Goal: Task Accomplishment & Management: Use online tool/utility

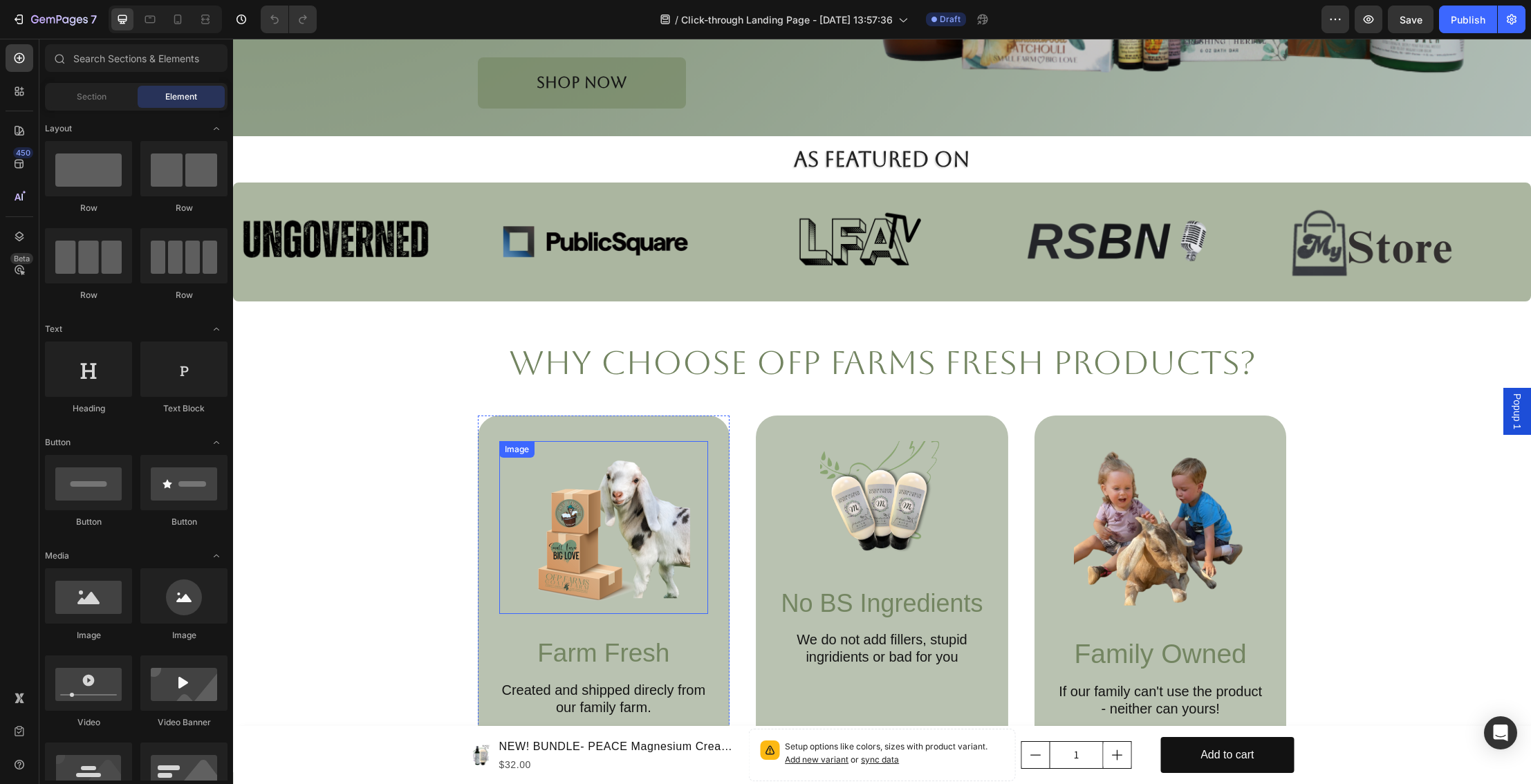
scroll to position [480, 0]
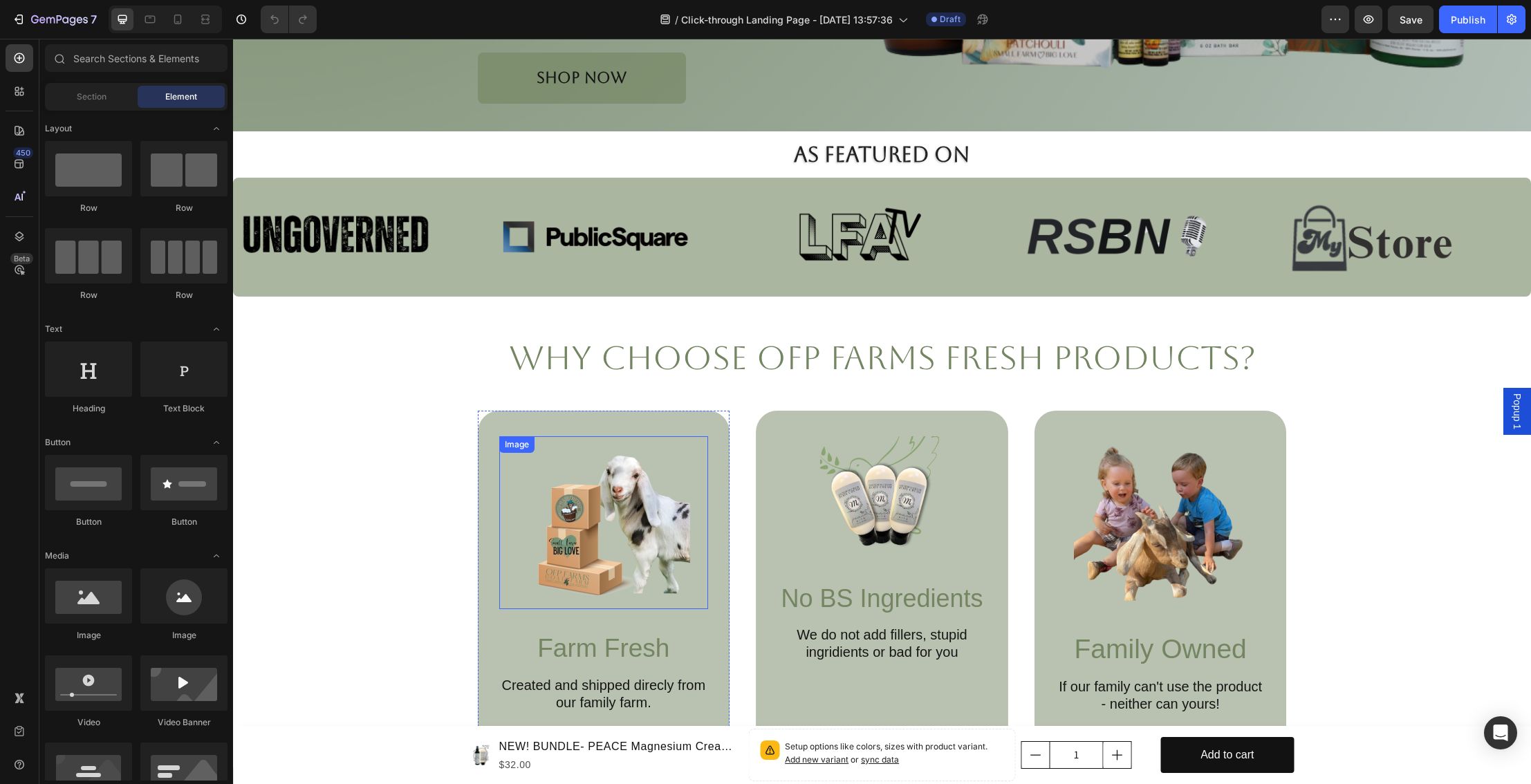
click at [522, 547] on img at bounding box center [604, 523] width 173 height 173
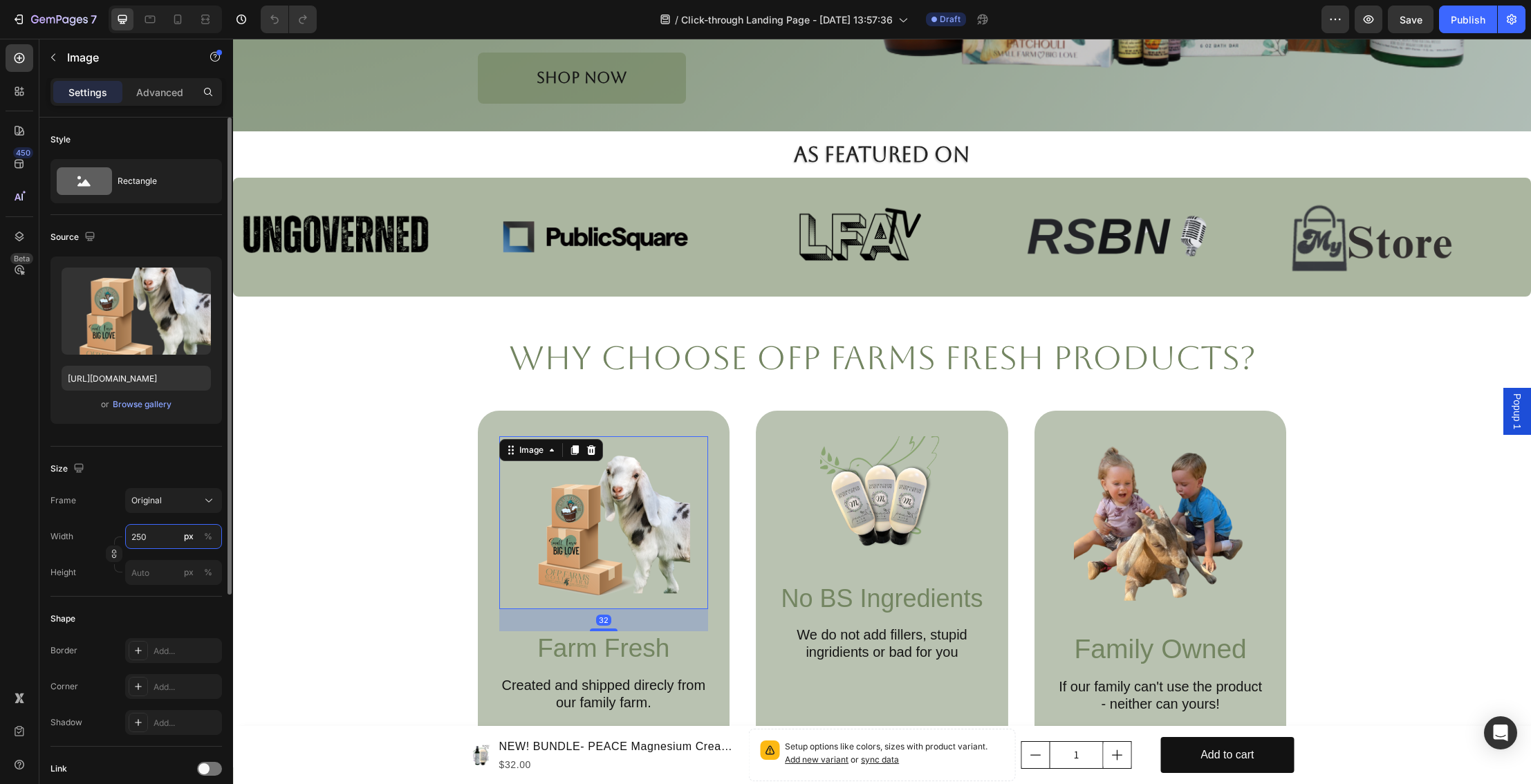
click at [154, 535] on input "250" at bounding box center [174, 537] width 97 height 25
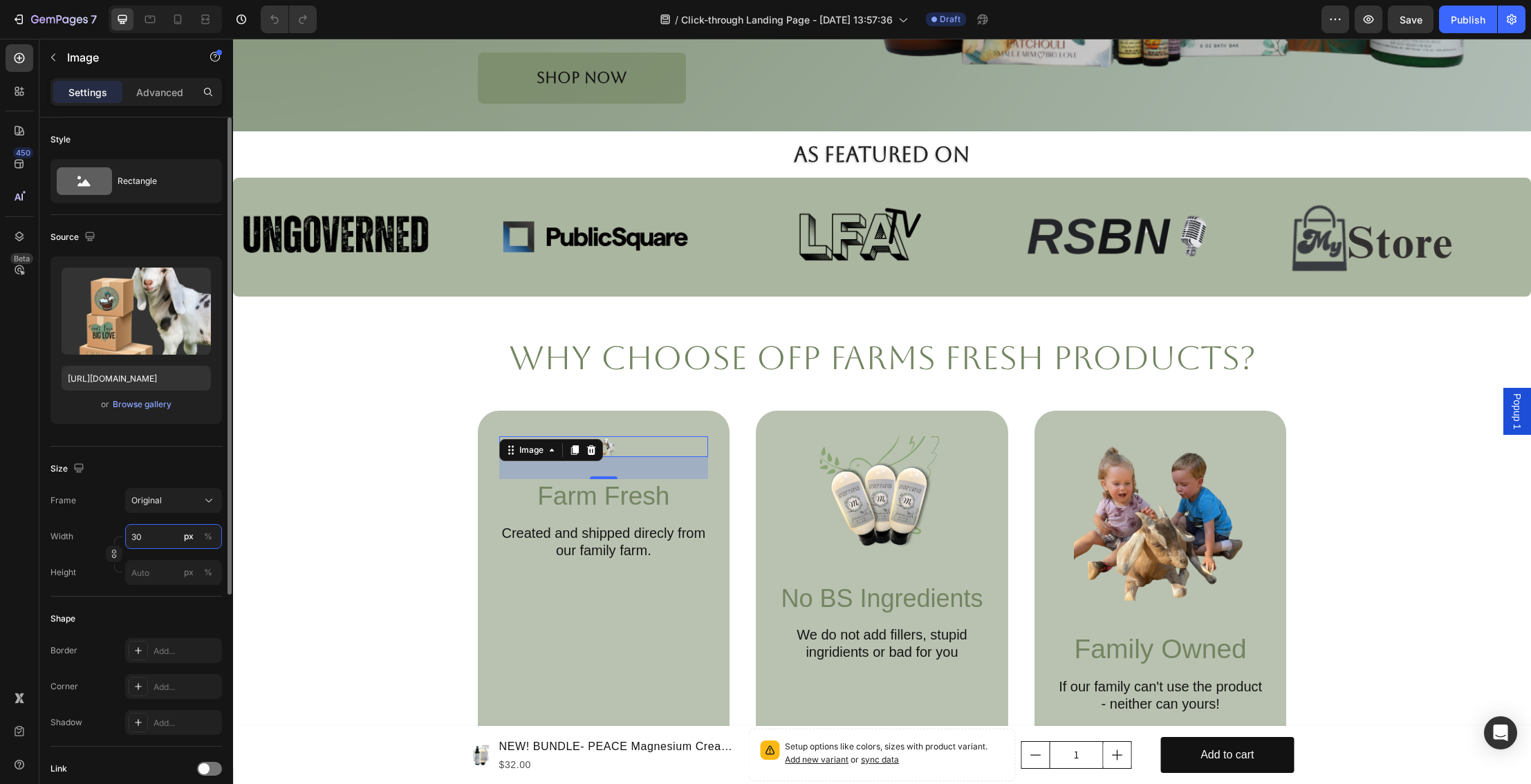
type input "300"
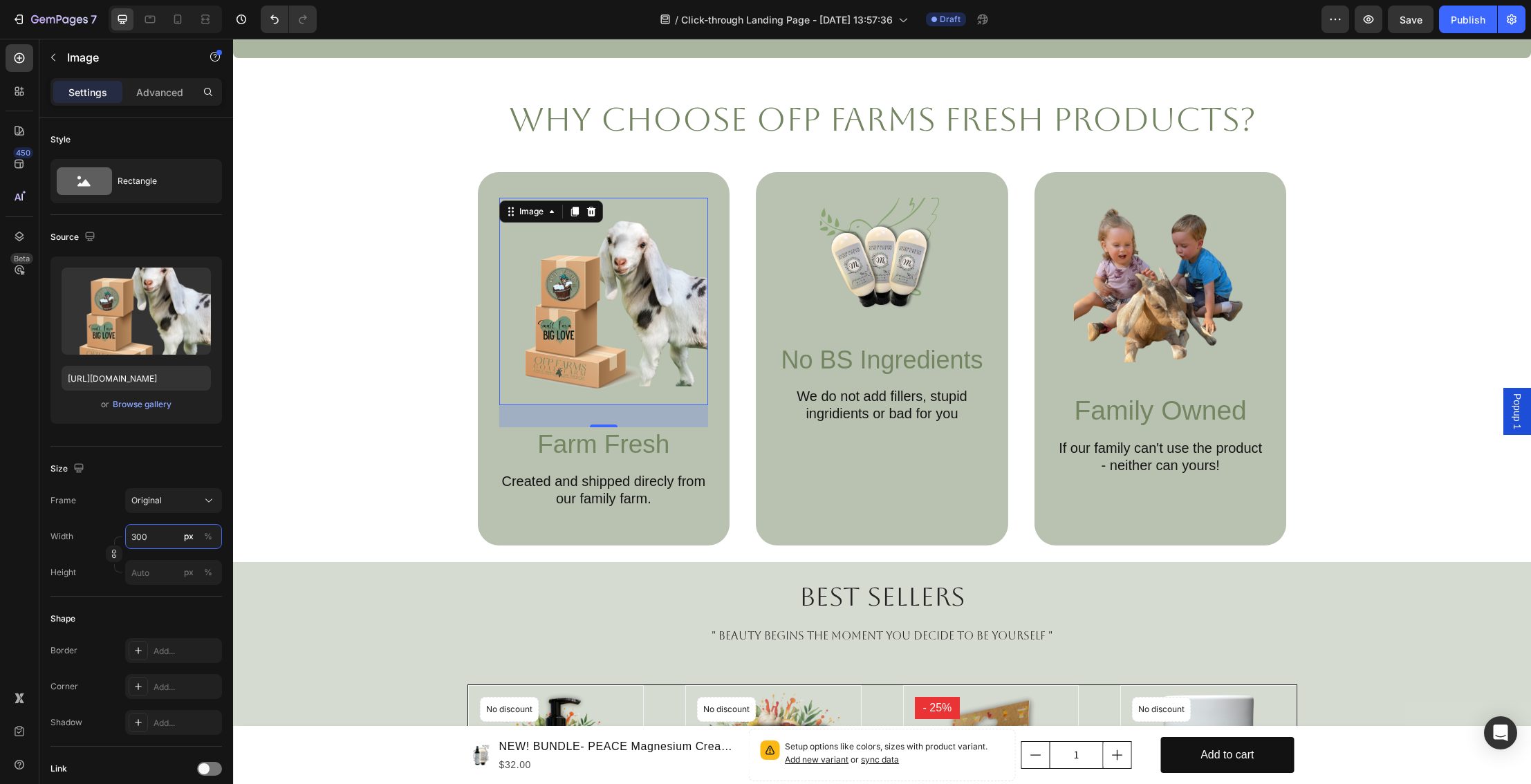
scroll to position [720, 0]
click at [731, 149] on div "Why Choose OFP Farms Fresh Products? Heading Image 32 Farm Fresh Text Block Cre…" at bounding box center [882, 320] width 810 height 449
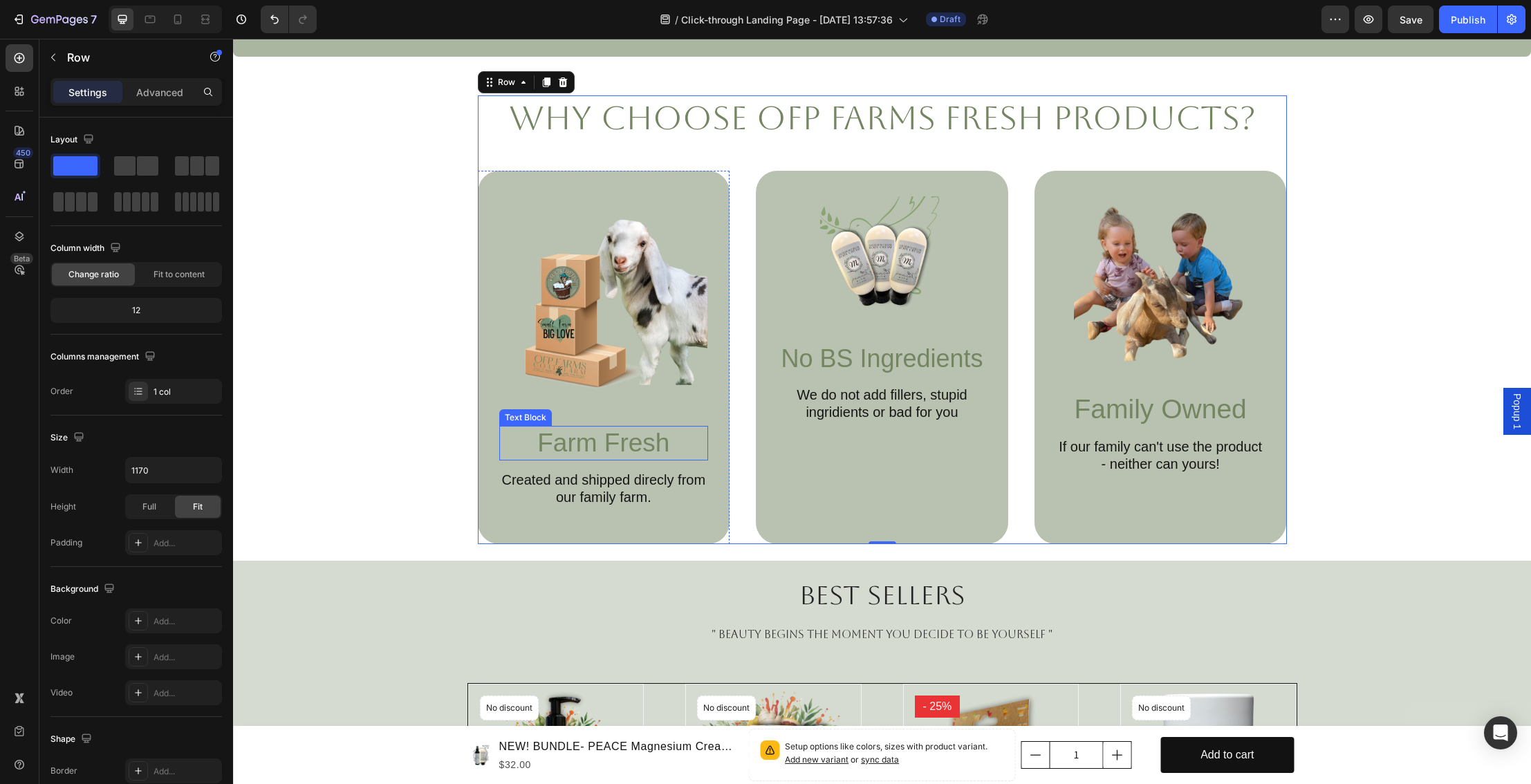
click at [635, 458] on p "Farm Fresh" at bounding box center [603, 442] width 206 height 31
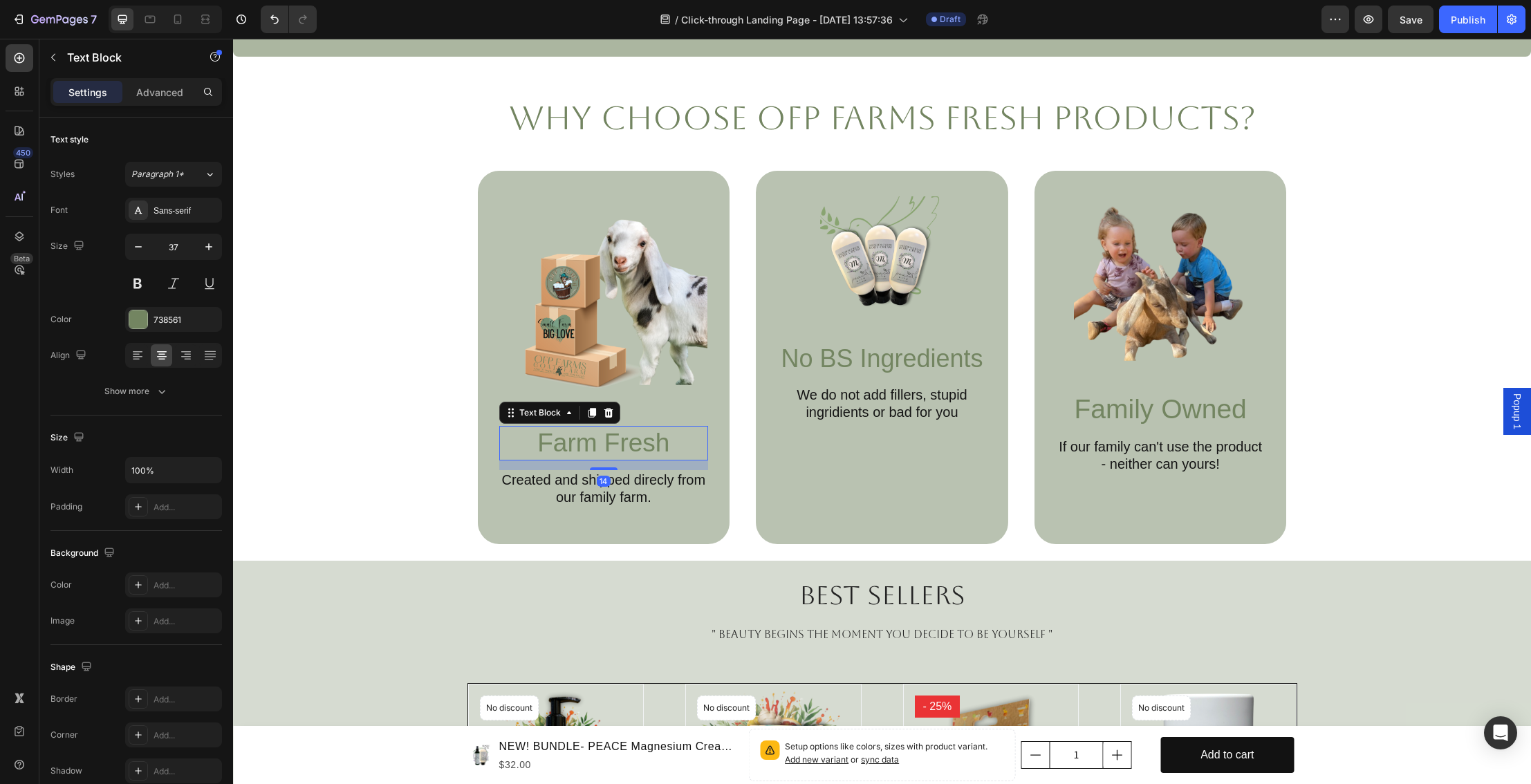
click at [630, 464] on div "14" at bounding box center [604, 465] width 209 height 10
click at [670, 356] on img at bounding box center [604, 300] width 207 height 207
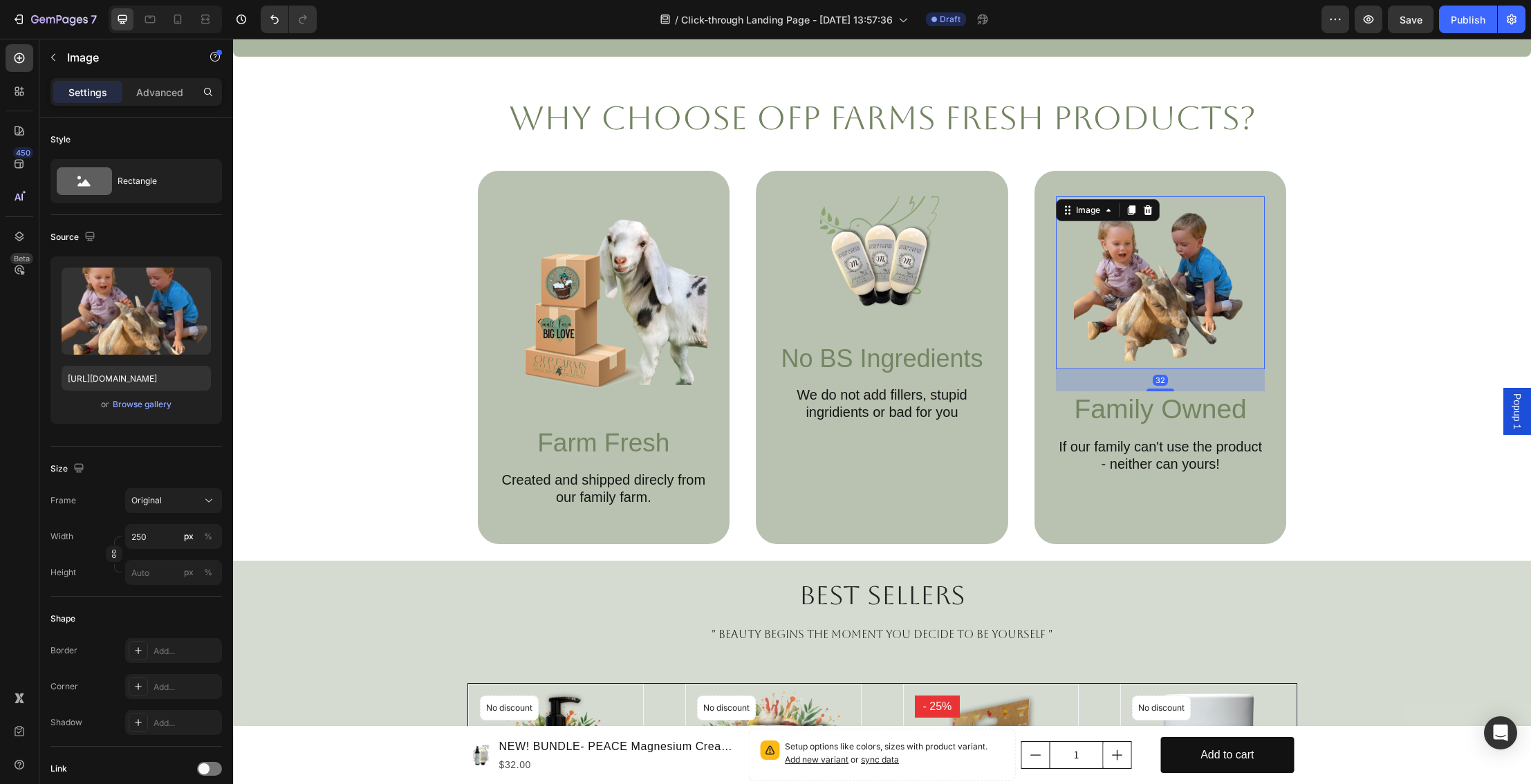
click at [1149, 323] on img at bounding box center [1161, 283] width 173 height 173
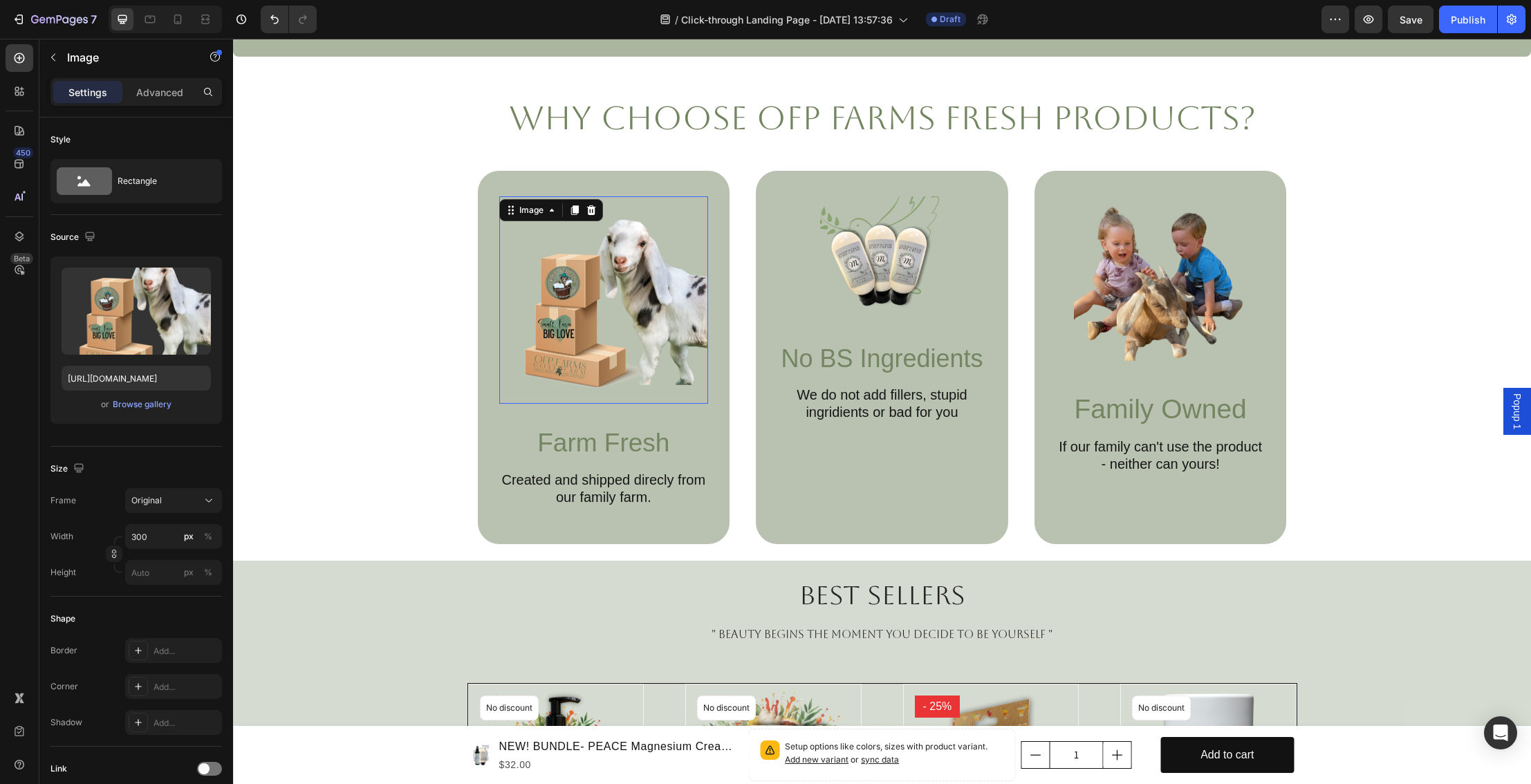
click at [566, 348] on img at bounding box center [604, 300] width 207 height 207
click at [1136, 319] on img at bounding box center [1161, 283] width 173 height 173
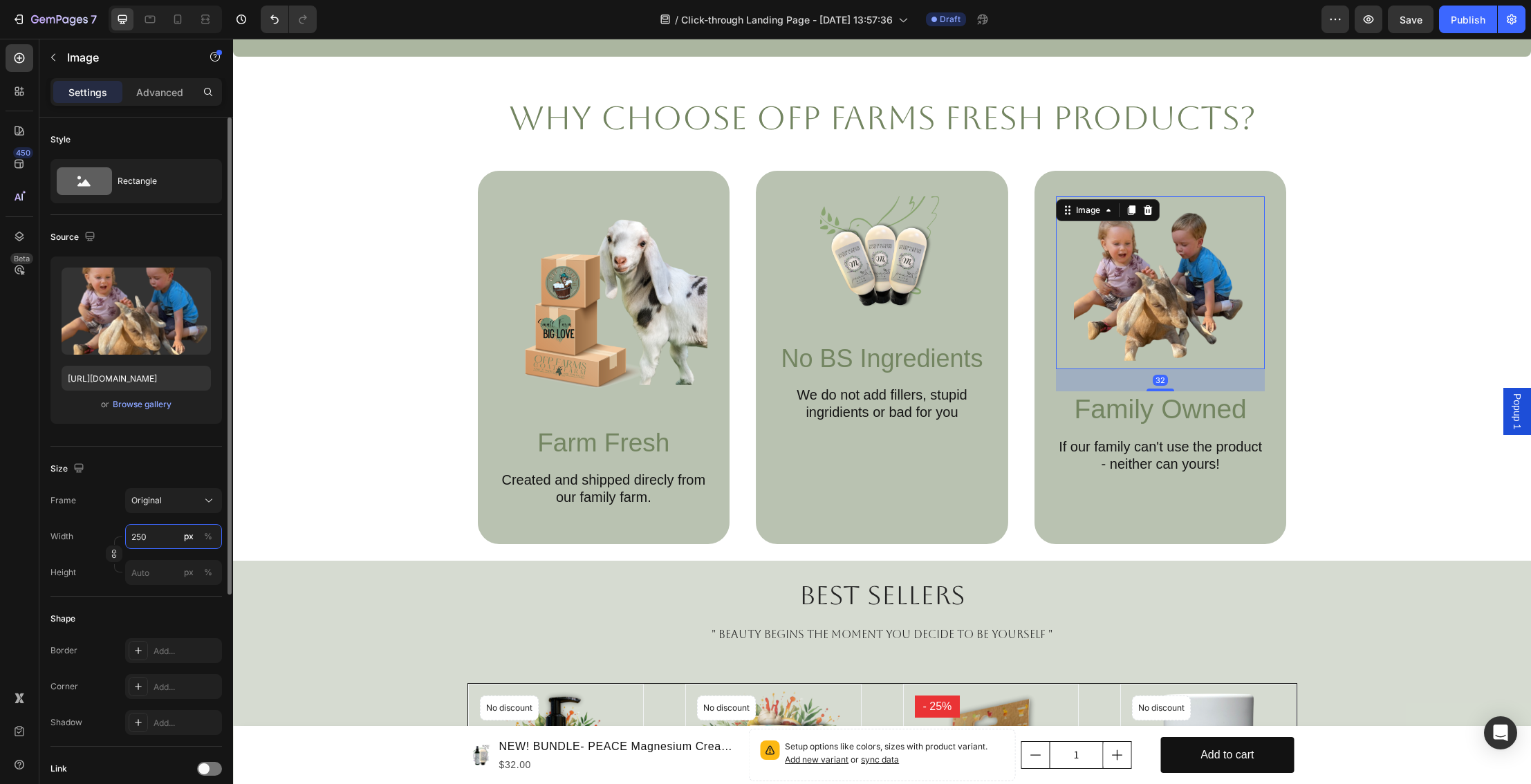
click at [144, 541] on input "250" at bounding box center [174, 537] width 97 height 25
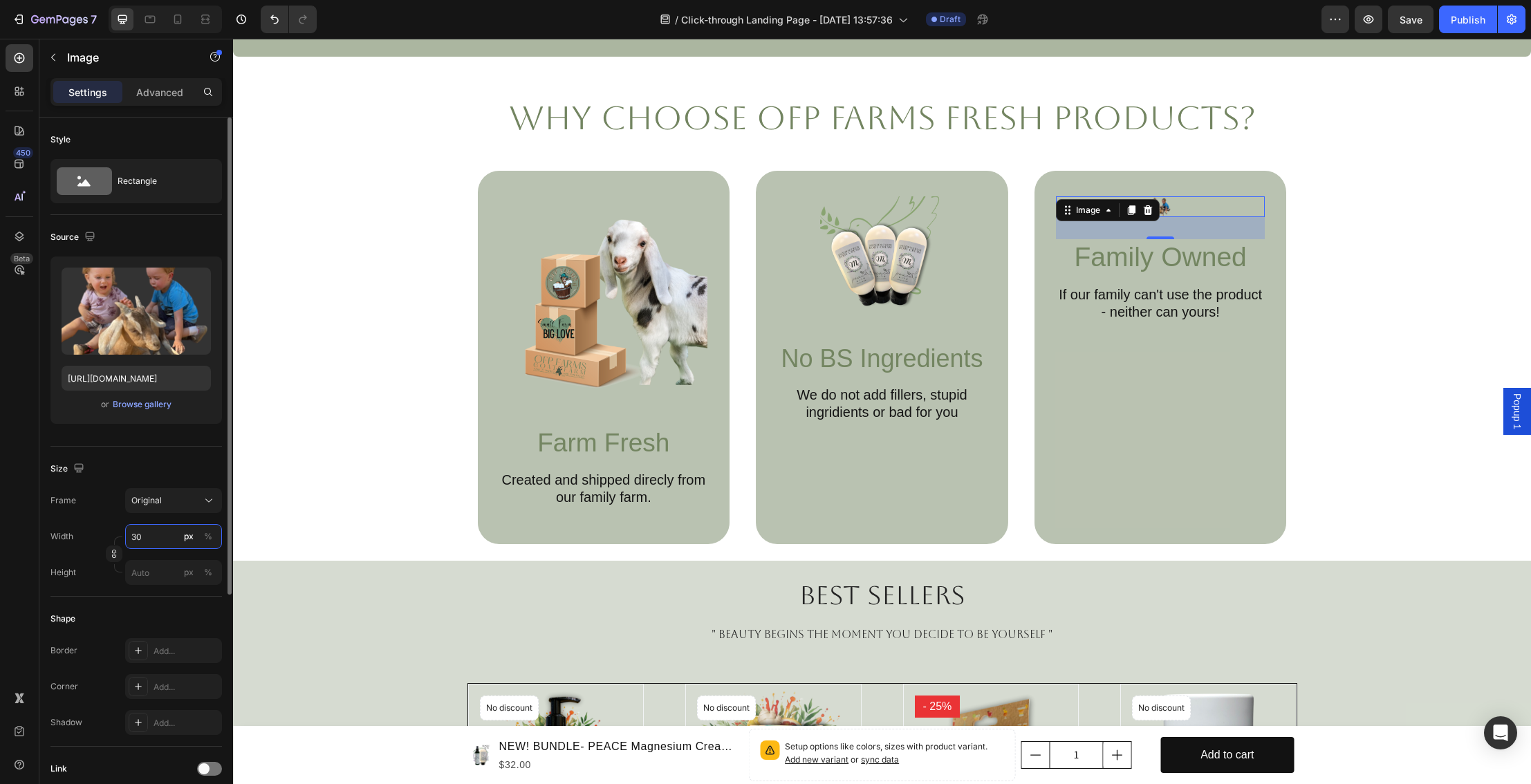
type input "300"
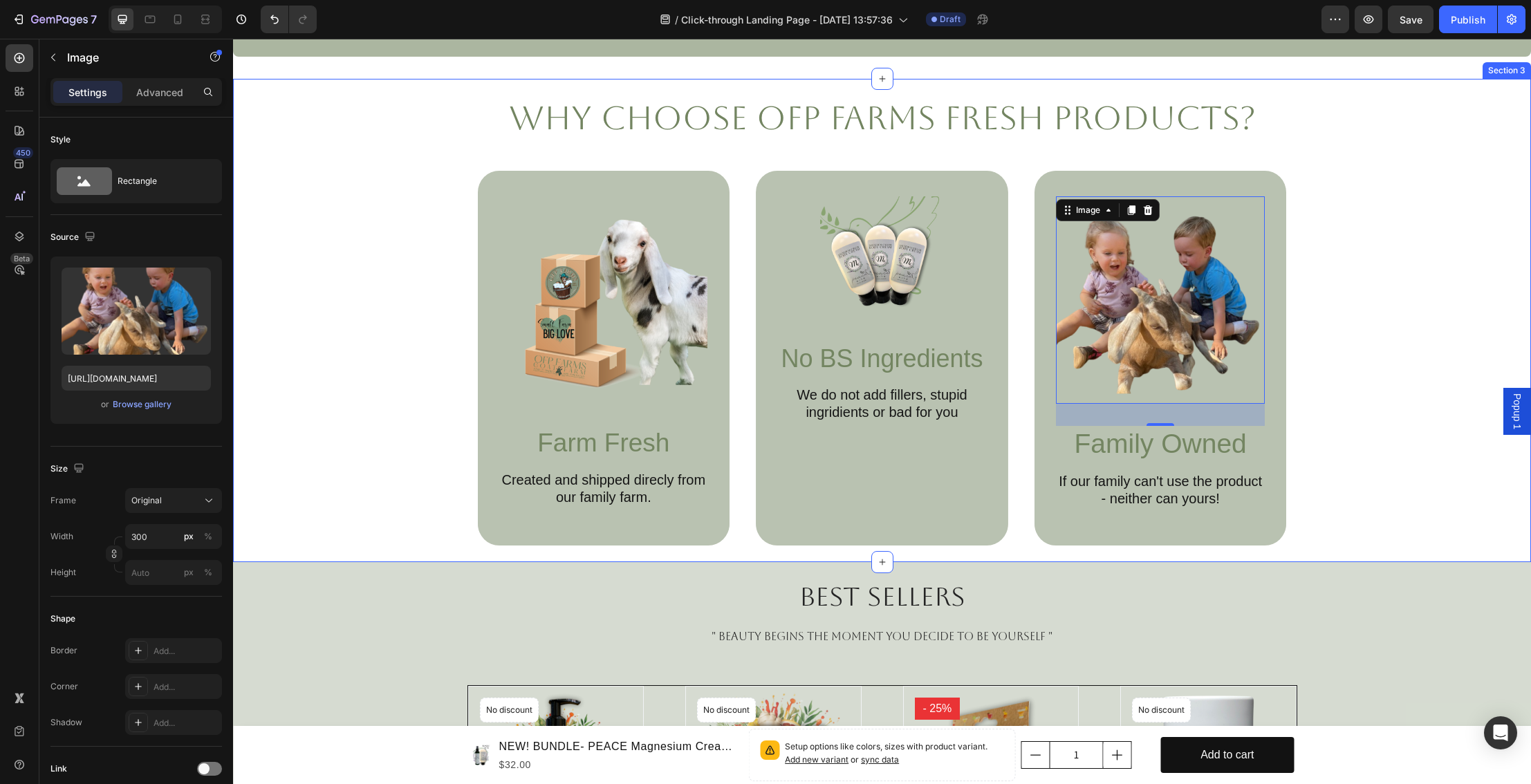
click at [1430, 434] on div "Why Choose OFP Farms Fresh Products? Heading Image Farm Fresh Text Block Create…" at bounding box center [882, 321] width 1270 height 451
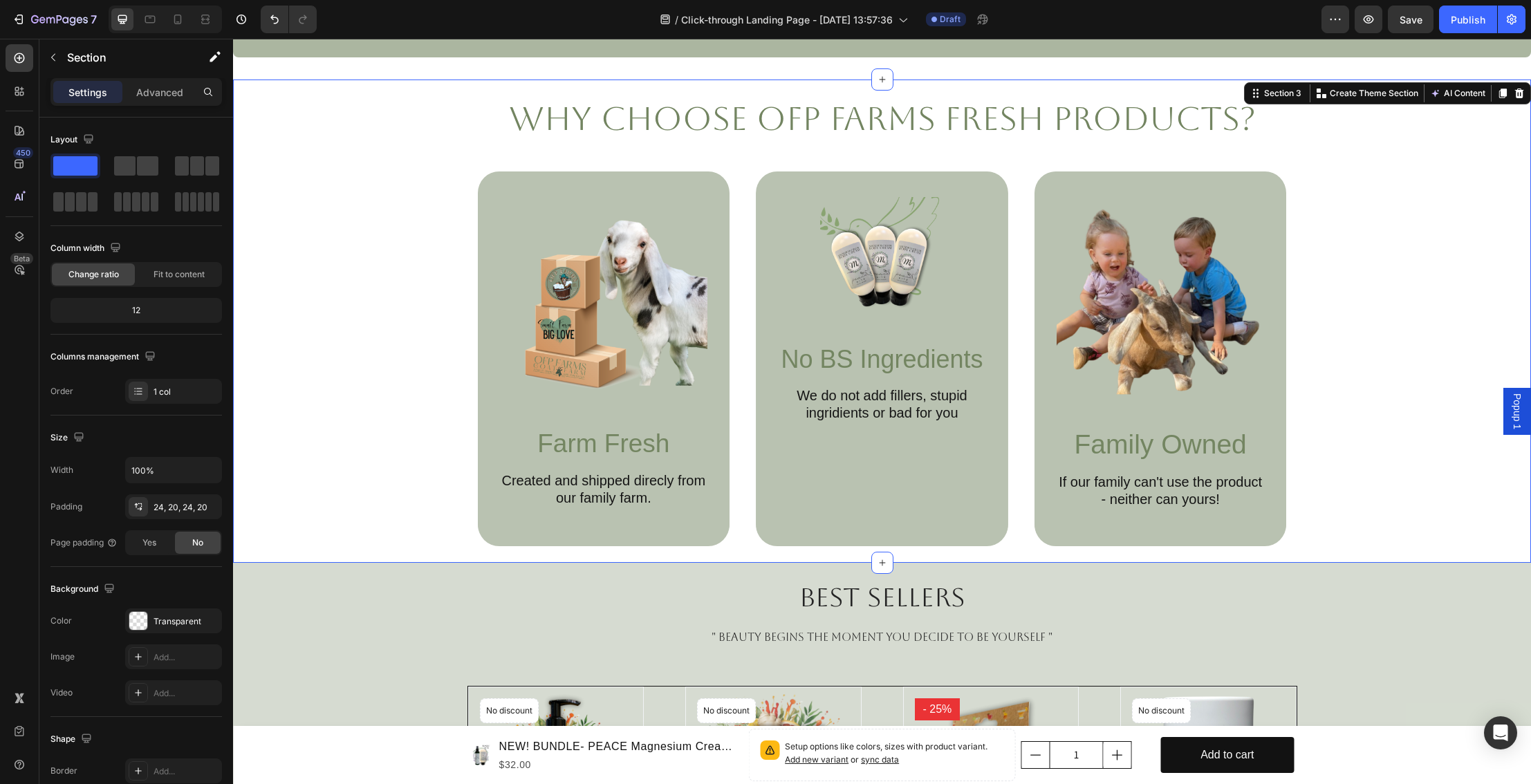
scroll to position [718, 0]
click at [919, 275] on img at bounding box center [881, 259] width 123 height 123
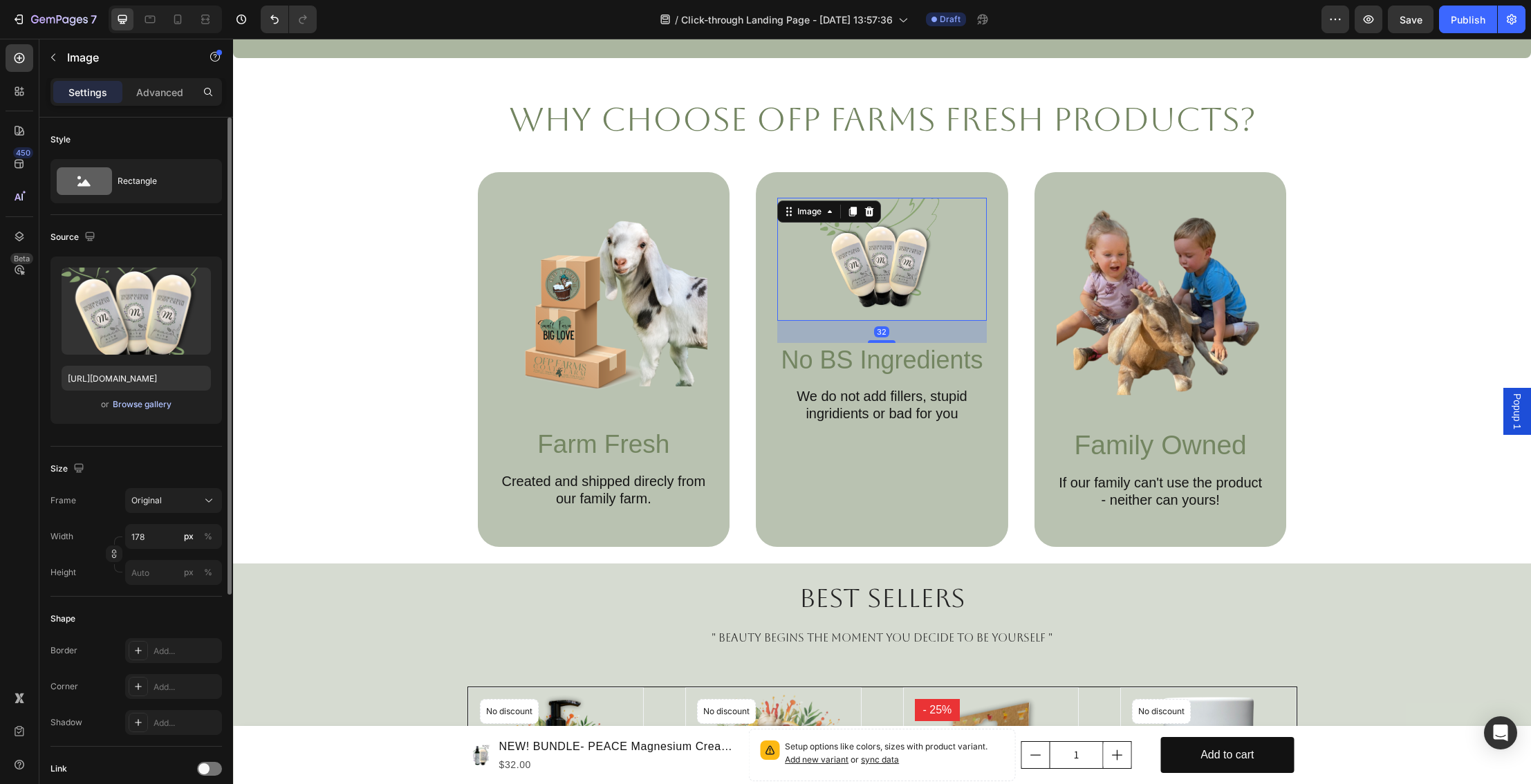
click at [138, 402] on div "Browse gallery" at bounding box center [142, 404] width 59 height 12
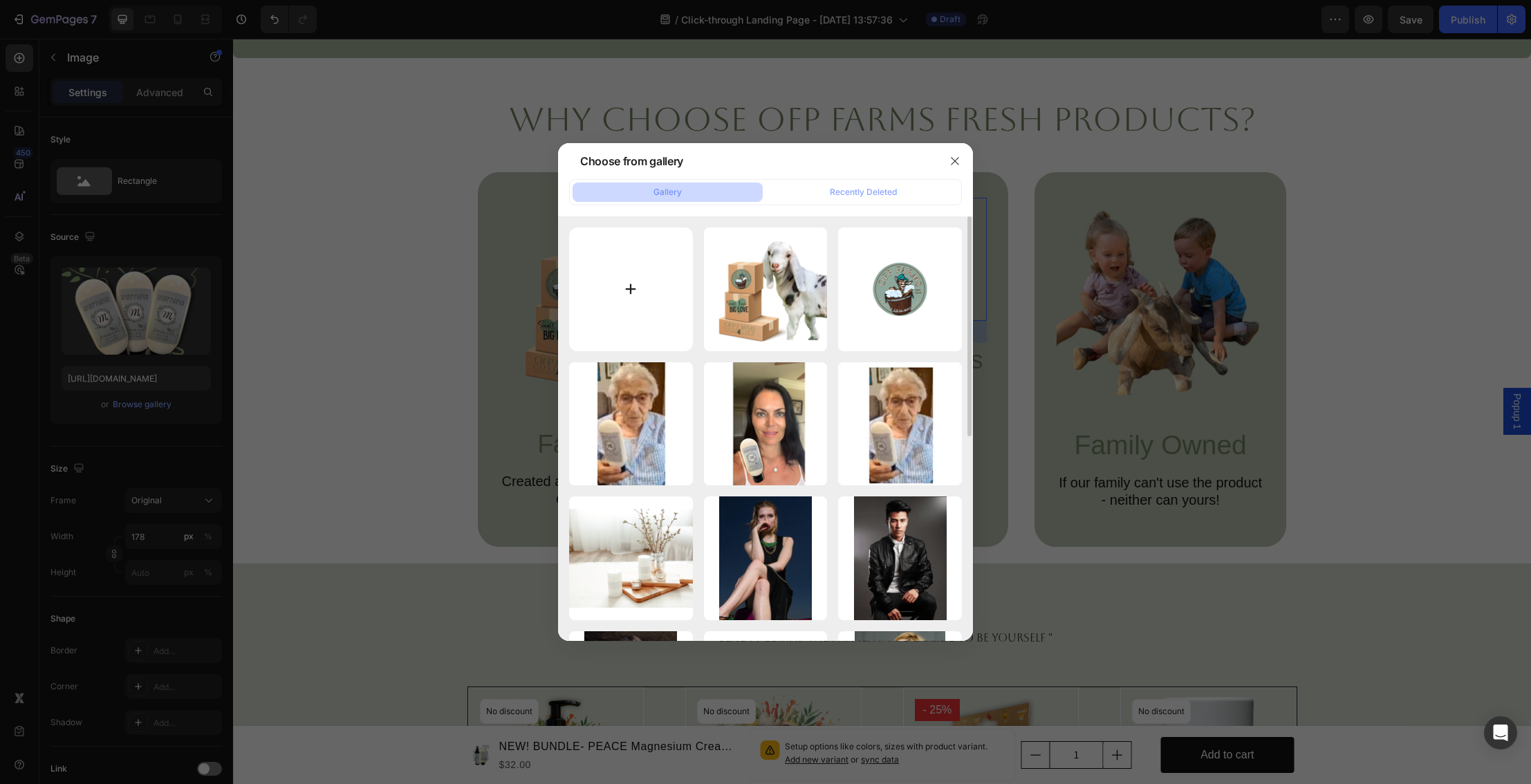
click at [628, 287] on input "file" at bounding box center [631, 289] width 124 height 124
type input "C:\fakepath\BULL.png"
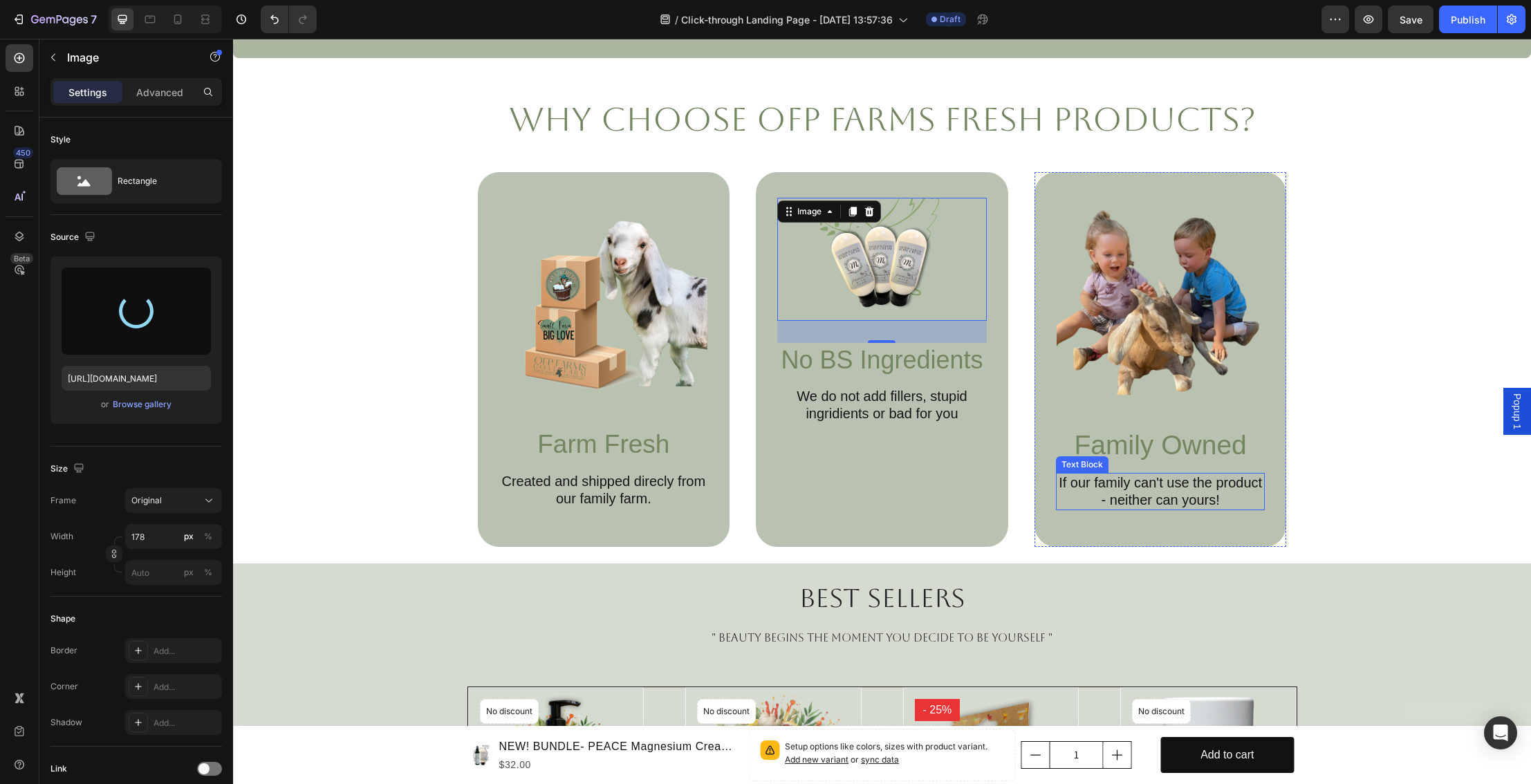
type input "https://cdn.shopify.com/s/files/1/0027/1043/7957/files/gempages_581394300722480…"
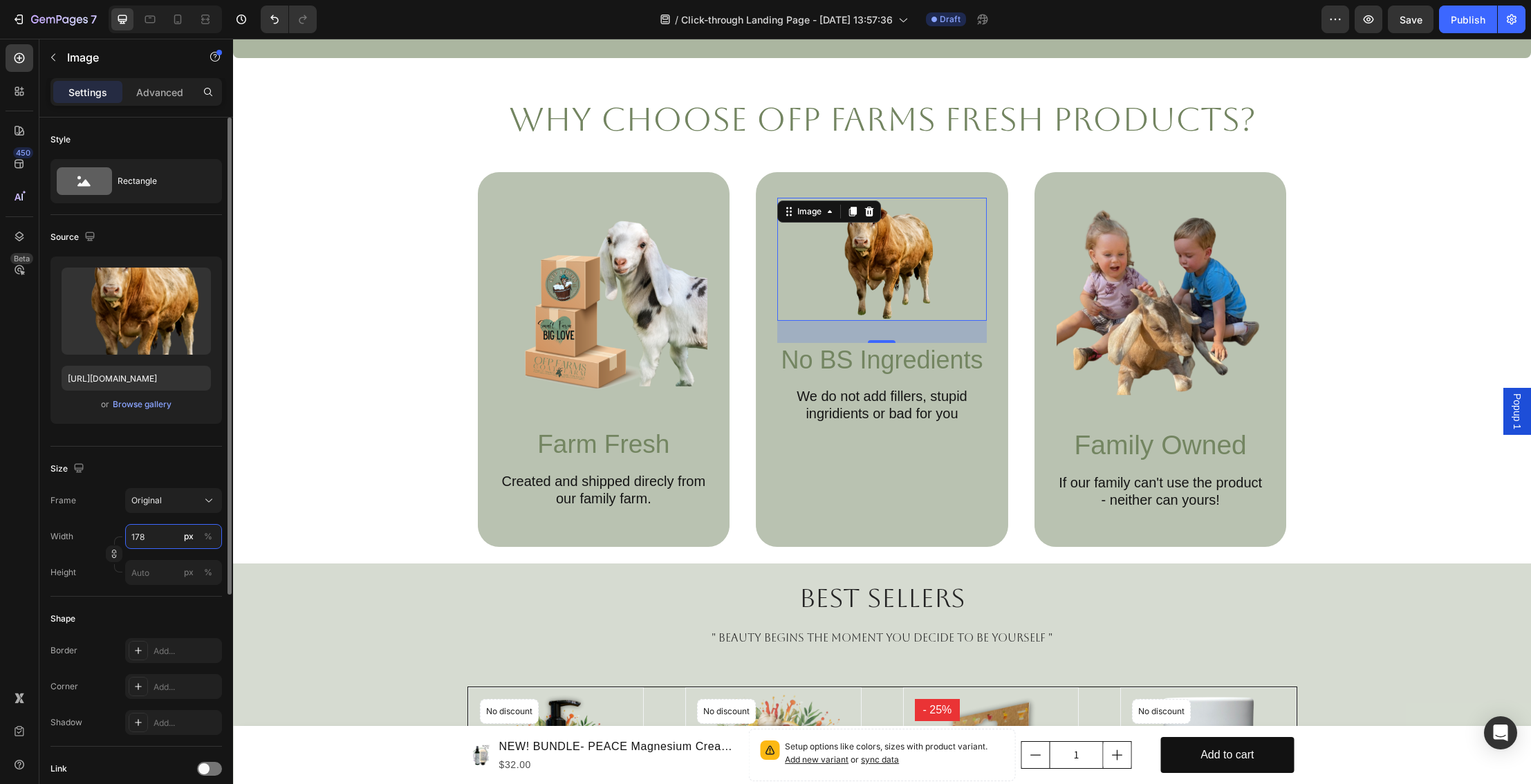
click at [158, 544] on input "178" at bounding box center [174, 537] width 97 height 25
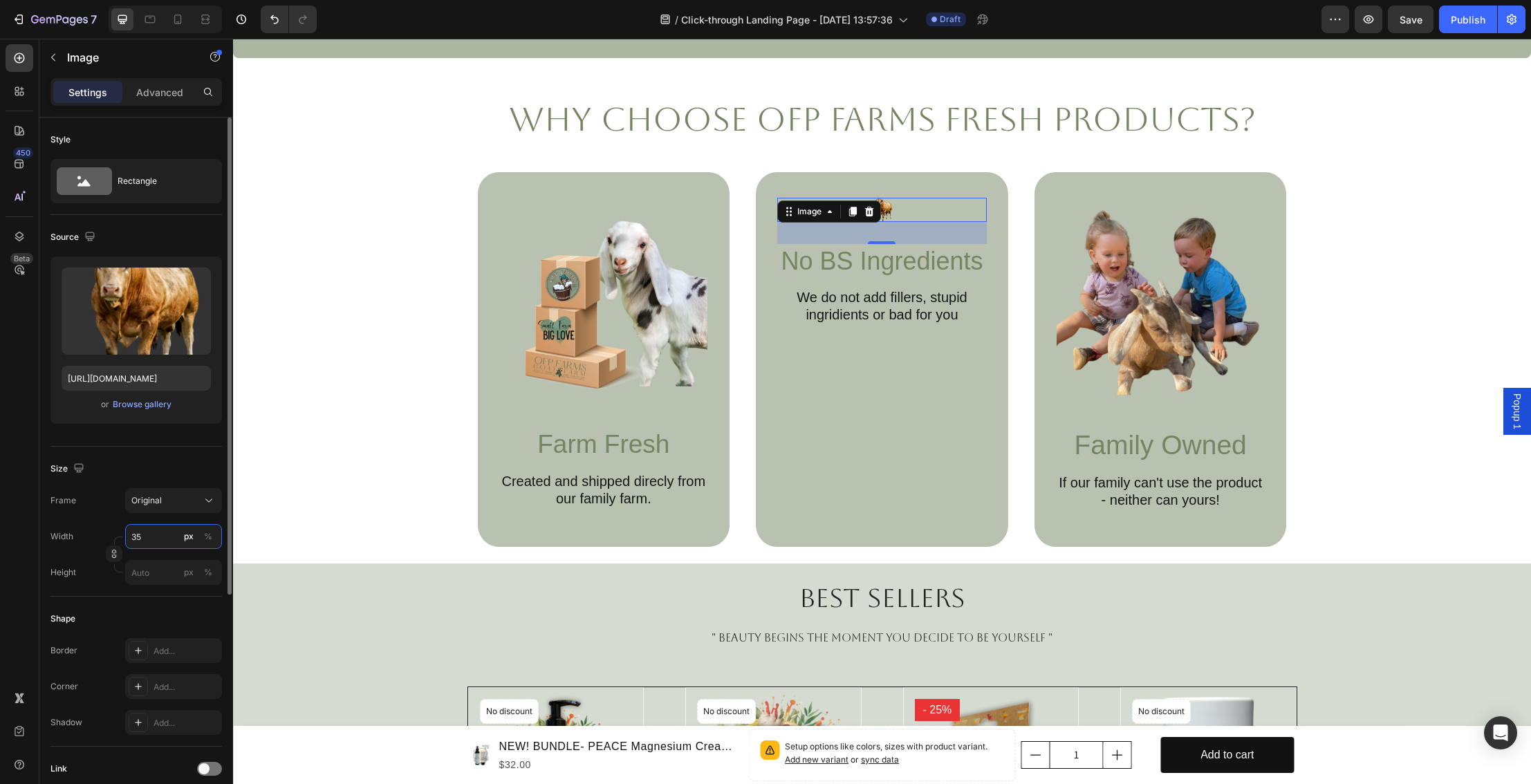
type input "350"
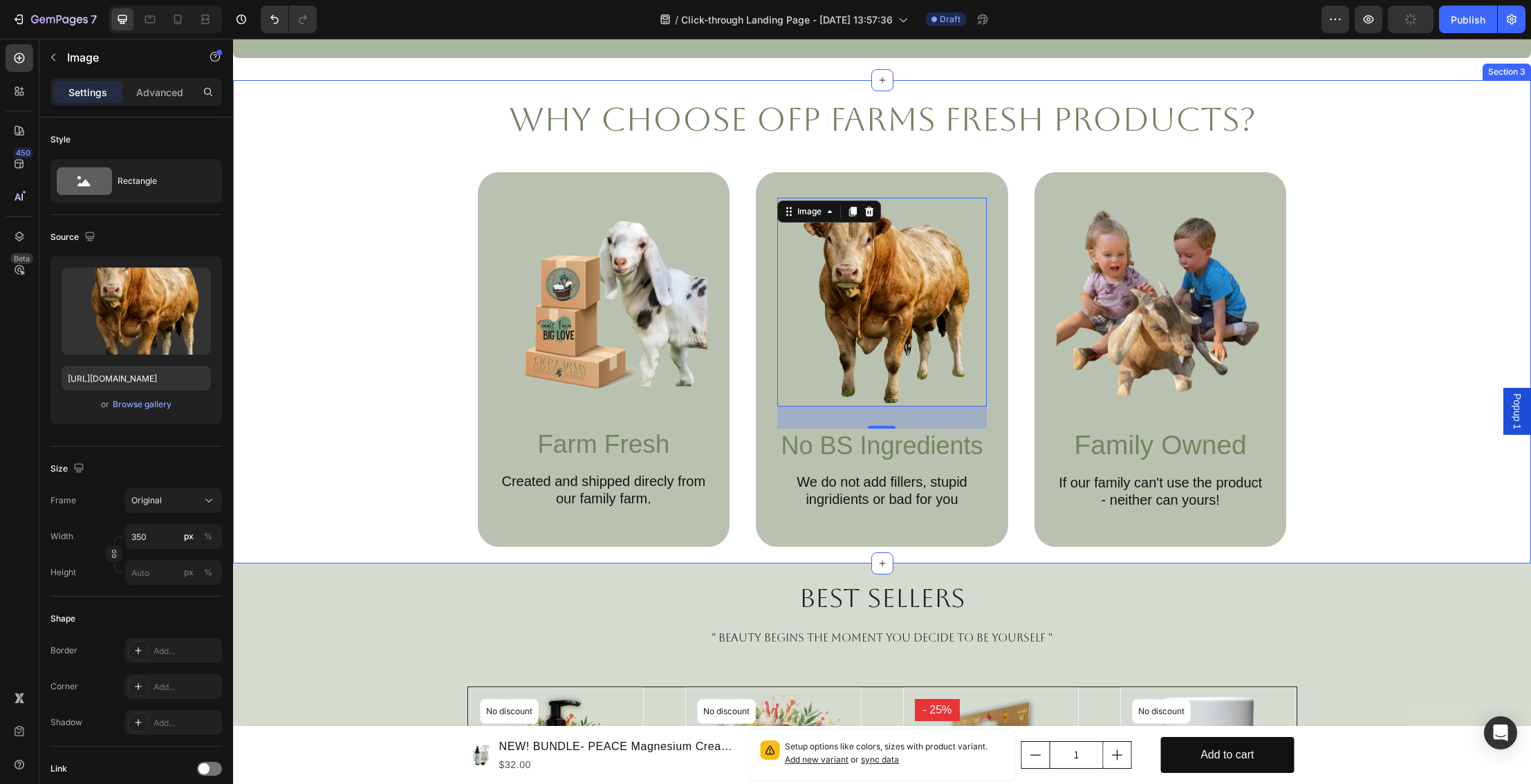
click at [1434, 403] on div "Why Choose OFP Farms Fresh Products? Heading Image Farm Fresh Text Block Create…" at bounding box center [882, 323] width 1270 height 451
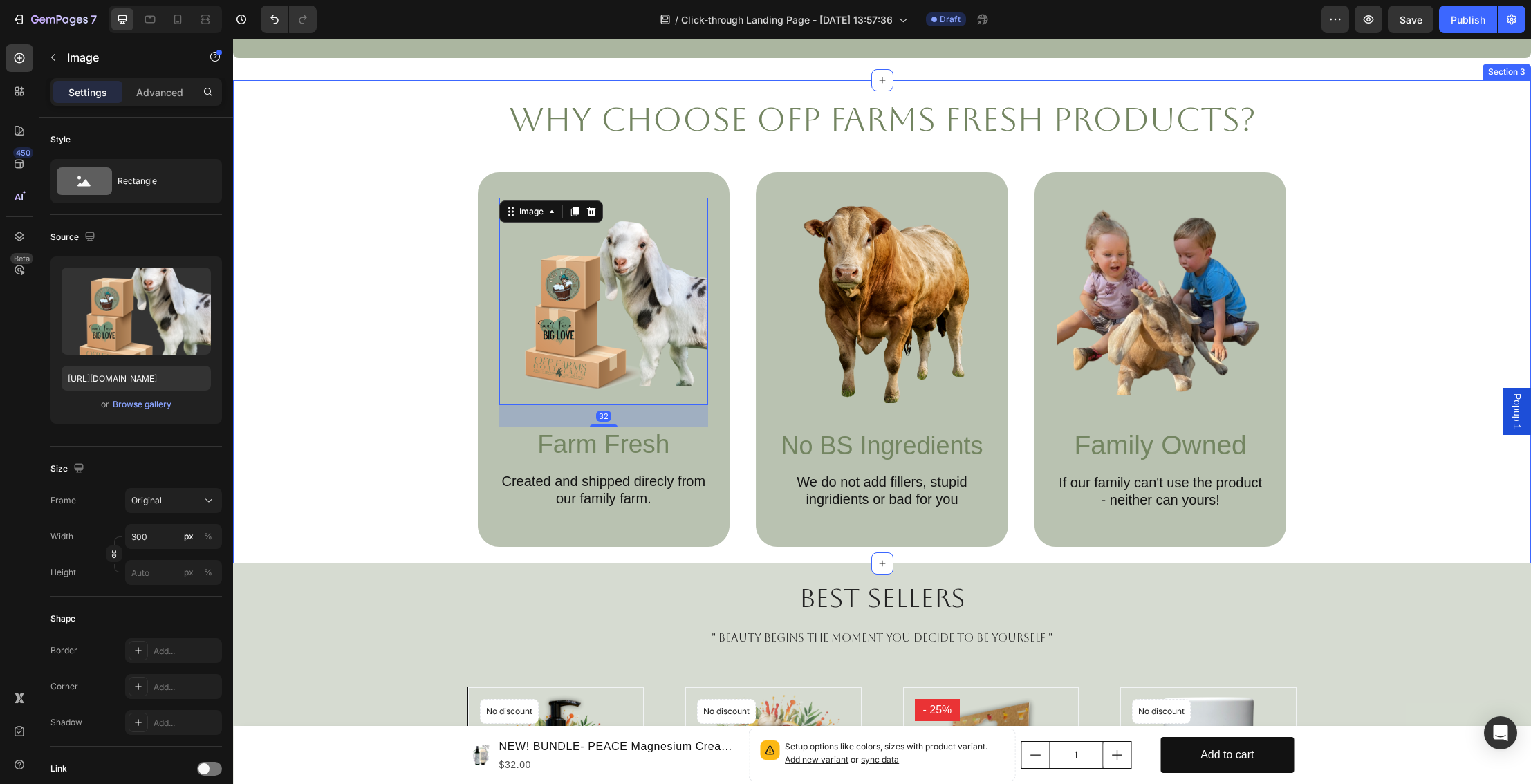
click at [1423, 348] on div "Why Choose OFP Farms Fresh Products? Heading Image 32 Farm Fresh Text Block Cre…" at bounding box center [882, 323] width 1270 height 451
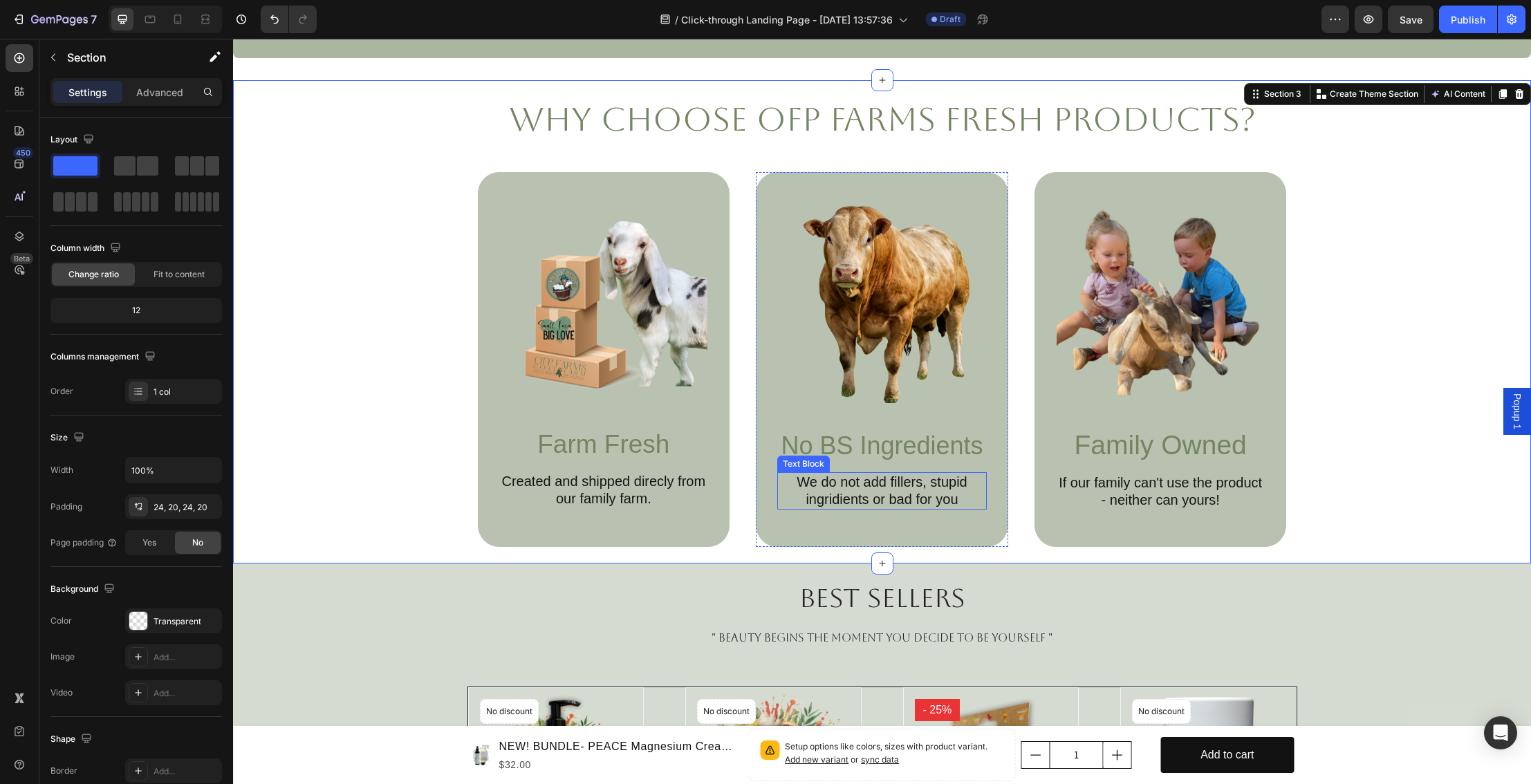
click at [842, 482] on p "We do not add fillers, stupid ingridients or bad for you" at bounding box center [882, 491] width 206 height 34
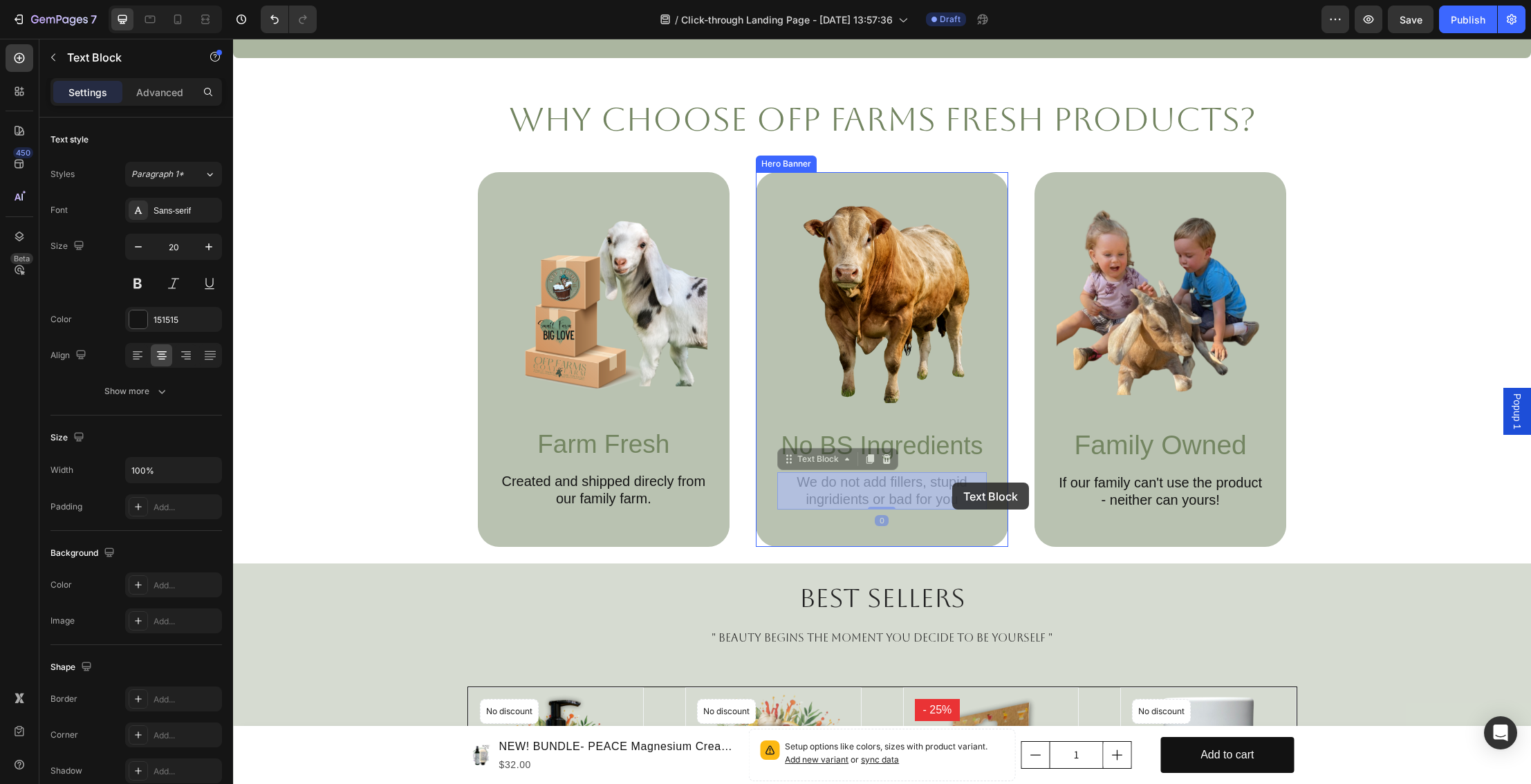
drag, startPoint x: 933, startPoint y: 484, endPoint x: 944, endPoint y: 485, distance: 11.0
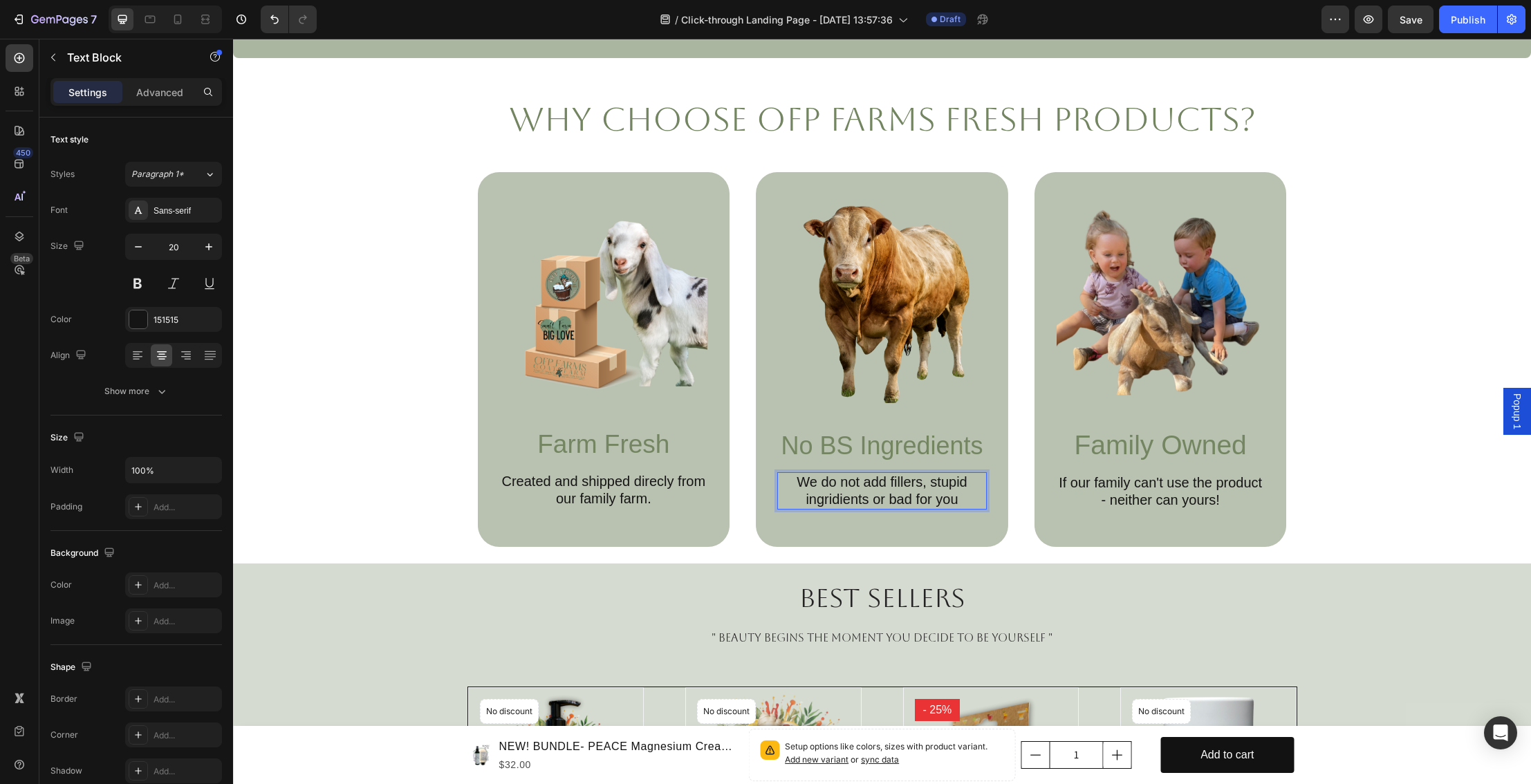
click at [941, 485] on p "We do not add fillers, stupid ingridients or bad for you" at bounding box center [882, 491] width 206 height 34
click at [937, 485] on p "We do not add fillers, stupid ingridients or bad for you" at bounding box center [882, 491] width 206 height 34
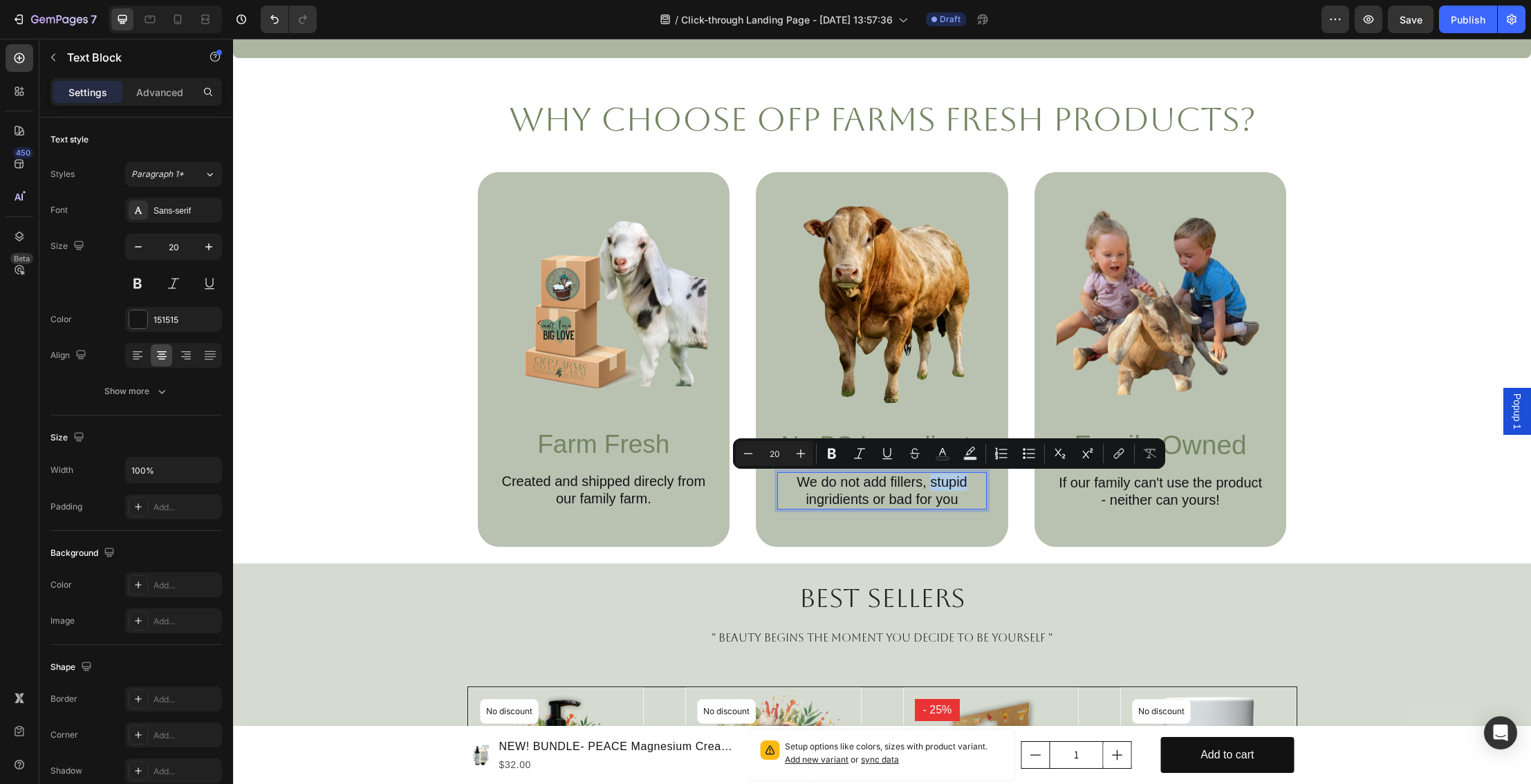
drag, startPoint x: 932, startPoint y: 485, endPoint x: 969, endPoint y: 485, distance: 37.0
click at [969, 485] on p "We do not add fillers, stupid ingridients or bad for you" at bounding box center [882, 491] width 206 height 34
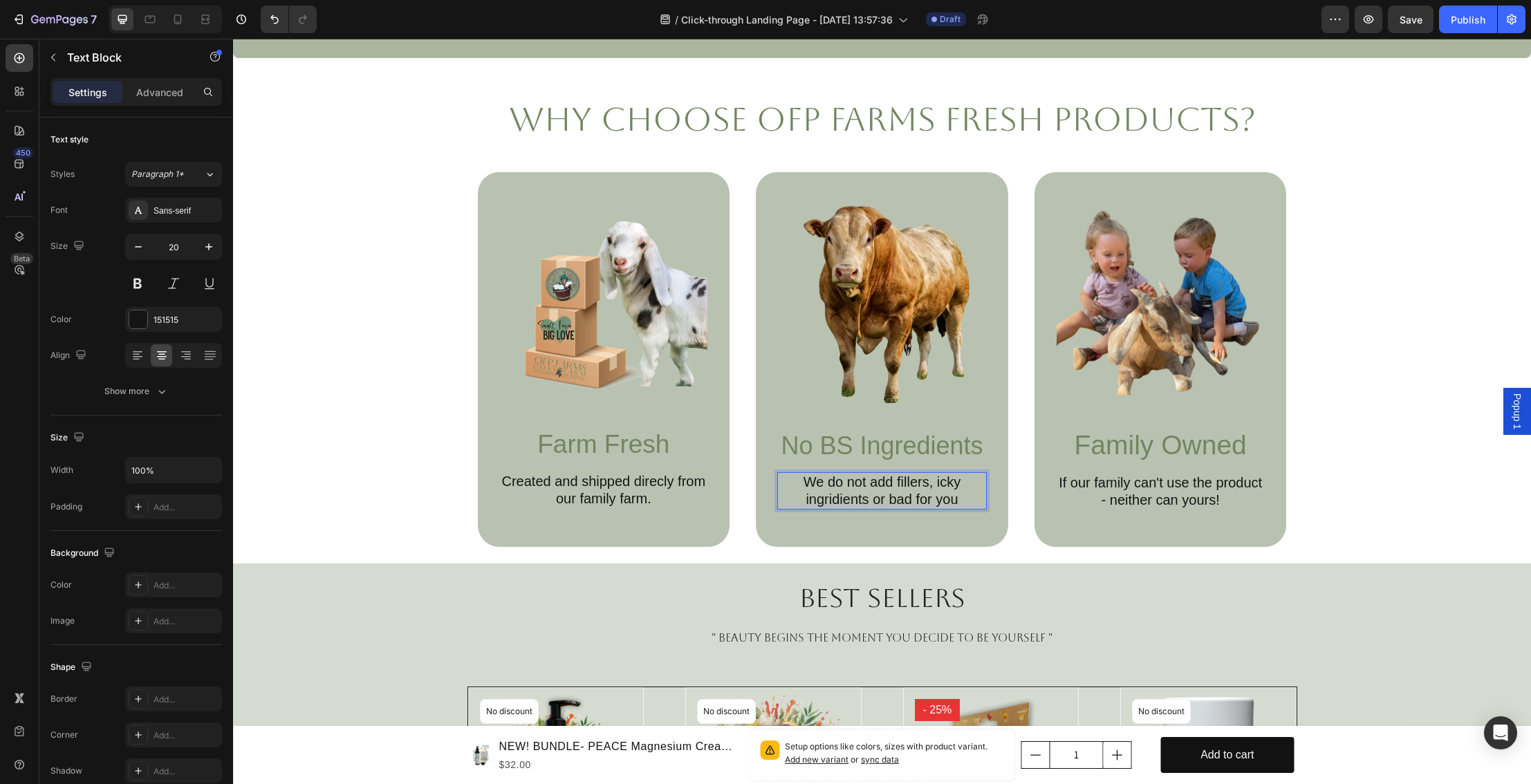
click at [834, 503] on p "We do not add fillers, icky ingridients or bad for you" at bounding box center [882, 491] width 206 height 34
click at [960, 502] on p "We do not add fillers, icky ingredients or bad for you" at bounding box center [882, 491] width 206 height 34
drag, startPoint x: 795, startPoint y: 482, endPoint x: 975, endPoint y: 498, distance: 180.7
click at [975, 498] on p "We do not add fillers, icky ingredients or bad for your skin" at bounding box center [882, 491] width 206 height 34
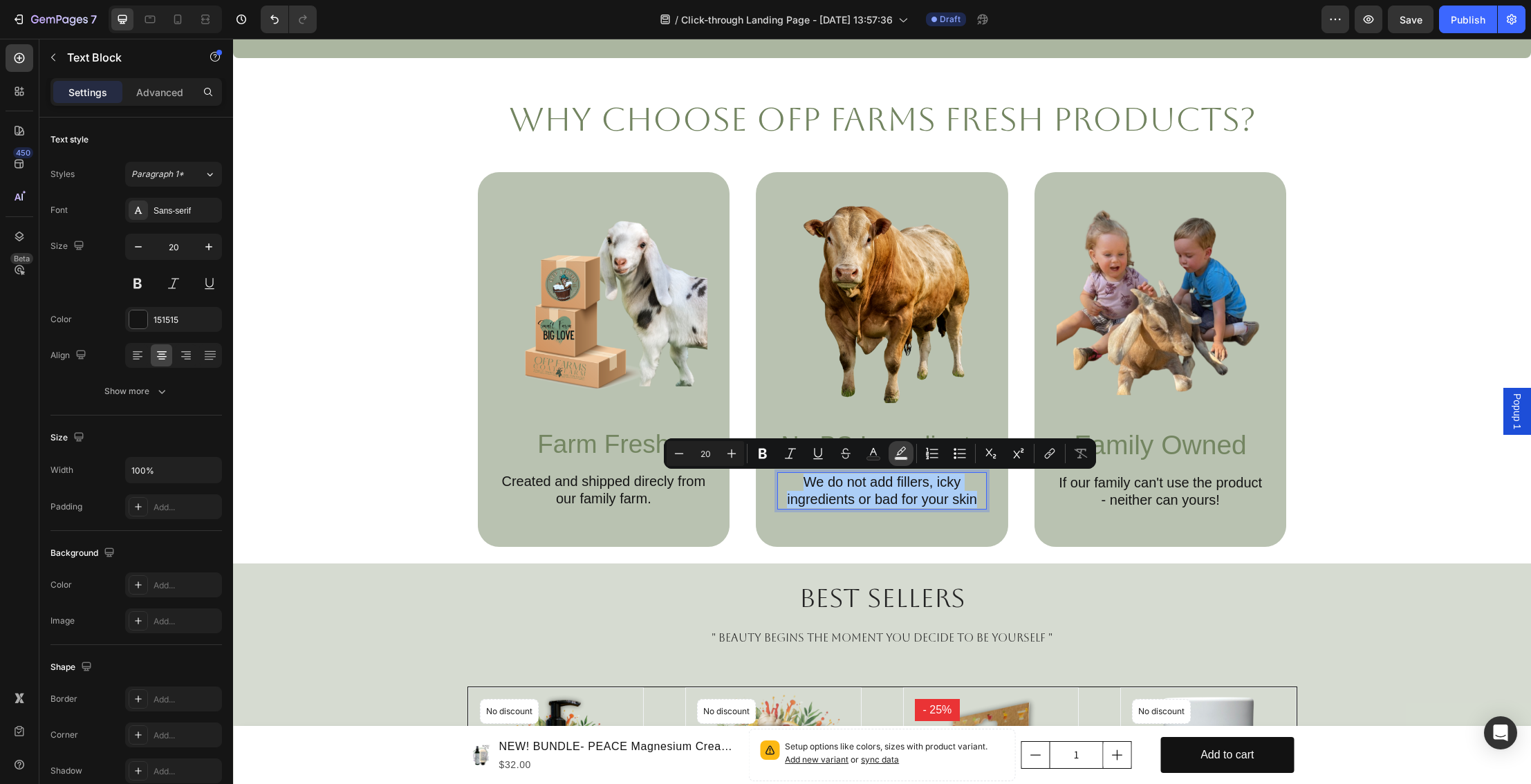
click at [897, 455] on icon "Editor contextual toolbar" at bounding box center [901, 454] width 14 height 14
type input "000000"
type input "77"
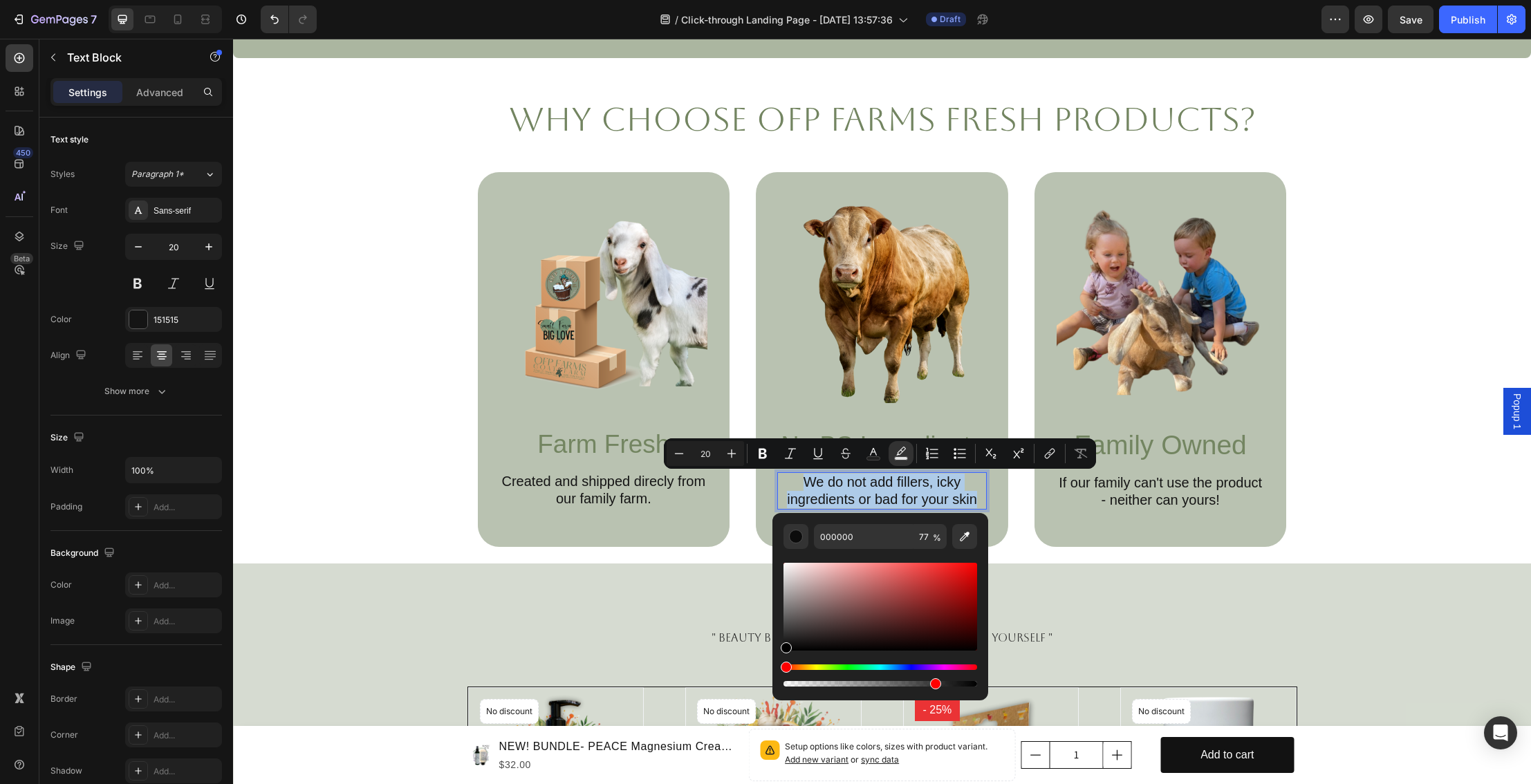
click at [891, 495] on p "We do not add fillers, icky ingredients or bad for your skin" at bounding box center [882, 491] width 206 height 34
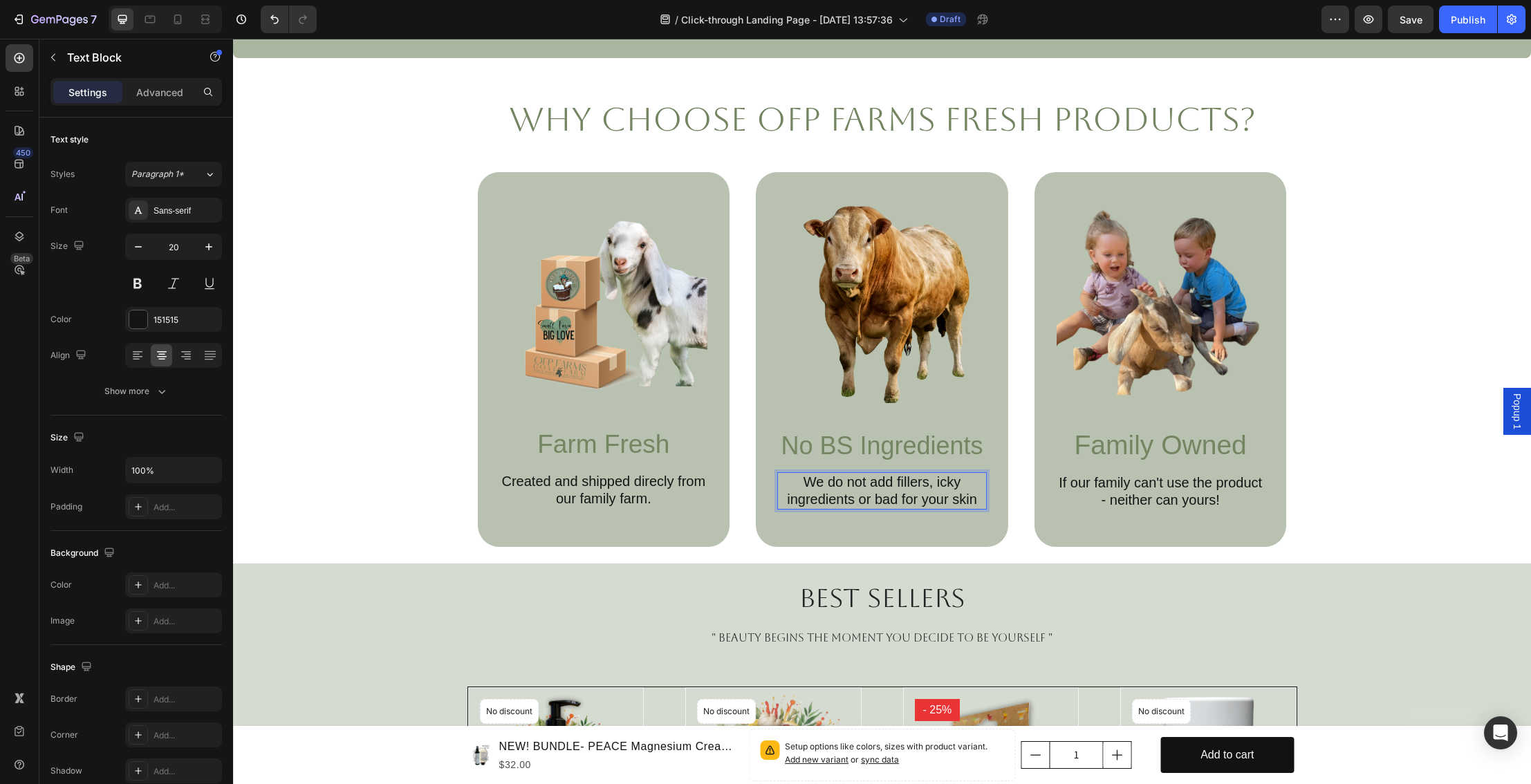
scroll to position [719, 0]
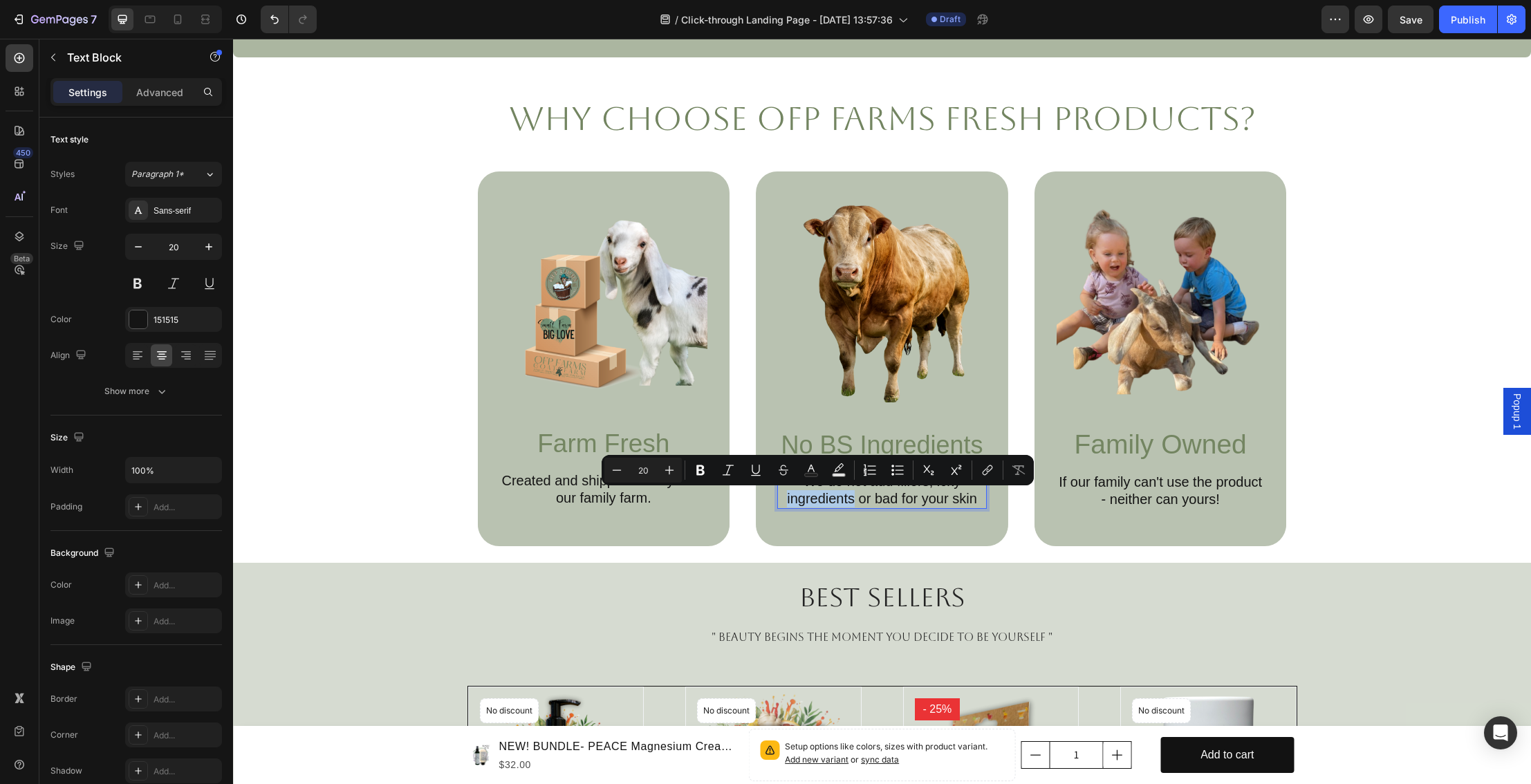
drag, startPoint x: 854, startPoint y: 499, endPoint x: 781, endPoint y: 498, distance: 73.0
click at [781, 498] on p "We do not add fillers, icky ingredients or bad for your skin" at bounding box center [882, 490] width 206 height 34
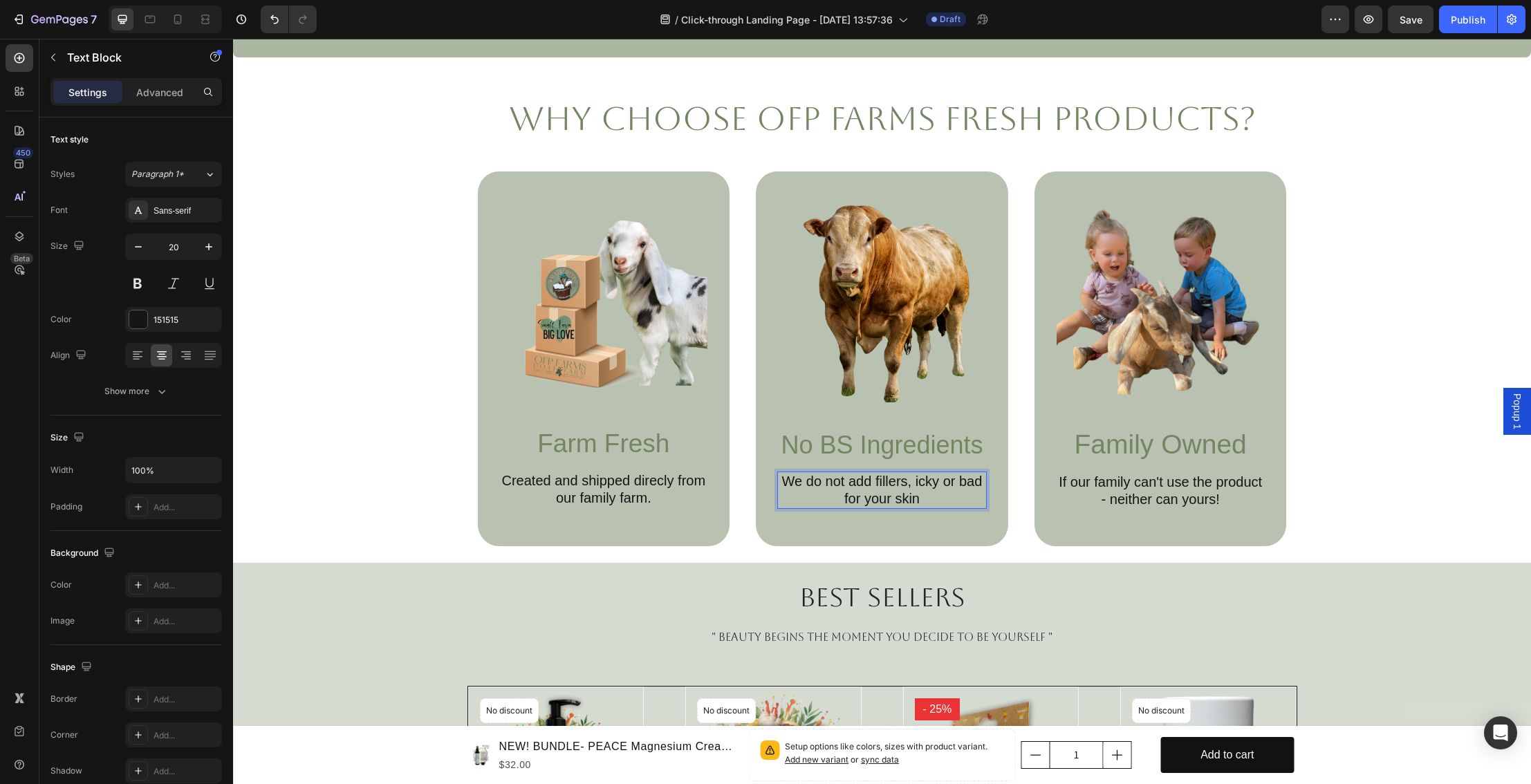
click at [931, 498] on p "We do not add fillers, icky or bad for your skin" at bounding box center [882, 490] width 206 height 34
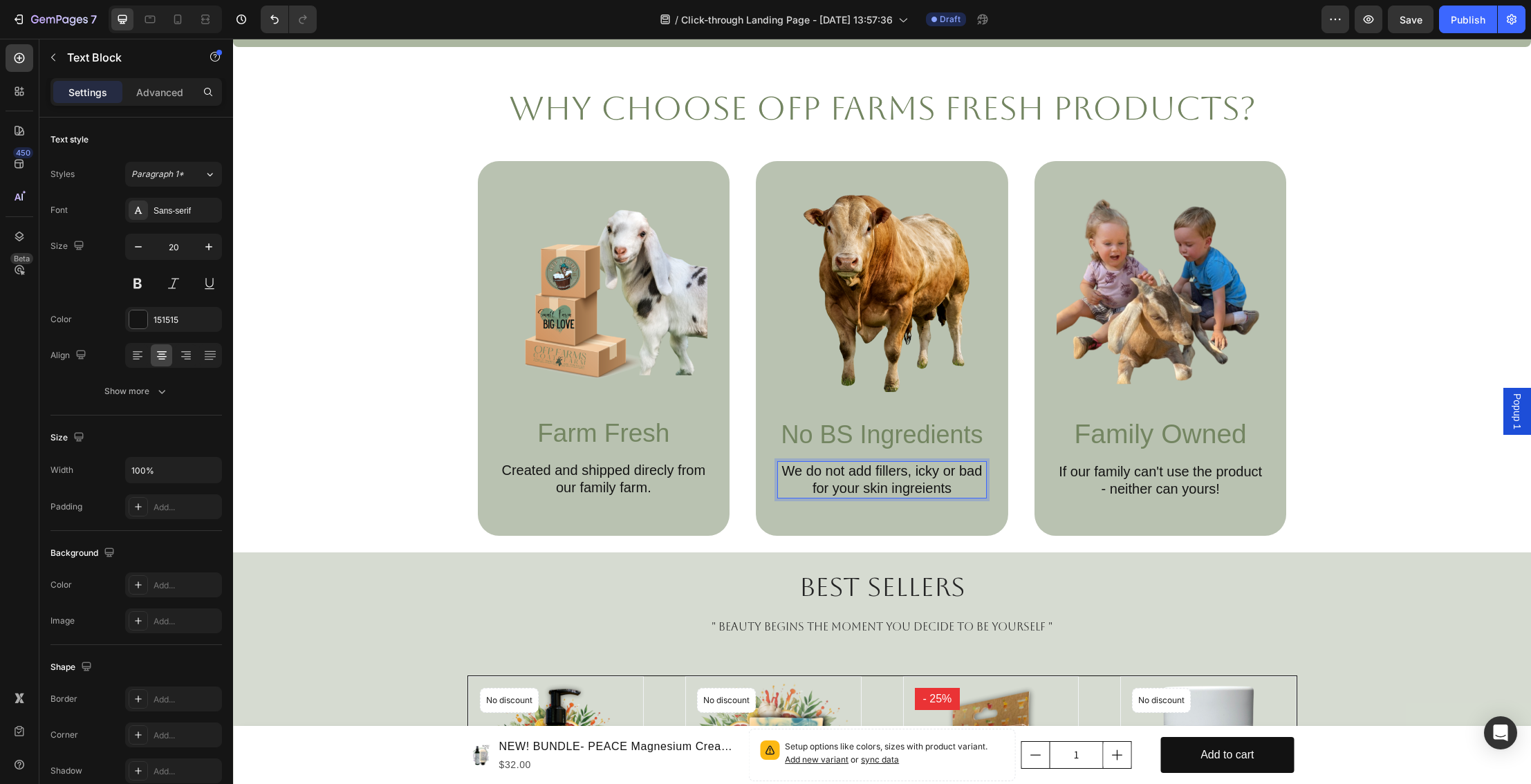
click at [923, 490] on p "We do not add fillers, icky or bad for your skin ingreients" at bounding box center [882, 480] width 206 height 34
click at [971, 508] on div "Image No BS Ingredients Text Block We do not add fillers, icky or bad for your …" at bounding box center [882, 348] width 252 height 375
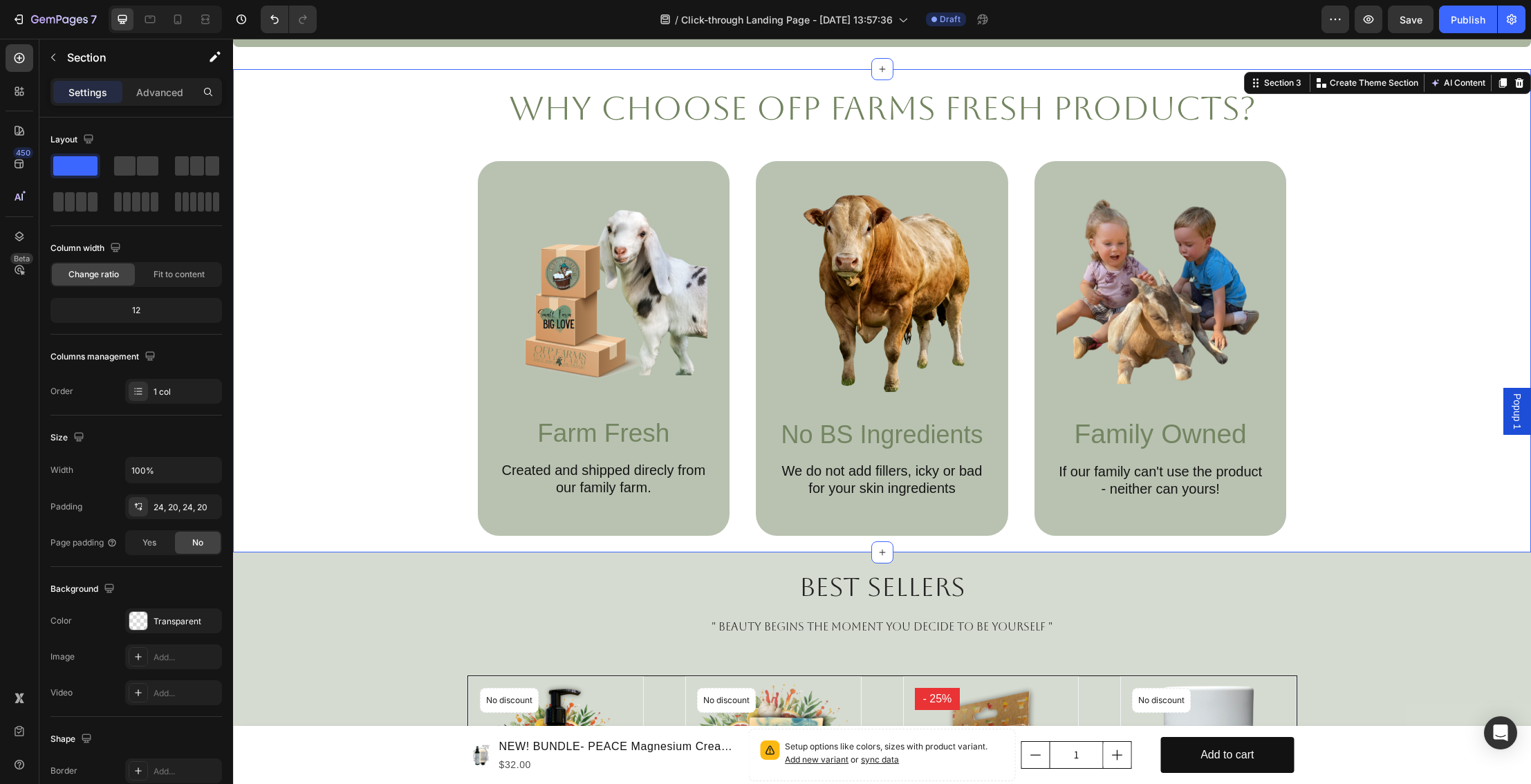
click at [1361, 465] on div "Why Choose OFP Farms Fresh Products? Heading Image Farm Fresh Text Block Create…" at bounding box center [882, 311] width 1270 height 451
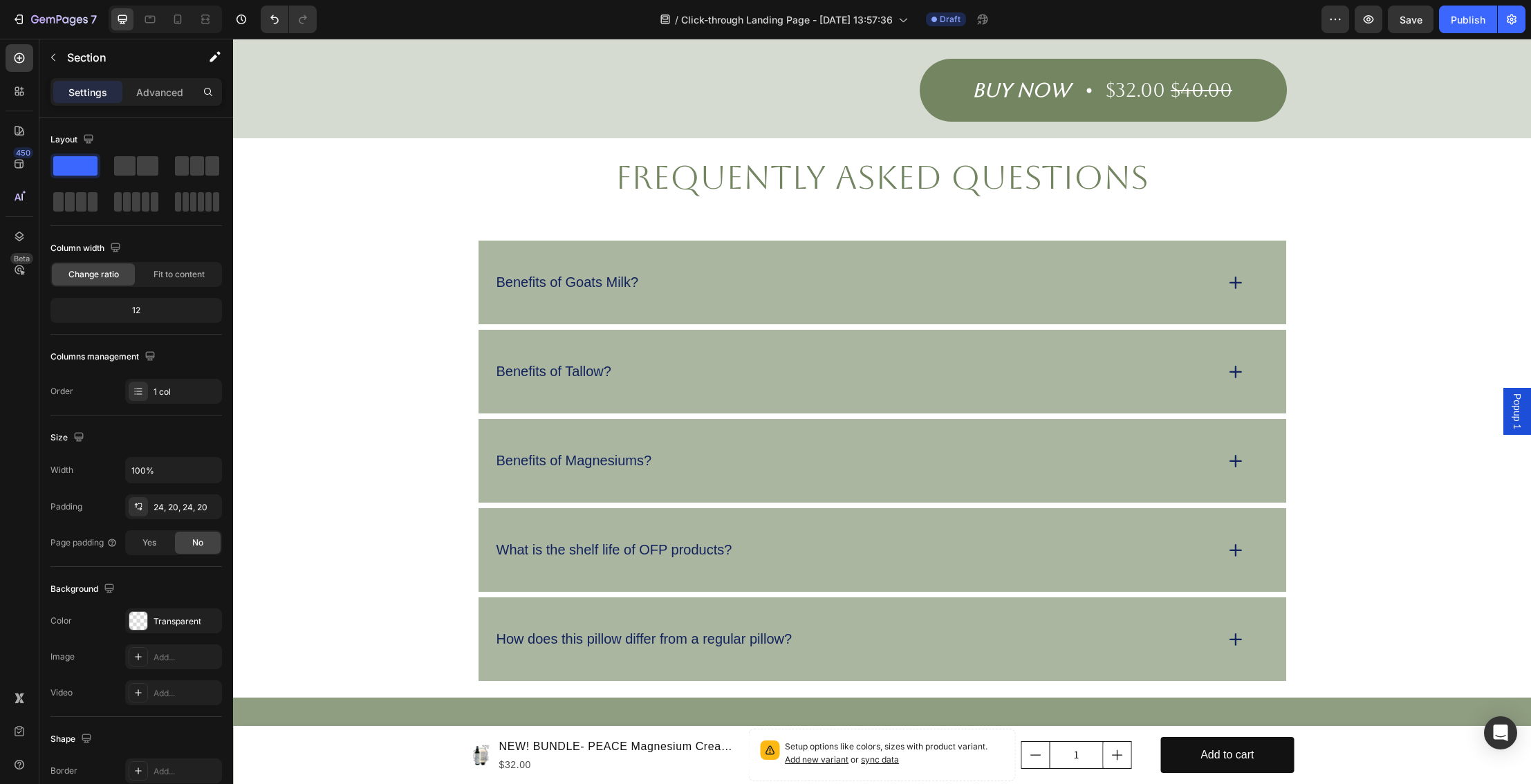
scroll to position [3039, 0]
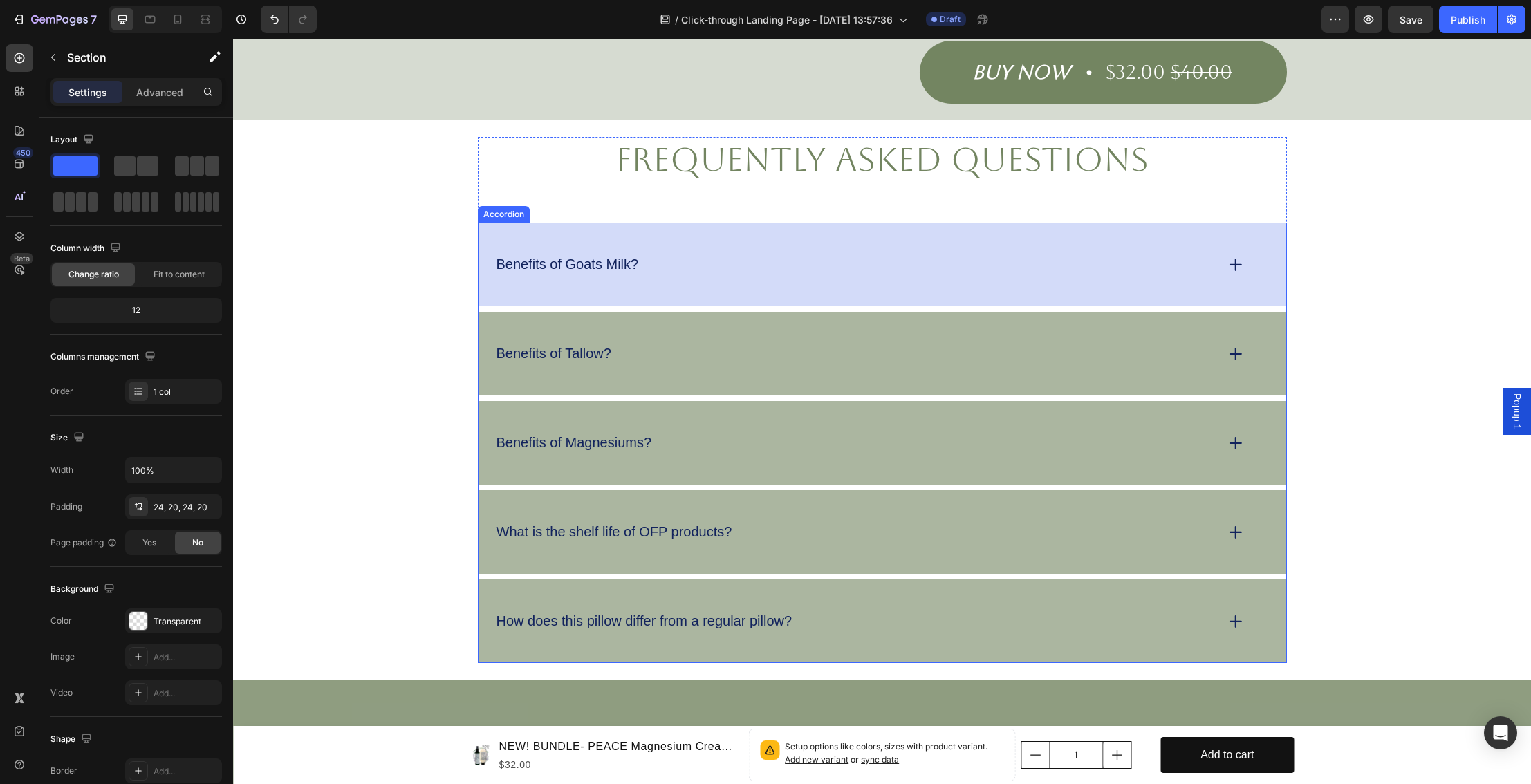
click at [579, 256] on p "Benefits of Goats Milk?" at bounding box center [568, 265] width 143 height 17
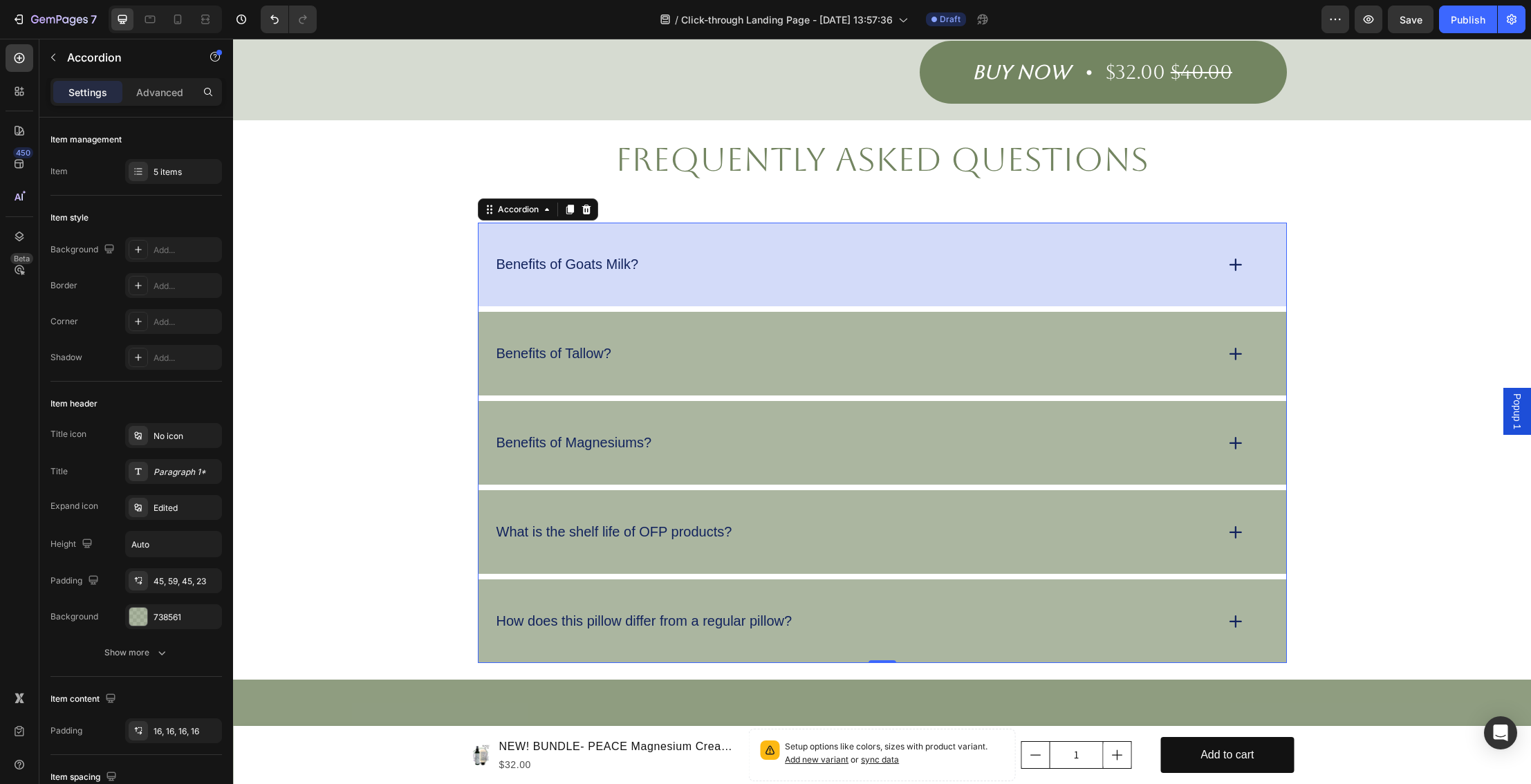
click at [660, 267] on div "Benefits of Goats Milk?" at bounding box center [882, 265] width 808 height 84
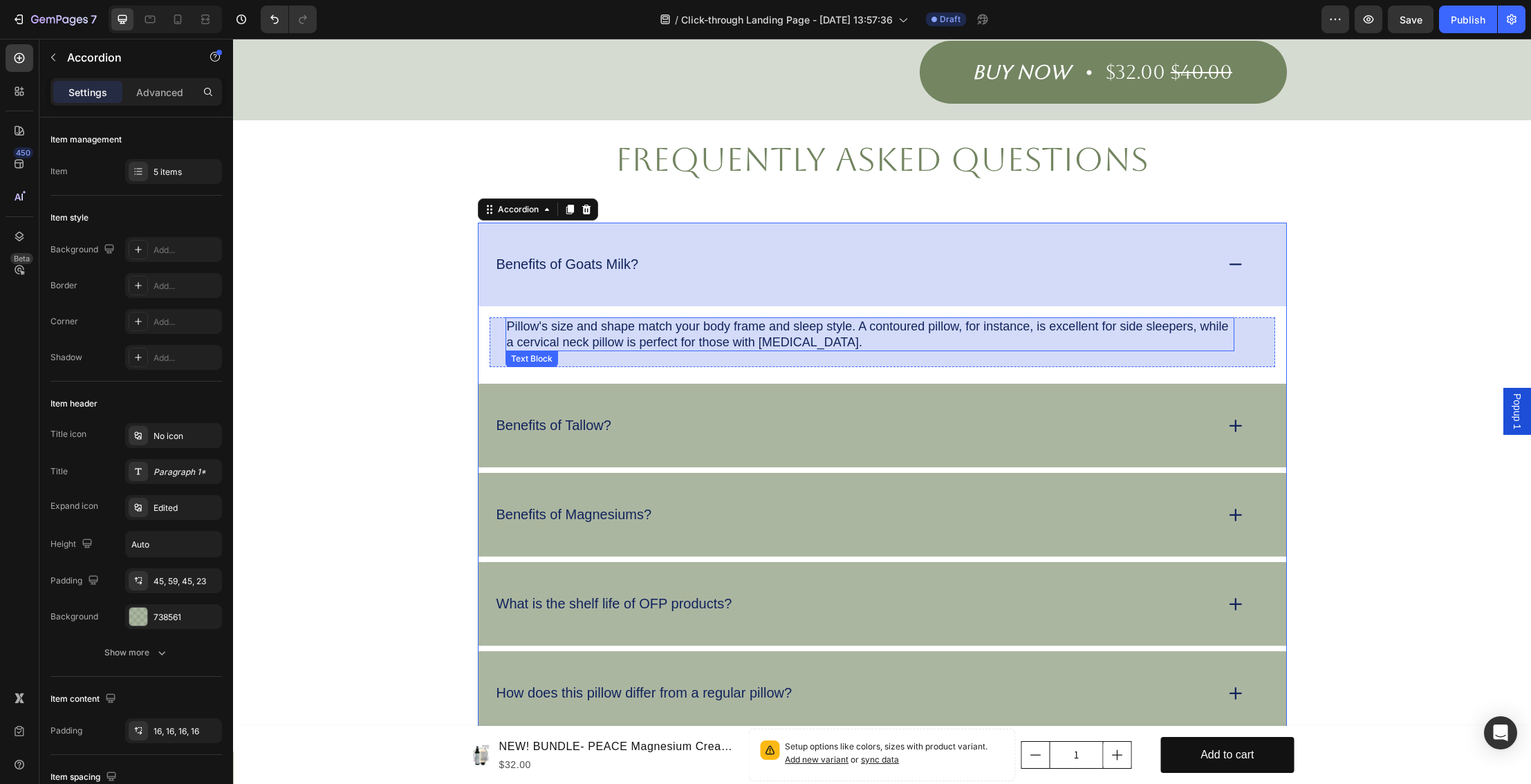
click at [513, 319] on p "Pillow's size and shape match your body frame and sleep style. A contoured pill…" at bounding box center [870, 334] width 726 height 31
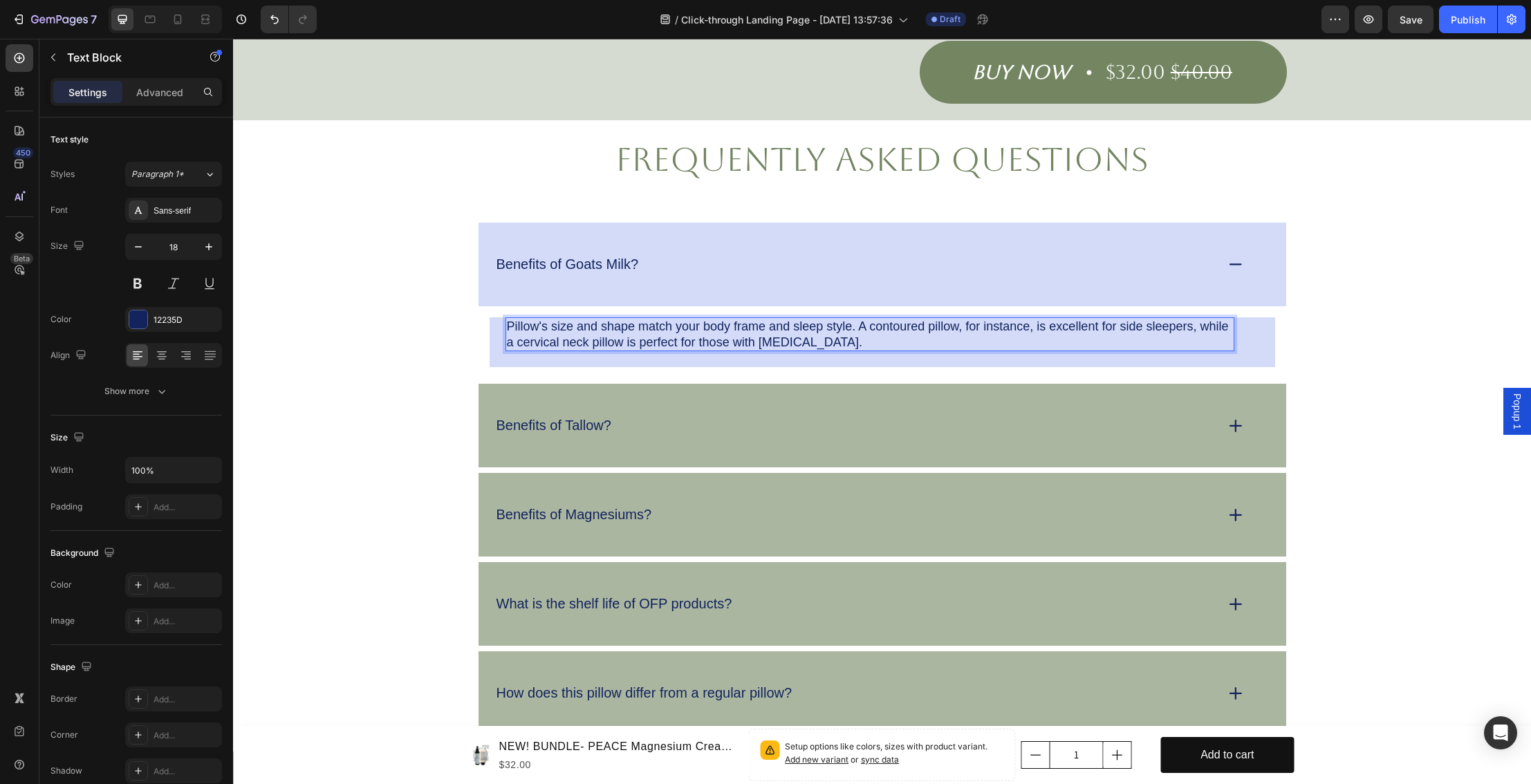
click at [510, 319] on p "Pillow's size and shape match your body frame and sleep style. A contoured pill…" at bounding box center [870, 334] width 726 height 31
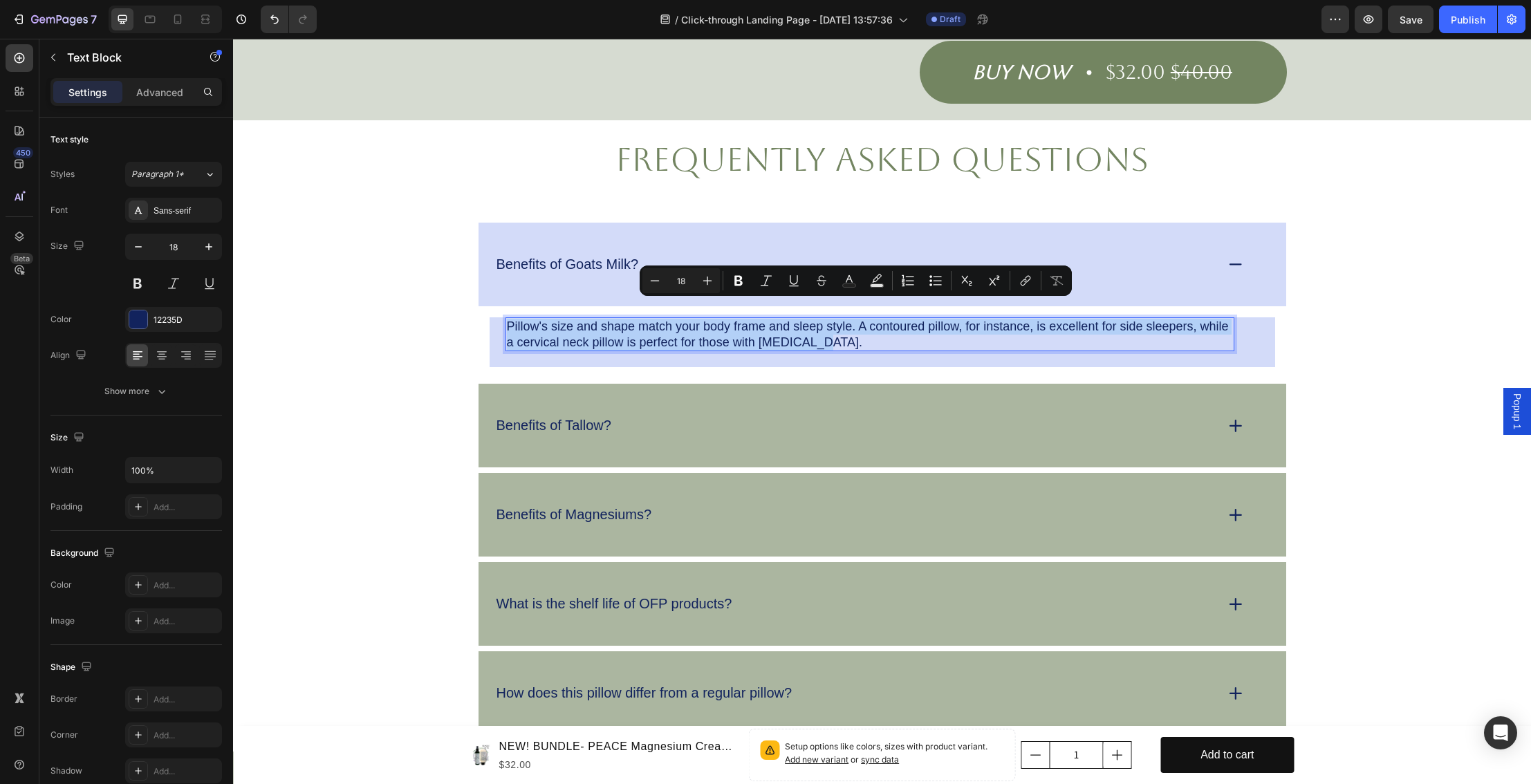
drag, startPoint x: 510, startPoint y: 308, endPoint x: 855, endPoint y: 328, distance: 345.6
click at [861, 328] on p "Pillow's size and shape match your body frame and sleep style. A contoured pill…" at bounding box center [870, 334] width 726 height 31
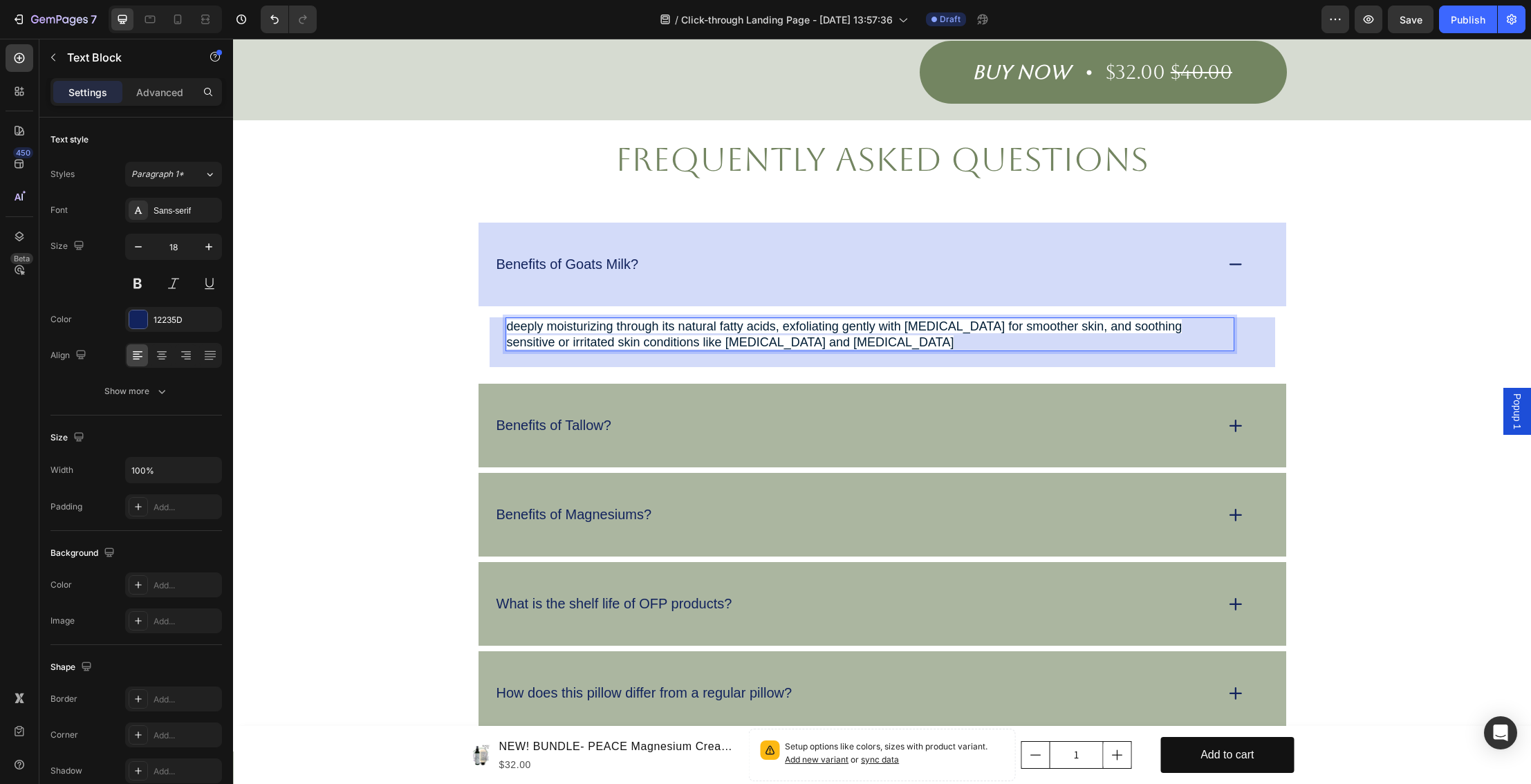
click at [513, 320] on span "deeply moisturizing through its natural fatty acids, exfoliating gently with la…" at bounding box center [845, 334] width 676 height 29
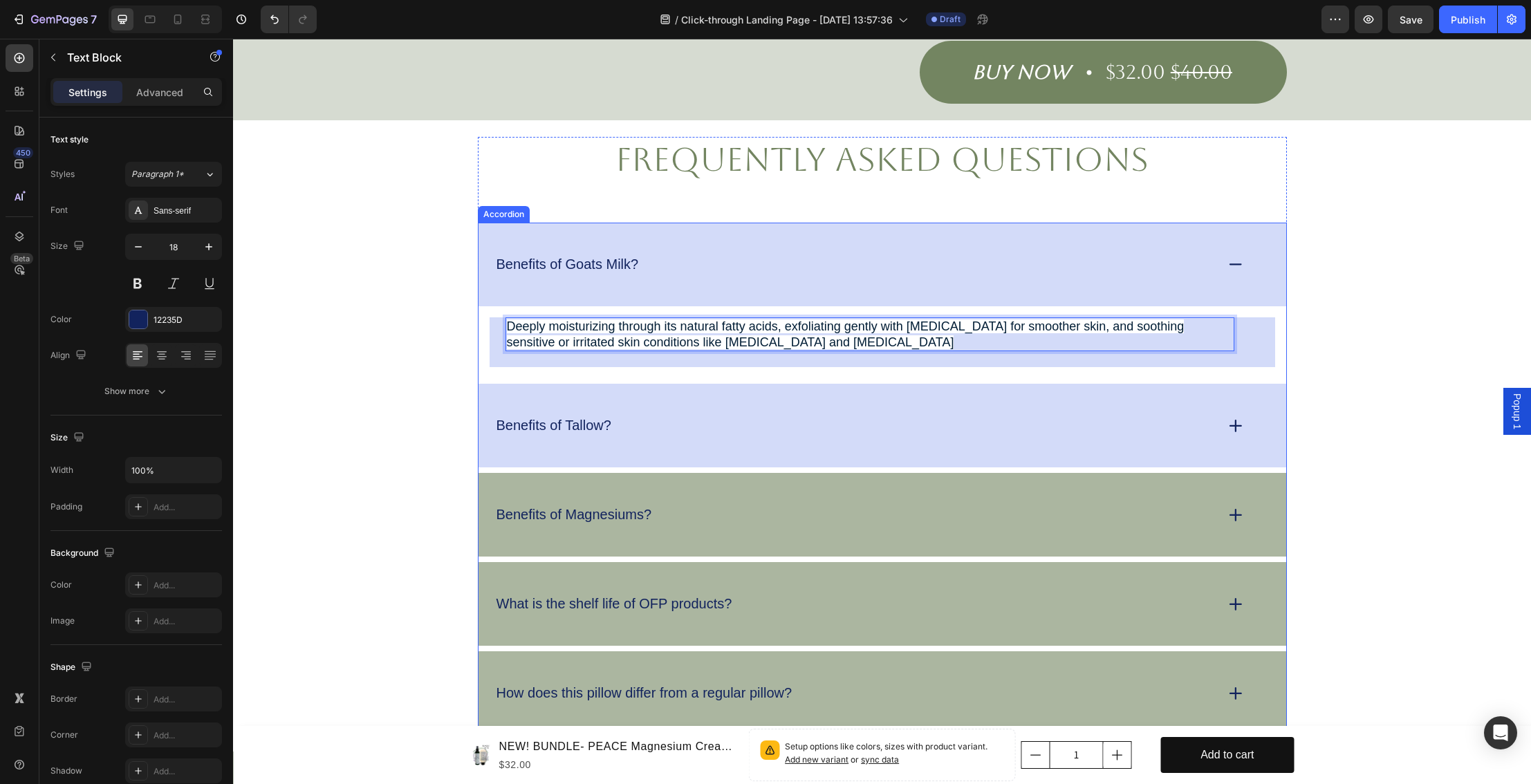
click at [559, 417] on p "Benefits of Tallow?" at bounding box center [554, 425] width 115 height 17
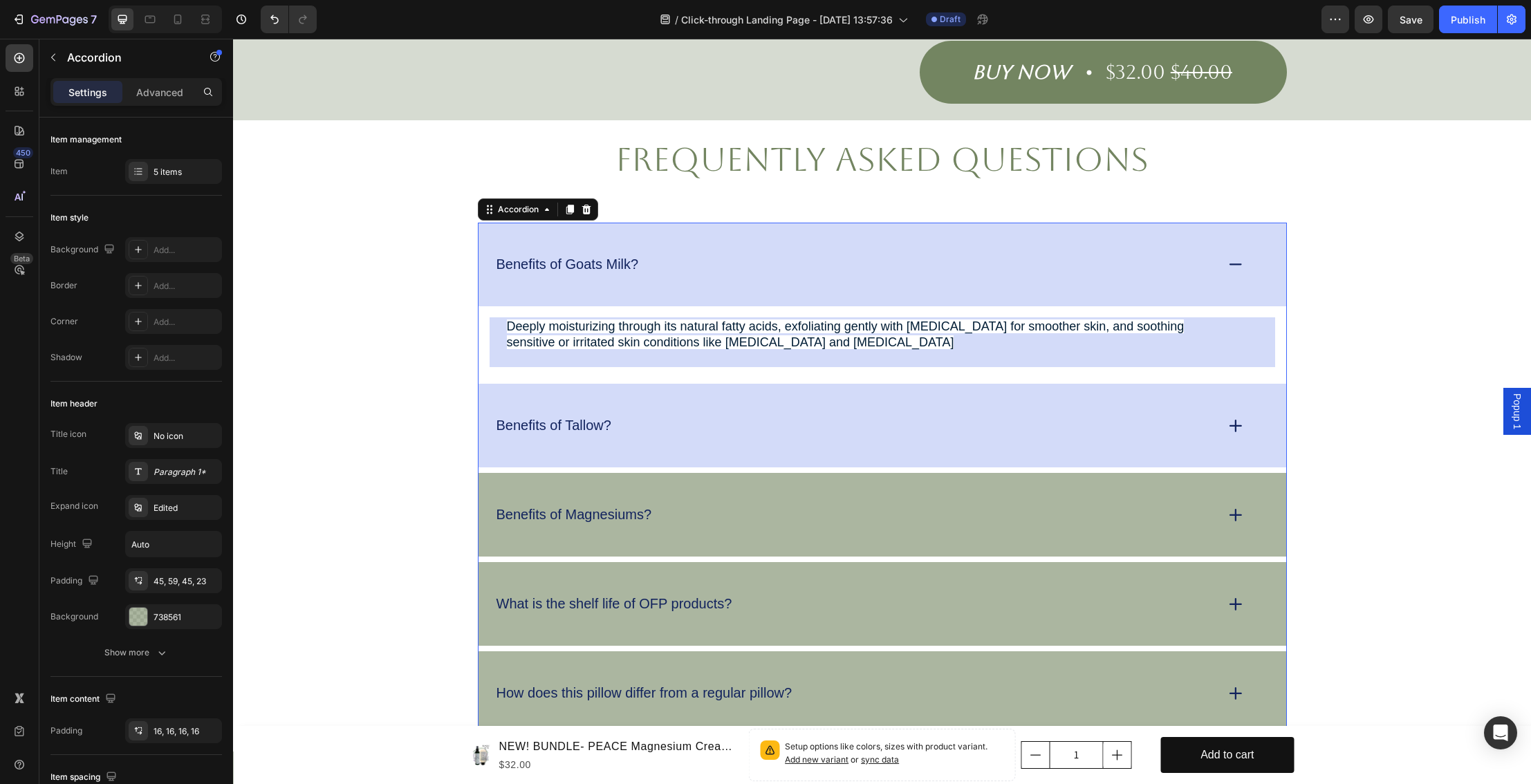
click at [577, 417] on p "Benefits of Tallow?" at bounding box center [554, 425] width 115 height 17
click at [601, 417] on p "Benefits of Tallow?" at bounding box center [554, 425] width 115 height 17
click at [662, 415] on div "Benefits of Tallow?" at bounding box center [854, 425] width 720 height 22
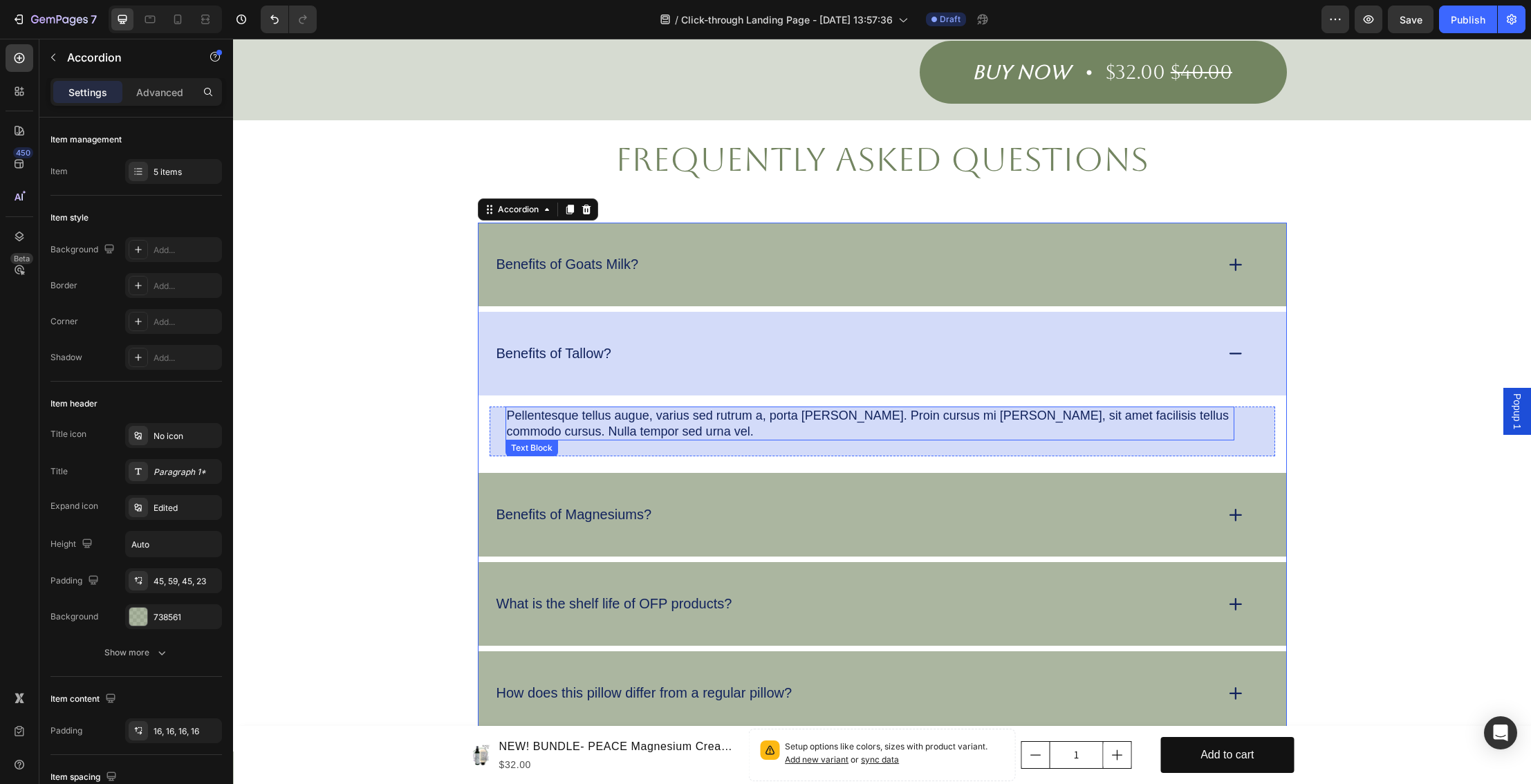
click at [597, 413] on p "Pellentesque tellus augue, varius sed rutrum a, porta vel sapien. Proin cursus …" at bounding box center [870, 423] width 726 height 31
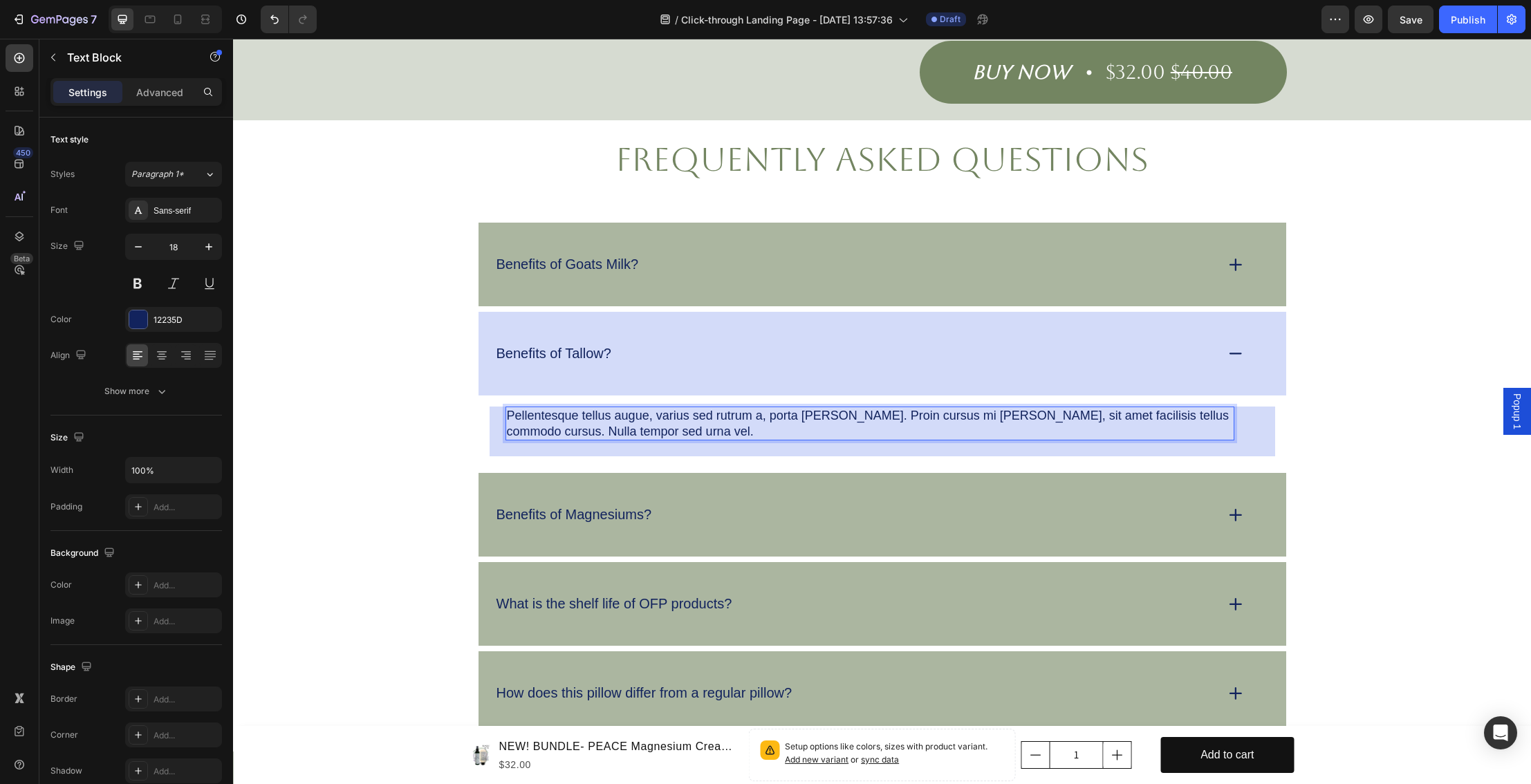
click at [649, 415] on p "Pellentesque tellus augue, varius sed rutrum a, porta vel sapien. Proin cursus …" at bounding box center [870, 423] width 726 height 31
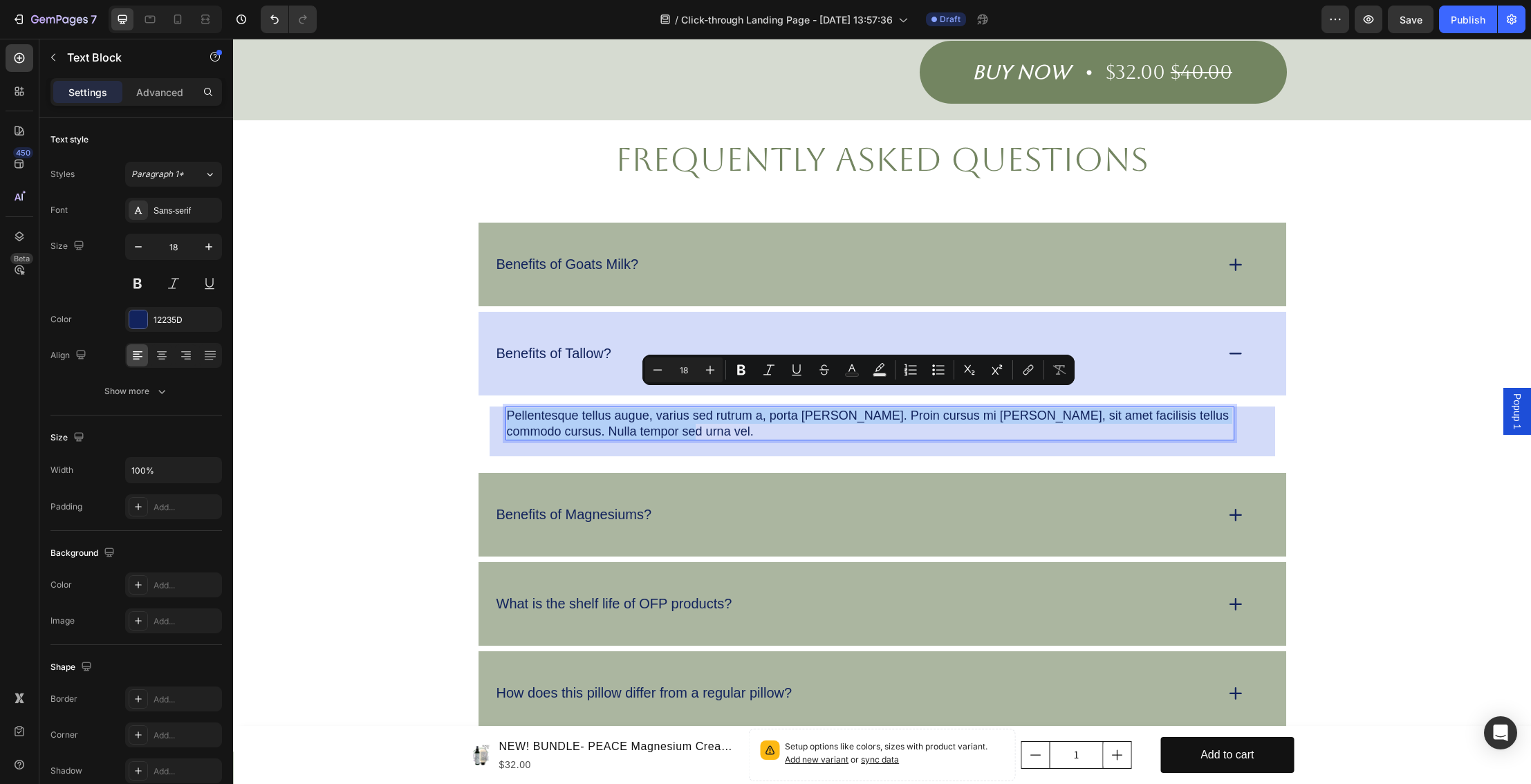
drag, startPoint x: 659, startPoint y: 414, endPoint x: 506, endPoint y: 394, distance: 154.3
click at [507, 408] on p "Pellentesque tellus augue, varius sed rutrum a, porta vel sapien. Proin cursus …" at bounding box center [870, 423] width 726 height 31
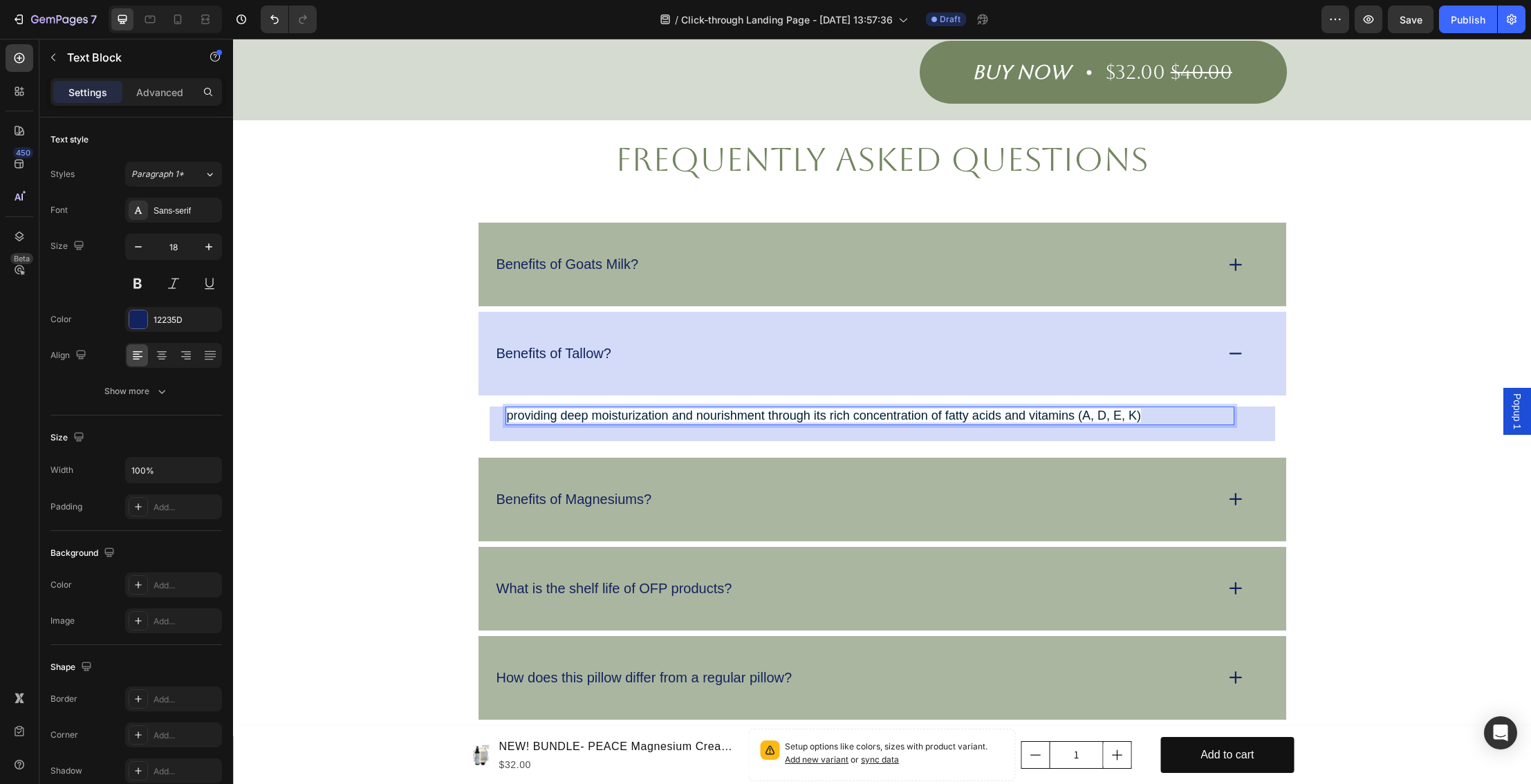
click at [513, 409] on span "providing deep moisturization and nourishment through its rich concentration of…" at bounding box center [824, 416] width 635 height 14
click at [559, 409] on span "Providing deep moisturization and nourishment through its rich concentration of…" at bounding box center [825, 416] width 636 height 14
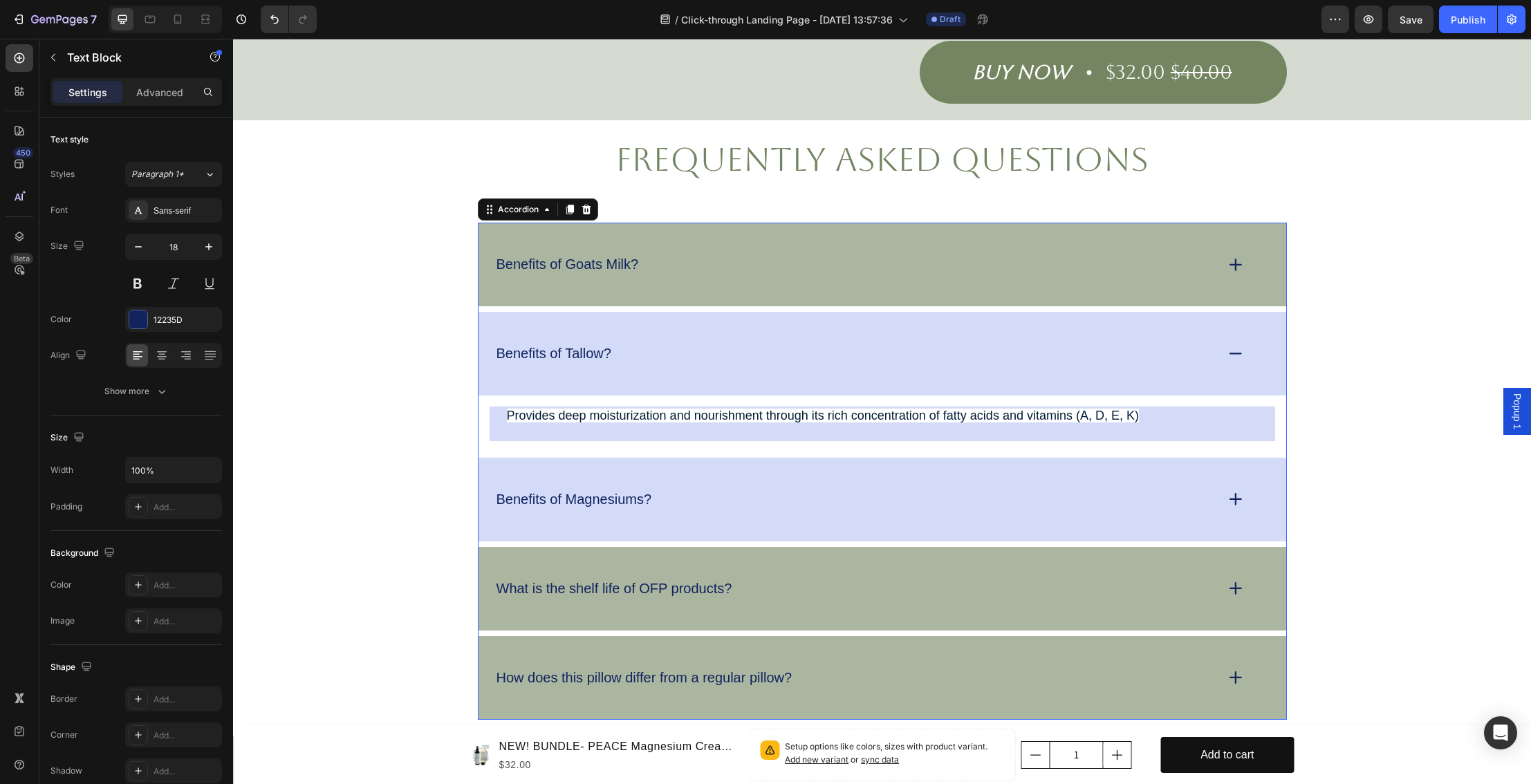
click at [609, 491] on p "Benefits of Magnesiums?" at bounding box center [575, 500] width 156 height 17
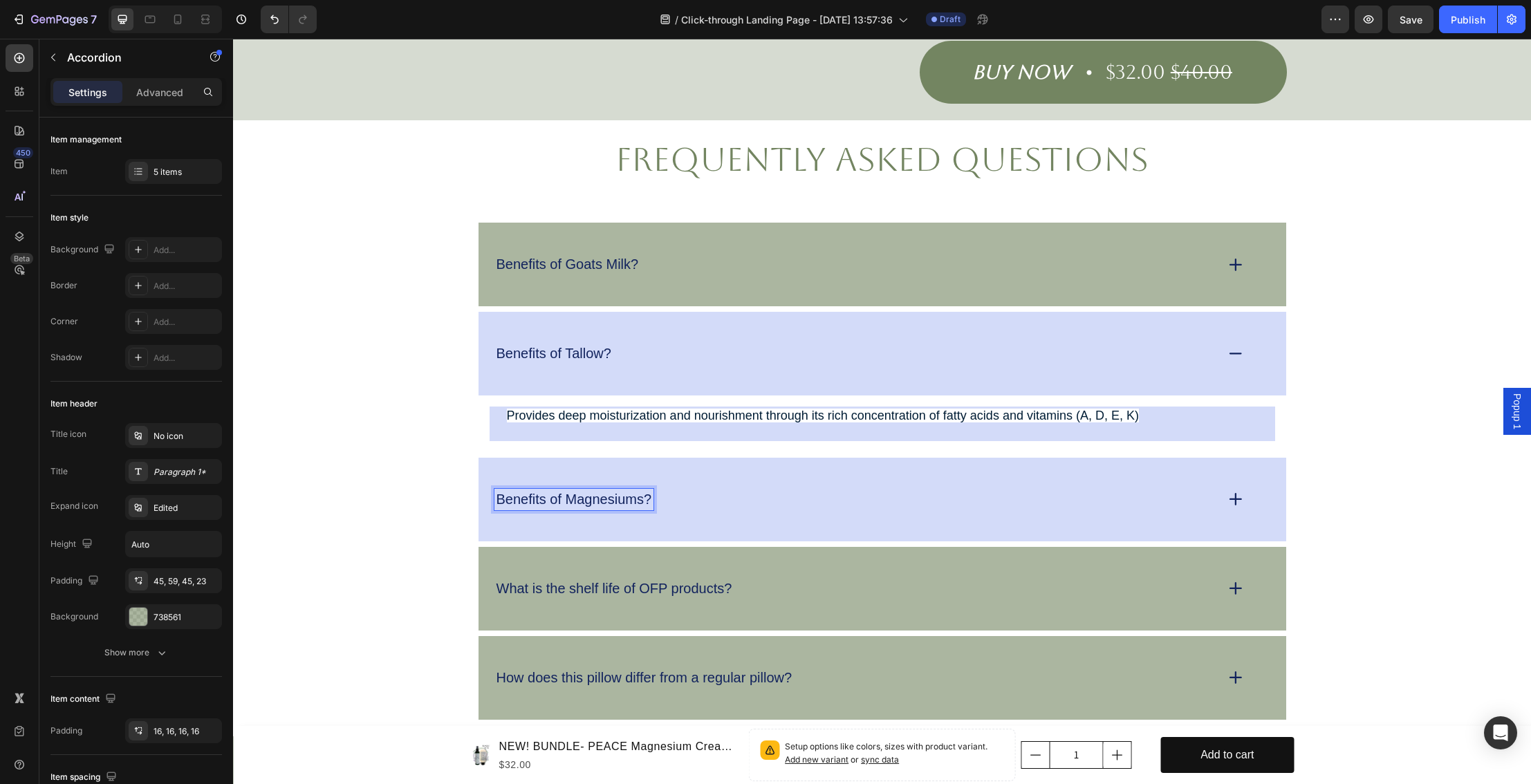
click at [667, 489] on div "Benefits of Magnesiums?" at bounding box center [854, 500] width 720 height 22
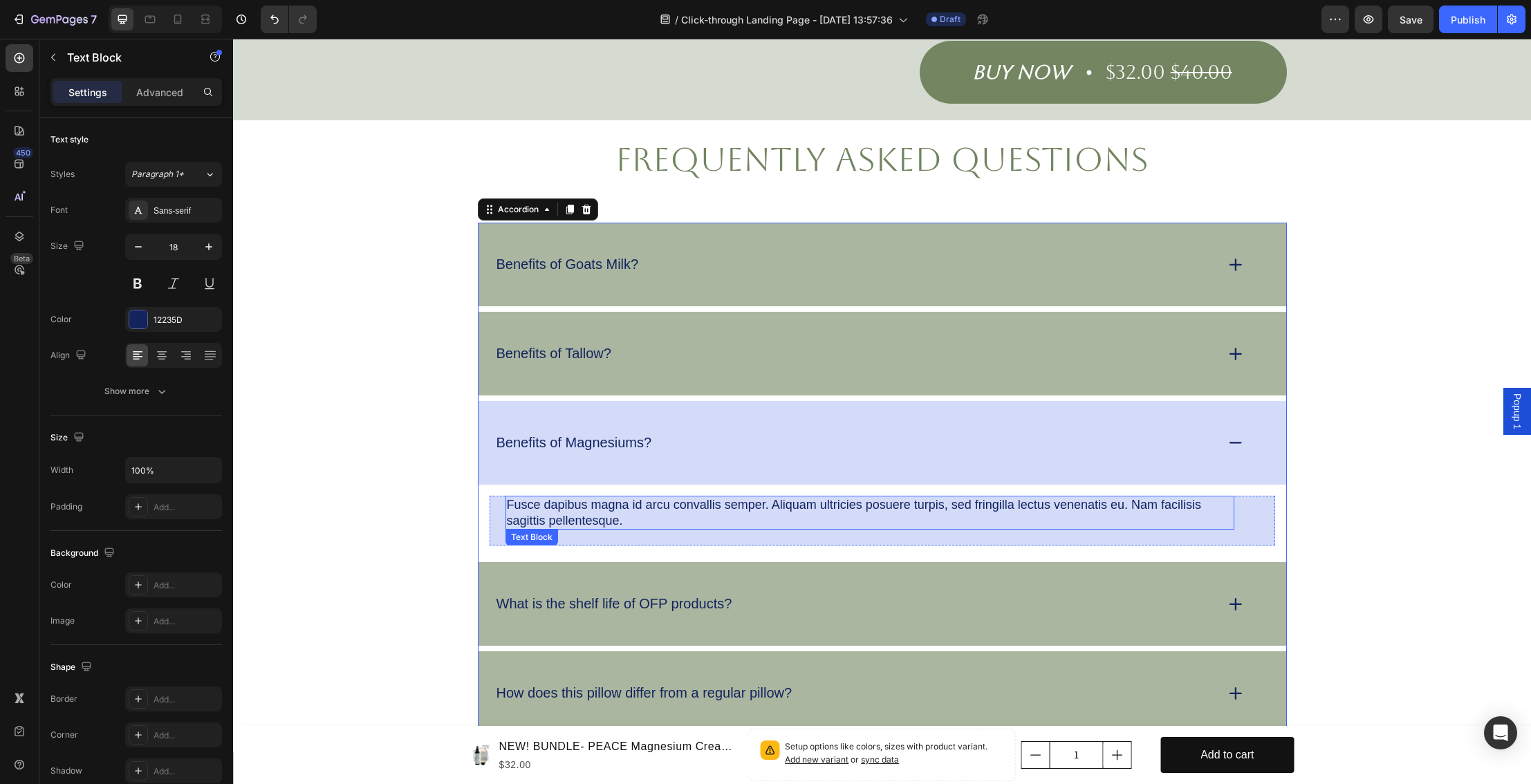
click at [628, 498] on p "Fusce dapibus magna id arcu convallis semper. Aliquam ultricies posuere turpis,…" at bounding box center [870, 513] width 726 height 31
click at [622, 503] on p "Fusce dapibus magna id arcu convallis semper. Aliquam ultricies posuere turpis,…" at bounding box center [870, 513] width 726 height 31
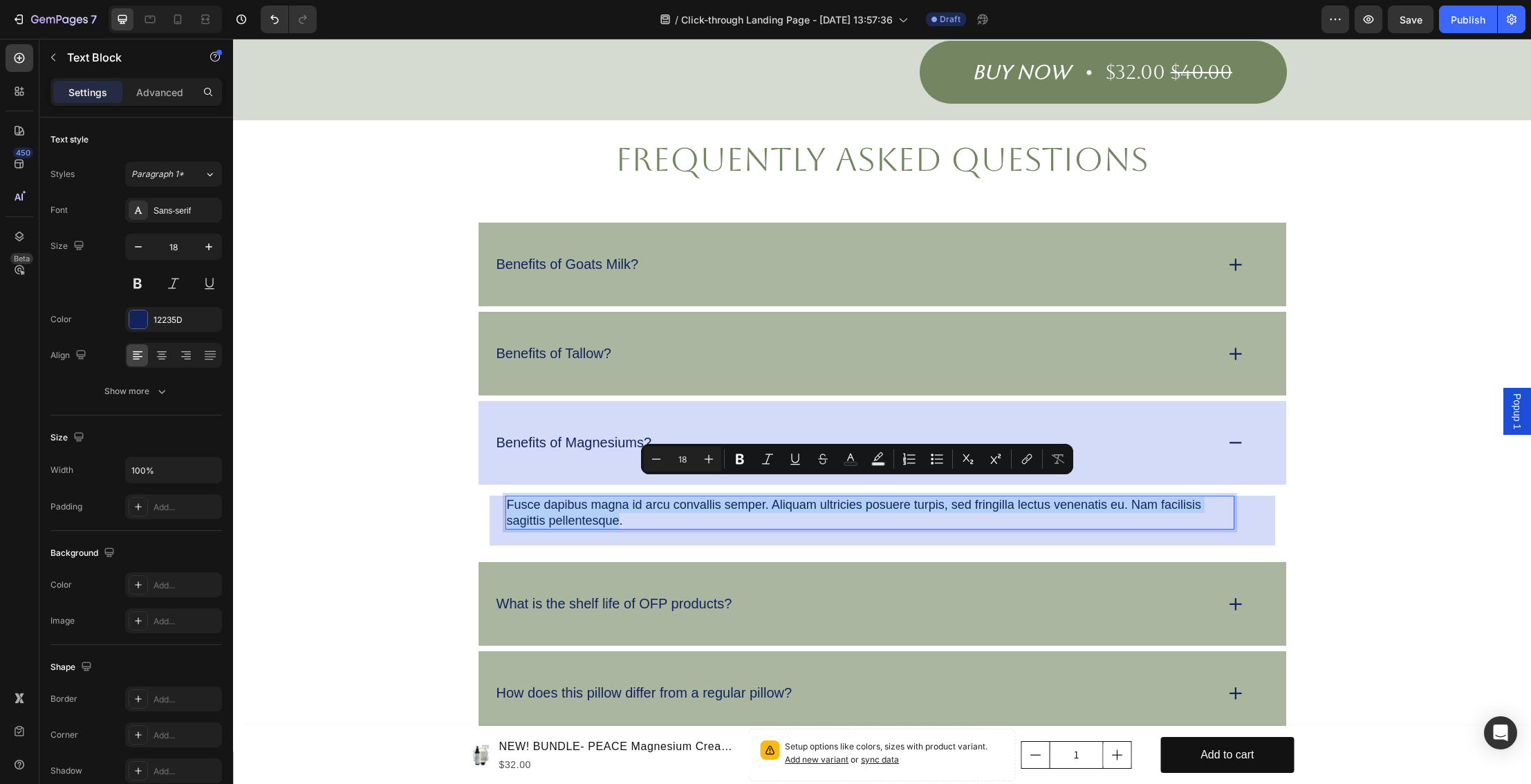
drag, startPoint x: 622, startPoint y: 503, endPoint x: 520, endPoint y: 487, distance: 103.2
click at [507, 498] on p "Fusce dapibus magna id arcu convallis semper. Aliquam ultricies posuere turpis,…" at bounding box center [870, 513] width 726 height 31
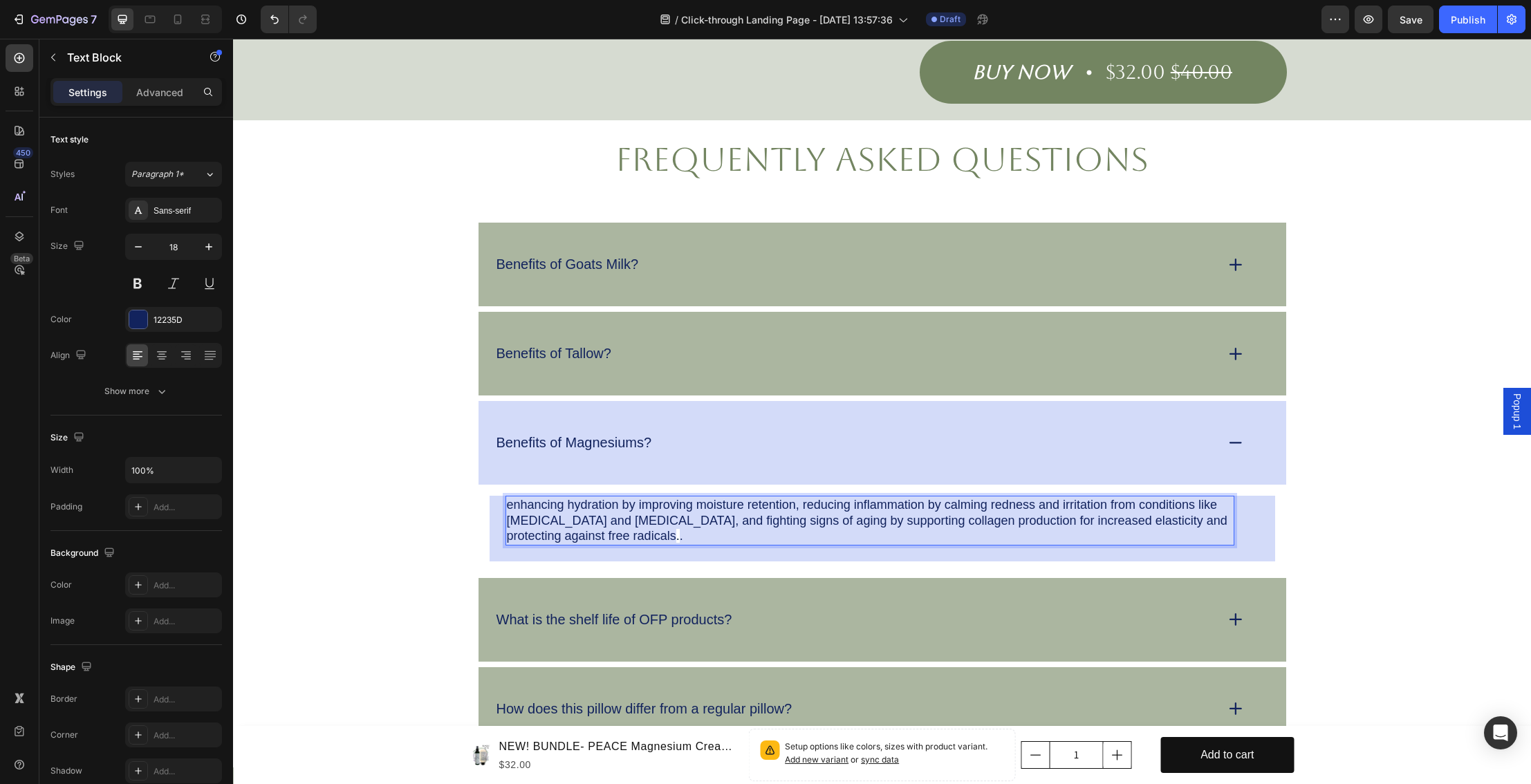
click at [510, 498] on p "enhancing hydration by improving moisture retention, reducing inflammation by c…" at bounding box center [870, 520] width 726 height 47
click at [564, 498] on p "Enhancing hydration by improving moisture retention, reducing inflammation by c…" at bounding box center [870, 520] width 726 height 47
click at [594, 520] on p "Enhances hydration by improving moisture retention, reducing inflammation by ca…" at bounding box center [870, 520] width 726 height 47
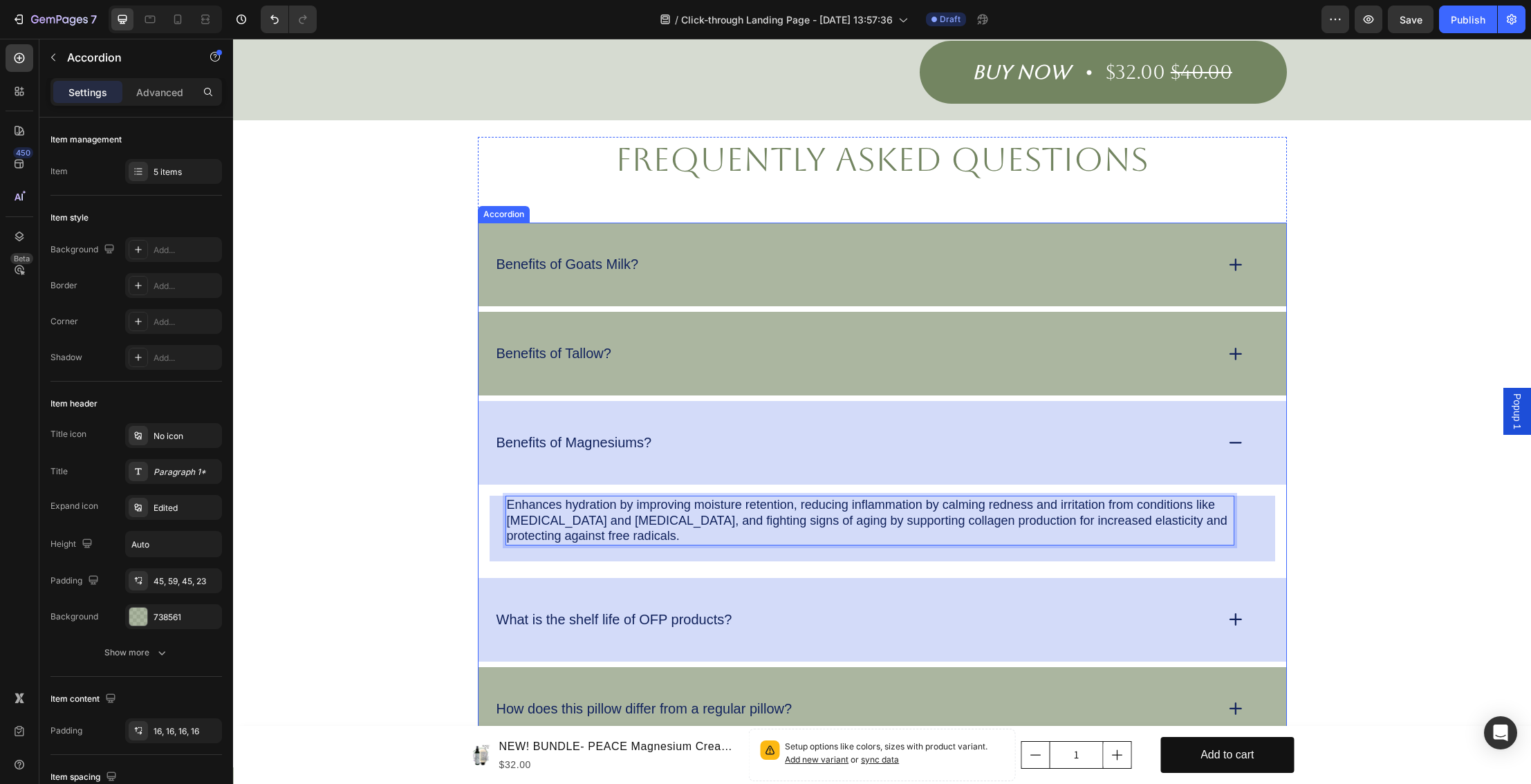
click at [716, 612] on p "What is the shelf life of OFP products?" at bounding box center [615, 620] width 236 height 17
click at [701, 611] on div "What is the shelf life of OFP products?" at bounding box center [615, 619] width 240 height 22
click at [814, 609] on div "What is the shelf life of OFP products?" at bounding box center [854, 619] width 720 height 22
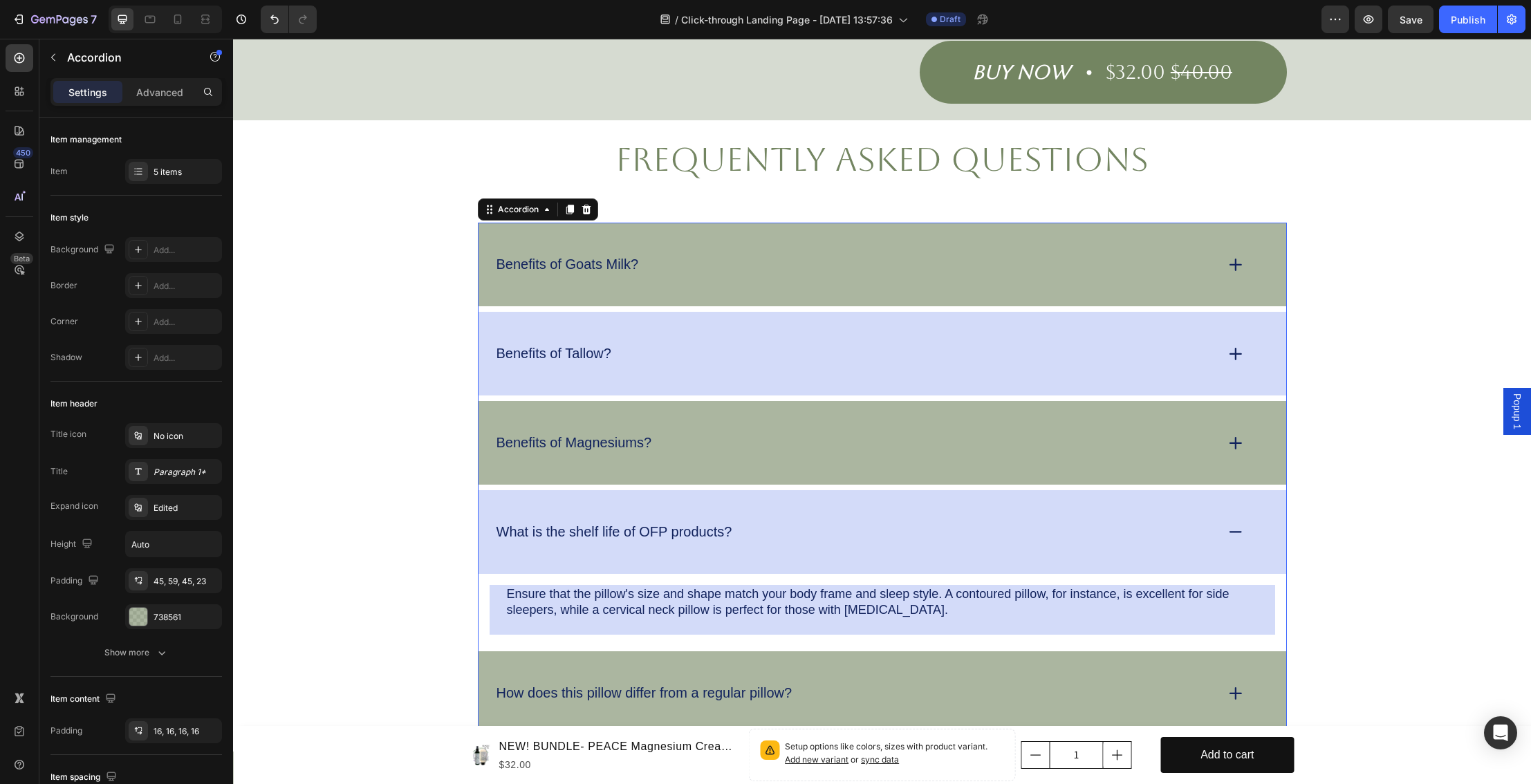
click at [601, 345] on p "Benefits of Tallow?" at bounding box center [554, 354] width 115 height 17
click at [1227, 344] on icon at bounding box center [1236, 354] width 19 height 19
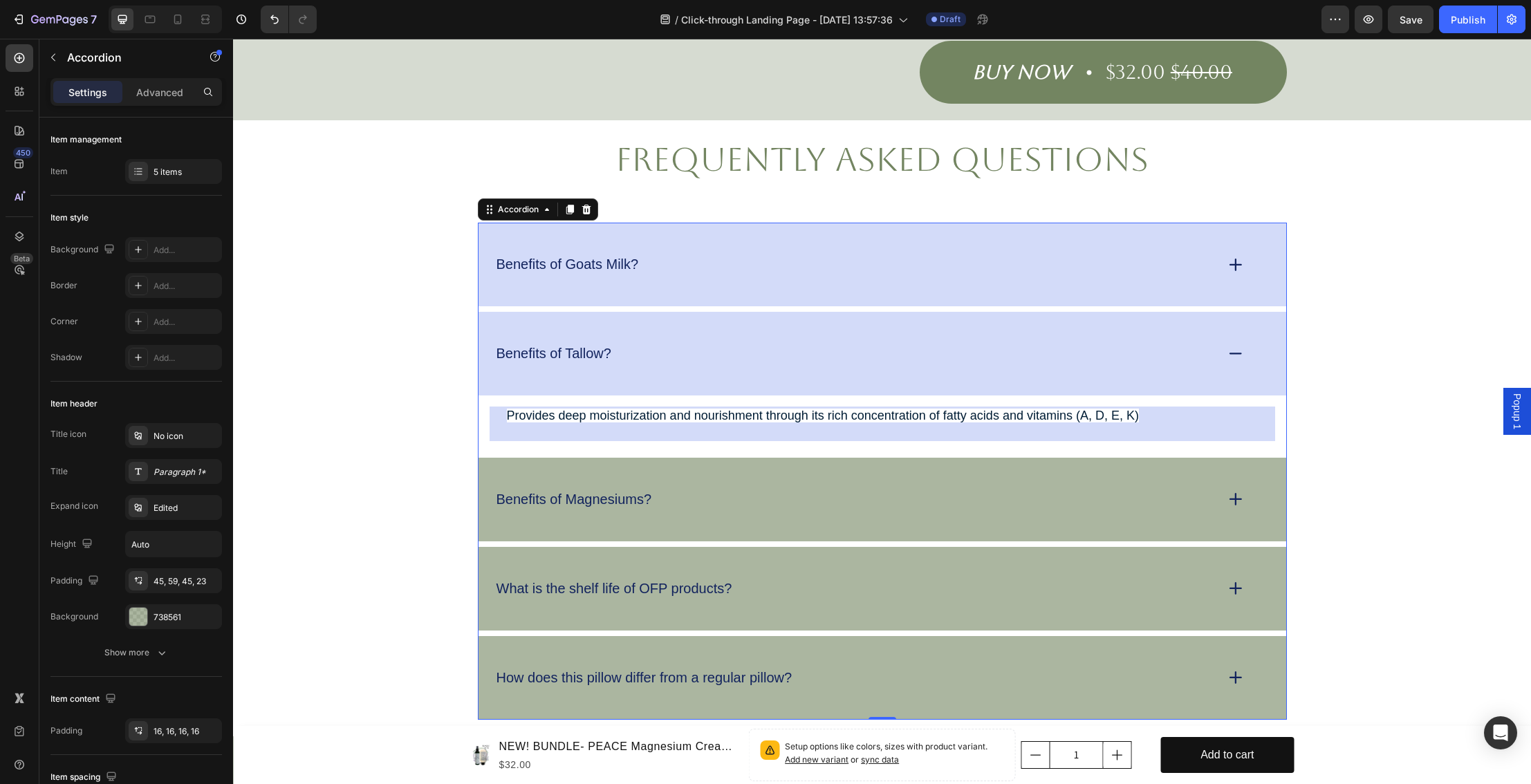
click at [627, 256] on p "Benefits of Goats Milk?" at bounding box center [568, 265] width 143 height 17
click at [639, 254] on div "Benefits of Goats Milk?" at bounding box center [568, 265] width 147 height 22
click at [688, 254] on div "Benefits of Goats Milk?" at bounding box center [854, 265] width 720 height 22
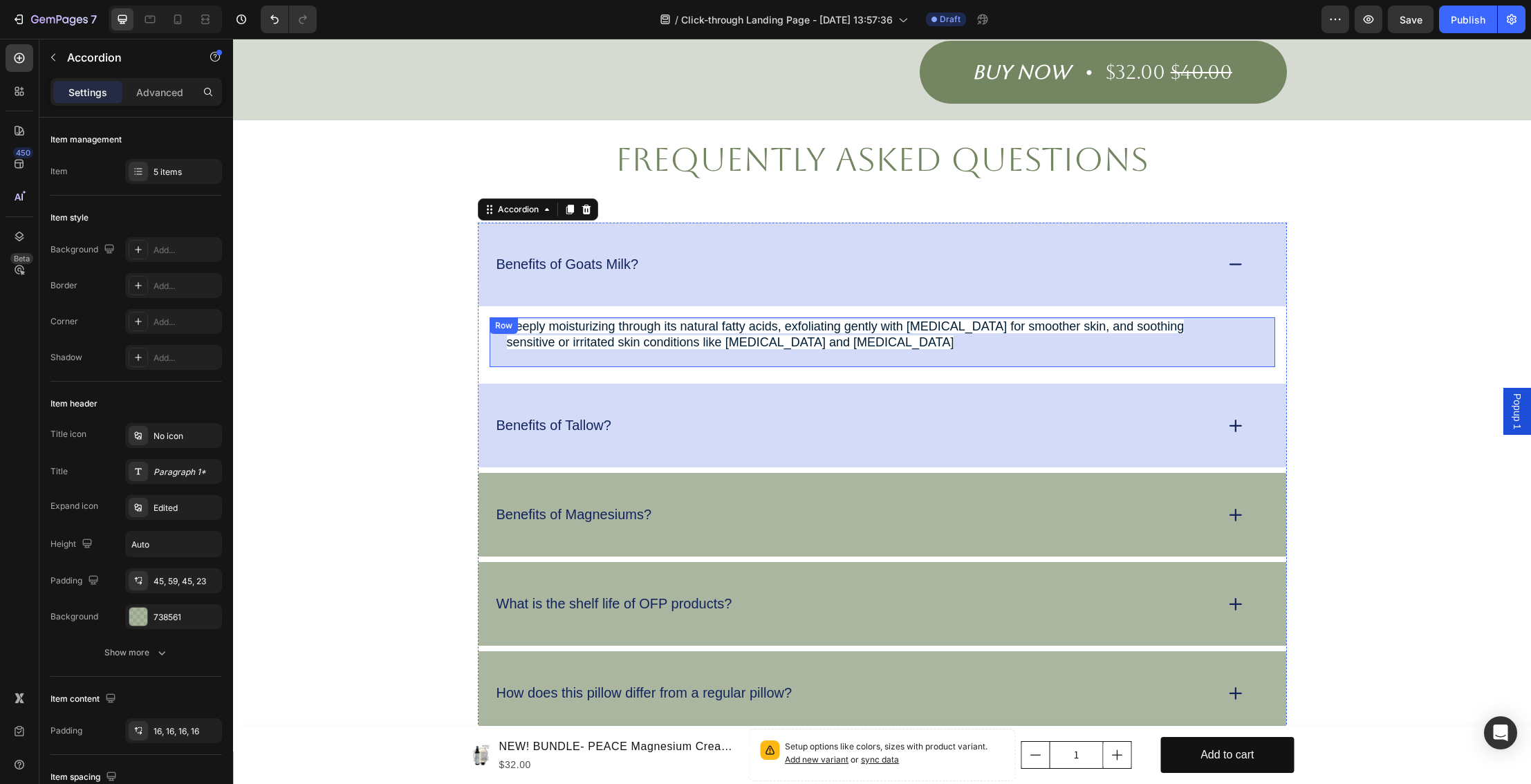
click at [811, 341] on div "Deeply moisturizing through its natural fatty acids, exfoliating gently with la…" at bounding box center [883, 343] width 786 height 49
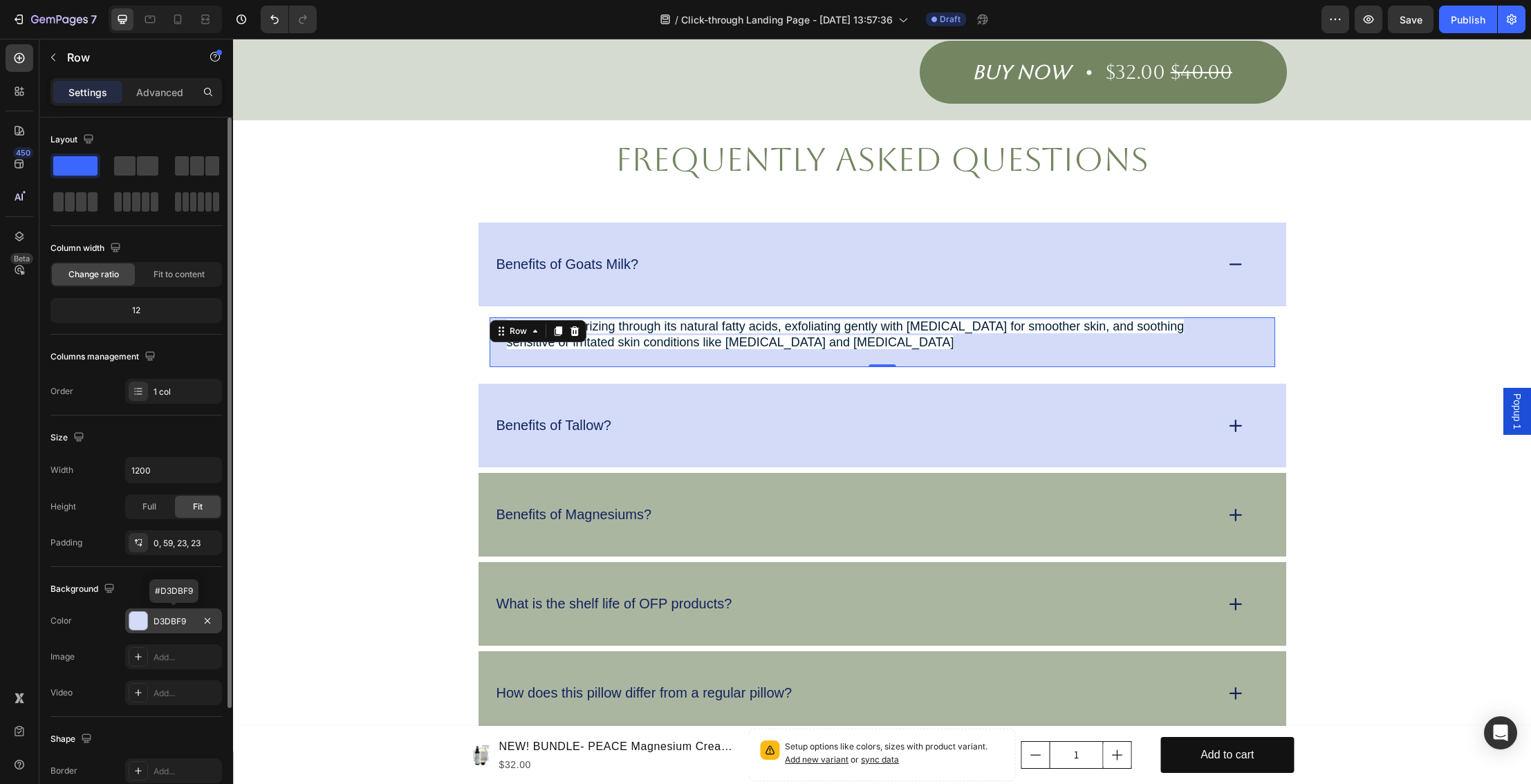
click at [133, 622] on div at bounding box center [138, 620] width 18 height 18
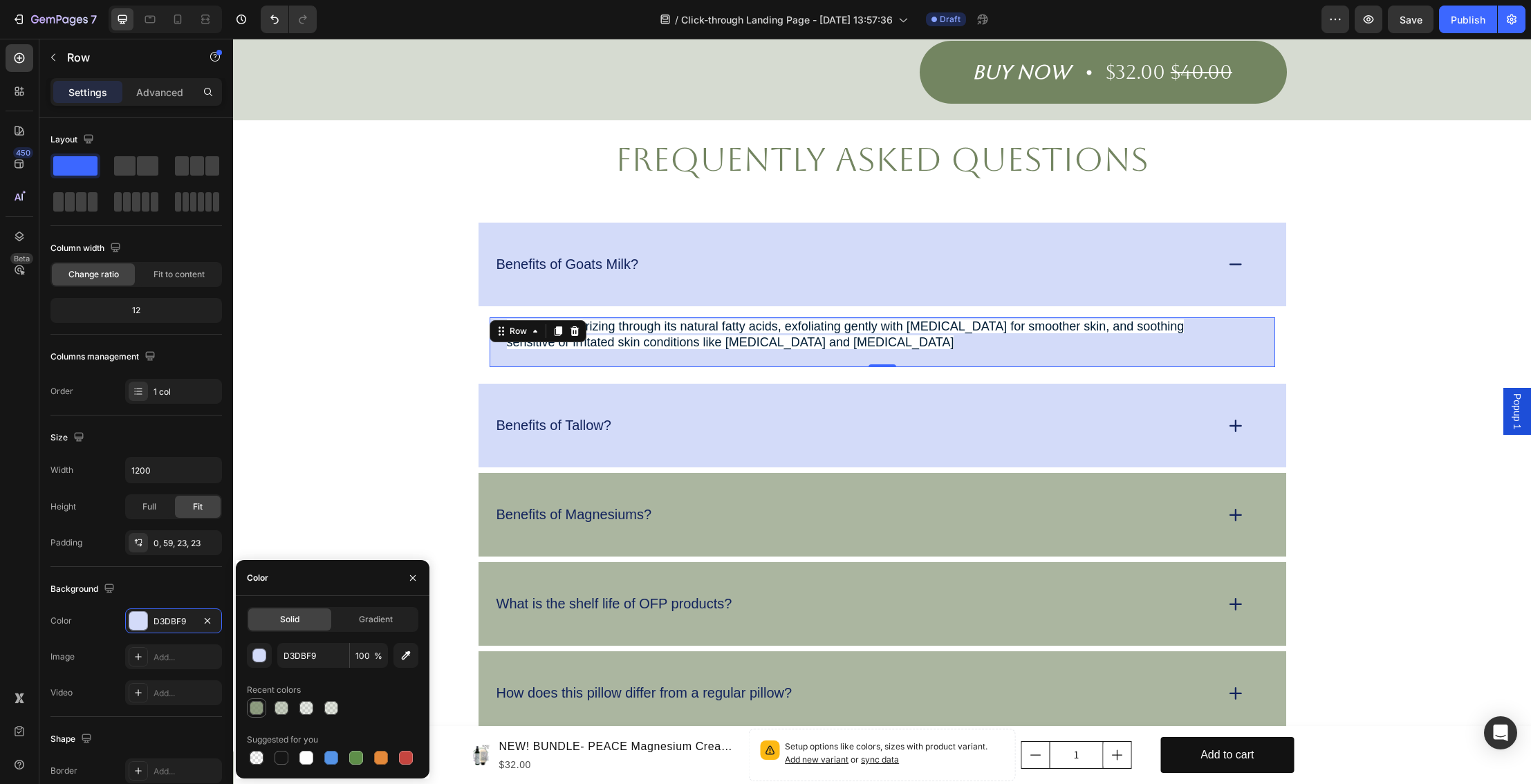
click at [260, 706] on div at bounding box center [256, 708] width 14 height 14
type input "738561"
type input "80"
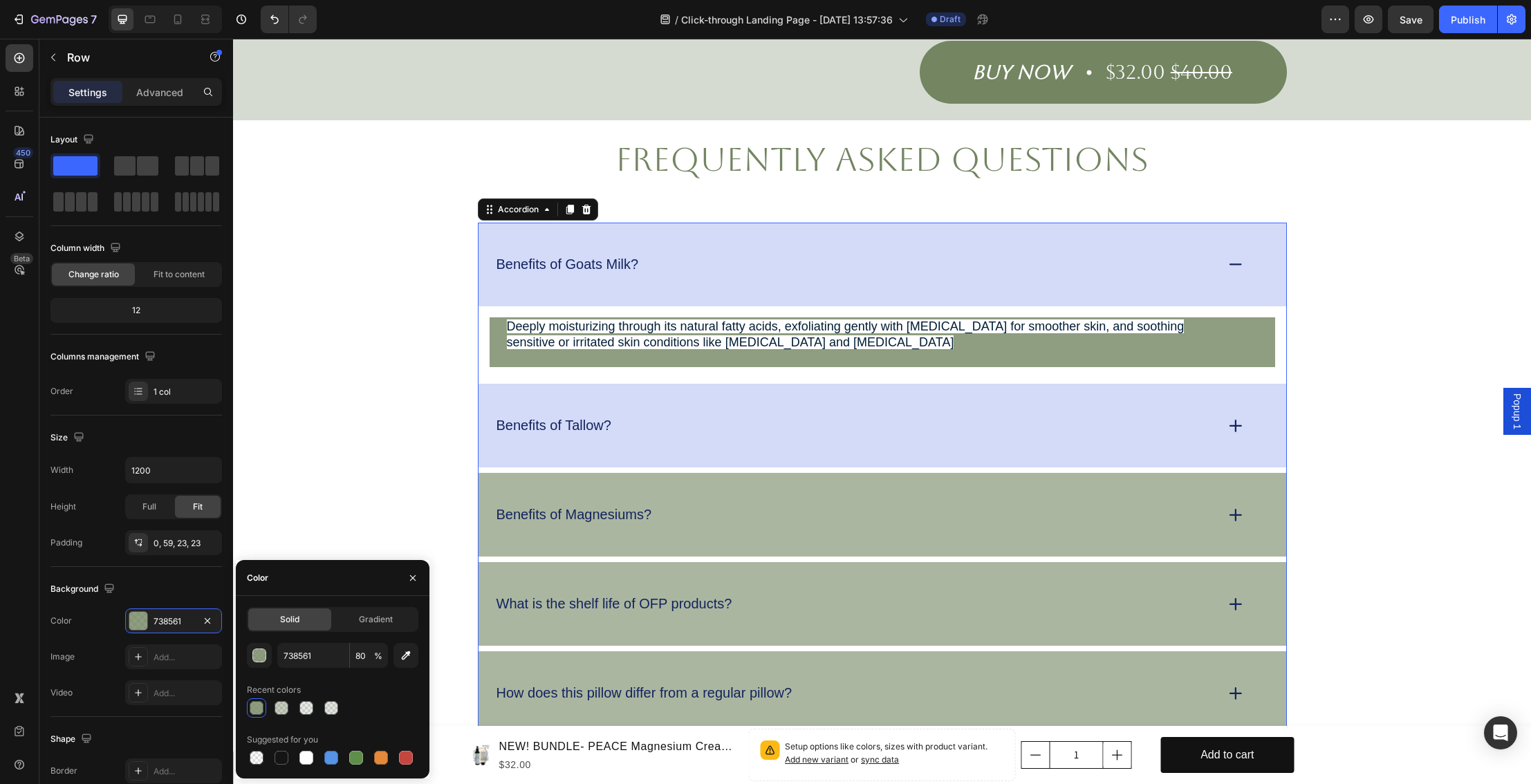
click at [564, 227] on div "Benefits of Goats Milk?" at bounding box center [882, 265] width 808 height 84
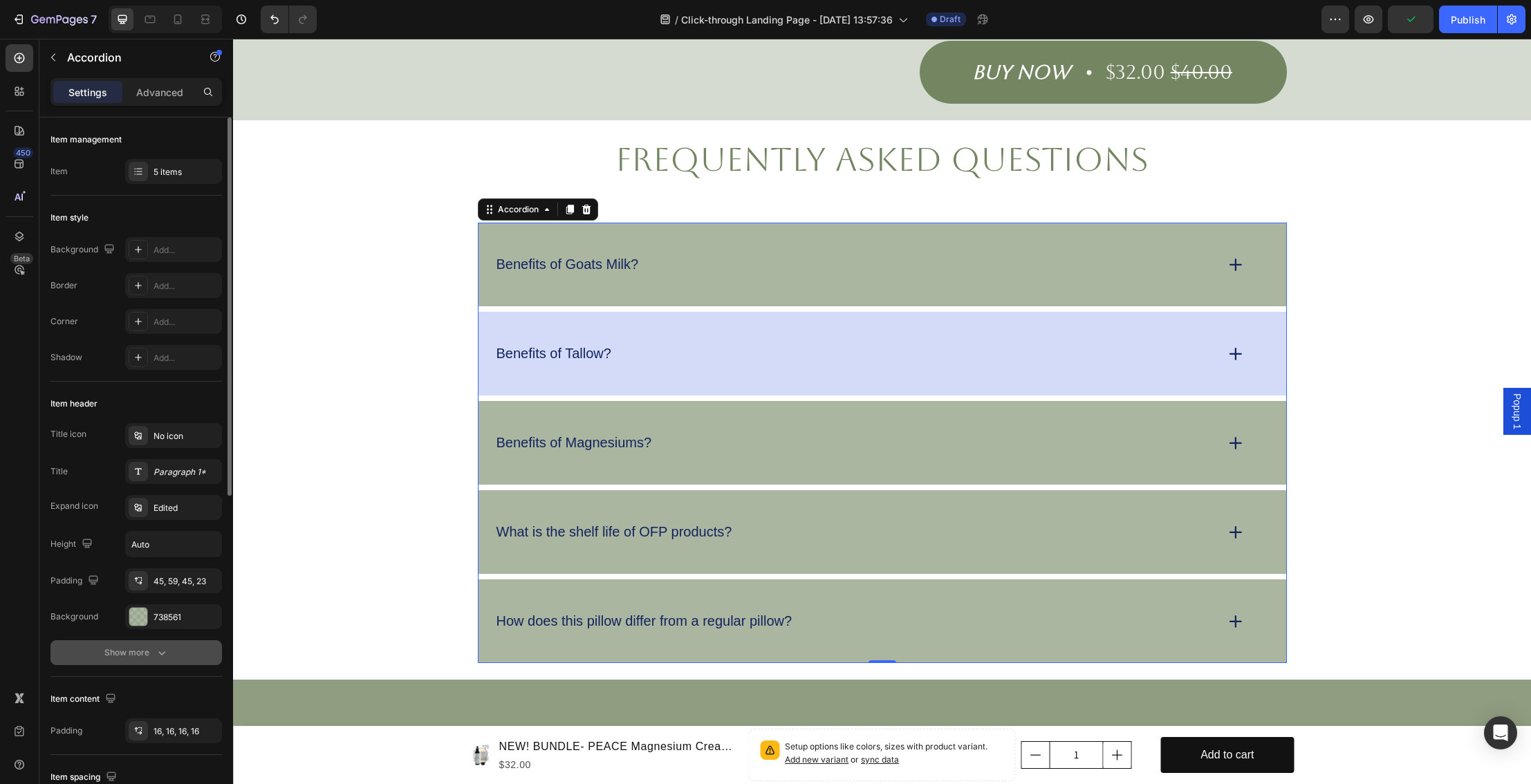
click at [141, 651] on div "Show more" at bounding box center [137, 653] width 65 height 14
click at [145, 614] on div at bounding box center [138, 617] width 18 height 18
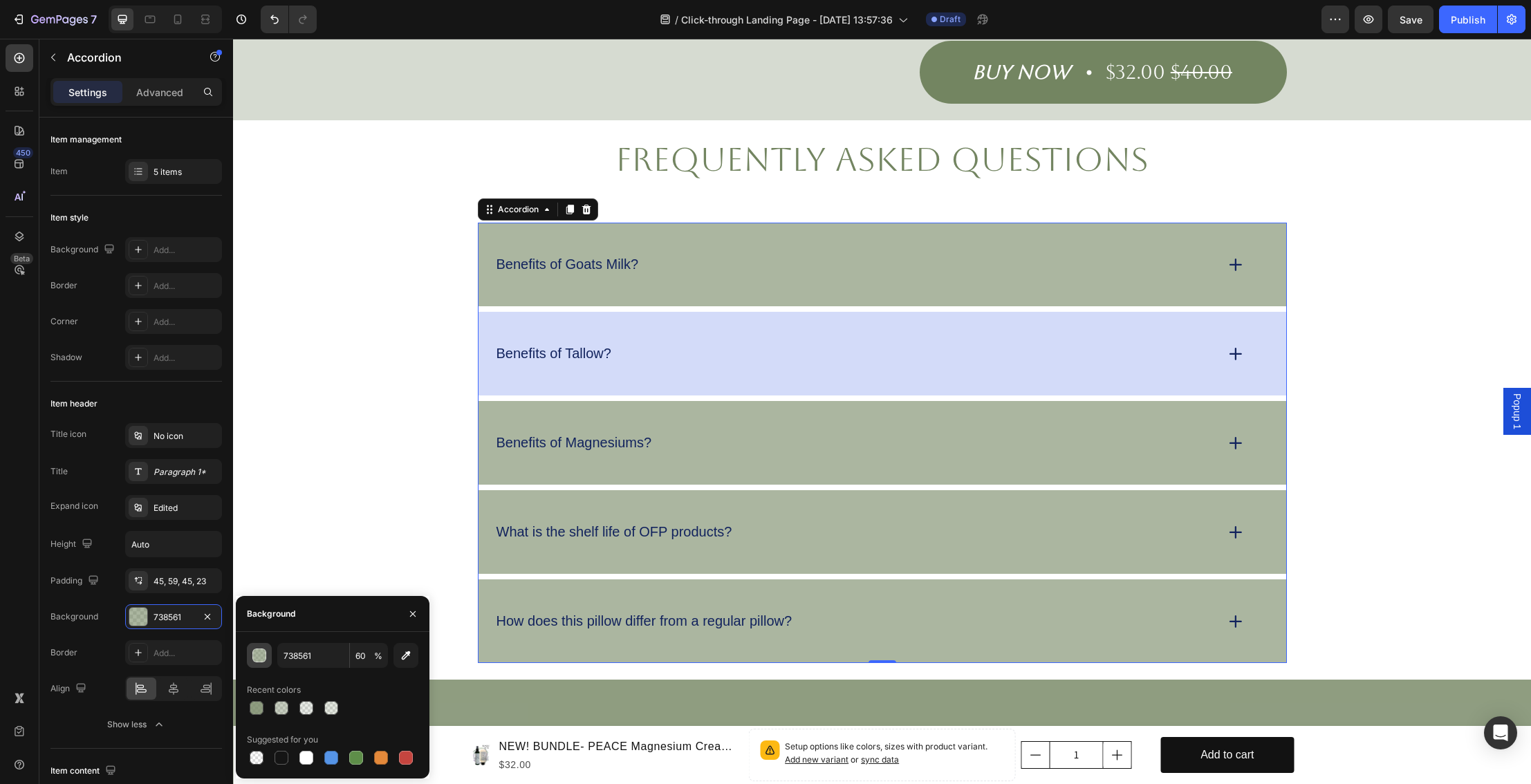
click at [260, 657] on div "button" at bounding box center [260, 657] width 14 height 14
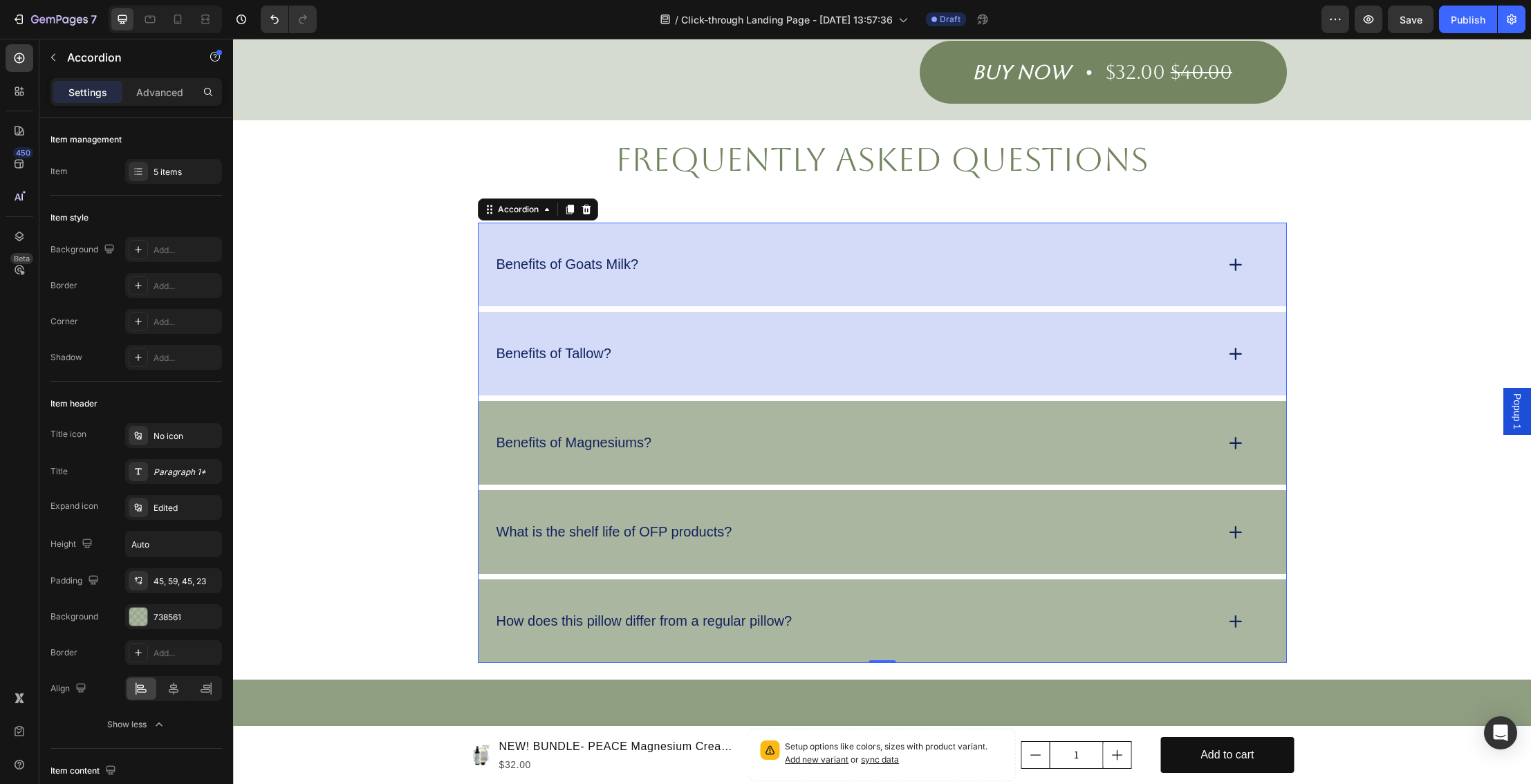
click at [665, 254] on div "Benefits of Goats Milk?" at bounding box center [854, 265] width 720 height 22
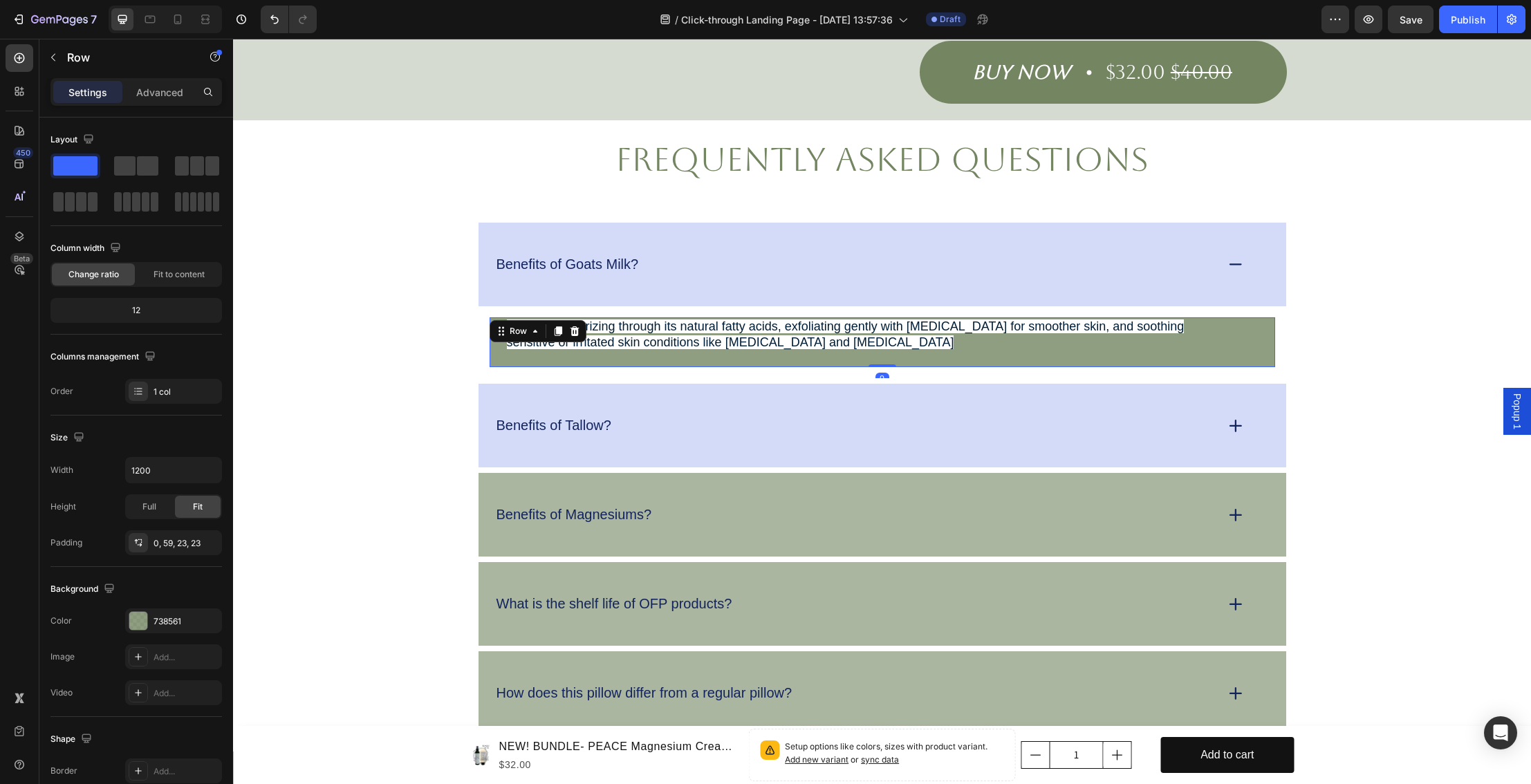
click at [778, 347] on div "Deeply moisturizing through its natural fatty acids, exfoliating gently with la…" at bounding box center [883, 343] width 786 height 49
click at [141, 619] on div at bounding box center [138, 620] width 18 height 18
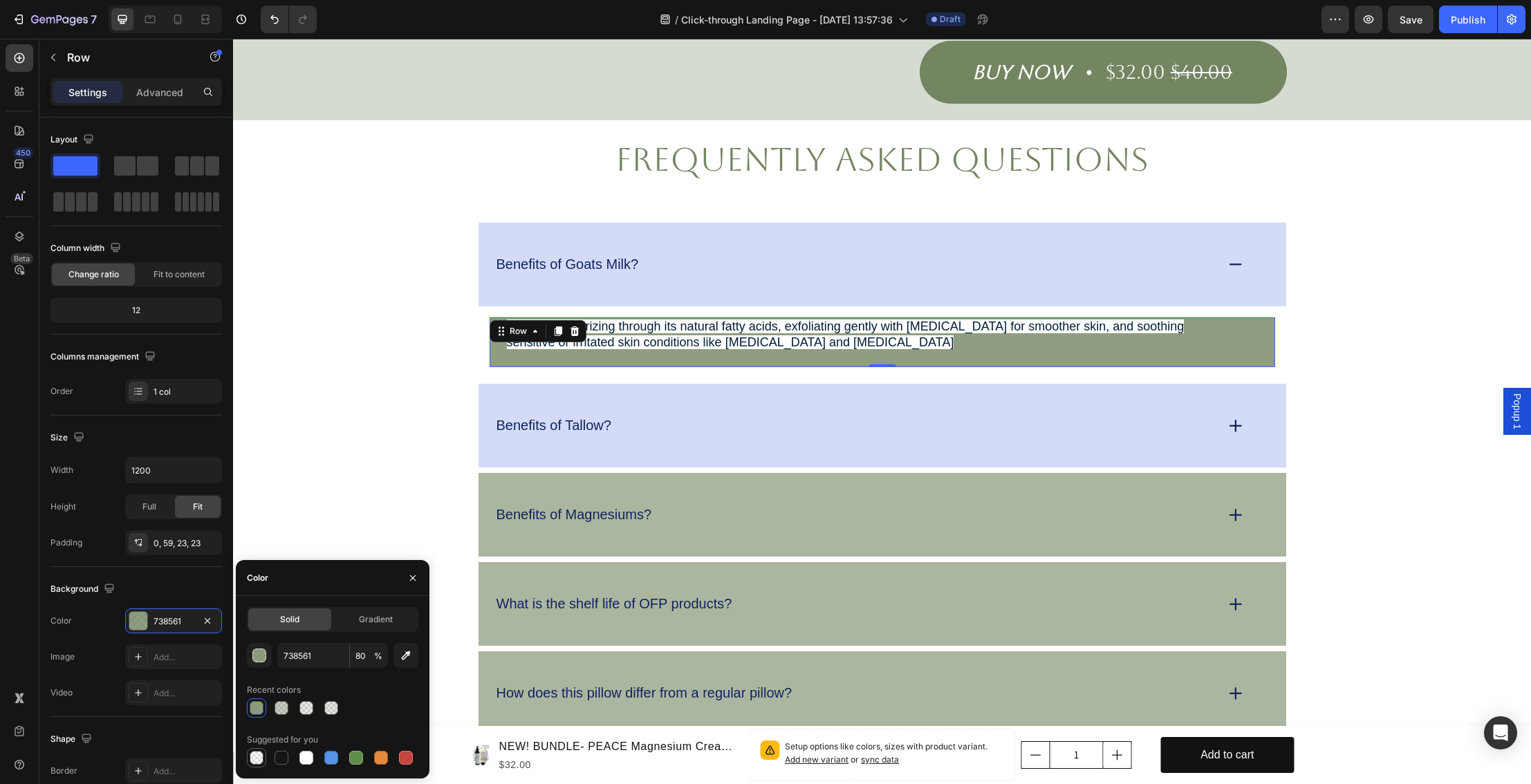
click at [256, 757] on div at bounding box center [256, 757] width 14 height 14
type input "000000"
type input "0"
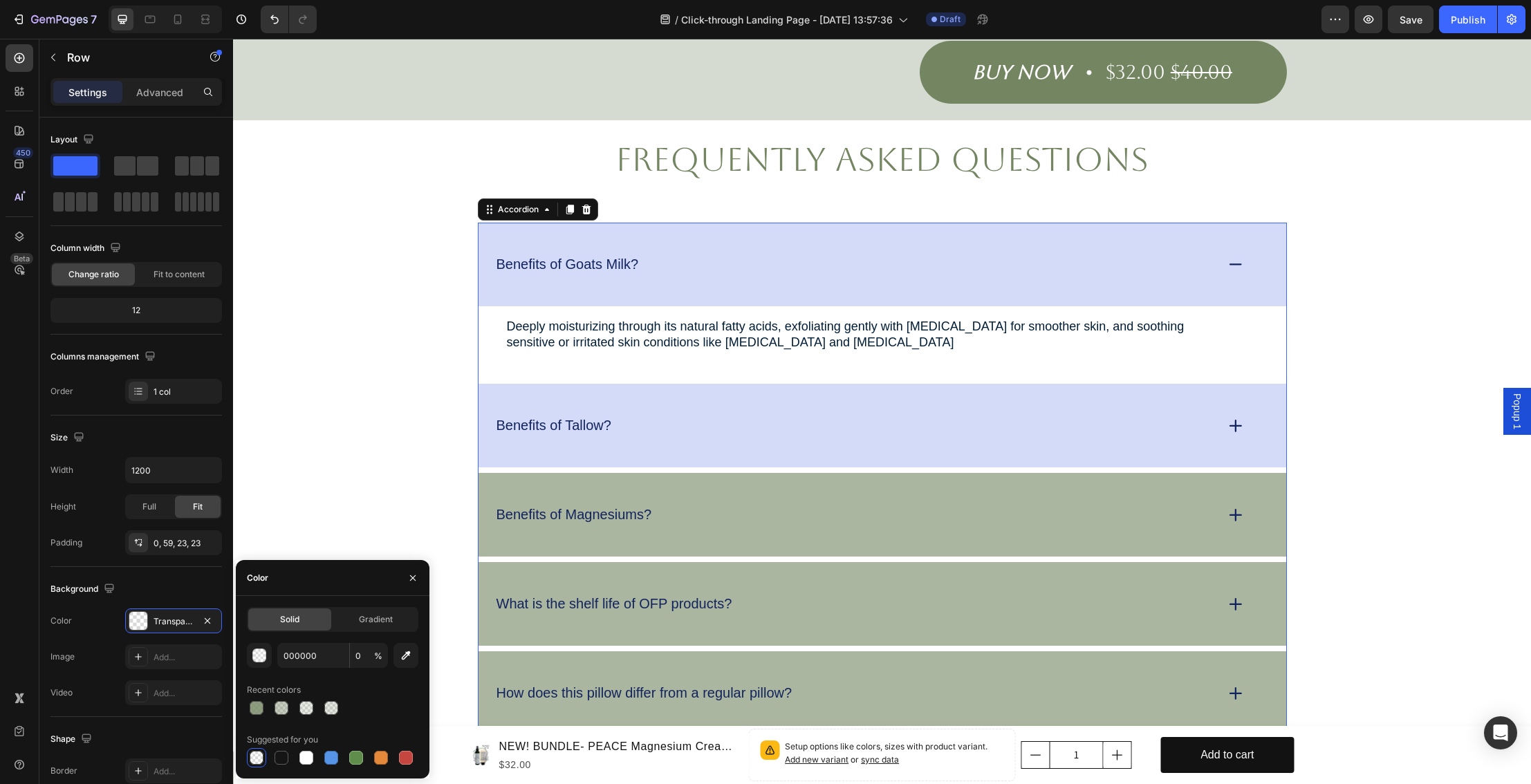
click at [641, 415] on div "Benefits of Tallow?" at bounding box center [854, 425] width 720 height 22
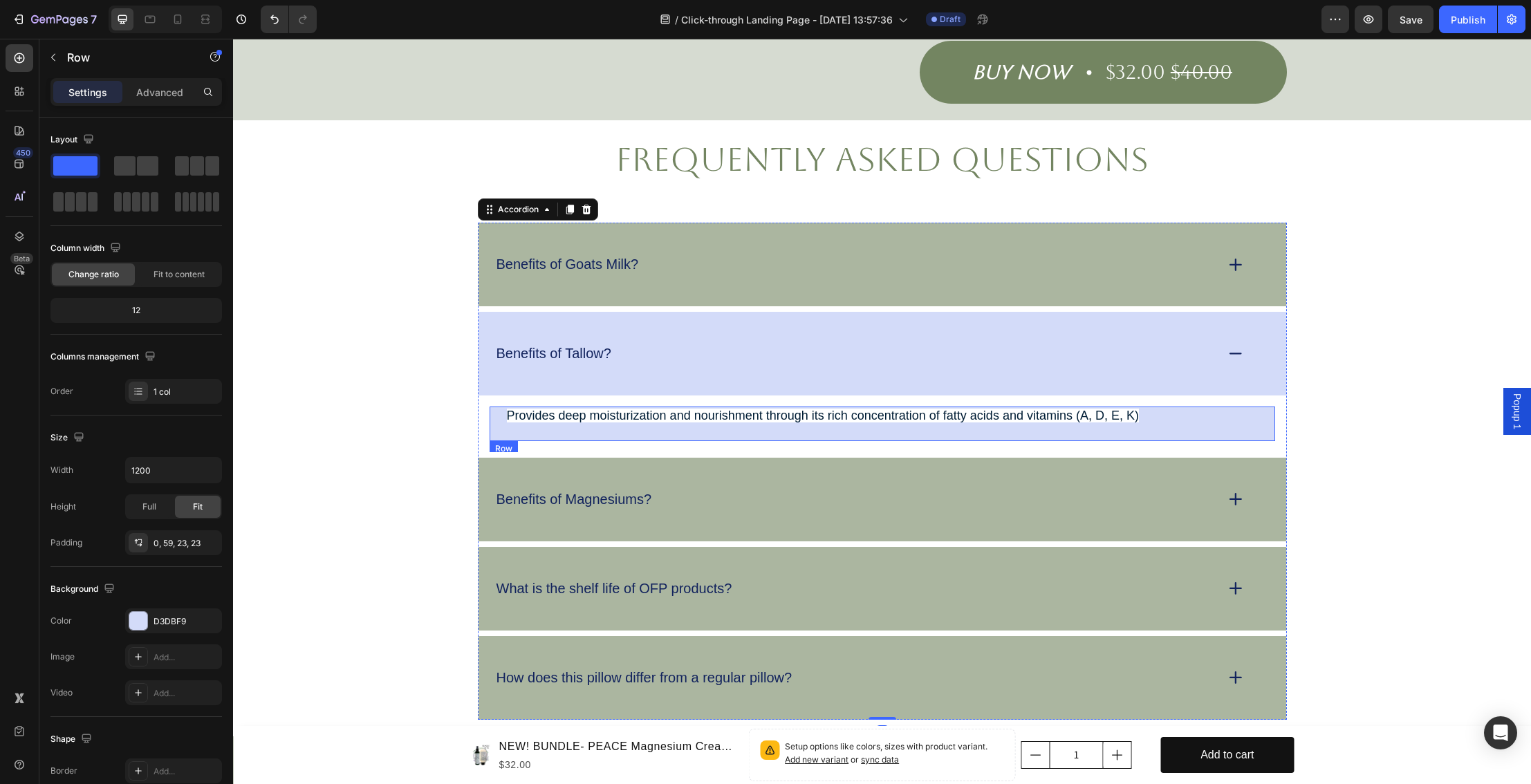
click at [647, 417] on div "Provides deep moisturization and nourishment through its rich concentration of …" at bounding box center [883, 423] width 786 height 34
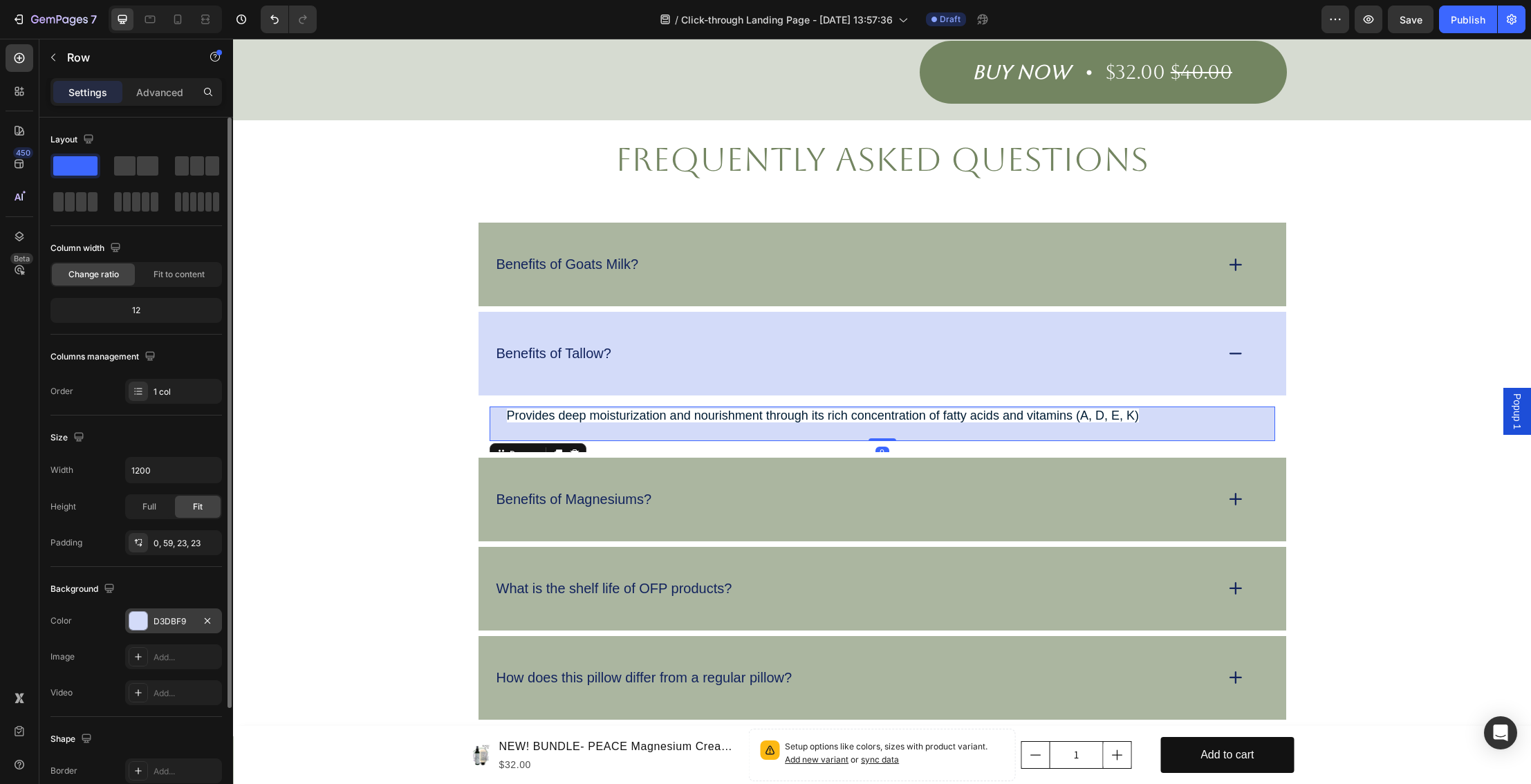
click at [138, 619] on div at bounding box center [138, 620] width 18 height 18
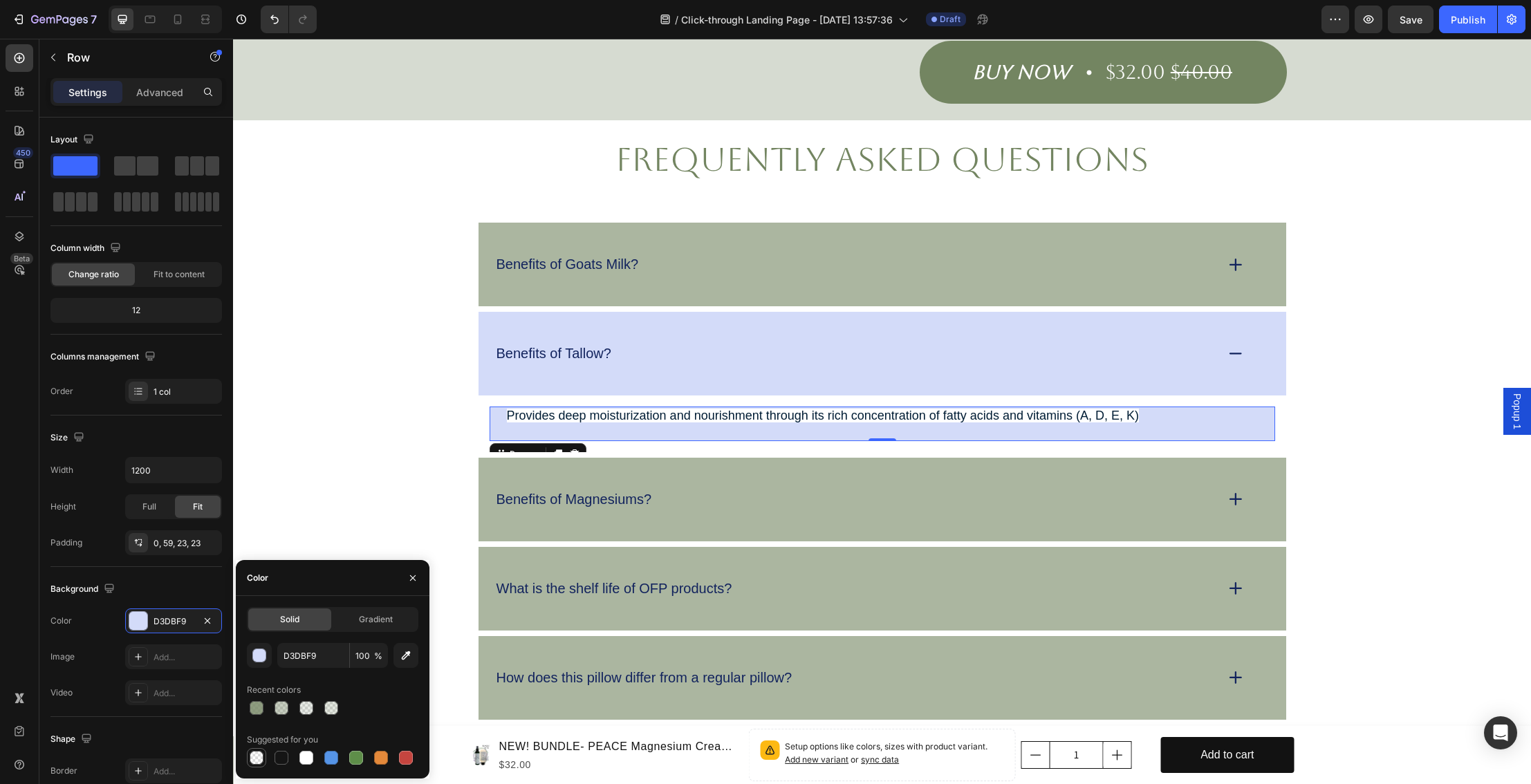
click at [257, 754] on div at bounding box center [256, 757] width 14 height 14
type input "000000"
type input "0"
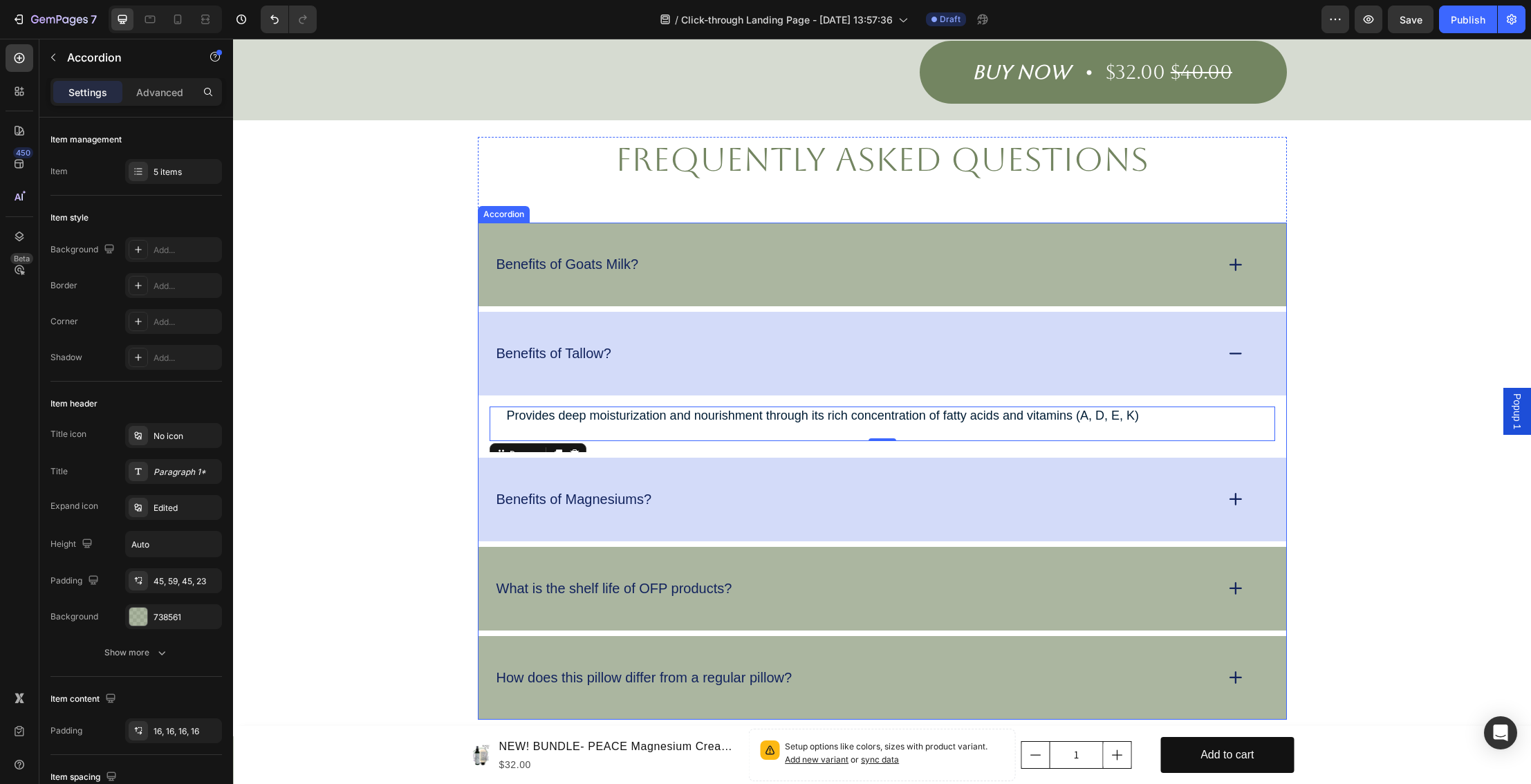
click at [645, 507] on div "Benefits of Magnesiums?" at bounding box center [882, 500] width 808 height 84
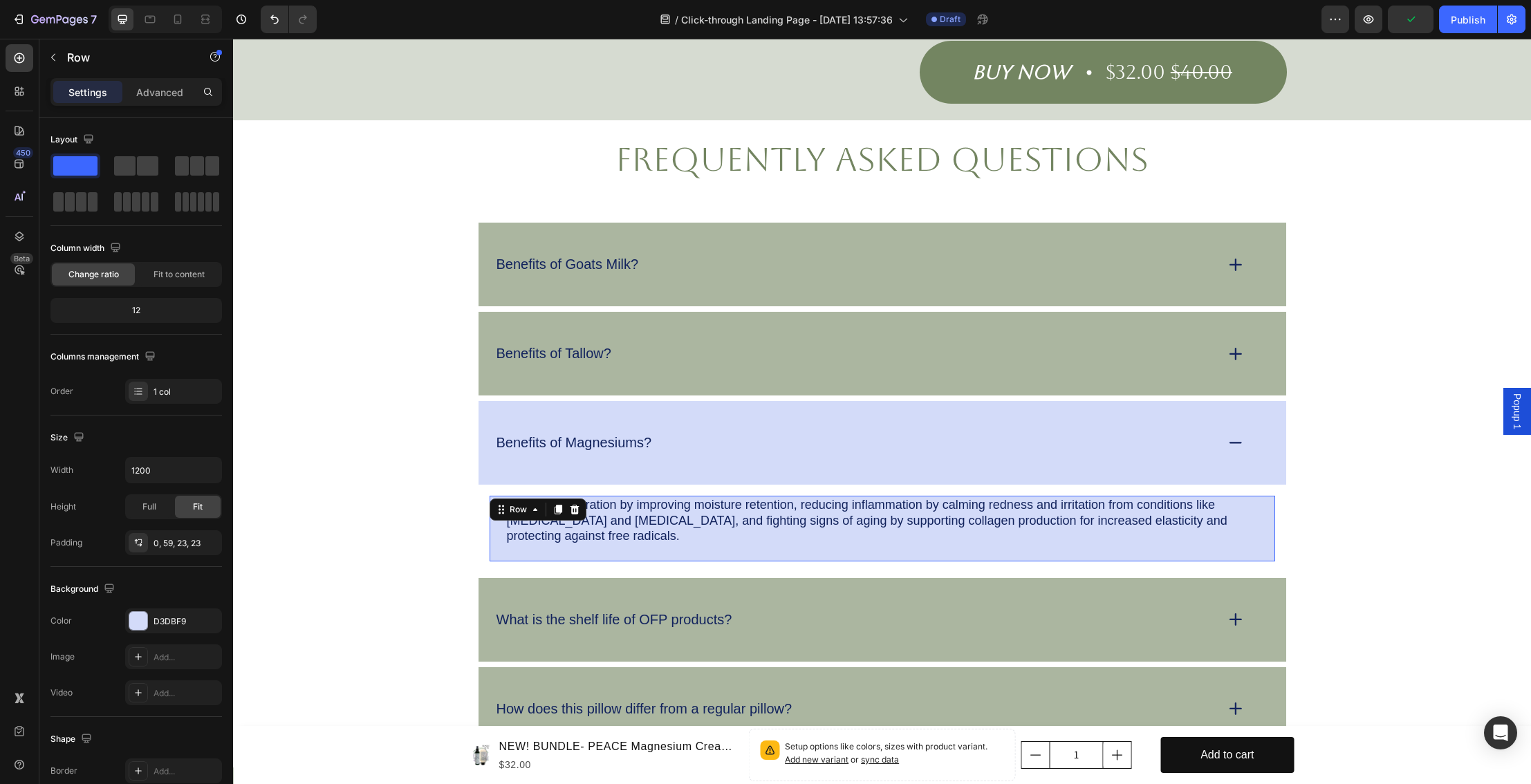
click at [648, 533] on div "Enhances hydration by improving moisture retention, reducing inflammation by ca…" at bounding box center [883, 528] width 786 height 66
click at [139, 623] on div at bounding box center [138, 620] width 18 height 18
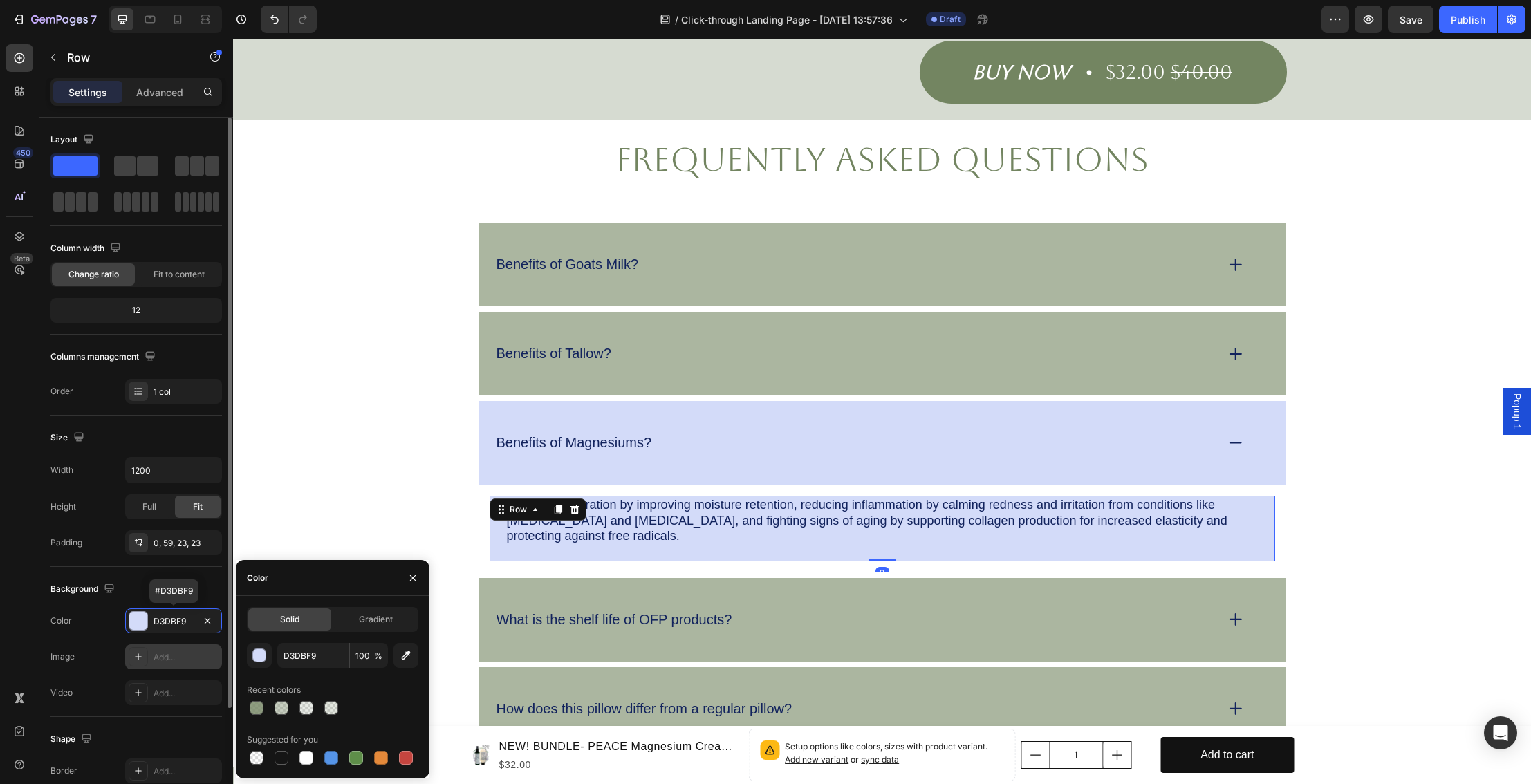
scroll to position [2, 0]
click at [256, 762] on div at bounding box center [256, 757] width 14 height 14
type input "000000"
type input "0"
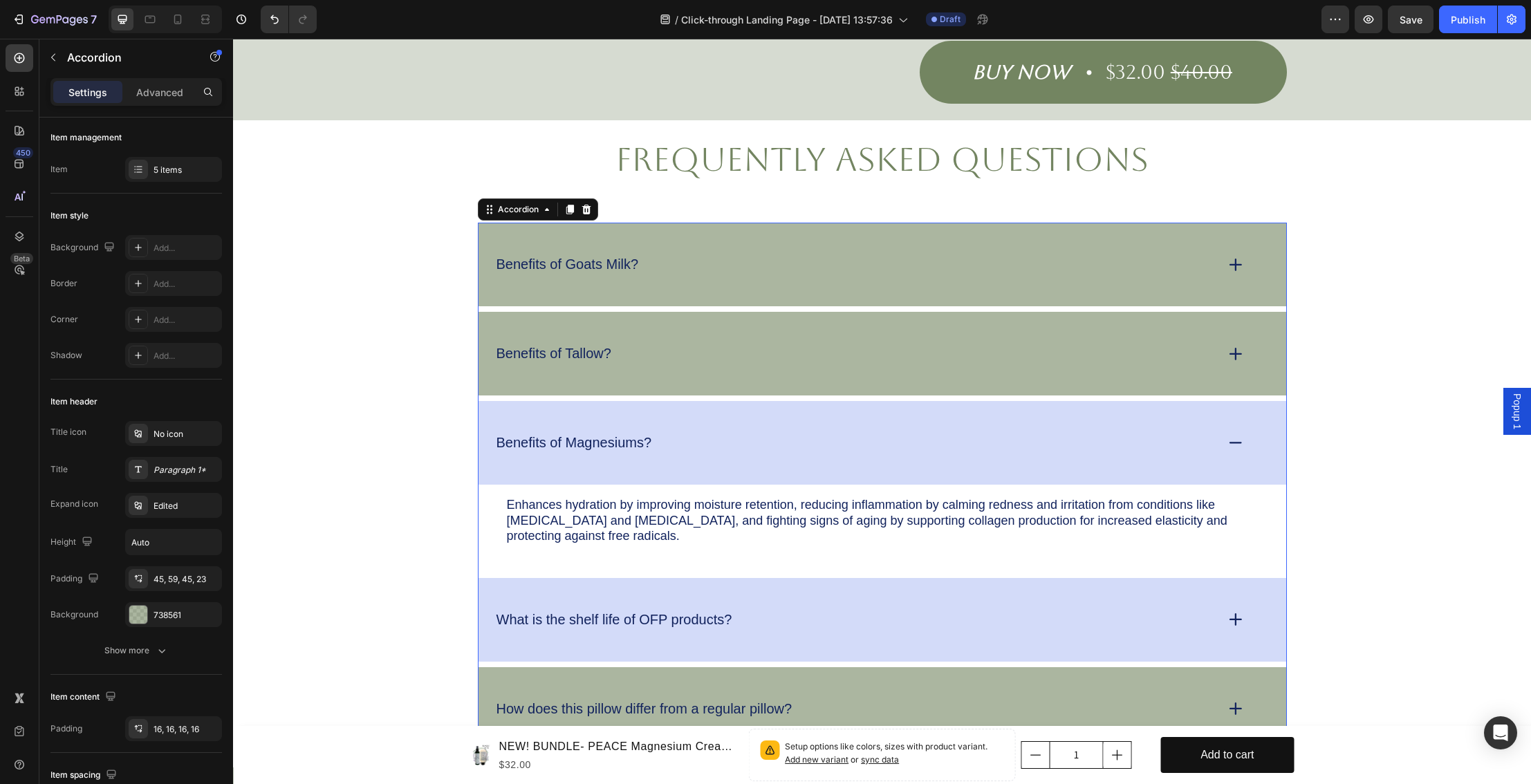
click at [566, 639] on div "What is the shelf life of OFP products?" at bounding box center [882, 620] width 808 height 84
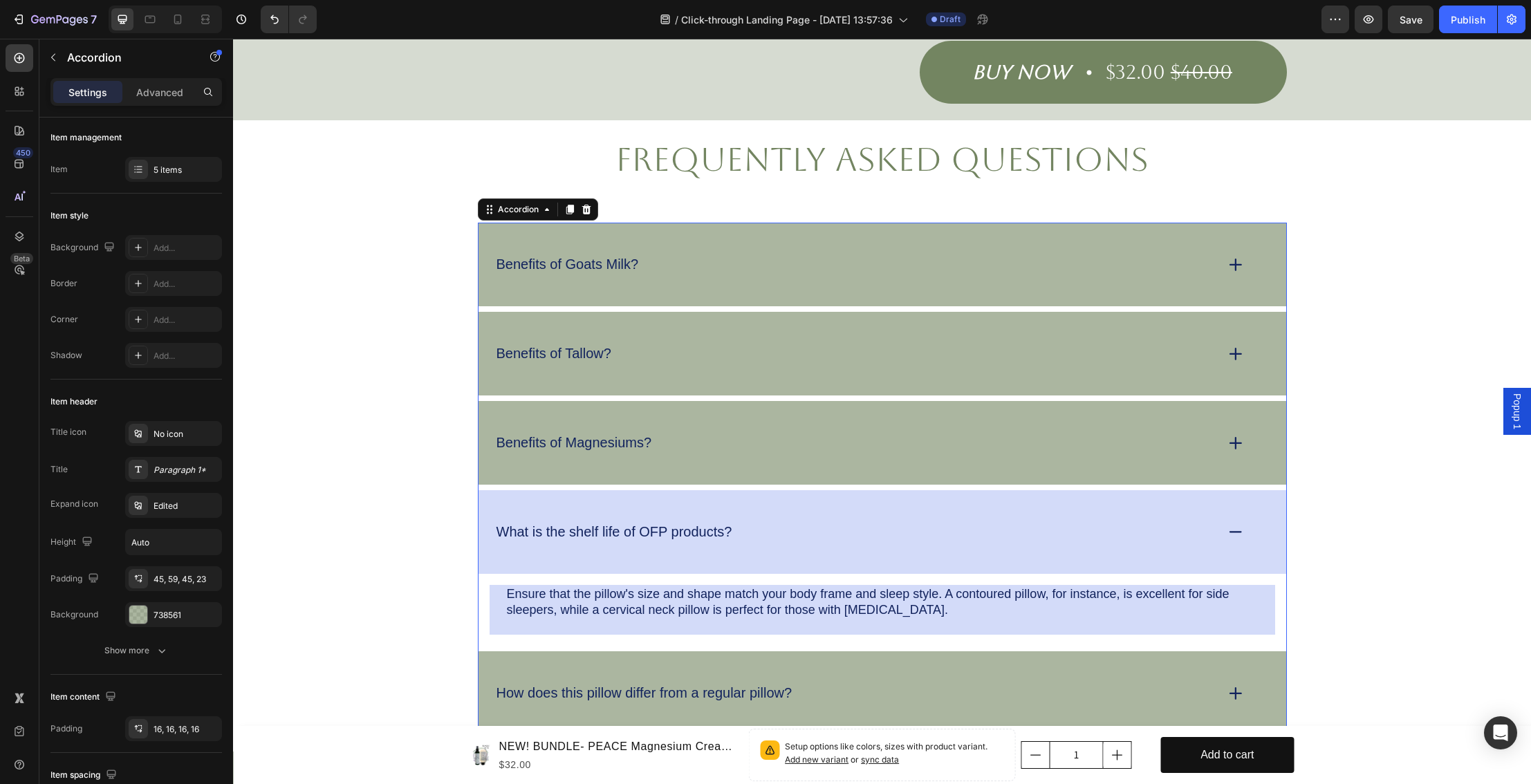
scroll to position [0, 0]
click at [138, 618] on div at bounding box center [138, 617] width 18 height 18
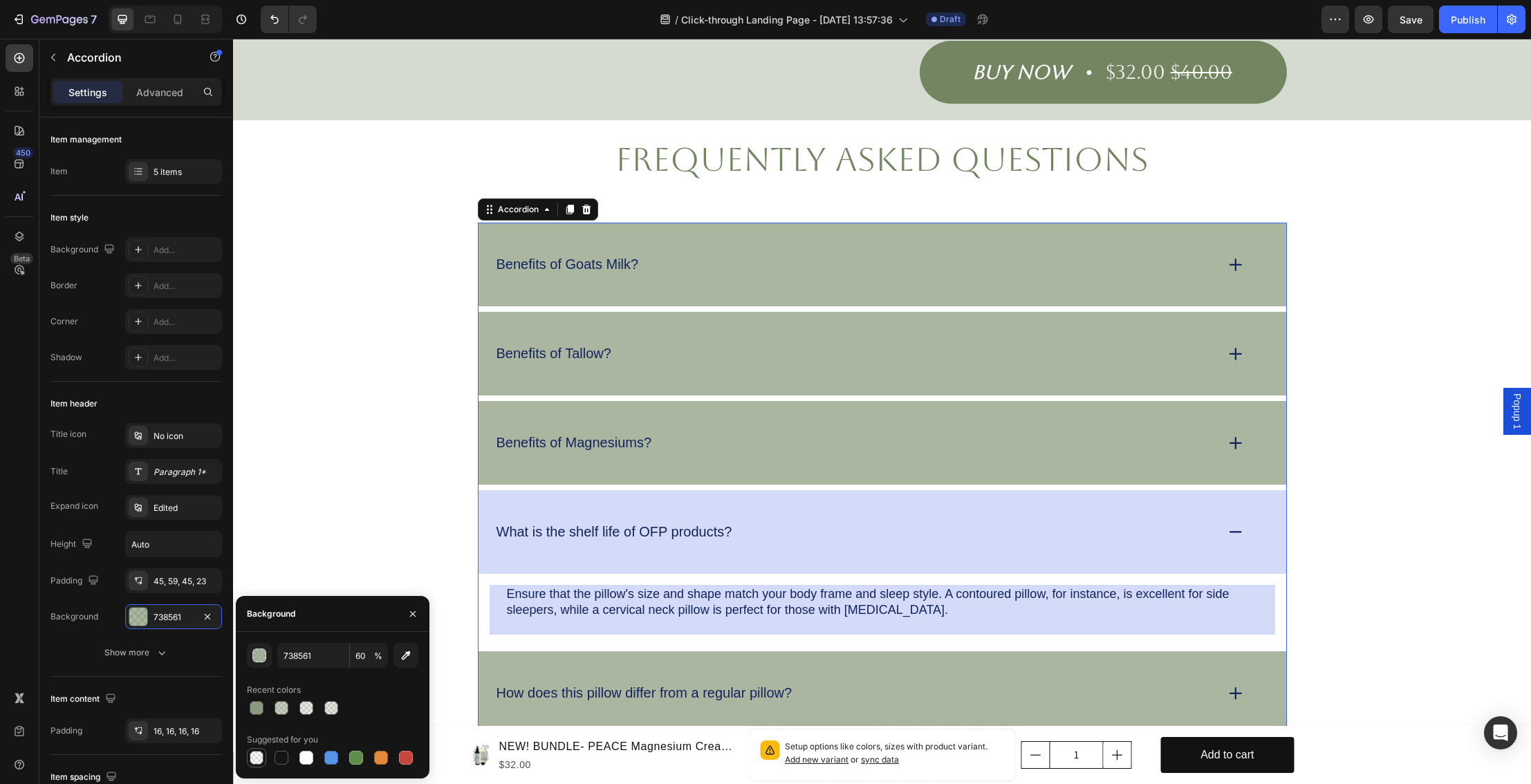
click at [260, 760] on div at bounding box center [256, 757] width 14 height 14
type input "000000"
type input "0"
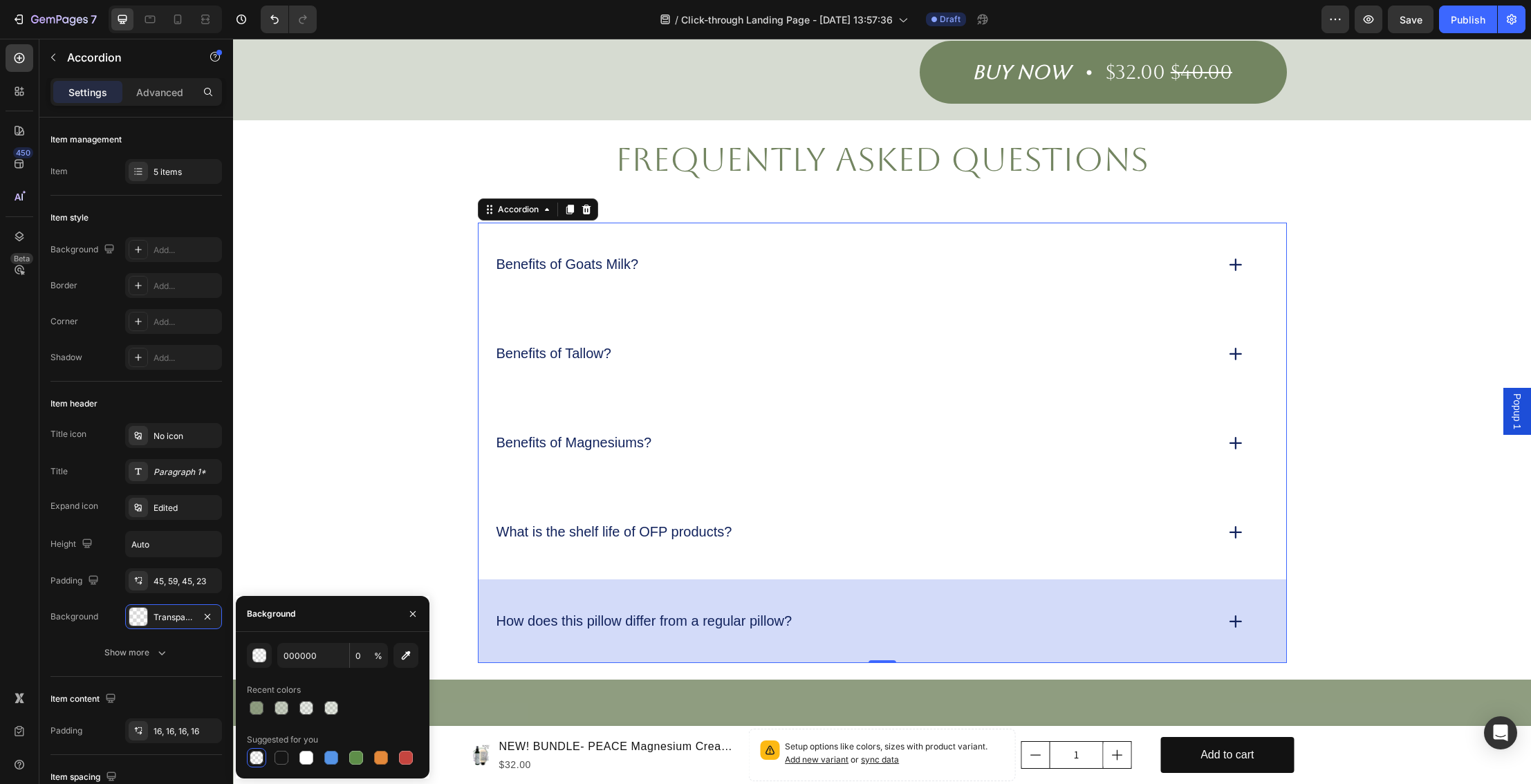
click at [581, 624] on div "How does this pillow differ from a regular pillow?" at bounding box center [882, 621] width 808 height 84
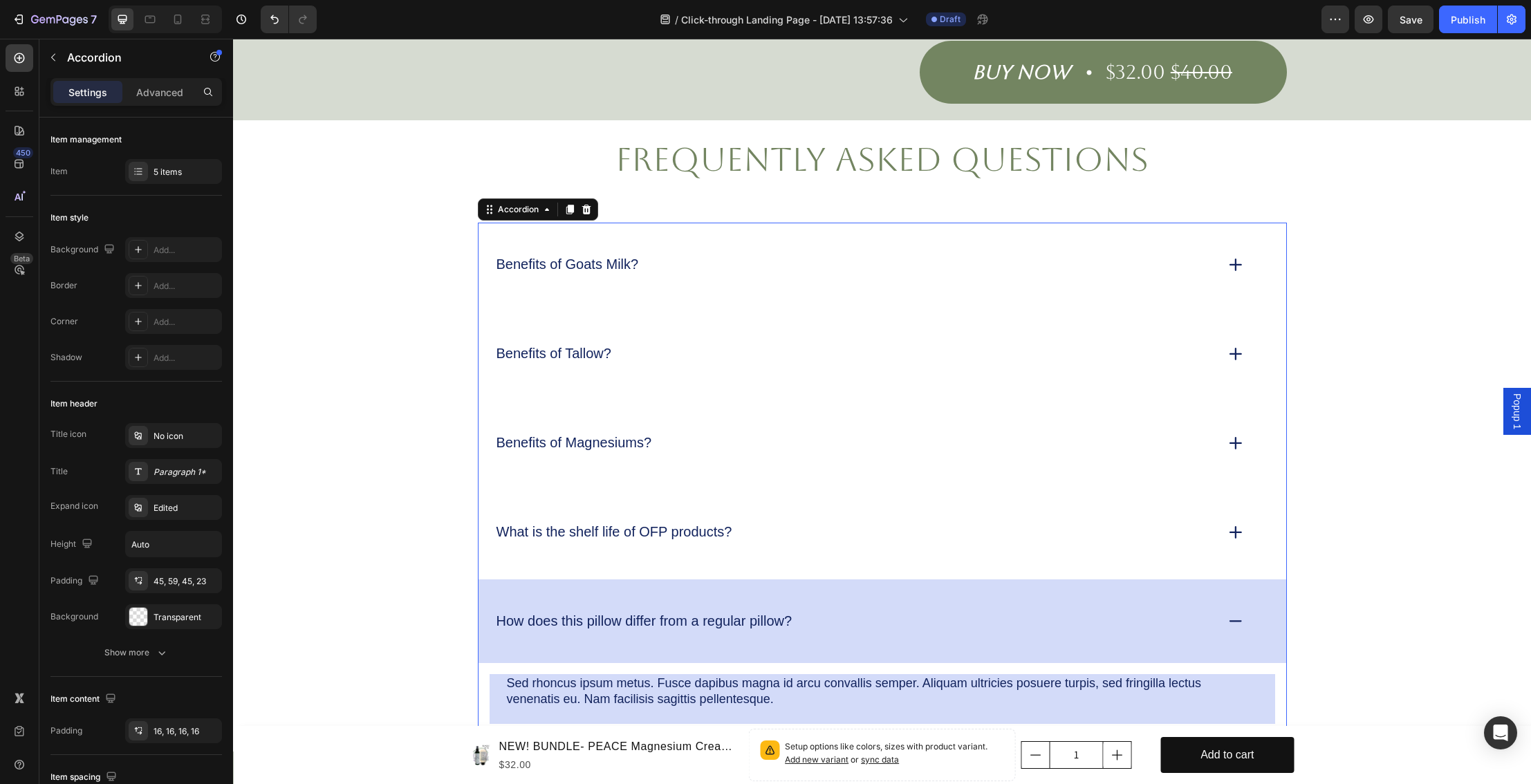
click at [625, 624] on div "How does this pillow differ from a regular pillow?" at bounding box center [882, 621] width 808 height 84
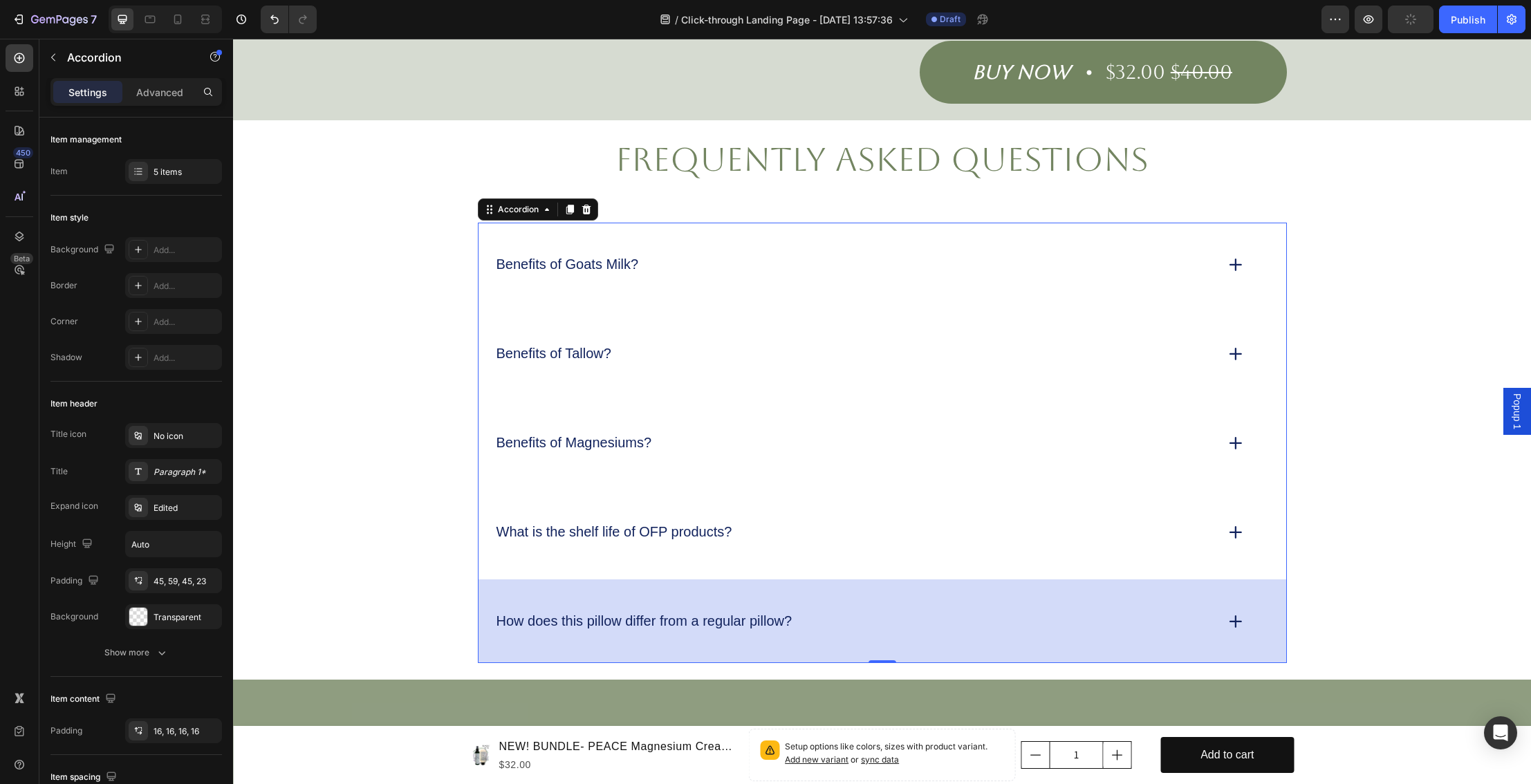
click at [557, 630] on div "How does this pillow differ from a regular pillow?" at bounding box center [882, 621] width 808 height 84
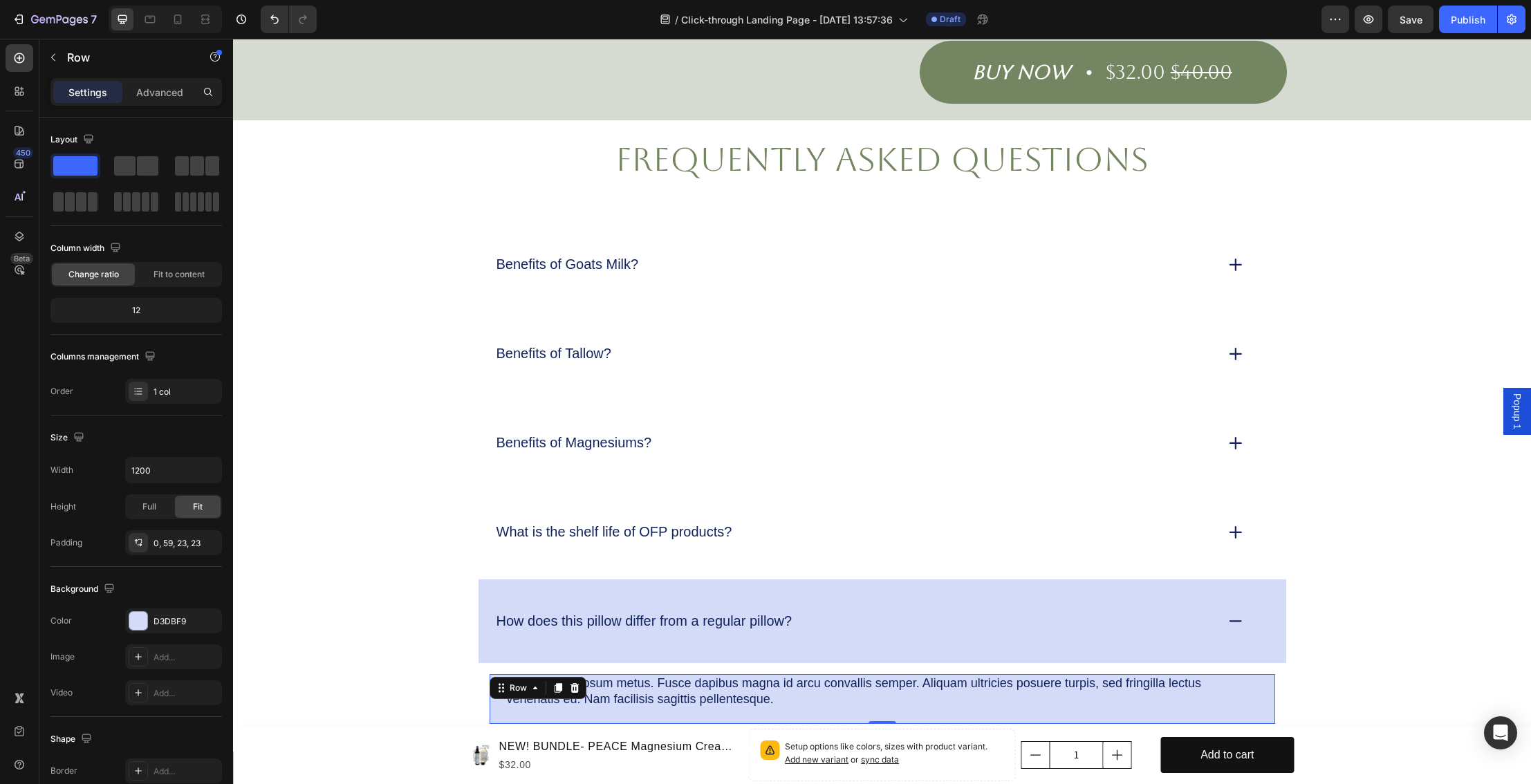
click at [577, 693] on div "Sed rhoncus ipsum metus. Fusce dapibus magna id arcu convallis semper. Aliquam …" at bounding box center [883, 699] width 786 height 49
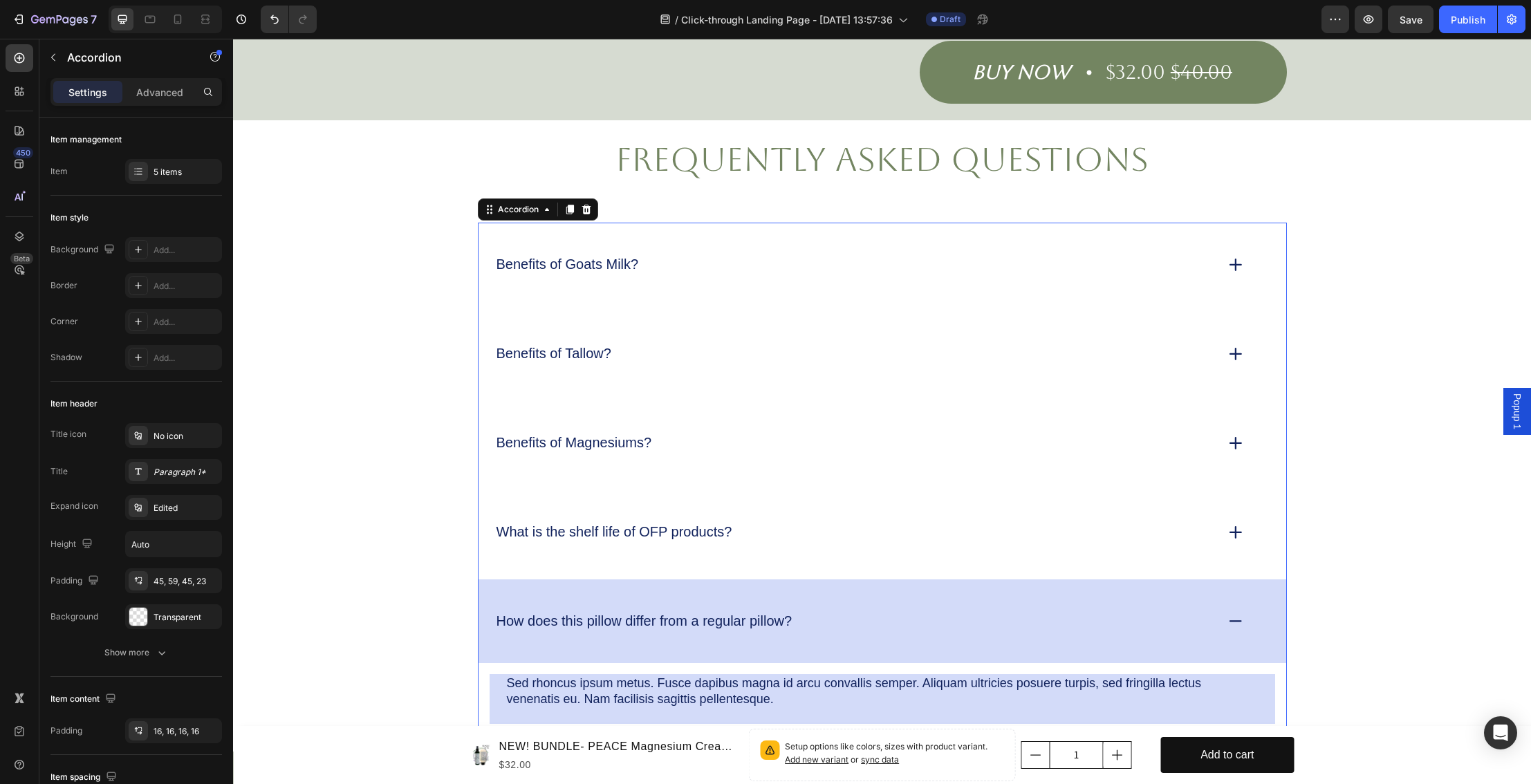
click at [664, 579] on div "How does this pillow differ from a regular pillow?" at bounding box center [882, 621] width 808 height 84
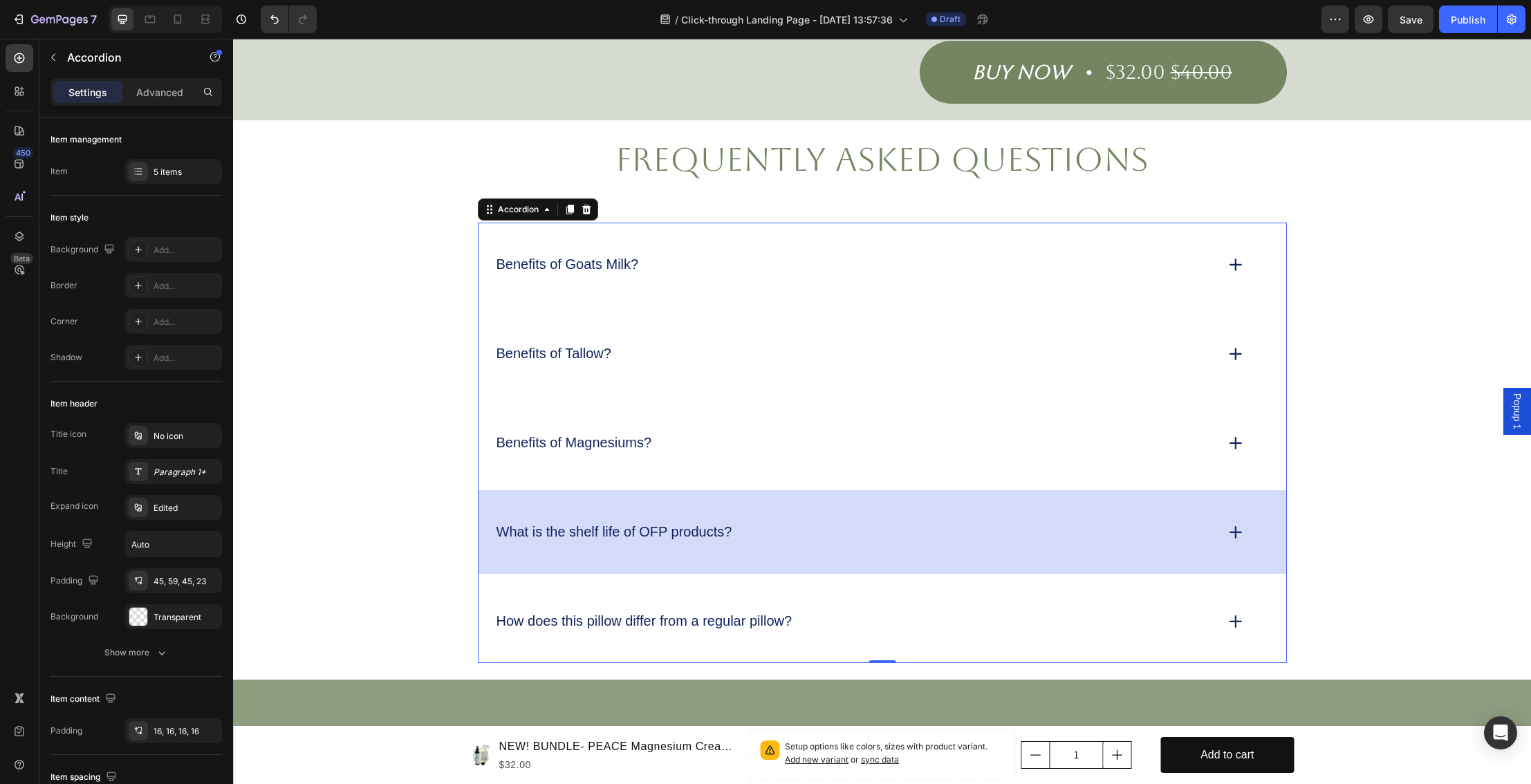
click at [571, 533] on div "What is the shelf life of OFP products?" at bounding box center [882, 532] width 808 height 84
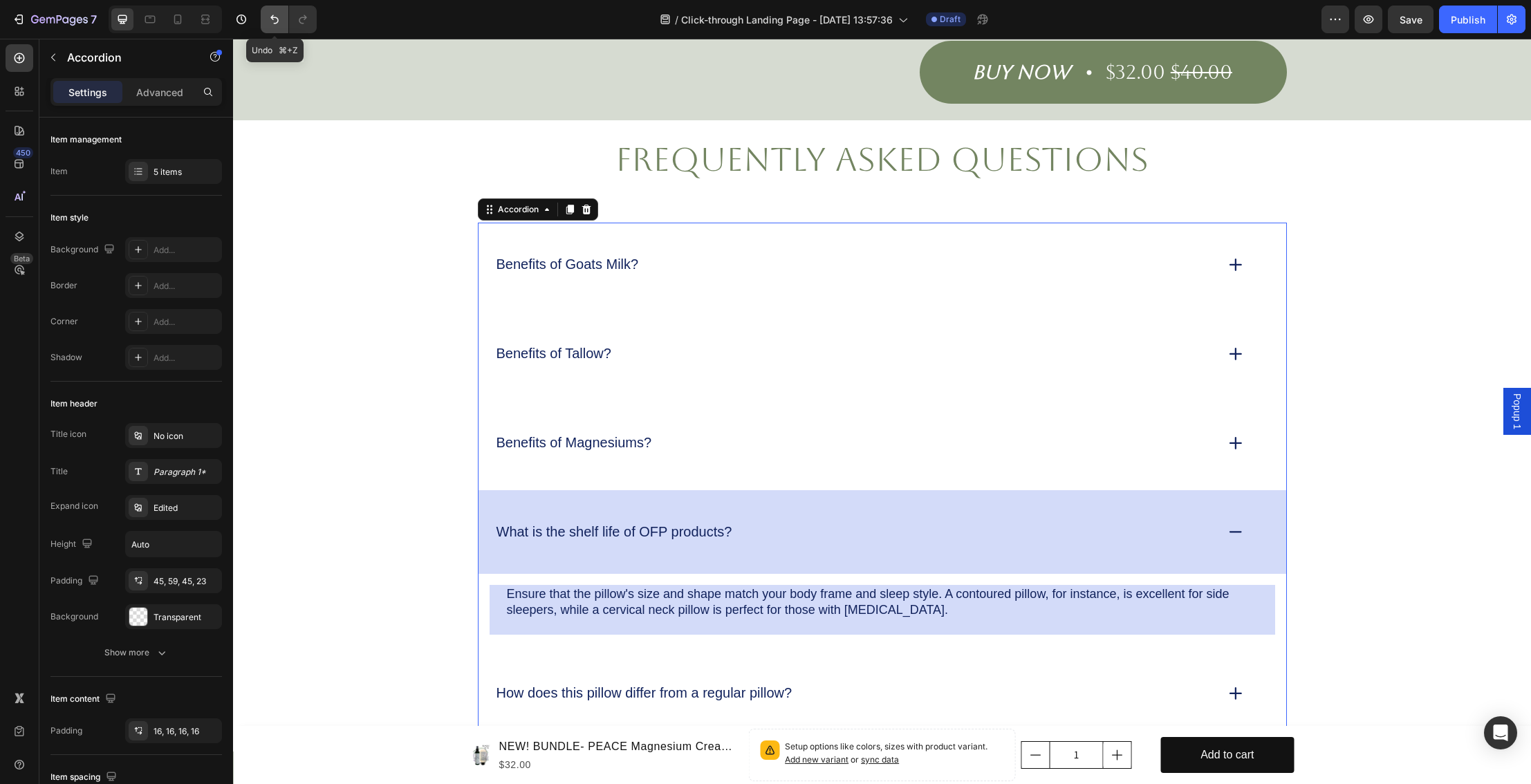
click at [270, 22] on icon "Undo/Redo" at bounding box center [274, 19] width 14 height 14
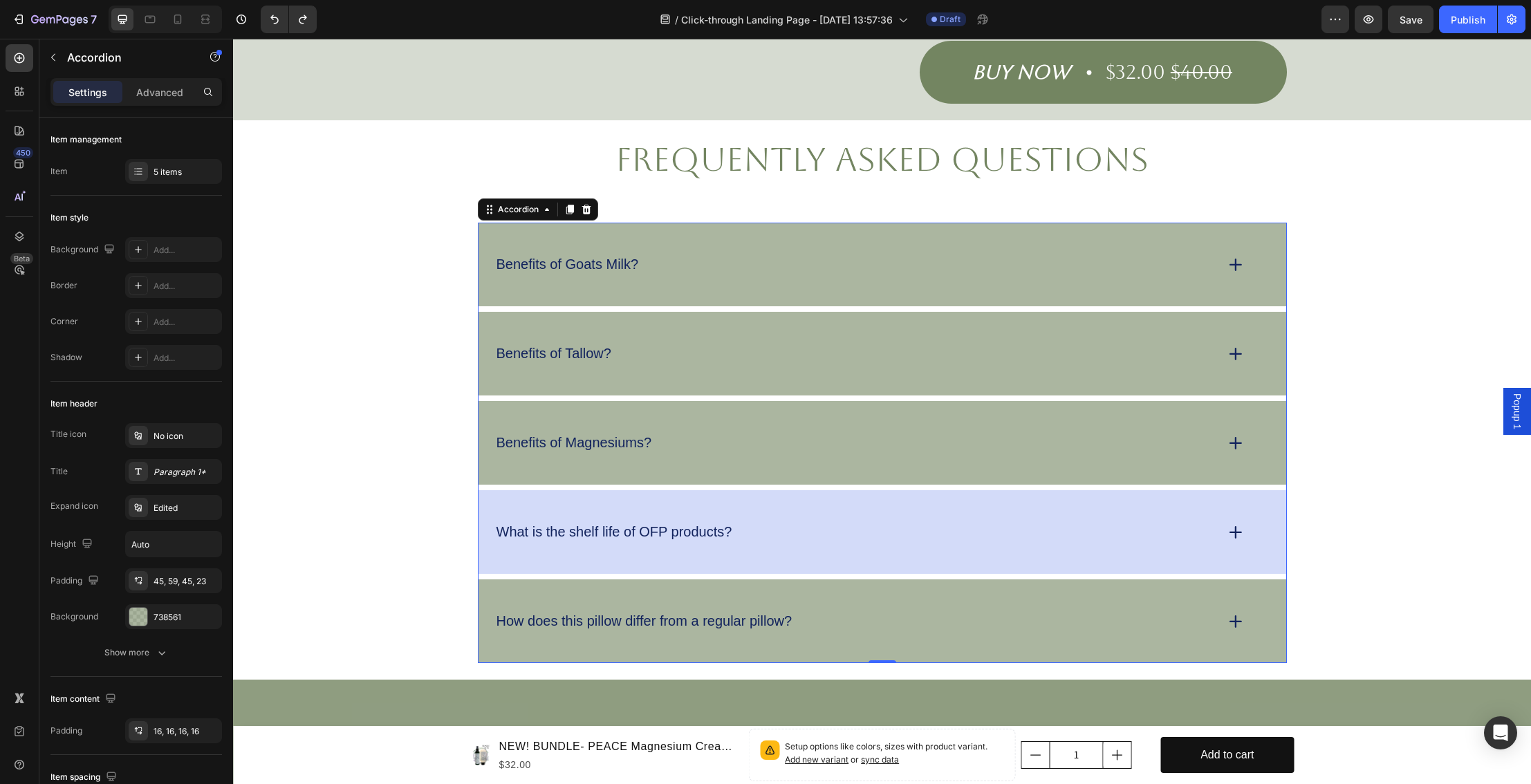
click at [776, 521] on div "What is the shelf life of OFP products?" at bounding box center [854, 532] width 720 height 22
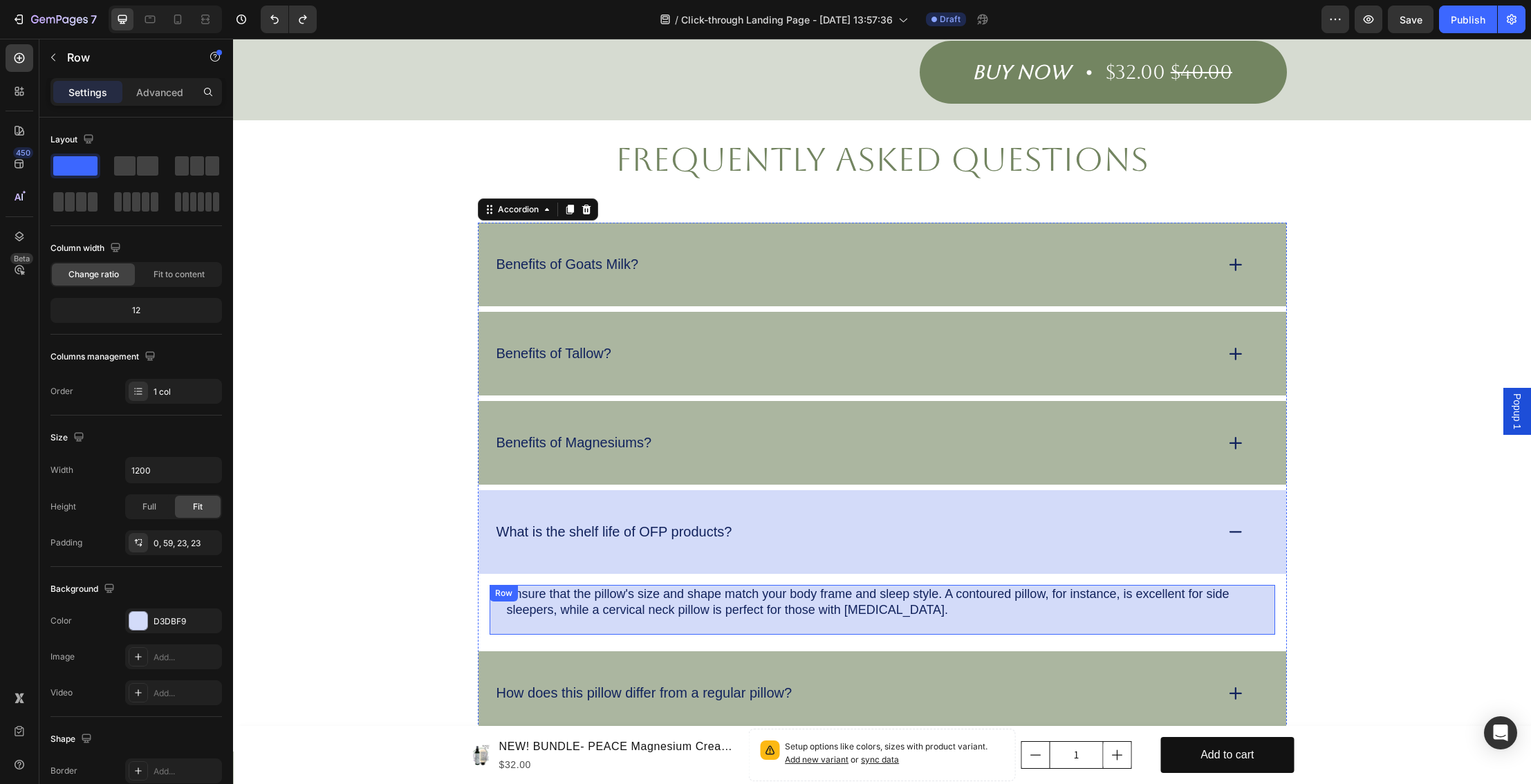
click at [809, 608] on div "Ensure that the pillow's size and shape match your body frame and sleep style. …" at bounding box center [883, 610] width 786 height 49
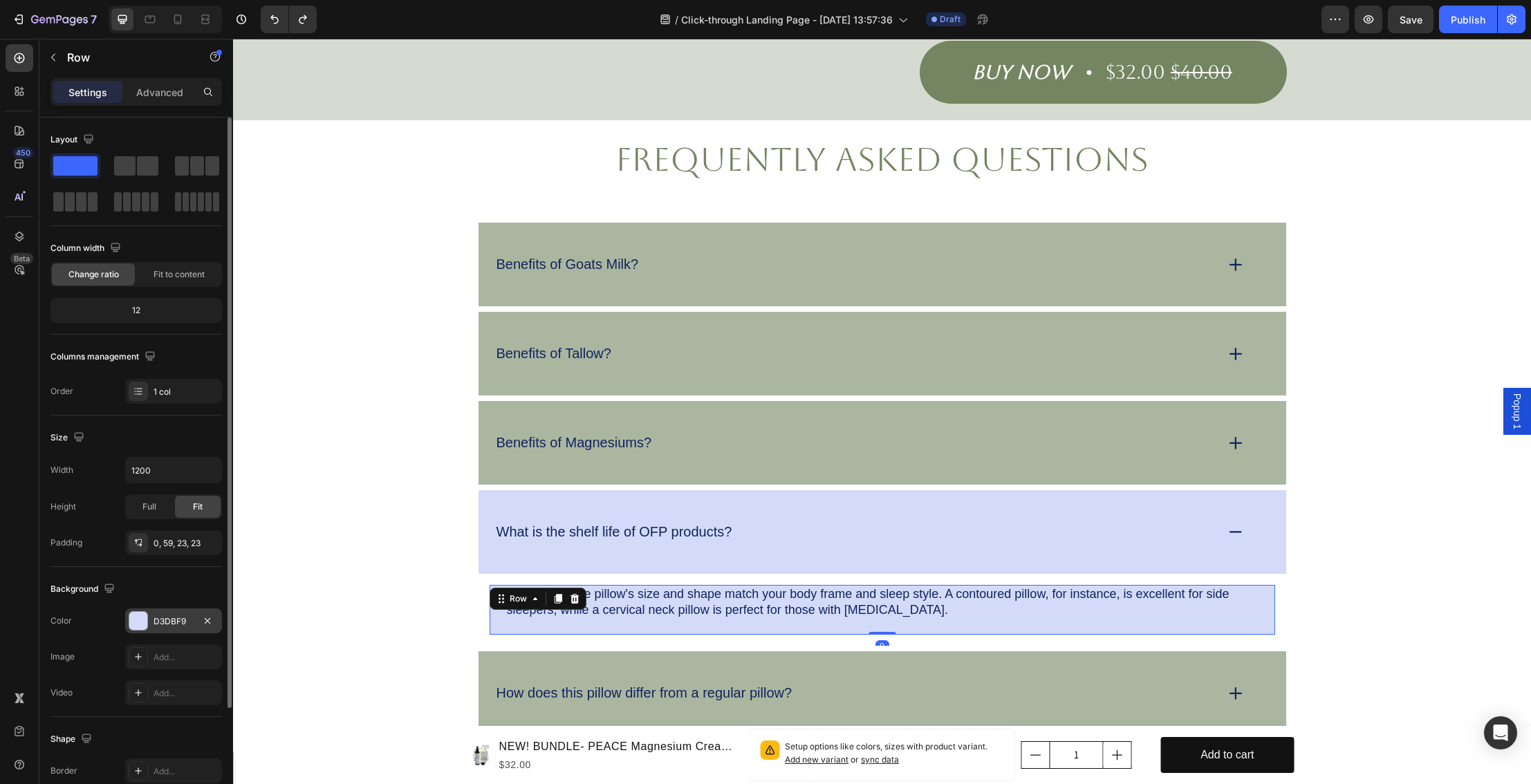
click at [175, 625] on div "D3DBF9" at bounding box center [173, 621] width 40 height 12
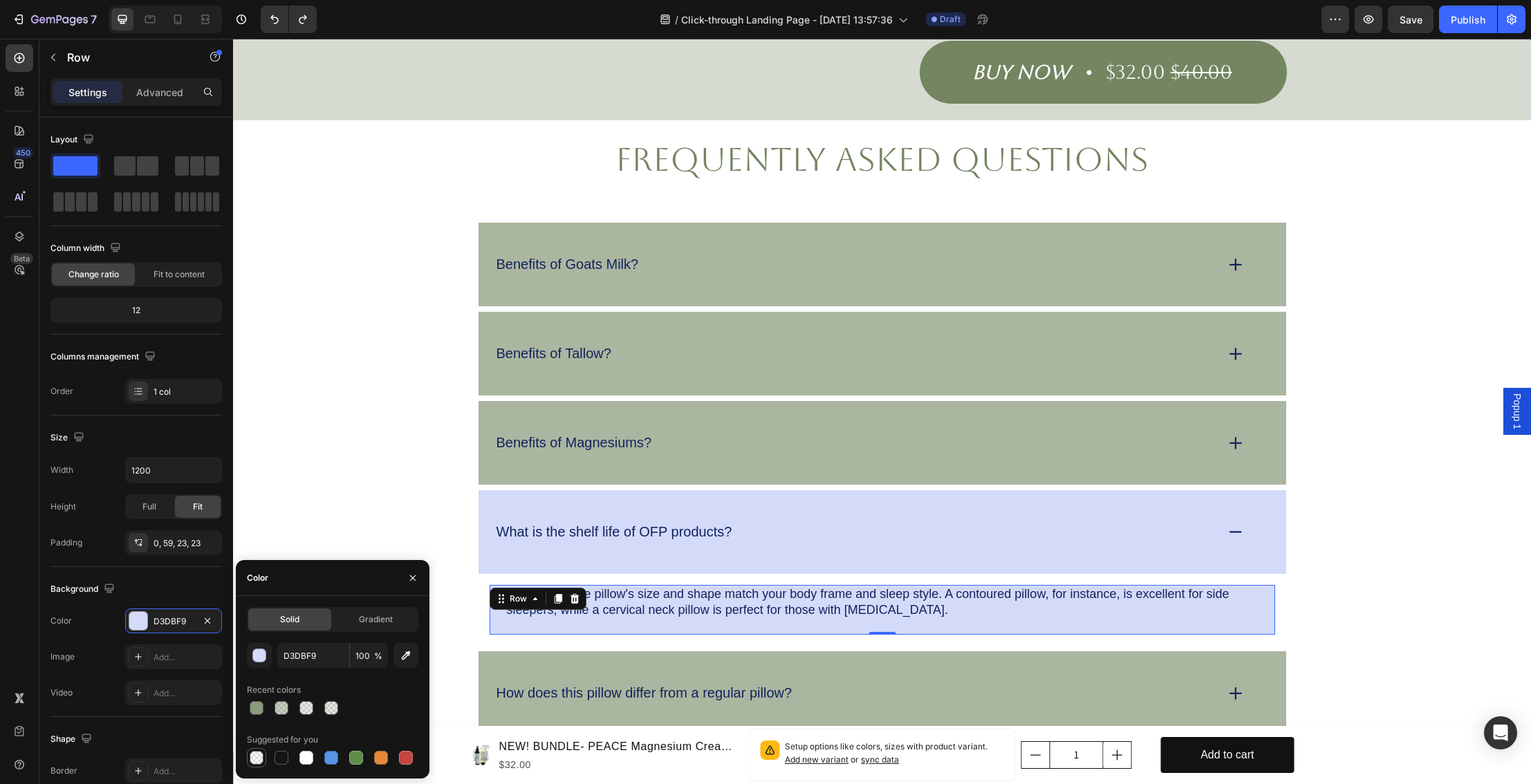
click at [255, 758] on div at bounding box center [256, 757] width 14 height 14
type input "000000"
type input "0"
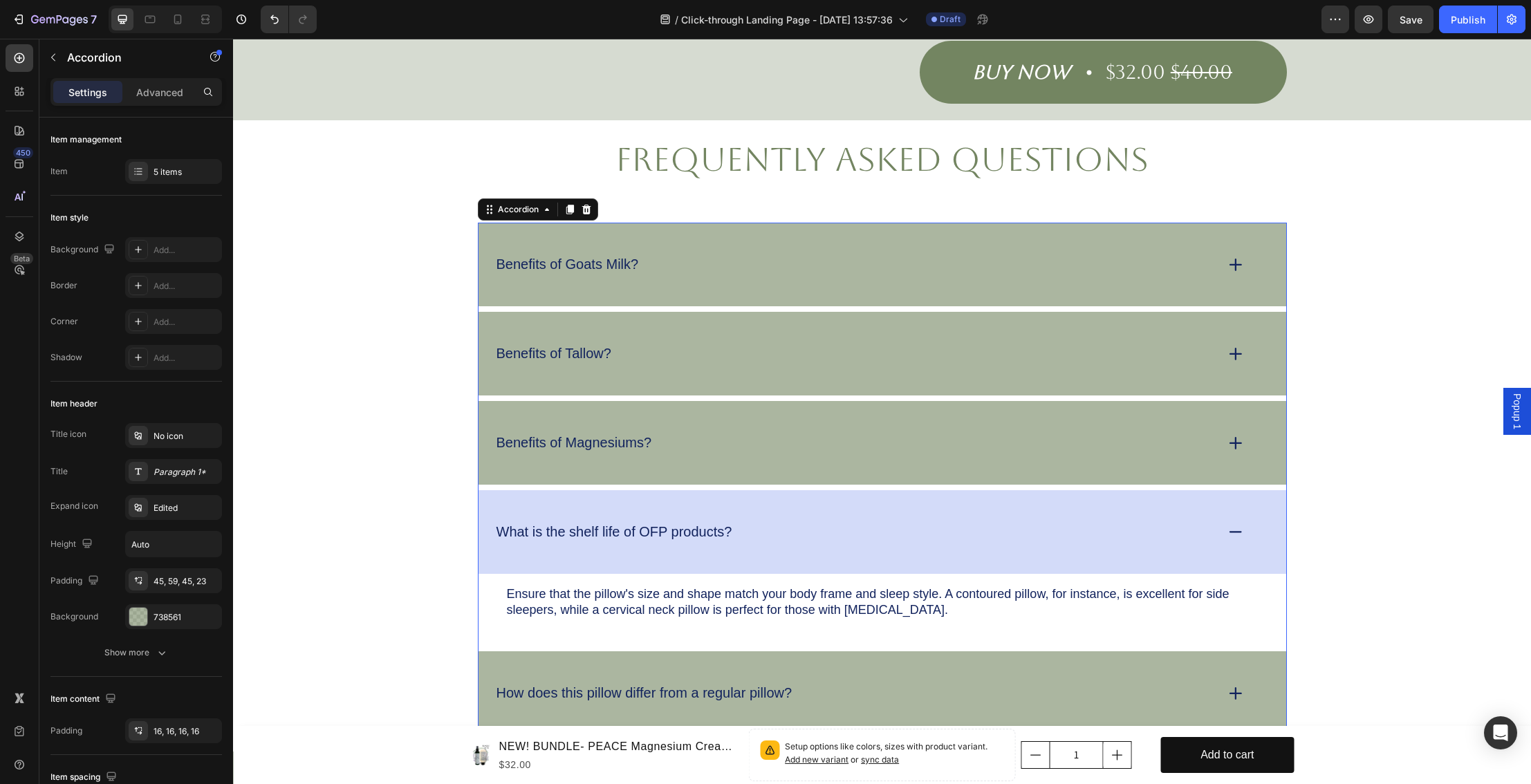
click at [772, 541] on div "What is the shelf life of OFP products?" at bounding box center [882, 532] width 808 height 84
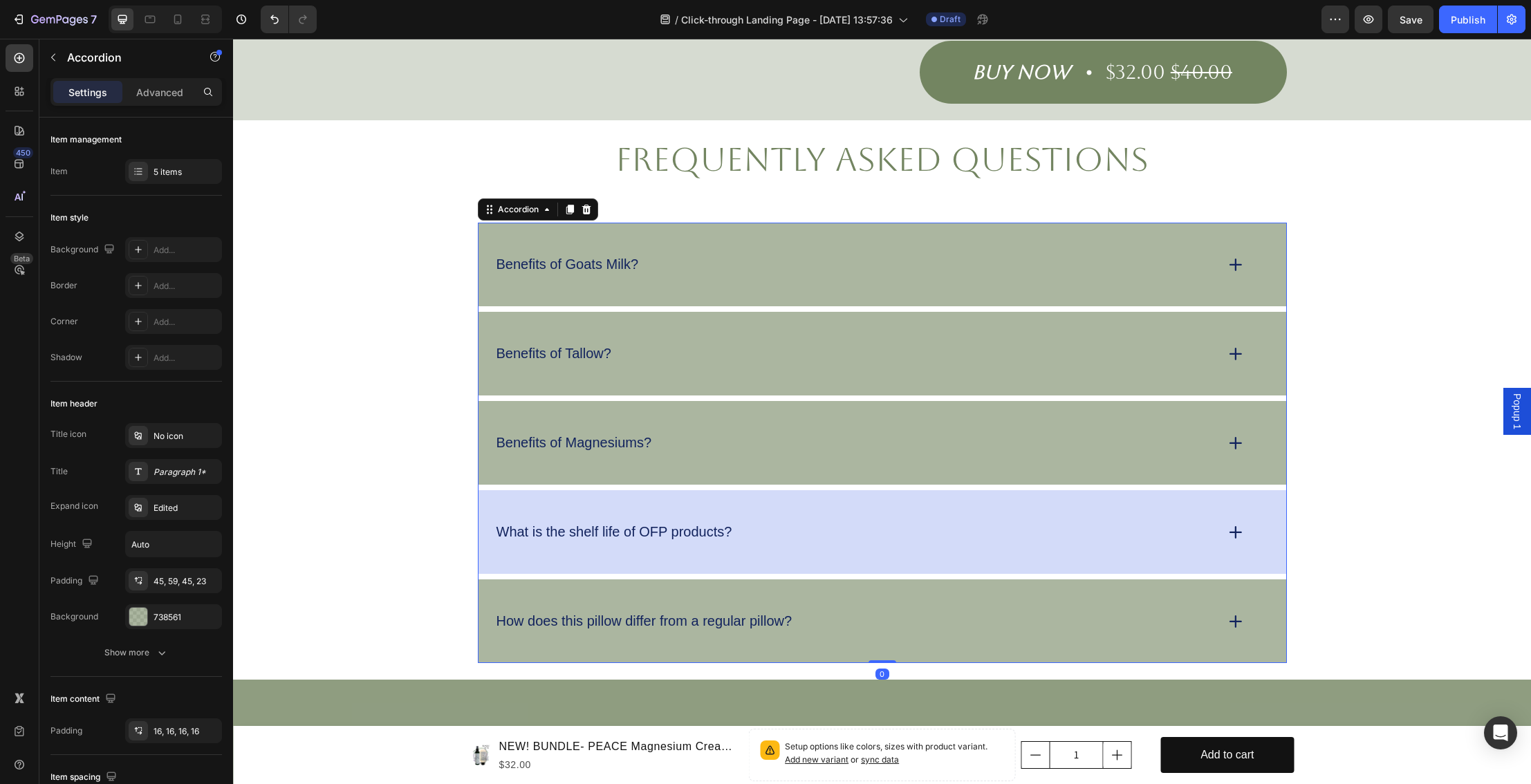
click at [753, 535] on div "What is the shelf life of OFP products?" at bounding box center [882, 532] width 808 height 84
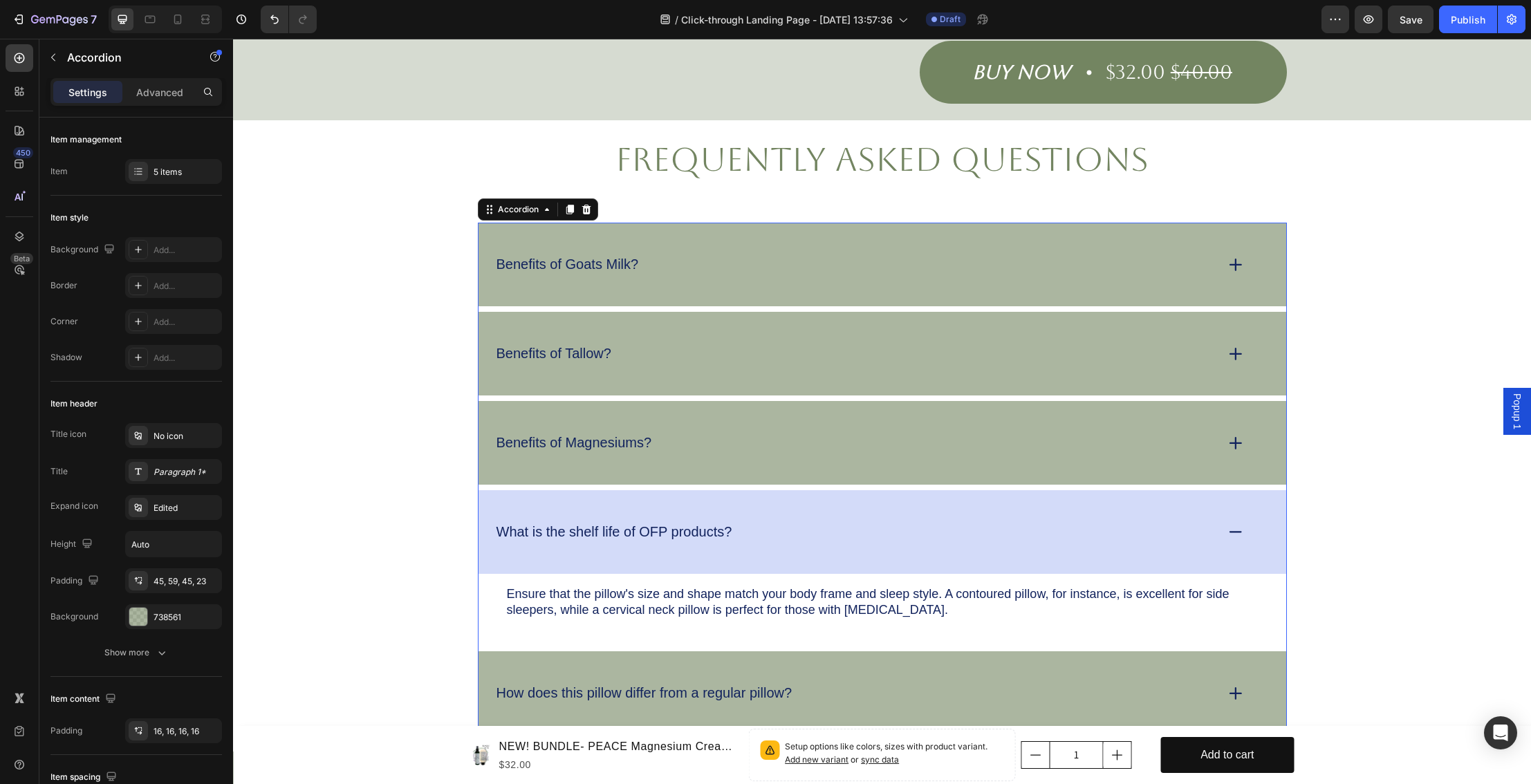
click at [753, 535] on div "What is the shelf life of OFP products?" at bounding box center [882, 532] width 808 height 84
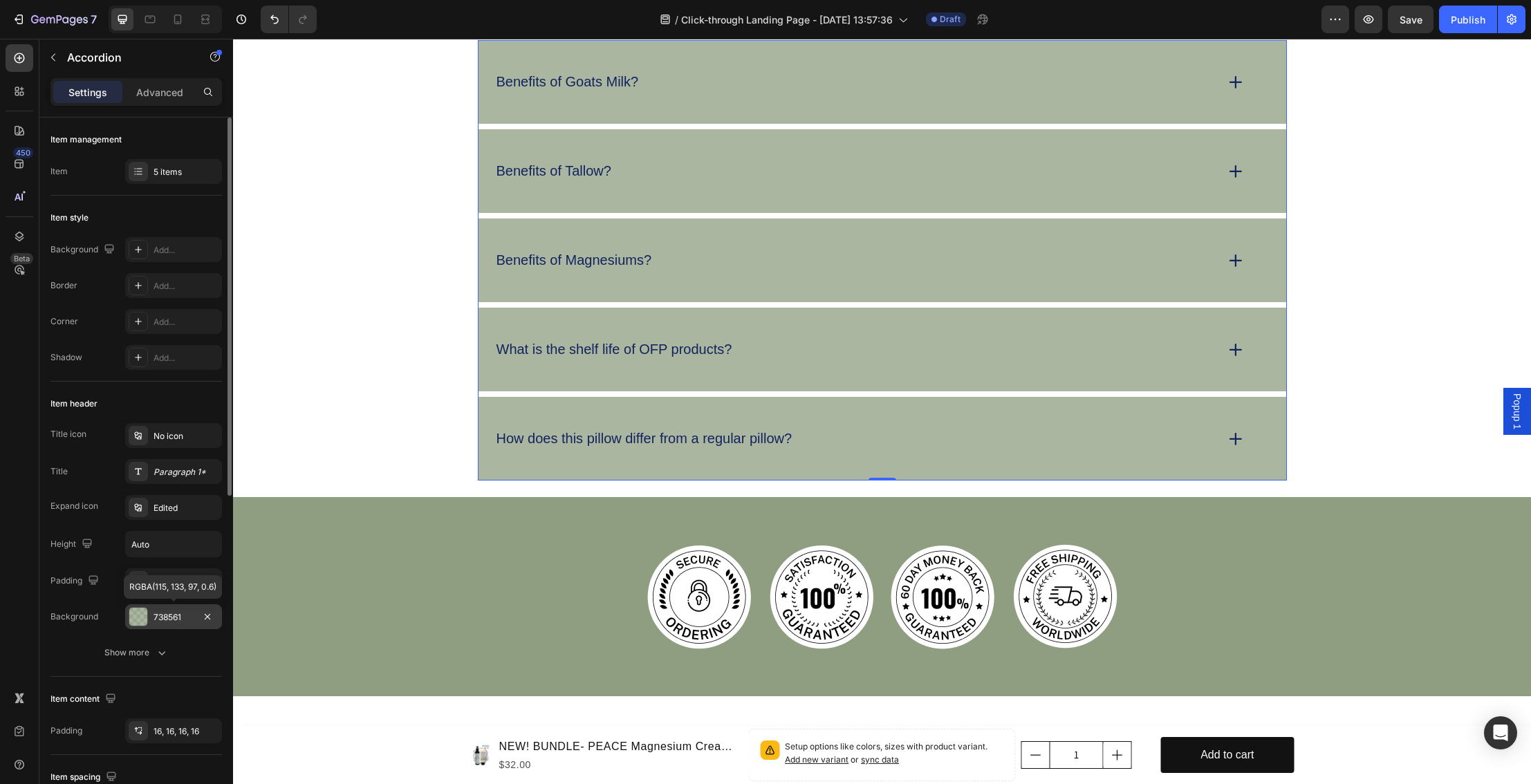
scroll to position [1, 0]
click at [156, 171] on div "5 items" at bounding box center [186, 171] width 65 height 12
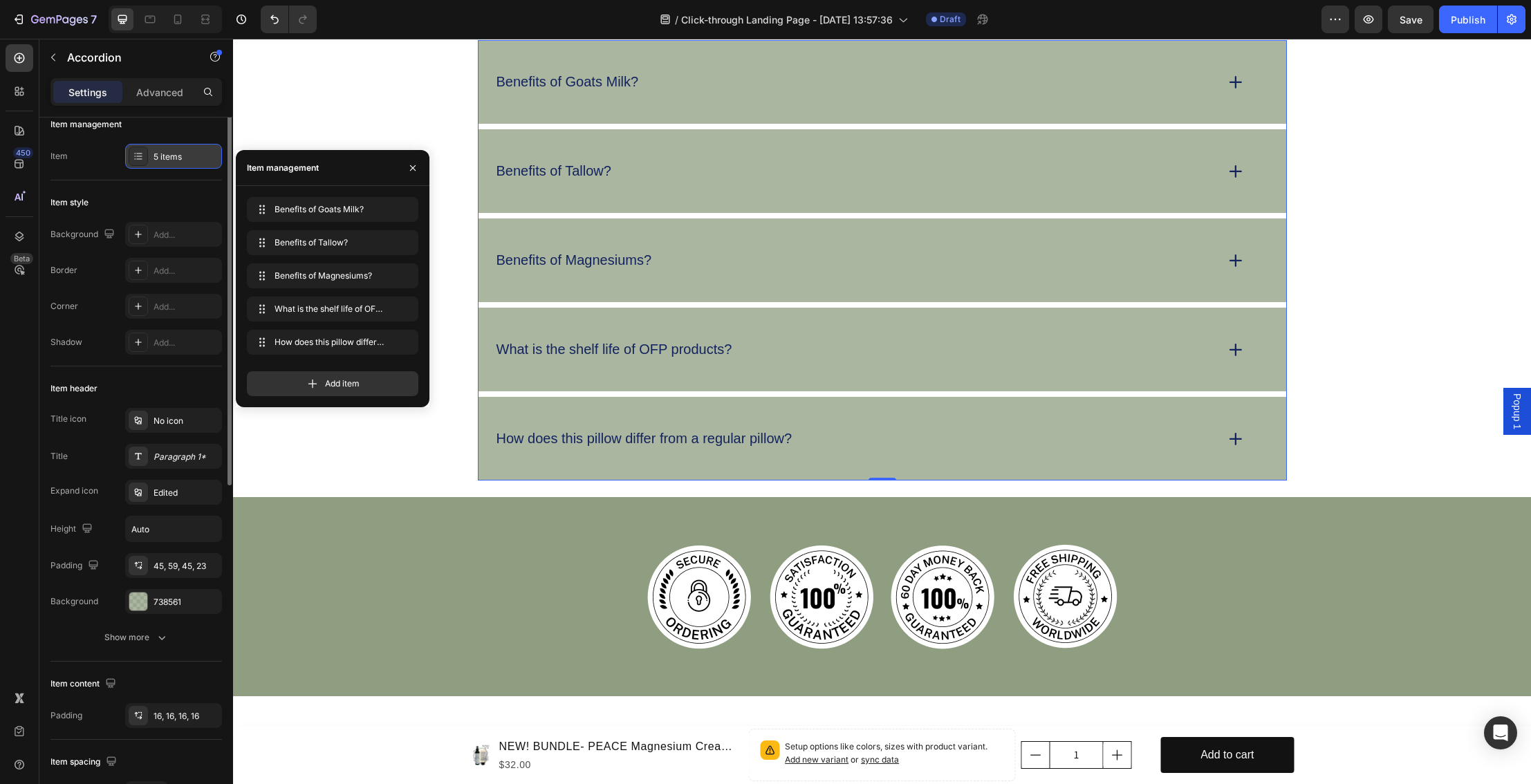
scroll to position [18, 0]
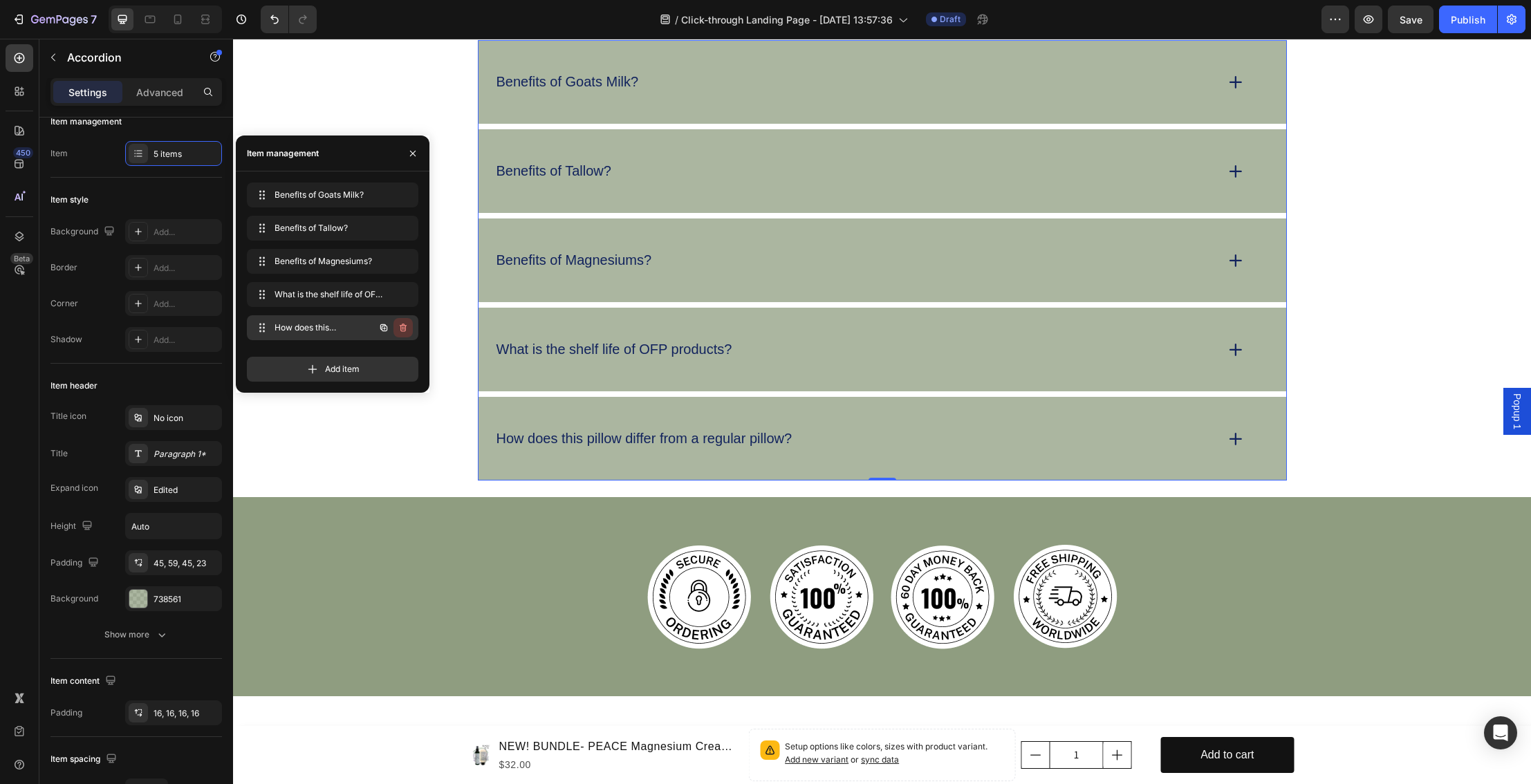
click at [406, 330] on icon "button" at bounding box center [403, 328] width 11 height 11
click at [401, 329] on div "Delete" at bounding box center [394, 327] width 26 height 12
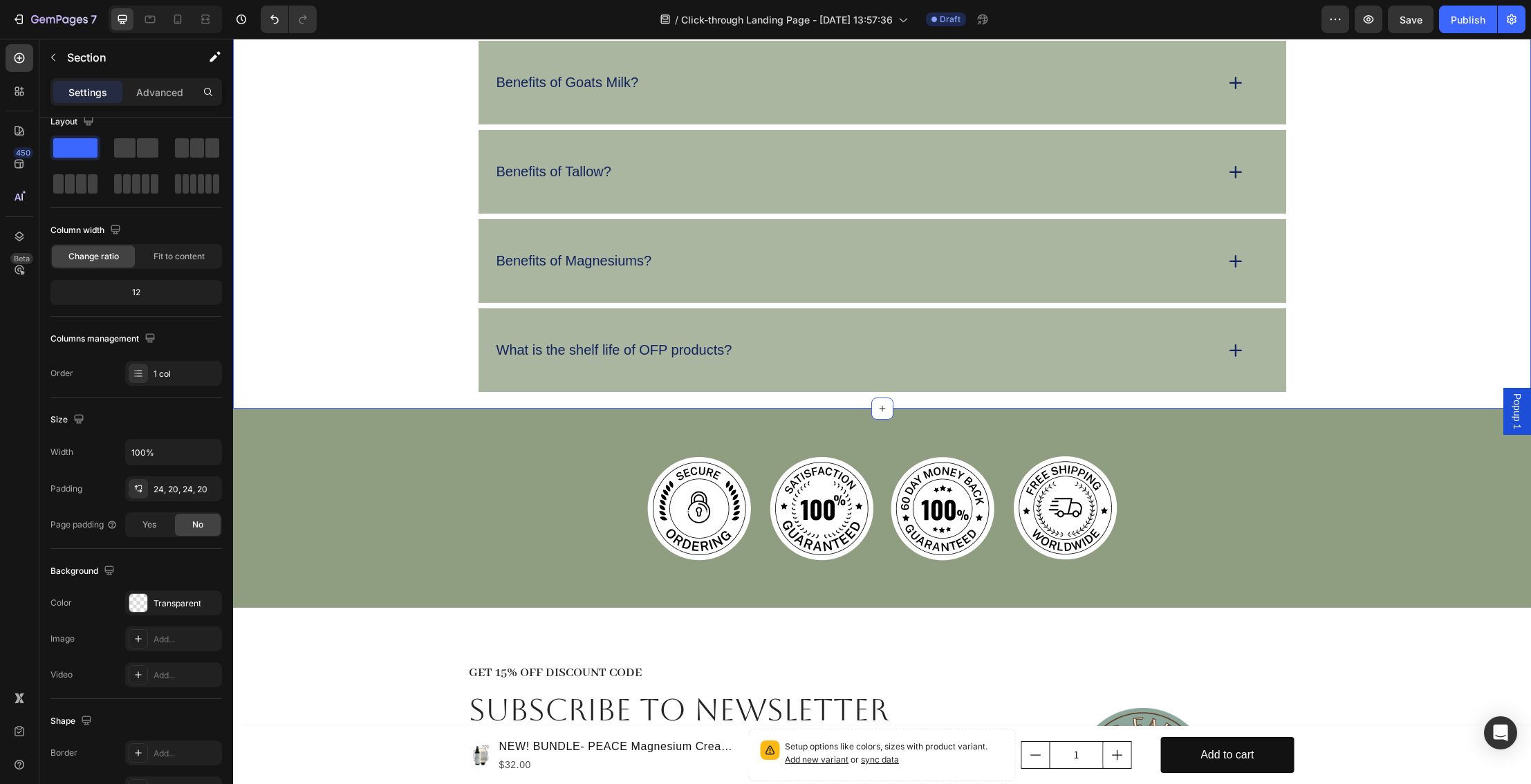
click at [386, 381] on div "frequently asked questions Heading Benefits of Goats Milk? Benefits of Tallow? …" at bounding box center [882, 173] width 1270 height 437
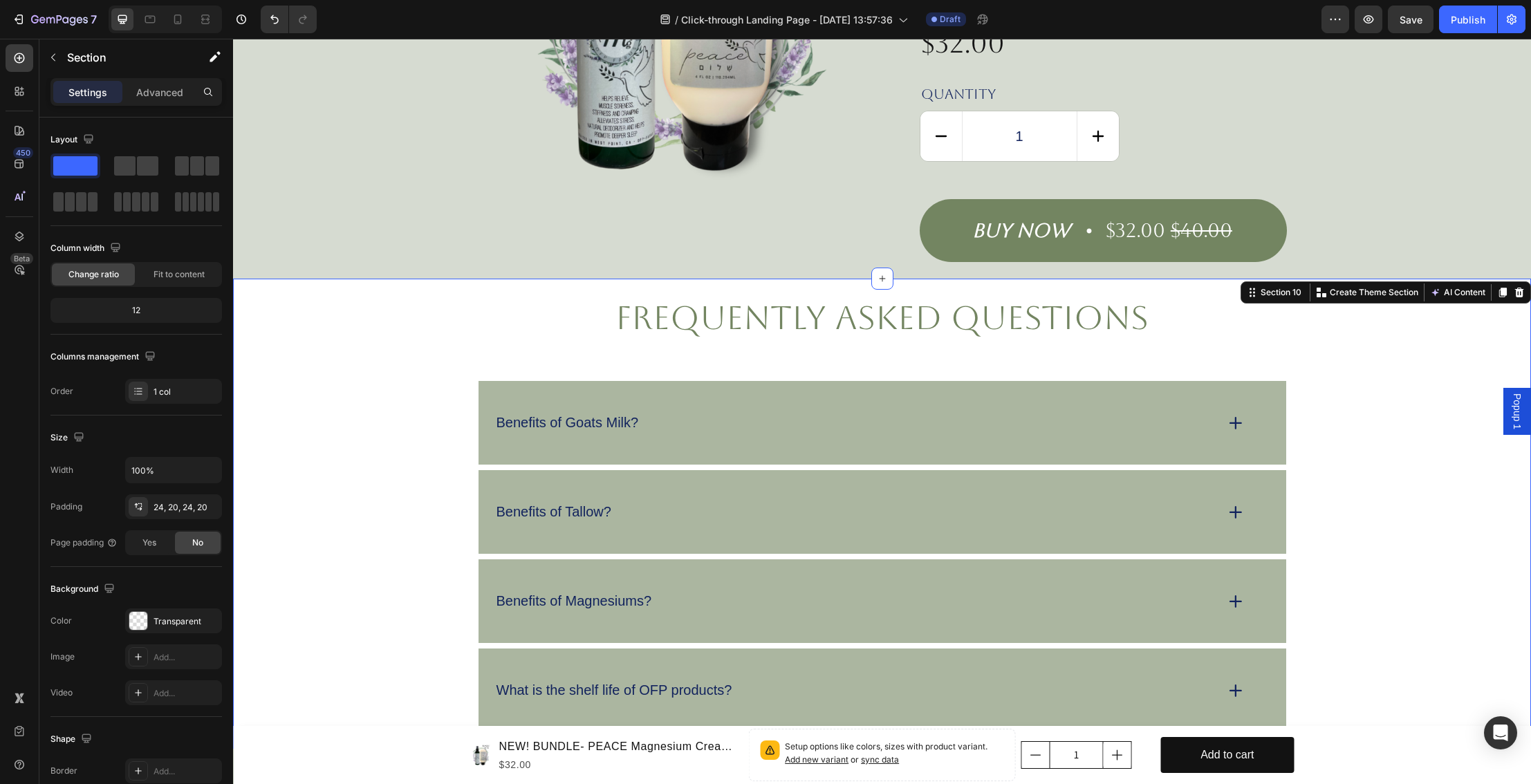
scroll to position [2880, 0]
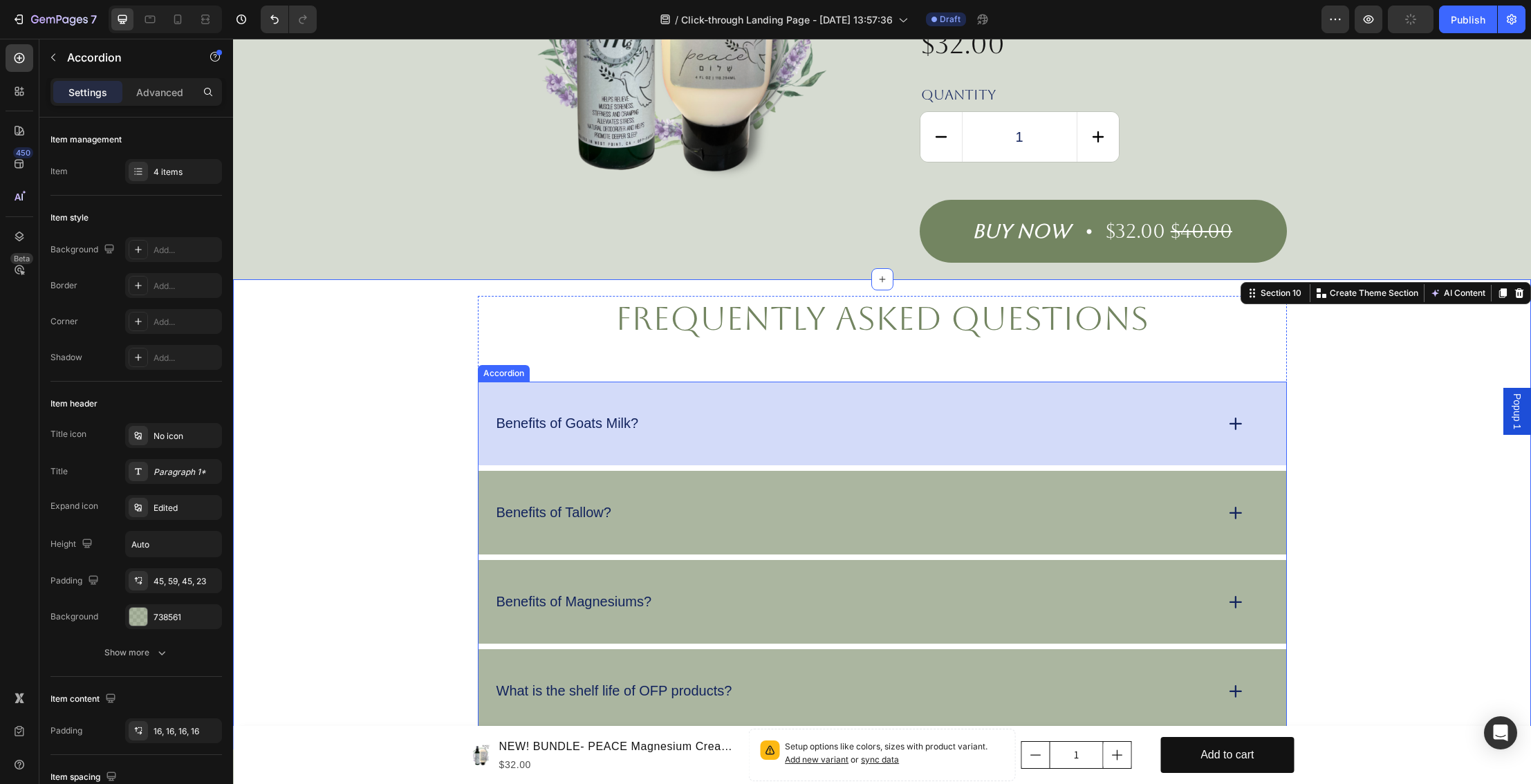
click at [601, 426] on div "Benefits of Goats Milk?" at bounding box center [882, 423] width 808 height 84
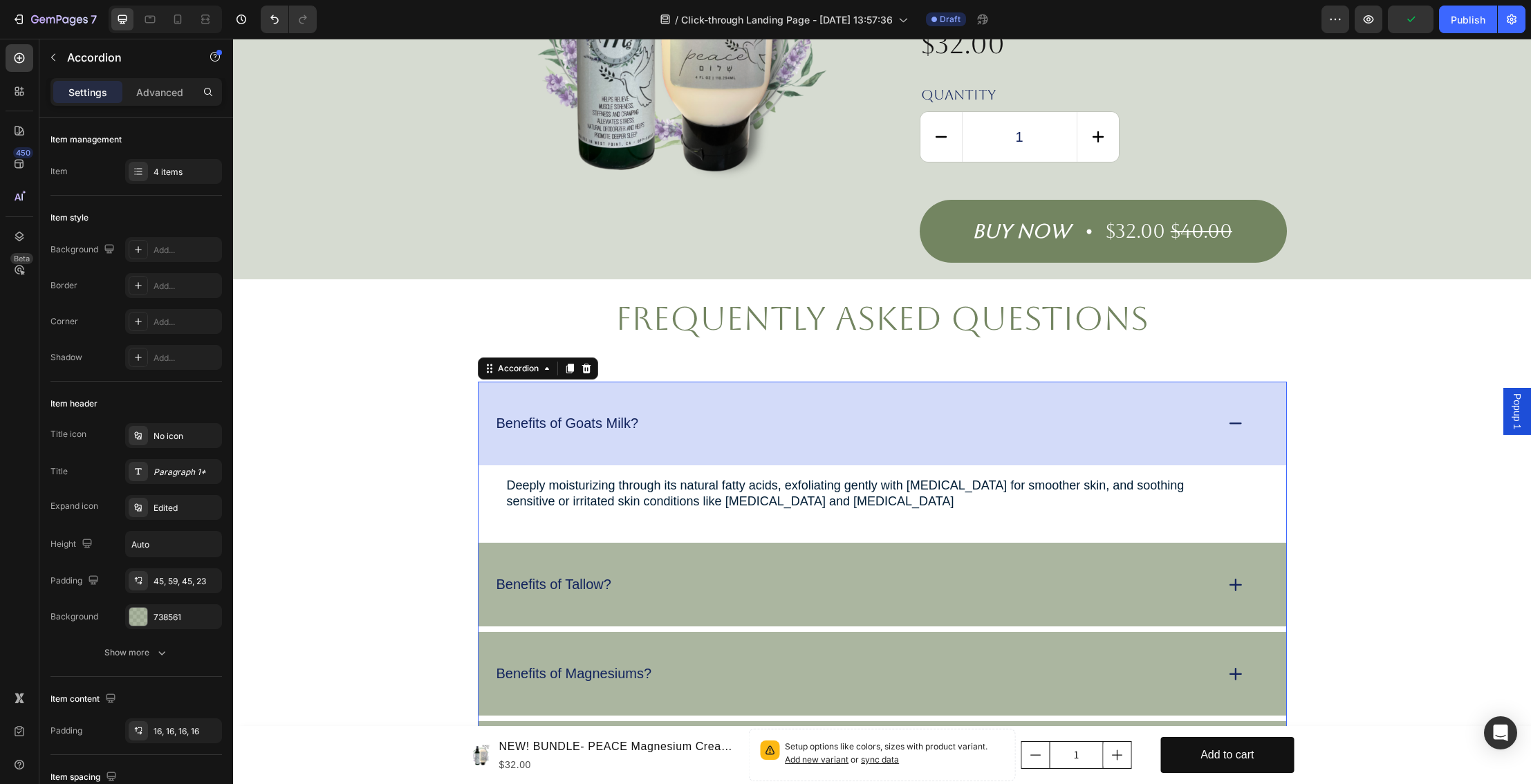
click at [600, 430] on div "Benefits of Goats Milk?" at bounding box center [882, 423] width 808 height 84
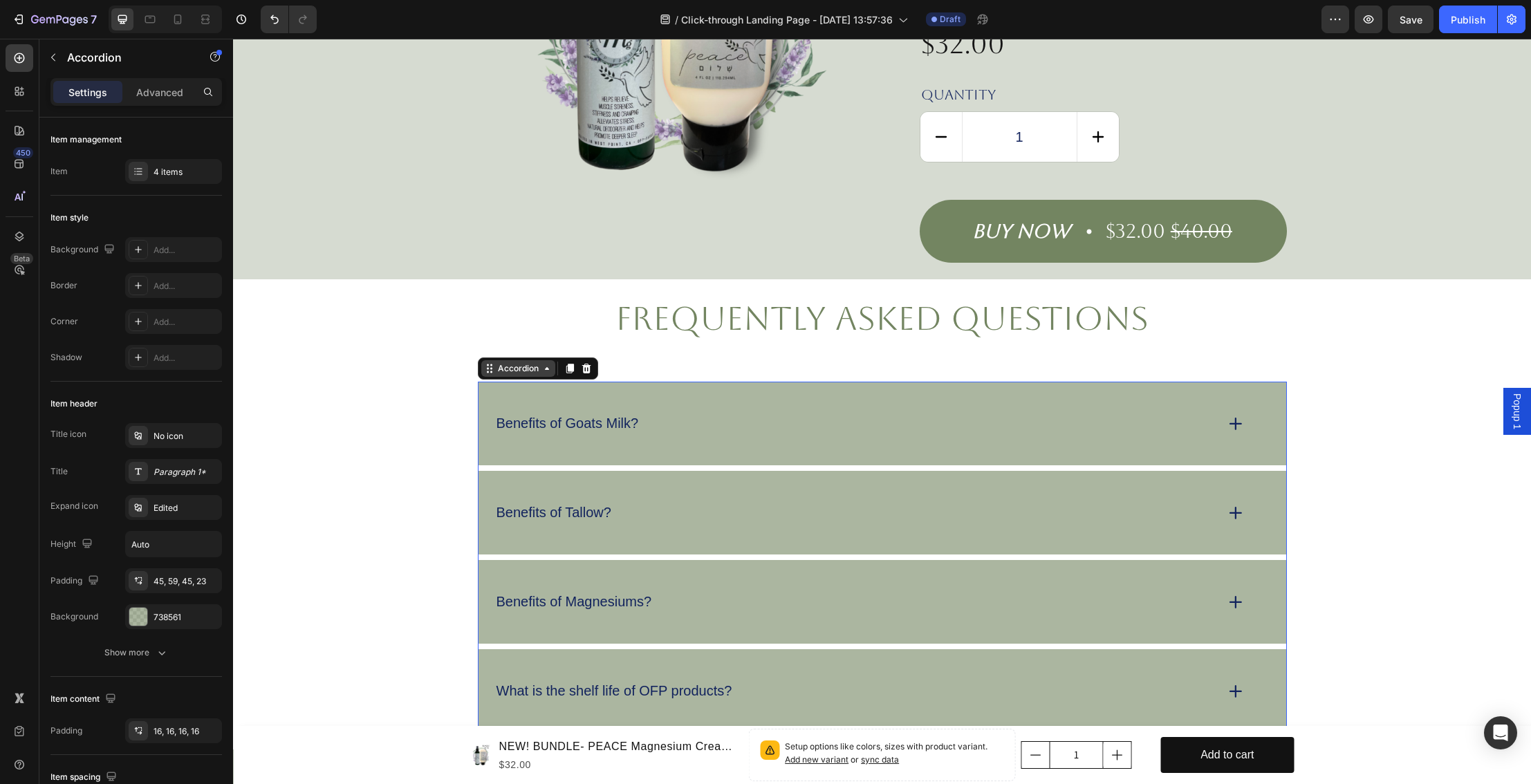
click at [525, 363] on div "Accordion" at bounding box center [518, 368] width 47 height 12
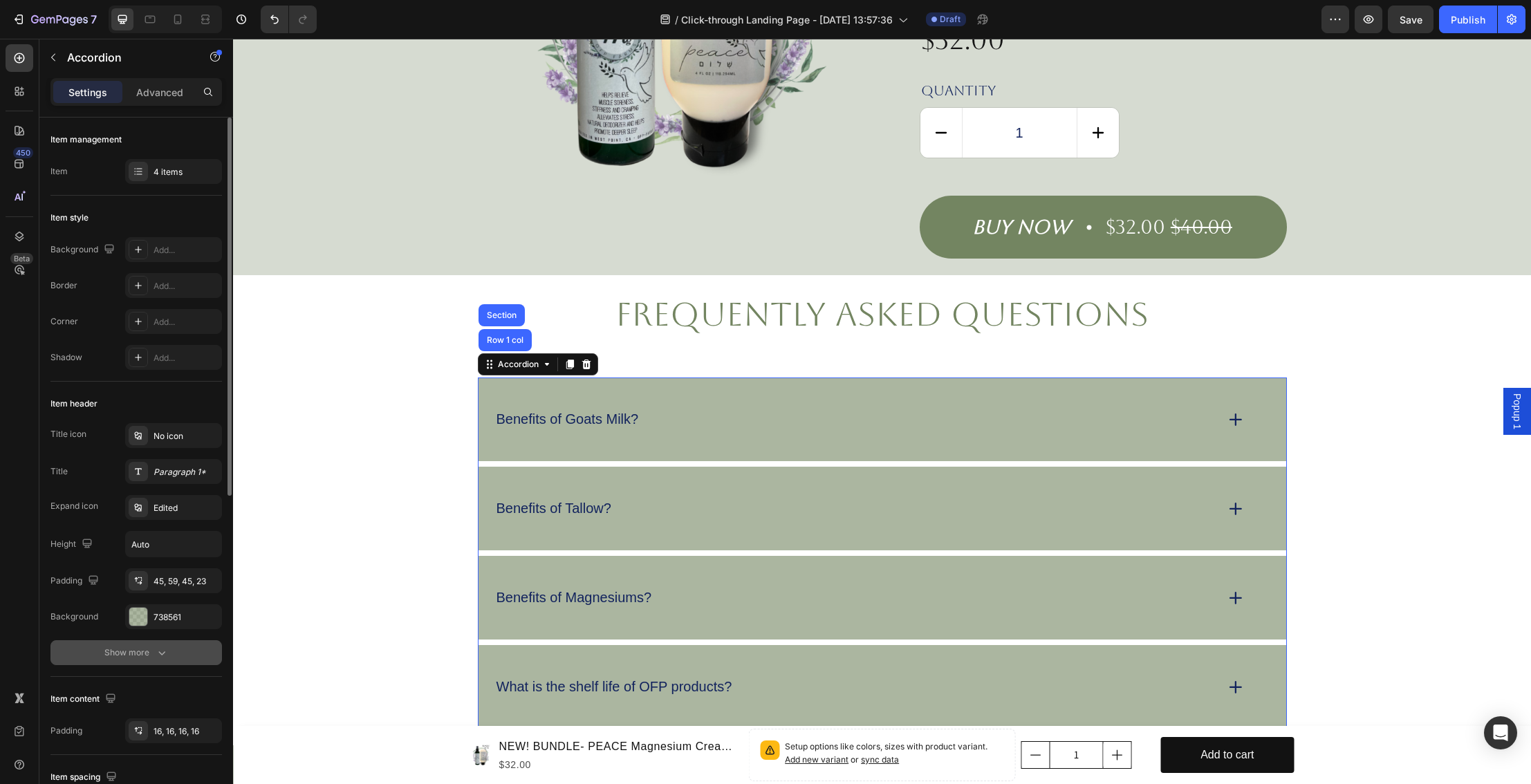
click at [157, 660] on button "Show more" at bounding box center [136, 653] width 171 height 25
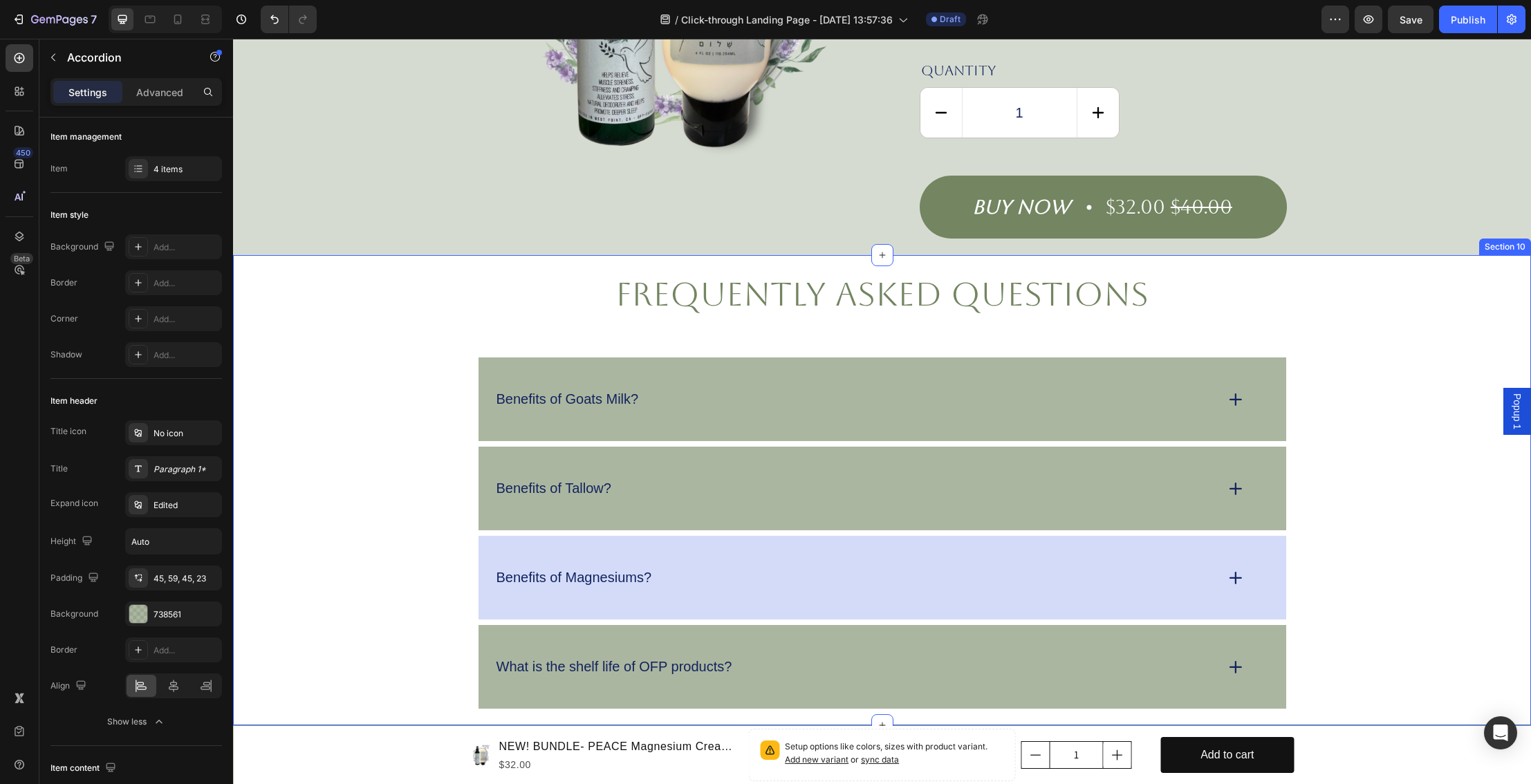
scroll to position [2926, 0]
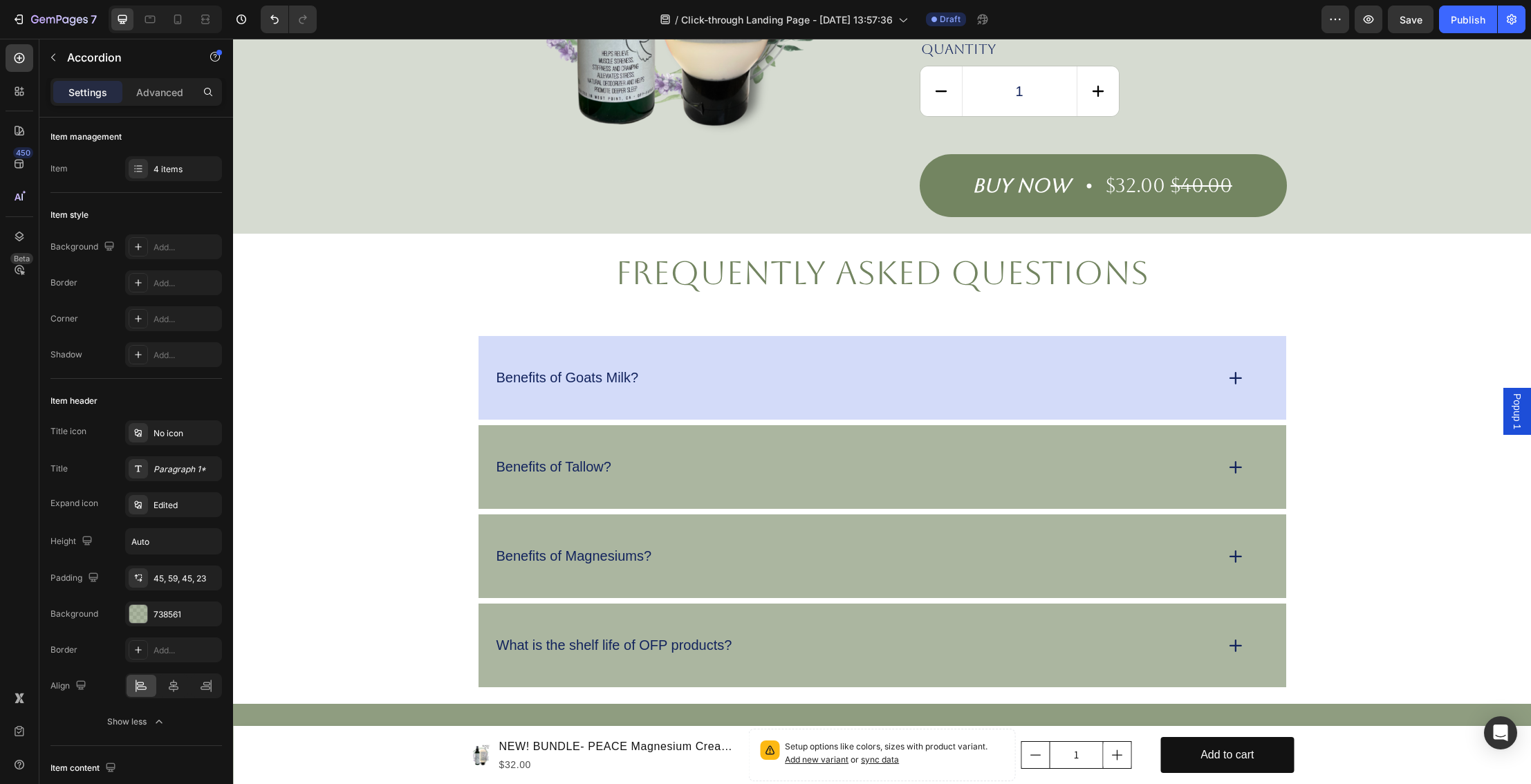
click at [597, 386] on div "Benefits of Goats Milk?" at bounding box center [882, 378] width 808 height 84
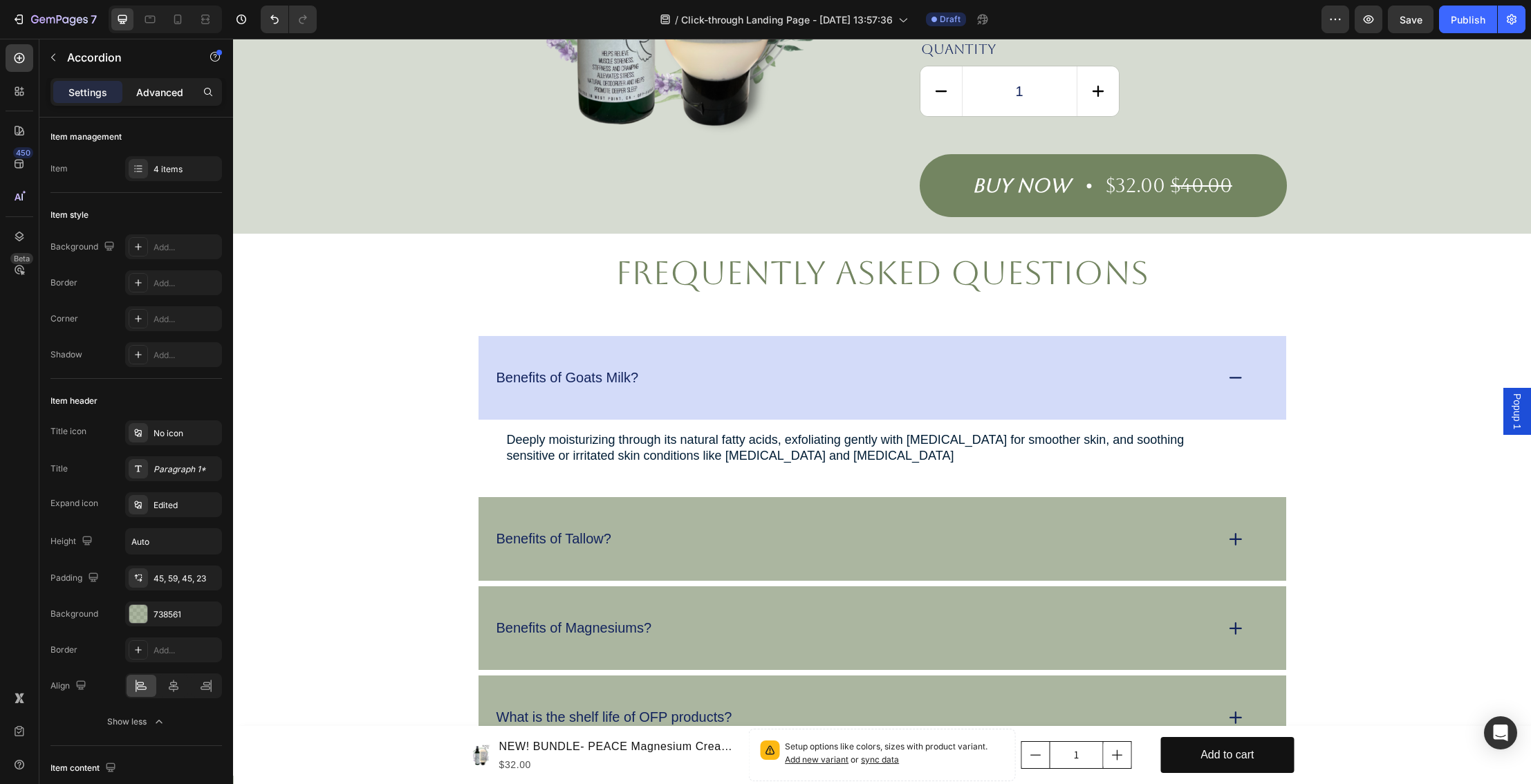
click at [155, 98] on p "Advanced" at bounding box center [159, 91] width 47 height 14
type input "100%"
type input "100"
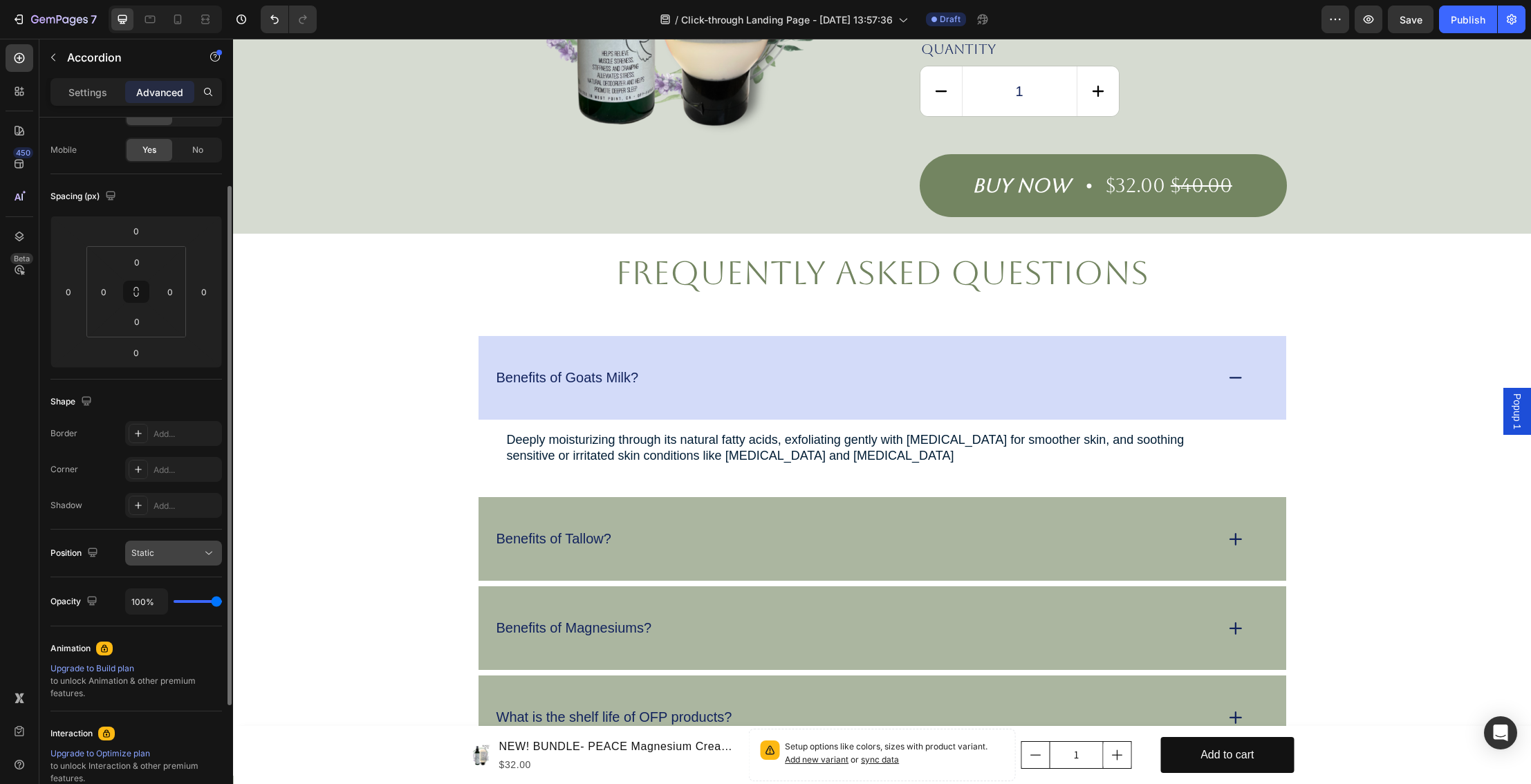
scroll to position [80, 0]
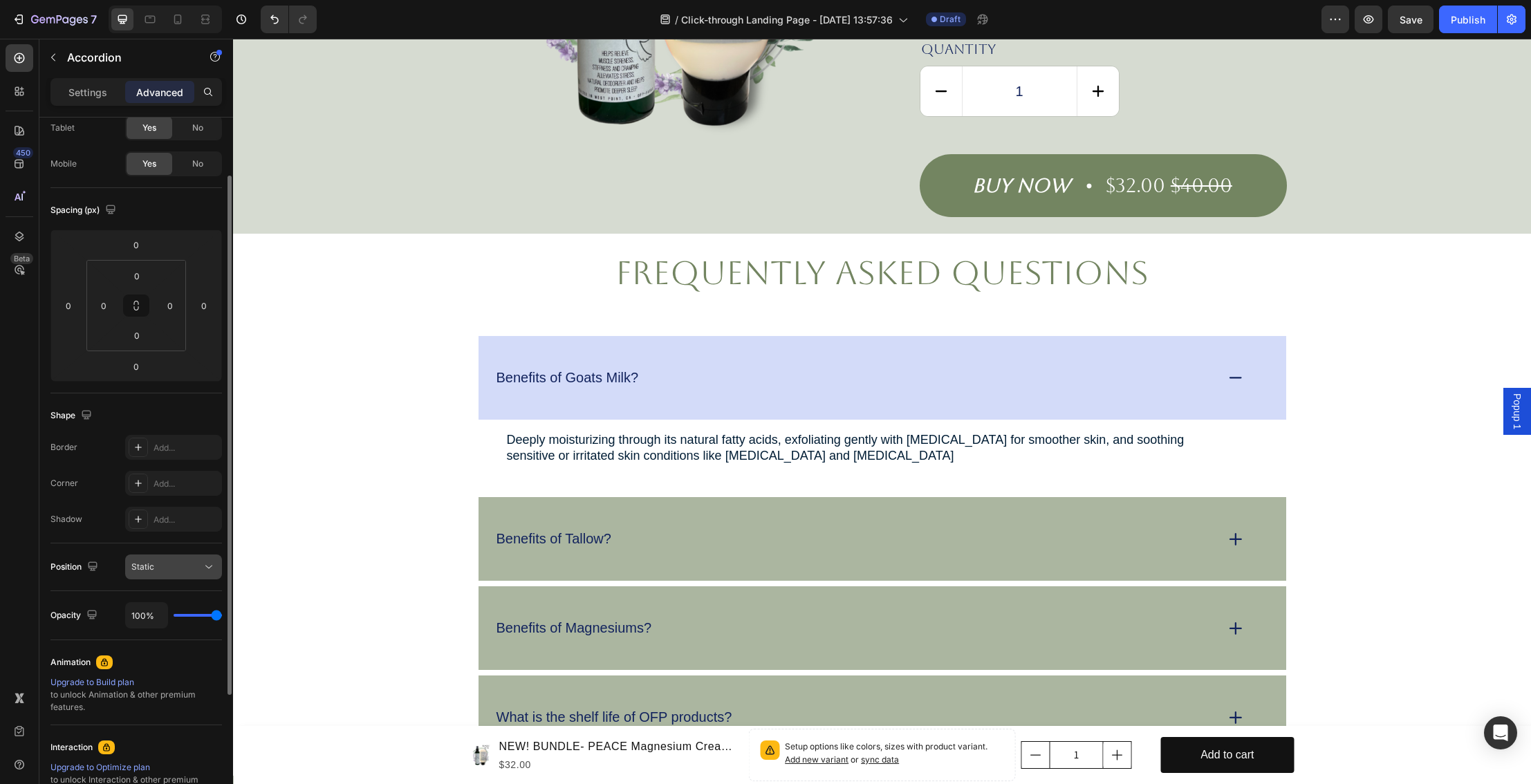
click at [178, 571] on div "Static" at bounding box center [167, 567] width 70 height 12
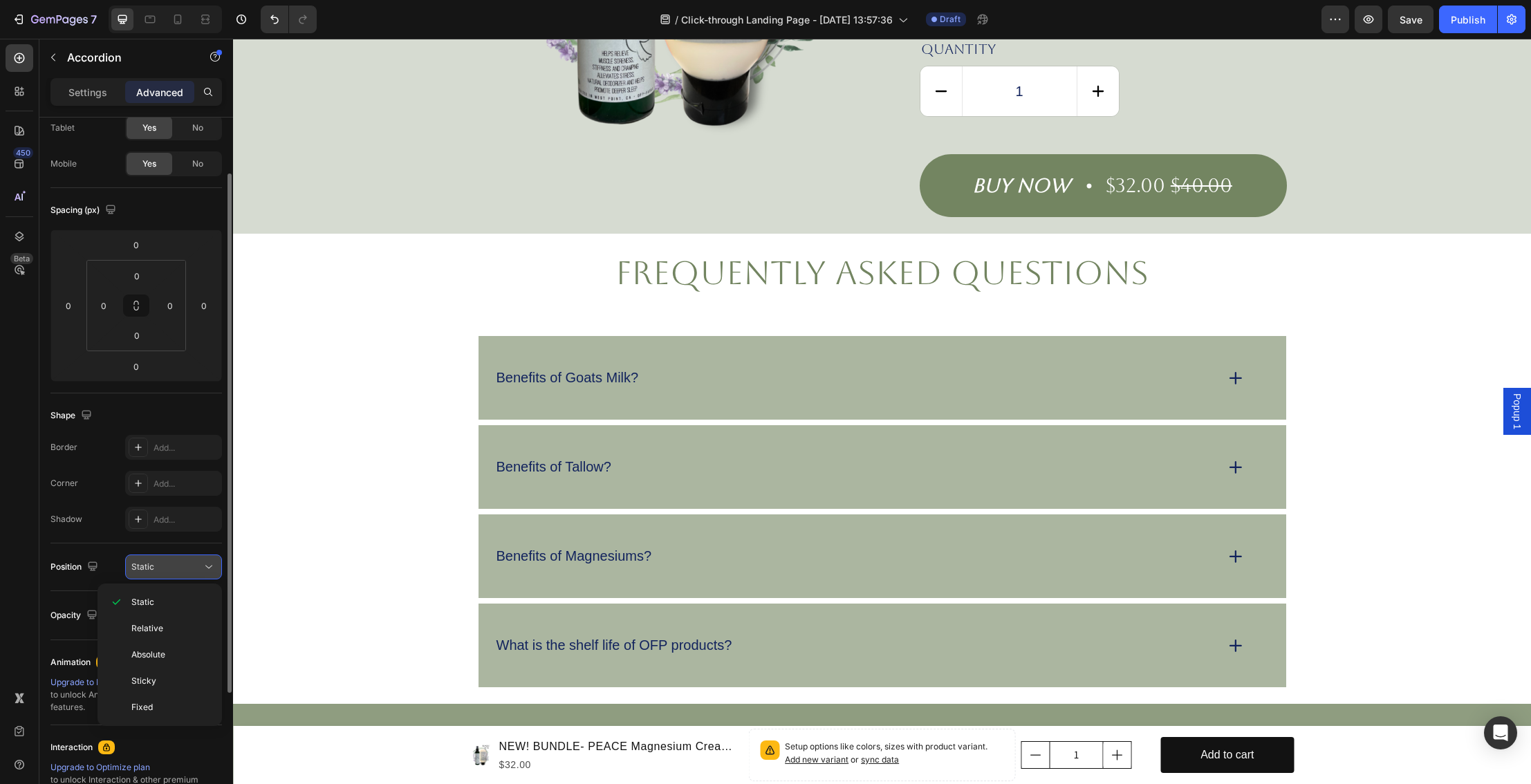
scroll to position [79, 0]
click at [178, 571] on div "Static" at bounding box center [167, 567] width 70 height 12
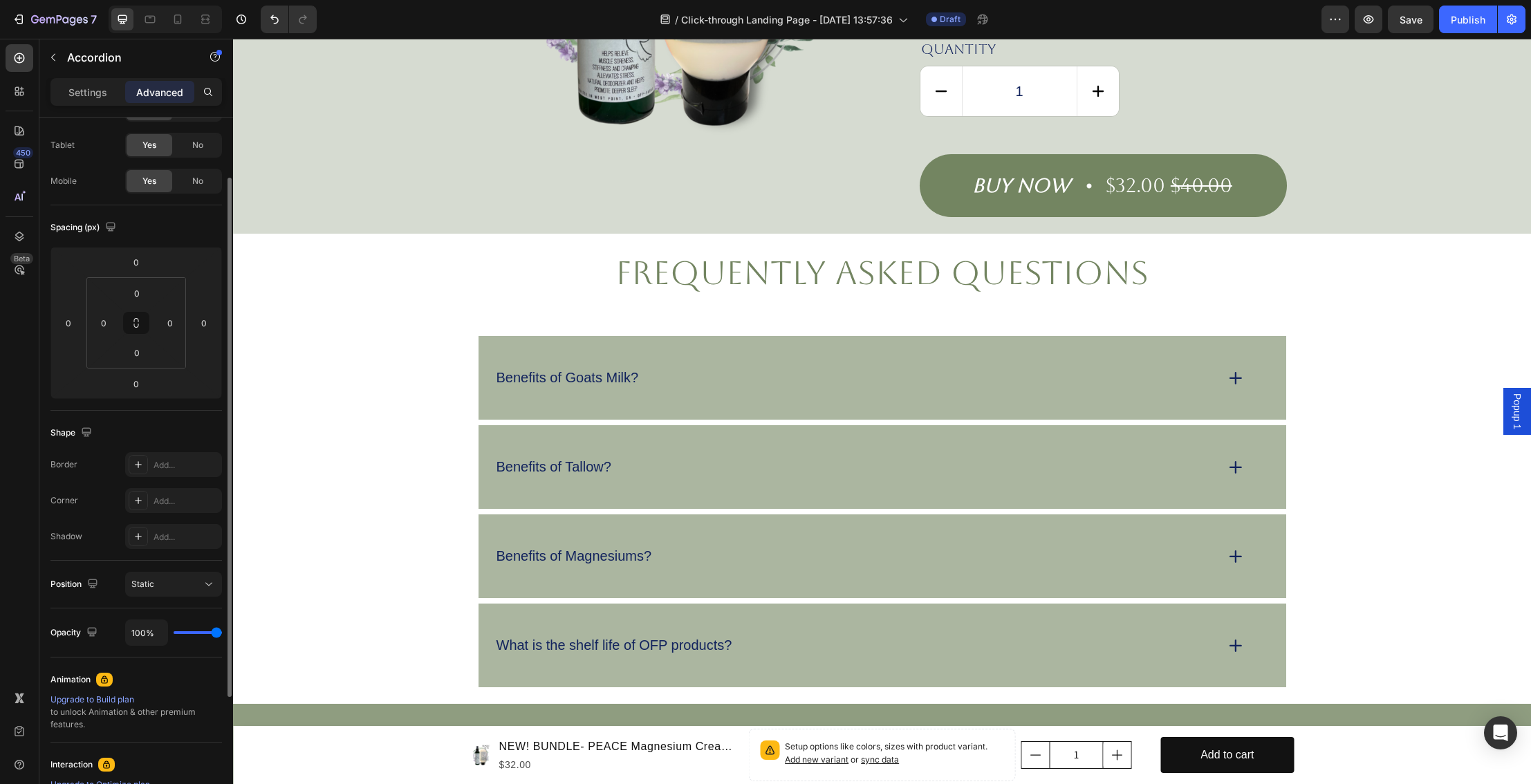
scroll to position [0, 0]
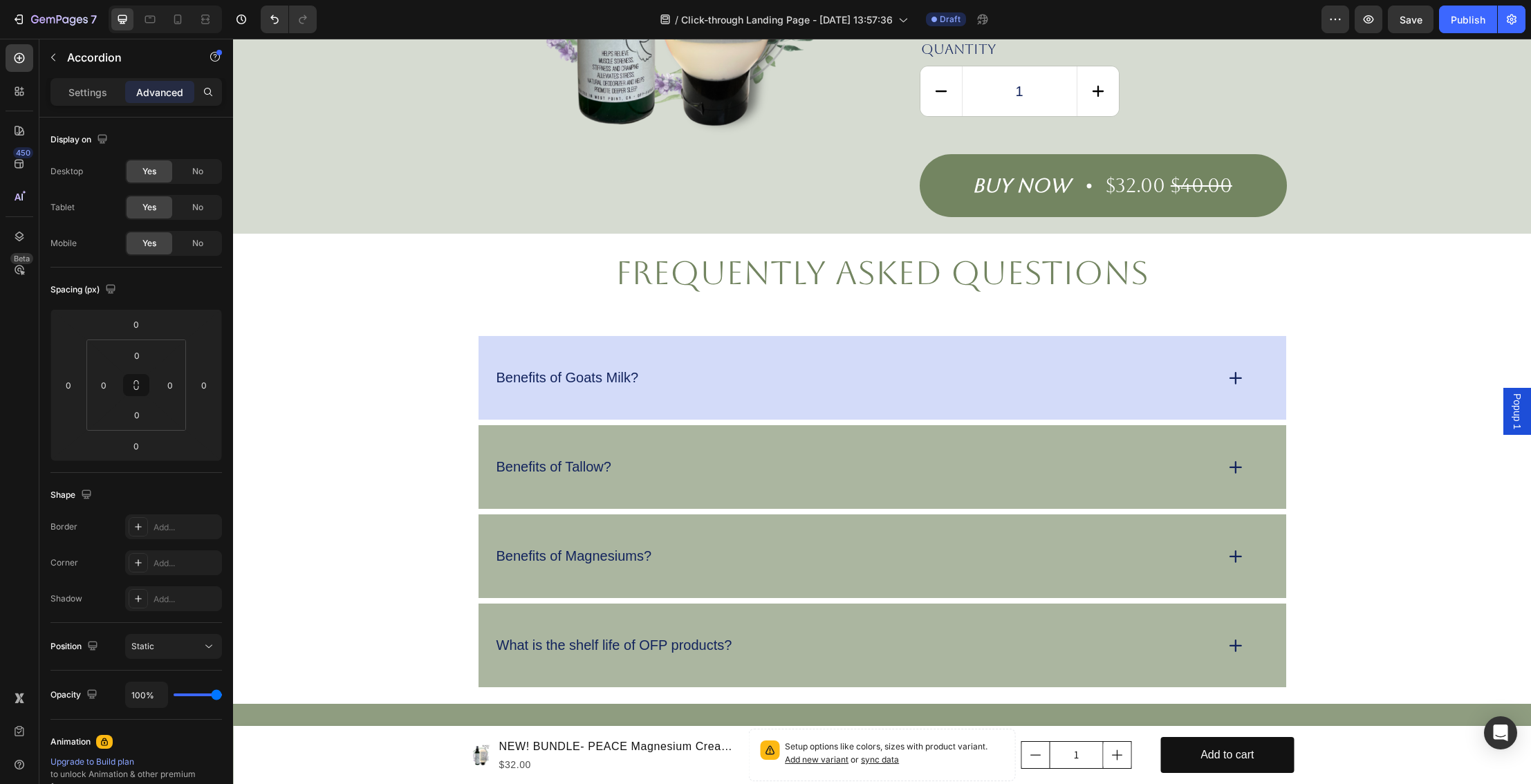
click at [500, 340] on div "Benefits of Goats Milk?" at bounding box center [882, 378] width 808 height 84
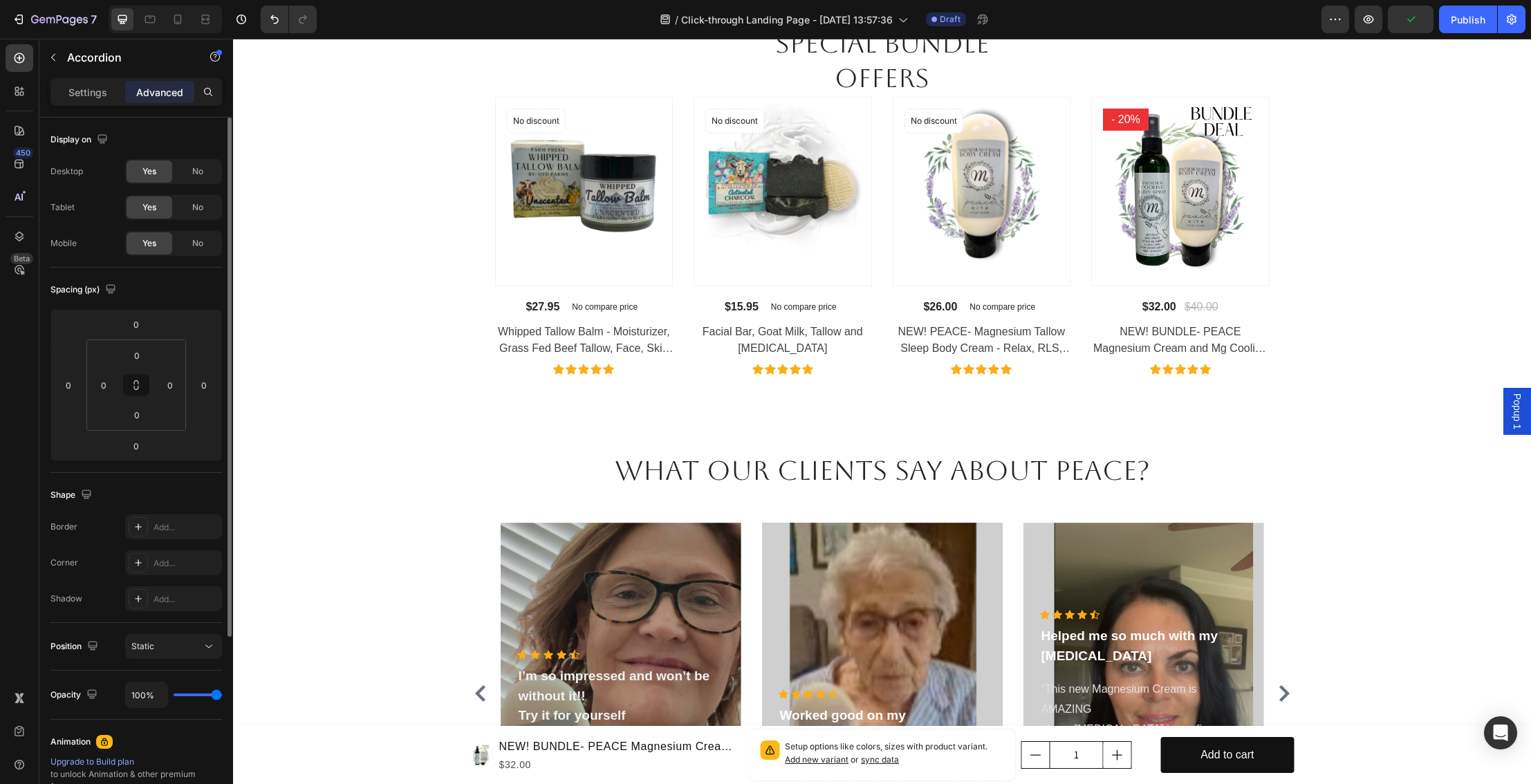
scroll to position [1770, 0]
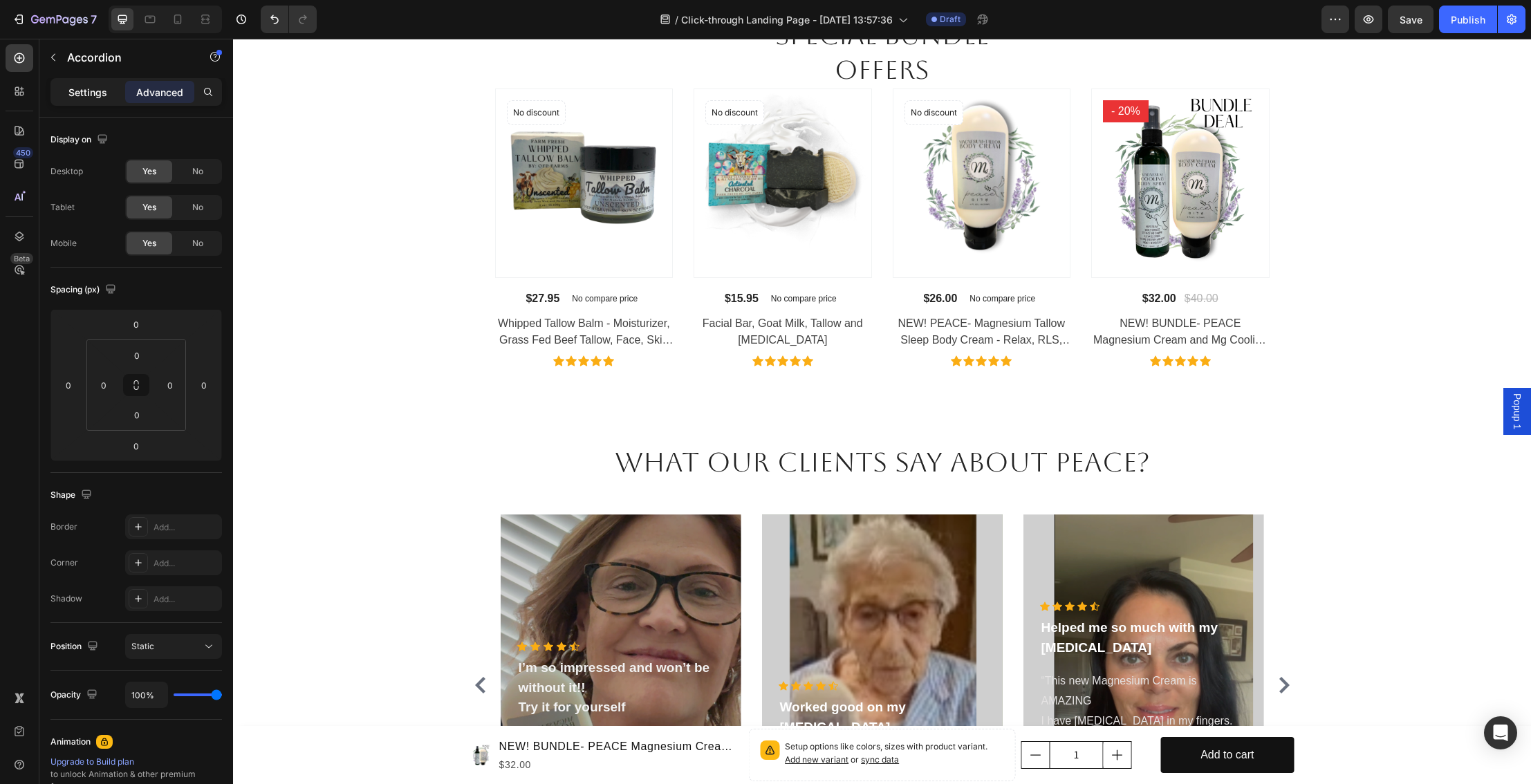
click at [81, 99] on p "Settings" at bounding box center [88, 91] width 39 height 14
type input "8"
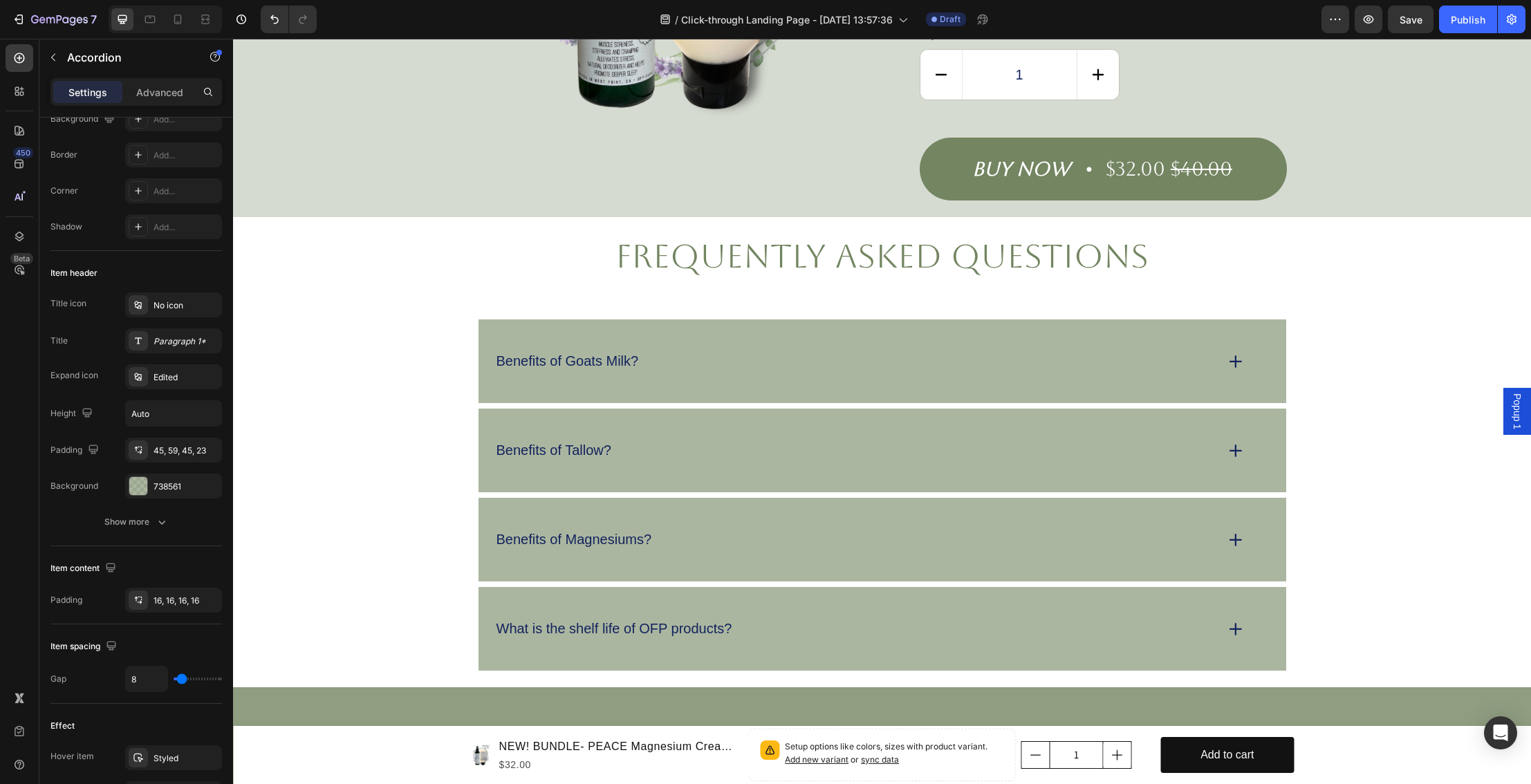
scroll to position [2947, 0]
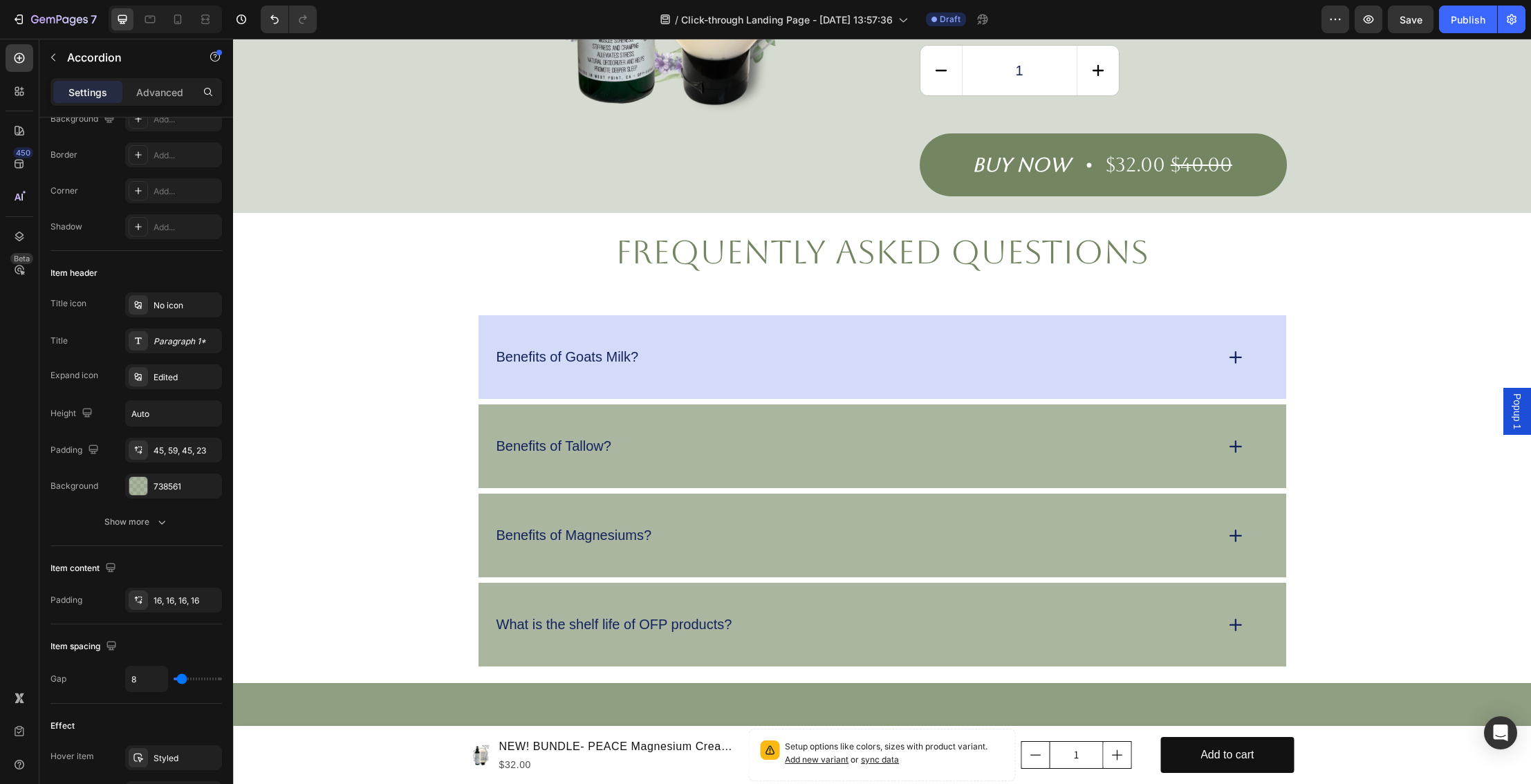
click at [520, 359] on div "Benefits of Goats Milk?" at bounding box center [882, 357] width 808 height 84
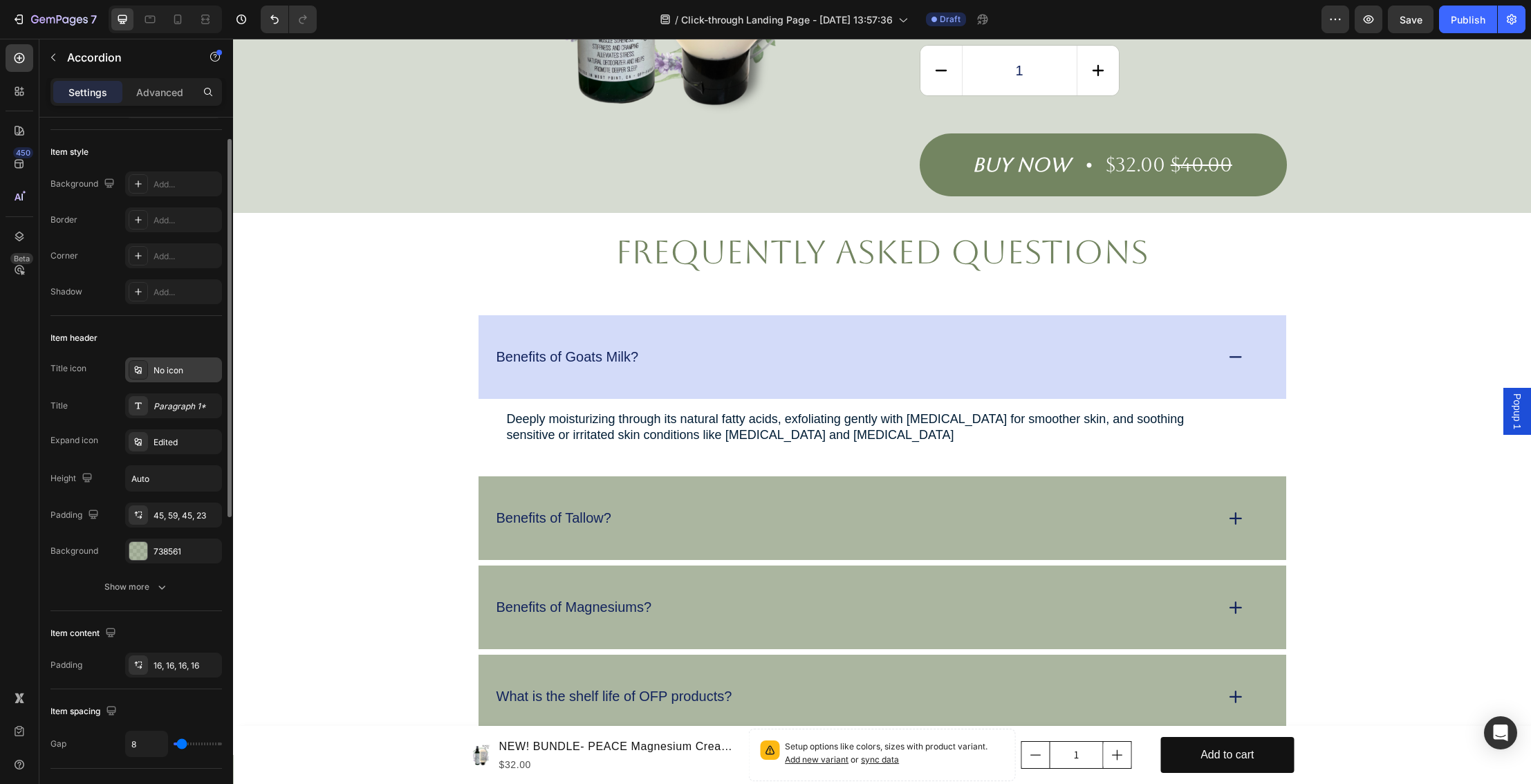
scroll to position [57, 0]
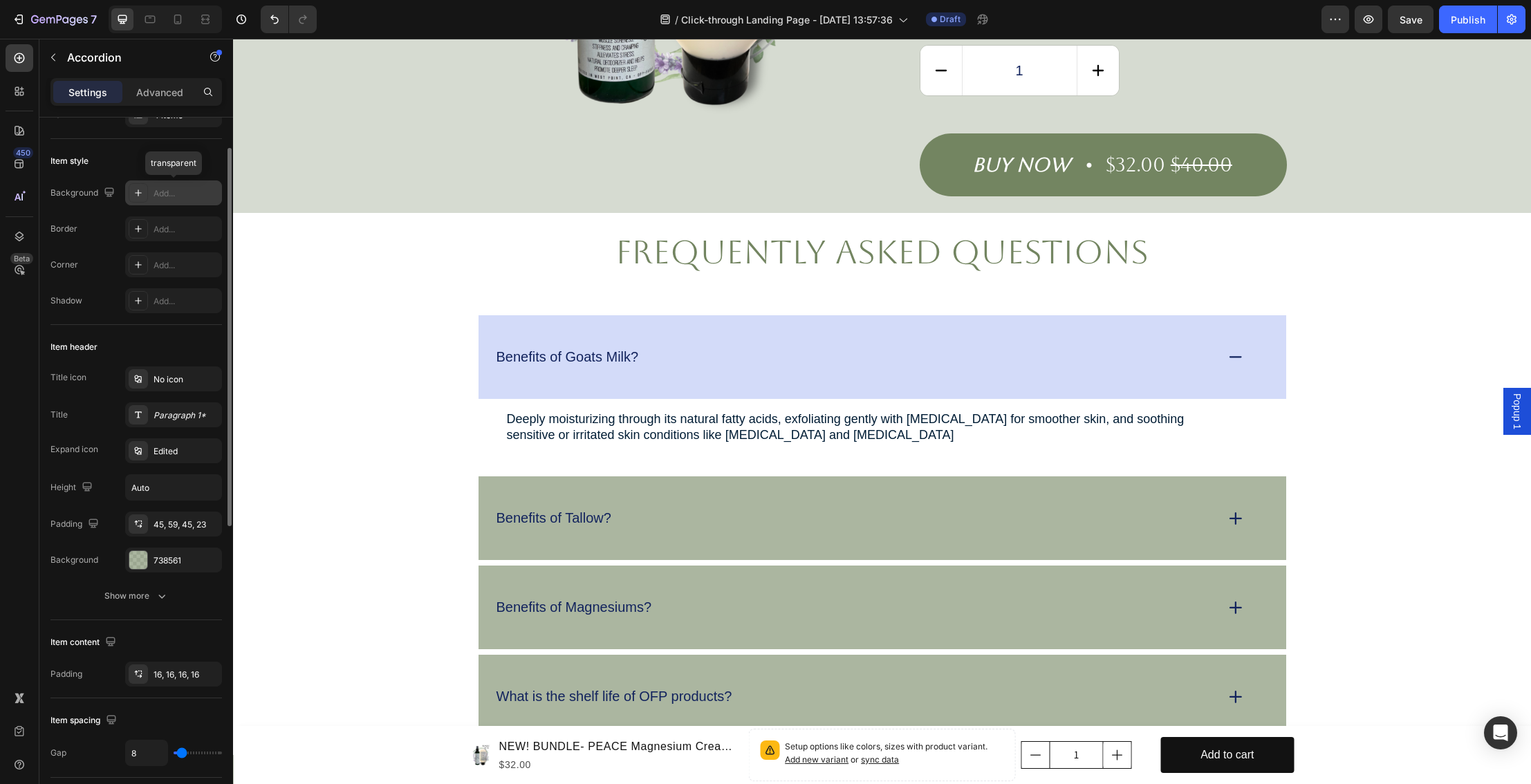
click at [158, 195] on div "Add..." at bounding box center [186, 193] width 65 height 12
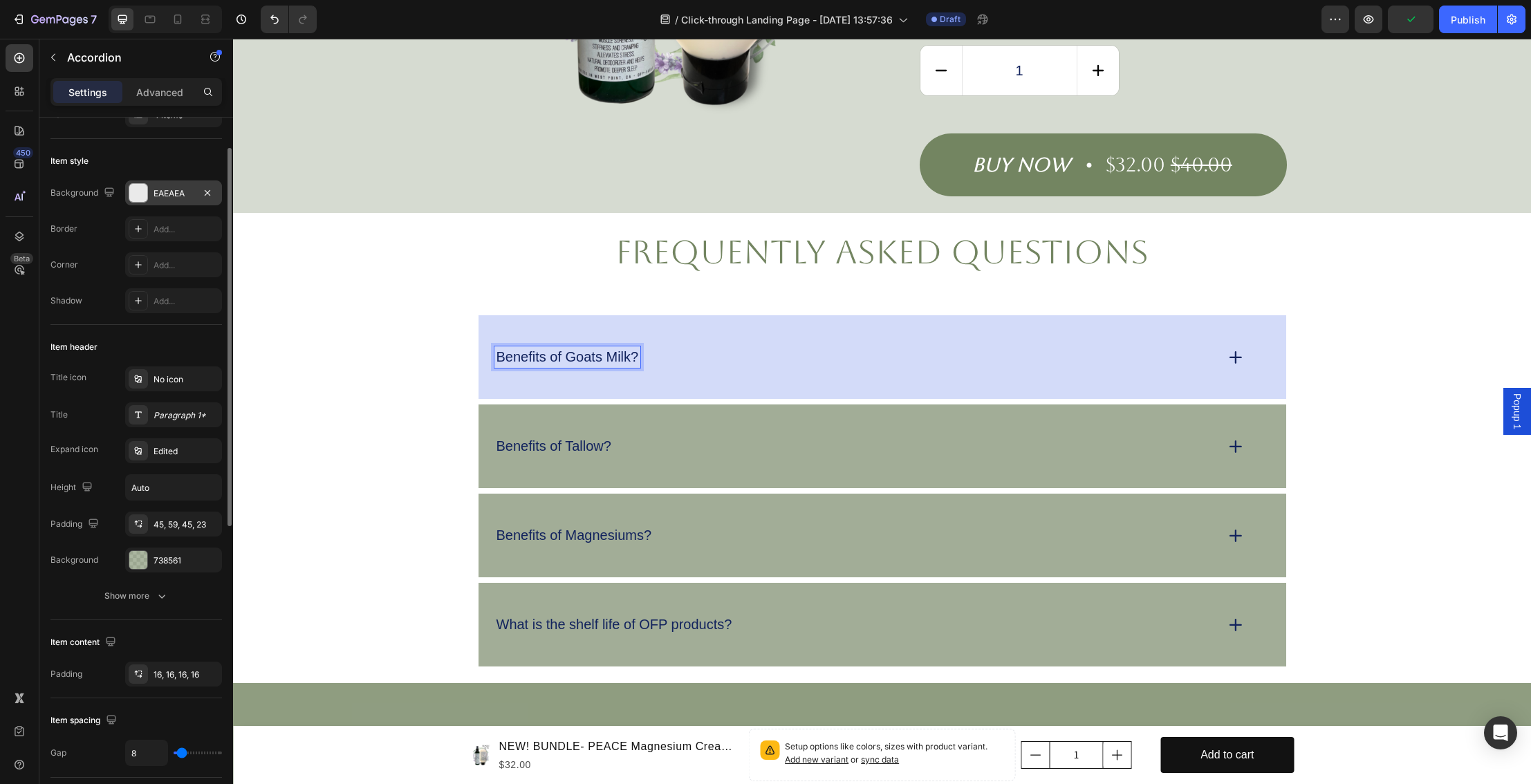
click at [529, 348] on p "Benefits of Goats Milk?" at bounding box center [568, 357] width 143 height 17
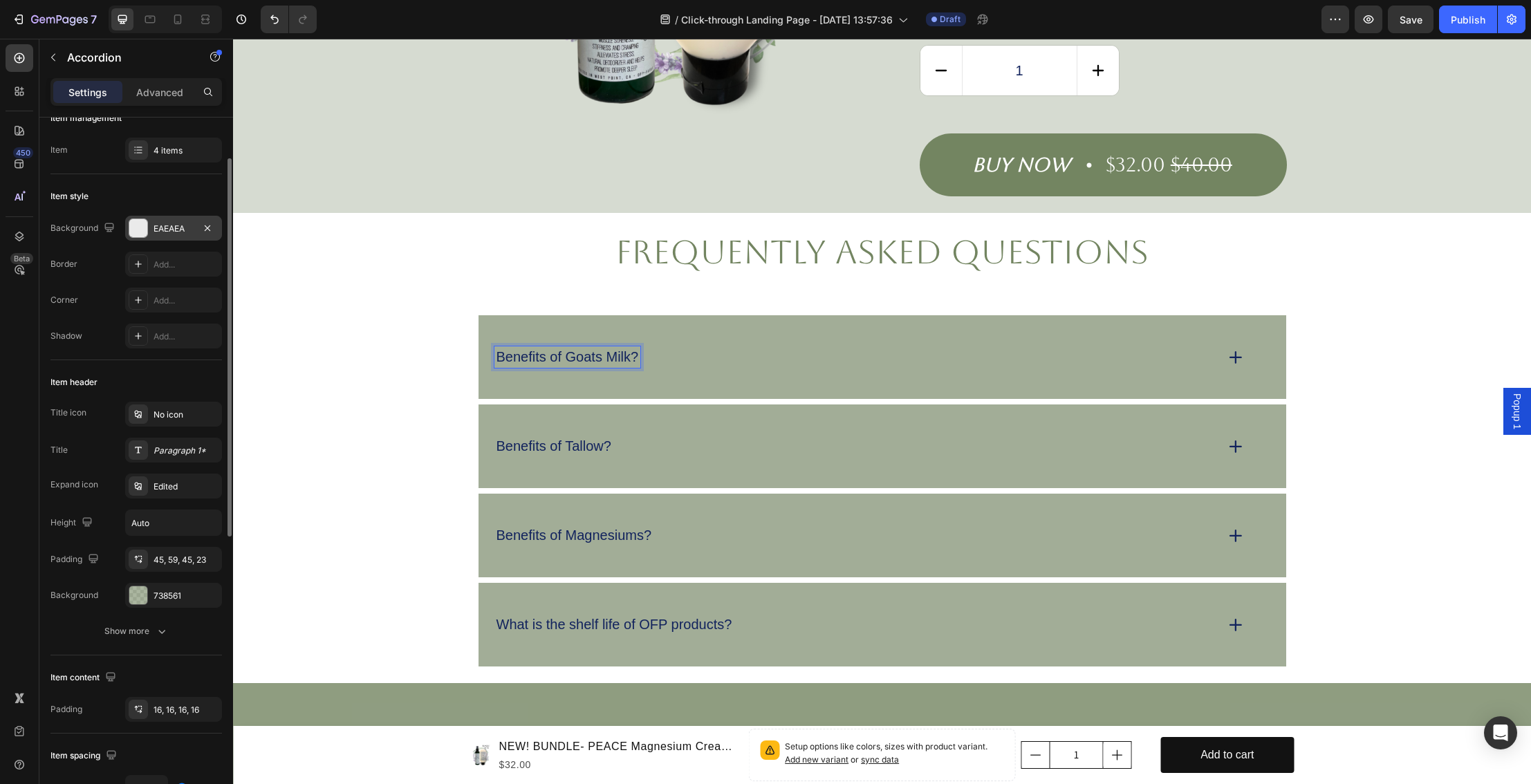
scroll to position [65, 0]
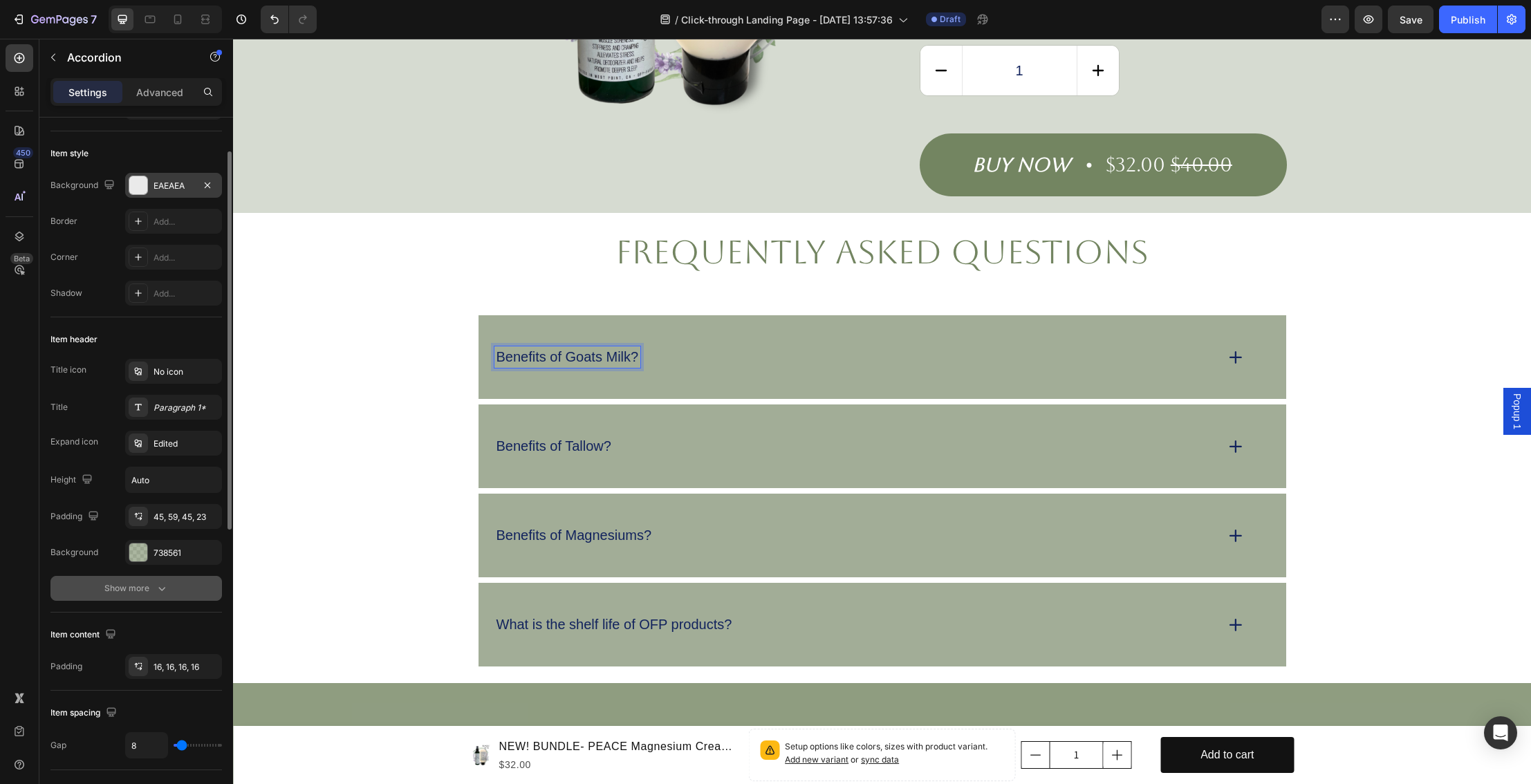
click at [157, 587] on icon "button" at bounding box center [162, 588] width 14 height 14
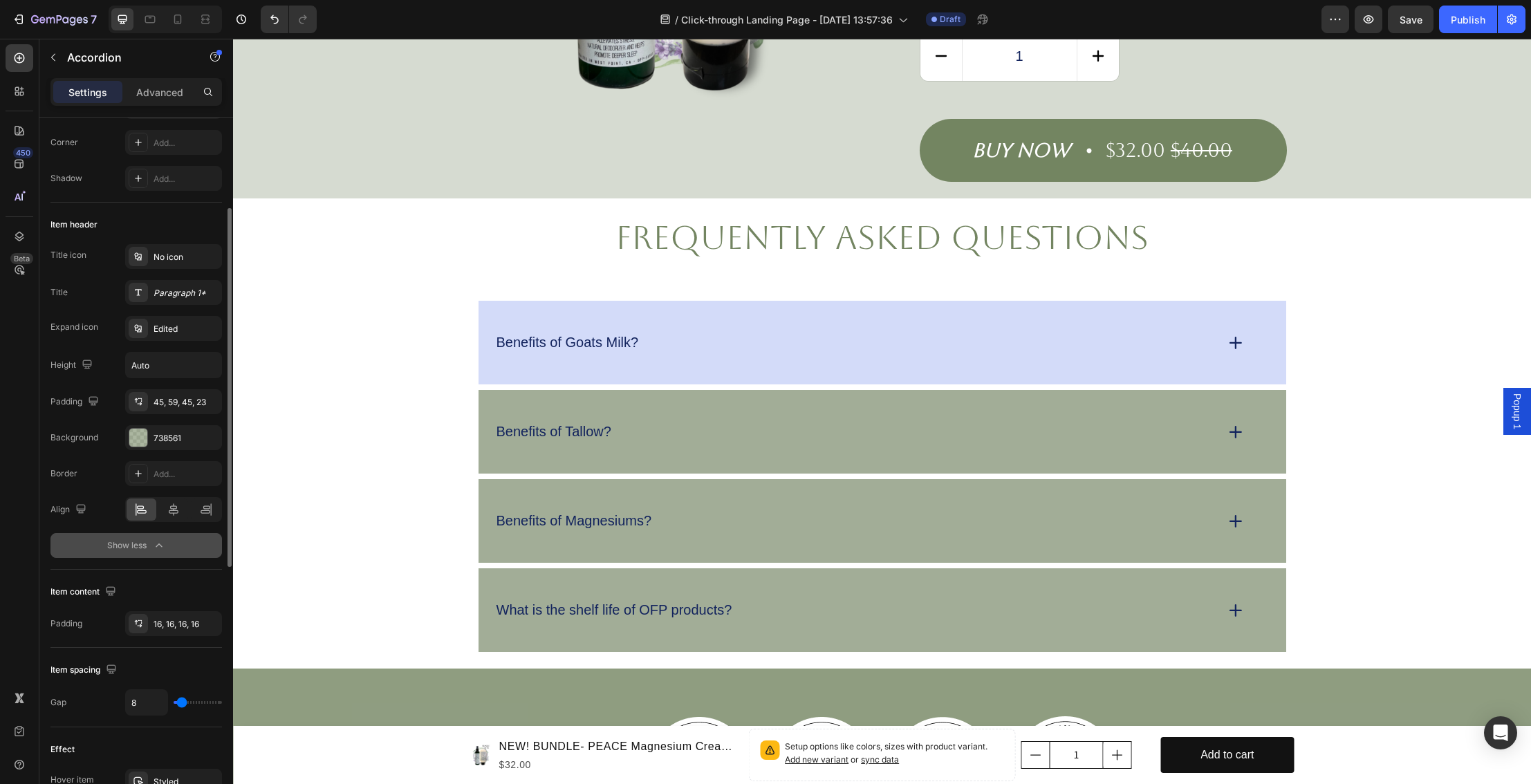
scroll to position [2964, 0]
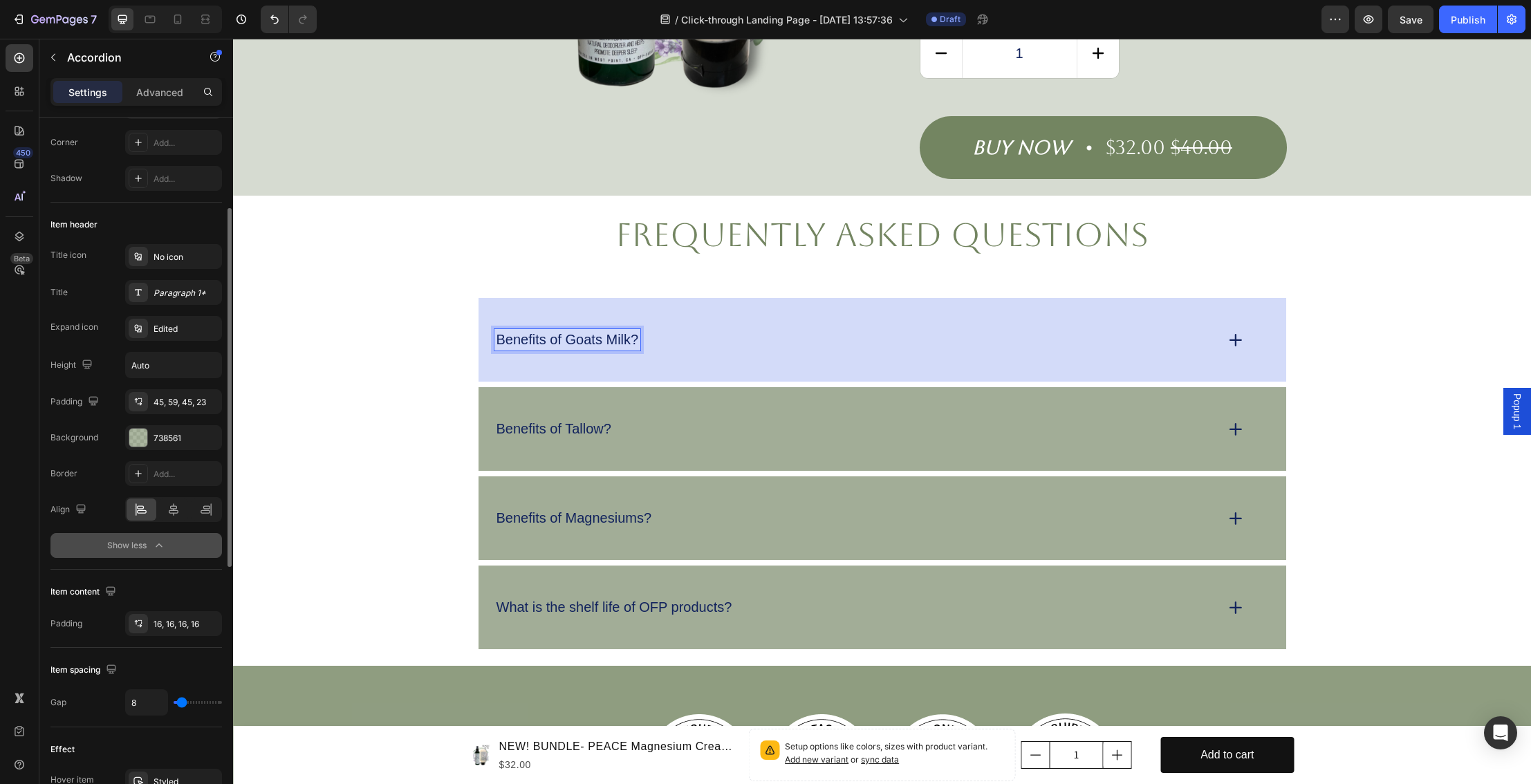
click at [577, 331] on p "Benefits of Goats Milk?" at bounding box center [568, 340] width 143 height 17
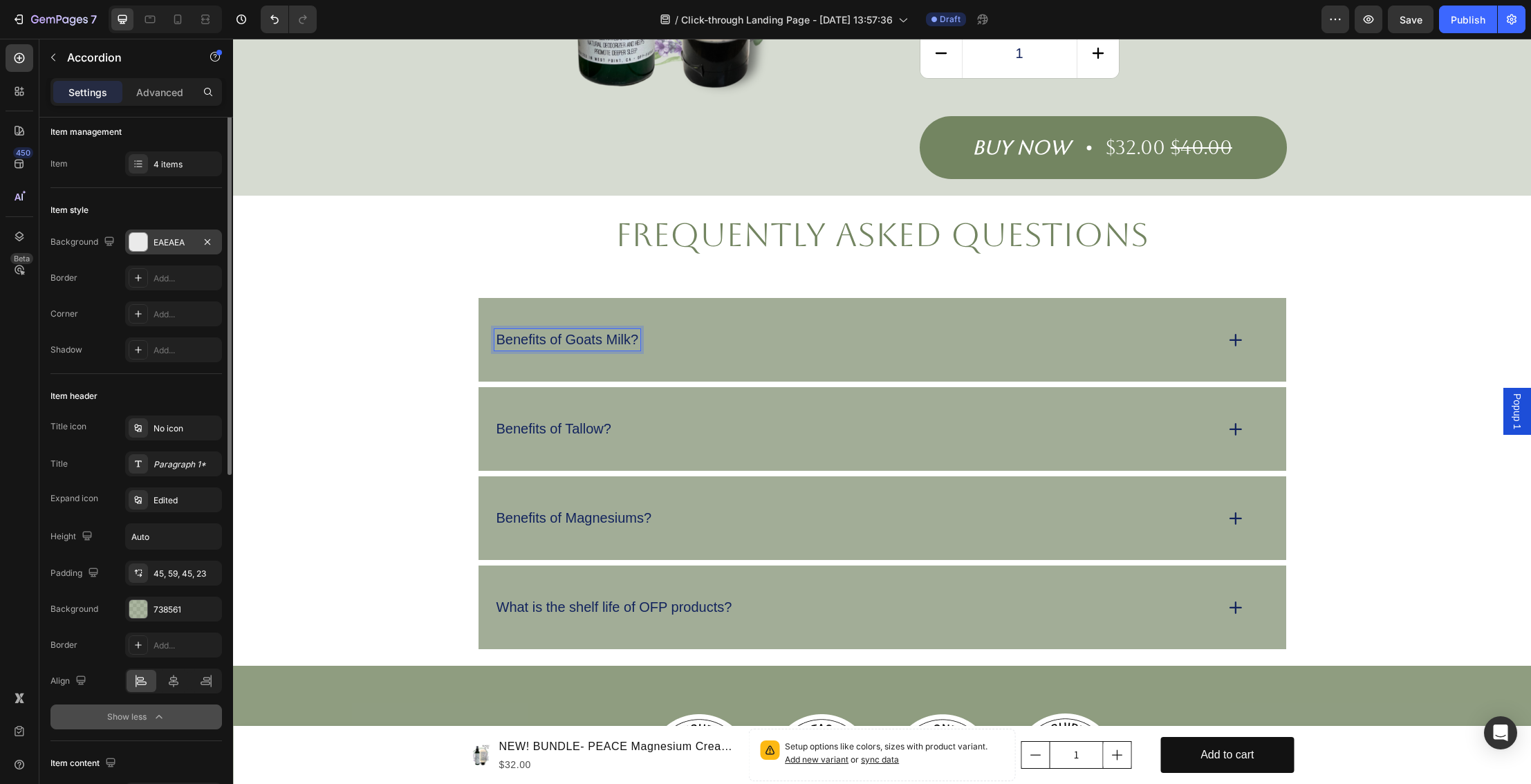
scroll to position [4, 0]
click at [179, 471] on div "Paragraph 1*" at bounding box center [186, 468] width 65 height 12
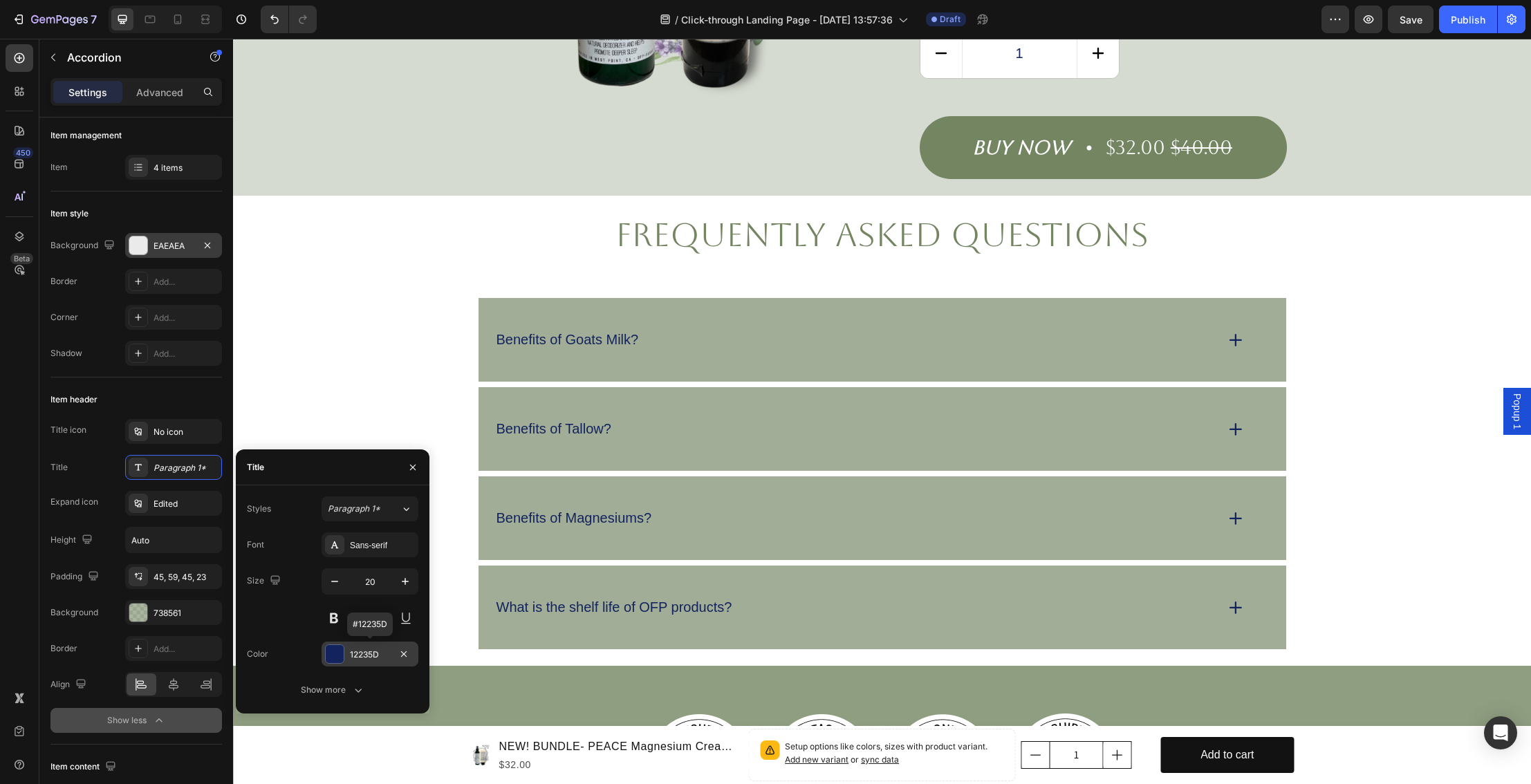
click at [332, 655] on div at bounding box center [334, 654] width 18 height 18
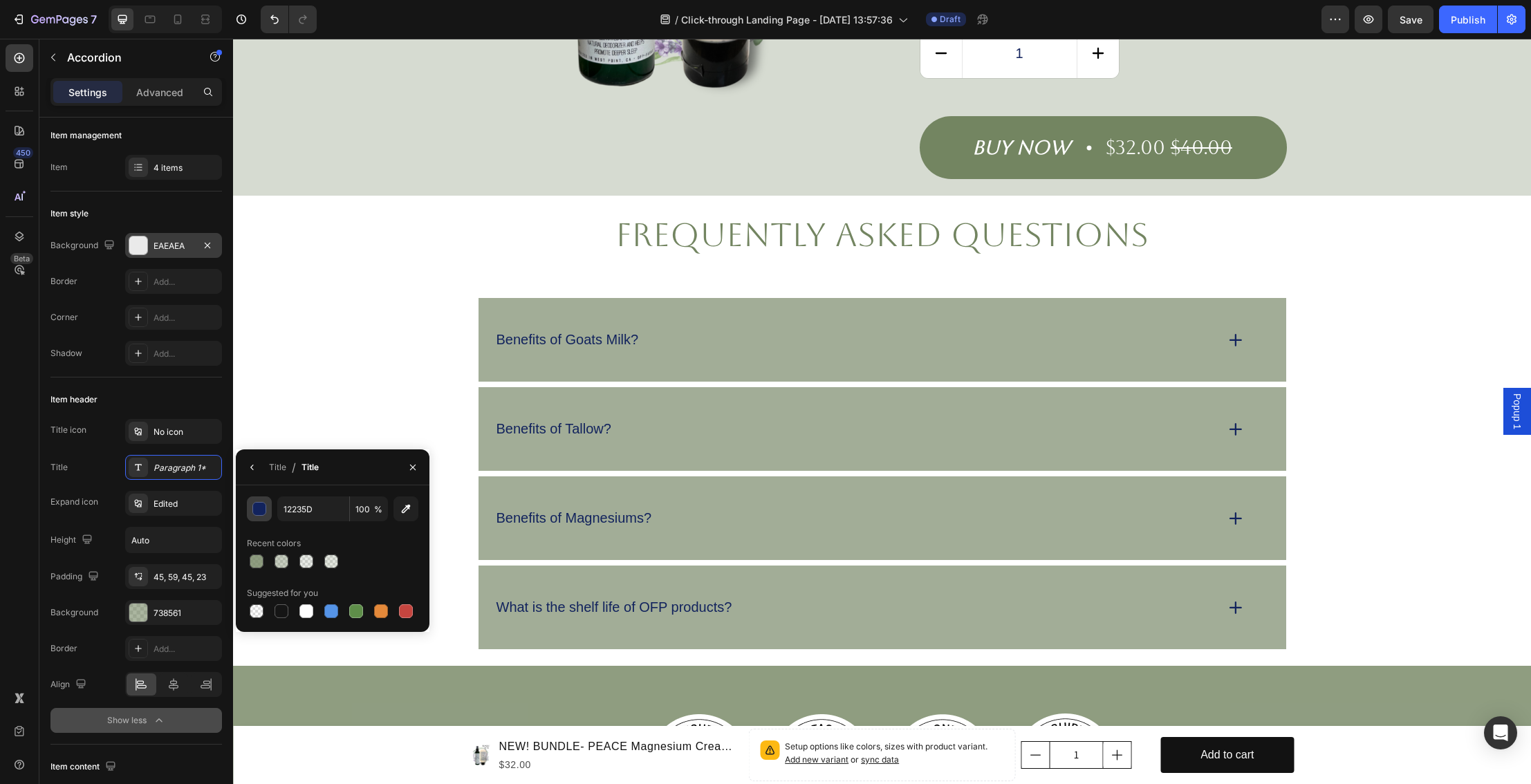
click at [260, 509] on div "button" at bounding box center [260, 509] width 14 height 14
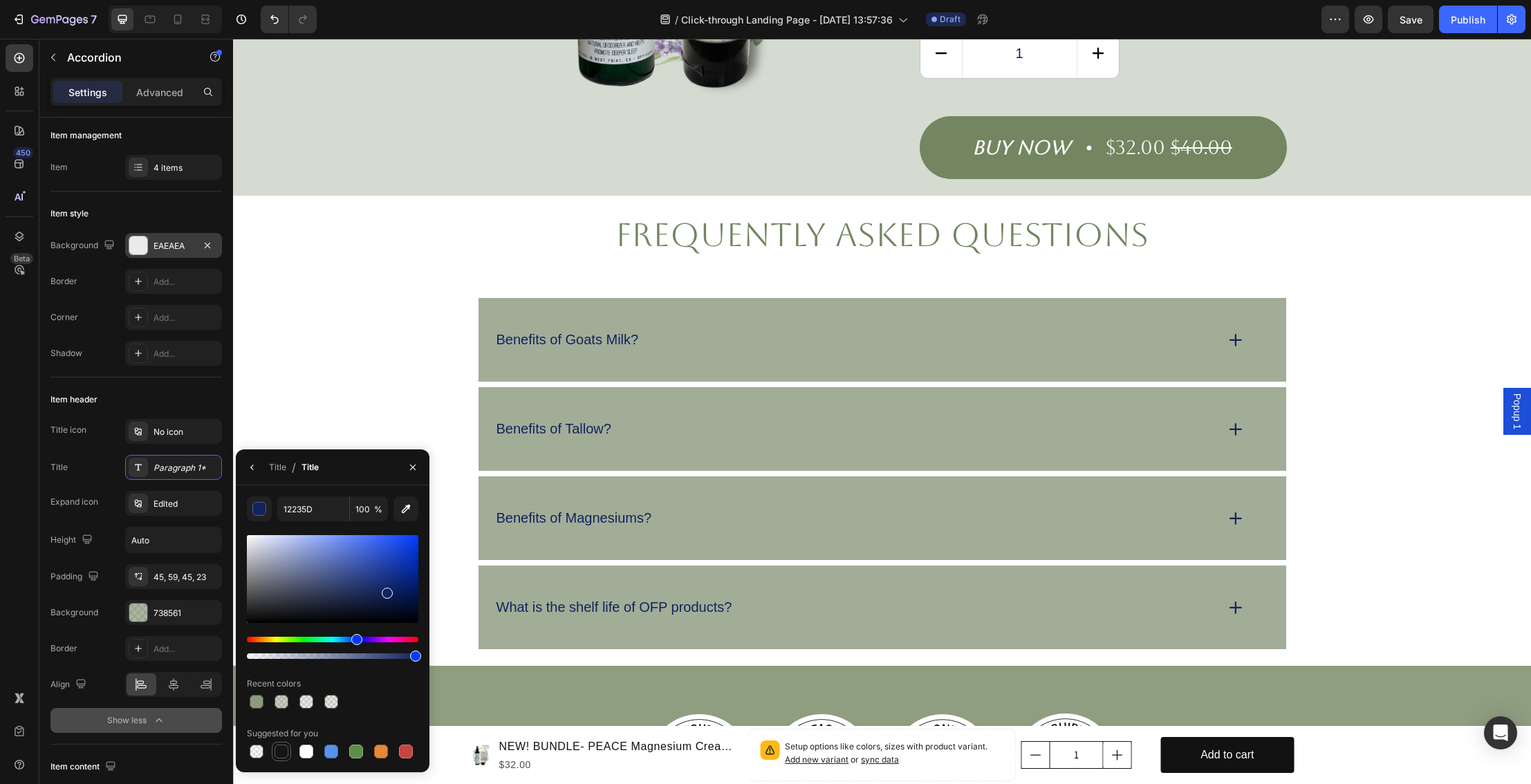
click at [281, 755] on div at bounding box center [282, 752] width 14 height 14
type input "151515"
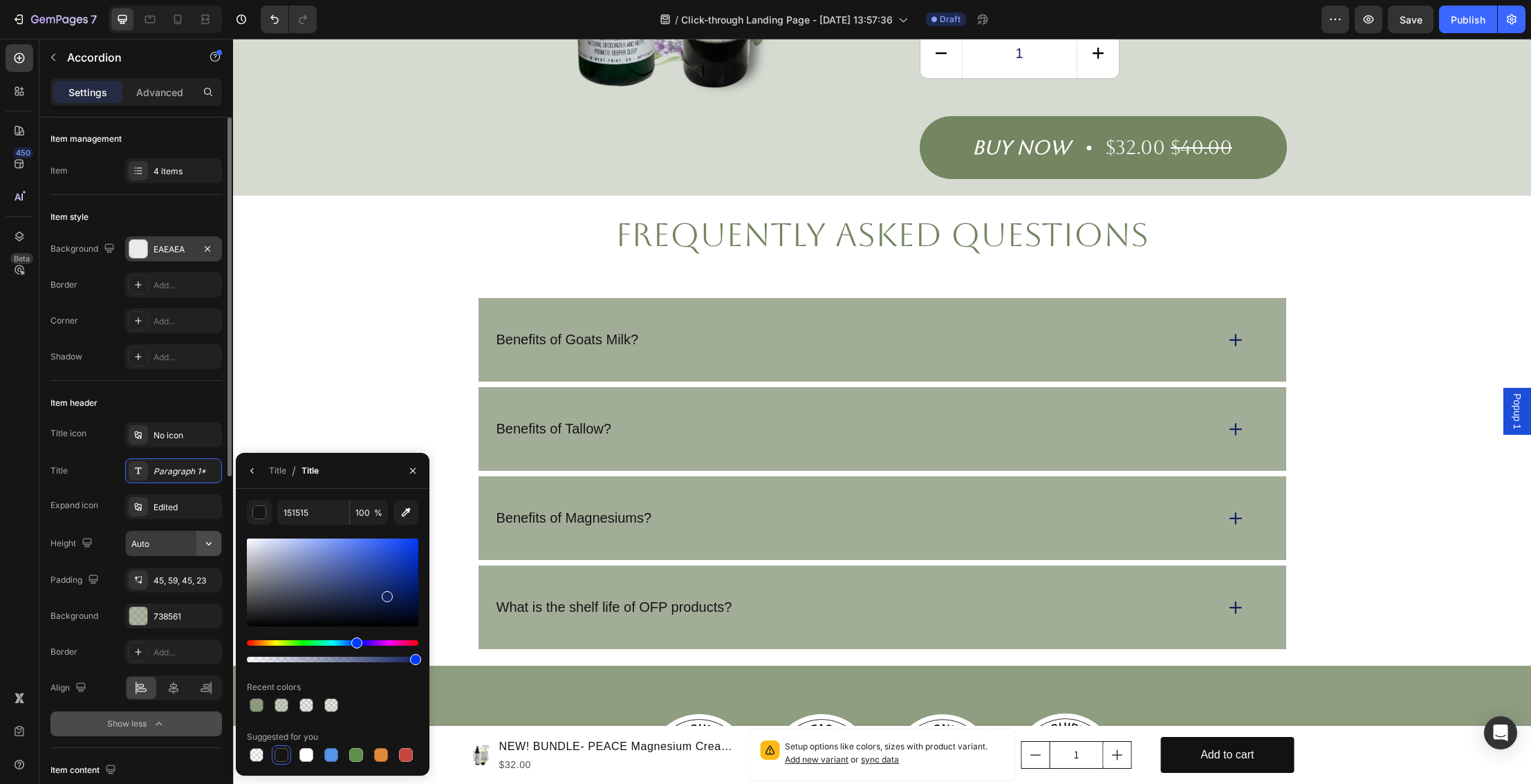
scroll to position [0, 0]
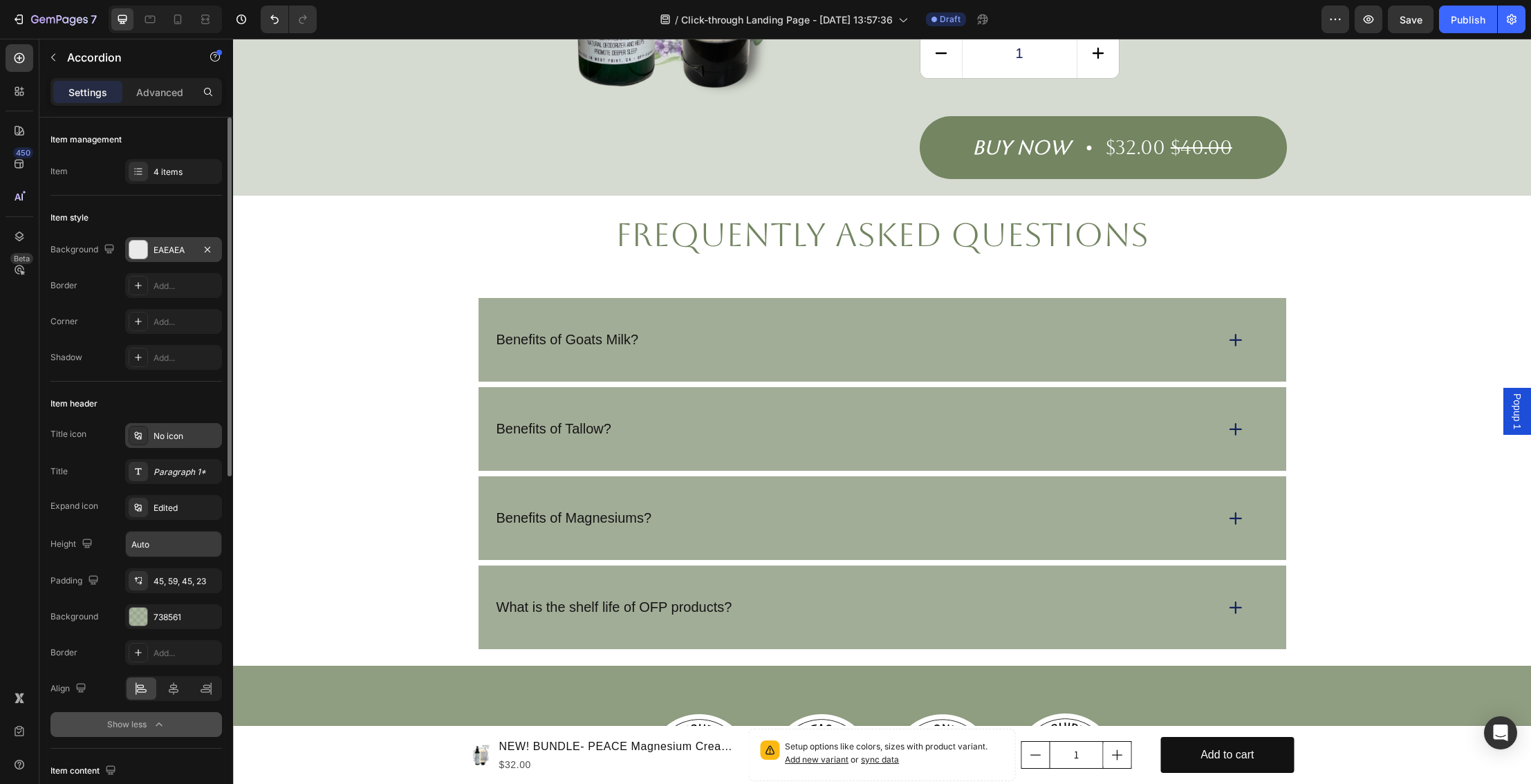
click at [196, 437] on div "No icon" at bounding box center [186, 436] width 65 height 12
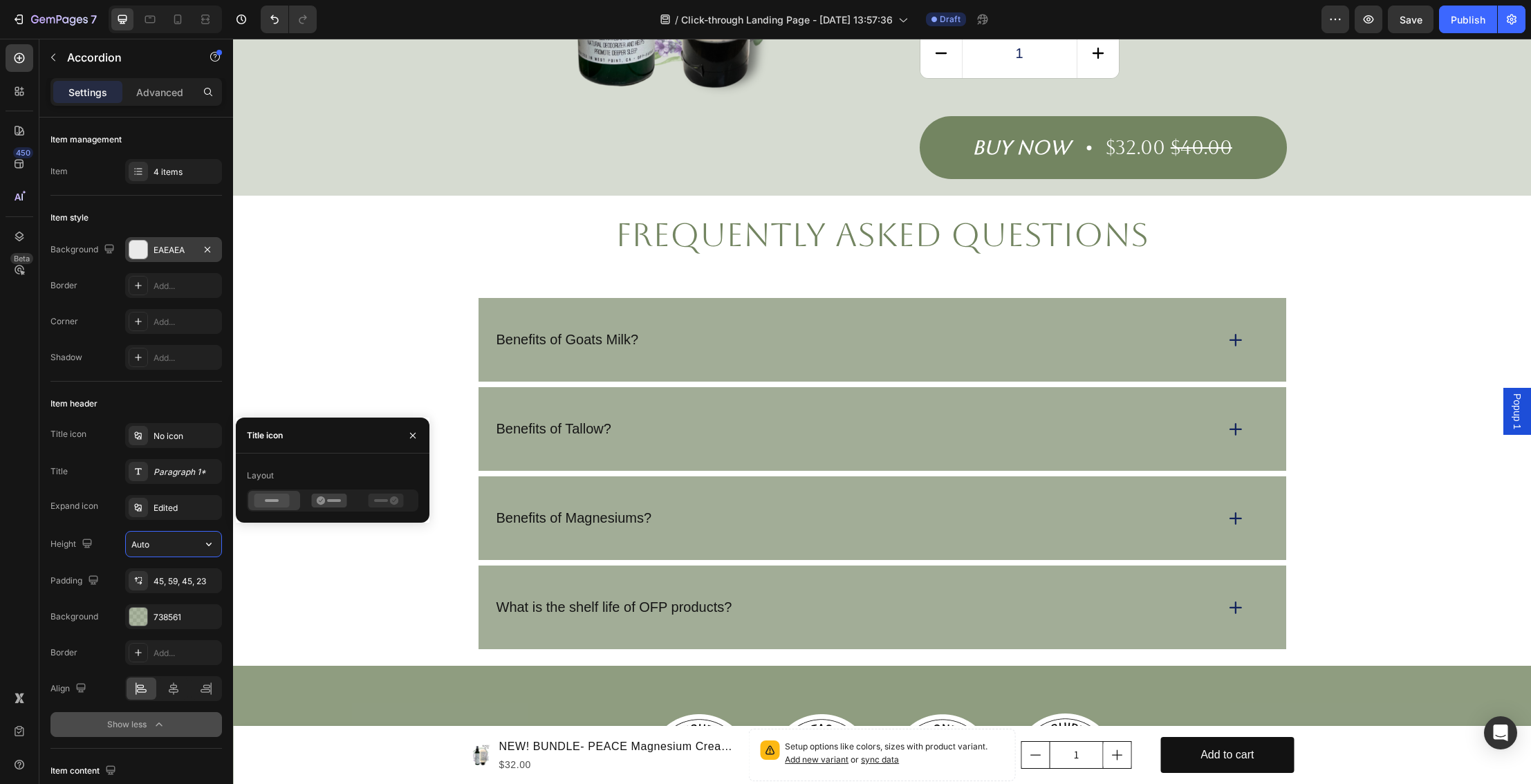
click at [186, 547] on input "Auto" at bounding box center [173, 544] width 95 height 25
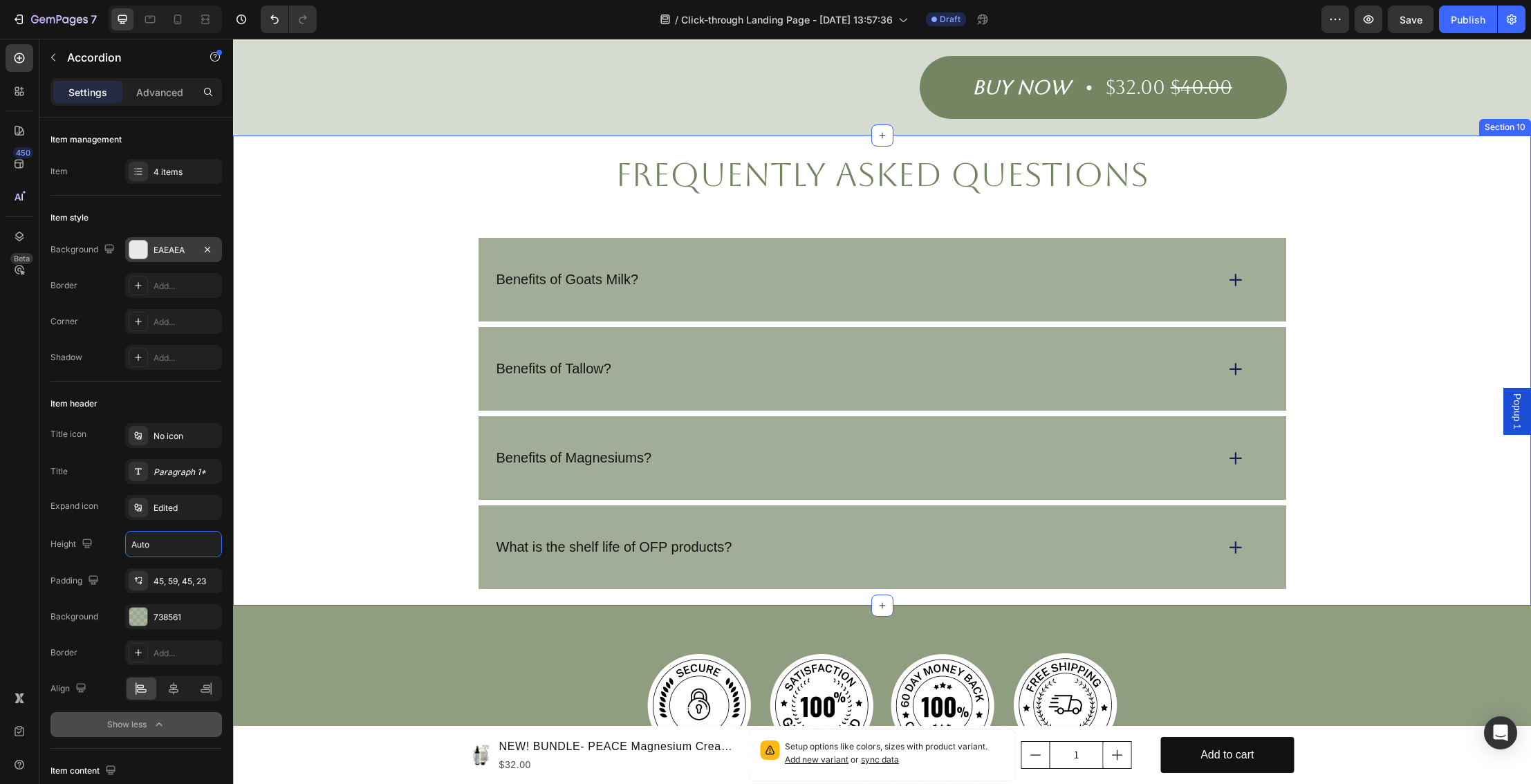
scroll to position [3032, 0]
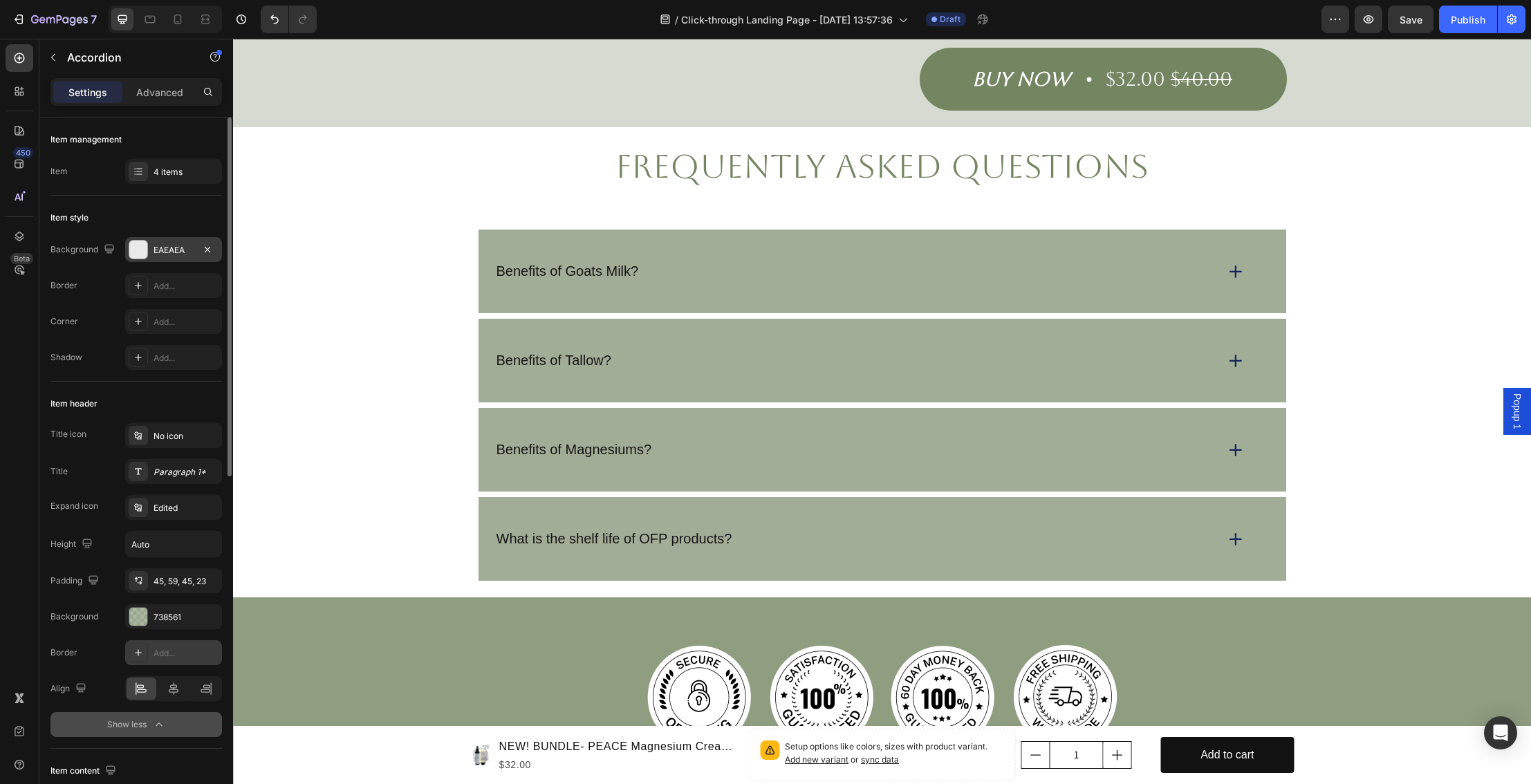
click at [188, 653] on div "Add..." at bounding box center [186, 653] width 65 height 12
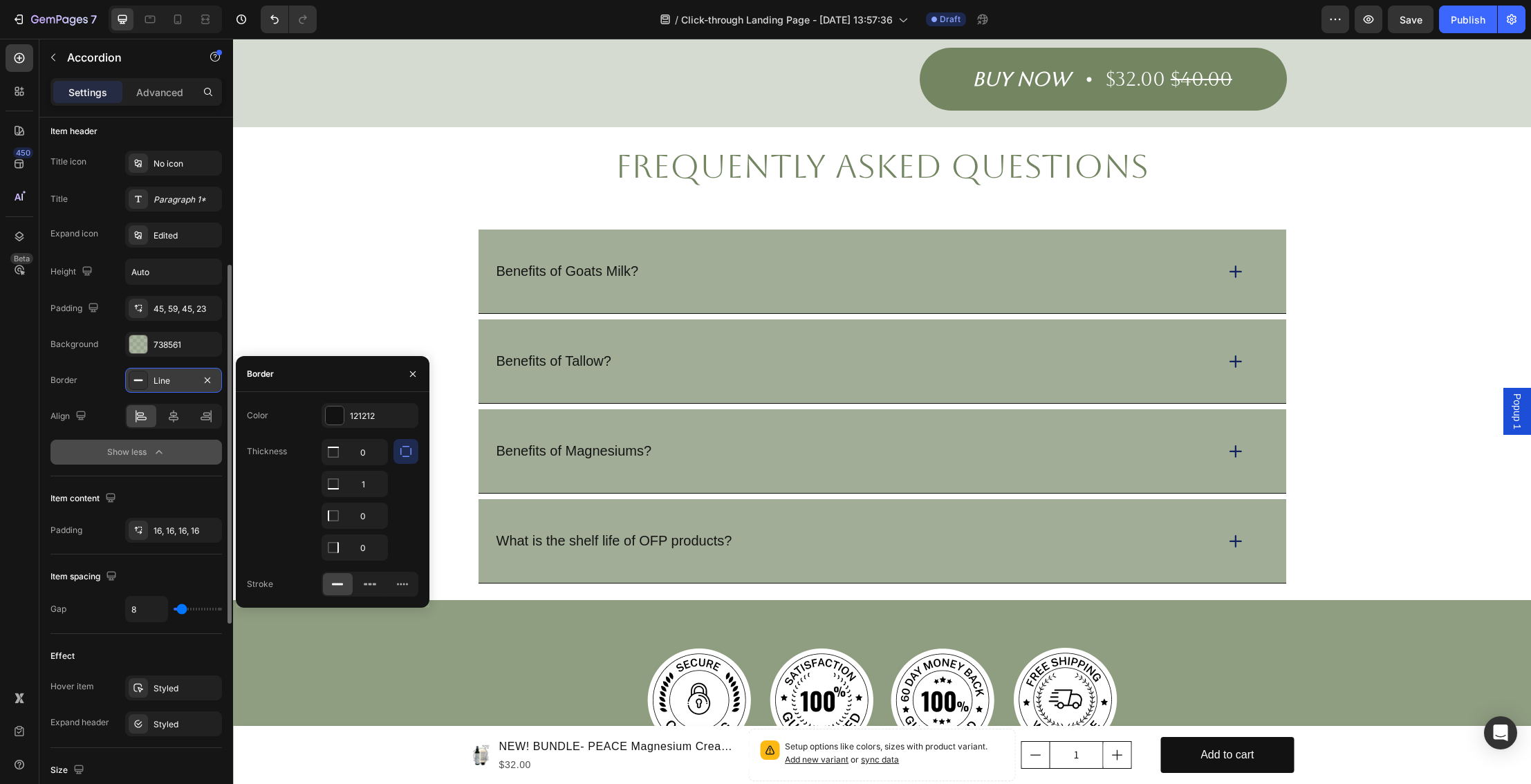
scroll to position [290, 0]
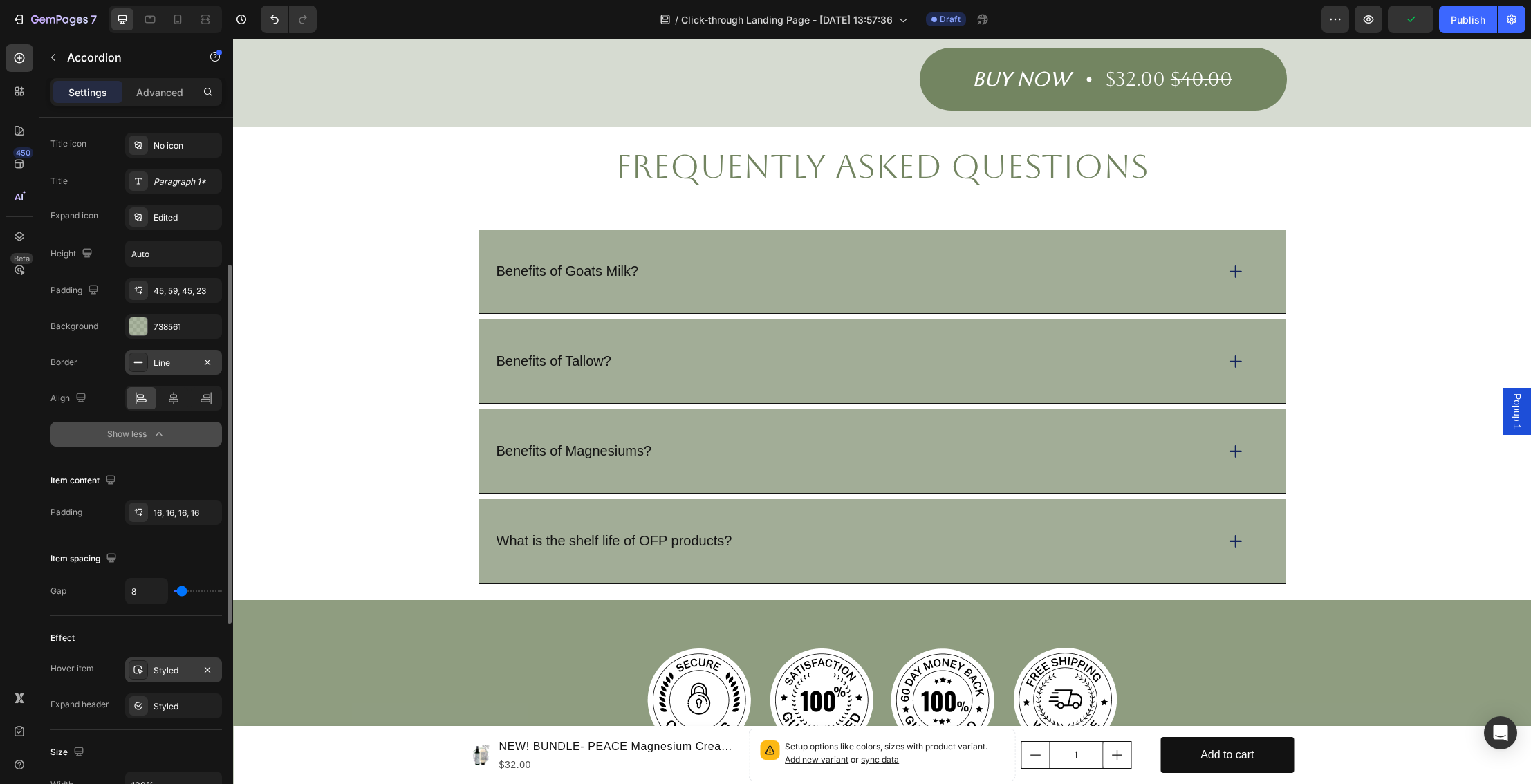
click at [179, 674] on div "Styled" at bounding box center [173, 671] width 40 height 12
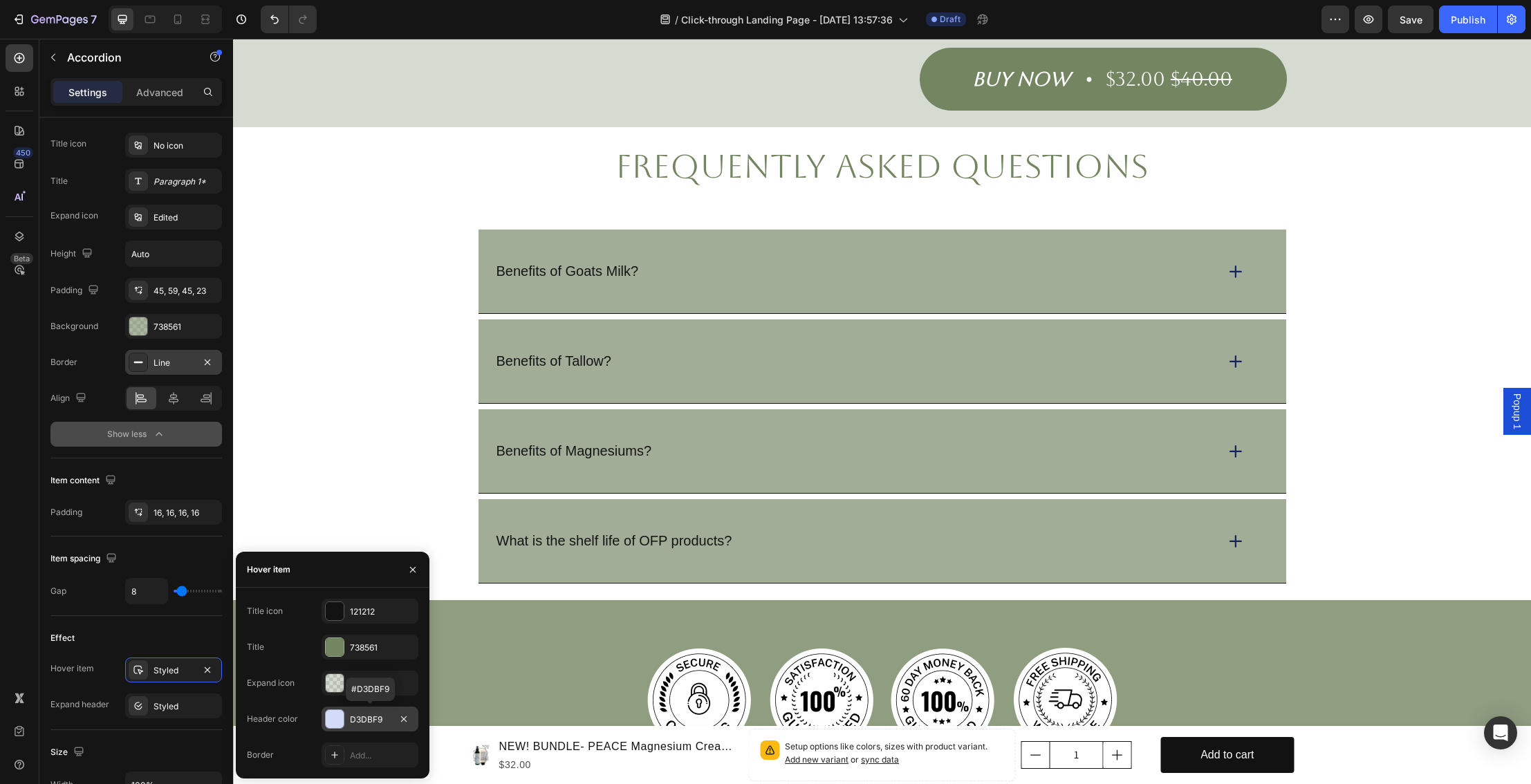
click at [338, 719] on div at bounding box center [334, 719] width 18 height 18
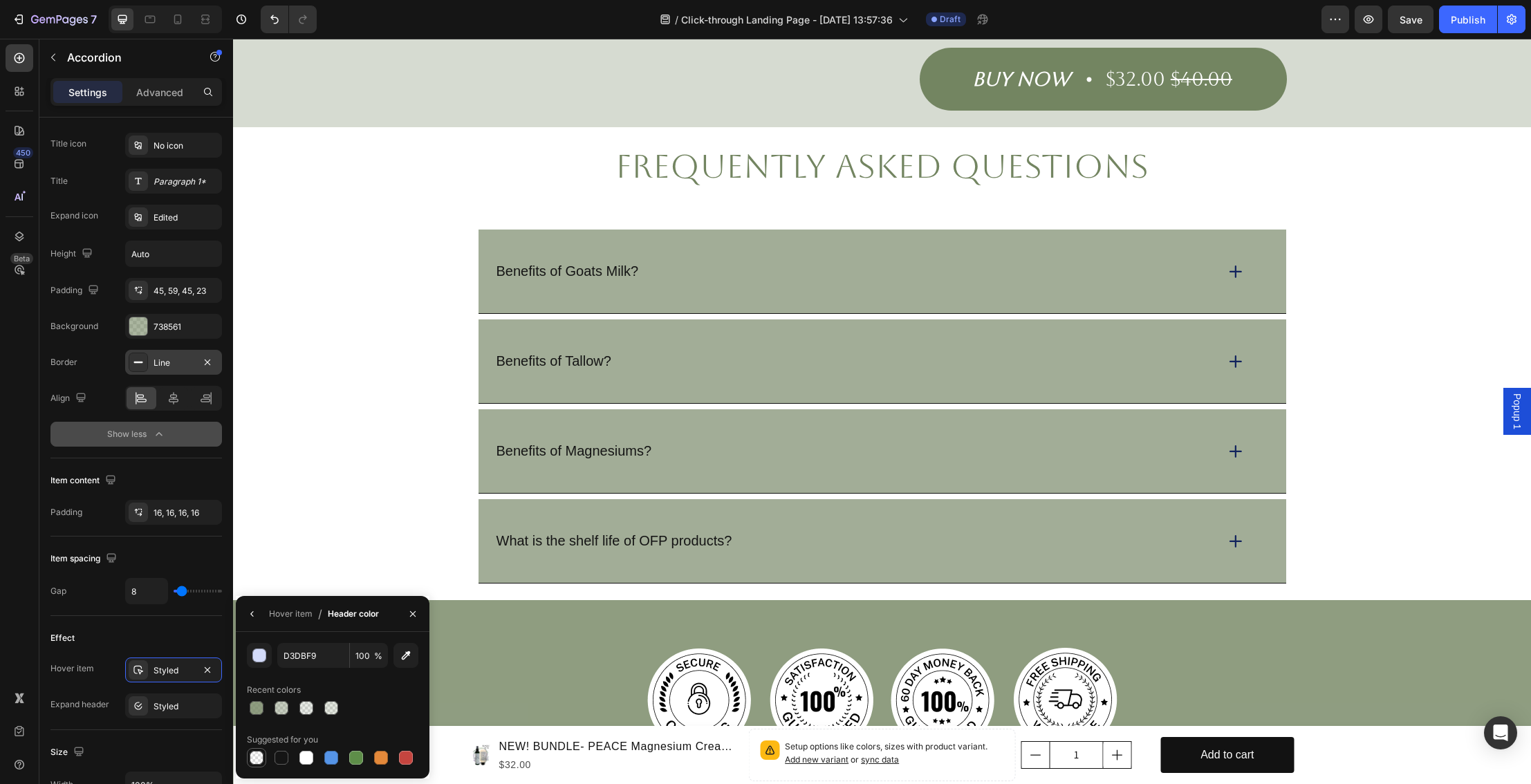
click at [256, 755] on div at bounding box center [256, 757] width 14 height 14
type input "000000"
type input "0"
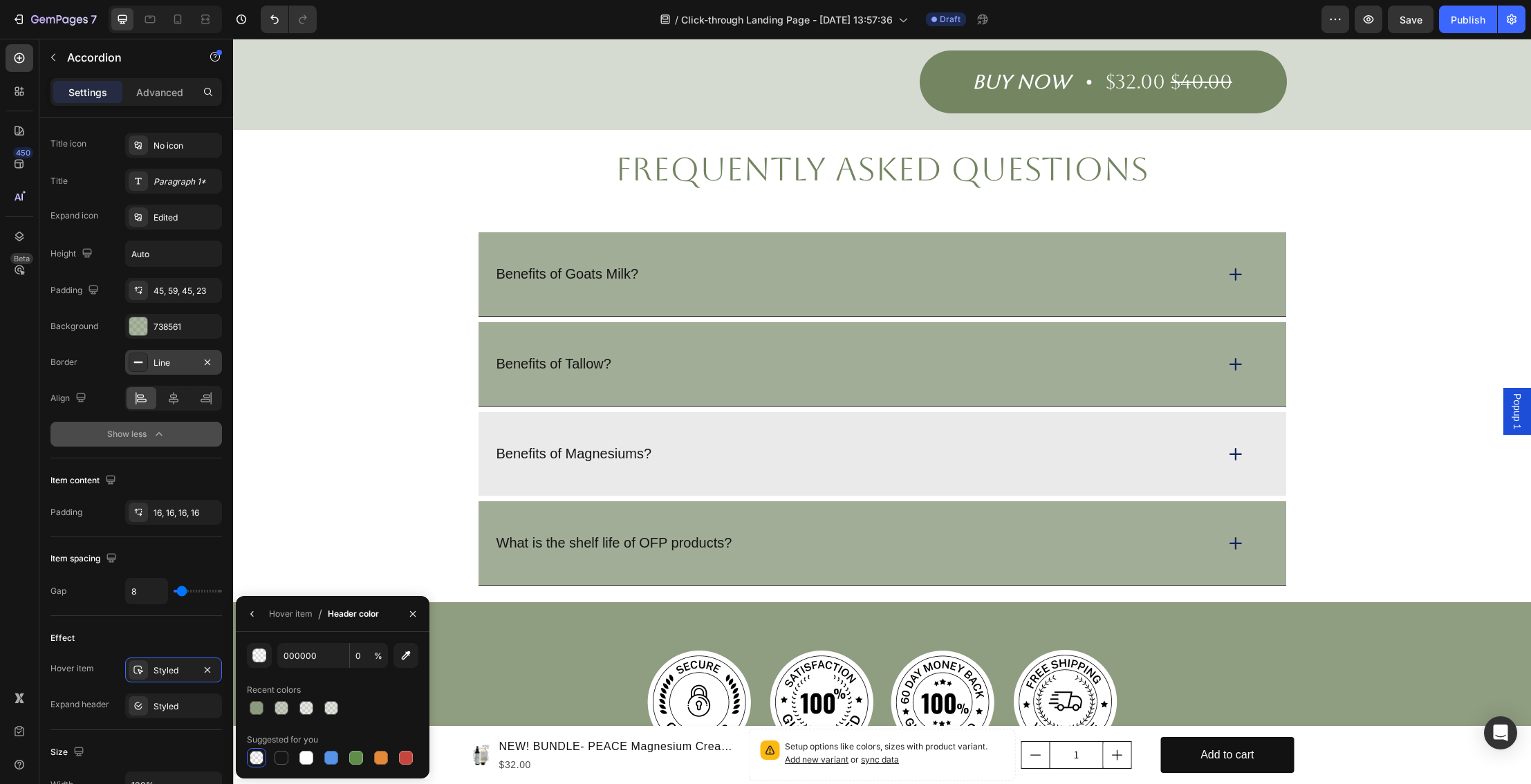
scroll to position [3028, 0]
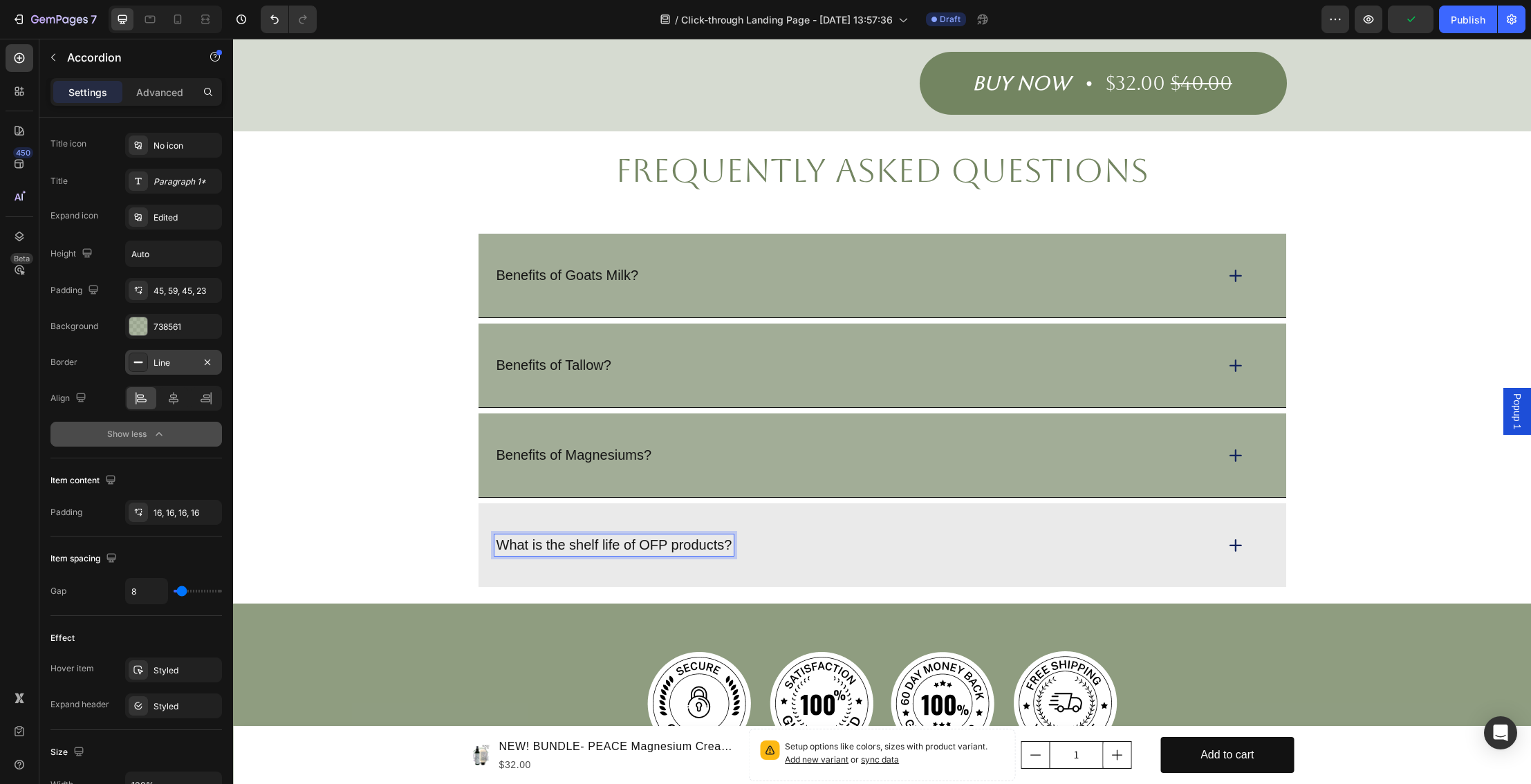
click at [551, 537] on p "What is the shelf life of OFP products?" at bounding box center [615, 545] width 236 height 17
click at [640, 537] on p "What is the shelf life of OFP products?" at bounding box center [615, 545] width 236 height 17
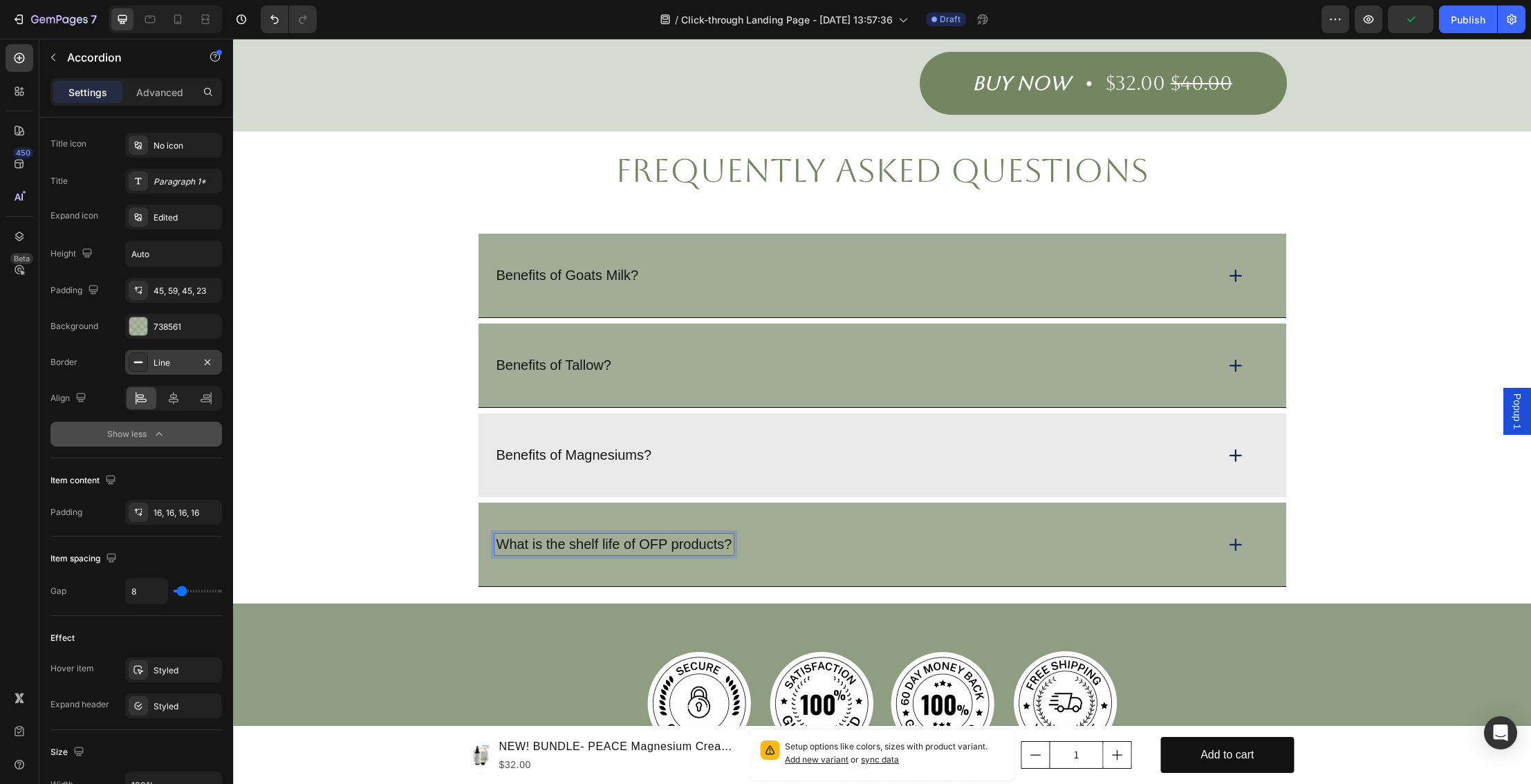
scroll to position [3028, 0]
click at [586, 447] on p "Benefits of Magnesiums?" at bounding box center [575, 456] width 156 height 17
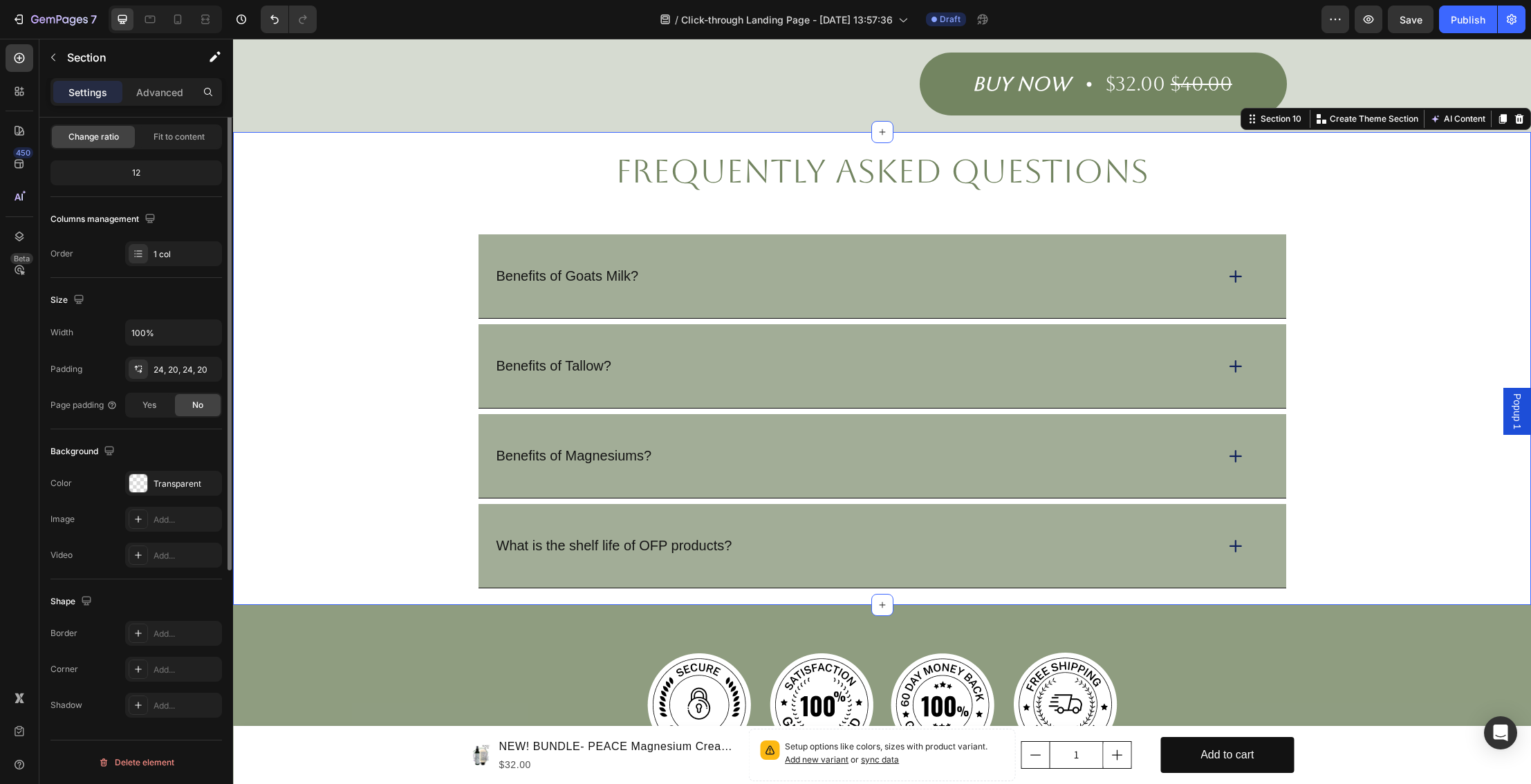
click at [381, 441] on div "frequently asked questions Heading Benefits of Goats Milk? Benefits of Tallow? …" at bounding box center [882, 368] width 1270 height 440
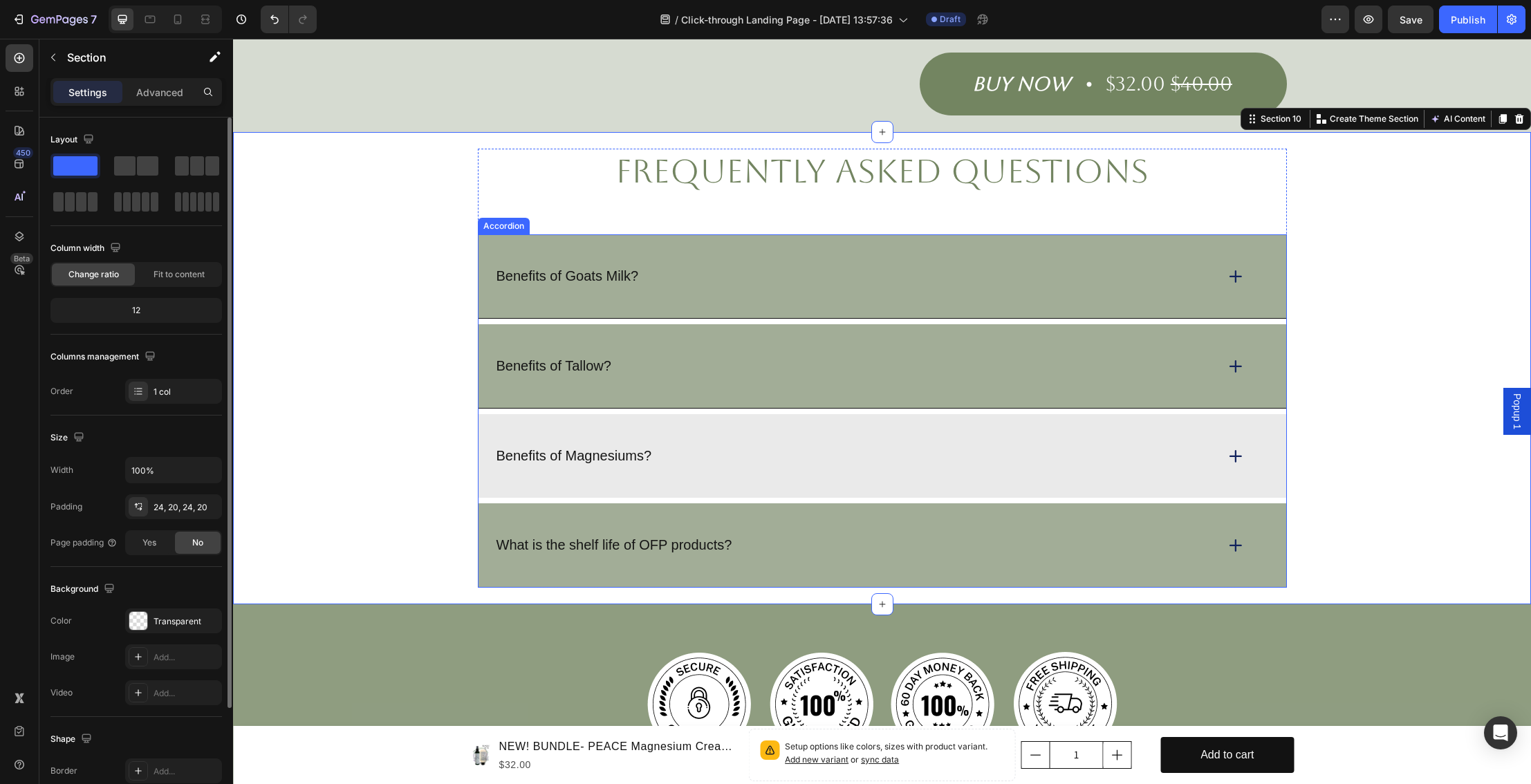
click at [528, 447] on p "Benefits of Magnesiums?" at bounding box center [575, 456] width 156 height 17
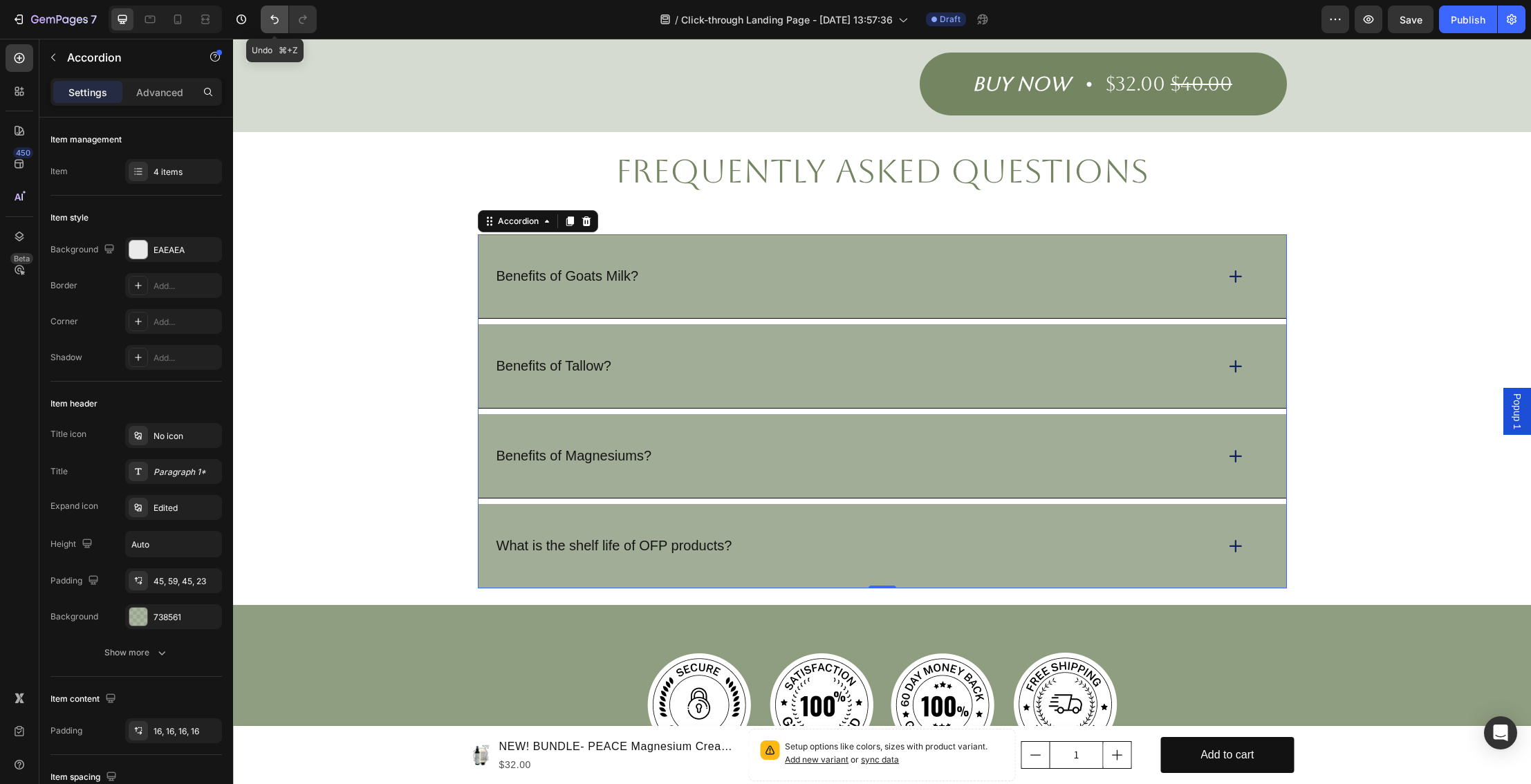
click at [275, 26] on icon "Undo/Redo" at bounding box center [274, 19] width 14 height 14
click at [271, 24] on icon "Undo/Redo" at bounding box center [274, 19] width 14 height 14
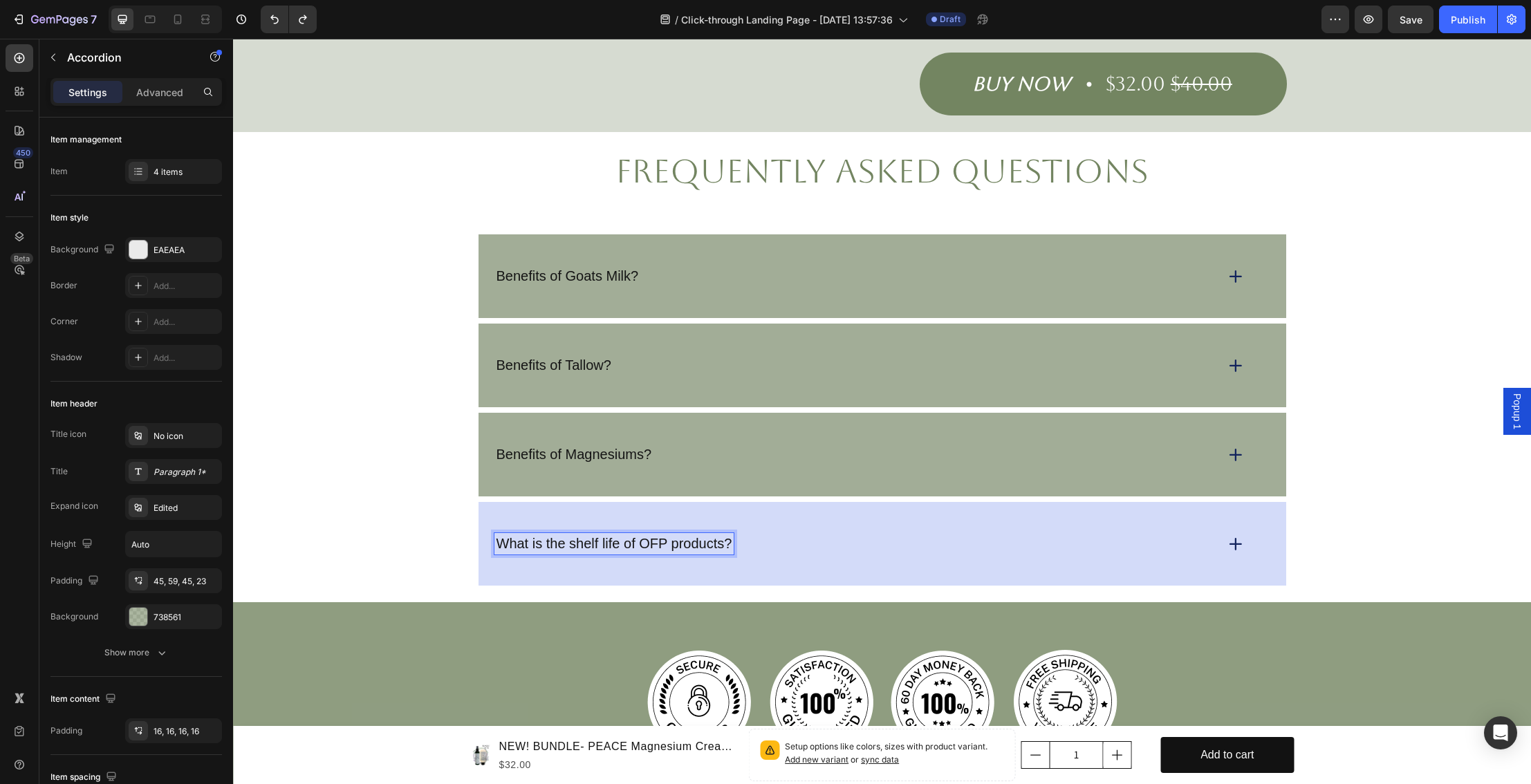
click at [589, 536] on p "What is the shelf life of OFP products?" at bounding box center [615, 544] width 236 height 17
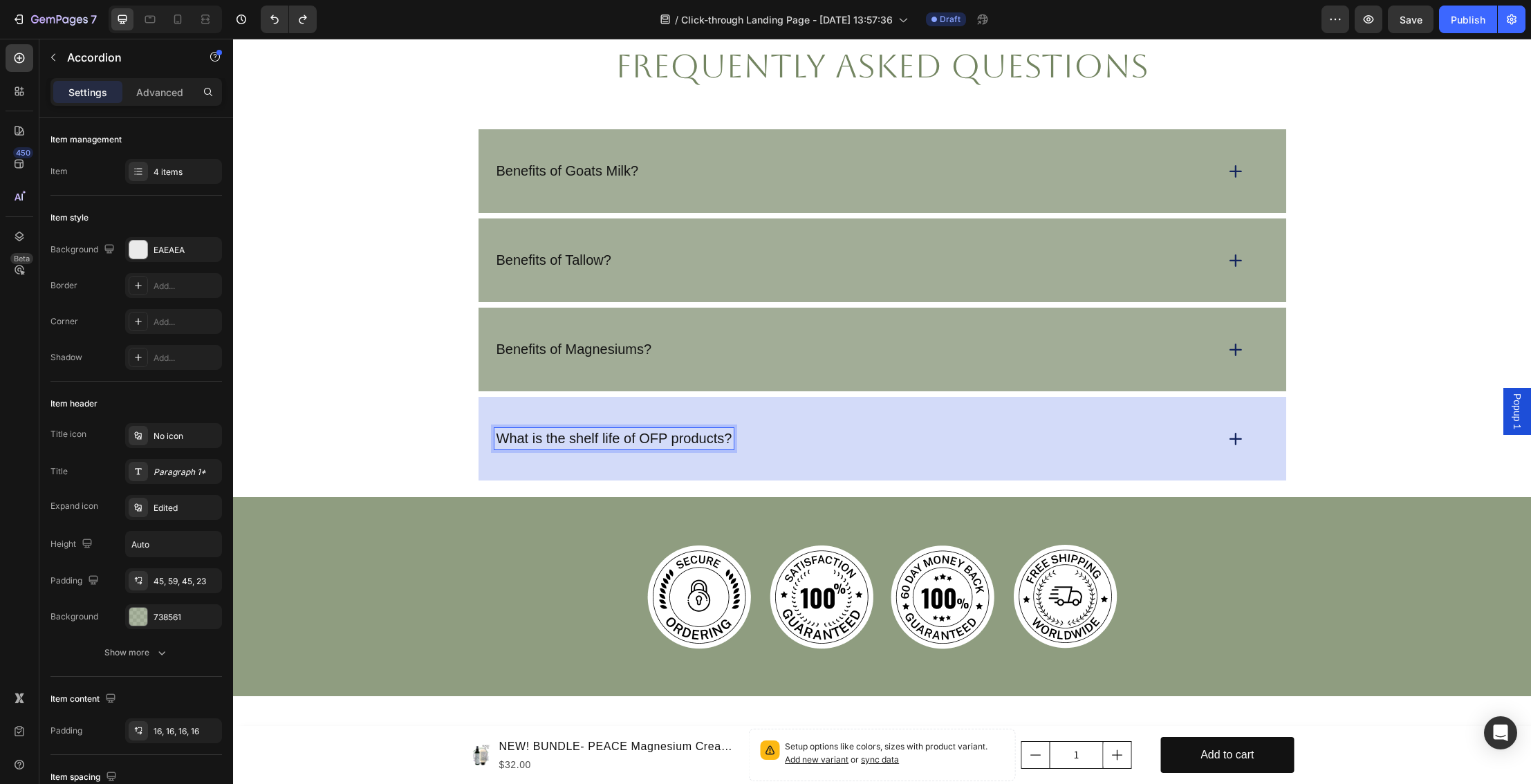
scroll to position [3129, 0]
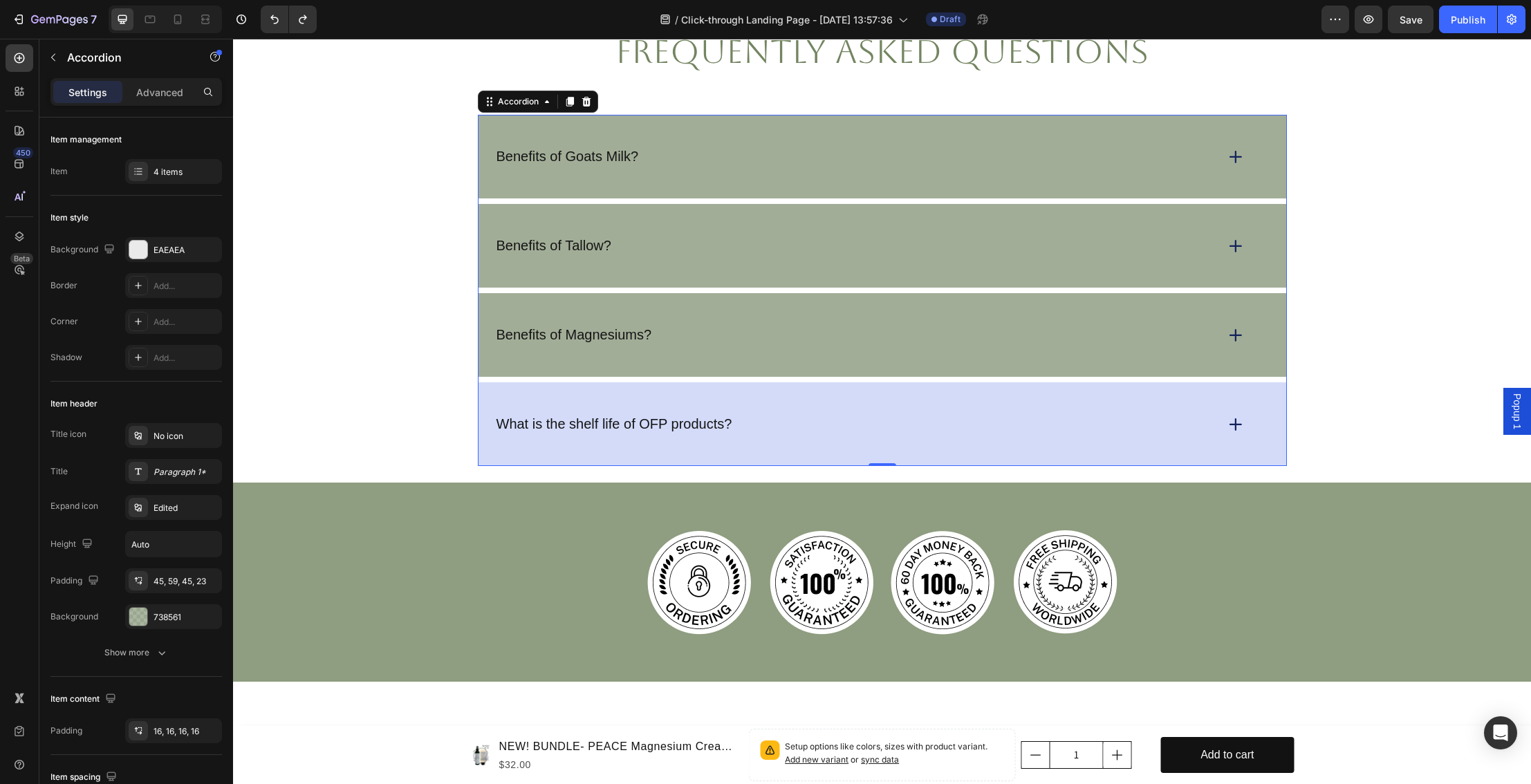
click at [1232, 426] on icon at bounding box center [1236, 424] width 19 height 19
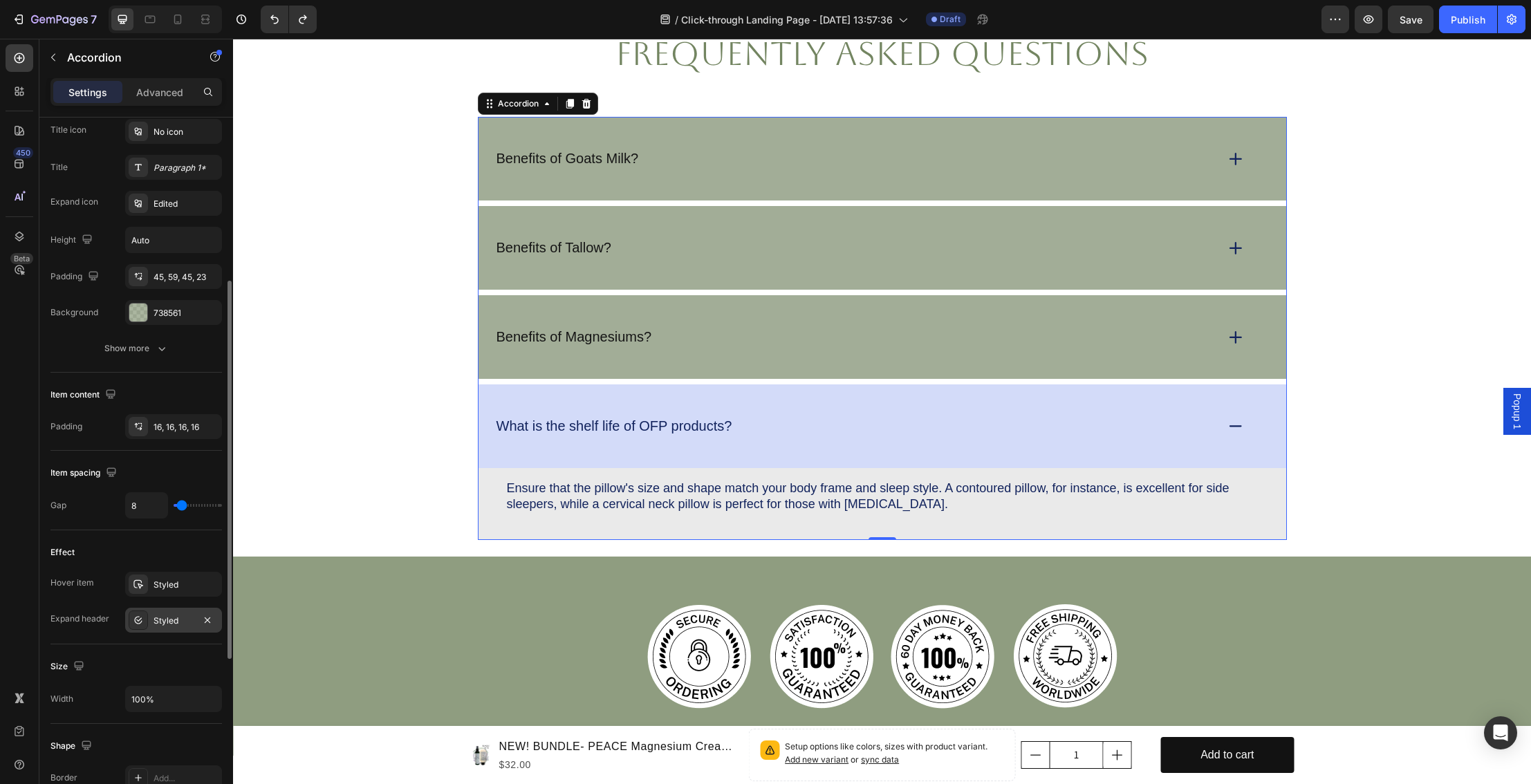
scroll to position [307, 0]
click at [174, 586] on div "Styled" at bounding box center [173, 582] width 40 height 12
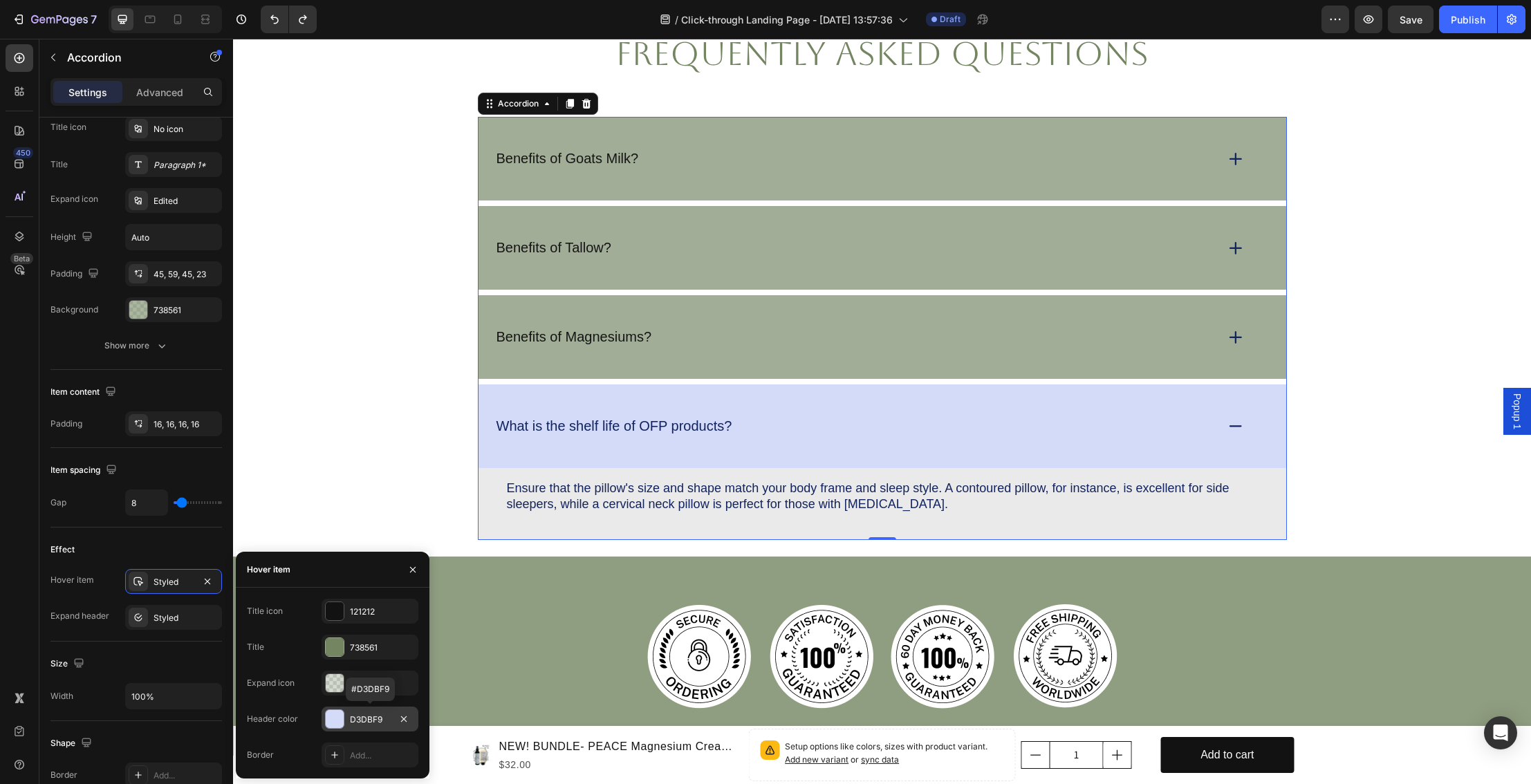
click at [333, 719] on div at bounding box center [334, 719] width 18 height 18
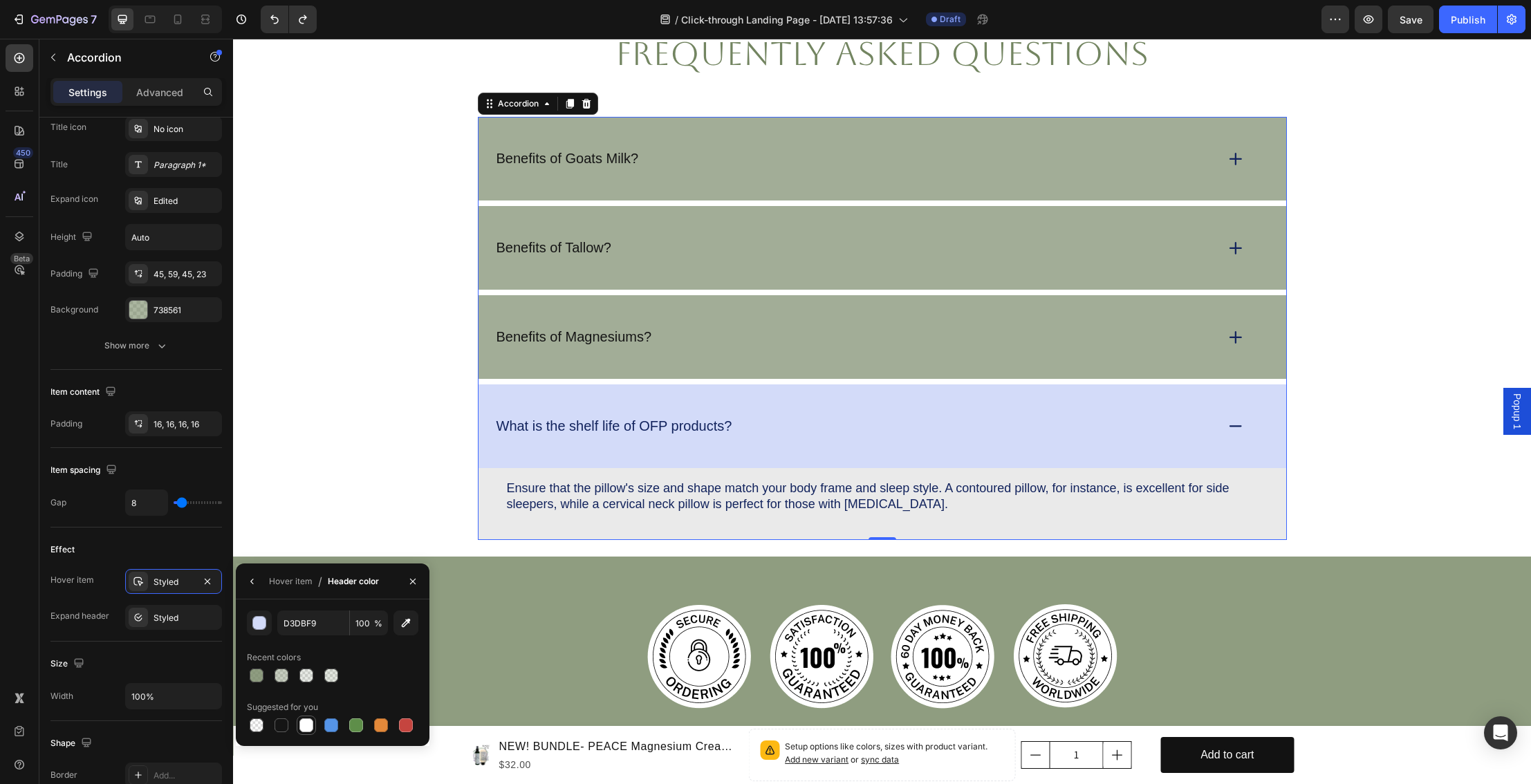
click at [305, 724] on div at bounding box center [306, 725] width 14 height 14
type input "FFFFFF"
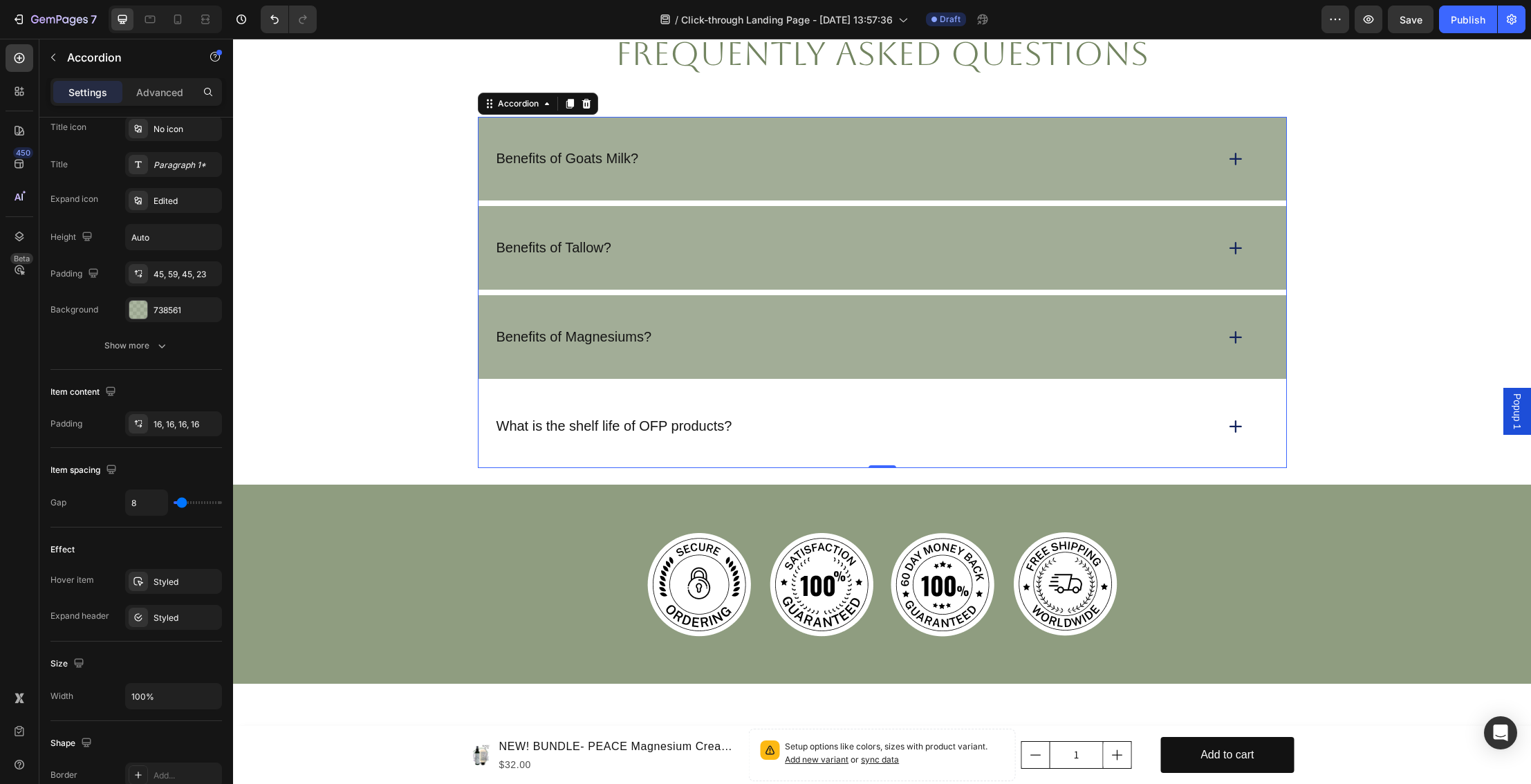
click at [588, 441] on div "What is the shelf life of OFP products?" at bounding box center [882, 426] width 808 height 84
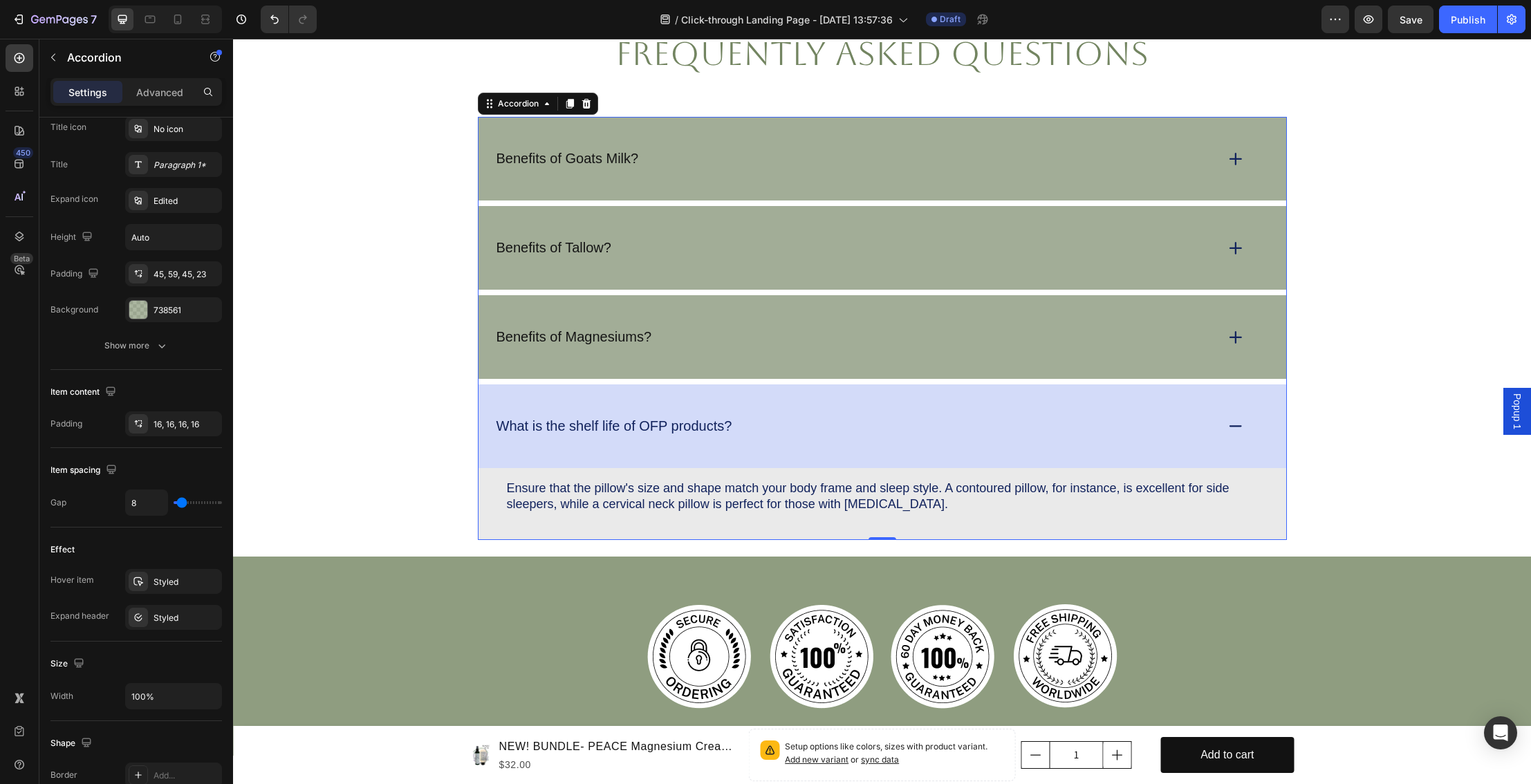
click at [574, 446] on div "What is the shelf life of OFP products?" at bounding box center [882, 426] width 808 height 84
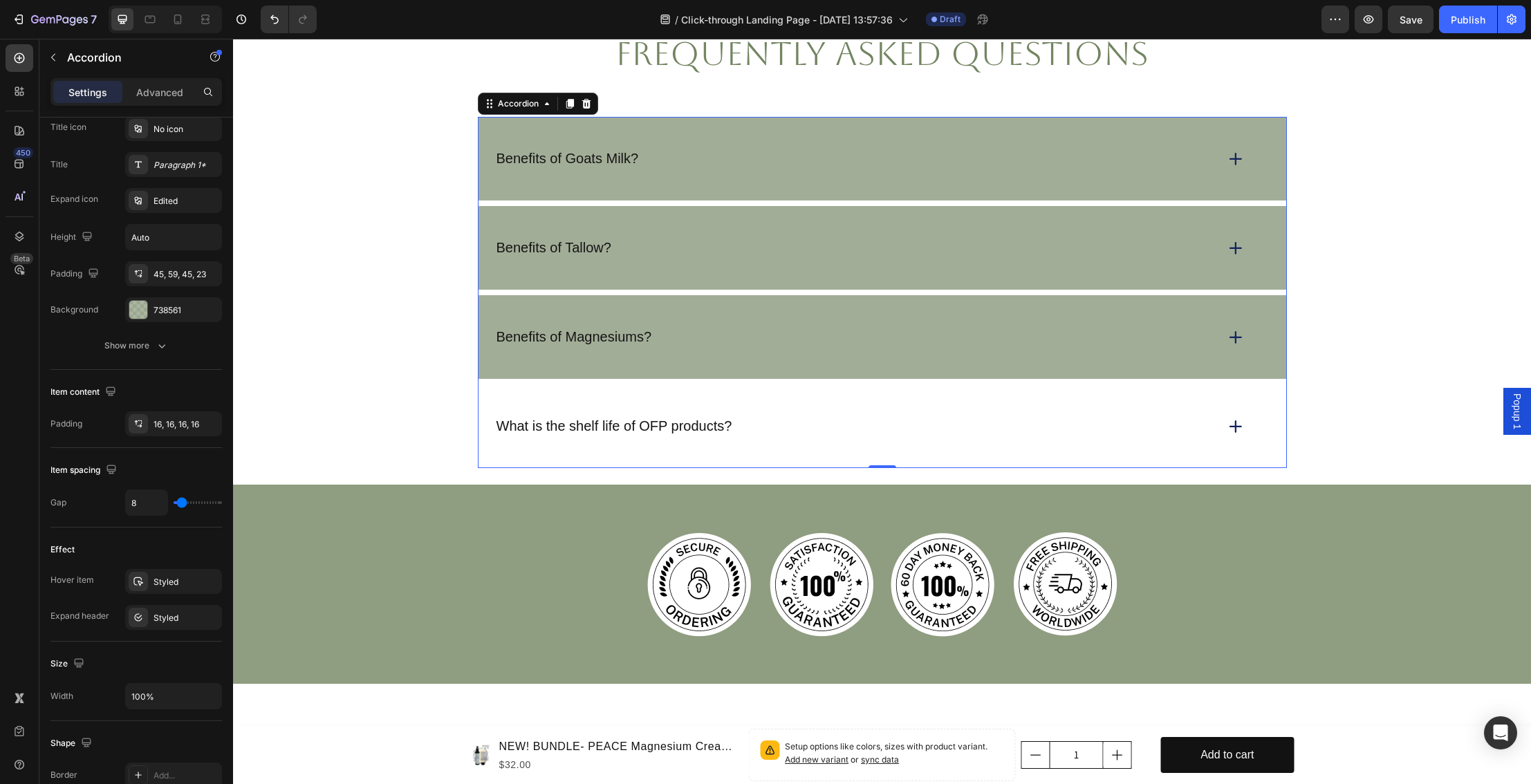
click at [622, 443] on div "What is the shelf life of OFP products?" at bounding box center [882, 426] width 808 height 84
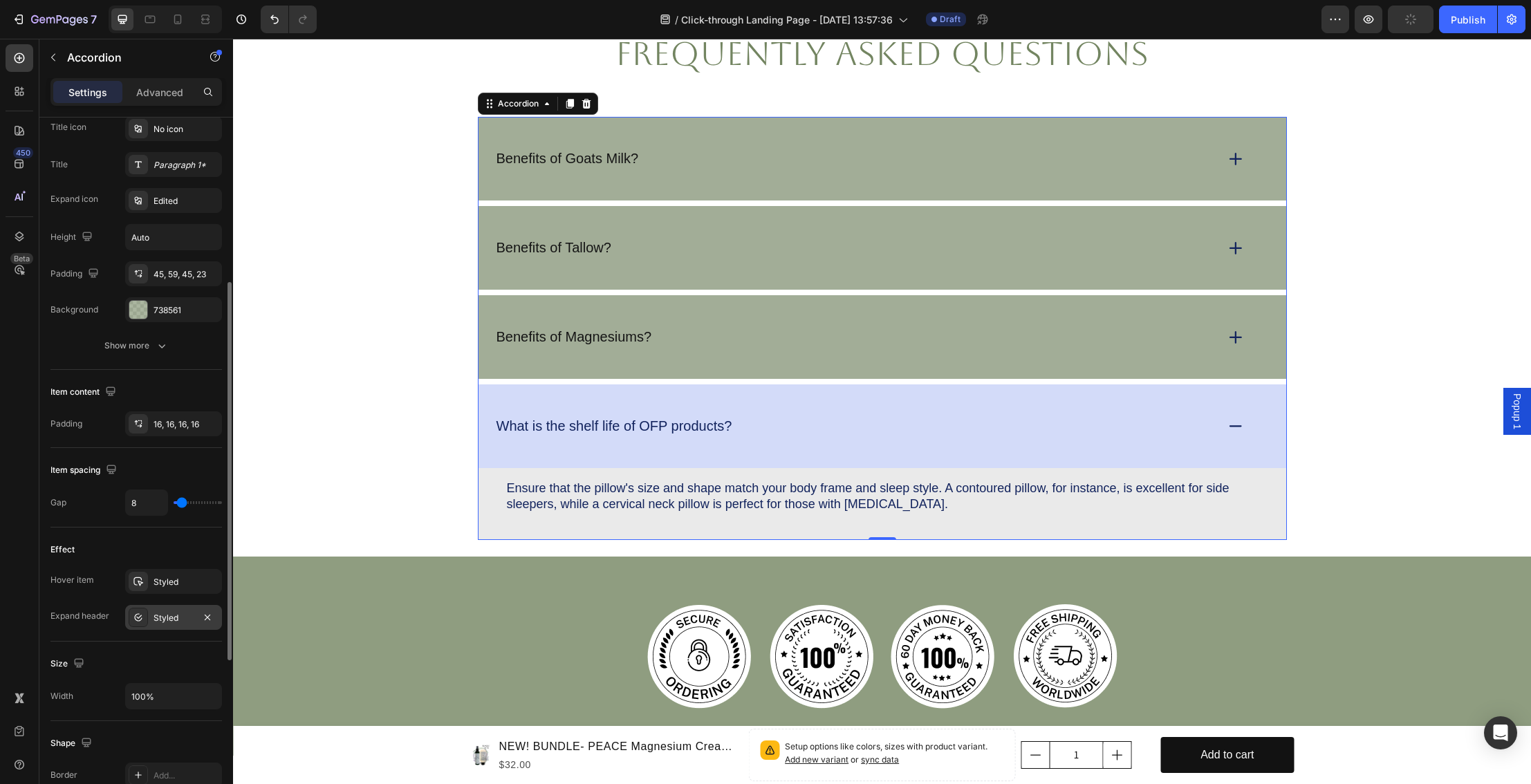
click at [172, 611] on div "Styled" at bounding box center [174, 617] width 97 height 25
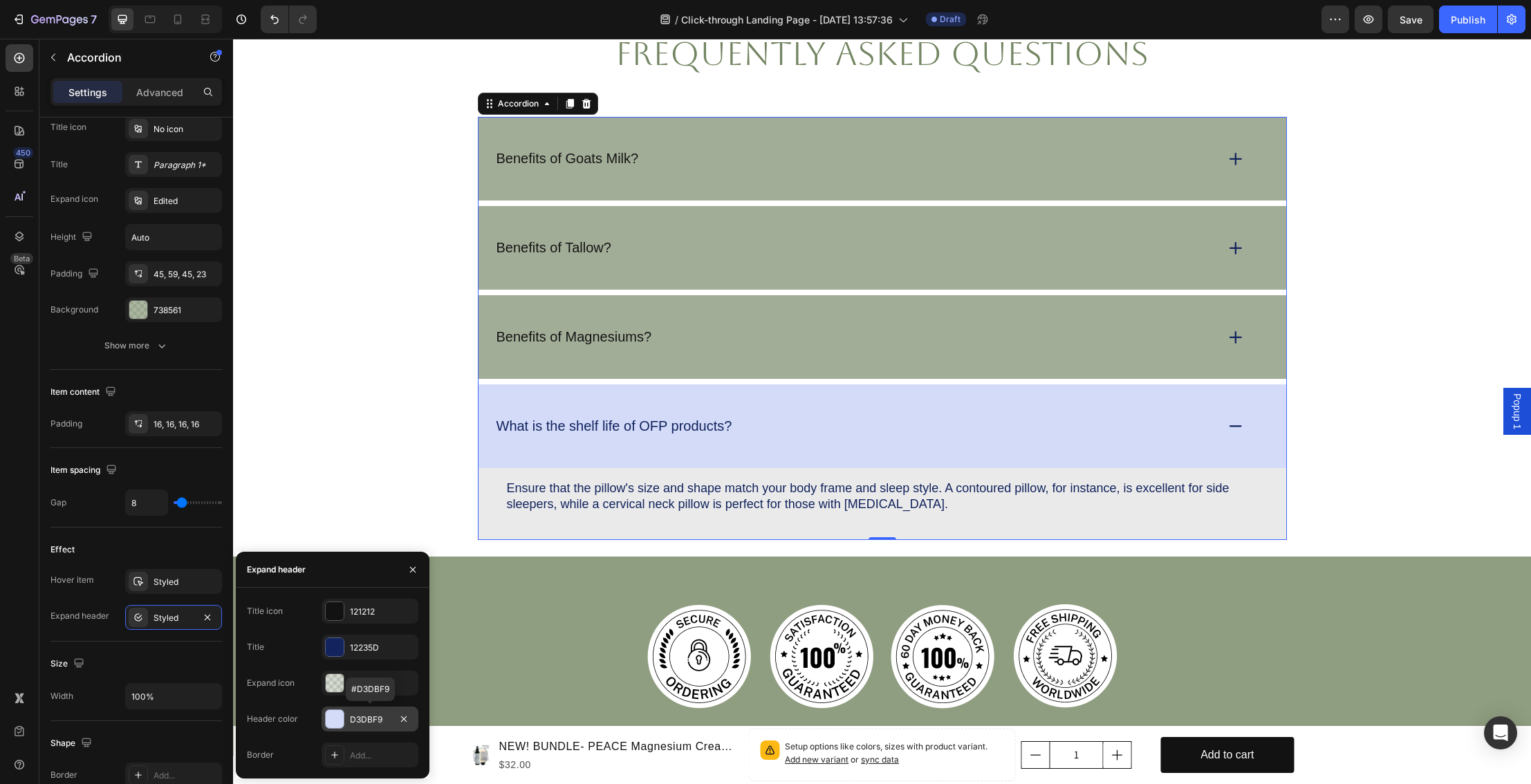
click at [330, 720] on div at bounding box center [334, 719] width 18 height 18
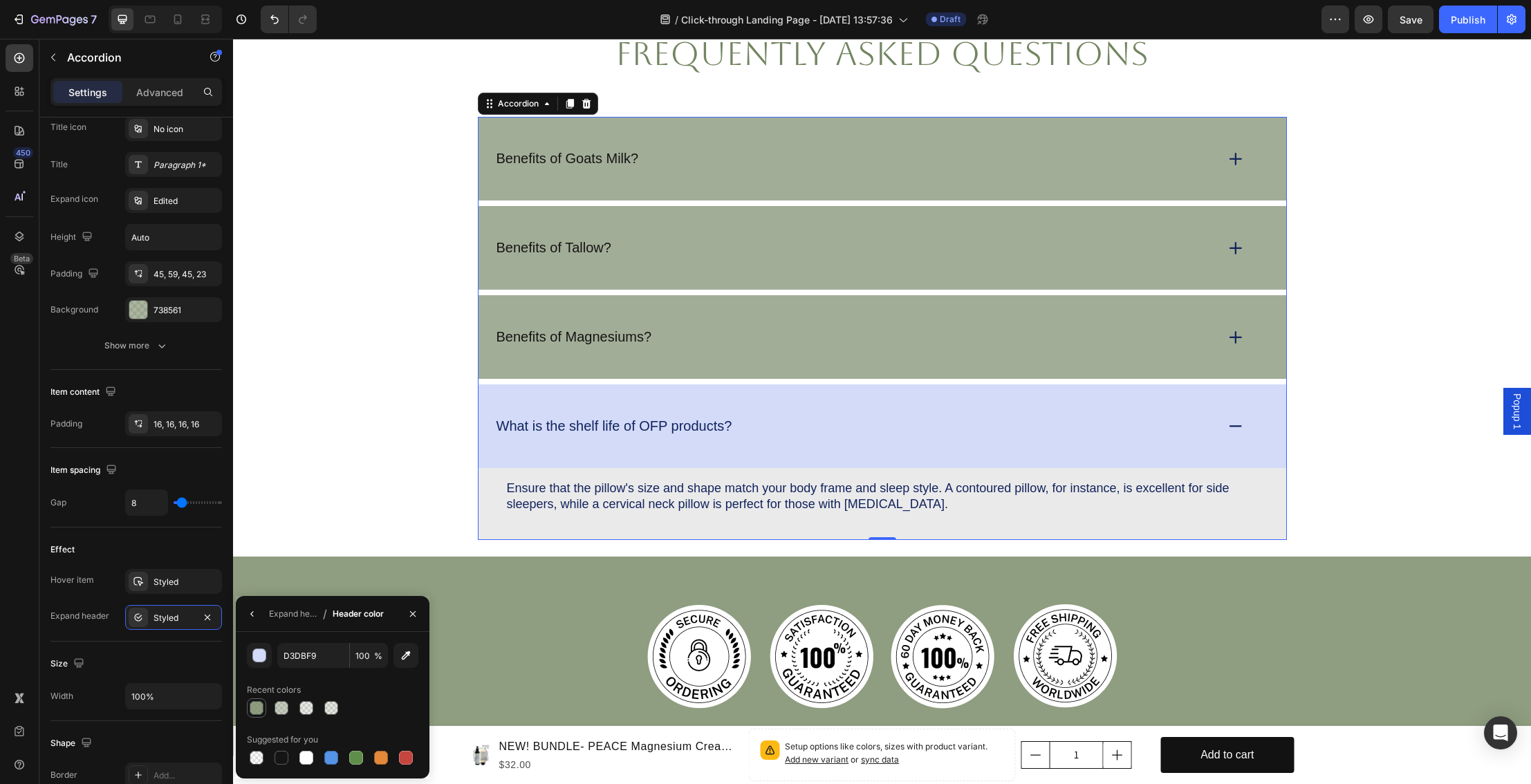
click at [260, 707] on div at bounding box center [256, 708] width 14 height 14
type input "738561"
type input "80"
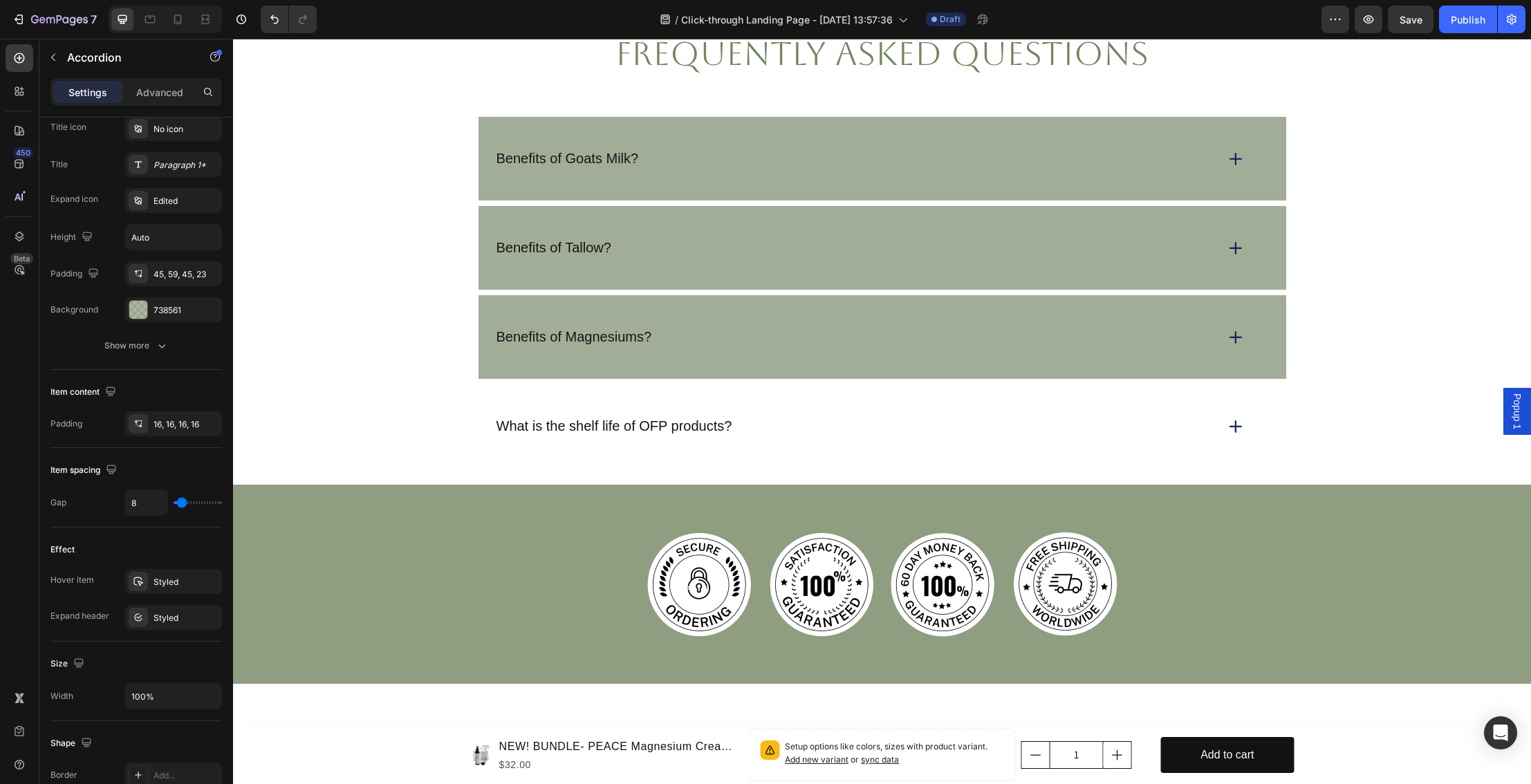
click at [1244, 421] on icon at bounding box center [1236, 426] width 19 height 19
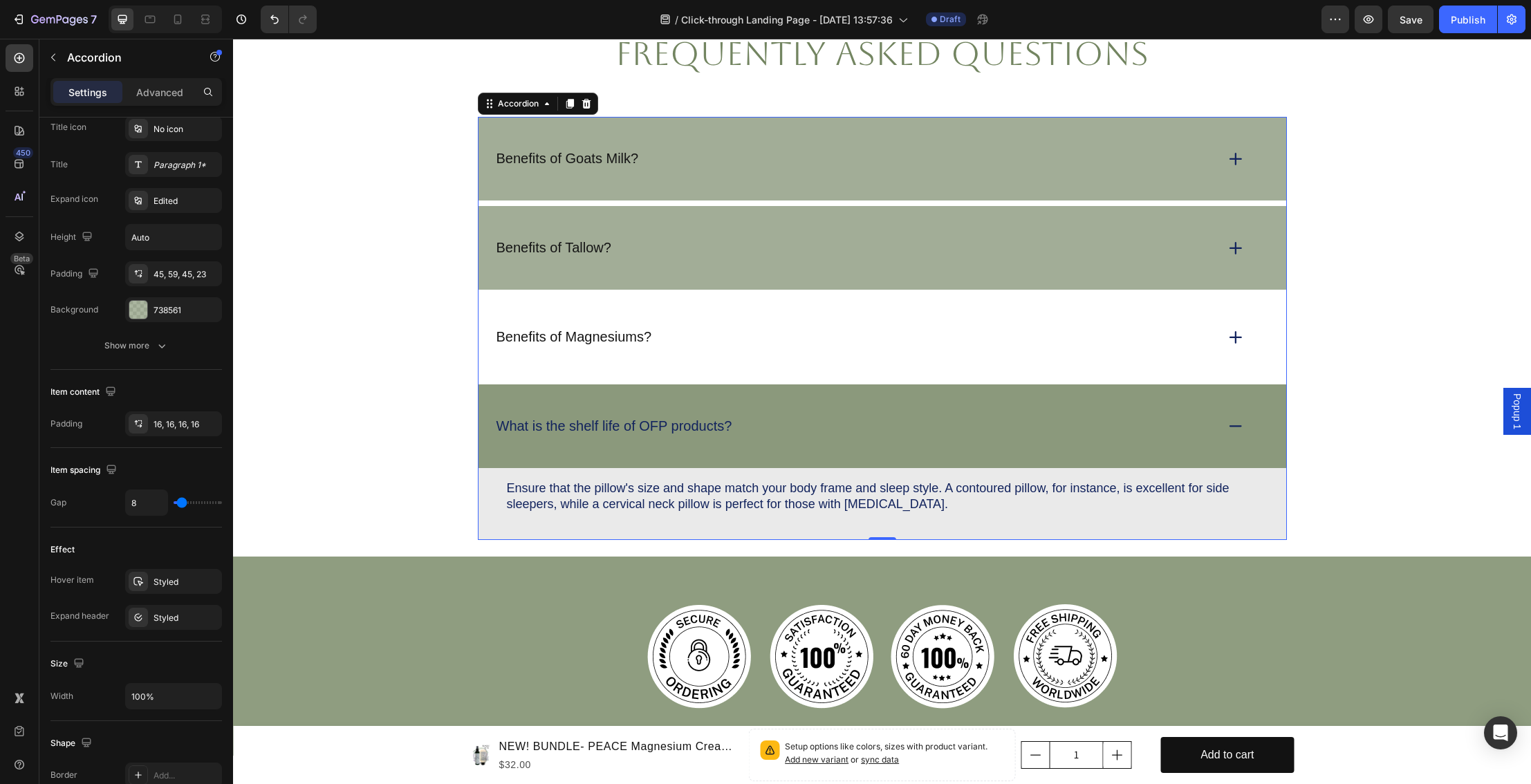
click at [1233, 340] on icon at bounding box center [1236, 338] width 19 height 19
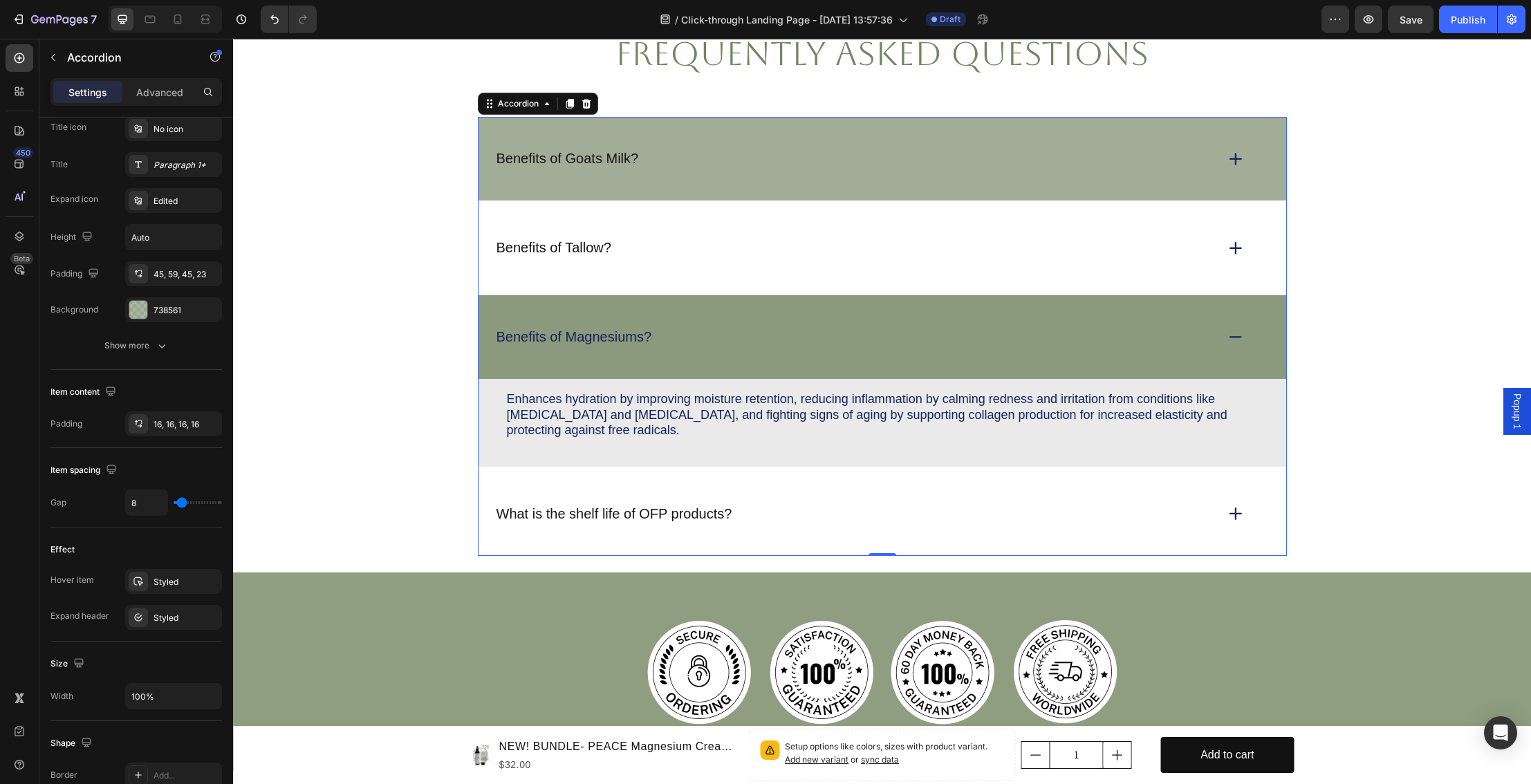
click at [1232, 254] on icon at bounding box center [1236, 248] width 19 height 19
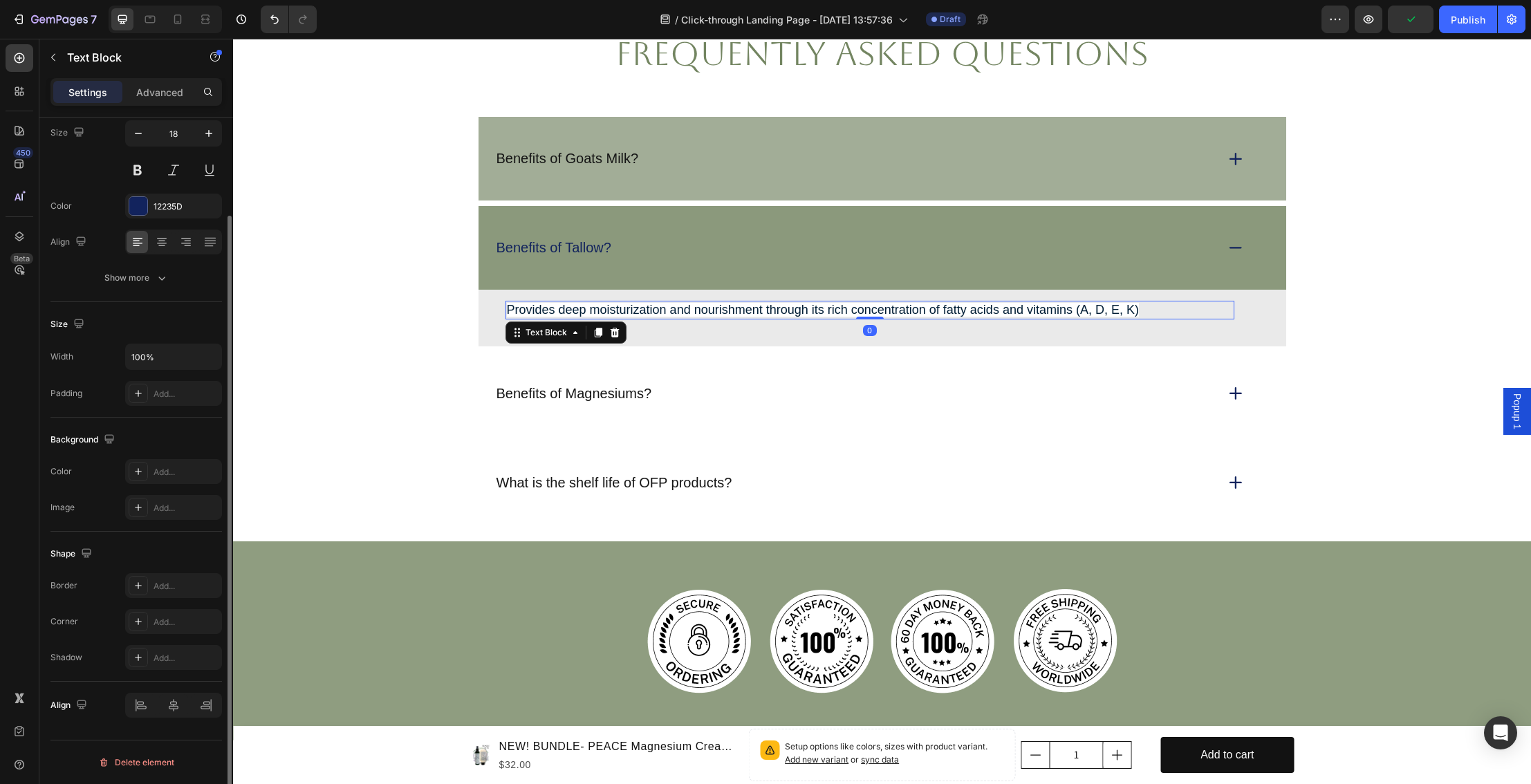
scroll to position [0, 0]
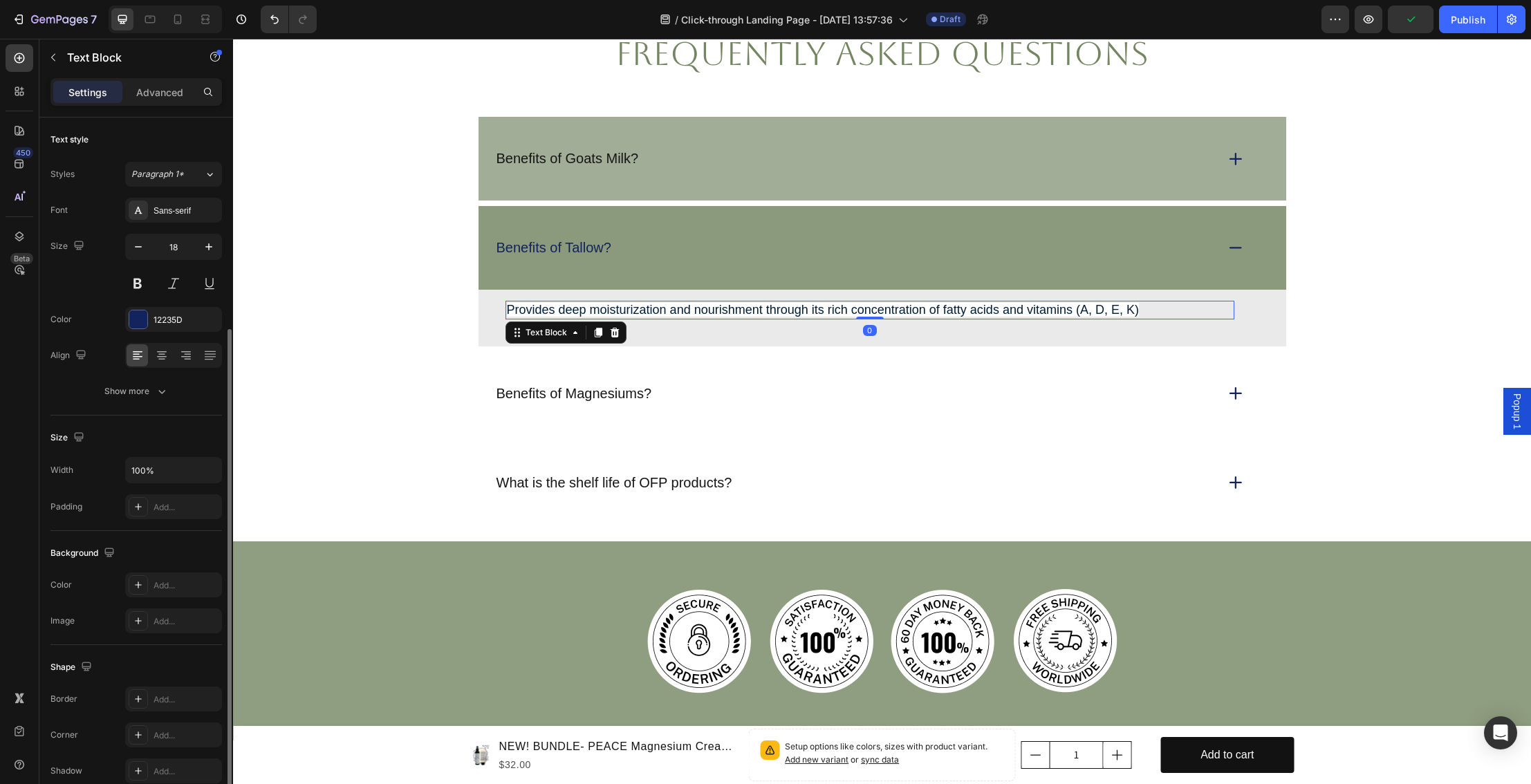
click at [1126, 310] on span "Provides deep moisturization and nourishment through its rich concentration of …" at bounding box center [823, 309] width 632 height 14
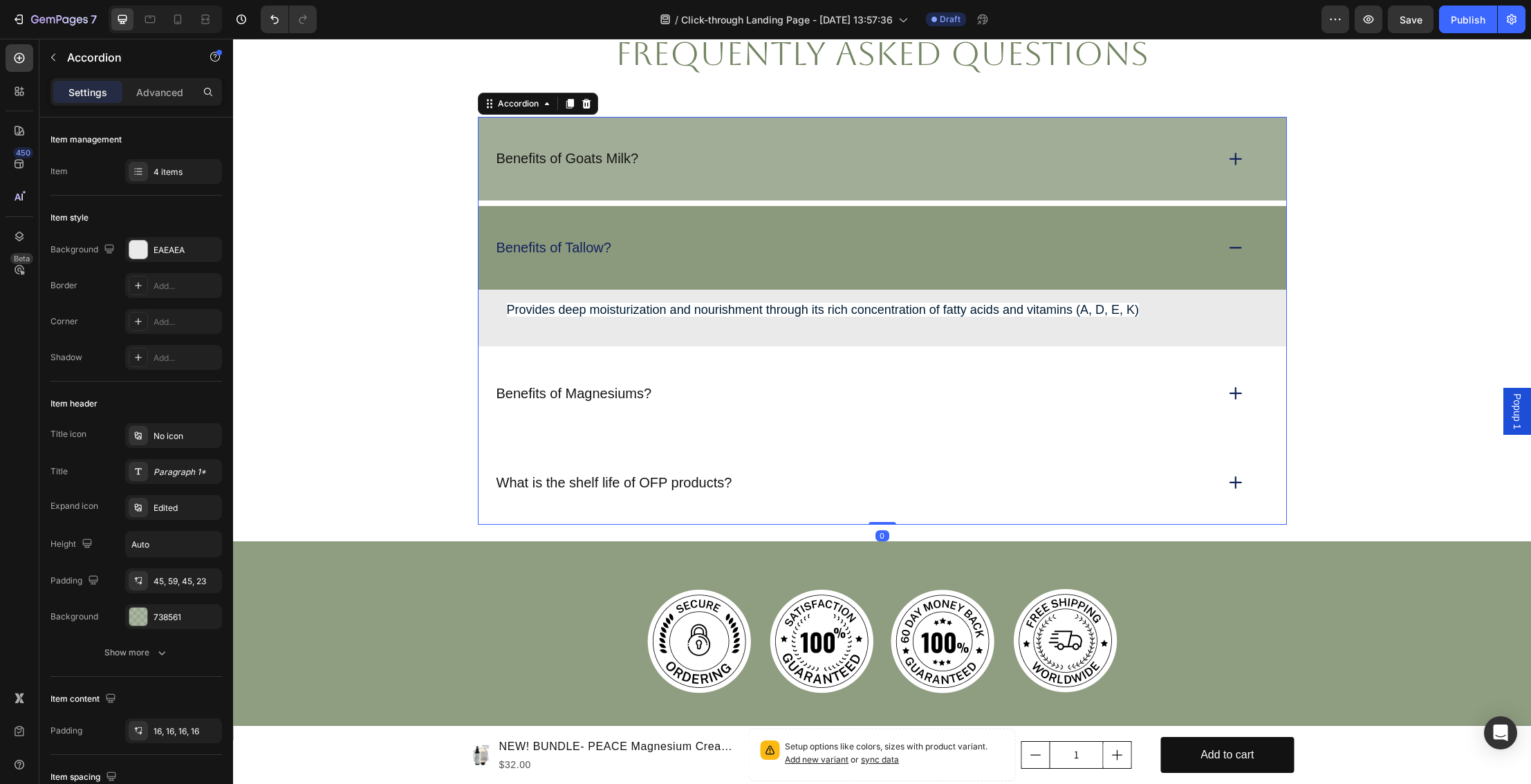
click at [726, 410] on div "Benefits of Magnesiums?" at bounding box center [882, 394] width 808 height 84
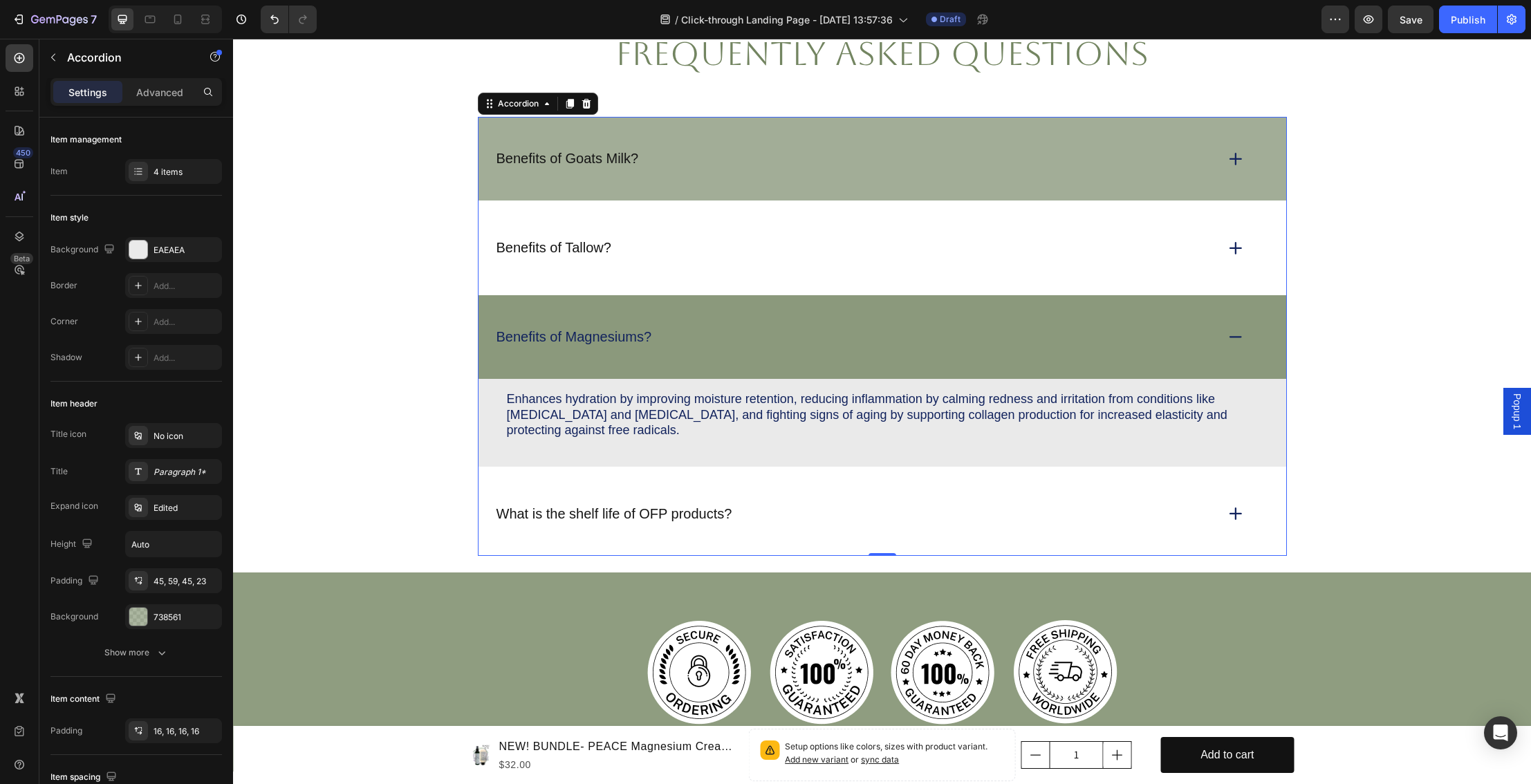
click at [1227, 259] on div "Benefits of Tallow?" at bounding box center [882, 248] width 808 height 84
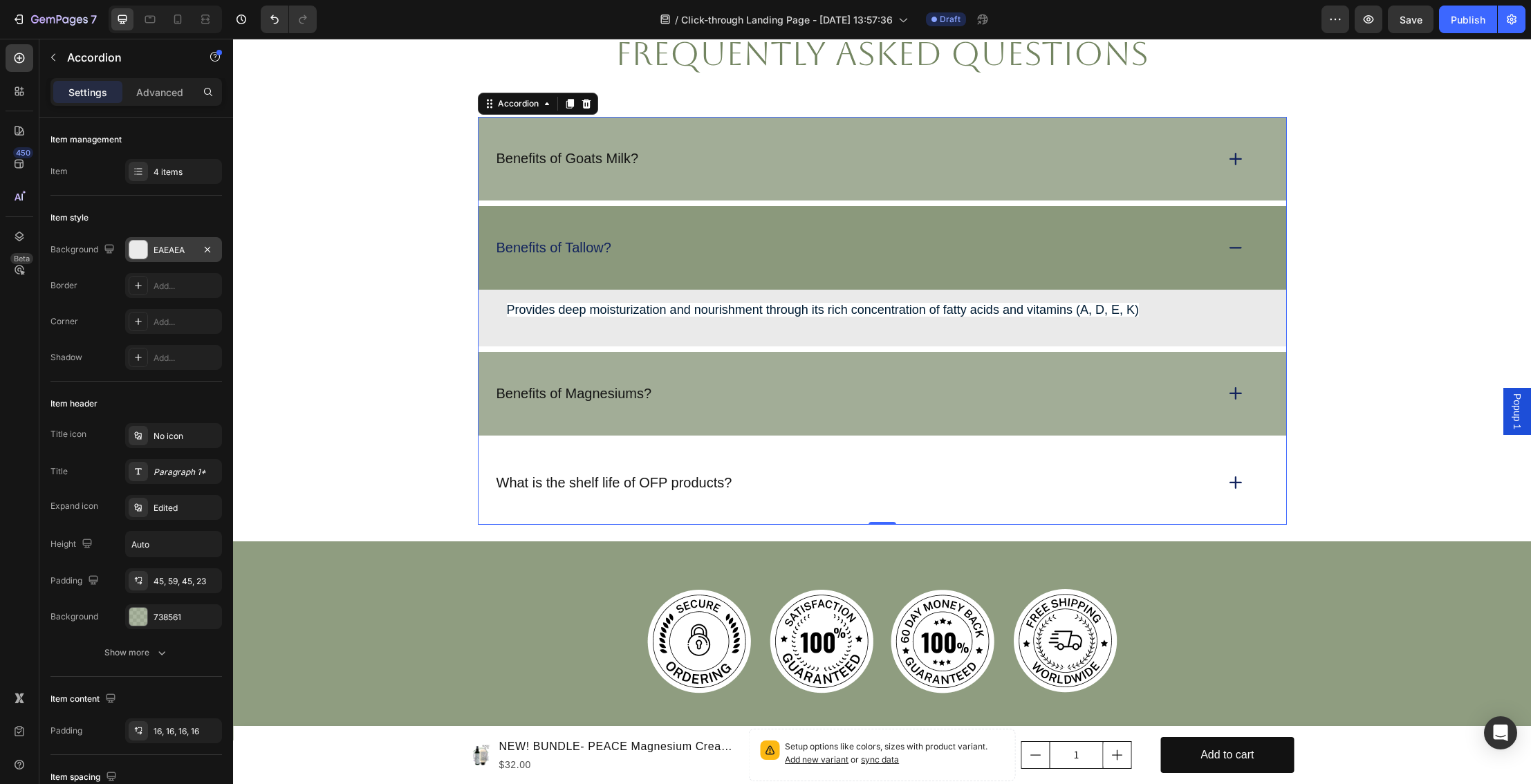
click at [135, 249] on div at bounding box center [138, 249] width 18 height 18
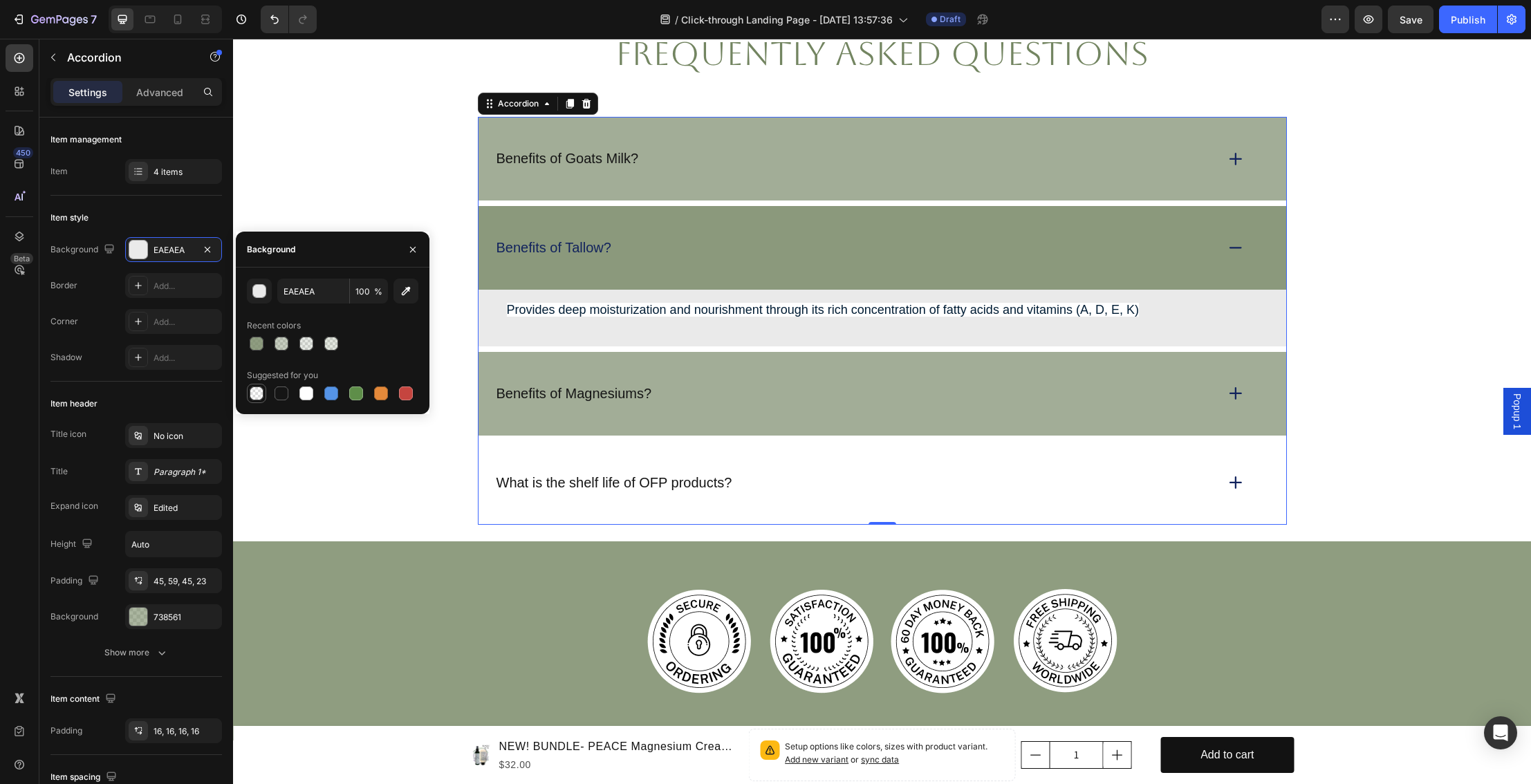
click at [254, 391] on div at bounding box center [256, 393] width 14 height 14
type input "000000"
type input "0"
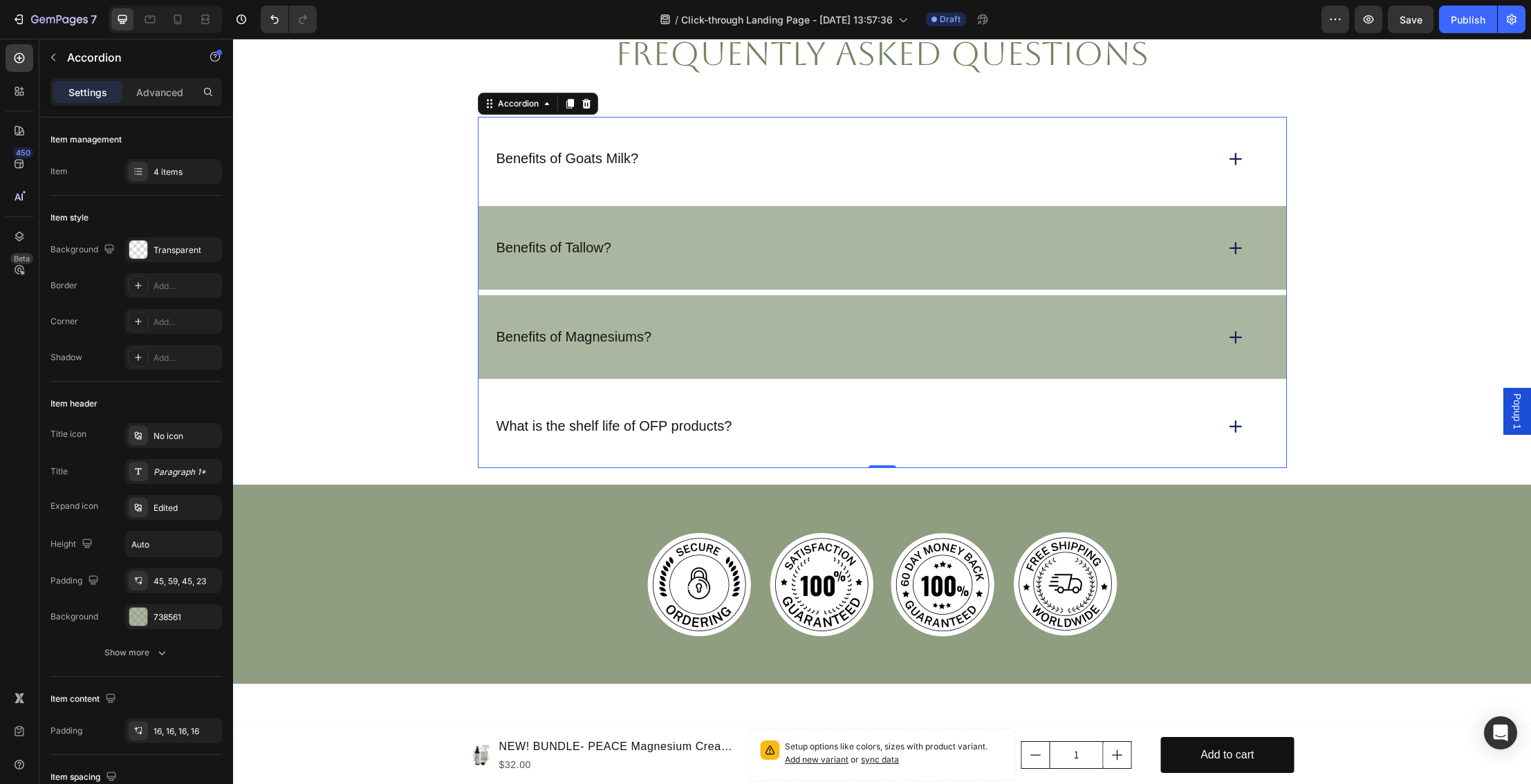
click at [1233, 166] on icon at bounding box center [1236, 159] width 19 height 19
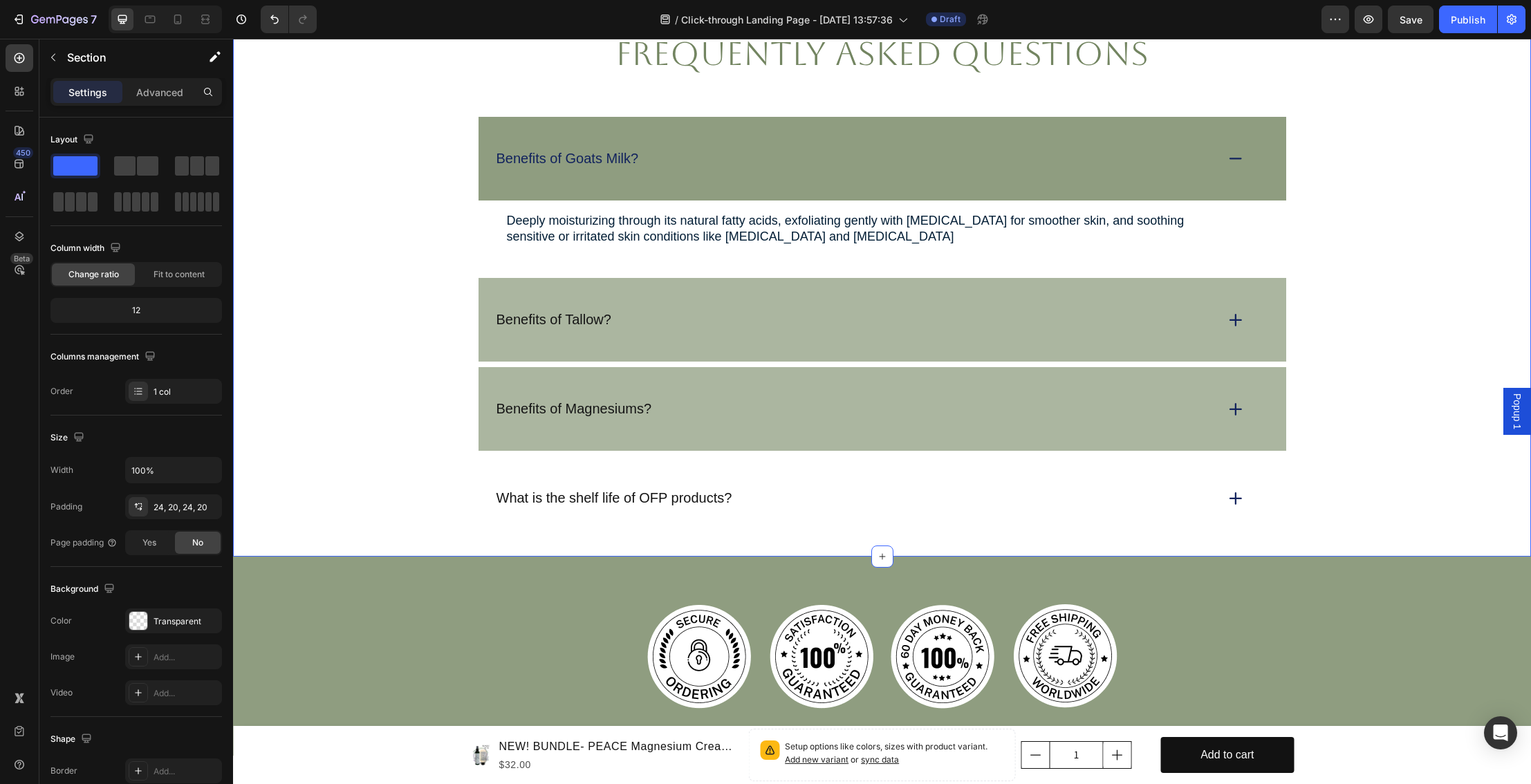
click at [1423, 252] on div "frequently asked questions Heading Benefits of Goats Milk? Deeply moisturizing …" at bounding box center [882, 285] width 1270 height 509
click at [1045, 167] on div "Benefits of Goats Milk?" at bounding box center [854, 159] width 720 height 22
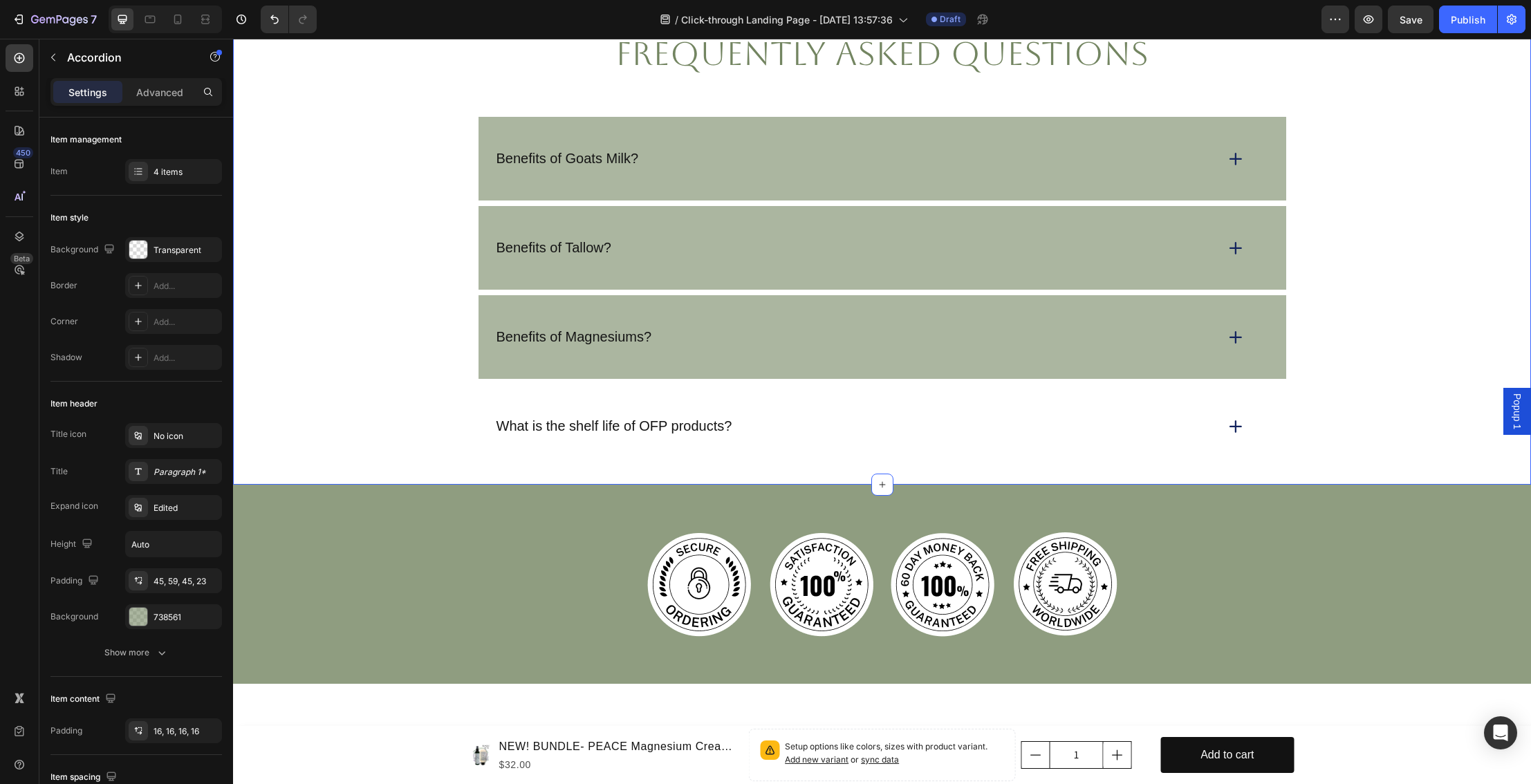
click at [1409, 207] on div "frequently asked questions Heading Benefits of Goats Milk? Benefits of Tallow? …" at bounding box center [882, 249] width 1270 height 437
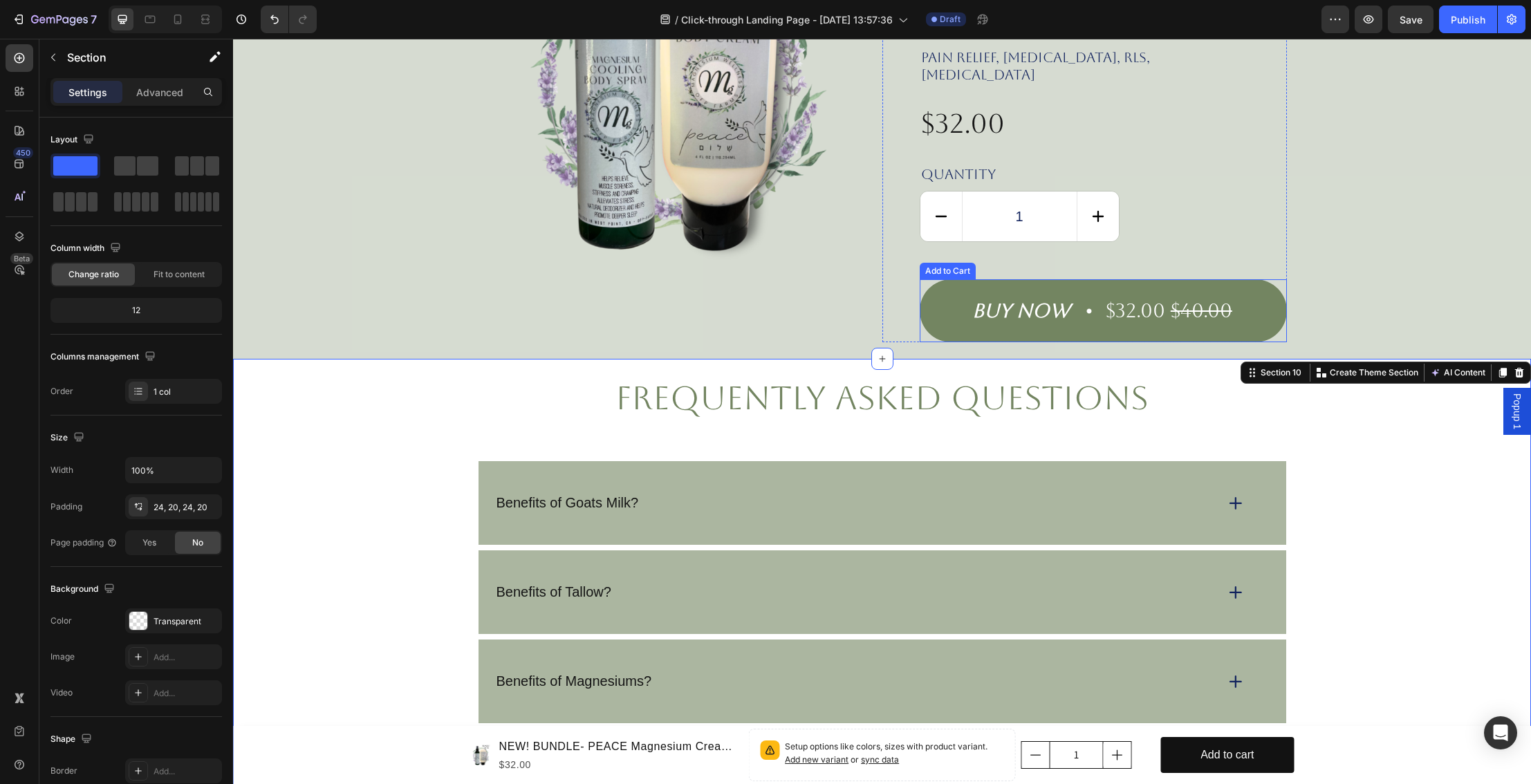
scroll to position [2797, 0]
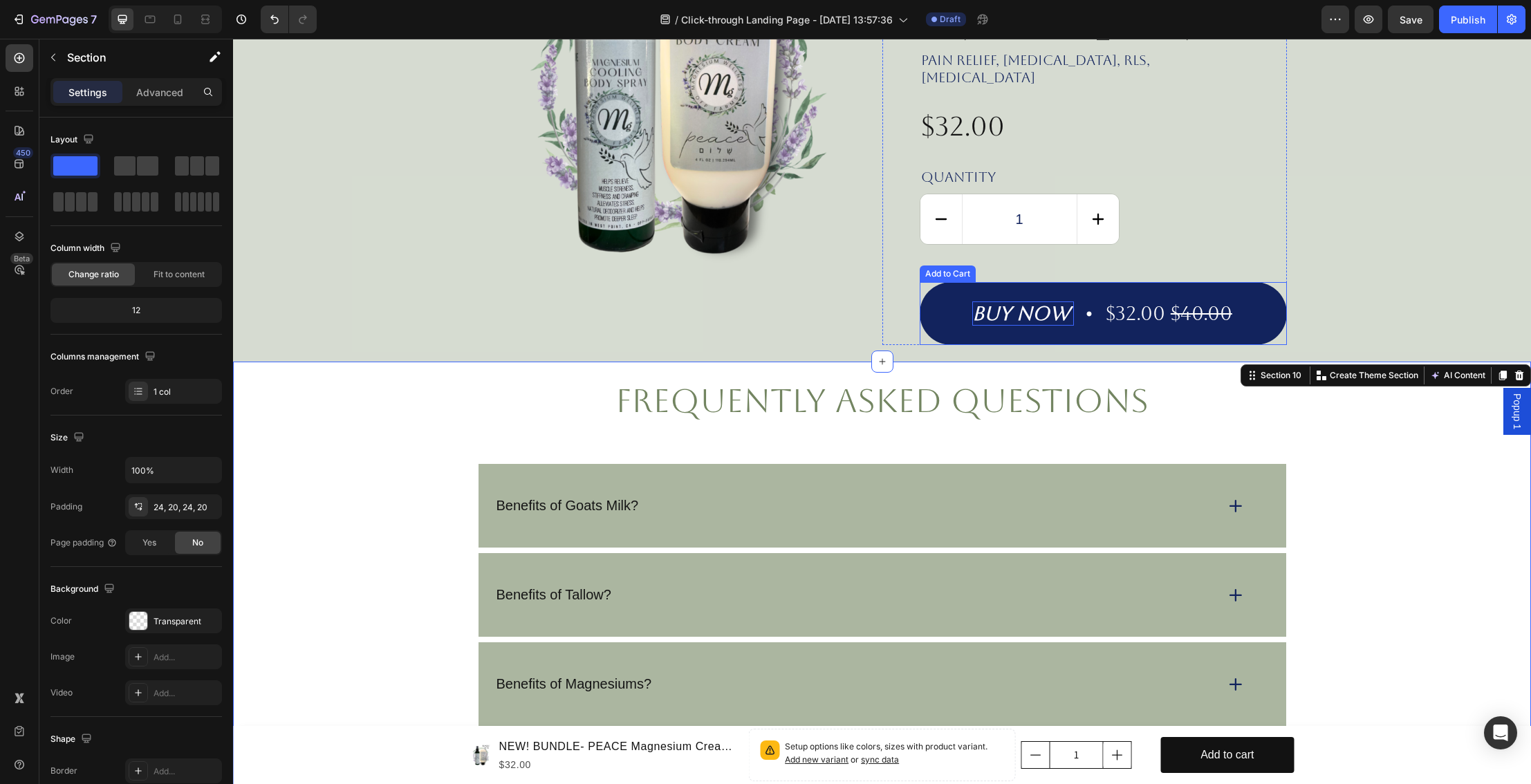
click at [1030, 302] on div "buy now" at bounding box center [1023, 313] width 102 height 24
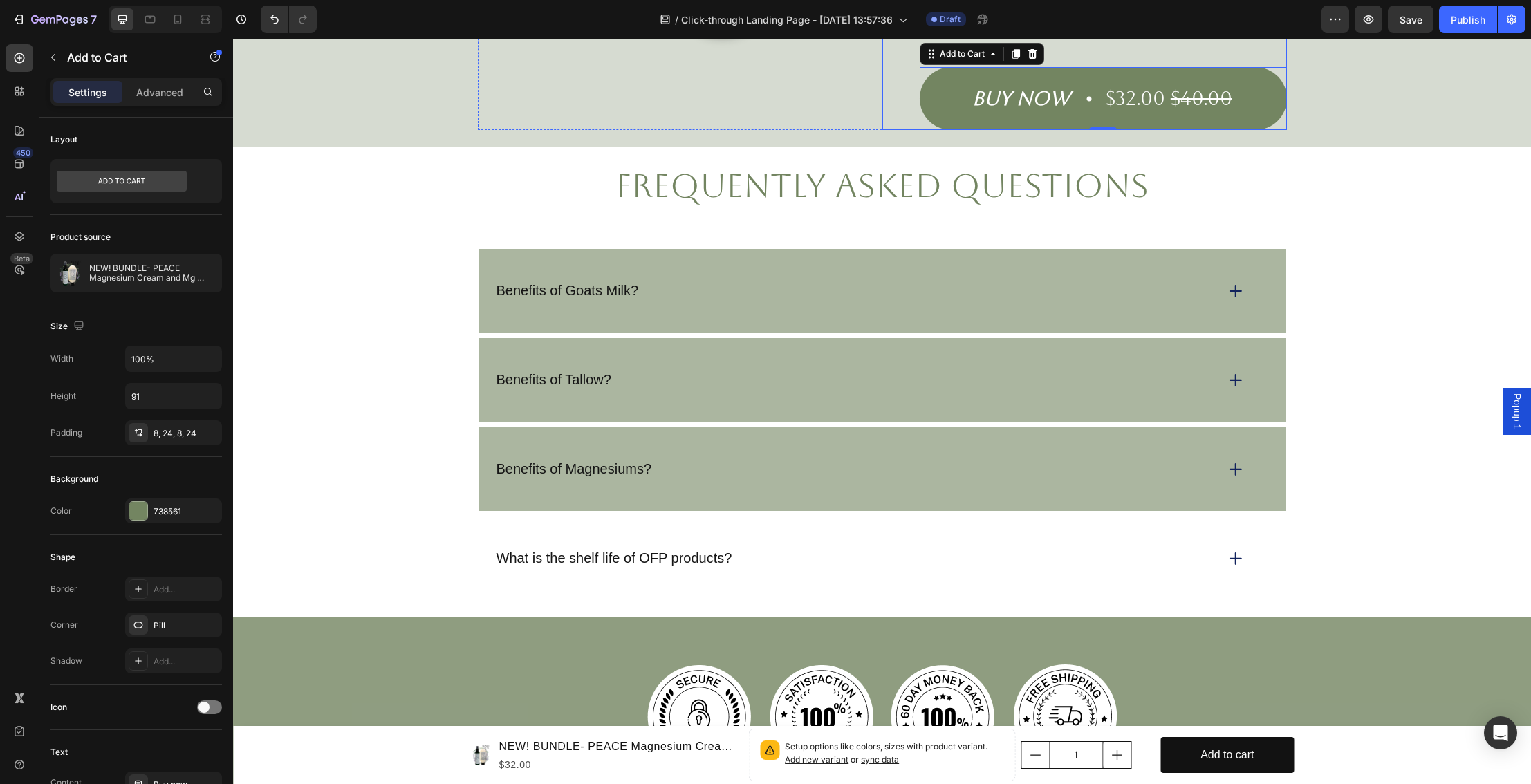
scroll to position [3054, 0]
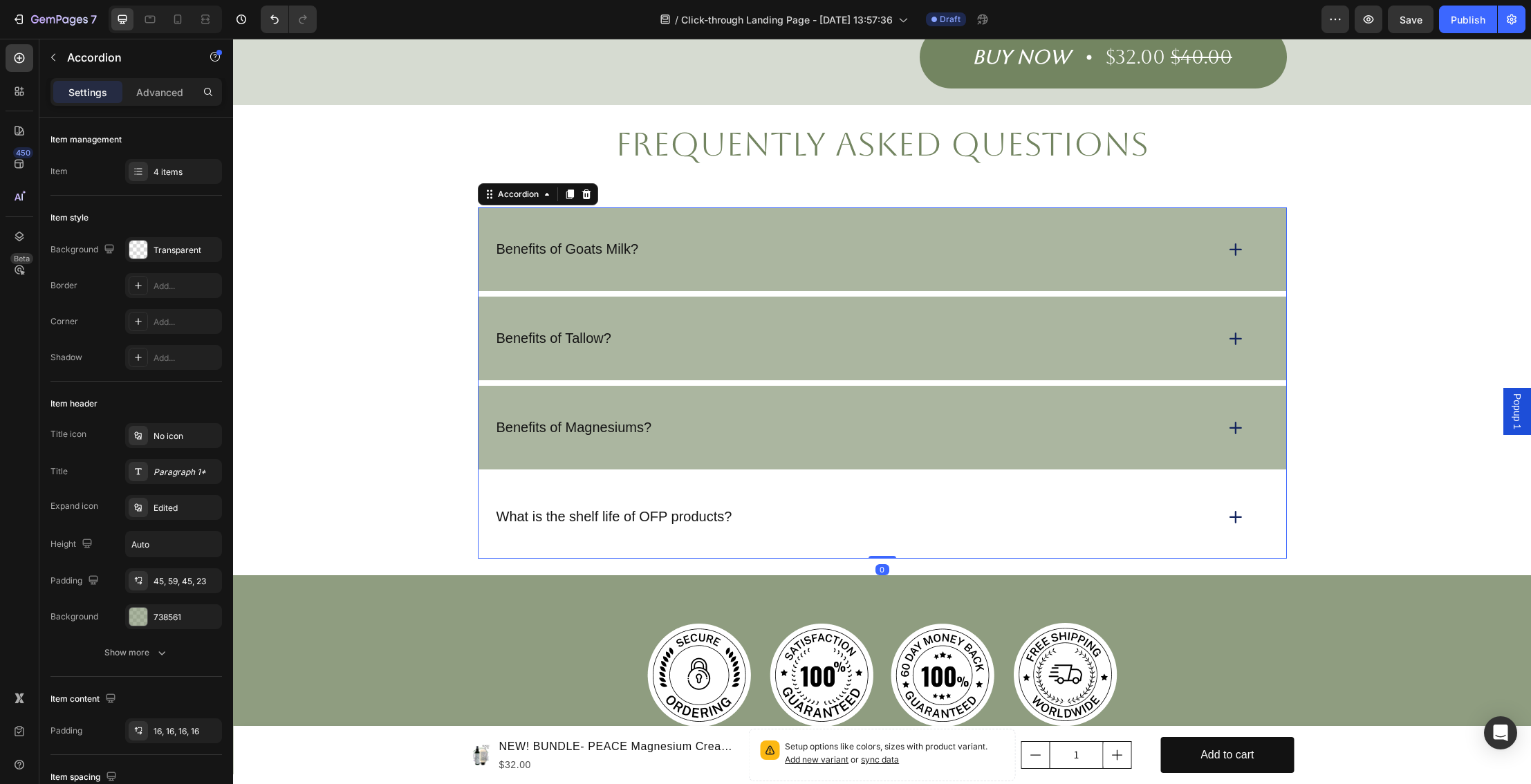
click at [1236, 240] on icon at bounding box center [1236, 249] width 19 height 19
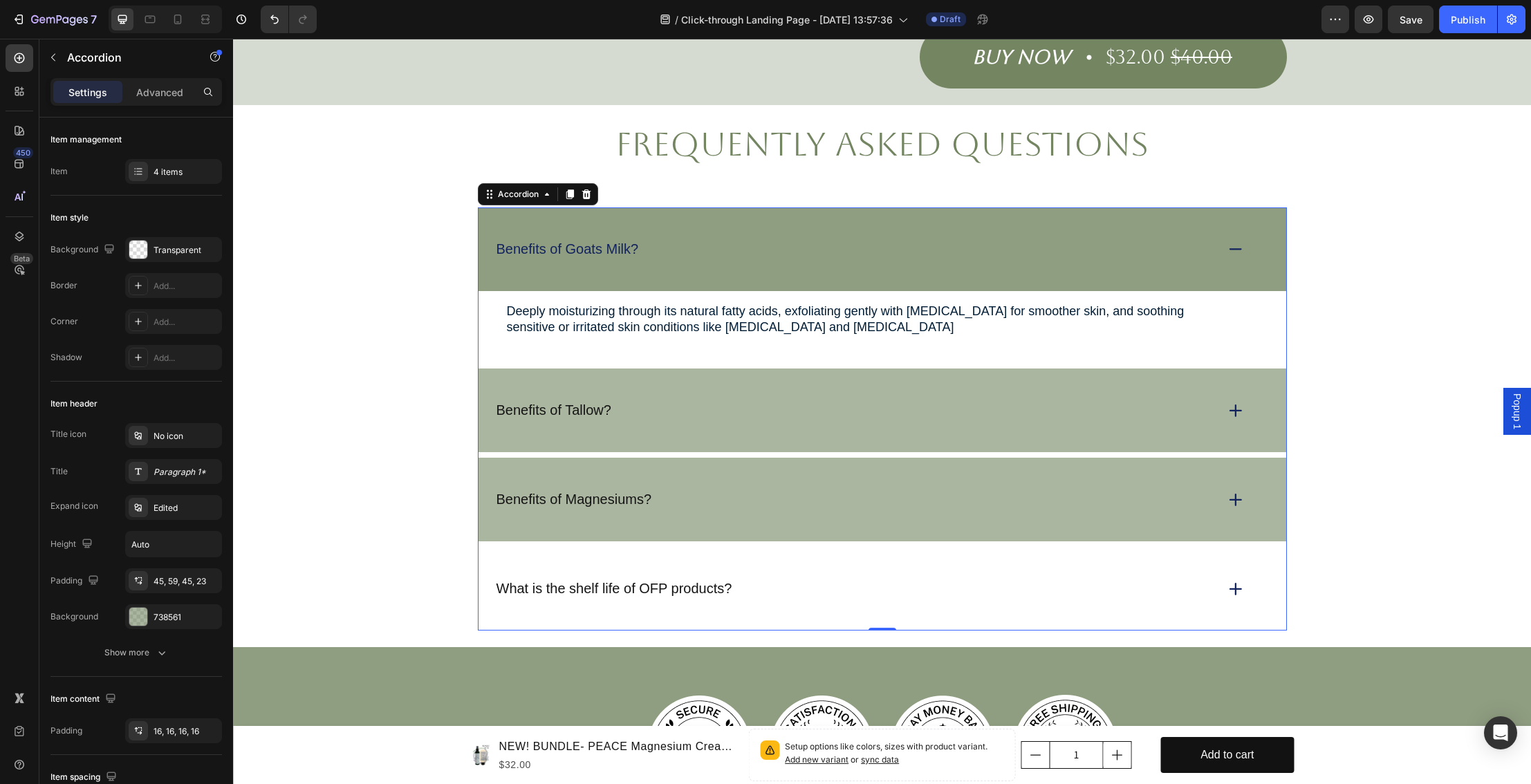
click at [1240, 410] on icon at bounding box center [1236, 410] width 11 height 0
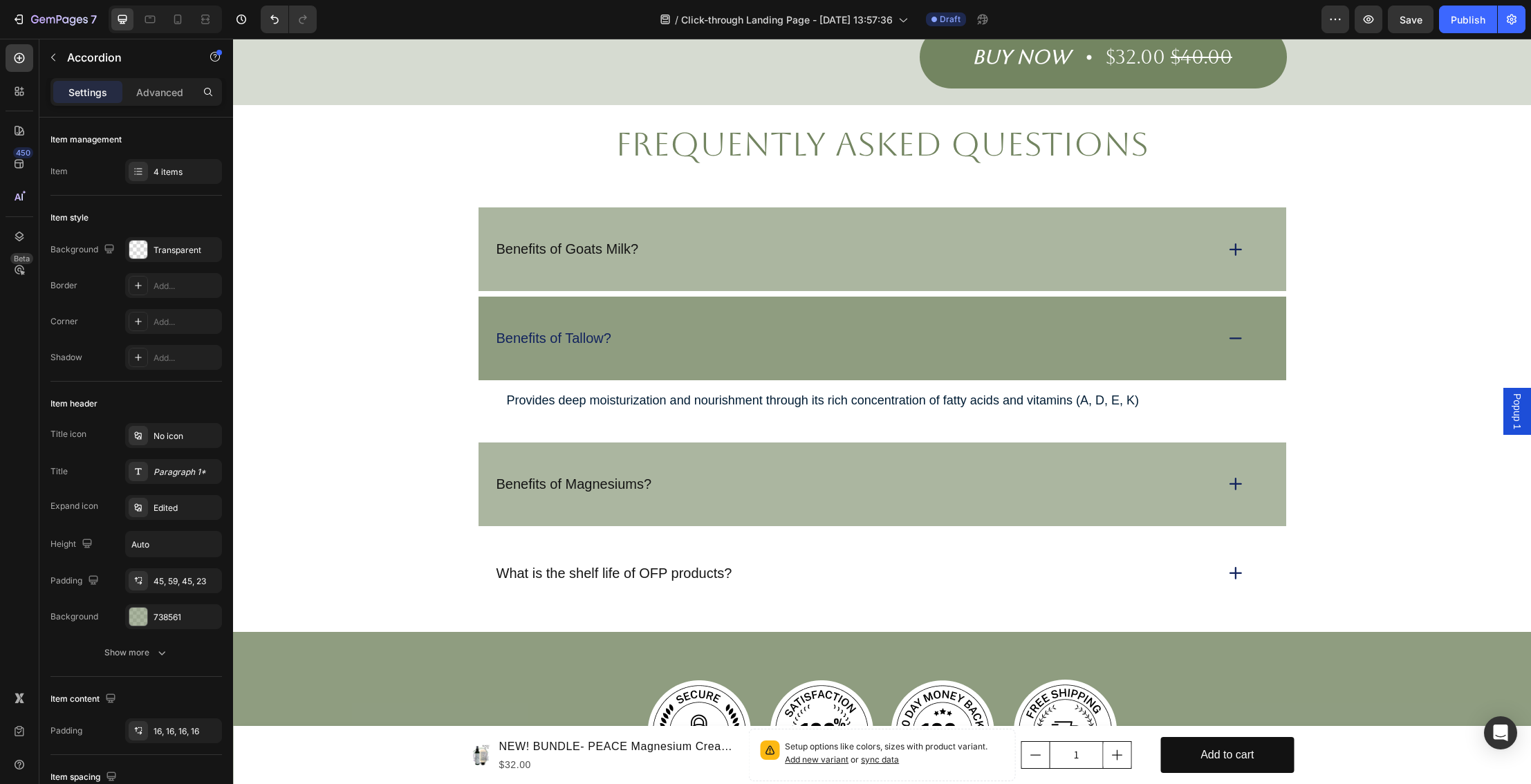
click at [1205, 328] on div "Benefits of Tallow?" at bounding box center [854, 339] width 720 height 22
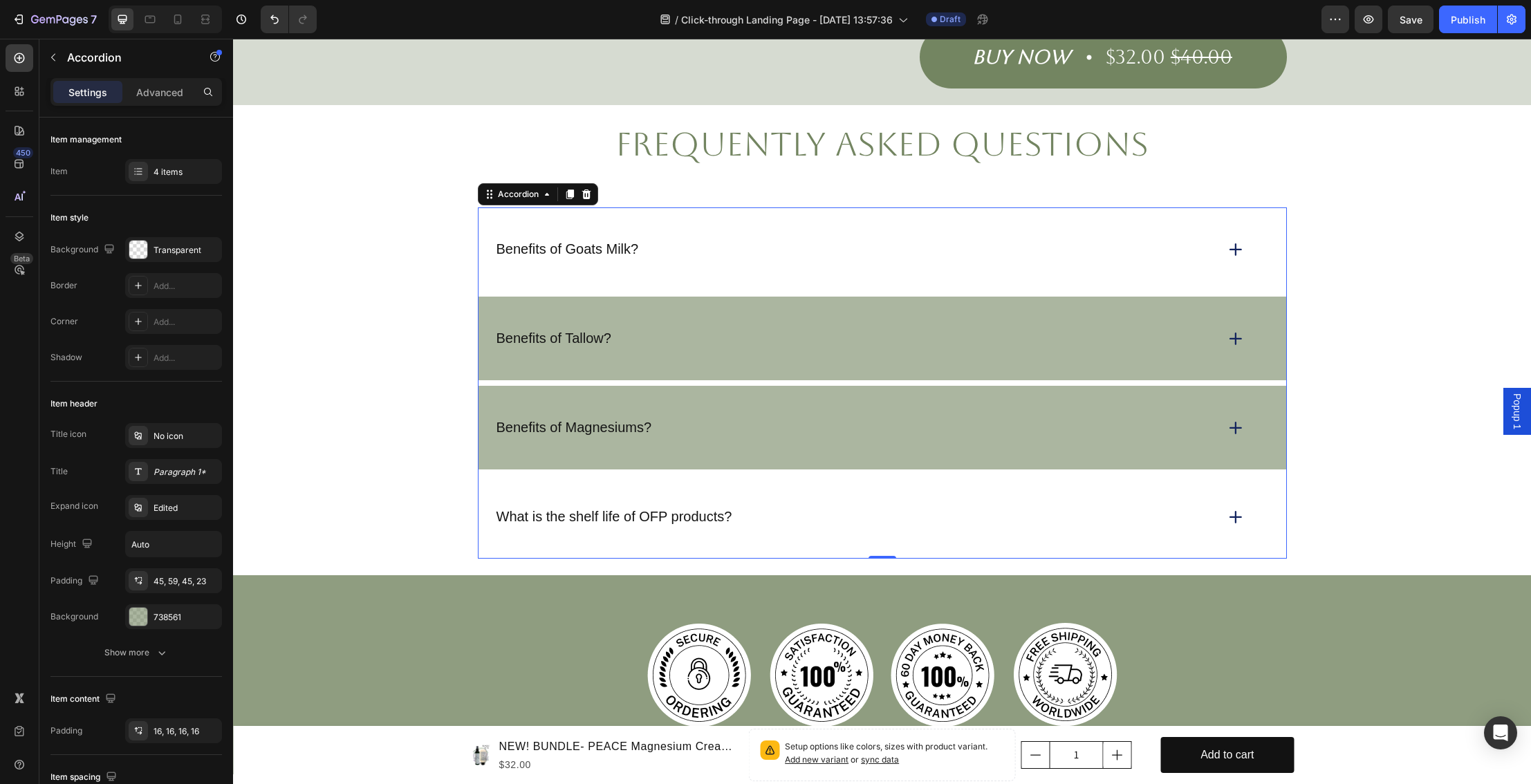
click at [1046, 265] on div "Benefits of Goats Milk?" at bounding box center [882, 249] width 808 height 84
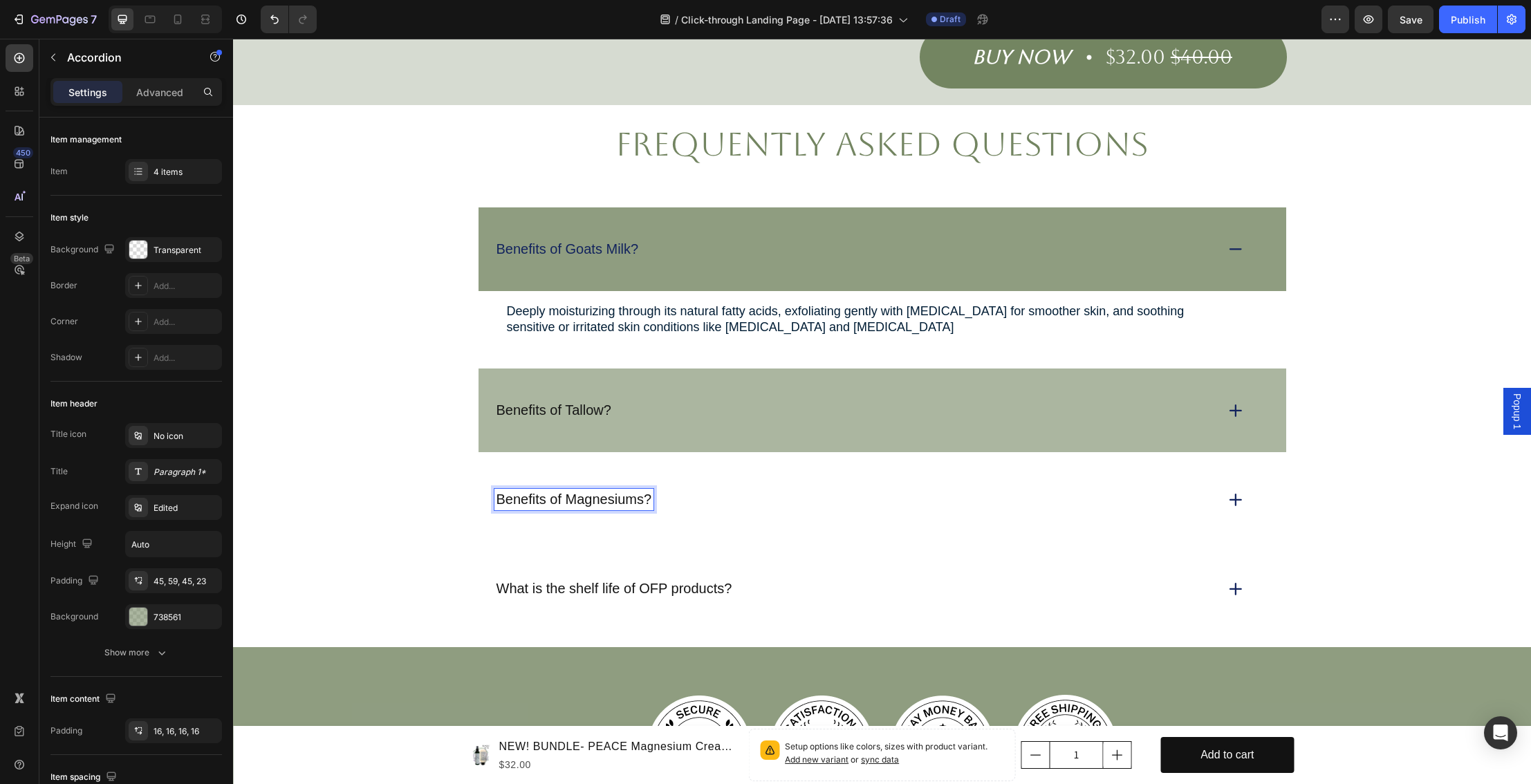
click at [584, 491] on p "Benefits of Magnesiums?" at bounding box center [575, 500] width 156 height 17
click at [872, 493] on div "Benefits of Magnesiums?" at bounding box center [882, 500] width 808 height 84
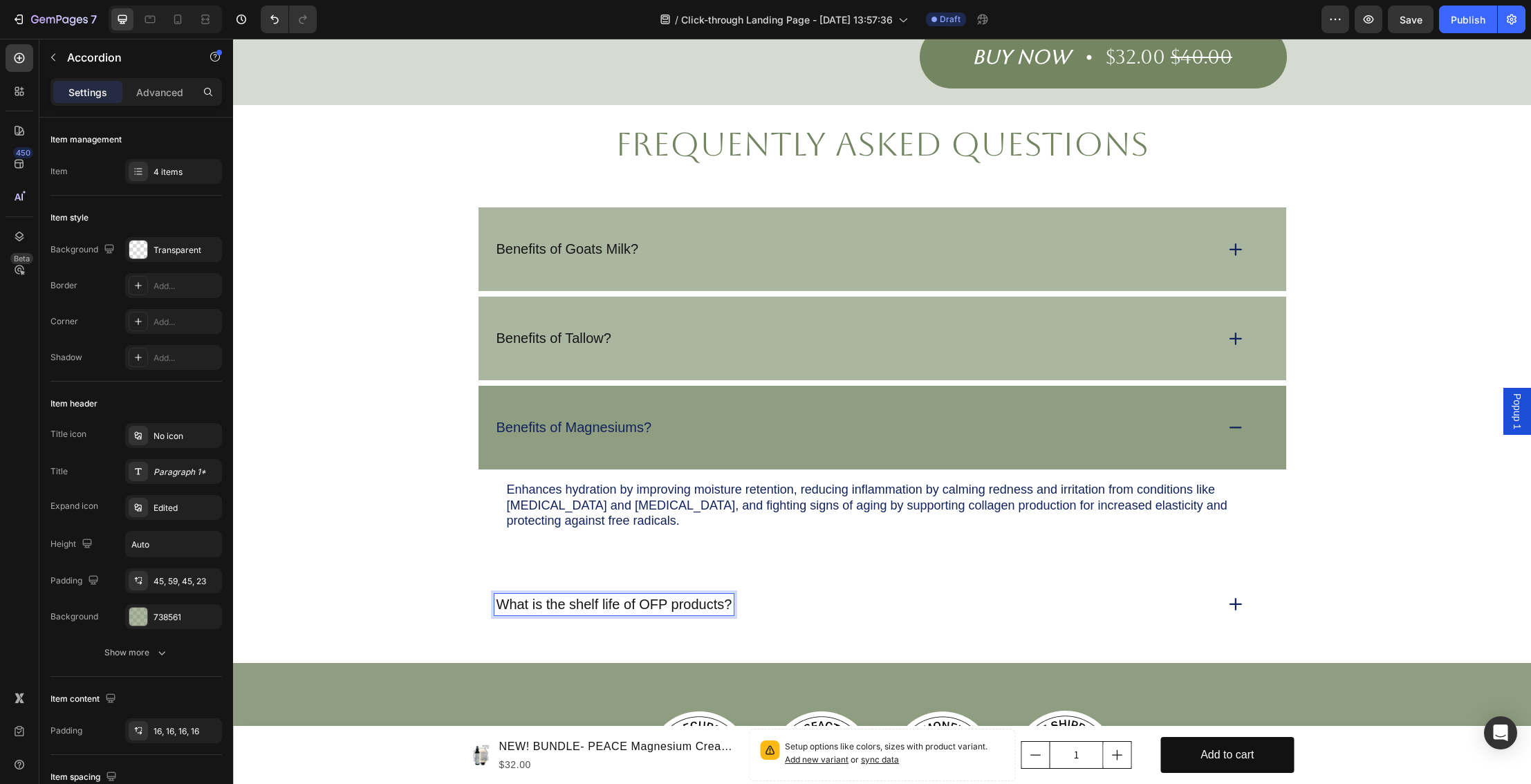
click at [709, 597] on p "What is the shelf life of OFP products?" at bounding box center [615, 605] width 236 height 17
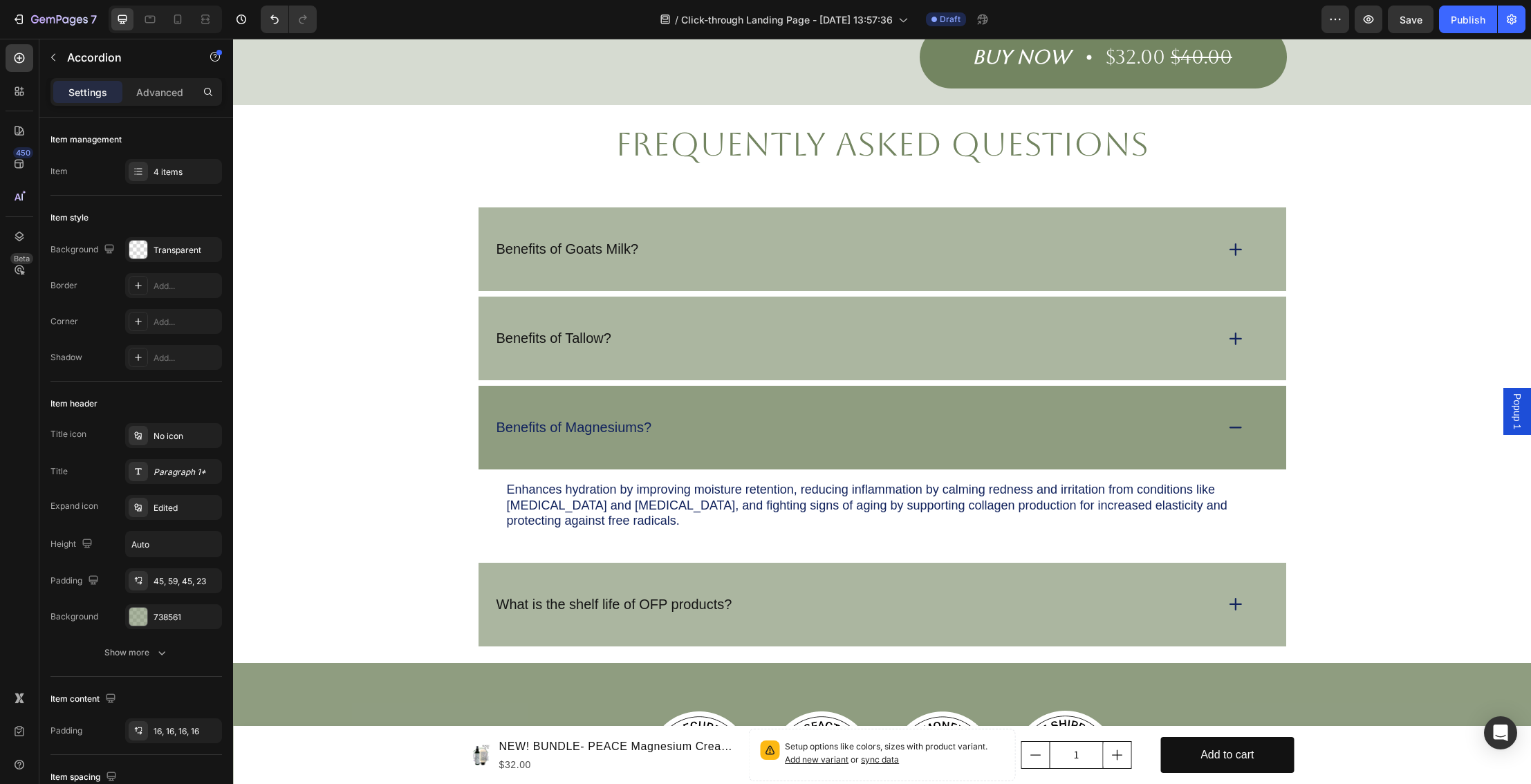
click at [1235, 604] on icon at bounding box center [1236, 604] width 11 height 0
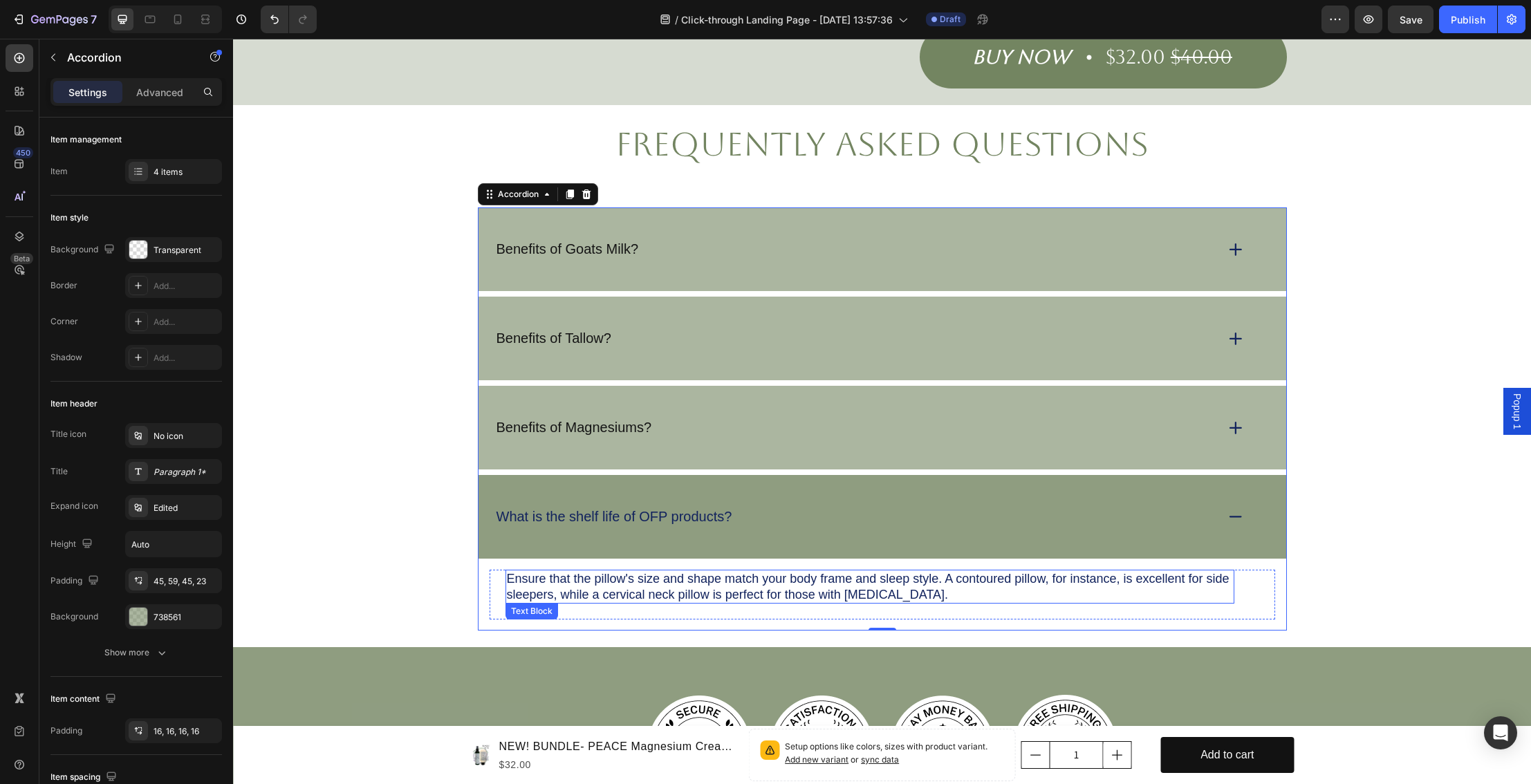
click at [556, 577] on p "Ensure that the pillow's size and shape match your body frame and sleep style. …" at bounding box center [870, 586] width 726 height 31
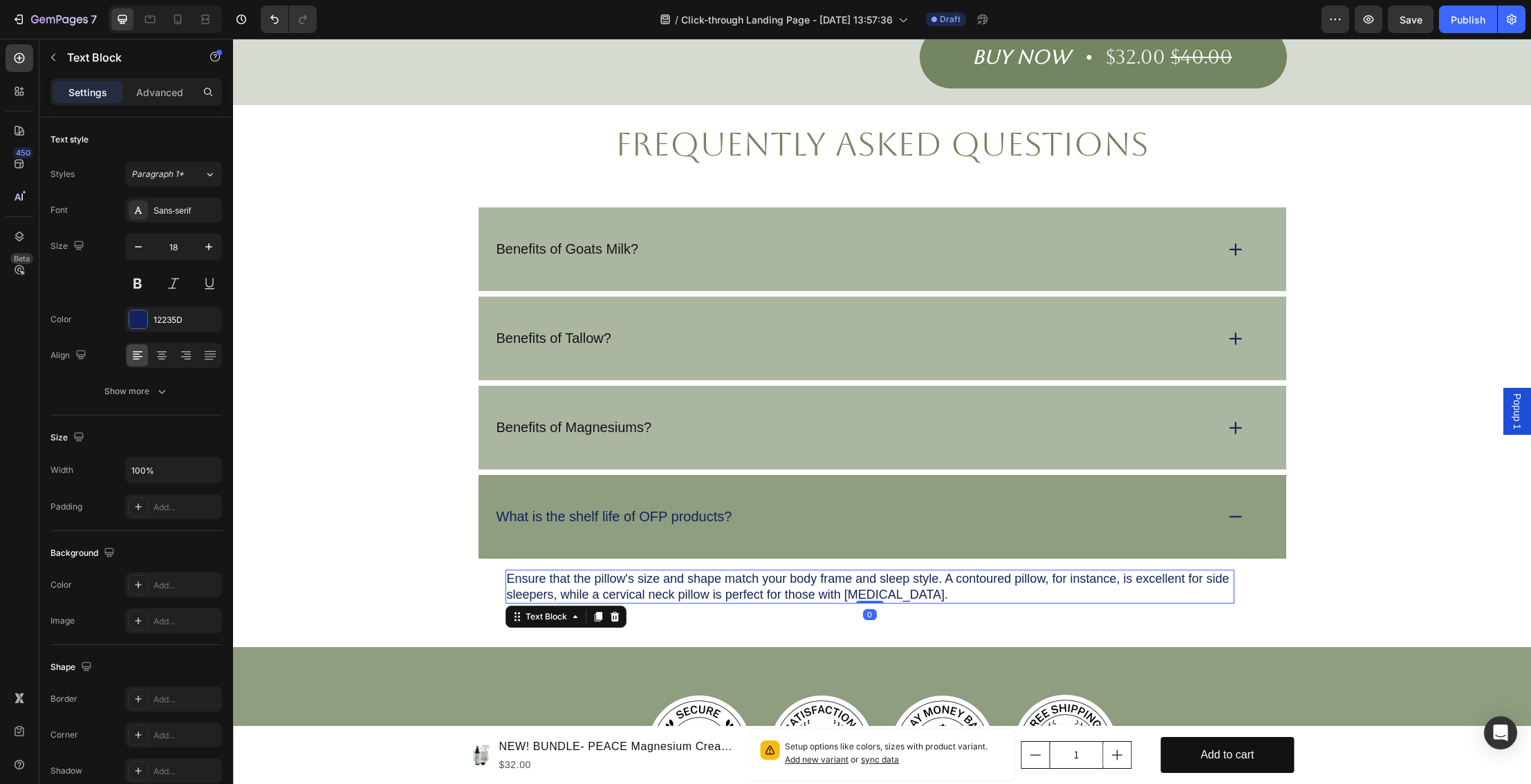
click at [523, 571] on p "Ensure that the pillow's size and shape match your body frame and sleep style. …" at bounding box center [870, 586] width 726 height 31
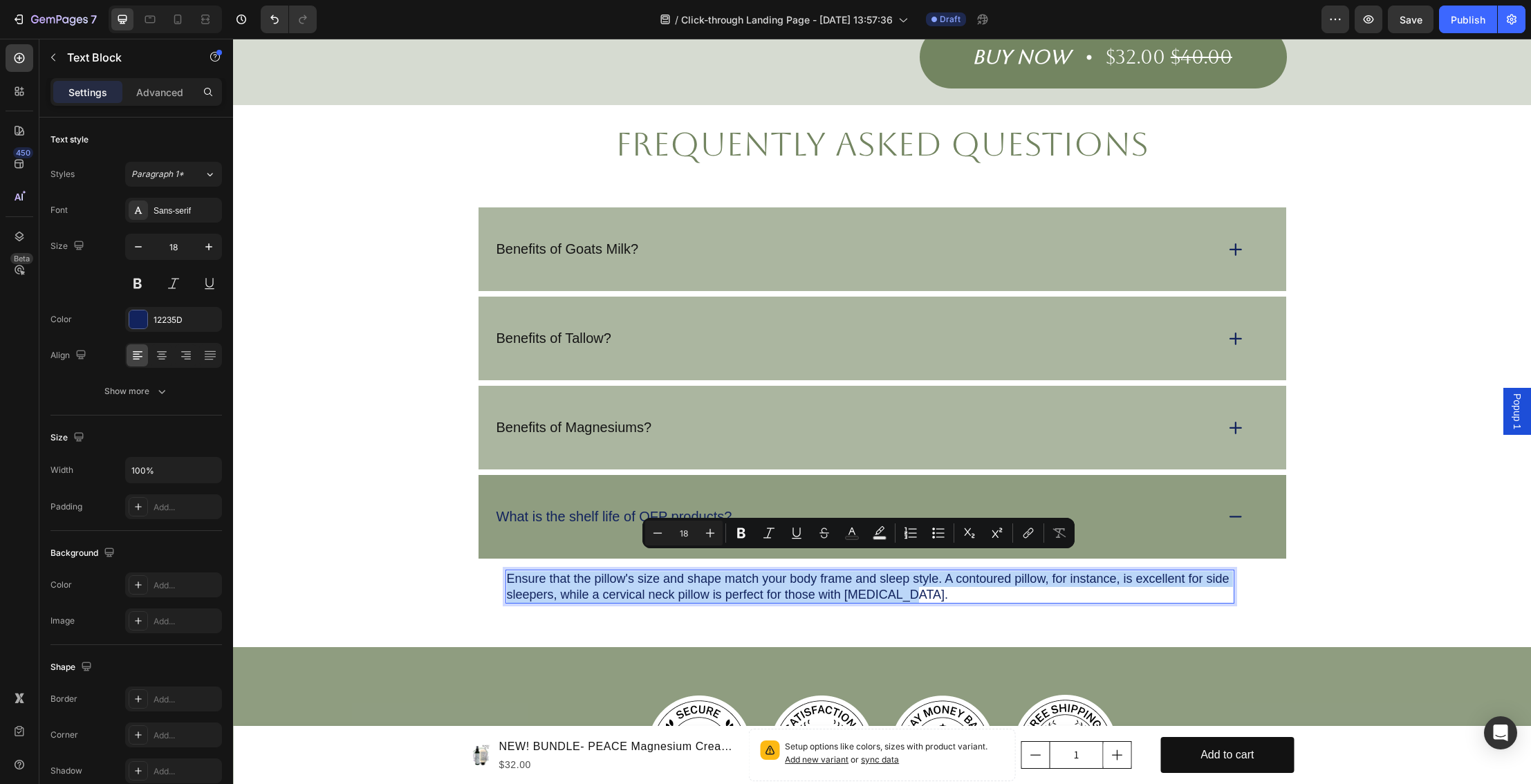
drag, startPoint x: 508, startPoint y: 562, endPoint x: 943, endPoint y: 582, distance: 435.5
click at [943, 583] on p "Ensure that the pillow's size and shape match your body frame and sleep style. …" at bounding box center [870, 586] width 726 height 31
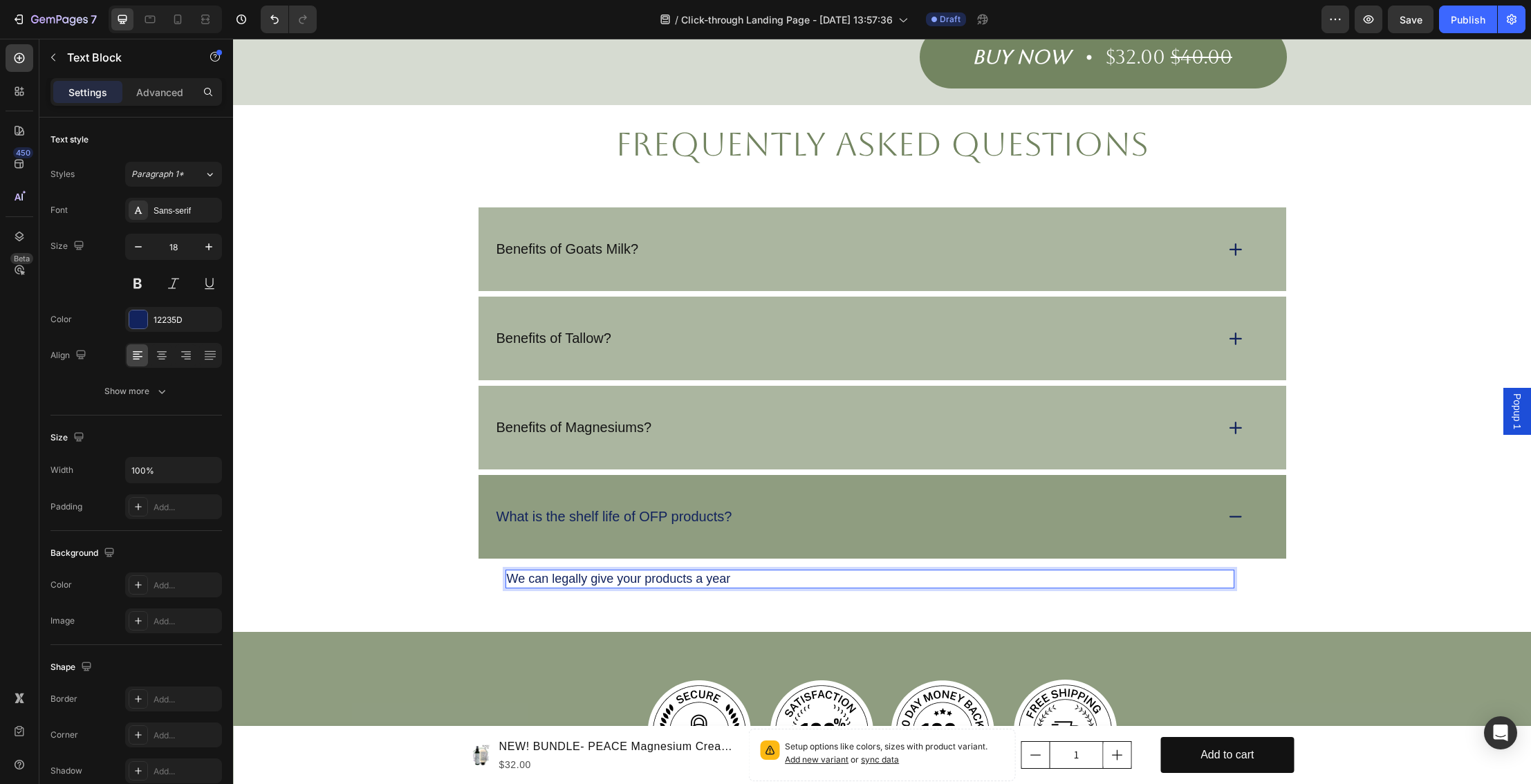
drag, startPoint x: 685, startPoint y: 570, endPoint x: 698, endPoint y: 569, distance: 13.0
click at [685, 570] on div "We can legally give your products a year" at bounding box center [870, 579] width 729 height 19
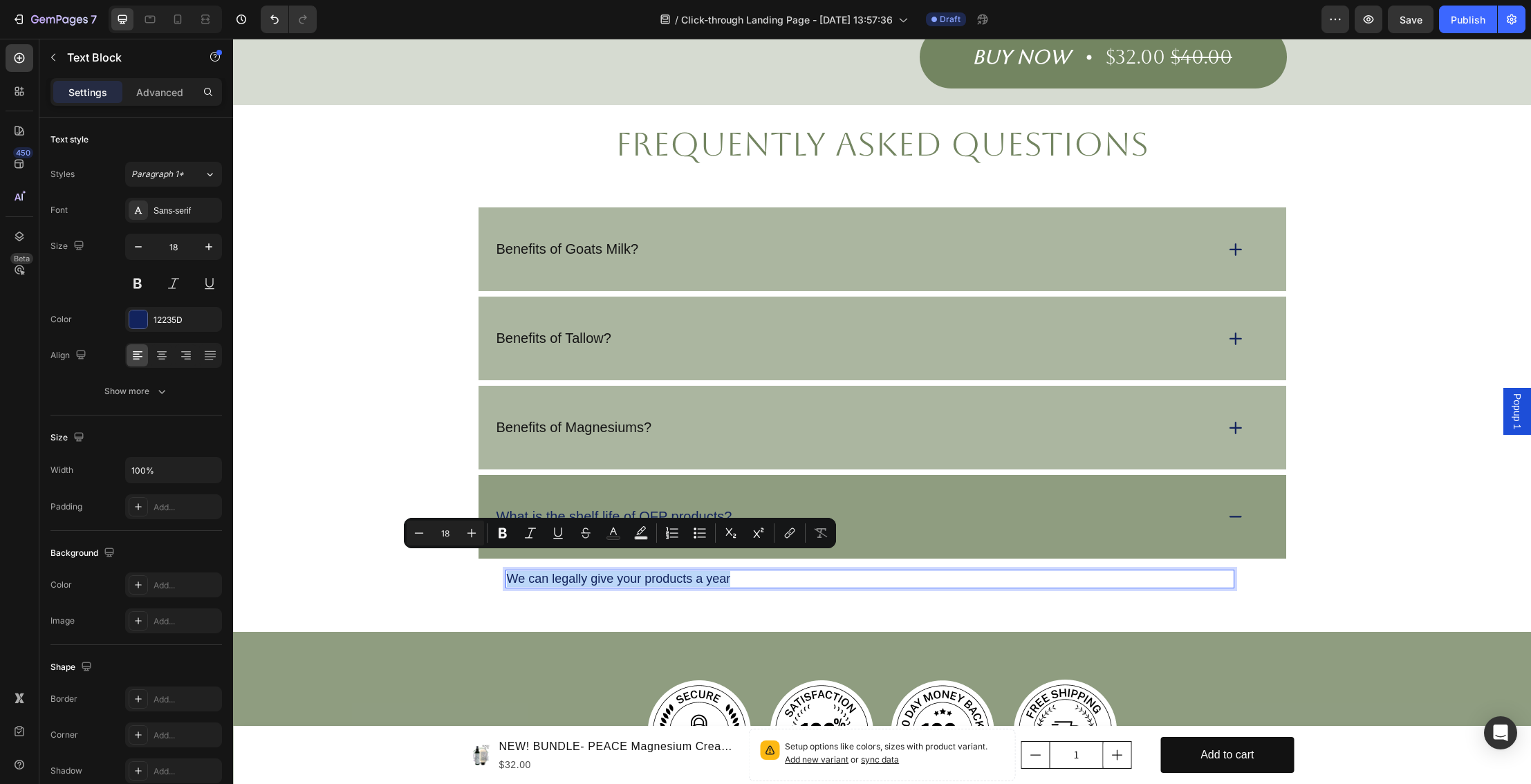
drag, startPoint x: 741, startPoint y: 561, endPoint x: 507, endPoint y: 559, distance: 234.0
click at [507, 571] on p "We can legally give your products a year" at bounding box center [870, 578] width 726 height 16
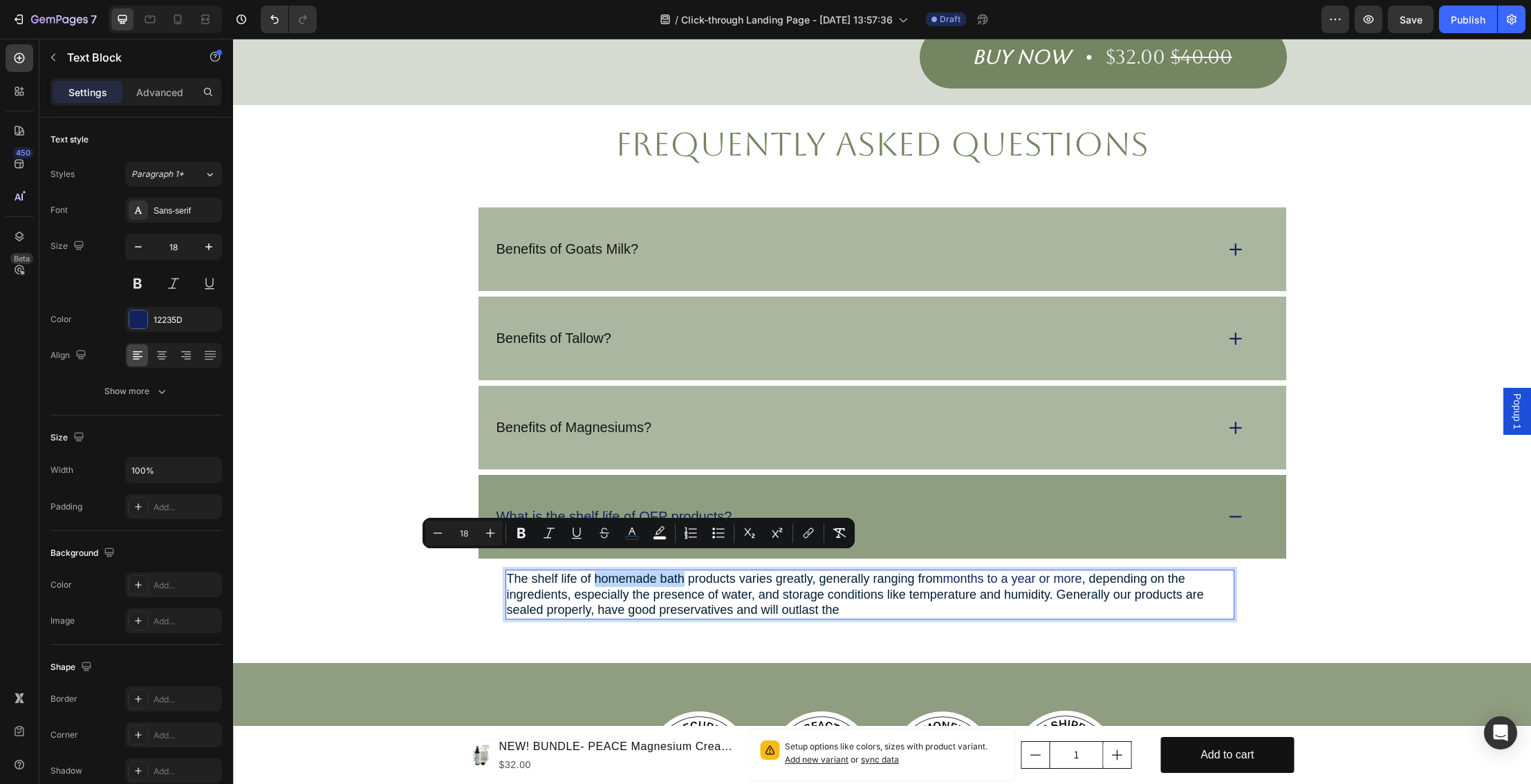
drag, startPoint x: 685, startPoint y: 562, endPoint x: 592, endPoint y: 561, distance: 93.0
click at [593, 572] on span "The shelf life of homemade bath products varies greatly, generally ranging from" at bounding box center [725, 578] width 437 height 14
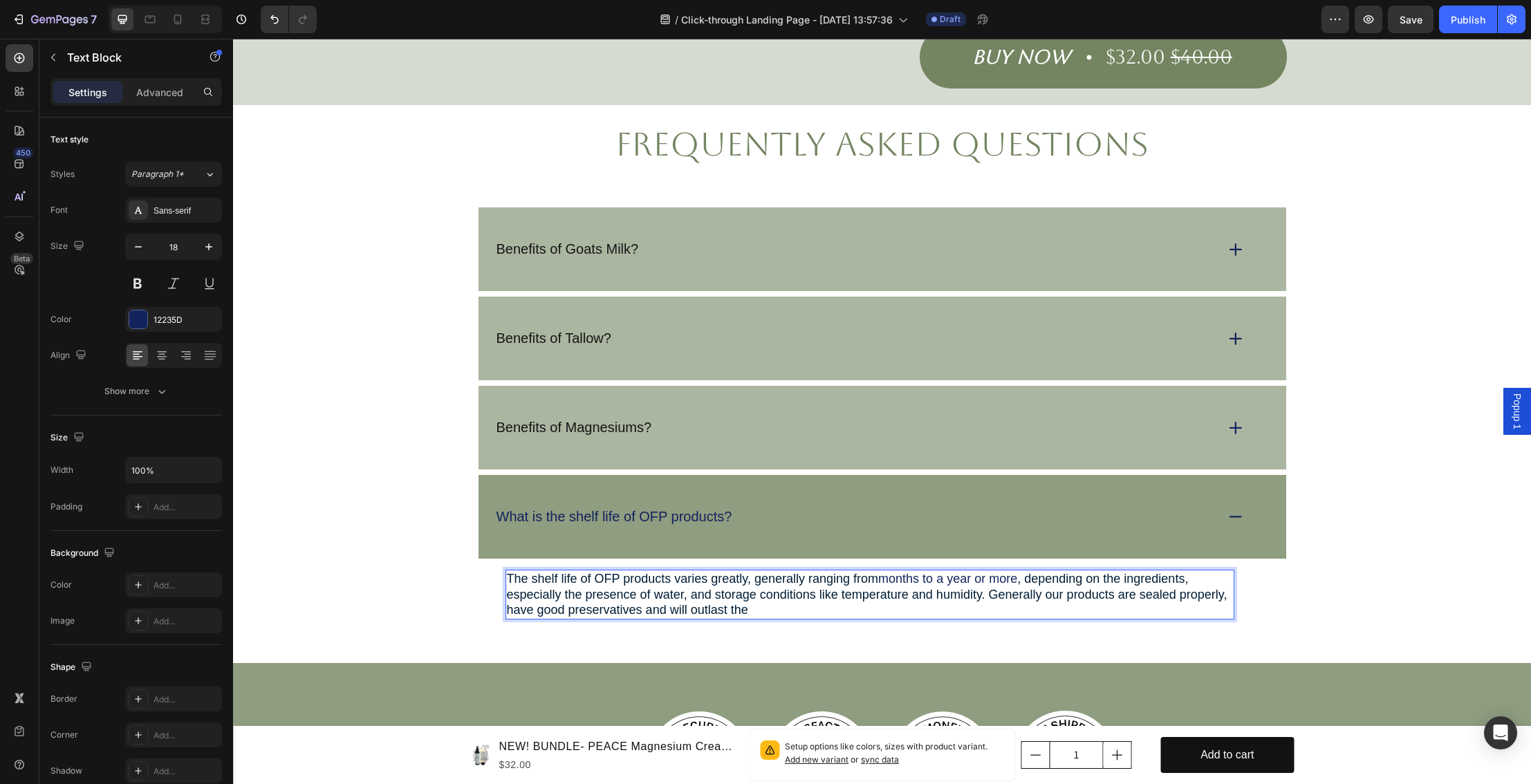
click at [810, 597] on p "The shelf life of OFP products varies greatly, generally ranging from months to…" at bounding box center [870, 594] width 726 height 47
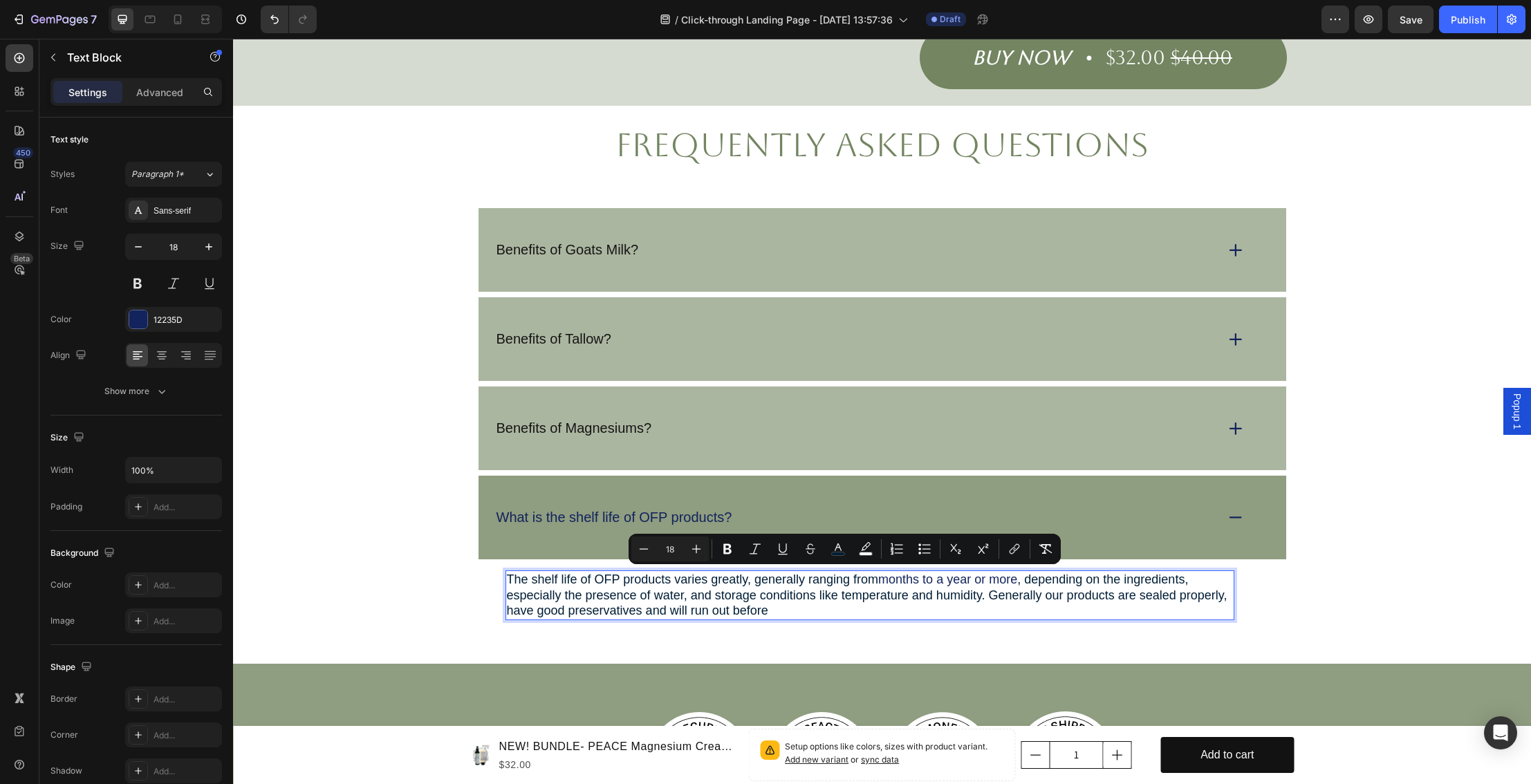
drag, startPoint x: 997, startPoint y: 579, endPoint x: 998, endPoint y: 595, distance: 16.0
click at [998, 595] on p "The shelf life of OFP products varies greatly, generally ranging from months to…" at bounding box center [870, 595] width 726 height 47
copy span "Generally our products are sealed properly, have good preservatives and will ru…"
click at [998, 577] on span ", depending on the ingredients, especially the presence of water, and storage c…" at bounding box center [867, 595] width 720 height 45
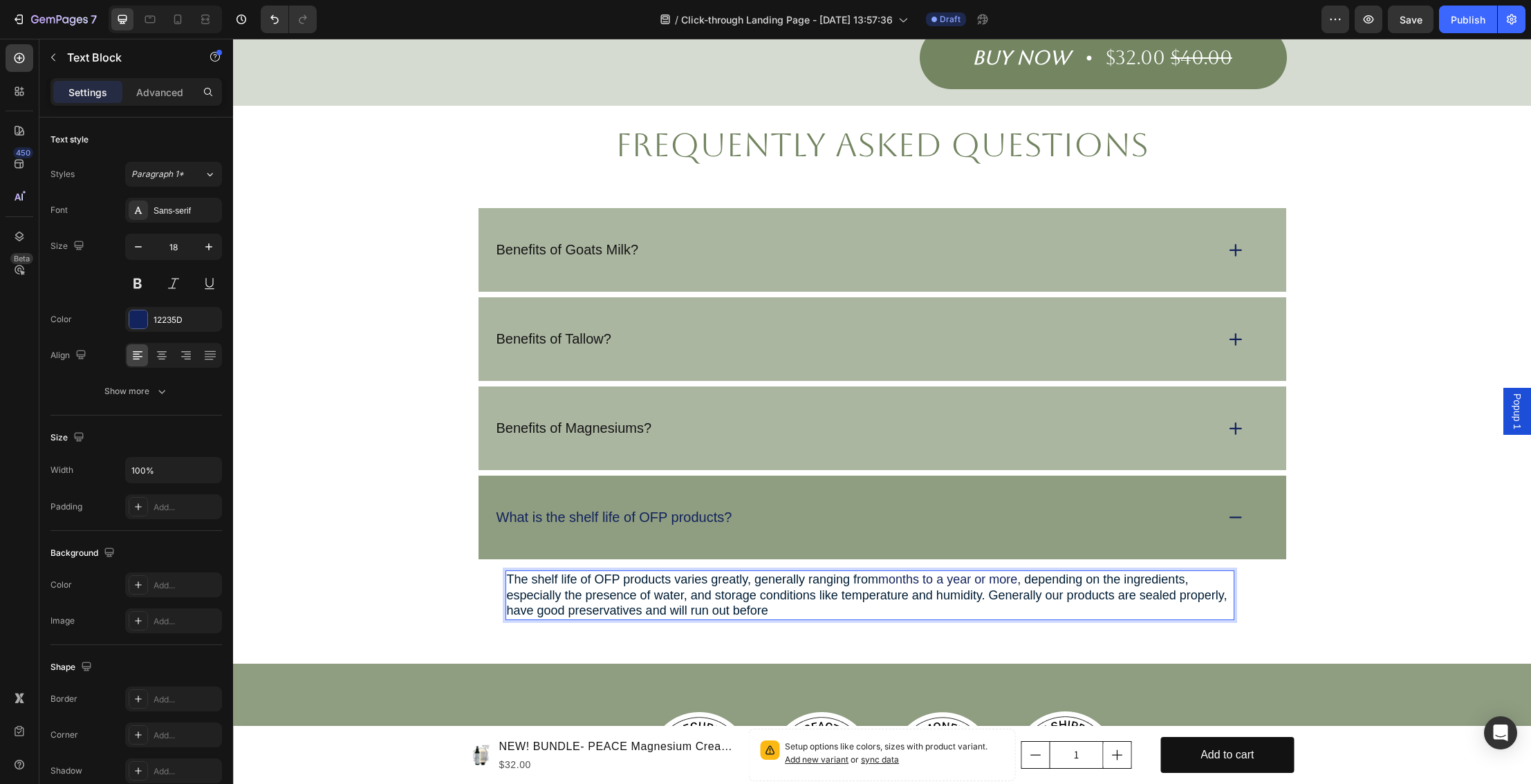
drag, startPoint x: 997, startPoint y: 578, endPoint x: 1037, endPoint y: 601, distance: 46.1
click at [1037, 601] on div "The shelf life of OFP products varies greatly, generally ranging from months to…" at bounding box center [870, 596] width 729 height 49
click at [1093, 595] on p "The shelf life of OFP products varies greatly, generally ranging from months to…" at bounding box center [870, 595] width 726 height 47
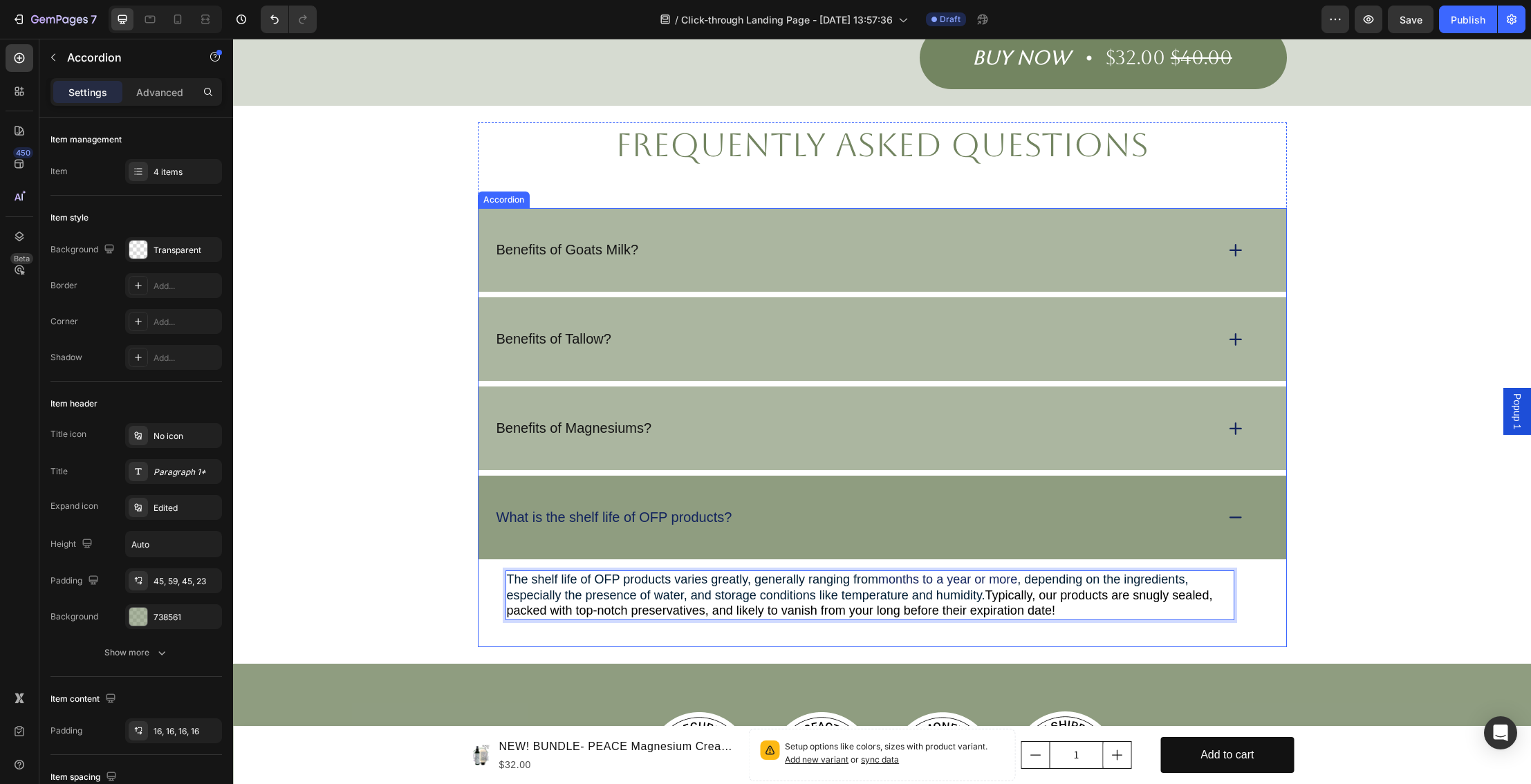
click at [1284, 564] on div "The shelf life of OFP products varies greatly, generally ranging from months to…" at bounding box center [882, 603] width 808 height 88
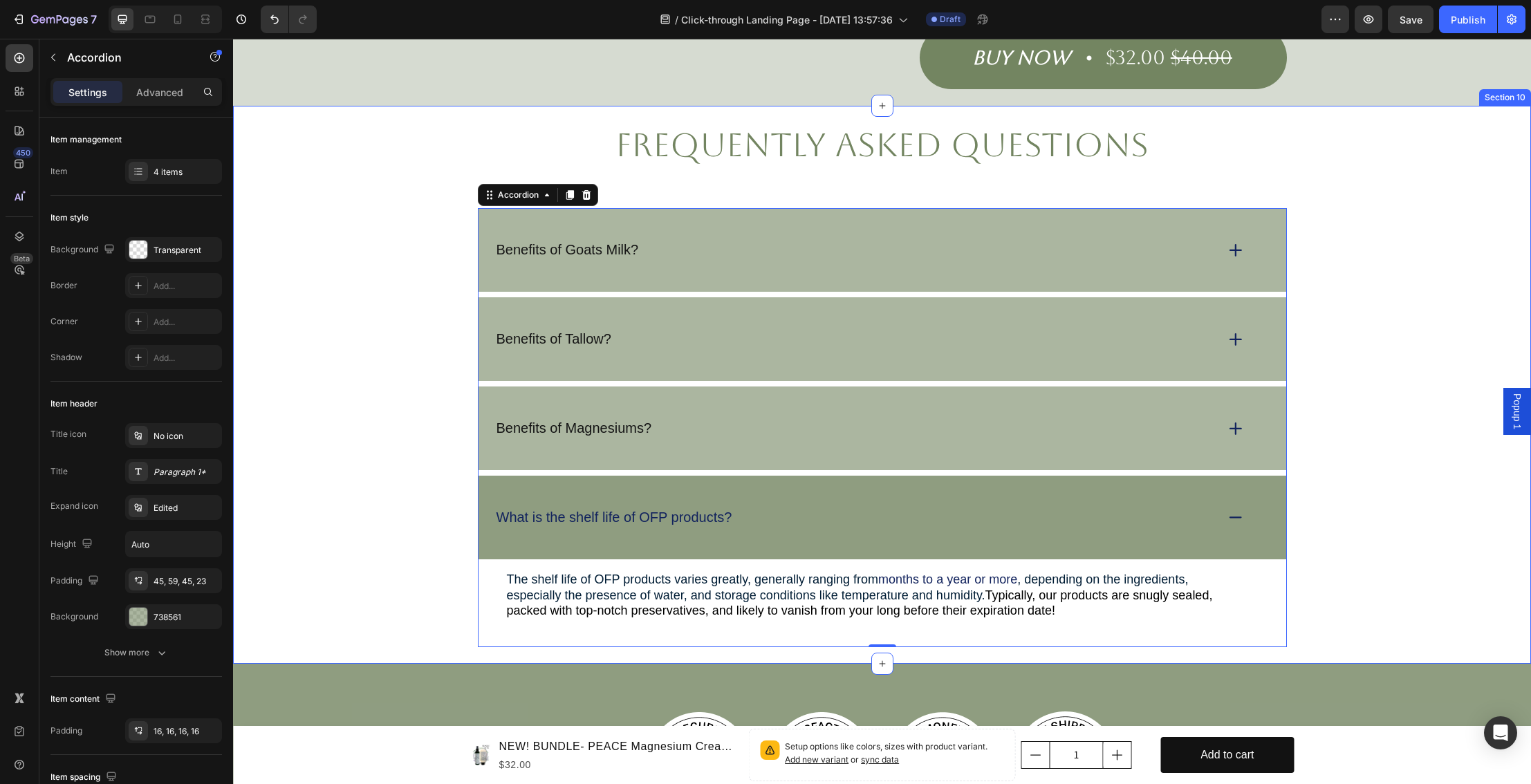
click at [1338, 545] on div "frequently asked questions Heading Benefits of Goats Milk? Benefits of Tallow? …" at bounding box center [882, 385] width 1270 height 525
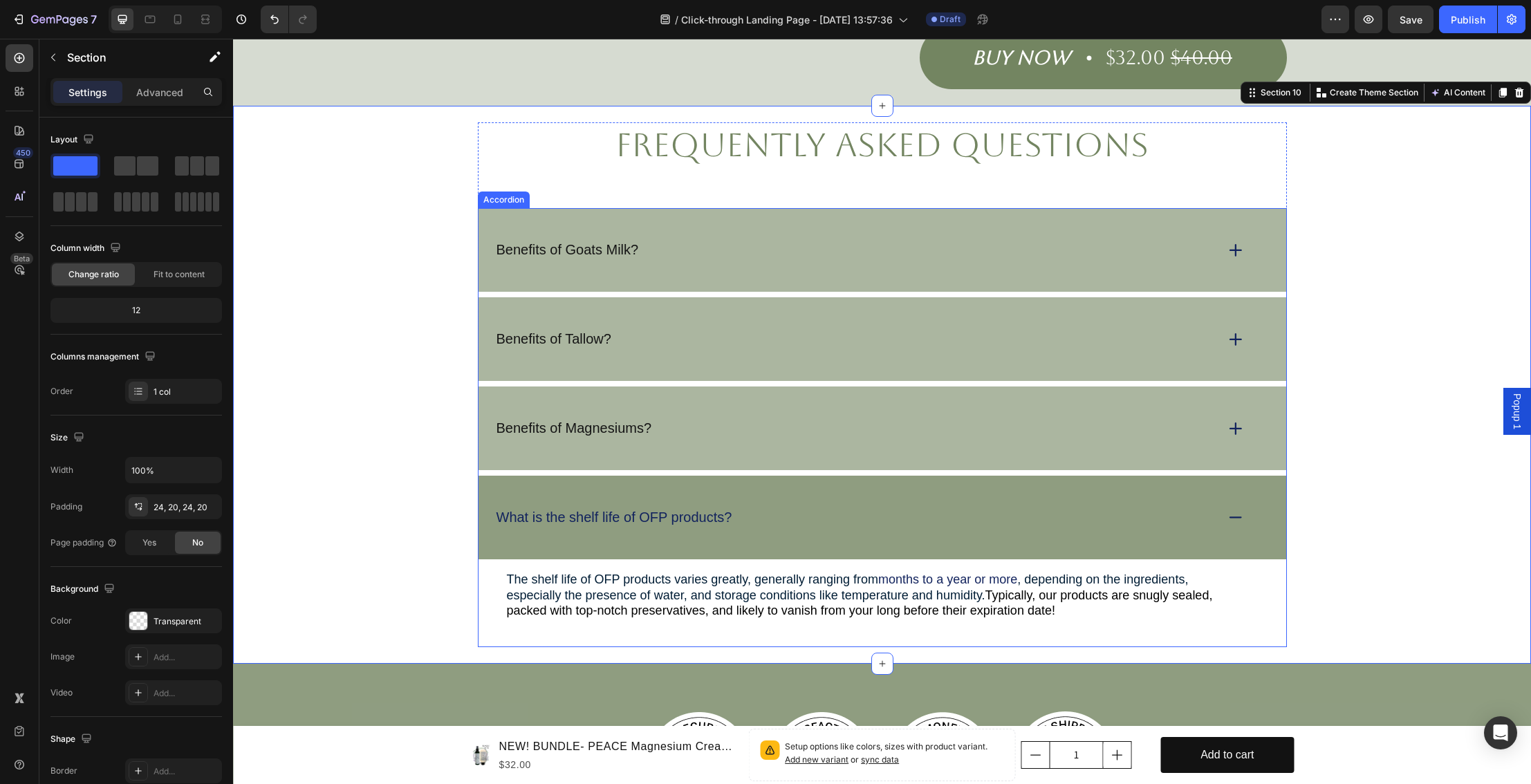
click at [1141, 507] on div "What is the shelf life of OFP products?" at bounding box center [854, 518] width 720 height 22
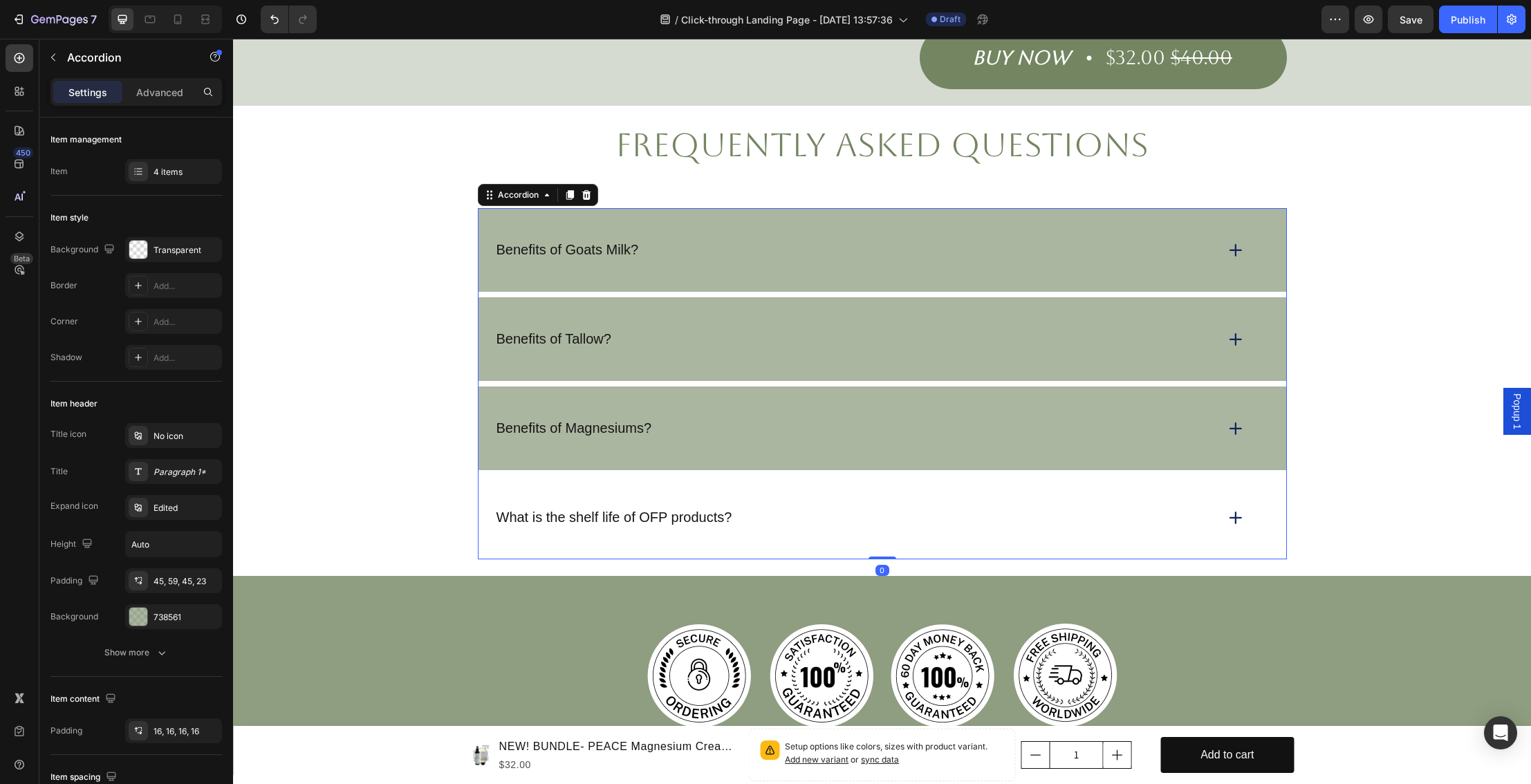
click at [1099, 482] on div "What is the shelf life of OFP products?" at bounding box center [882, 518] width 808 height 84
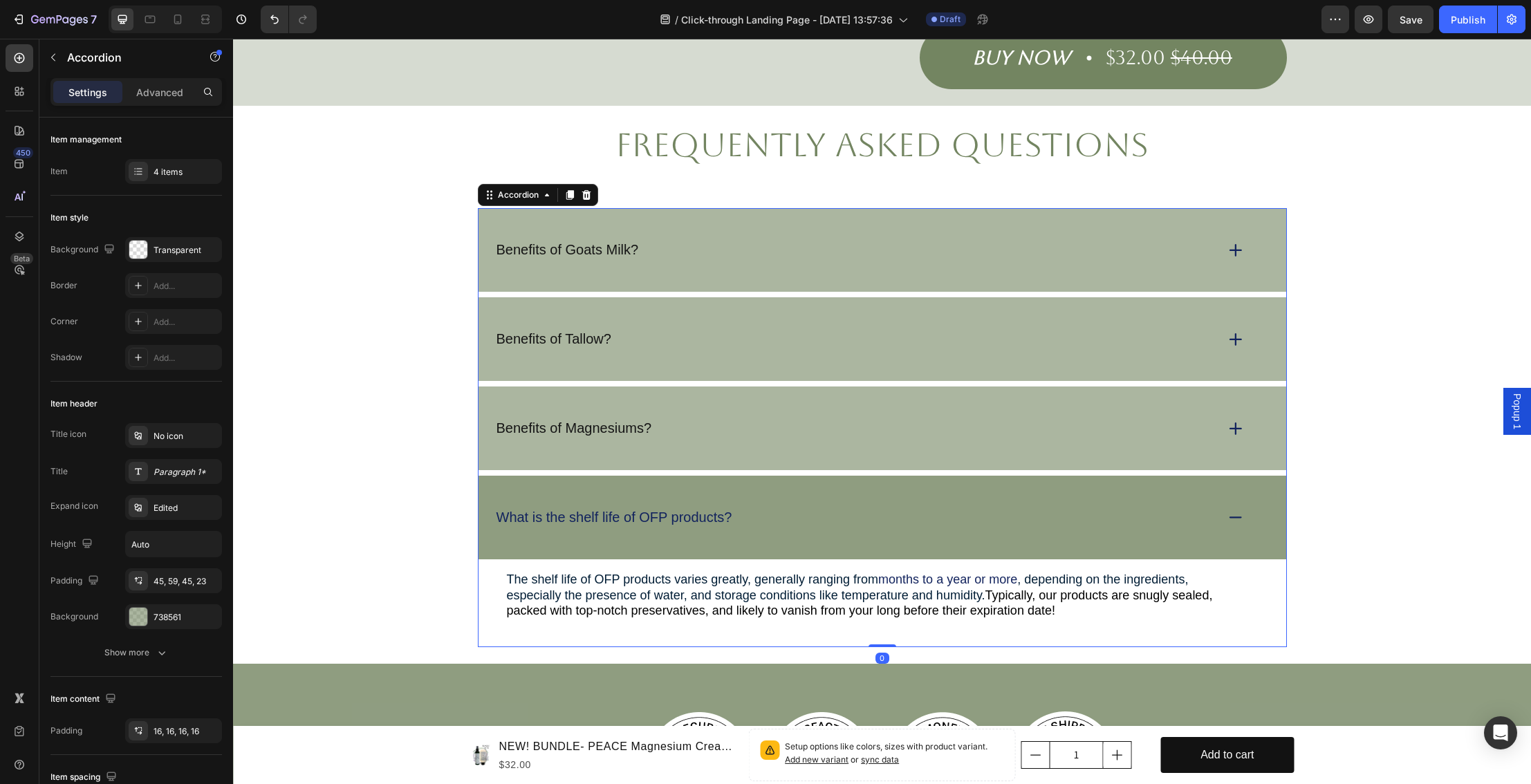
click at [1112, 480] on div "What is the shelf life of OFP products?" at bounding box center [882, 518] width 808 height 84
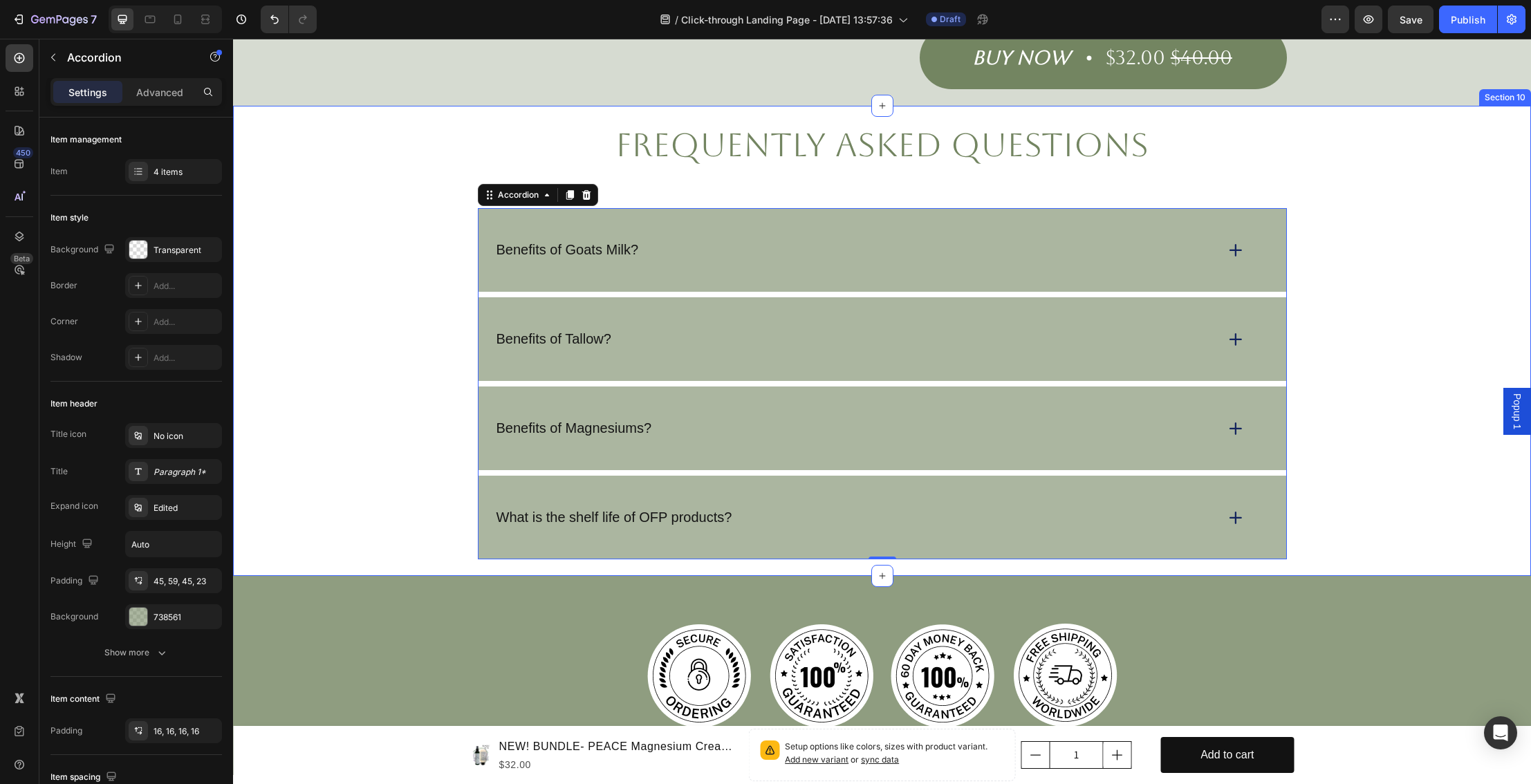
click at [1359, 466] on div "frequently asked questions Heading Benefits of Goats Milk? Benefits of Tallow? …" at bounding box center [882, 341] width 1270 height 437
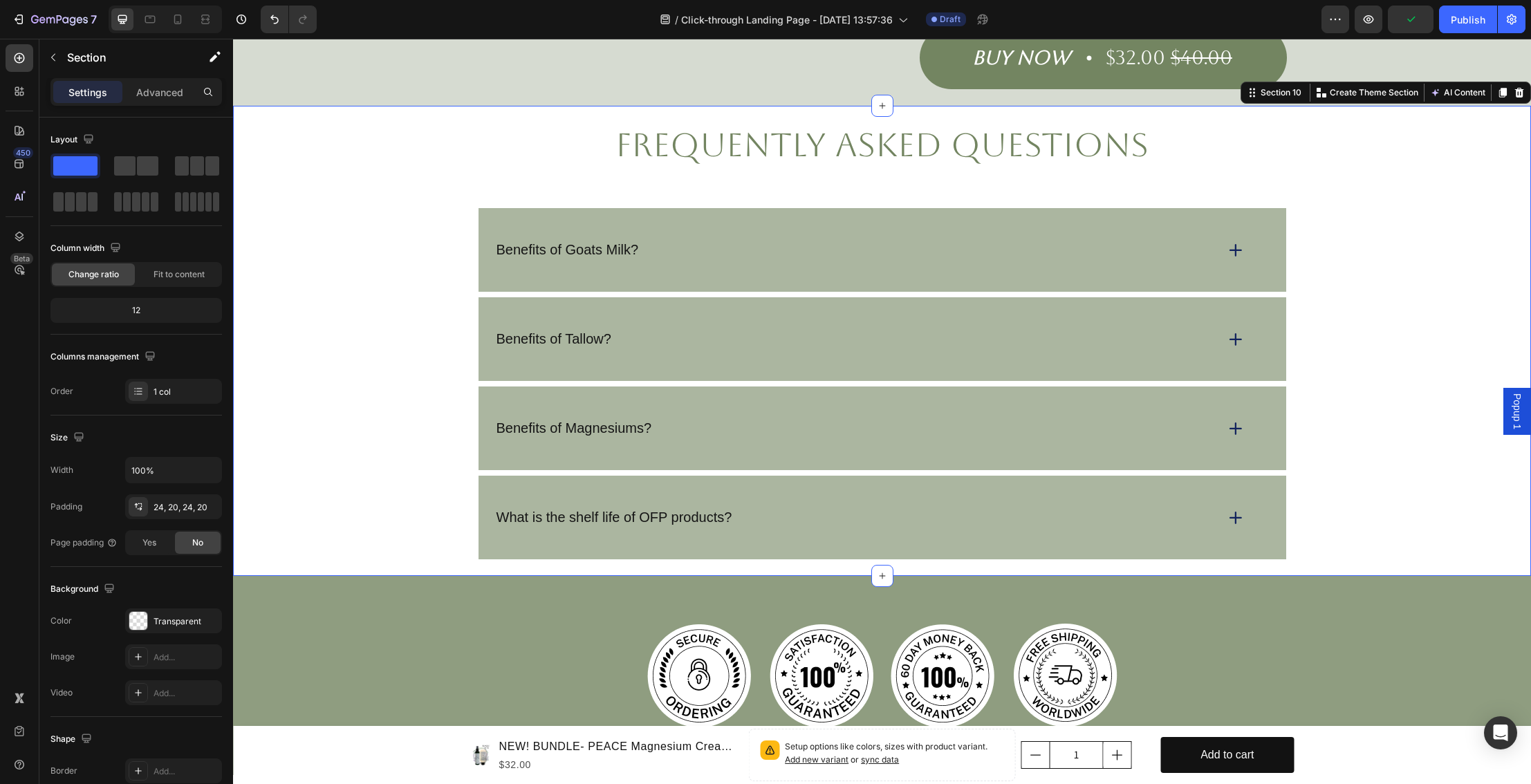
click at [1469, 429] on div "frequently asked questions Heading Benefits of Goats Milk? Benefits of Tallow? …" at bounding box center [882, 341] width 1270 height 437
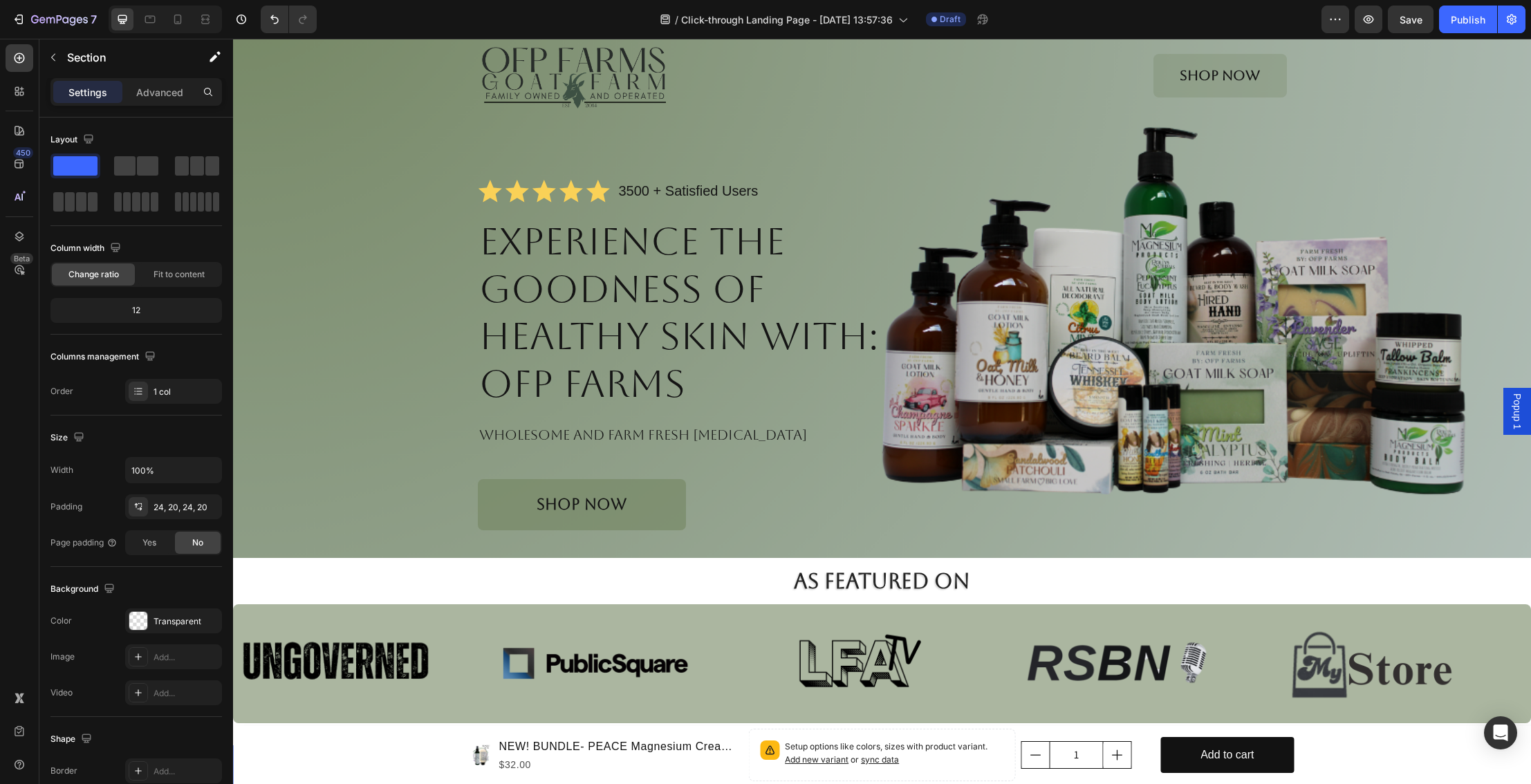
scroll to position [0, 0]
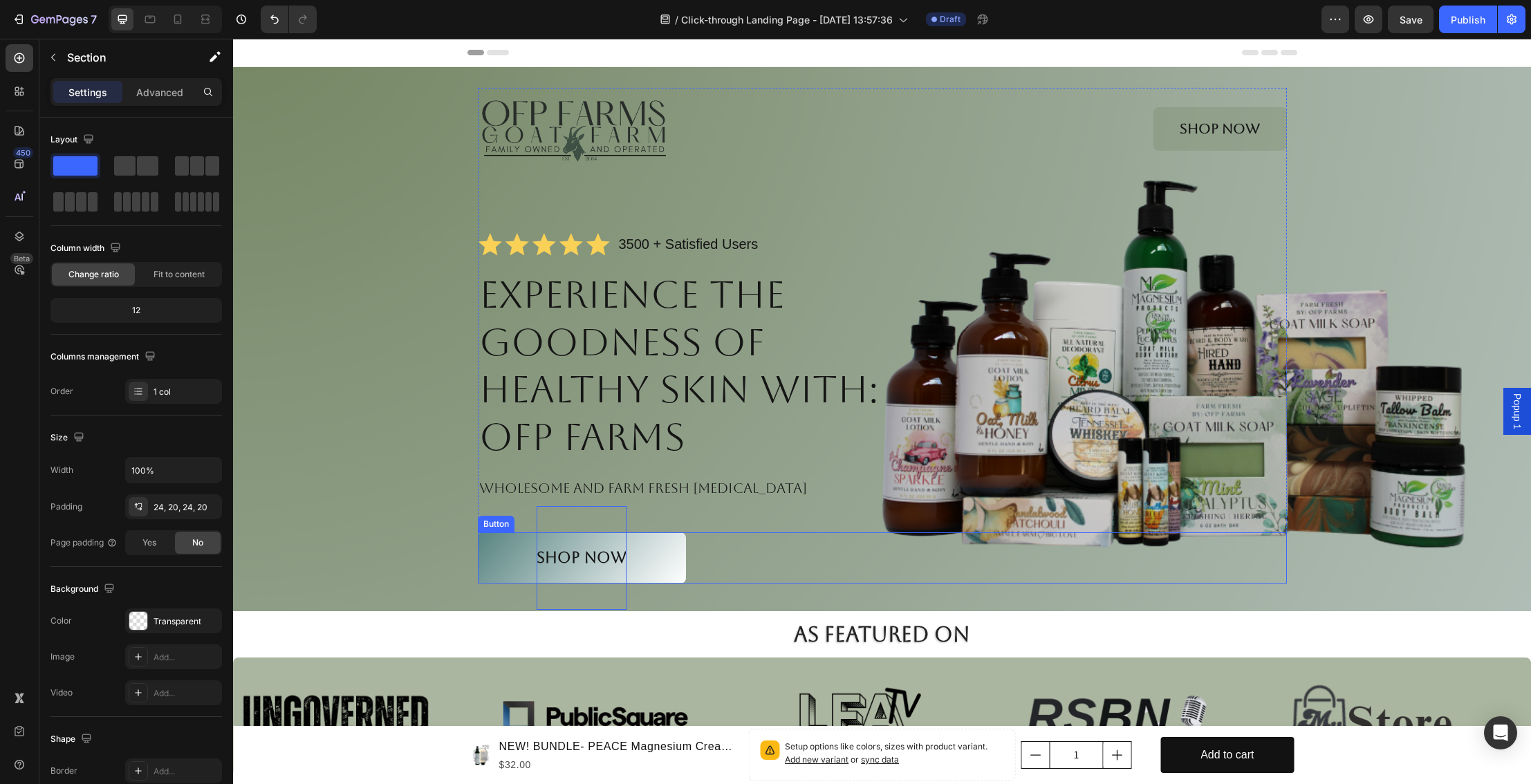
click at [597, 553] on p "Shop NOW" at bounding box center [581, 558] width 90 height 104
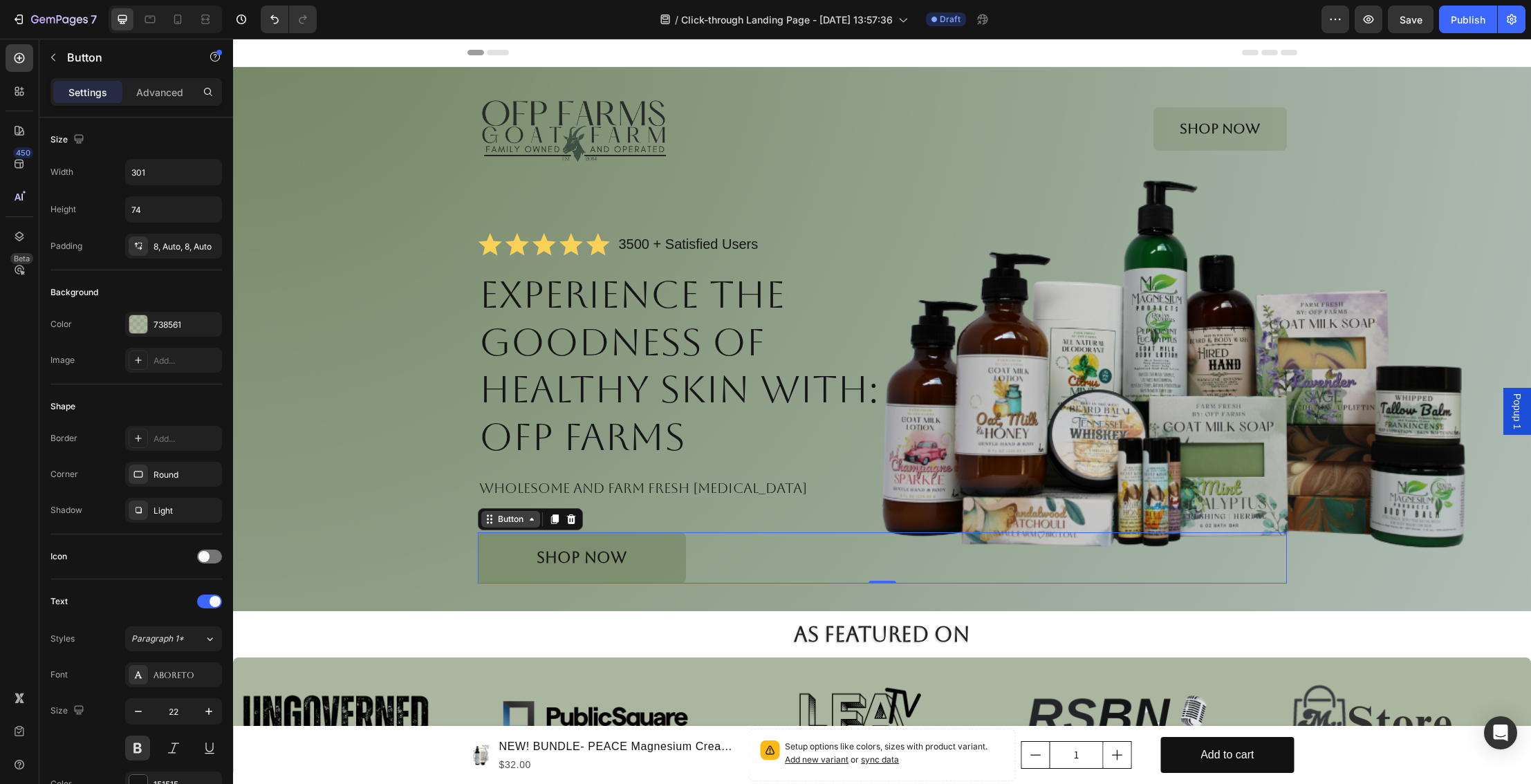
click at [513, 525] on div "Button" at bounding box center [510, 519] width 31 height 12
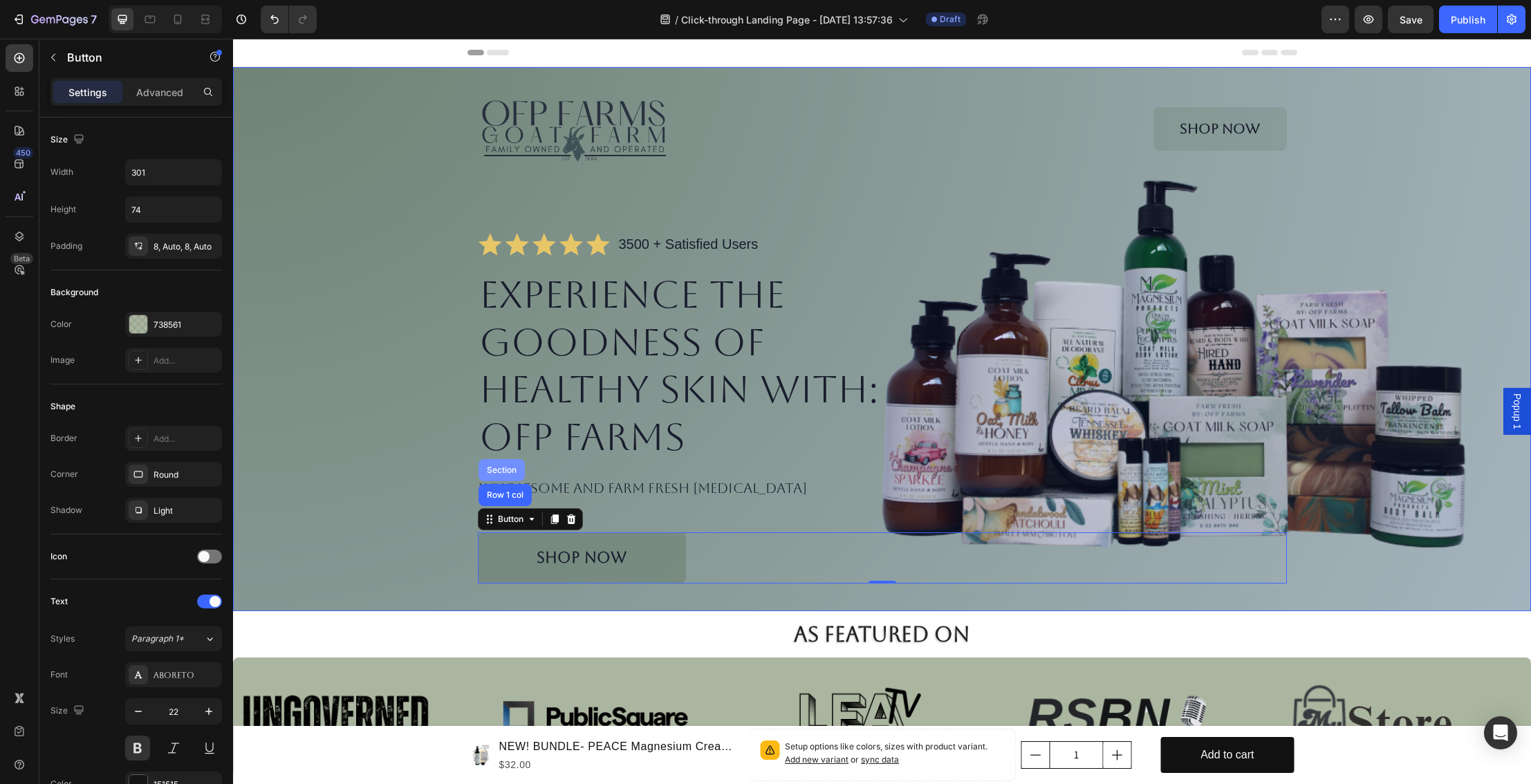
click at [498, 472] on div "Section" at bounding box center [501, 470] width 35 height 9
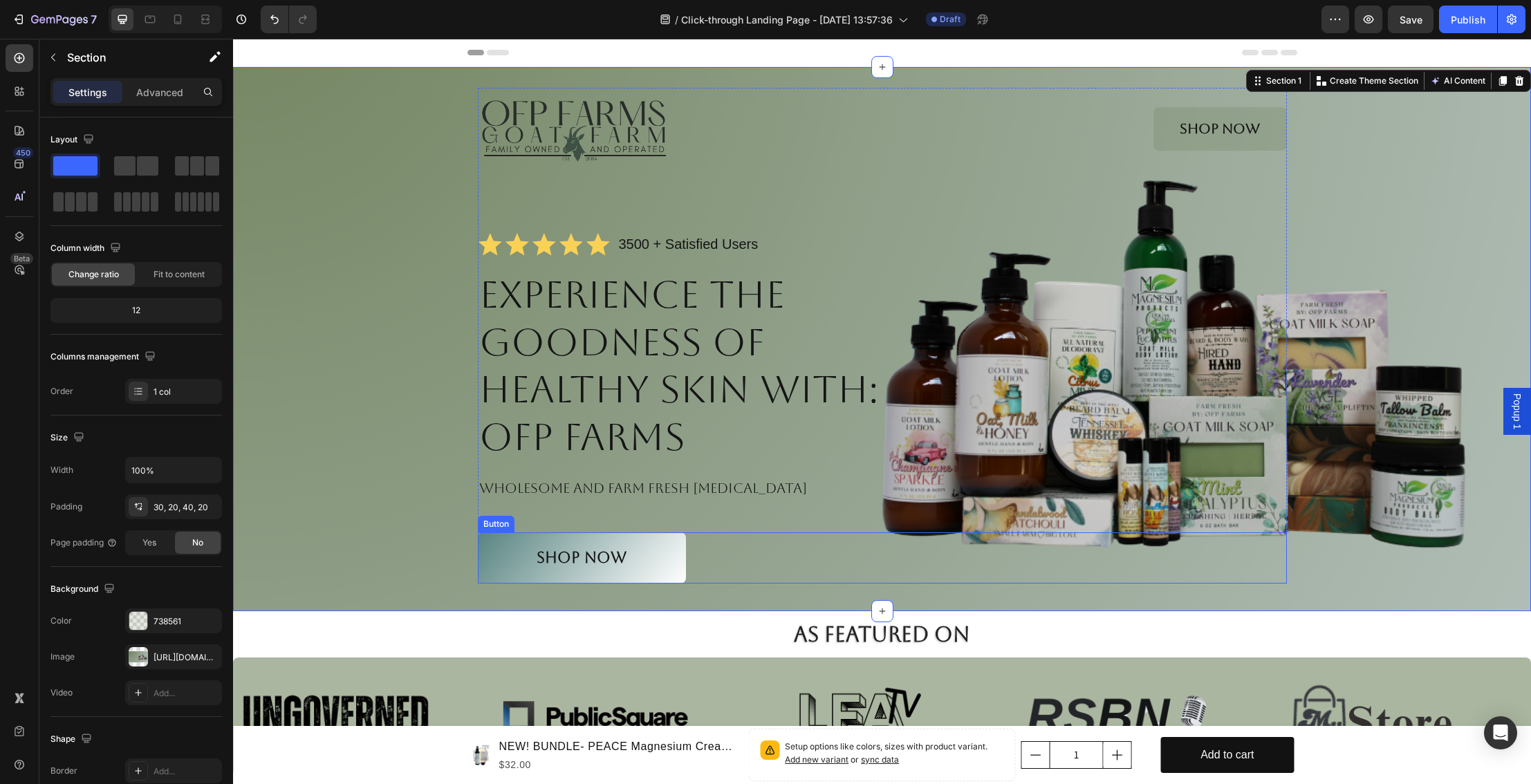
click at [507, 574] on button "Shop NOW" at bounding box center [581, 559] width 208 height 51
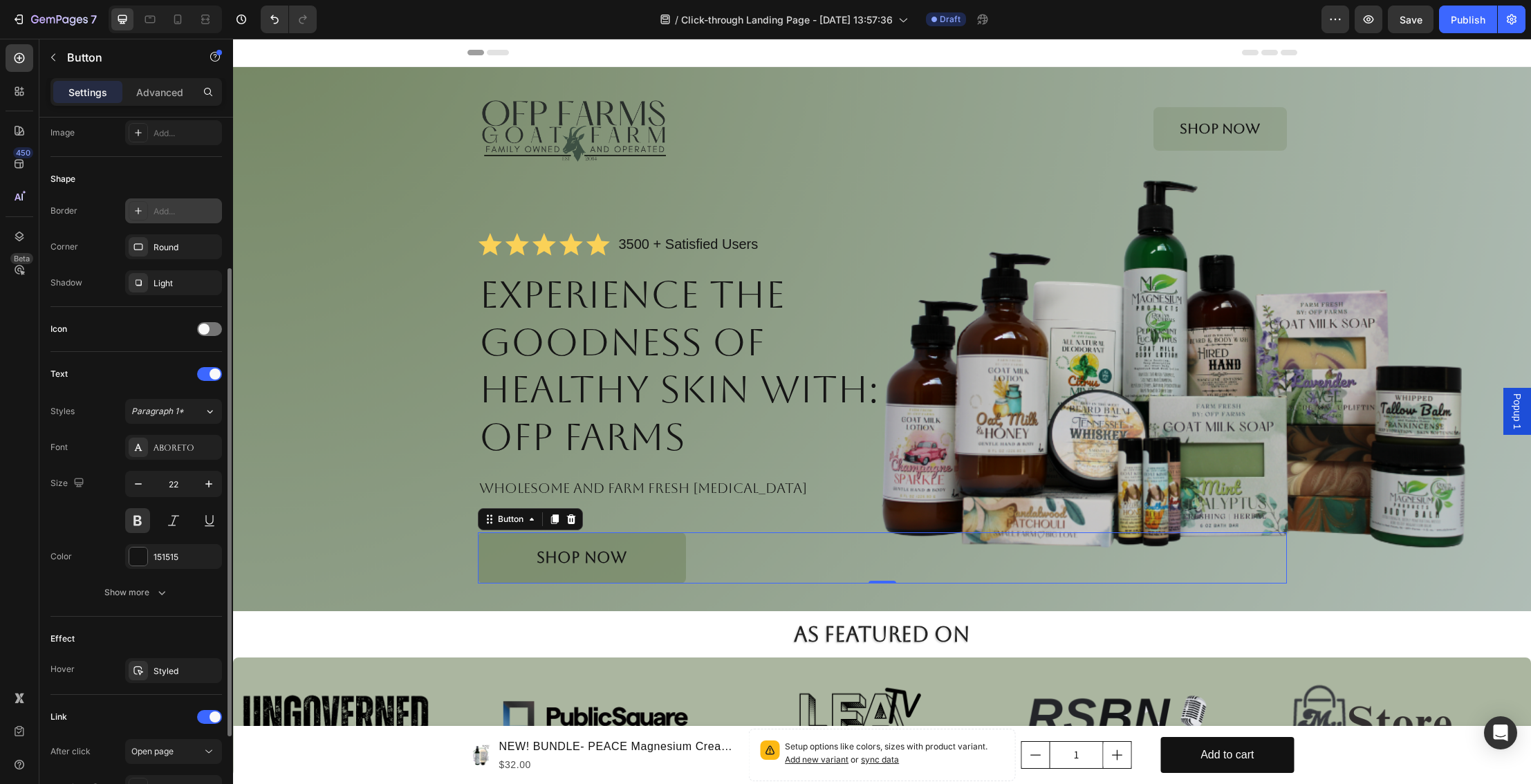
scroll to position [358, 0]
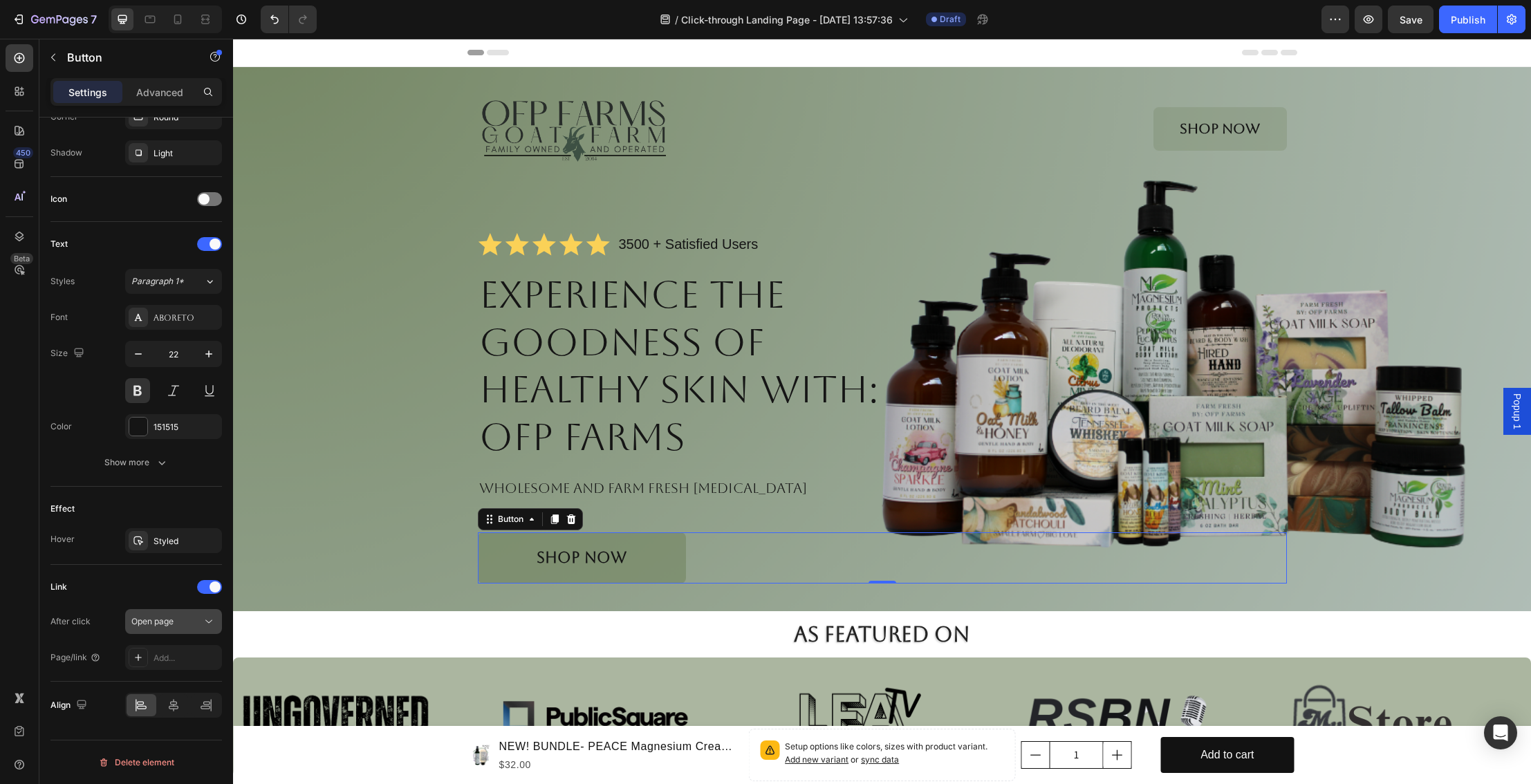
click at [191, 627] on div "Open page" at bounding box center [167, 621] width 70 height 12
click at [173, 655] on span "Open page" at bounding box center [152, 656] width 42 height 12
click at [526, 557] on button "Shop NOW" at bounding box center [581, 559] width 208 height 51
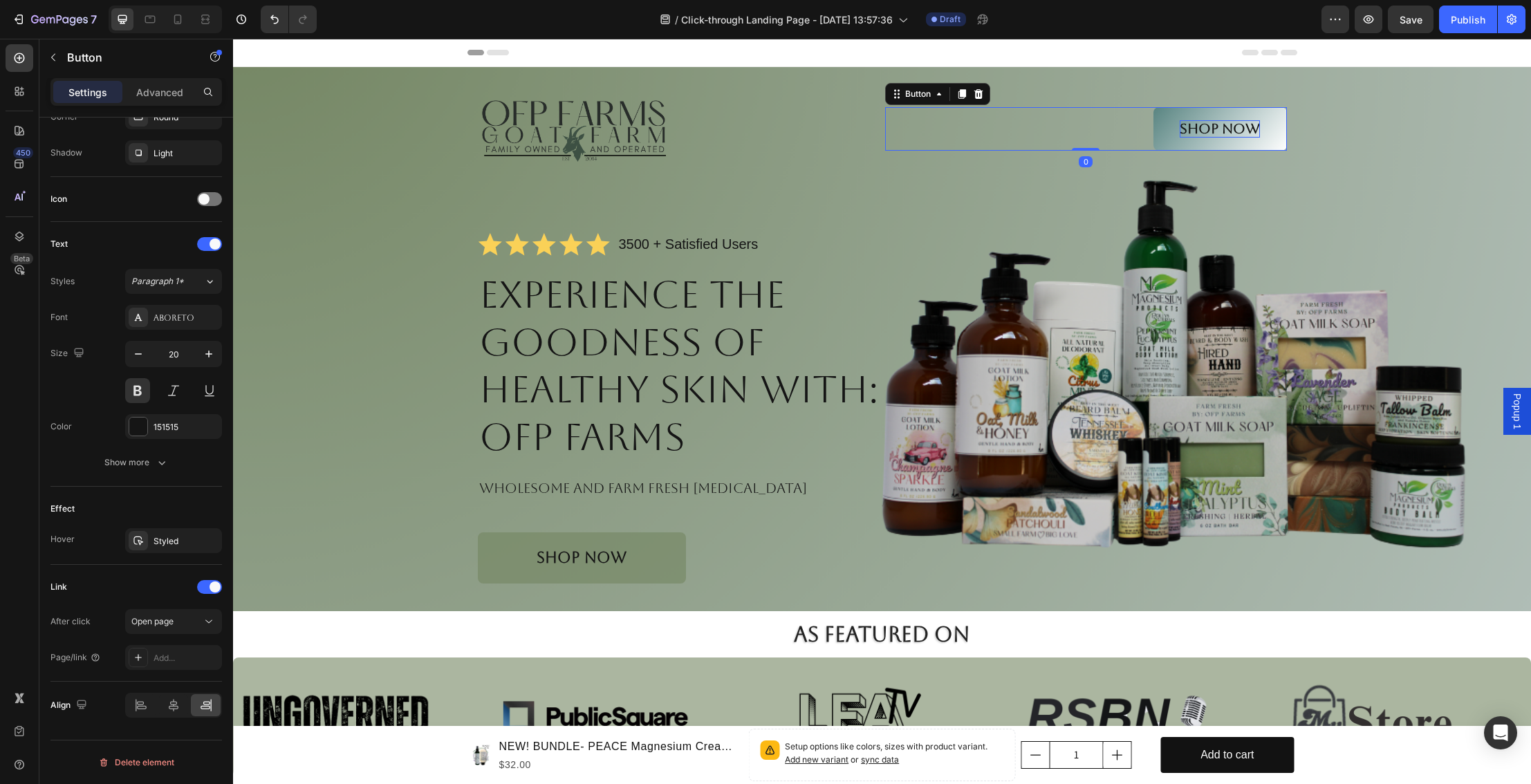
click at [1232, 133] on p "Shop Now" at bounding box center [1220, 128] width 80 height 17
click at [1238, 135] on p "Shop Now" at bounding box center [1220, 128] width 80 height 17
click at [1235, 133] on p "Shop Now" at bounding box center [1220, 128] width 80 height 17
click at [1255, 130] on p "Shop Now" at bounding box center [1220, 128] width 80 height 17
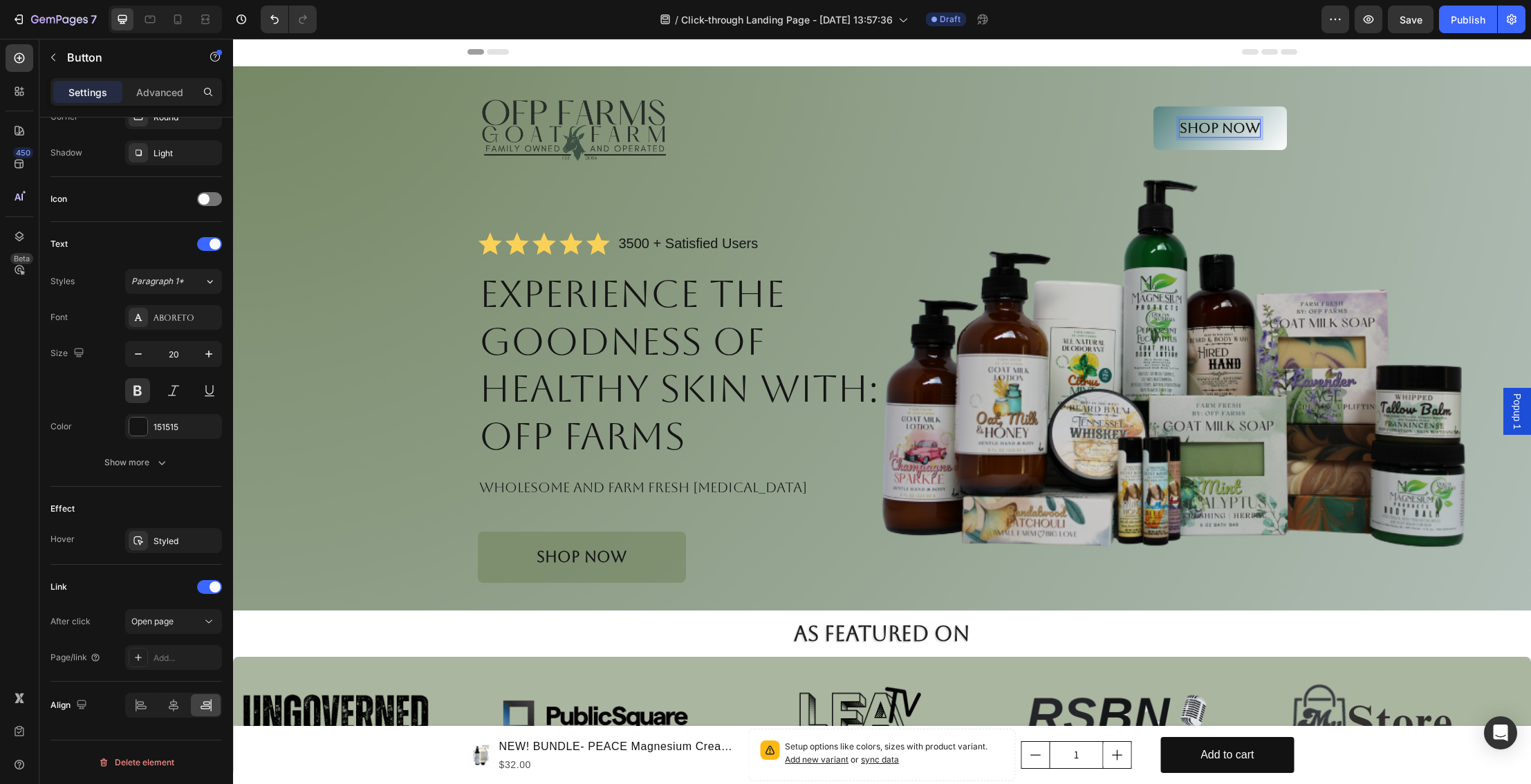
click at [1273, 130] on button "Shop Now" at bounding box center [1221, 128] width 133 height 44
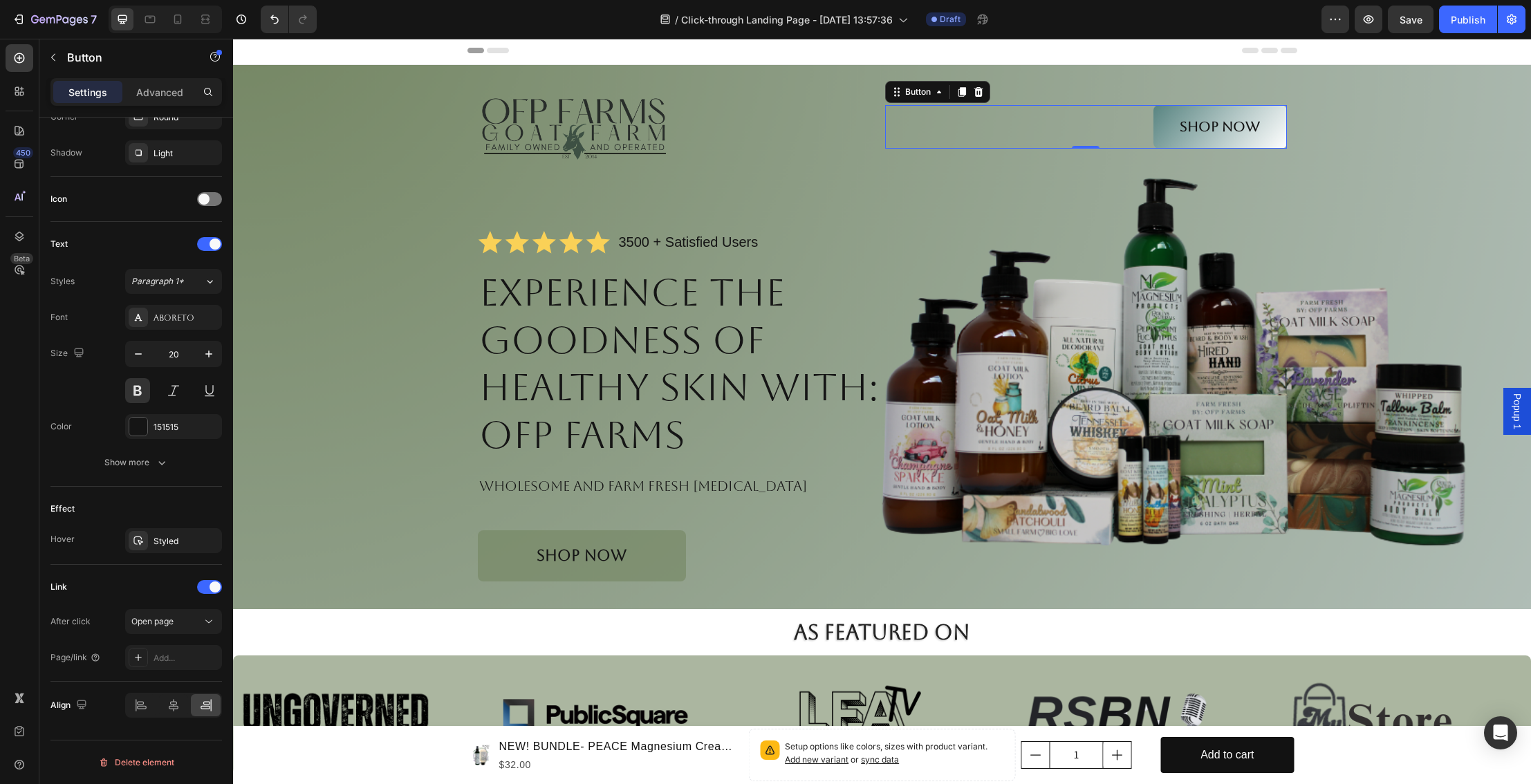
scroll to position [3, 0]
click at [927, 95] on div "Button" at bounding box center [918, 90] width 31 height 12
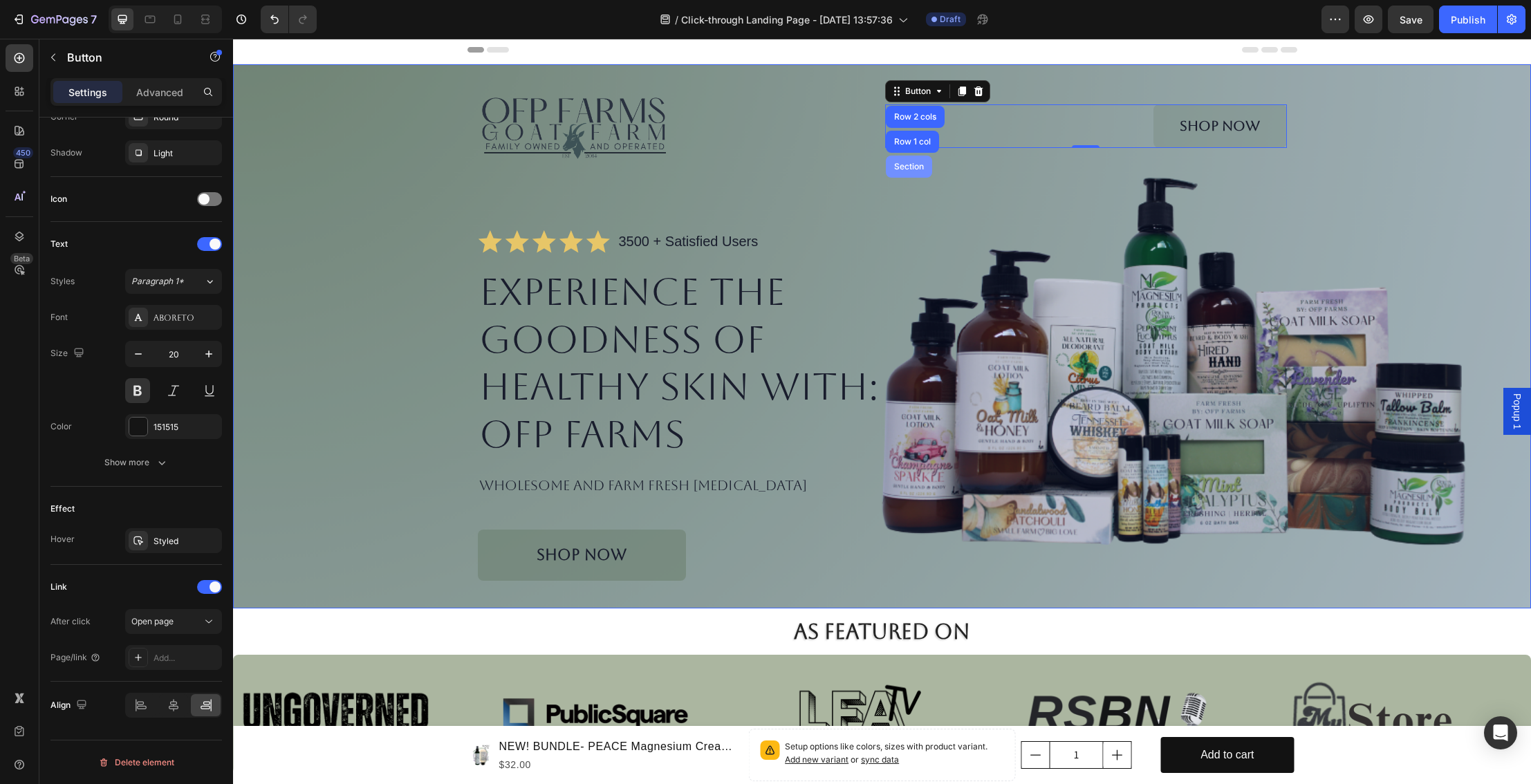
click at [917, 167] on div "Section" at bounding box center [909, 167] width 35 height 9
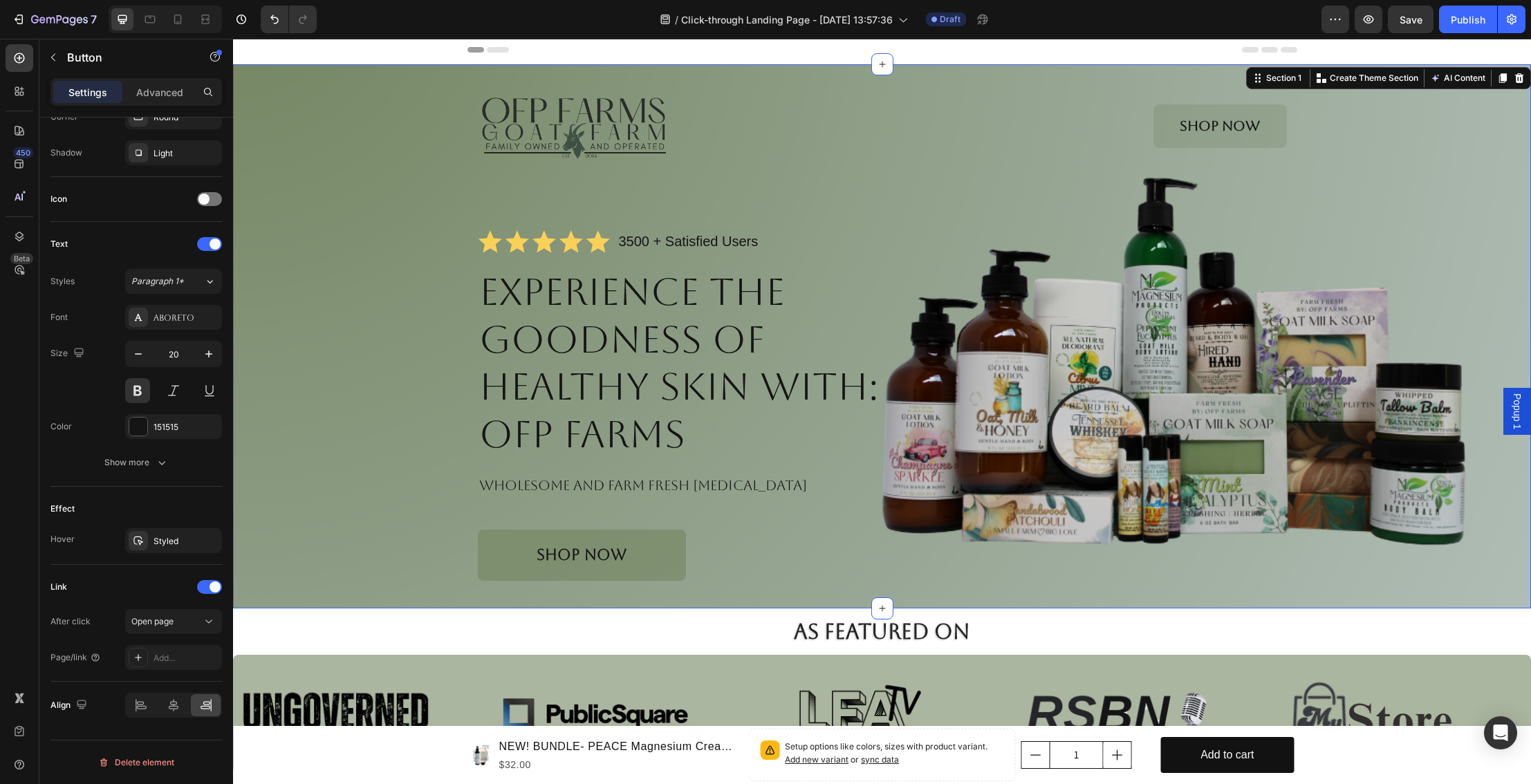
scroll to position [0, 0]
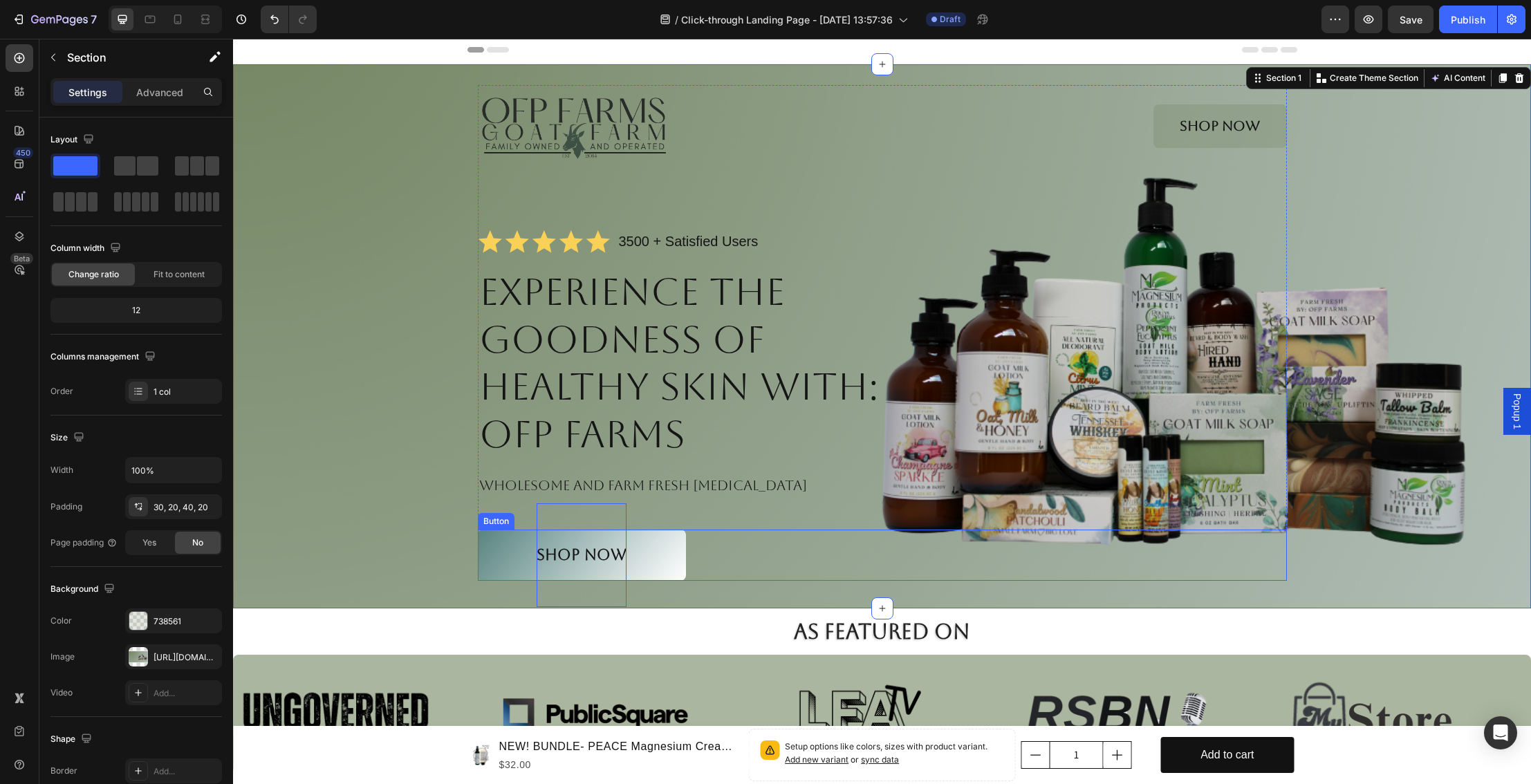
click at [538, 568] on p "Shop NOW" at bounding box center [581, 555] width 90 height 104
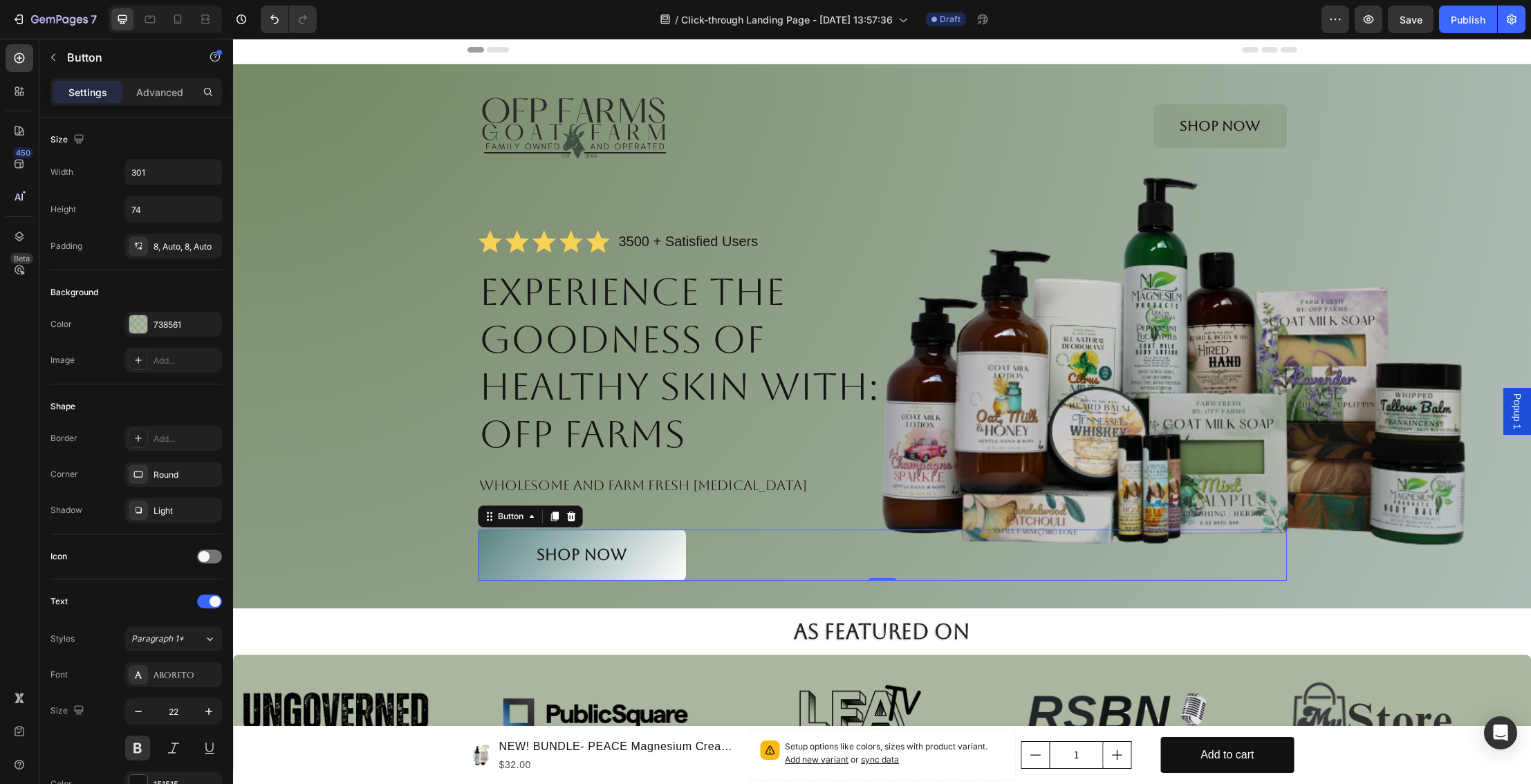
click at [498, 557] on button "Shop NOW" at bounding box center [581, 556] width 208 height 51
click at [169, 92] on p "Advanced" at bounding box center [159, 91] width 47 height 14
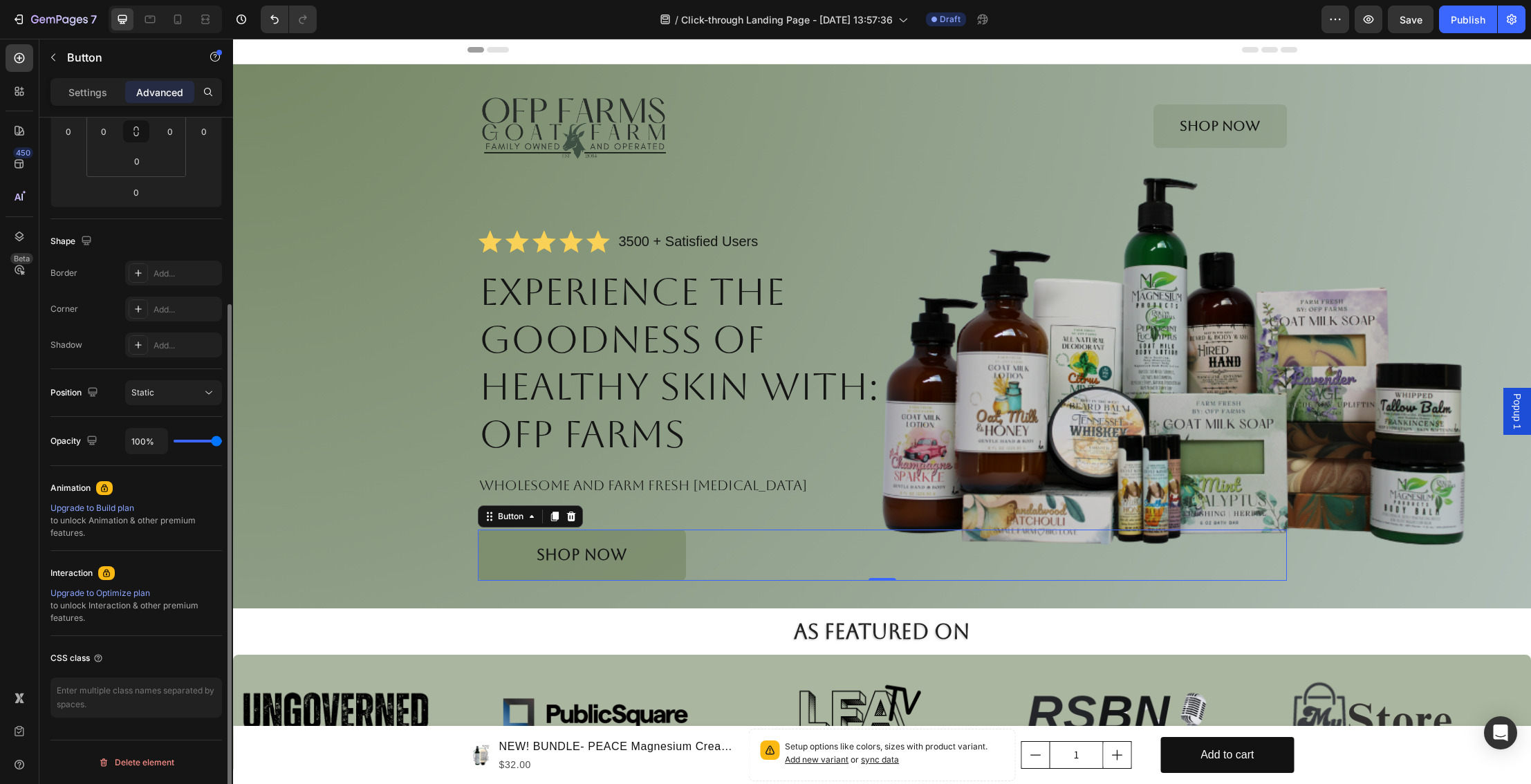
scroll to position [253, 0]
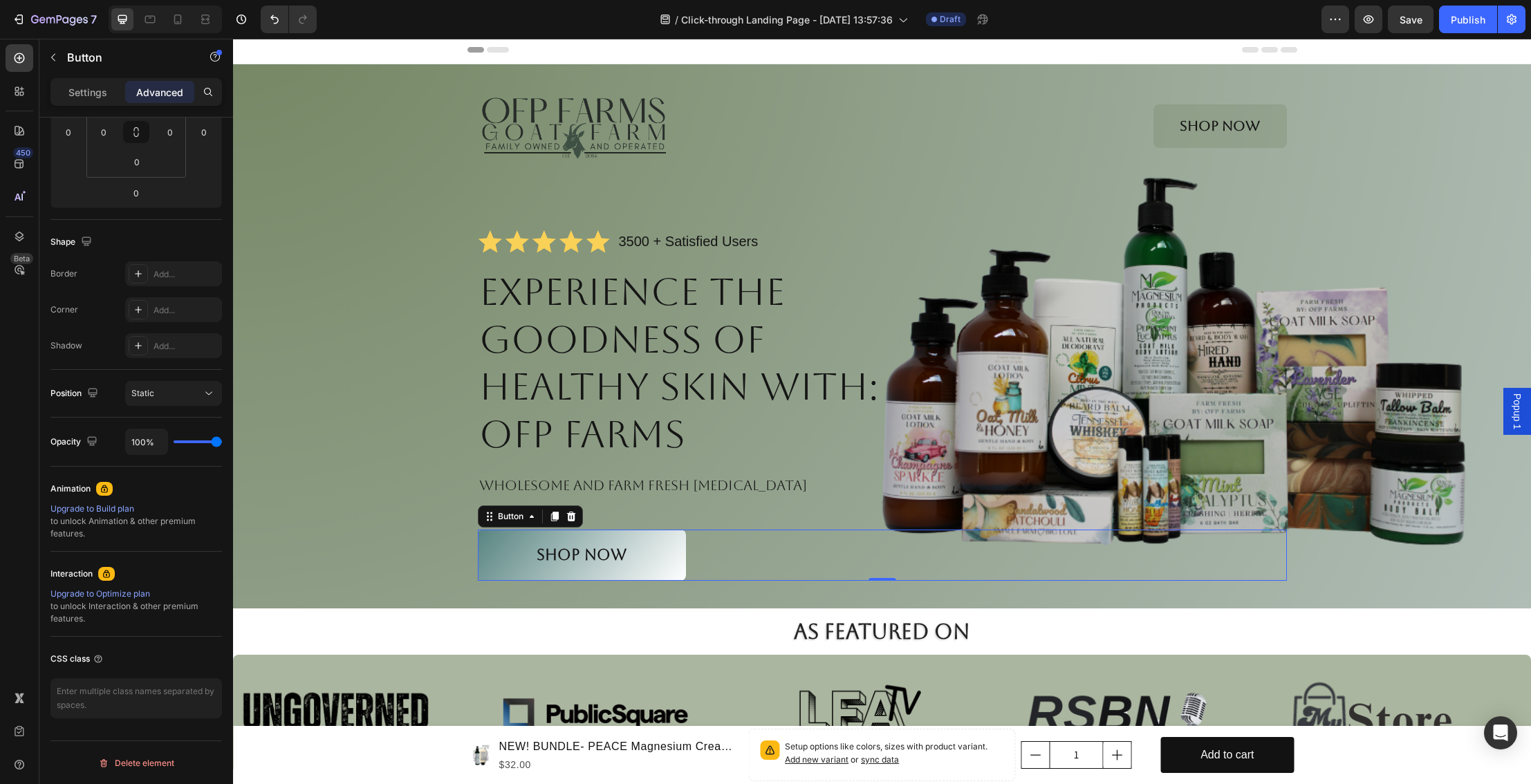
click at [524, 559] on button "Shop NOW" at bounding box center [581, 556] width 208 height 51
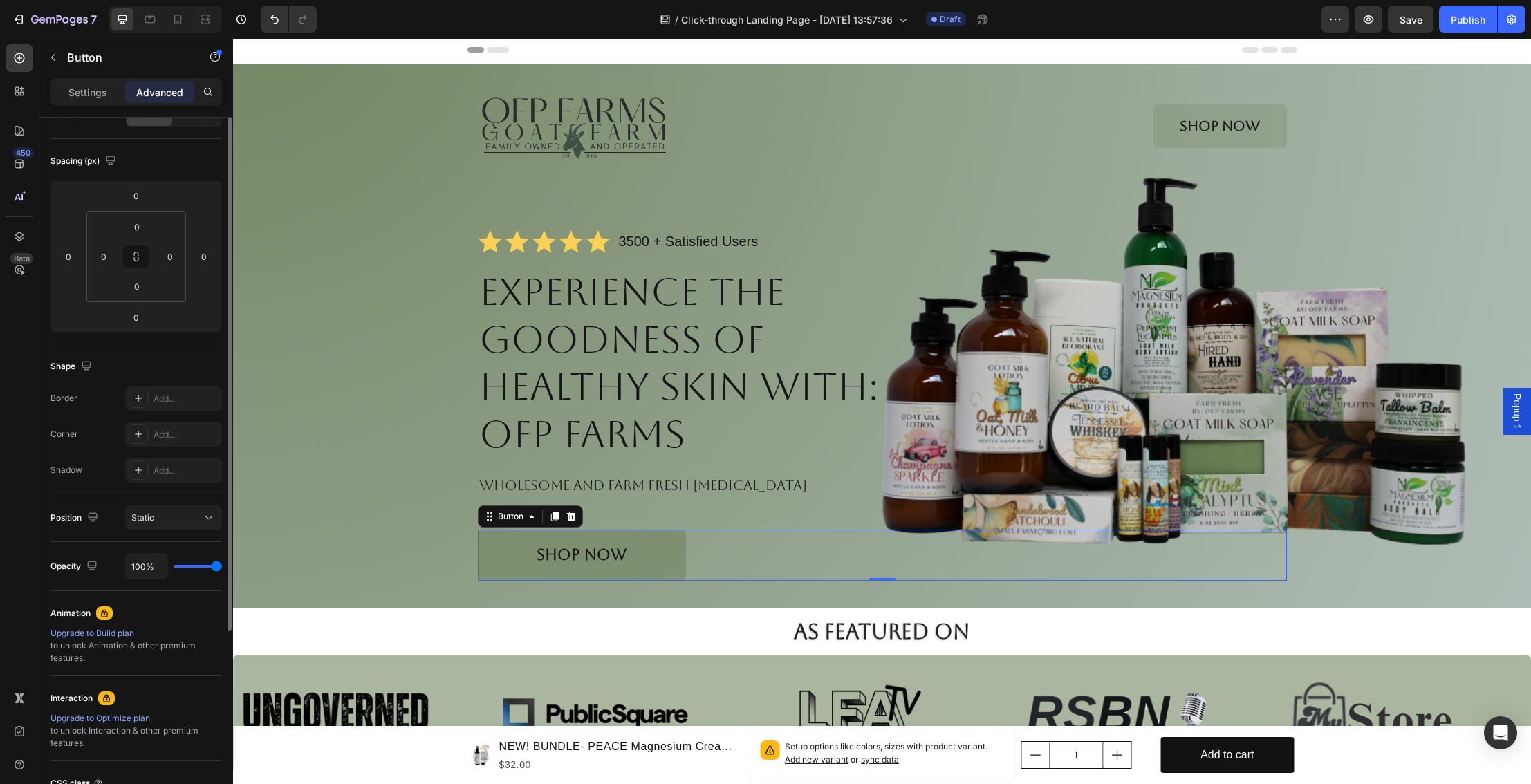
scroll to position [0, 0]
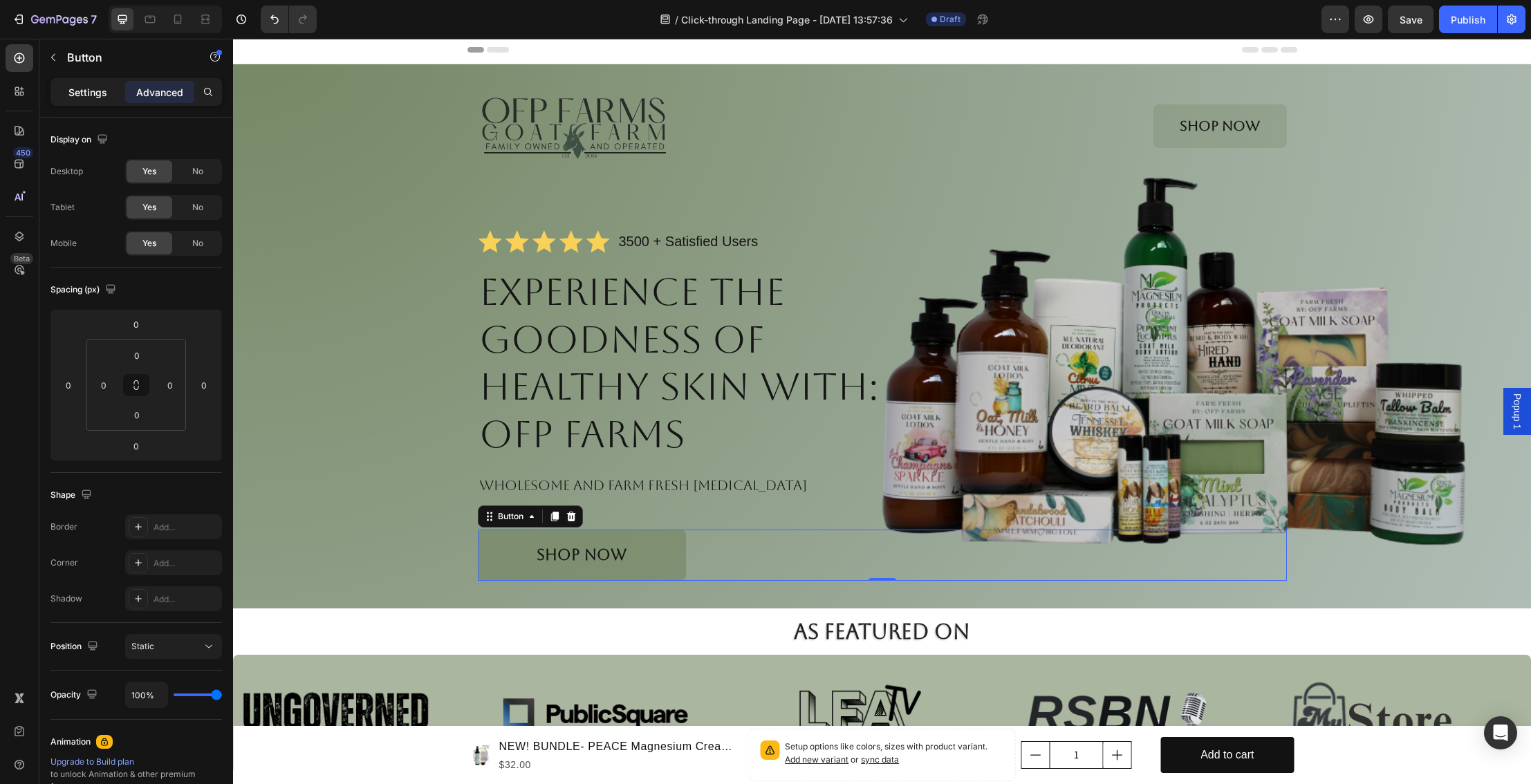
click at [95, 94] on p "Settings" at bounding box center [88, 91] width 39 height 14
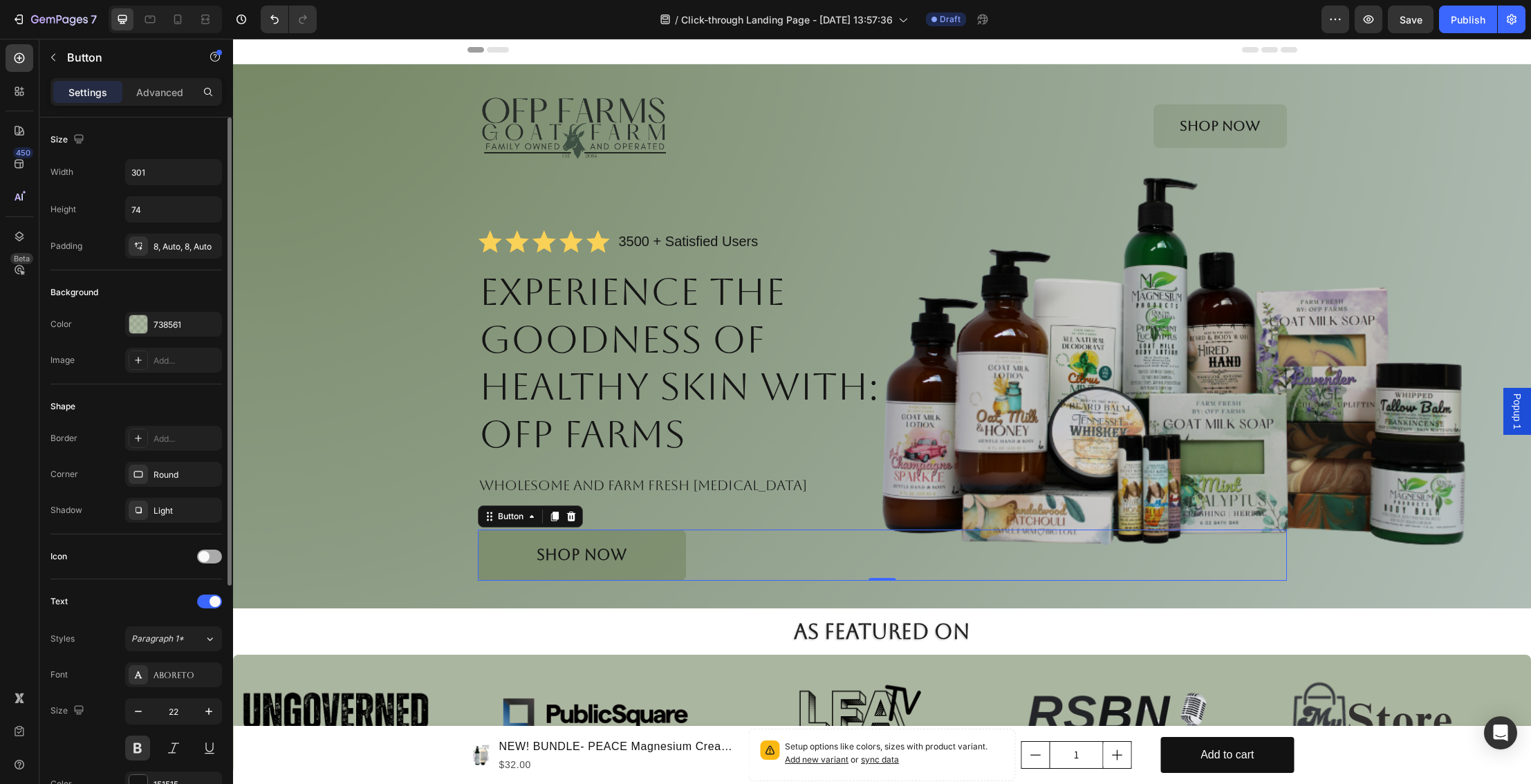
click at [215, 559] on div at bounding box center [209, 557] width 25 height 14
click at [209, 559] on span at bounding box center [215, 557] width 11 height 11
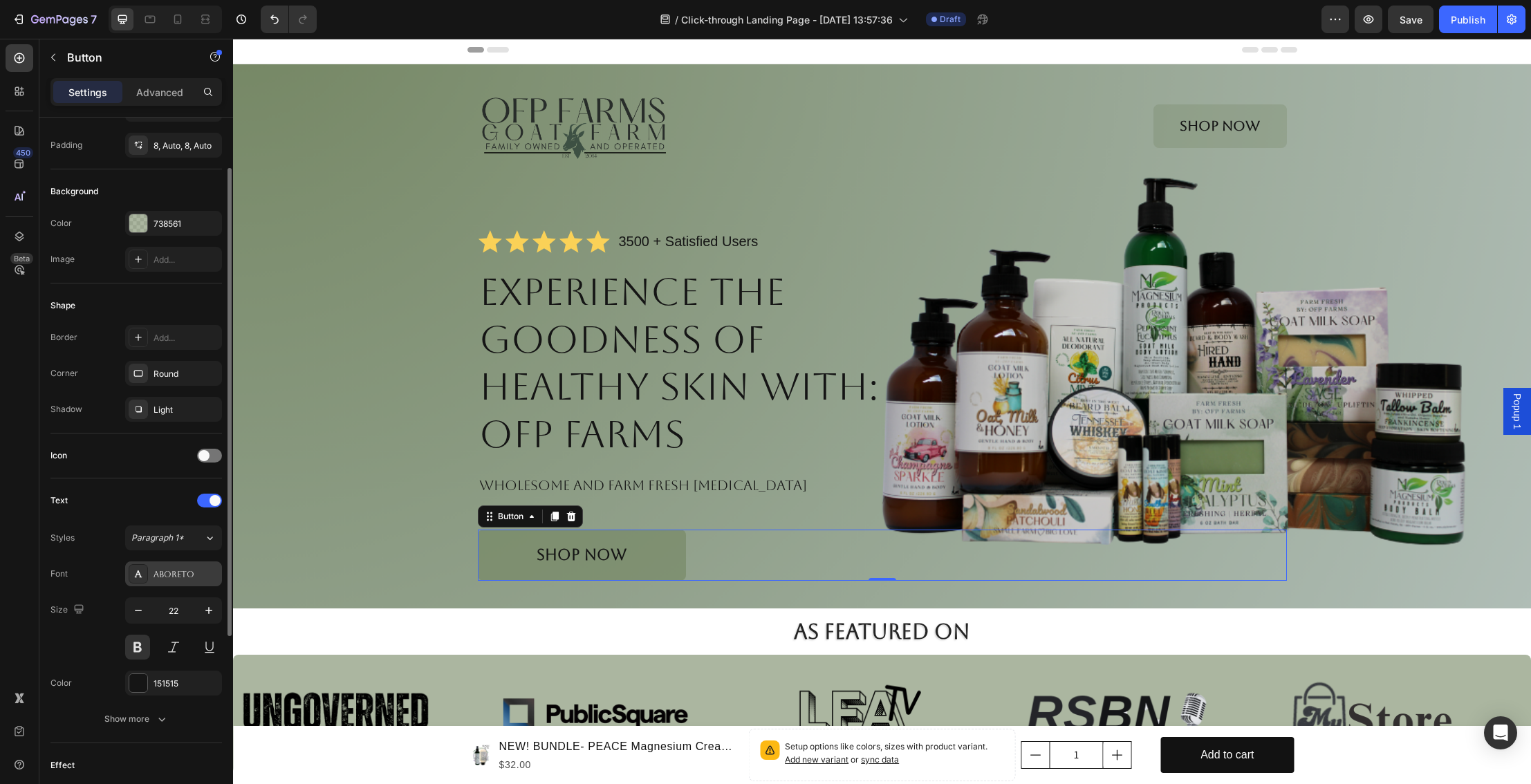
scroll to position [105, 0]
click at [200, 543] on button "Paragraph 1*" at bounding box center [174, 534] width 97 height 25
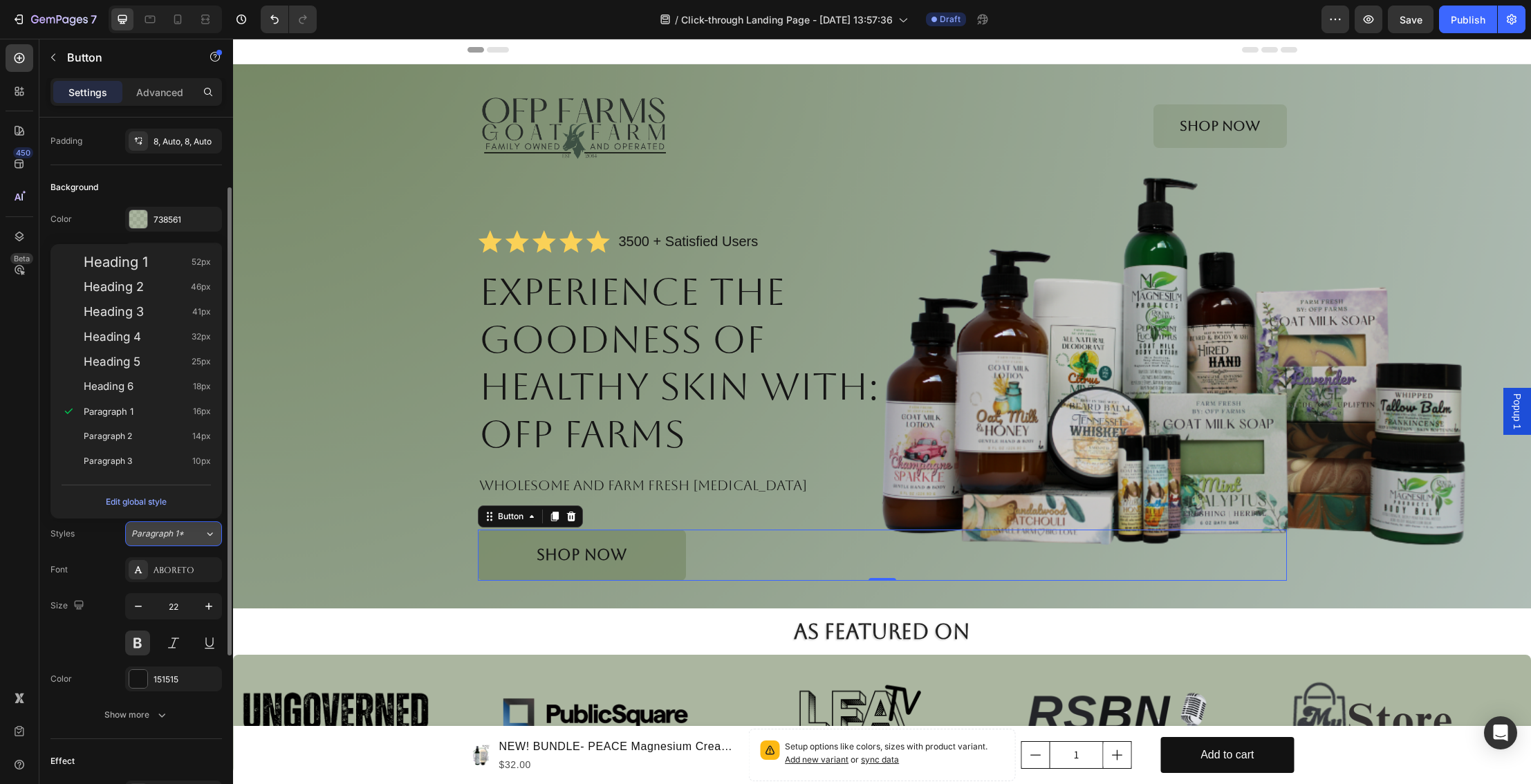
click at [204, 537] on icon at bounding box center [209, 534] width 11 height 14
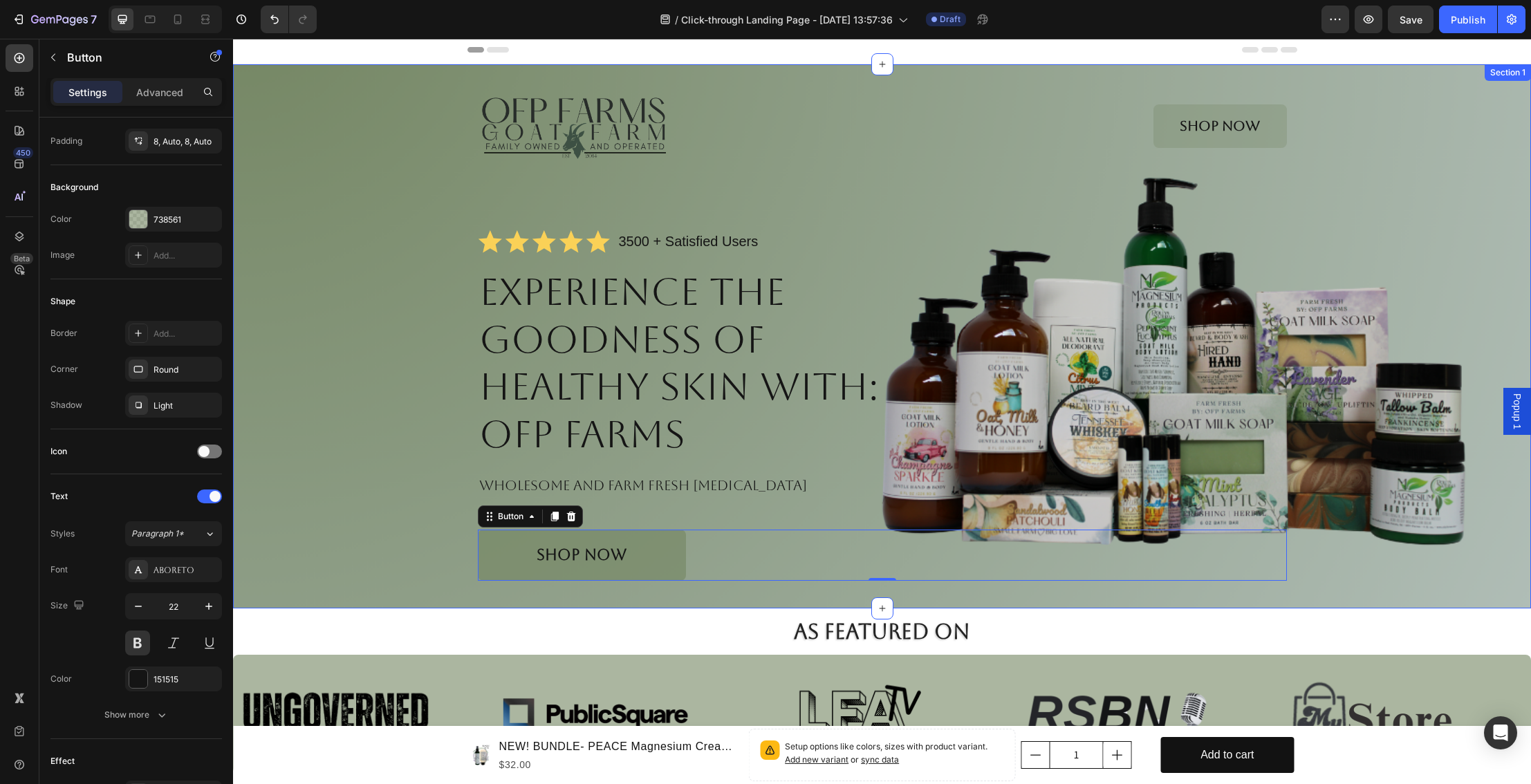
scroll to position [45, 0]
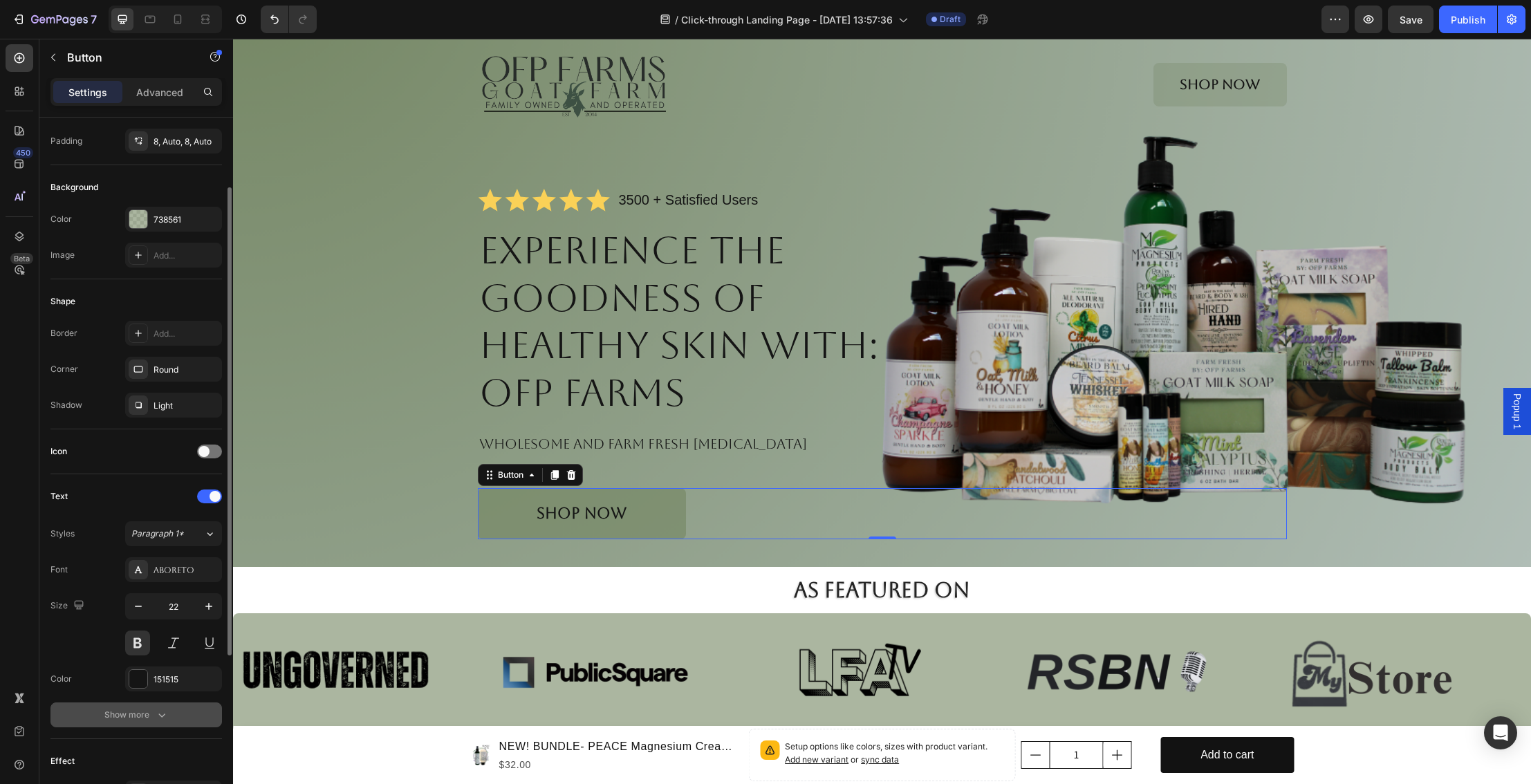
click at [155, 708] on icon "button" at bounding box center [162, 715] width 14 height 14
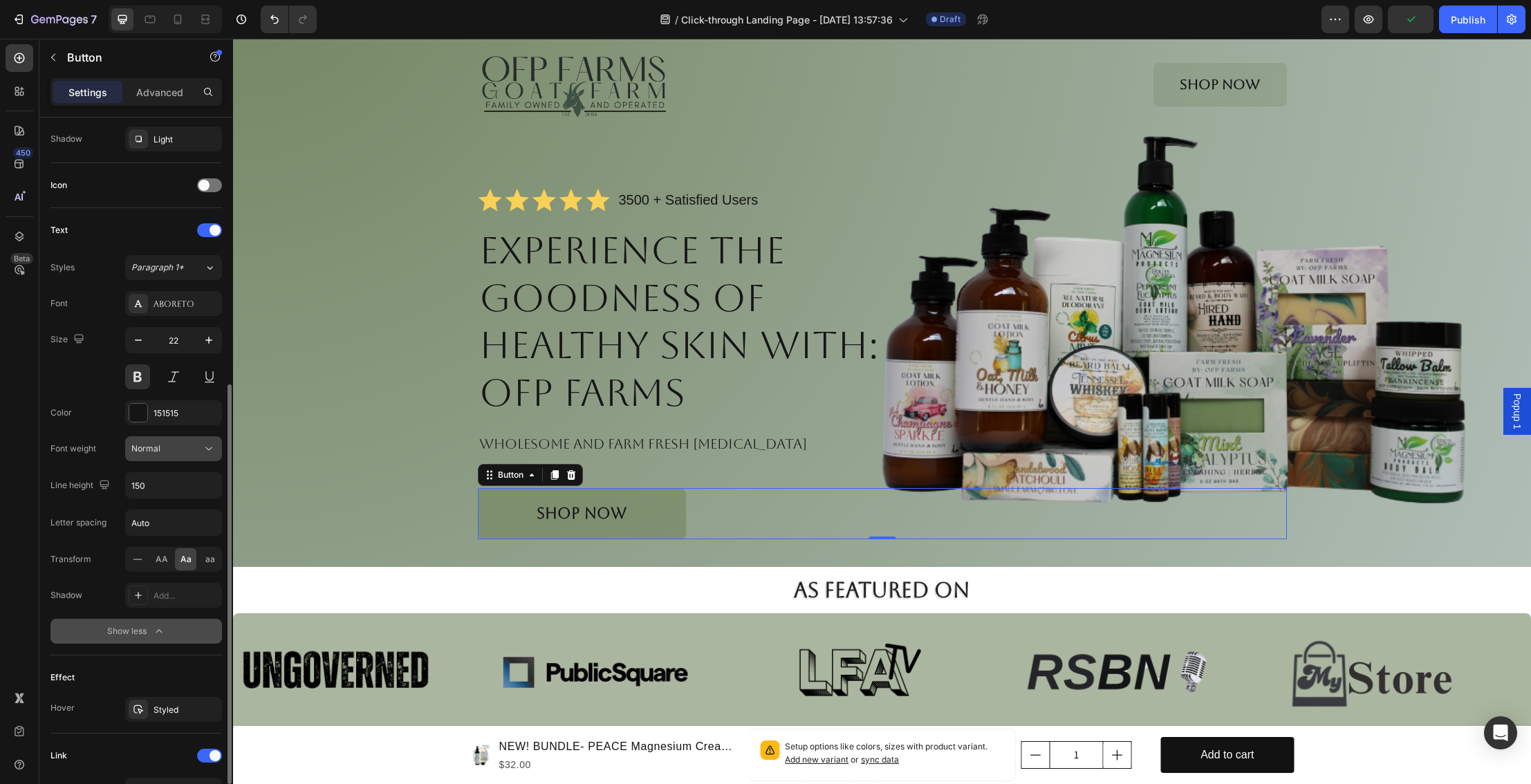
scroll to position [422, 0]
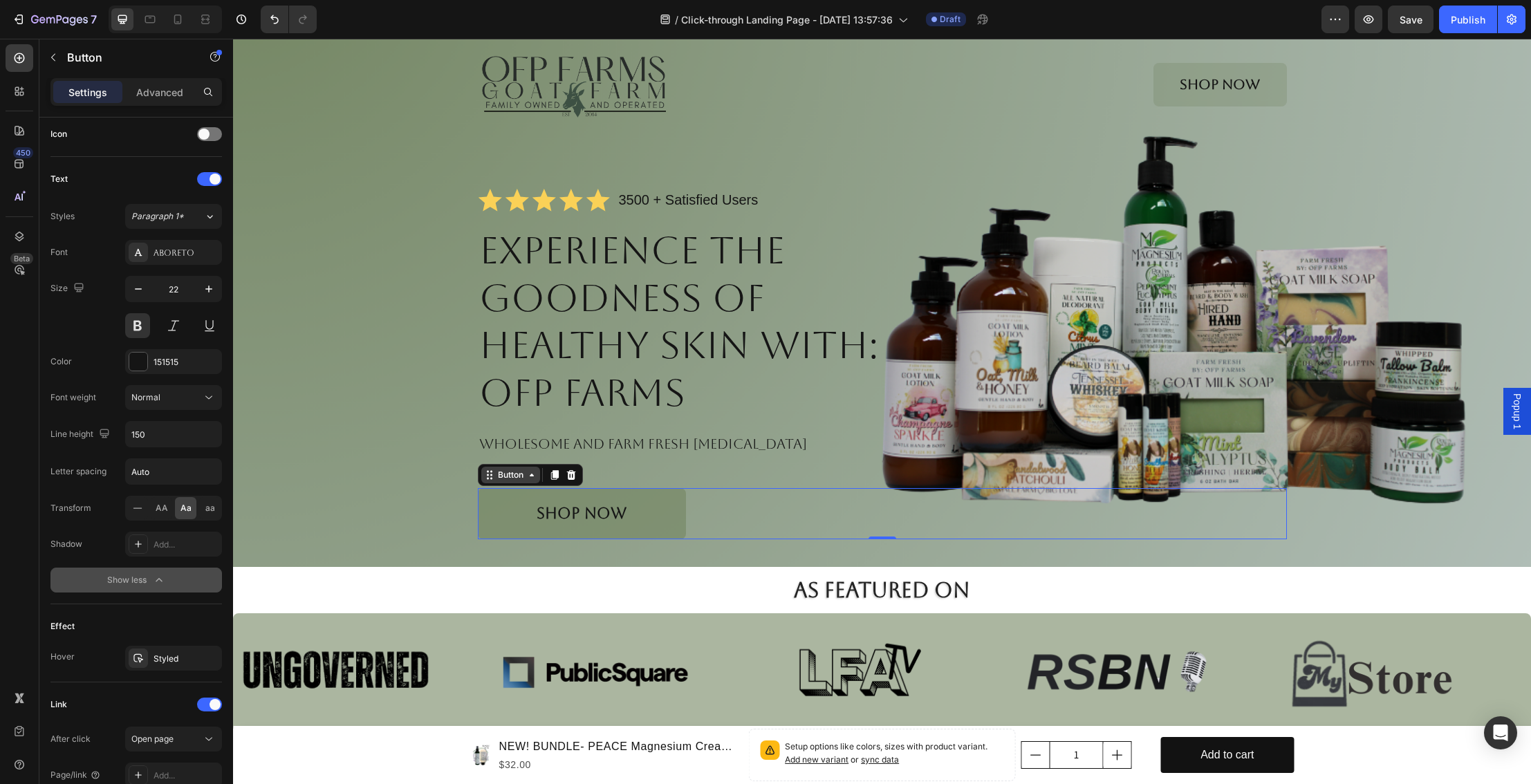
click at [529, 475] on icon at bounding box center [532, 476] width 11 height 11
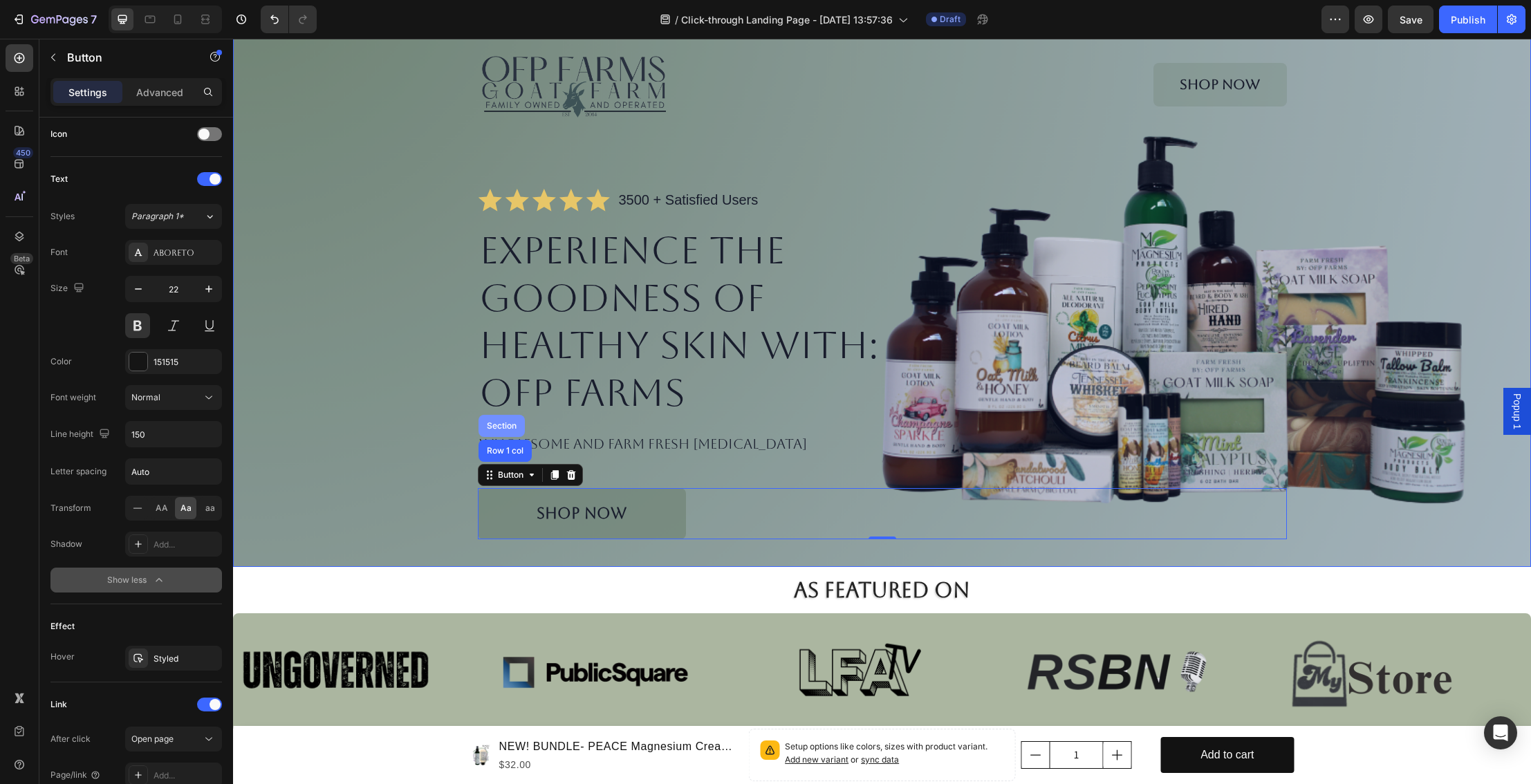
click at [497, 424] on div "Section" at bounding box center [501, 425] width 35 height 9
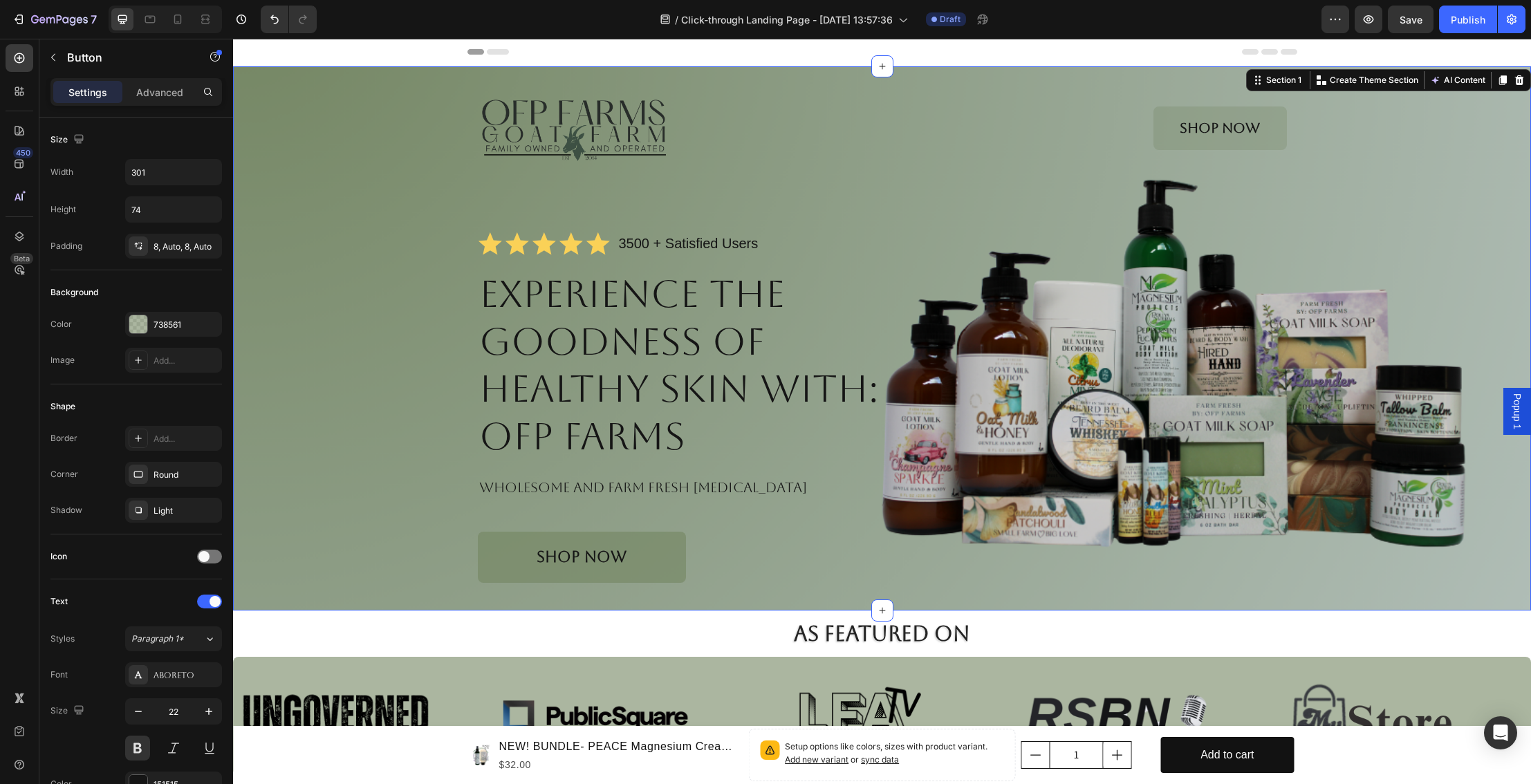
scroll to position [0, 0]
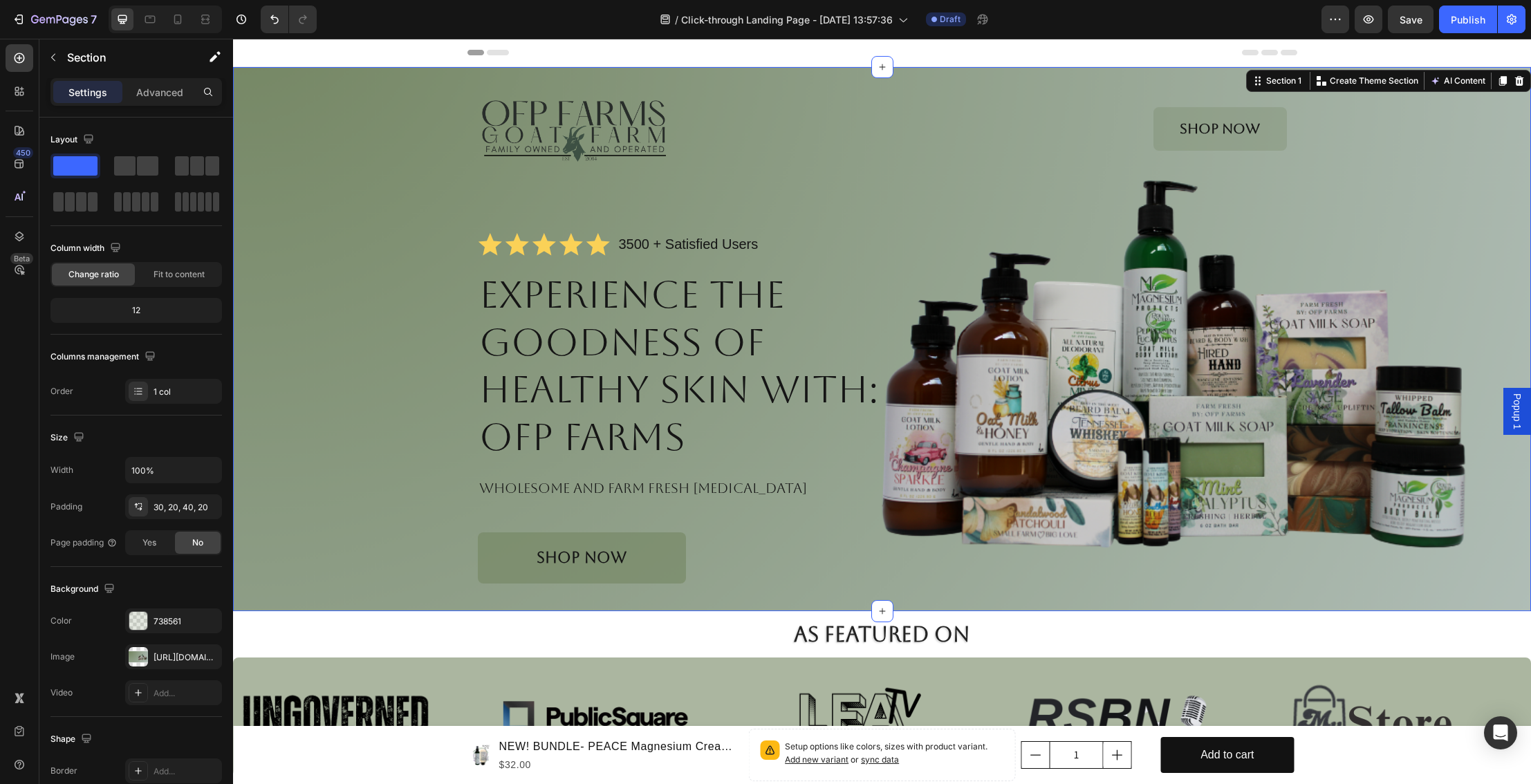
click at [287, 505] on div "Image Shop Now Button Row Icon Icon Icon Icon Icon Icon List 3500 + Satisfied U…" at bounding box center [882, 335] width 1270 height 496
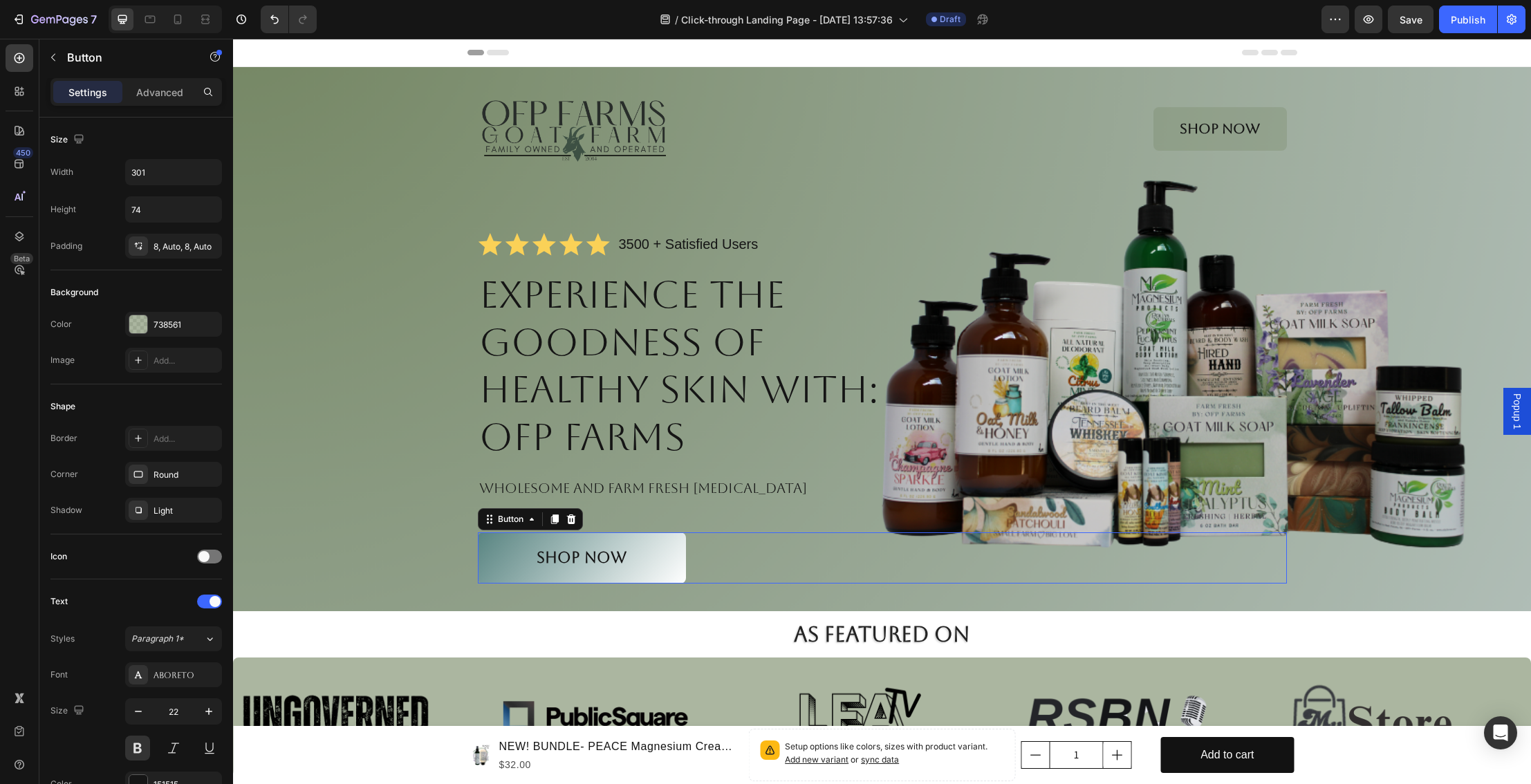
click at [528, 548] on button "Shop NOW" at bounding box center [581, 559] width 208 height 51
click at [638, 559] on button "Shop NOW" at bounding box center [581, 559] width 208 height 51
click at [644, 557] on button "Shop NOW" at bounding box center [581, 559] width 208 height 51
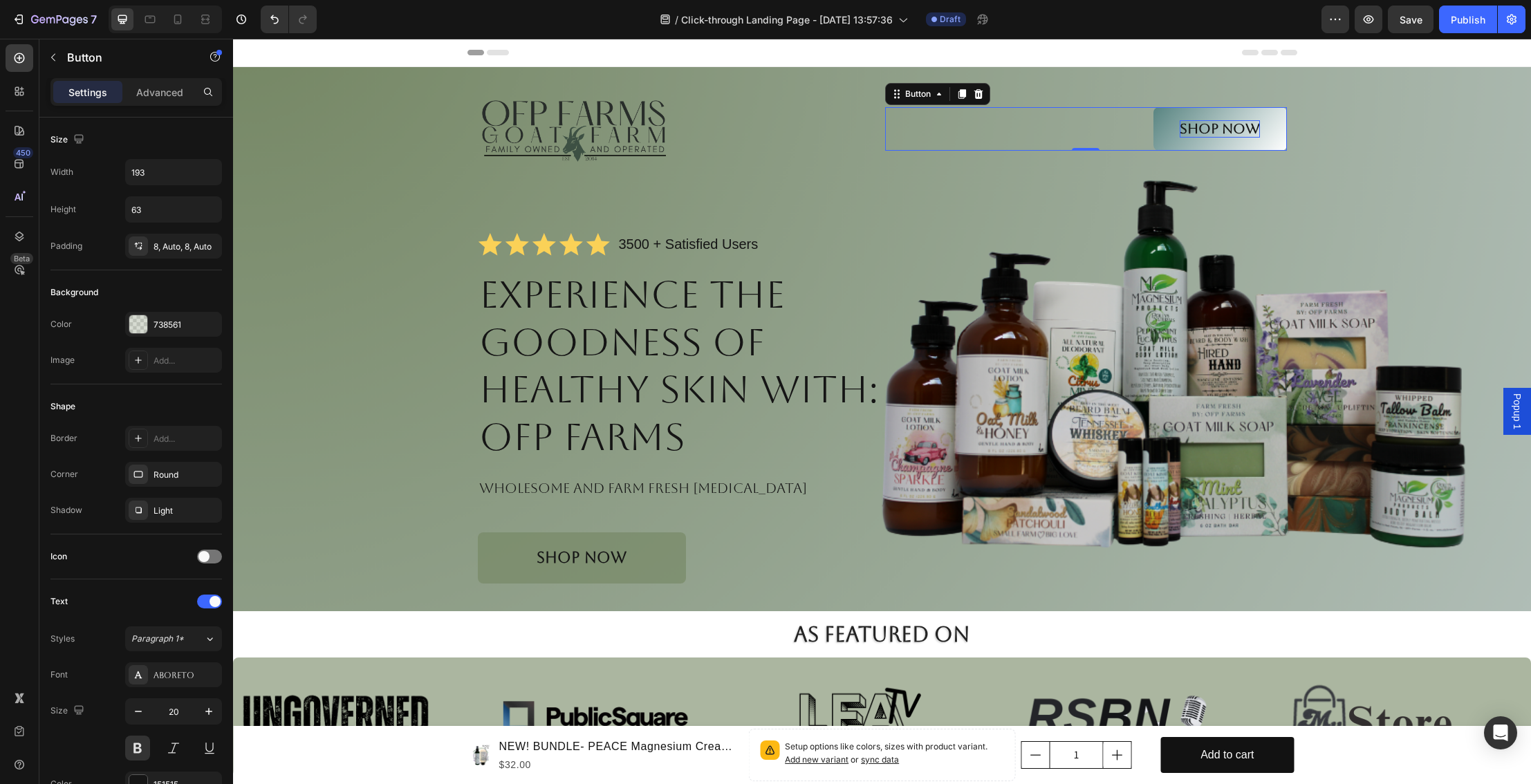
click at [1258, 122] on p "Shop Now" at bounding box center [1220, 128] width 80 height 17
click at [1251, 124] on p "Shop Now" at bounding box center [1220, 128] width 80 height 17
click at [1222, 141] on button "Shop Now" at bounding box center [1221, 129] width 133 height 44
click at [1261, 143] on button "Shop Now" at bounding box center [1221, 129] width 133 height 44
click at [904, 95] on div "Button" at bounding box center [918, 93] width 31 height 12
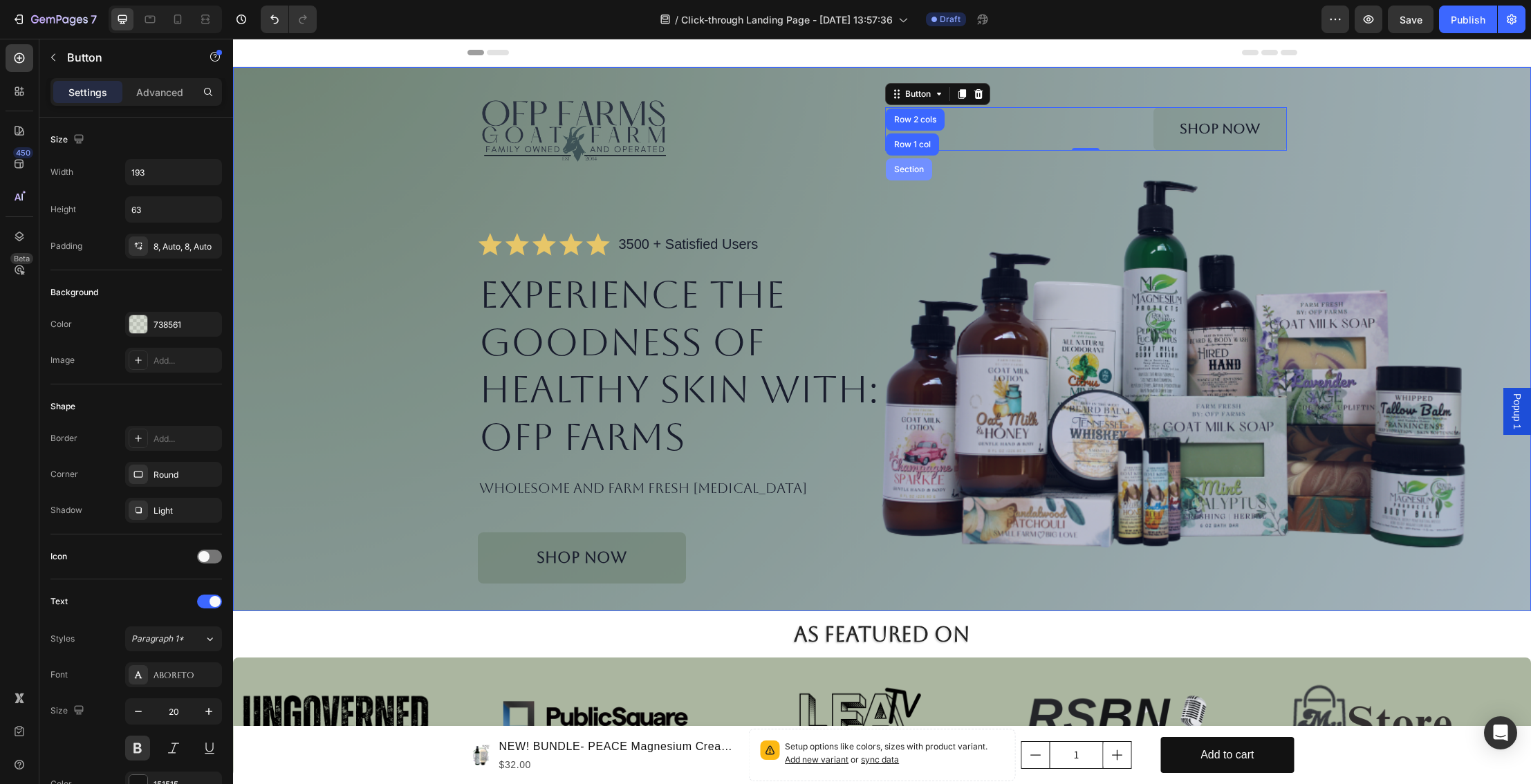
click at [908, 168] on div "Section" at bounding box center [909, 169] width 35 height 9
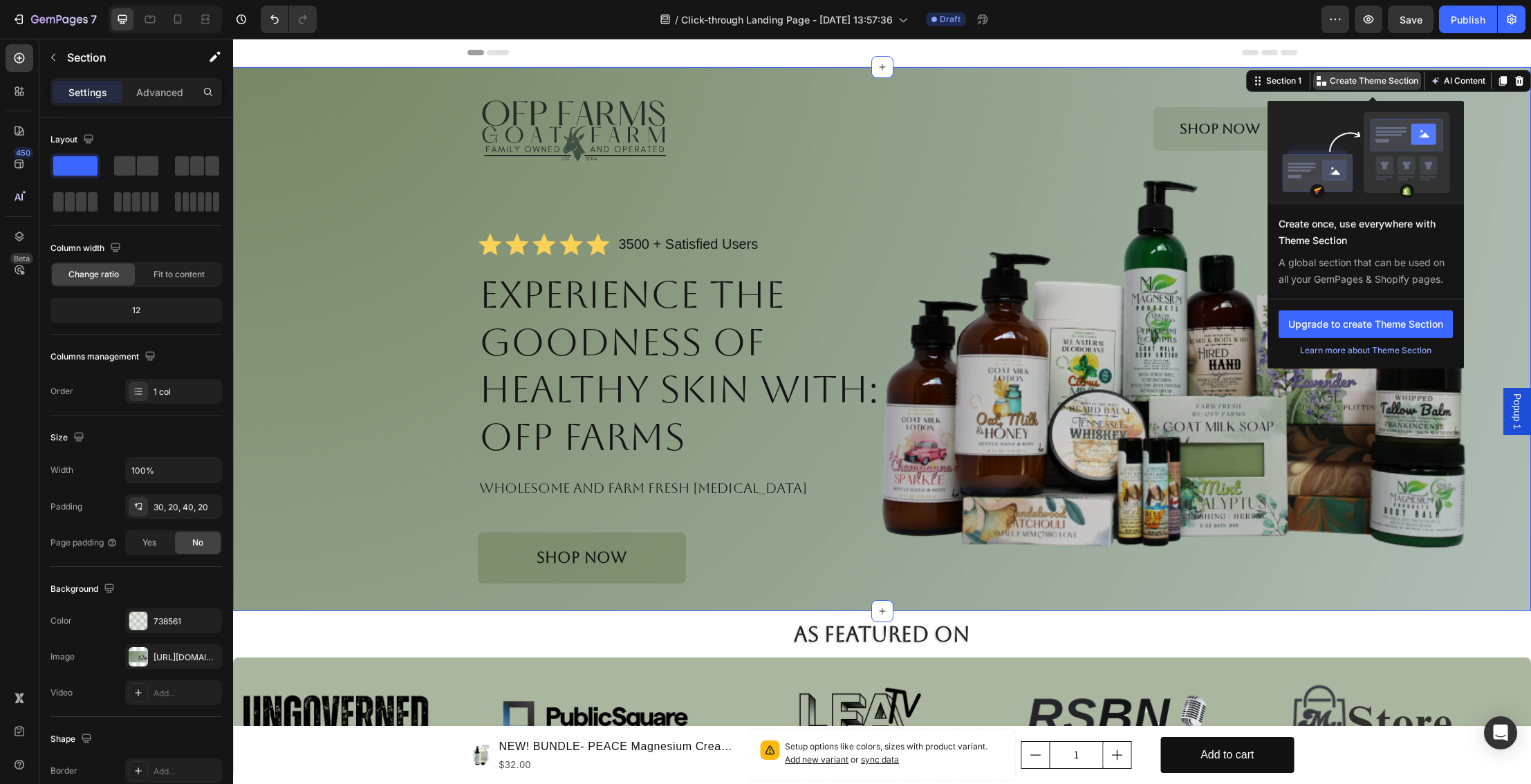
click at [1381, 83] on p "Create Theme Section" at bounding box center [1374, 81] width 88 height 12
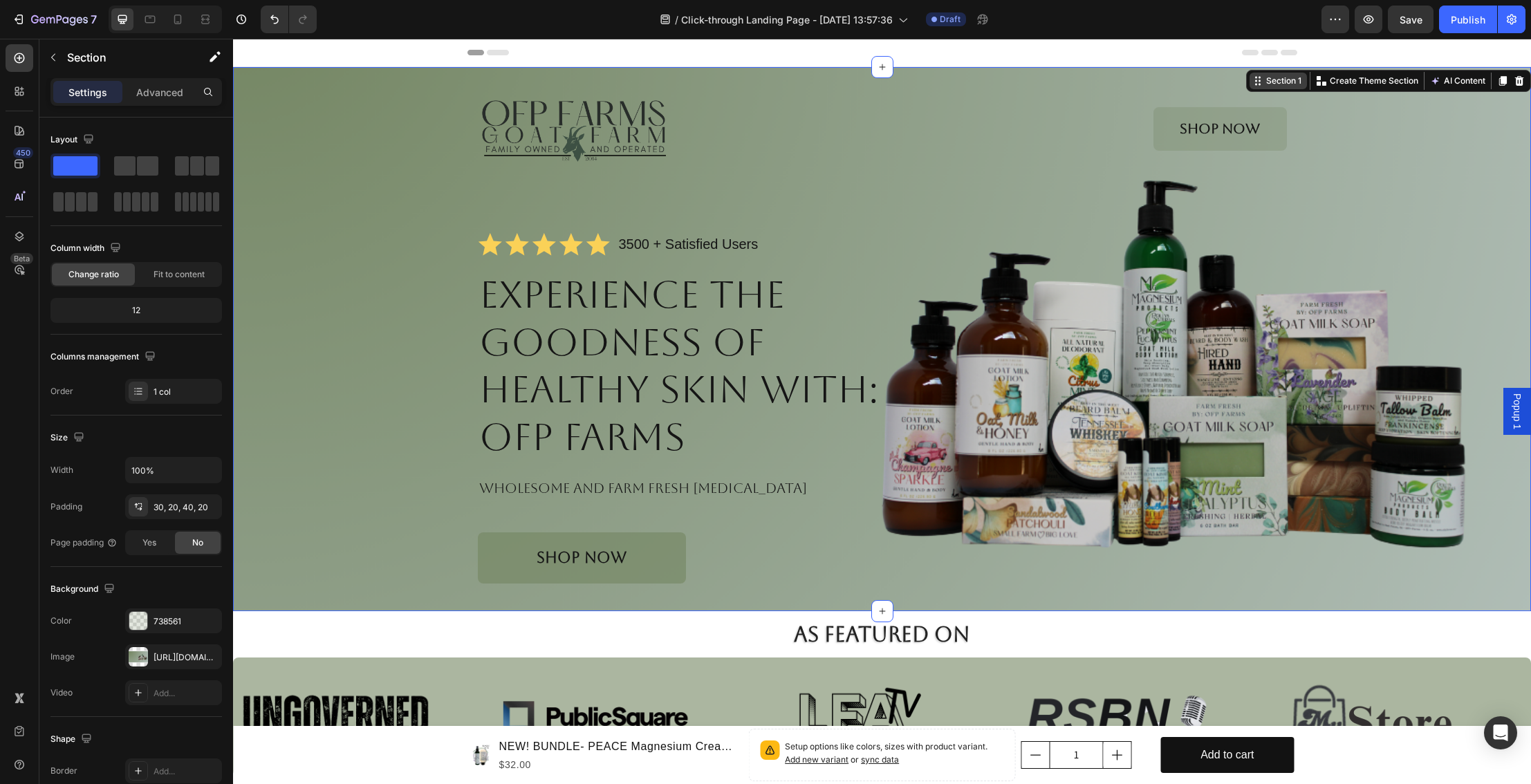
click at [1287, 82] on div "Section 1" at bounding box center [1284, 81] width 41 height 12
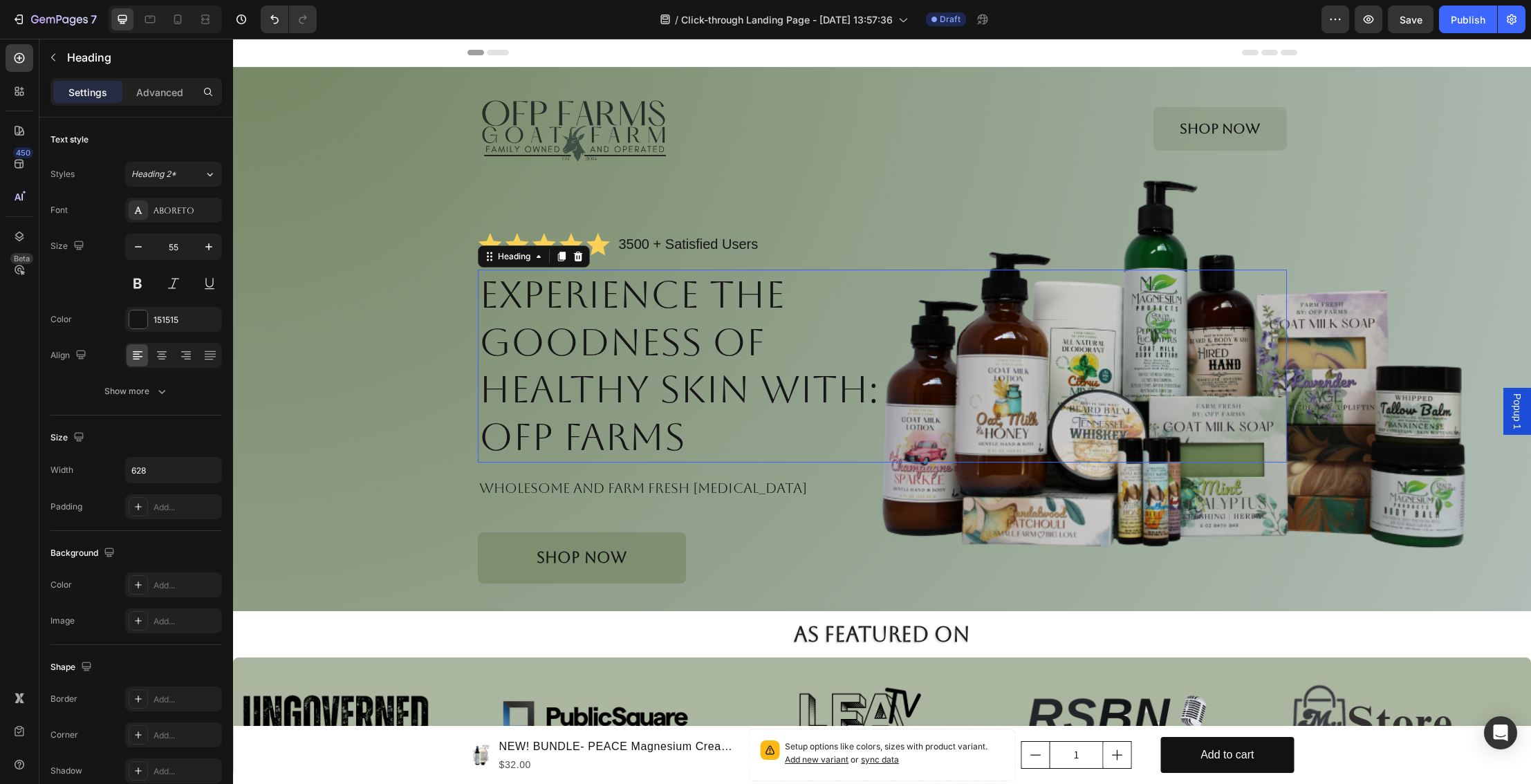
click at [1075, 385] on div "Experience the Goodness of Healthy Skin with: OFP Farms" at bounding box center [882, 366] width 810 height 193
click at [1361, 402] on div "Image Shop Now Button Row Icon Icon Icon Icon Icon Icon List 3500 + Satisfied U…" at bounding box center [882, 335] width 1270 height 496
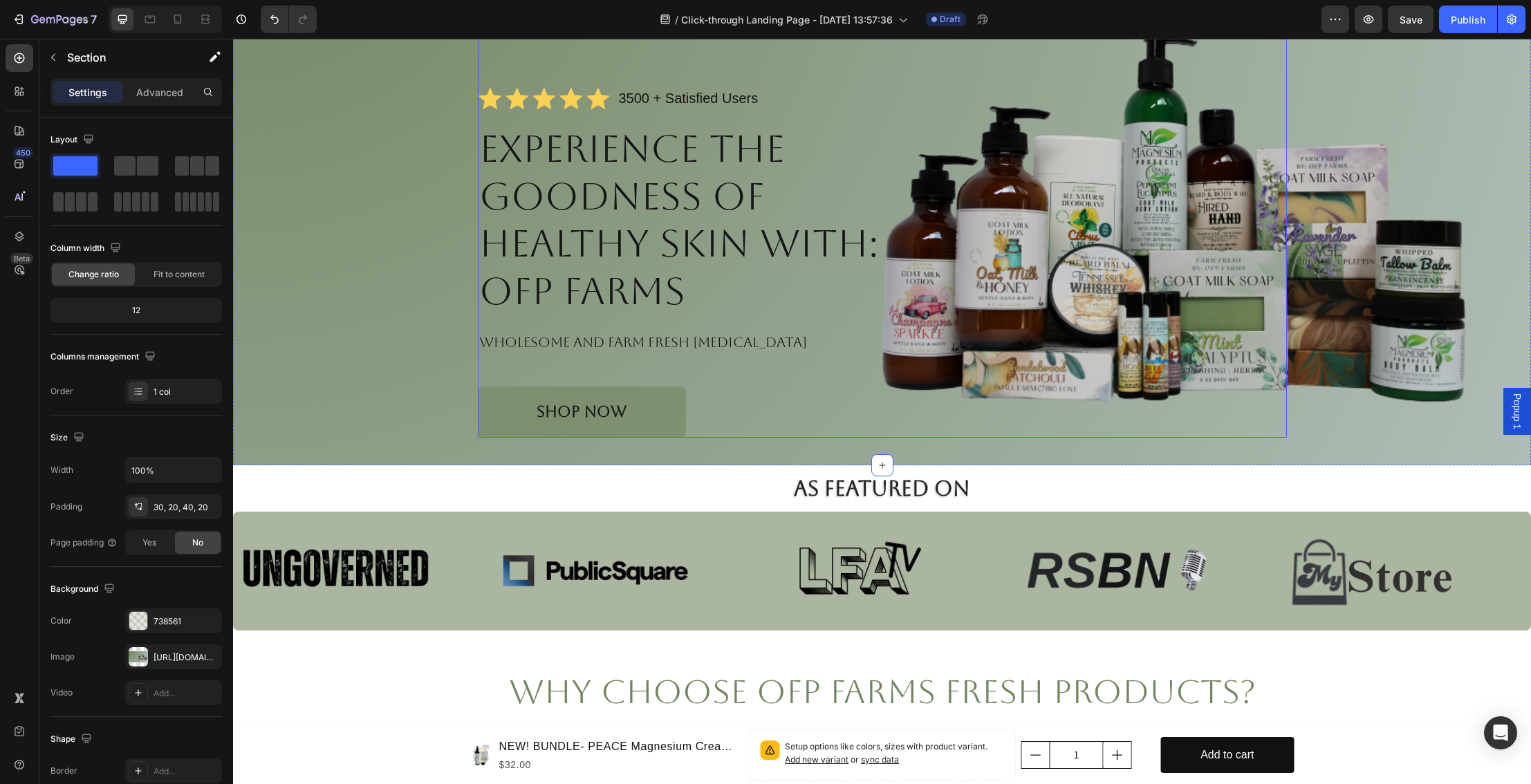
scroll to position [180, 0]
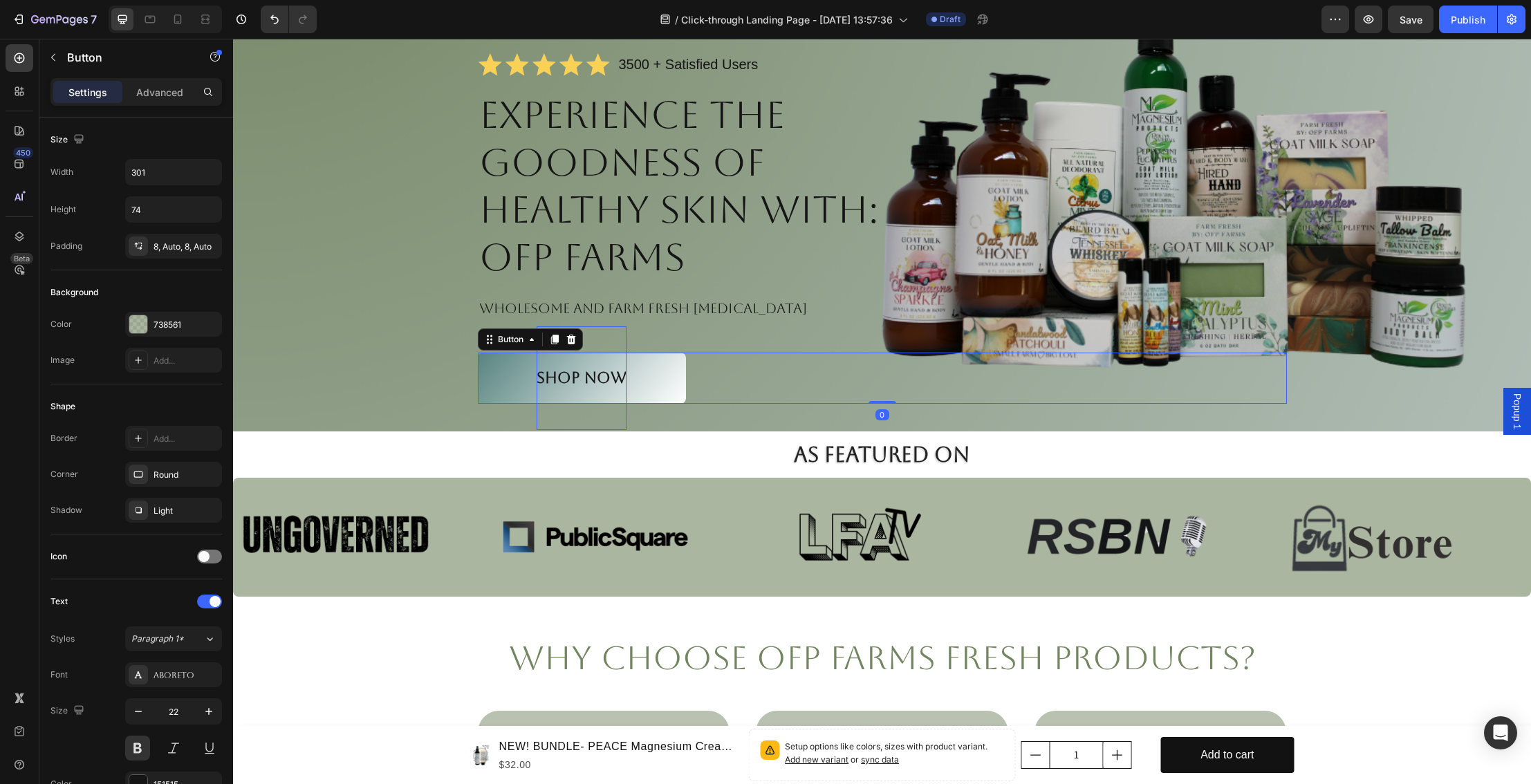
click at [625, 399] on p "Shop NOW" at bounding box center [581, 378] width 90 height 104
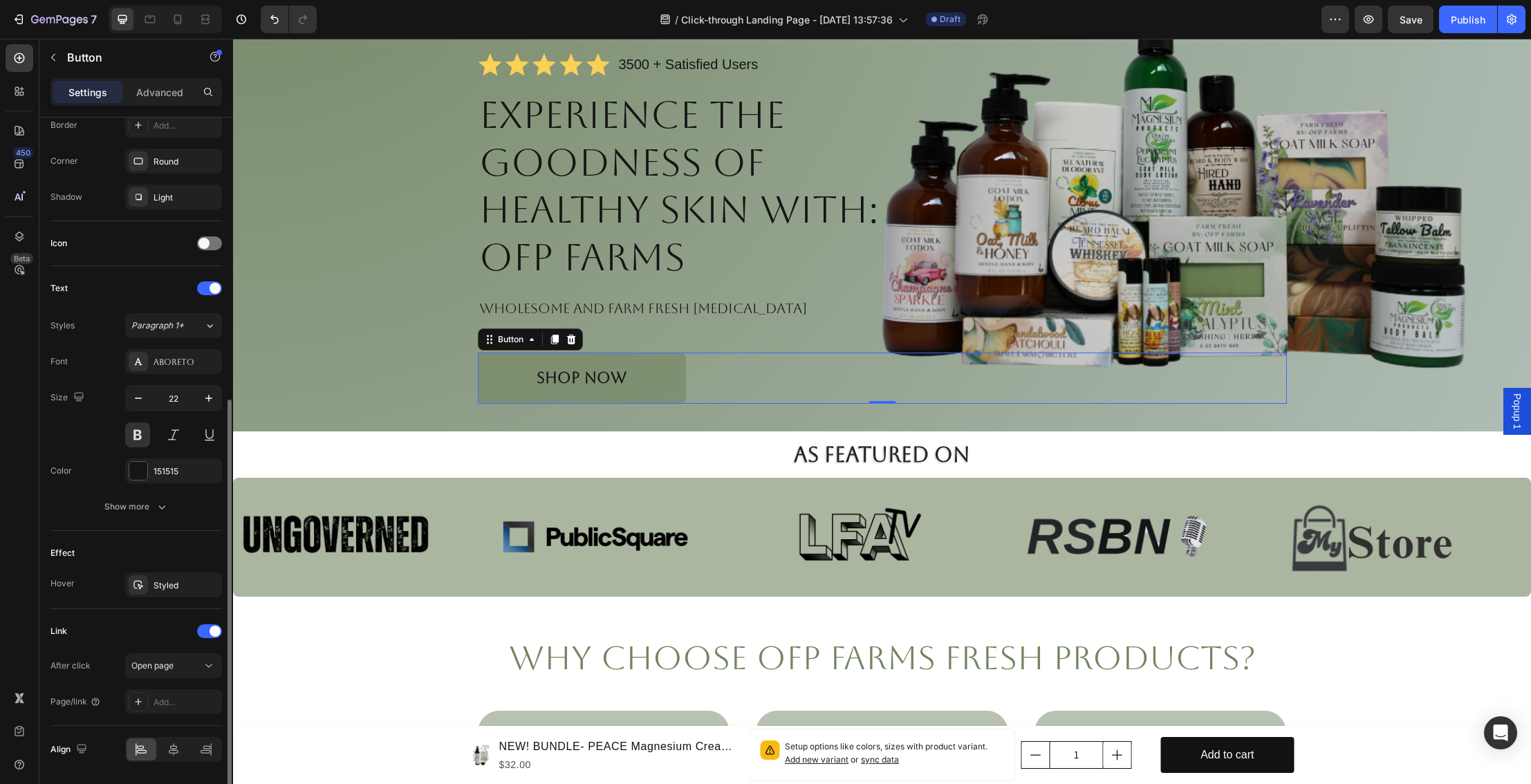
scroll to position [358, 0]
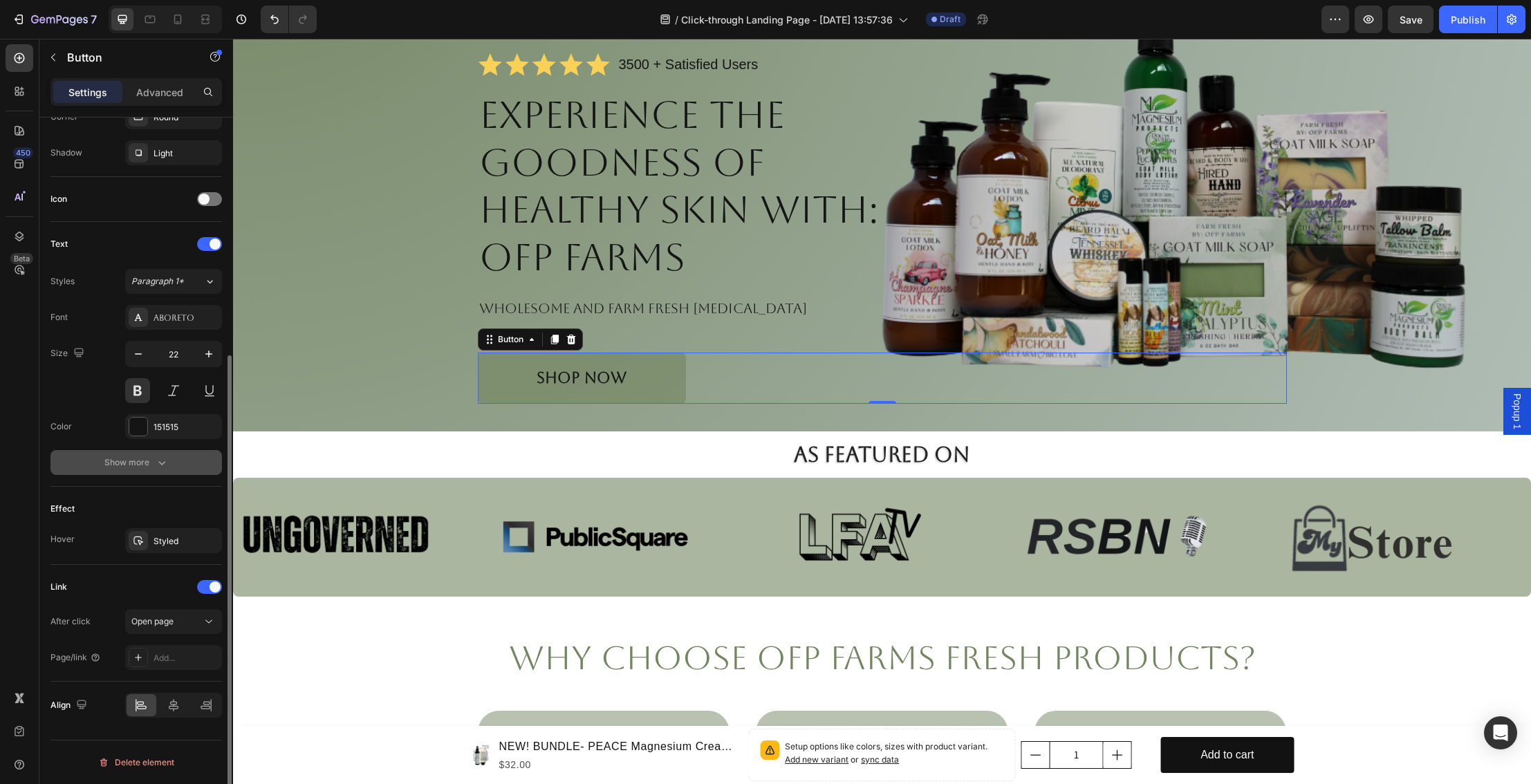
click at [152, 458] on div "Show more" at bounding box center [137, 462] width 65 height 14
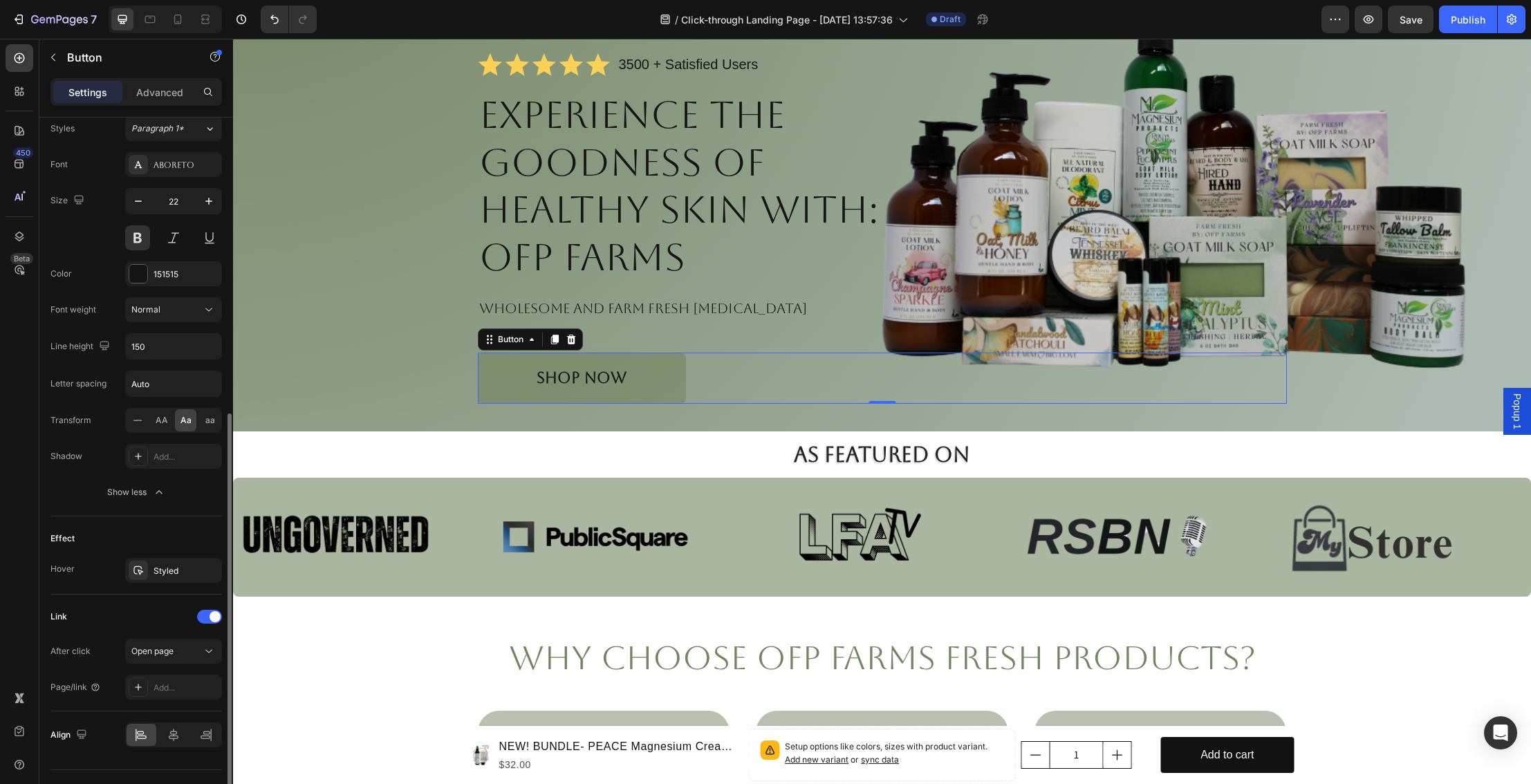
scroll to position [540, 0]
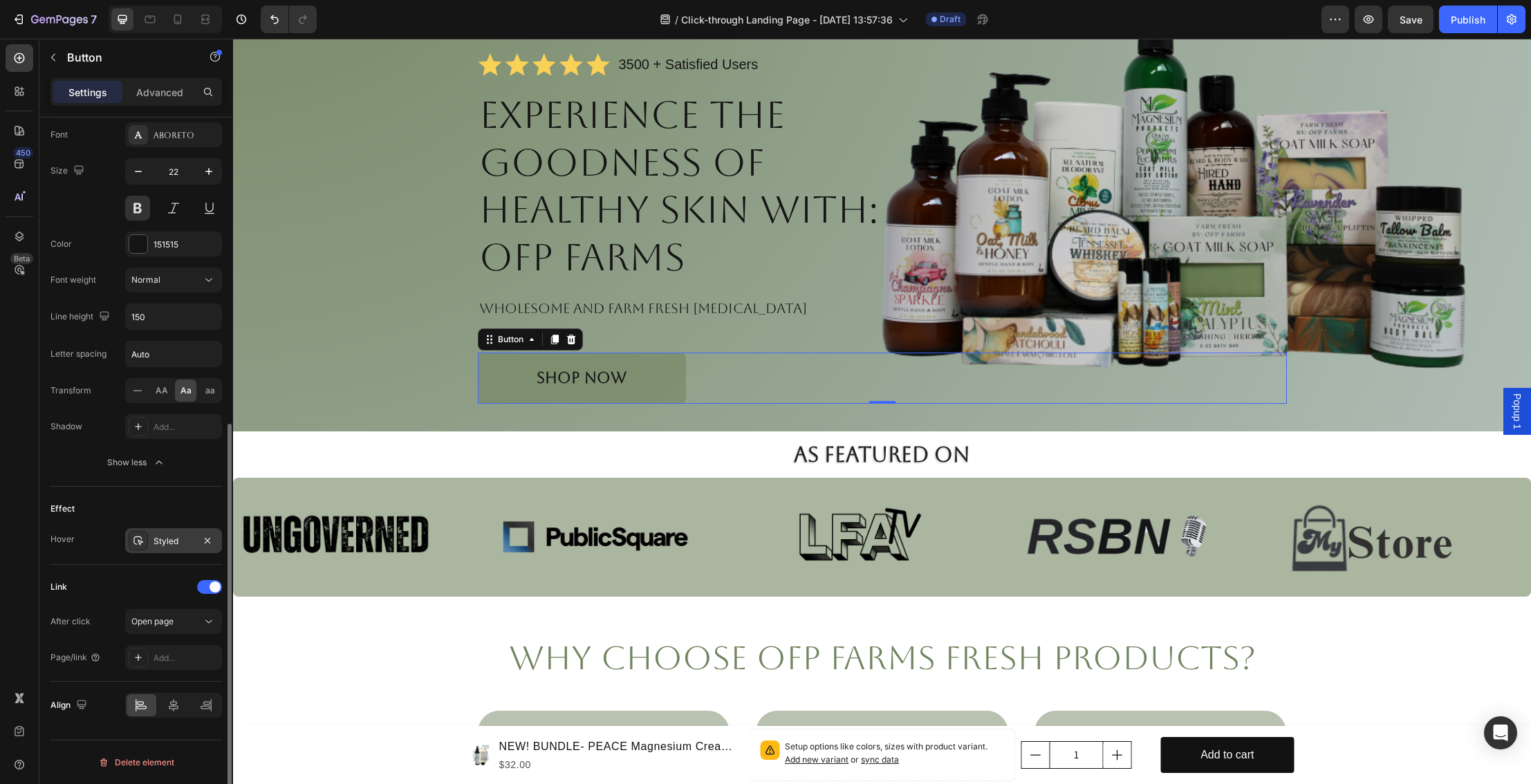
click at [181, 539] on div "Styled" at bounding box center [173, 541] width 40 height 12
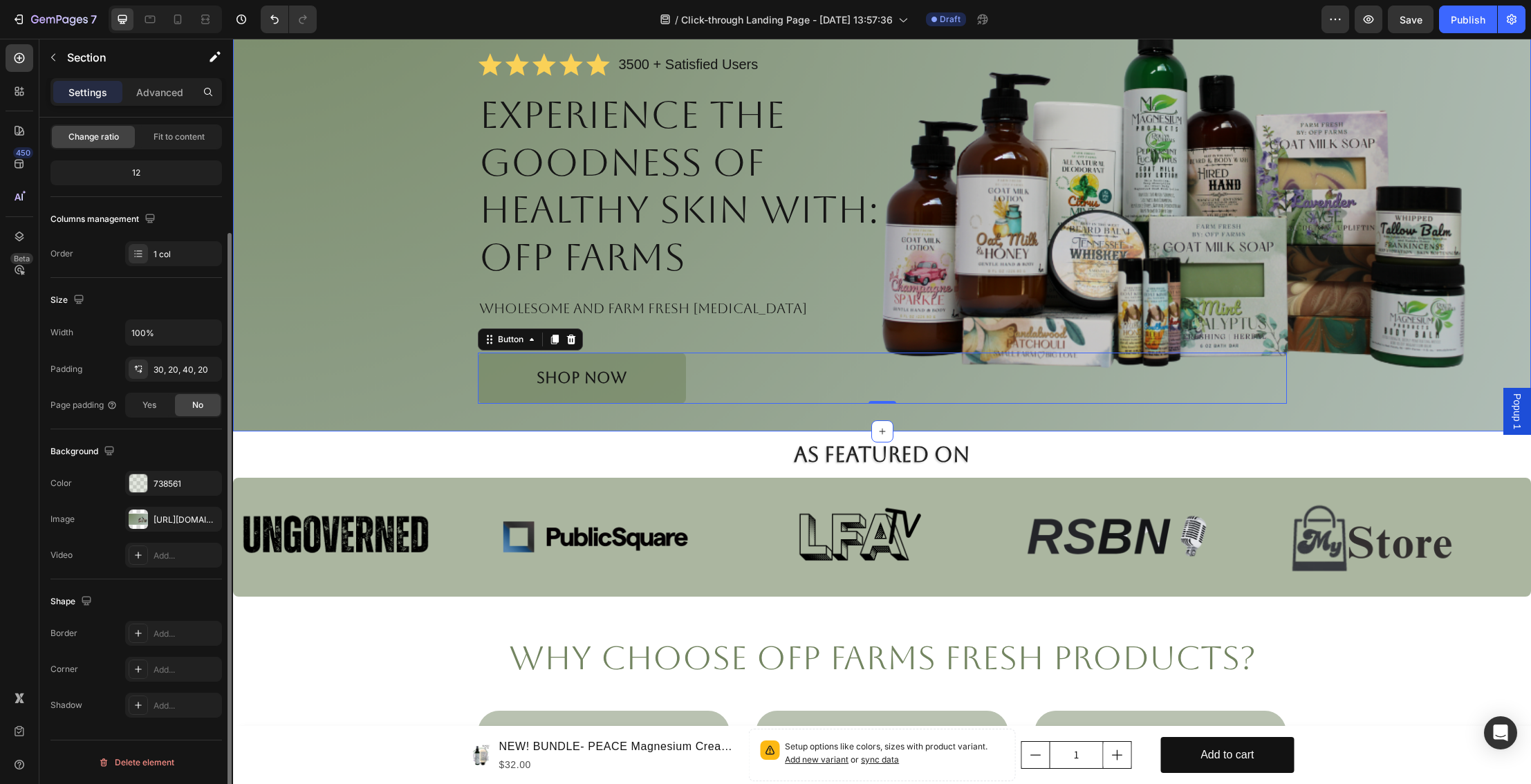
click at [402, 321] on div "Image Shop Now Button Row Icon Icon Icon Icon Icon Icon List 3500 + Satisfied U…" at bounding box center [882, 155] width 1270 height 496
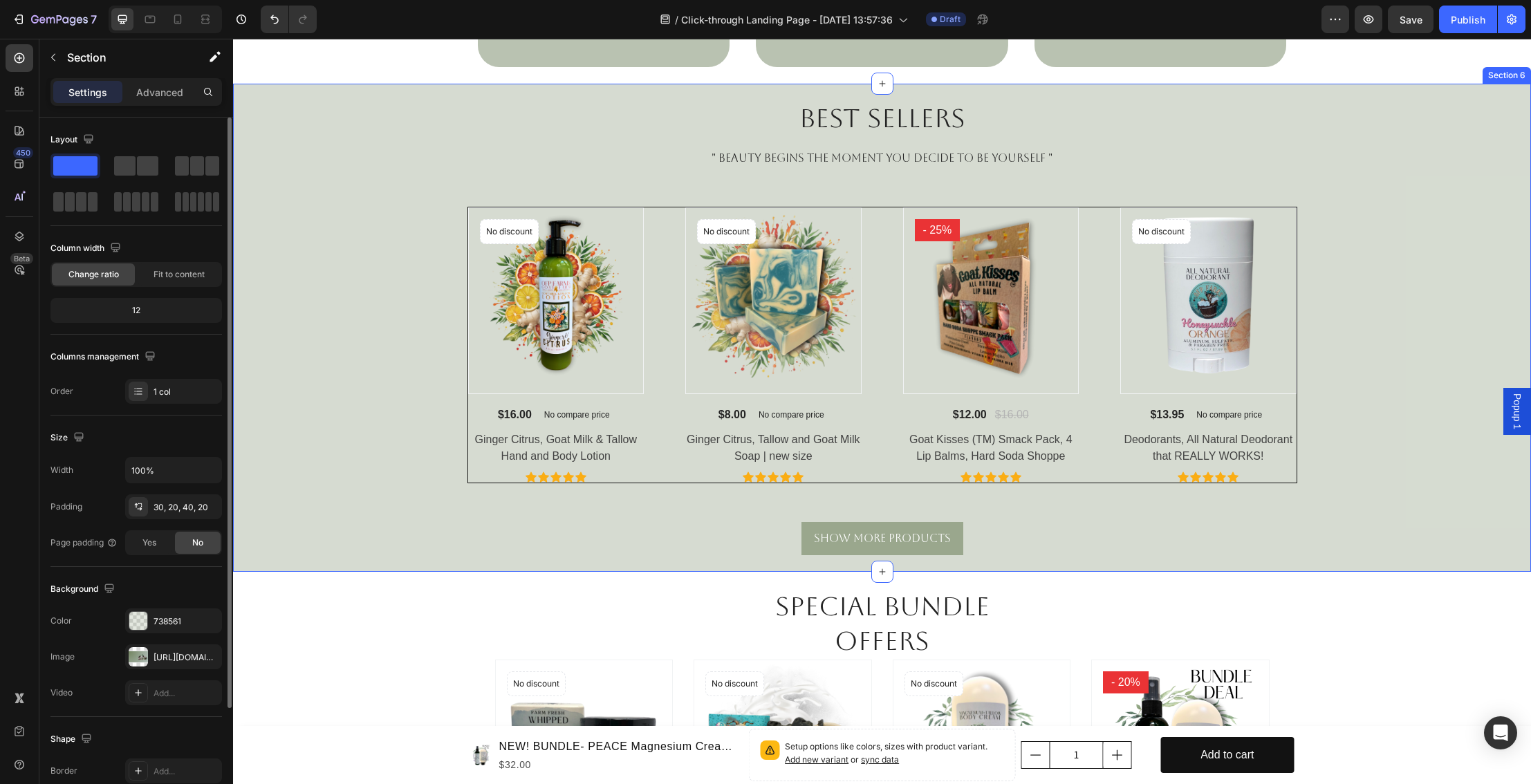
scroll to position [1205, 0]
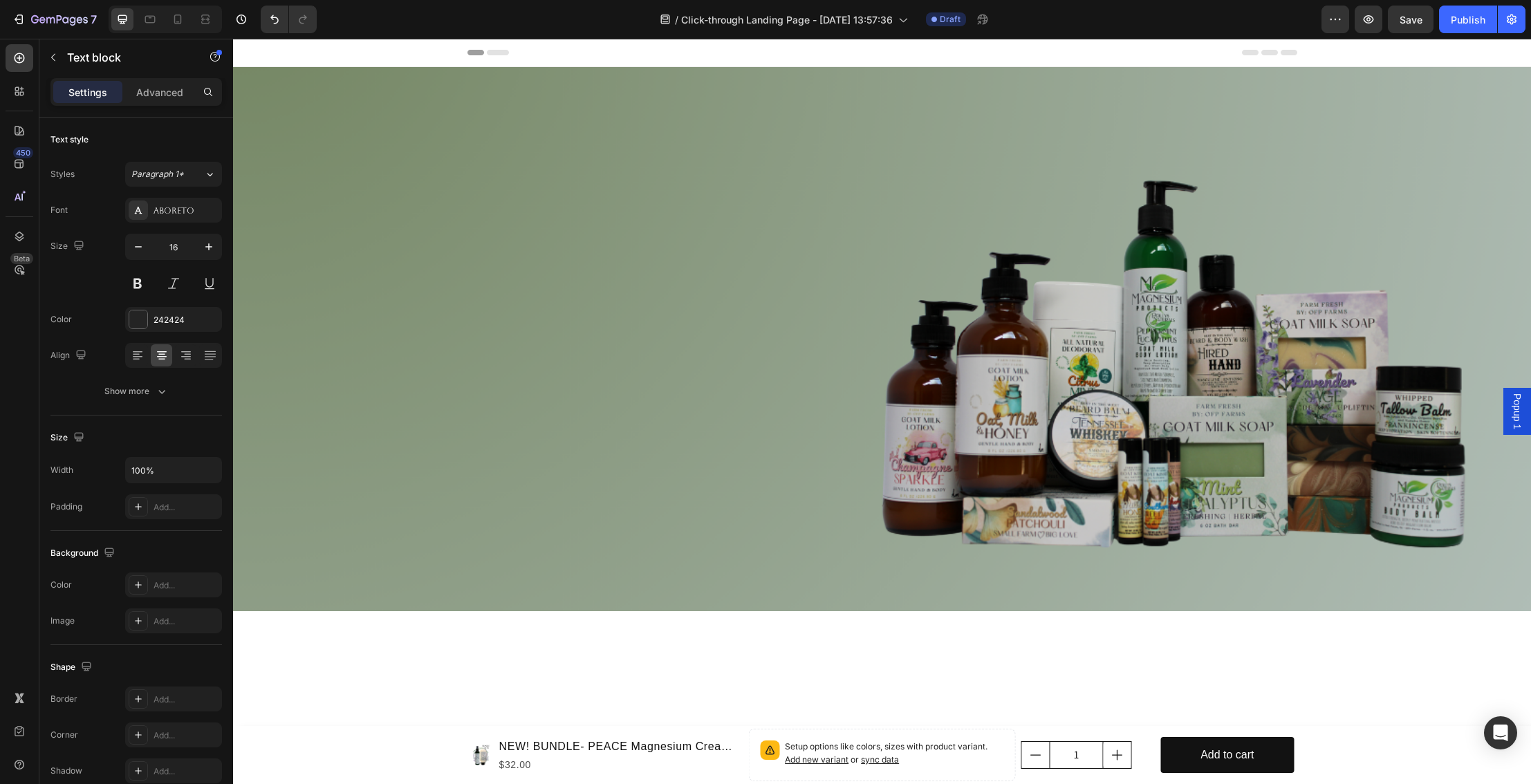
scroll to position [1205, 0]
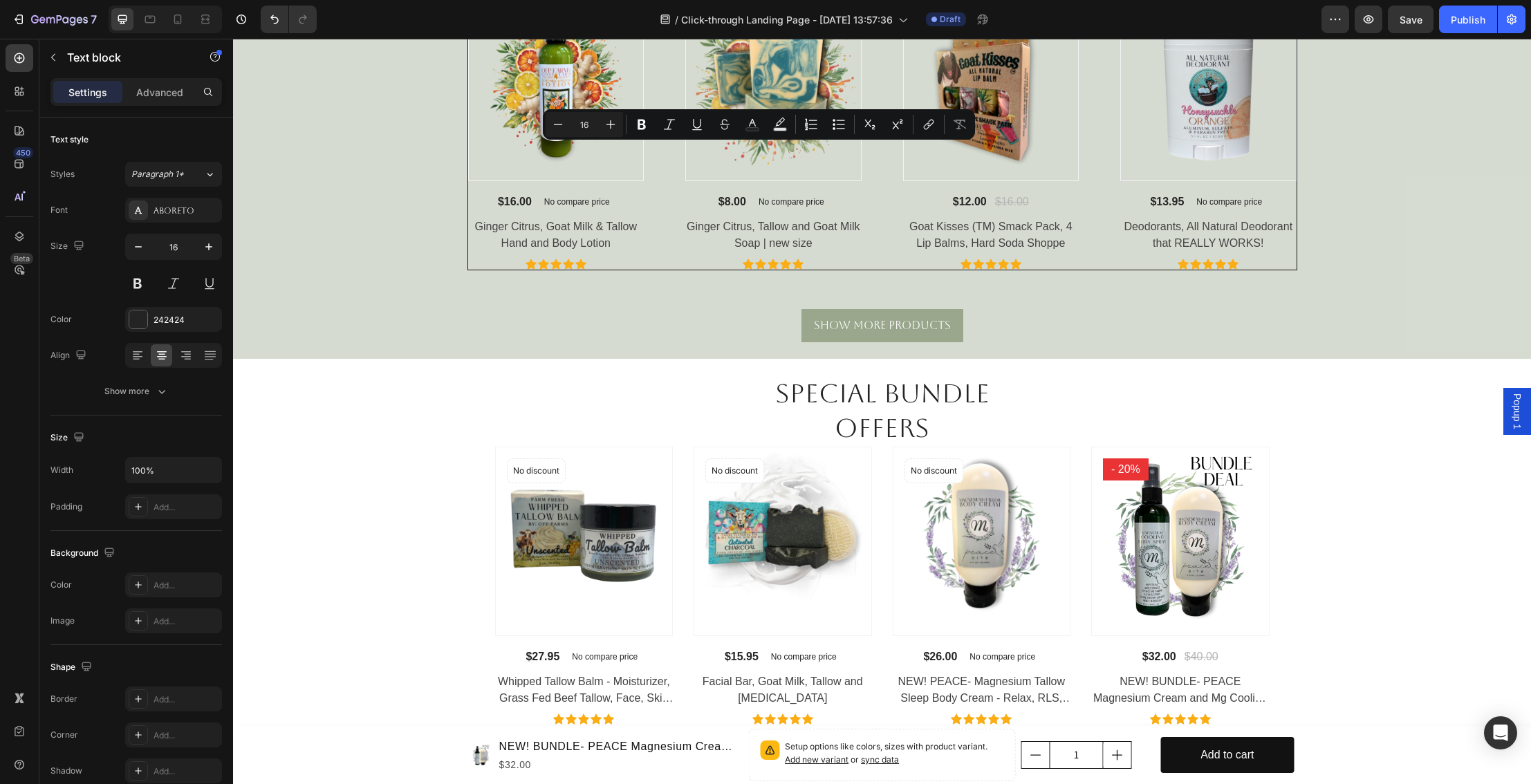
drag, startPoint x: 802, startPoint y: 150, endPoint x: 717, endPoint y: 150, distance: 85.0
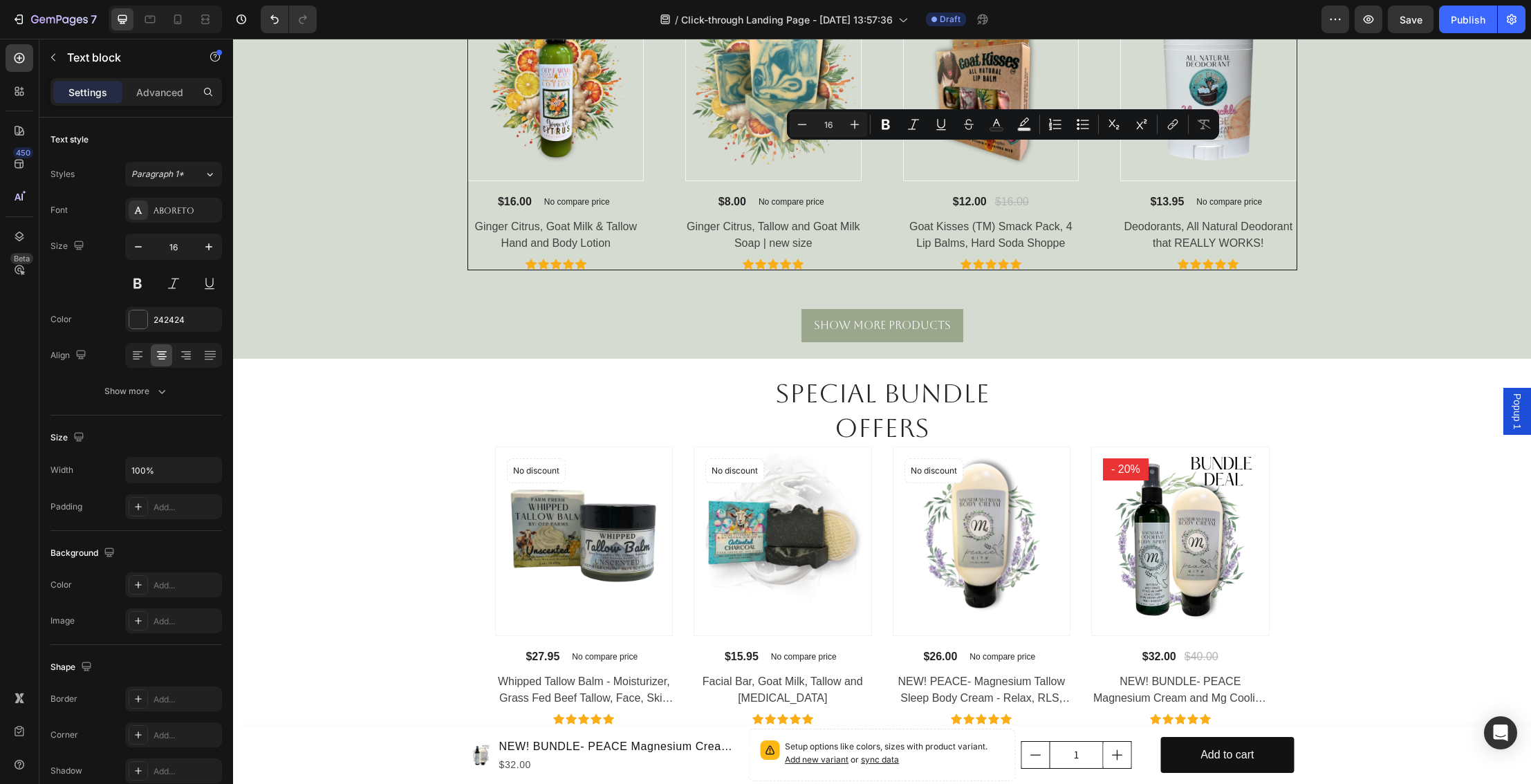
drag, startPoint x: 1011, startPoint y: 151, endPoint x: 997, endPoint y: 151, distance: 14.0
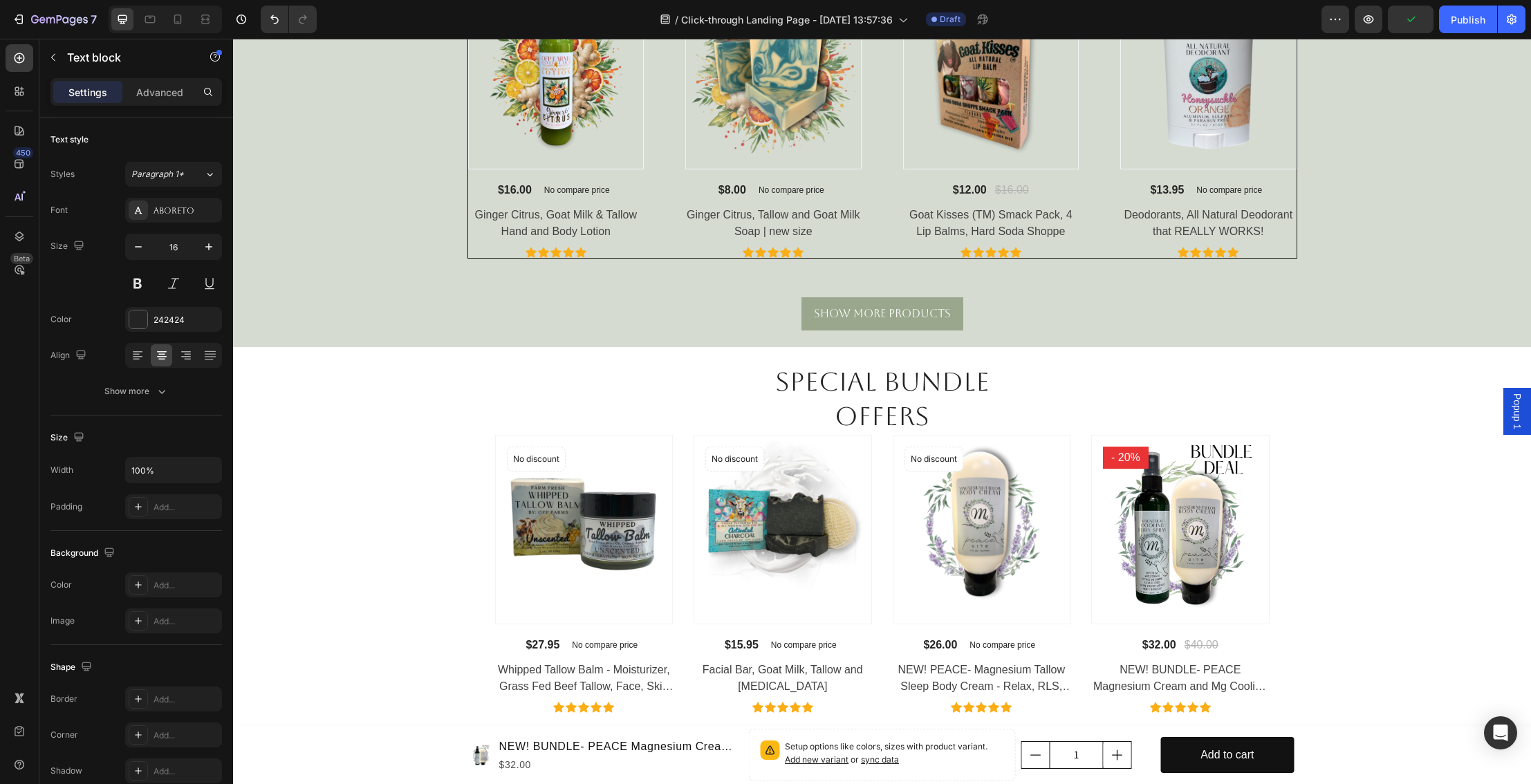
scroll to position [1223, 0]
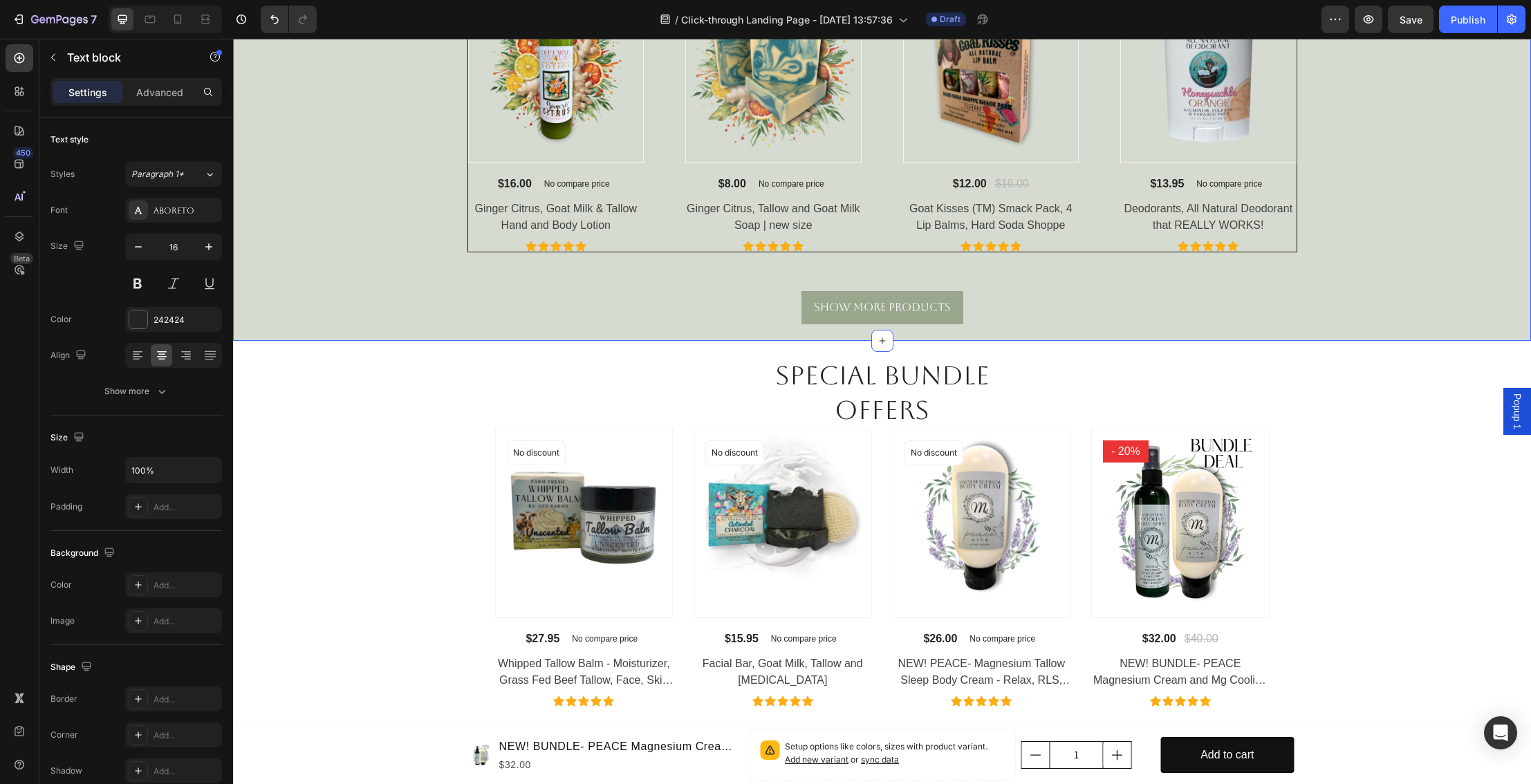
click at [1422, 178] on div "Best Sellers Heading " HEALTHY SKIN BEGINS the moment you decide to LOVE yourse…" at bounding box center [882, 97] width 1278 height 455
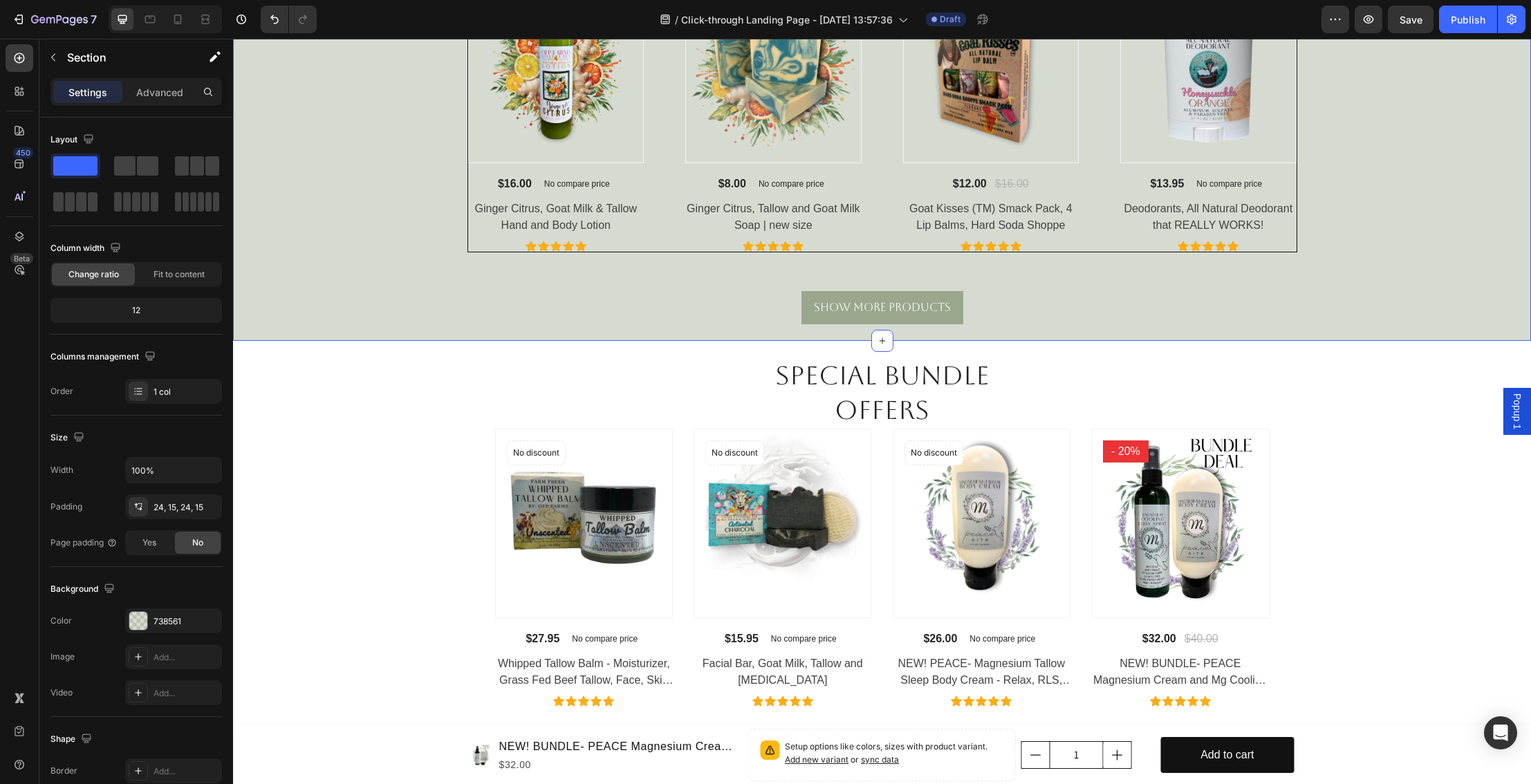
click at [1403, 178] on div "Best Sellers Heading " HEALTHY SKIN BEGINS the moment you decide to LOVE yourse…" at bounding box center [882, 97] width 1278 height 455
click at [921, 316] on div "Show More Products" at bounding box center [883, 307] width 137 height 16
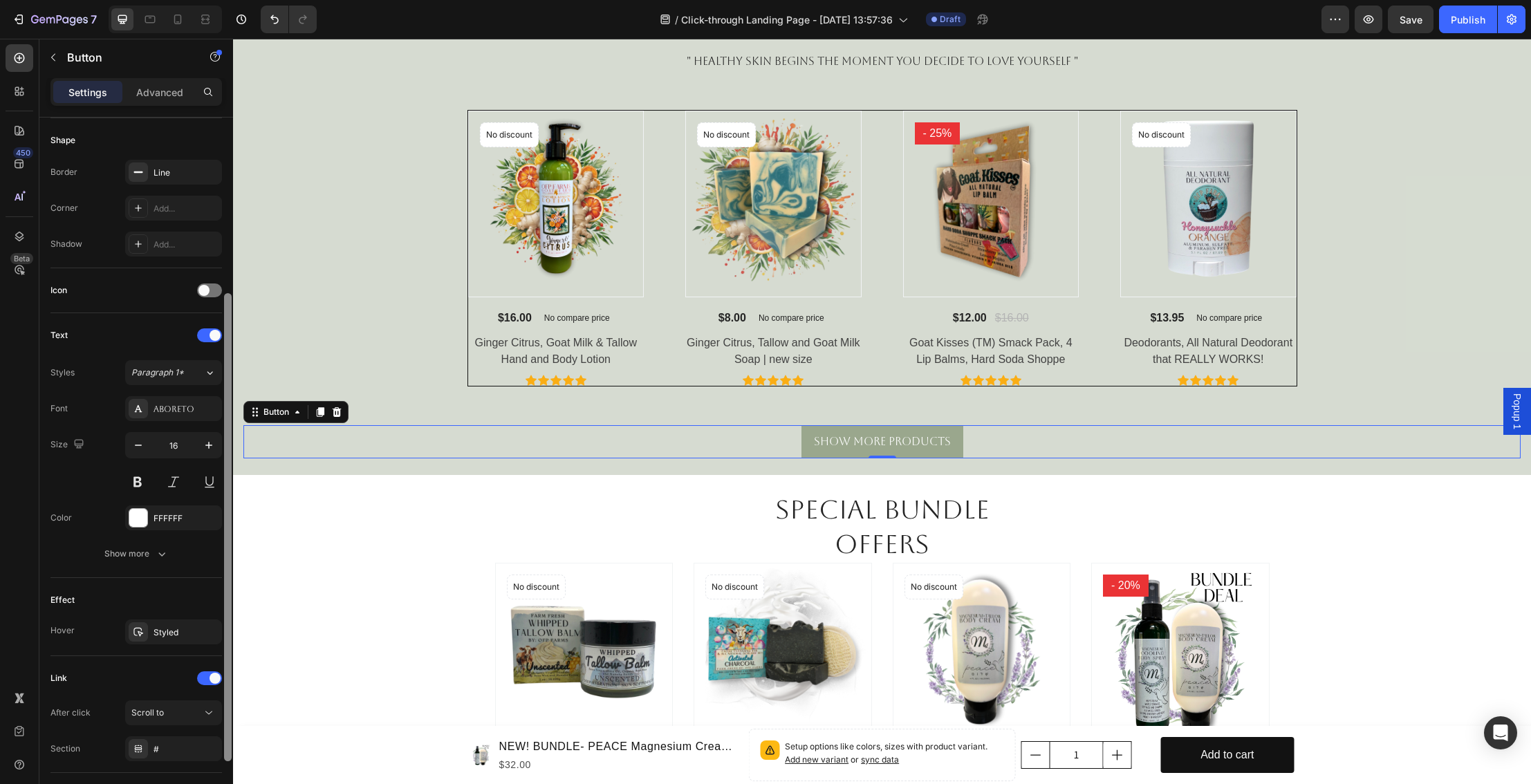
scroll to position [270, 0]
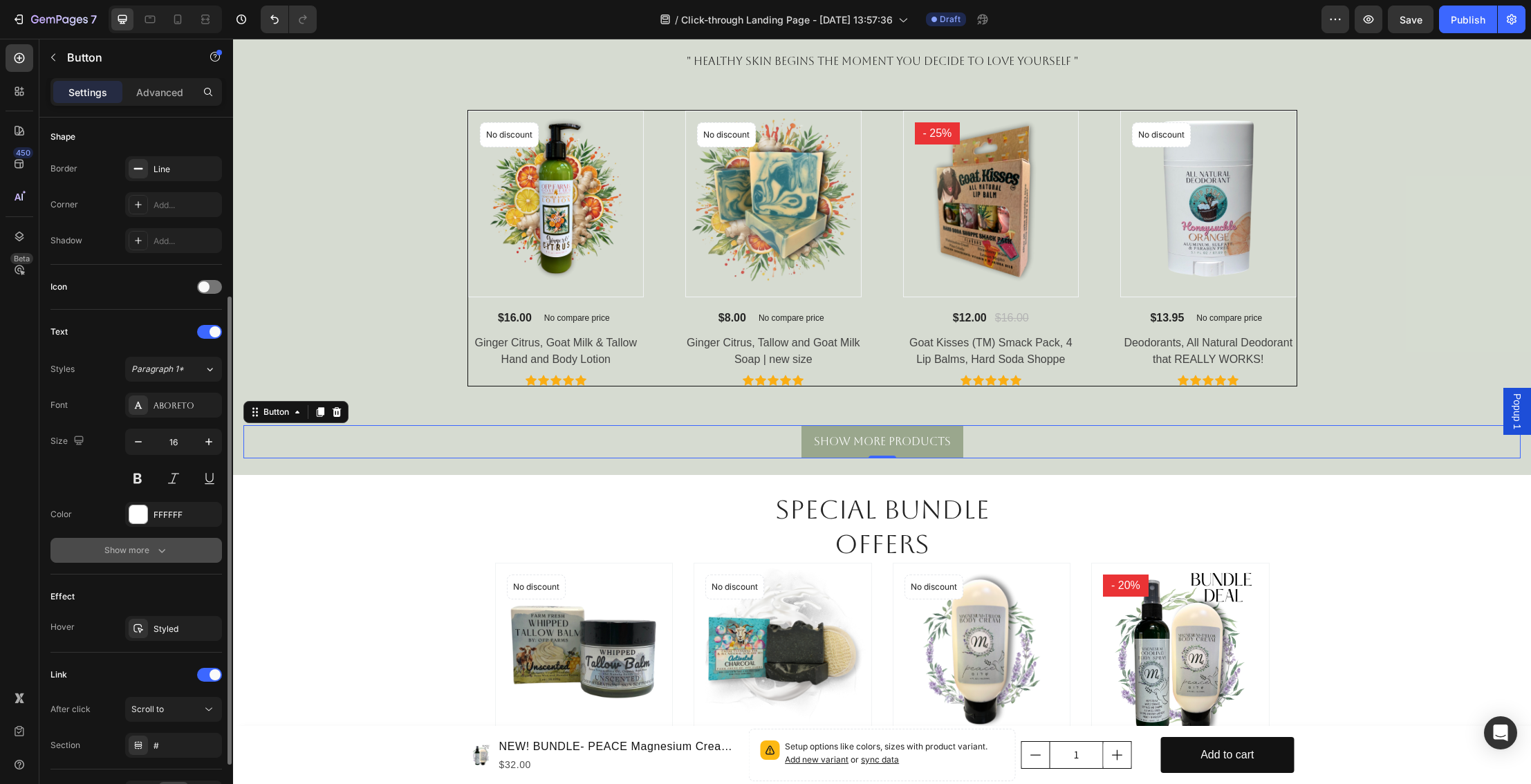
click at [166, 549] on icon "button" at bounding box center [162, 550] width 14 height 14
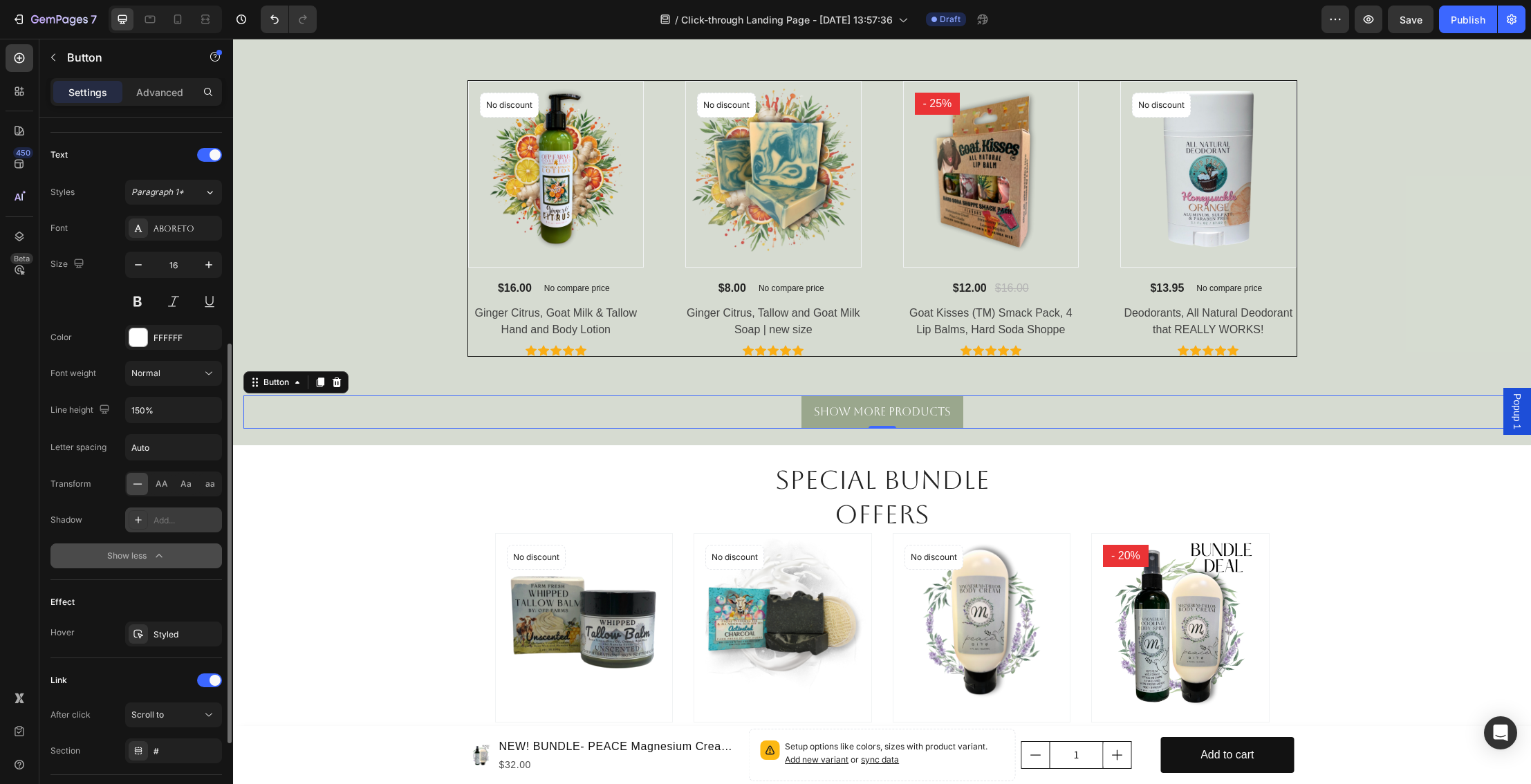
scroll to position [540, 0]
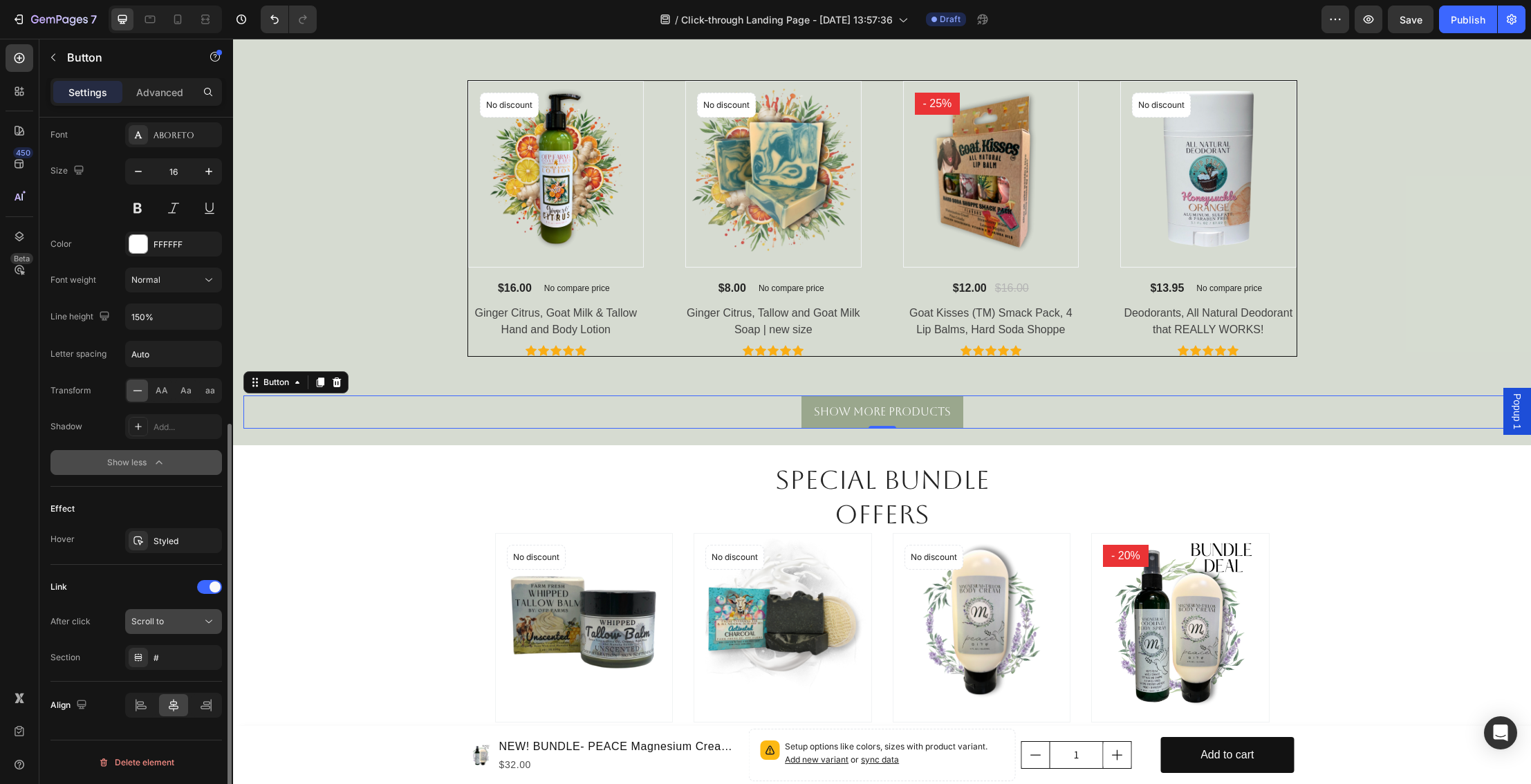
click at [203, 617] on icon at bounding box center [208, 621] width 14 height 14
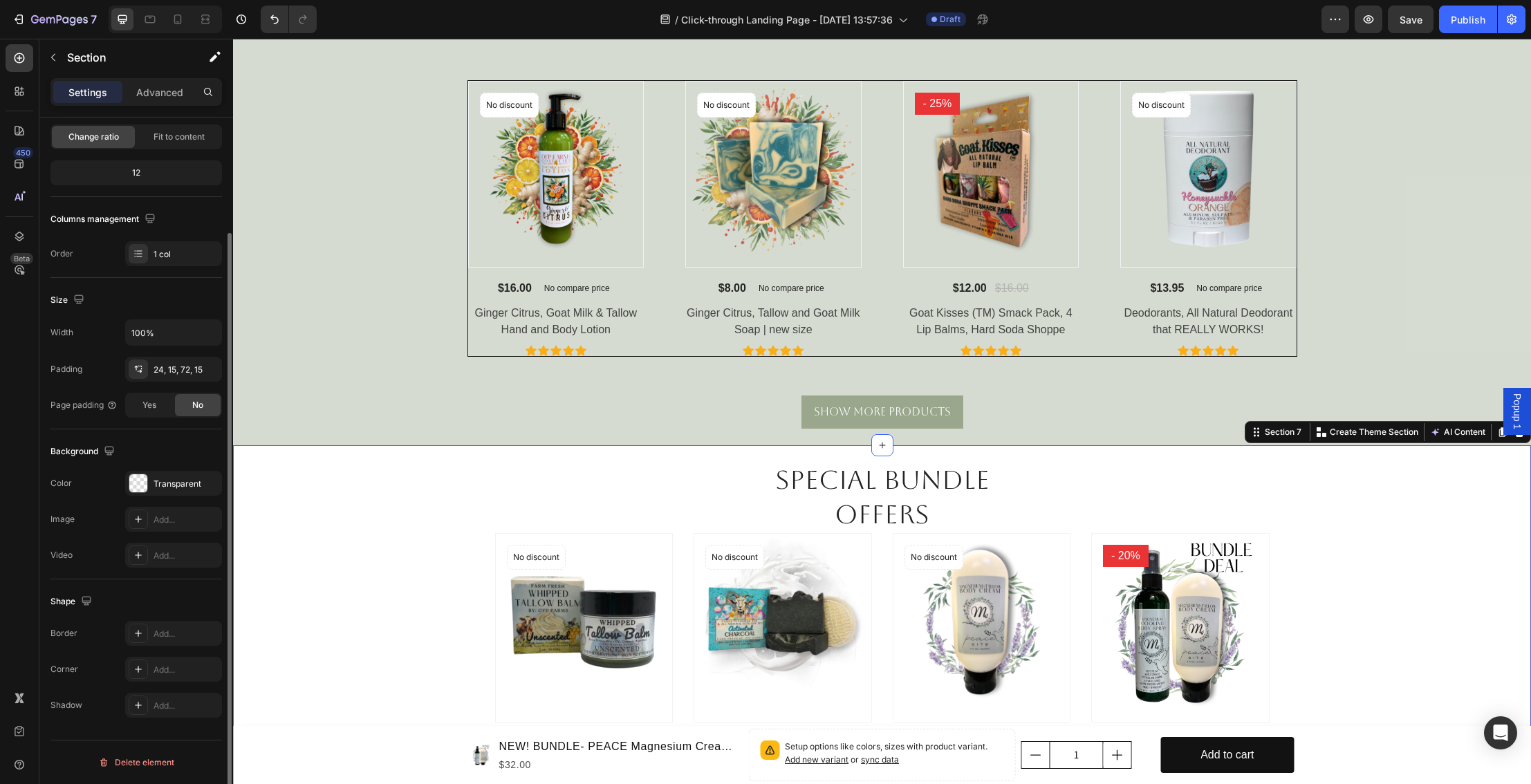
scroll to position [0, 0]
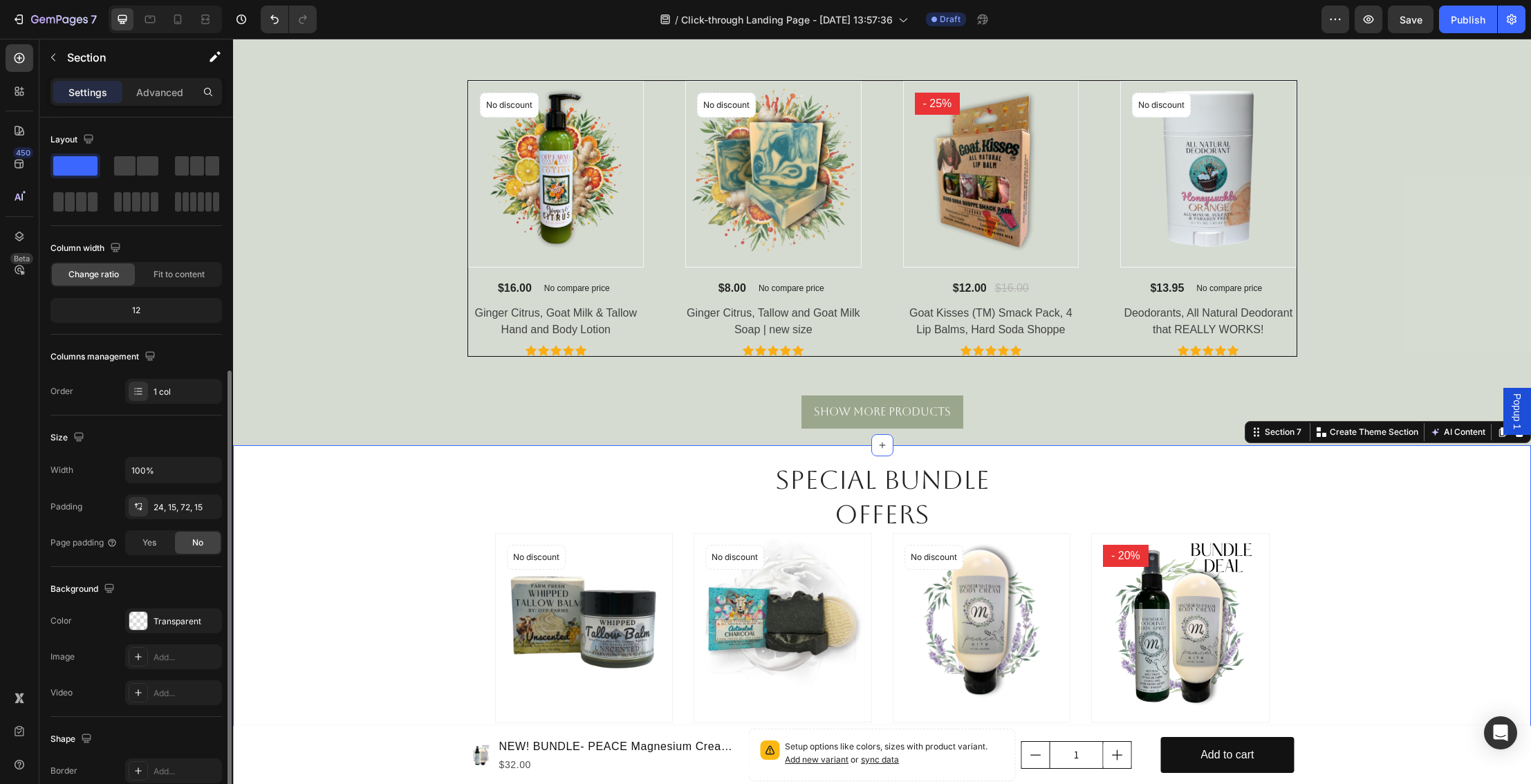
click at [285, 626] on div "Special Bundle Offers Heading Row Product Images No discount Not be displayed w…" at bounding box center [882, 637] width 1278 height 348
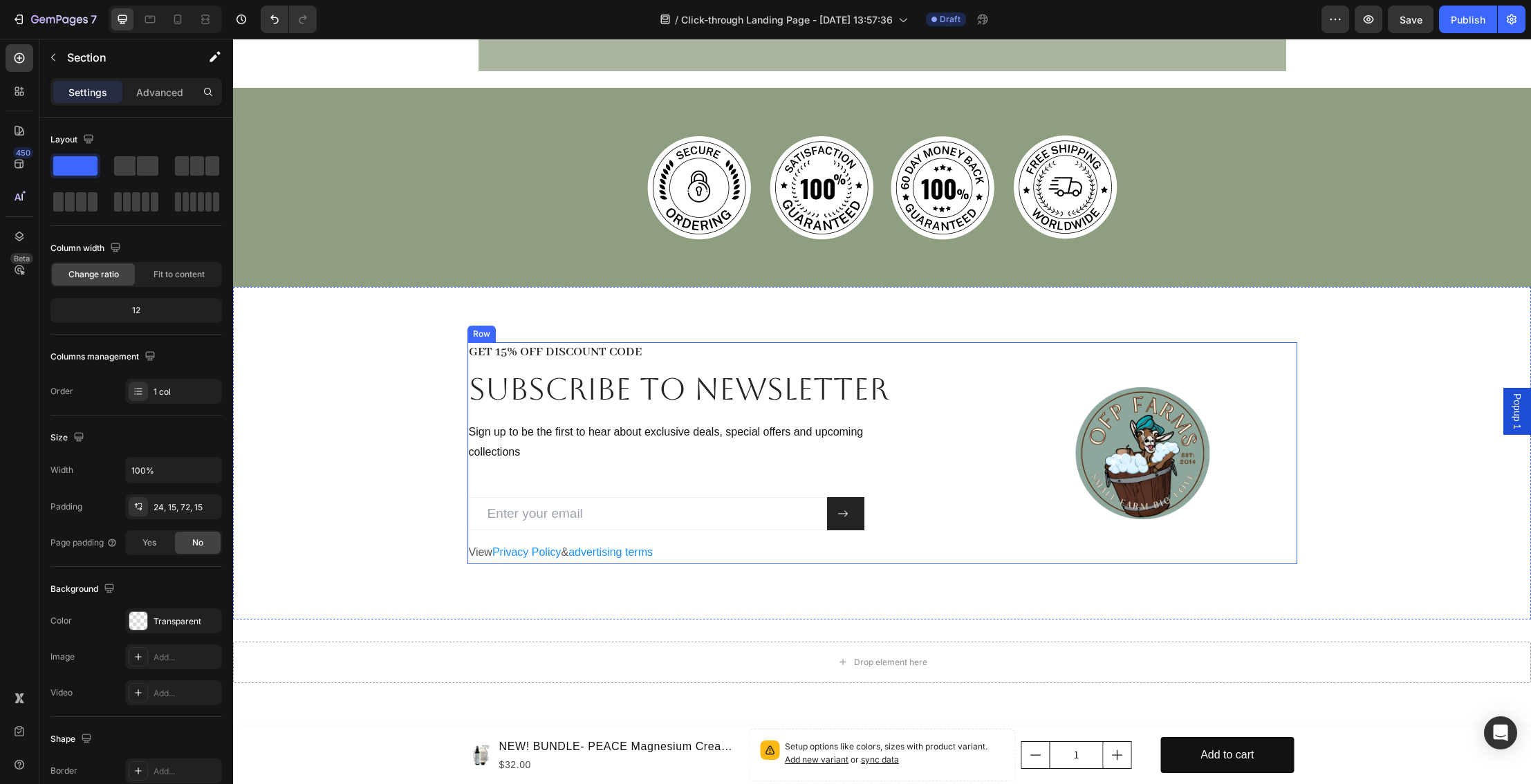
scroll to position [3538, 0]
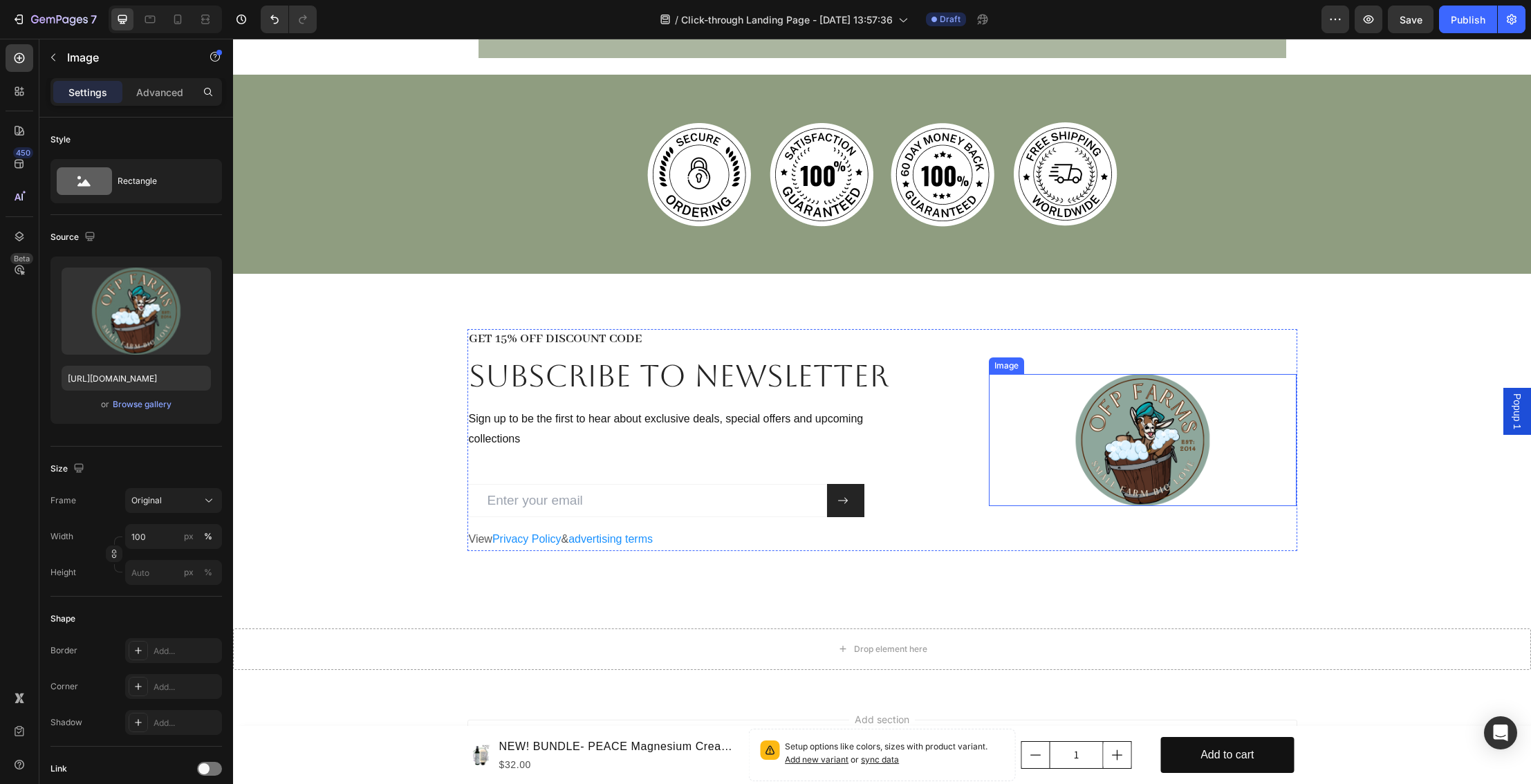
click at [1054, 485] on img at bounding box center [1144, 440] width 308 height 132
click at [649, 389] on h2 "Subscribe to newsletter" at bounding box center [683, 376] width 432 height 42
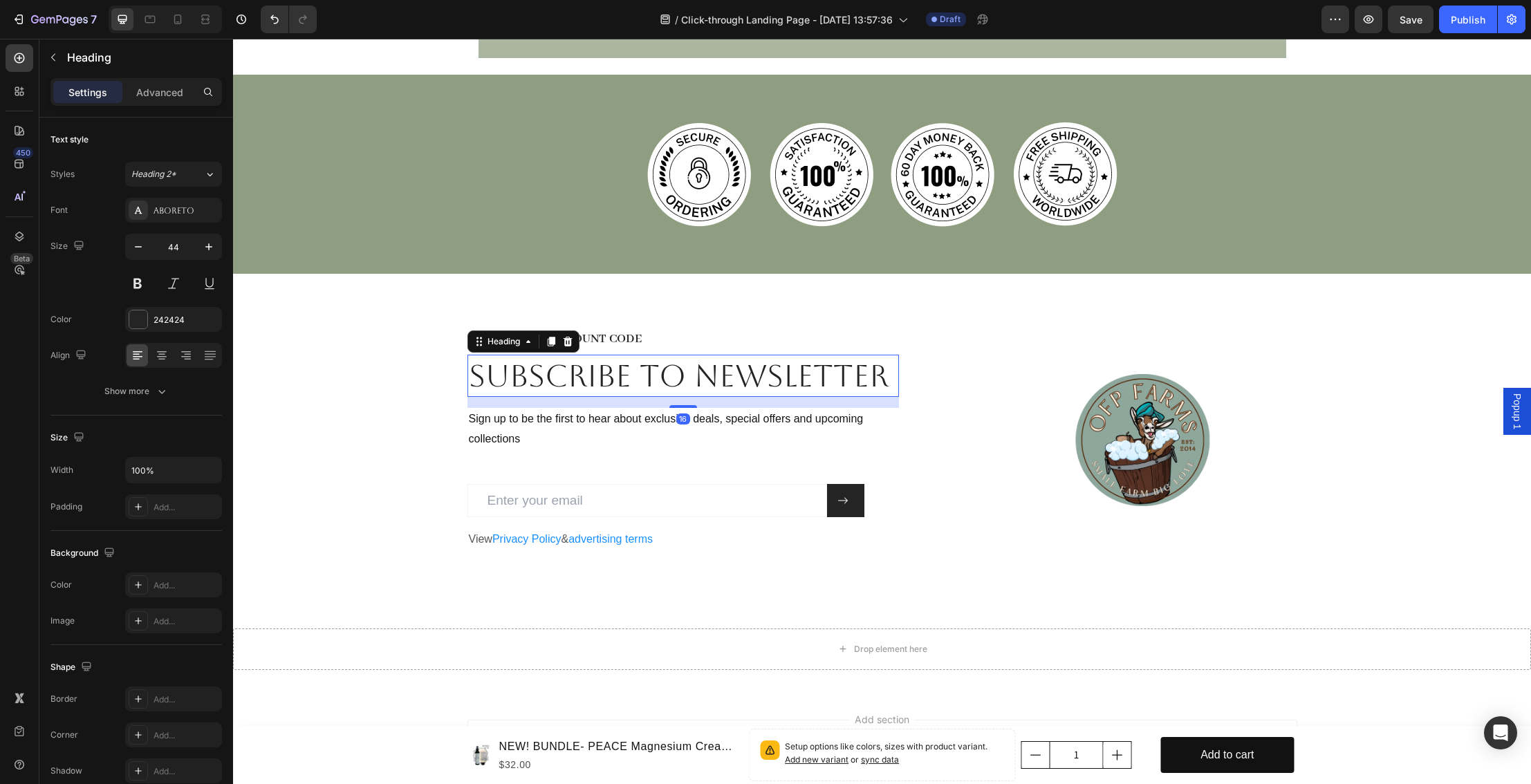
click at [649, 389] on h2 "Subscribe to newsletter" at bounding box center [683, 376] width 432 height 42
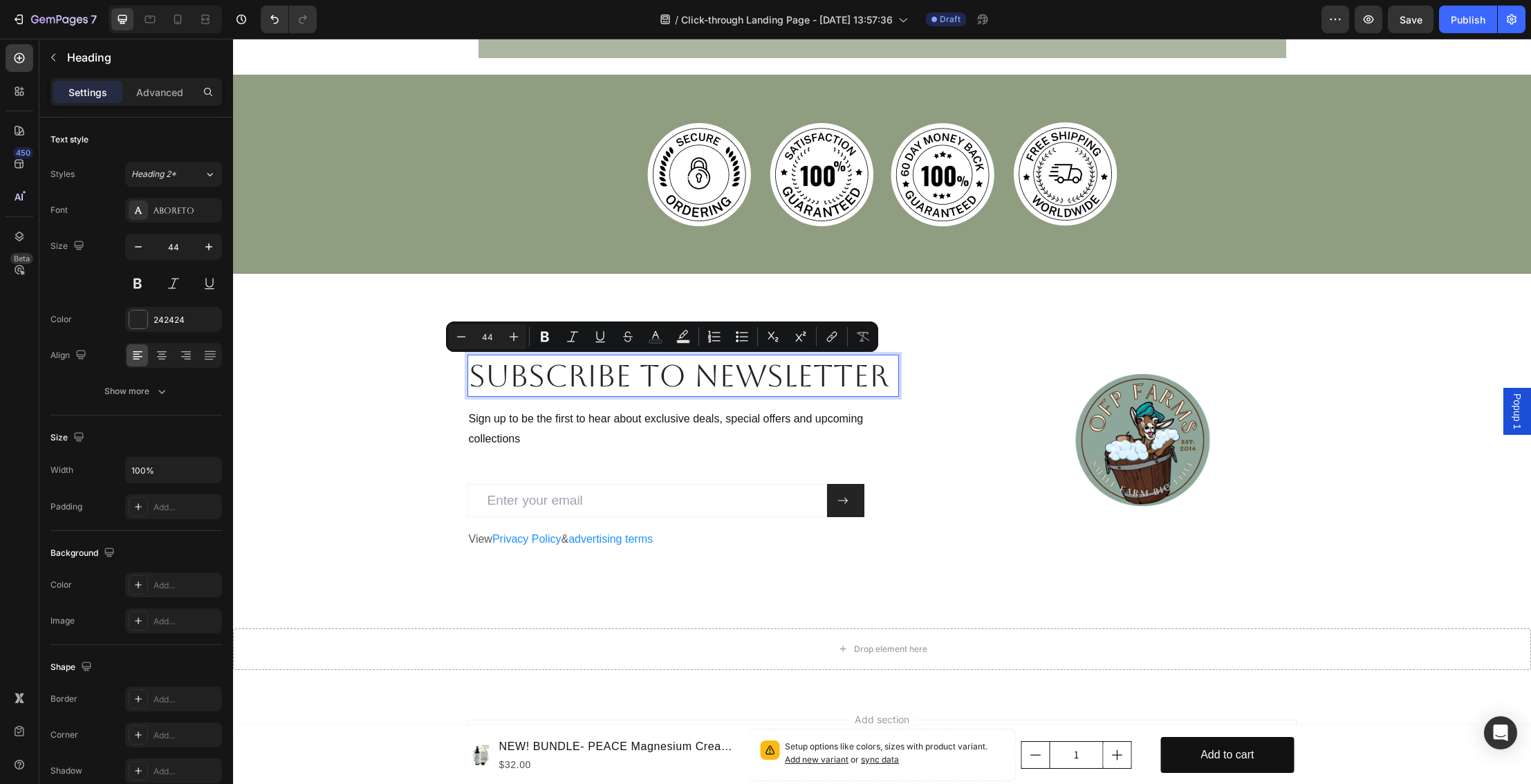
click at [680, 376] on p "Subscribe to newsletter" at bounding box center [683, 375] width 429 height 39
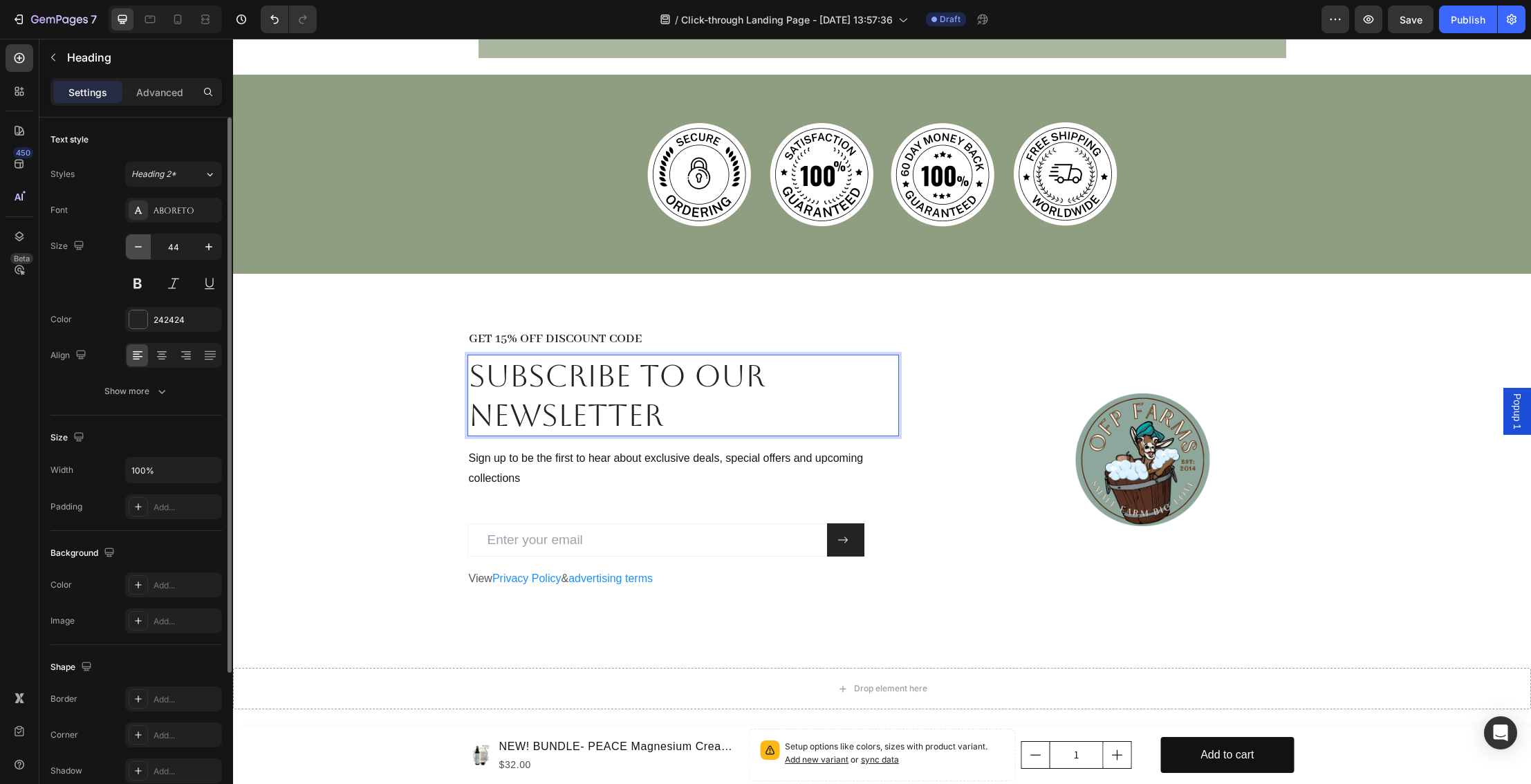
click at [136, 245] on icon "button" at bounding box center [138, 246] width 14 height 14
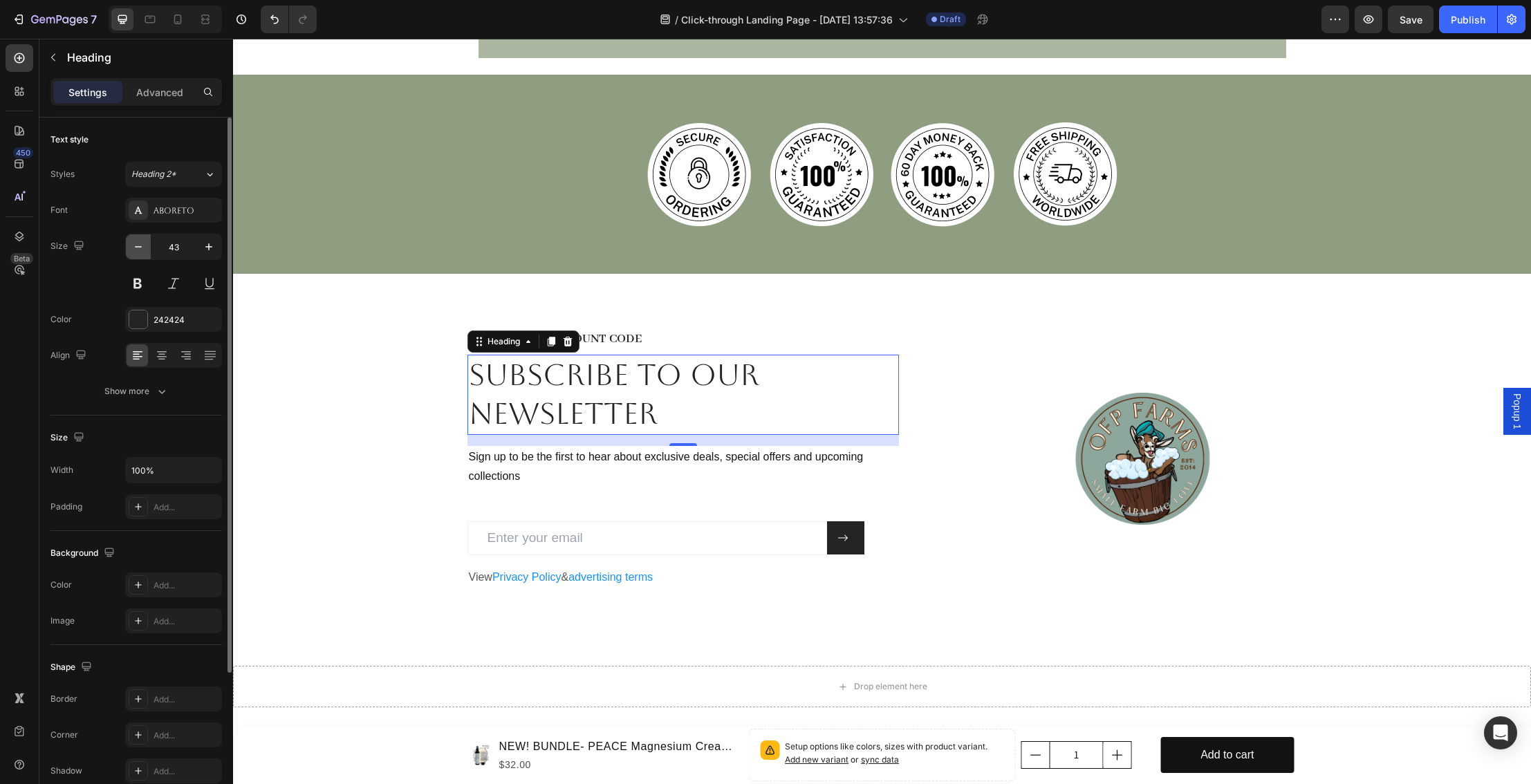
click at [136, 245] on icon "button" at bounding box center [138, 246] width 14 height 14
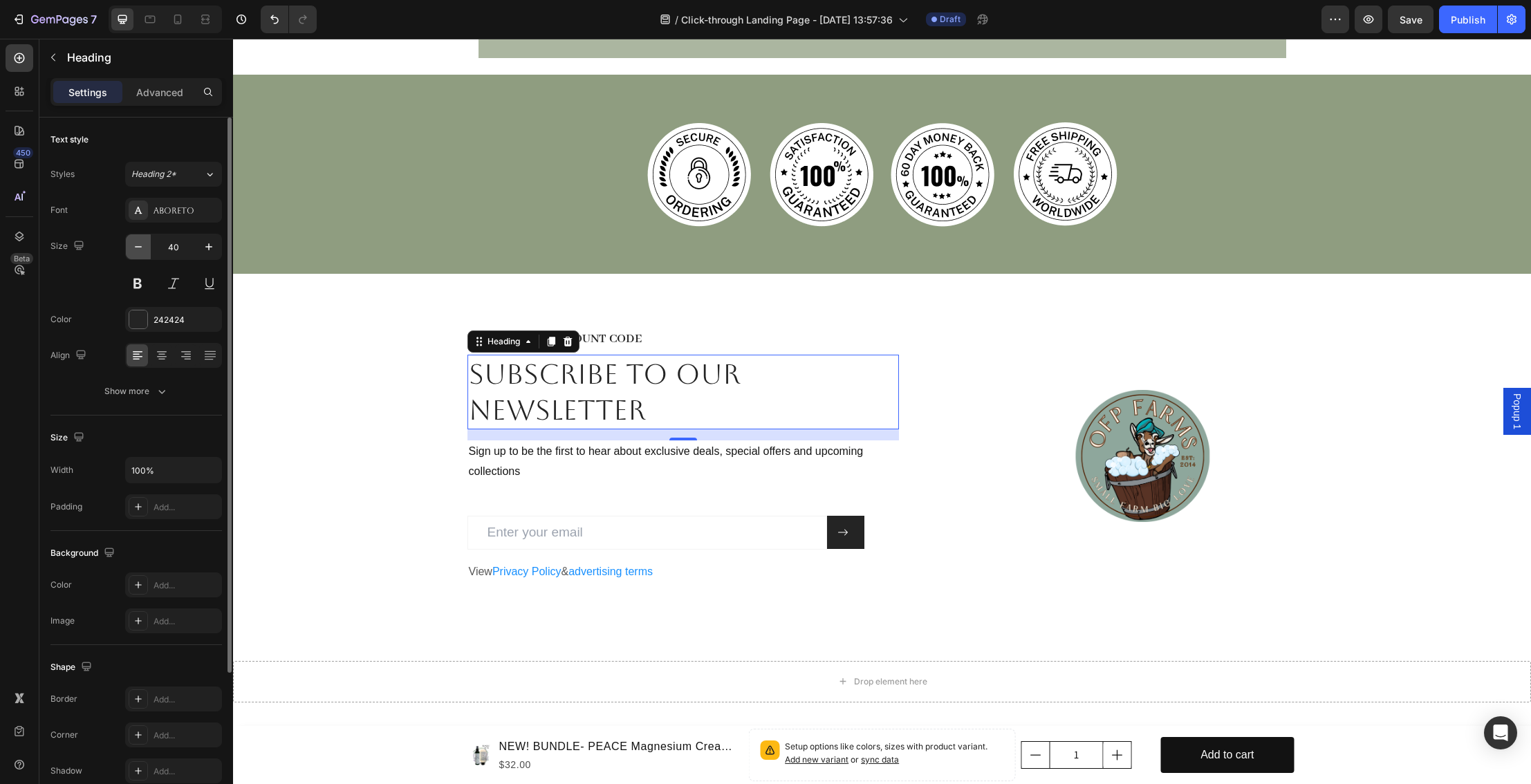
click at [136, 245] on icon "button" at bounding box center [138, 246] width 14 height 14
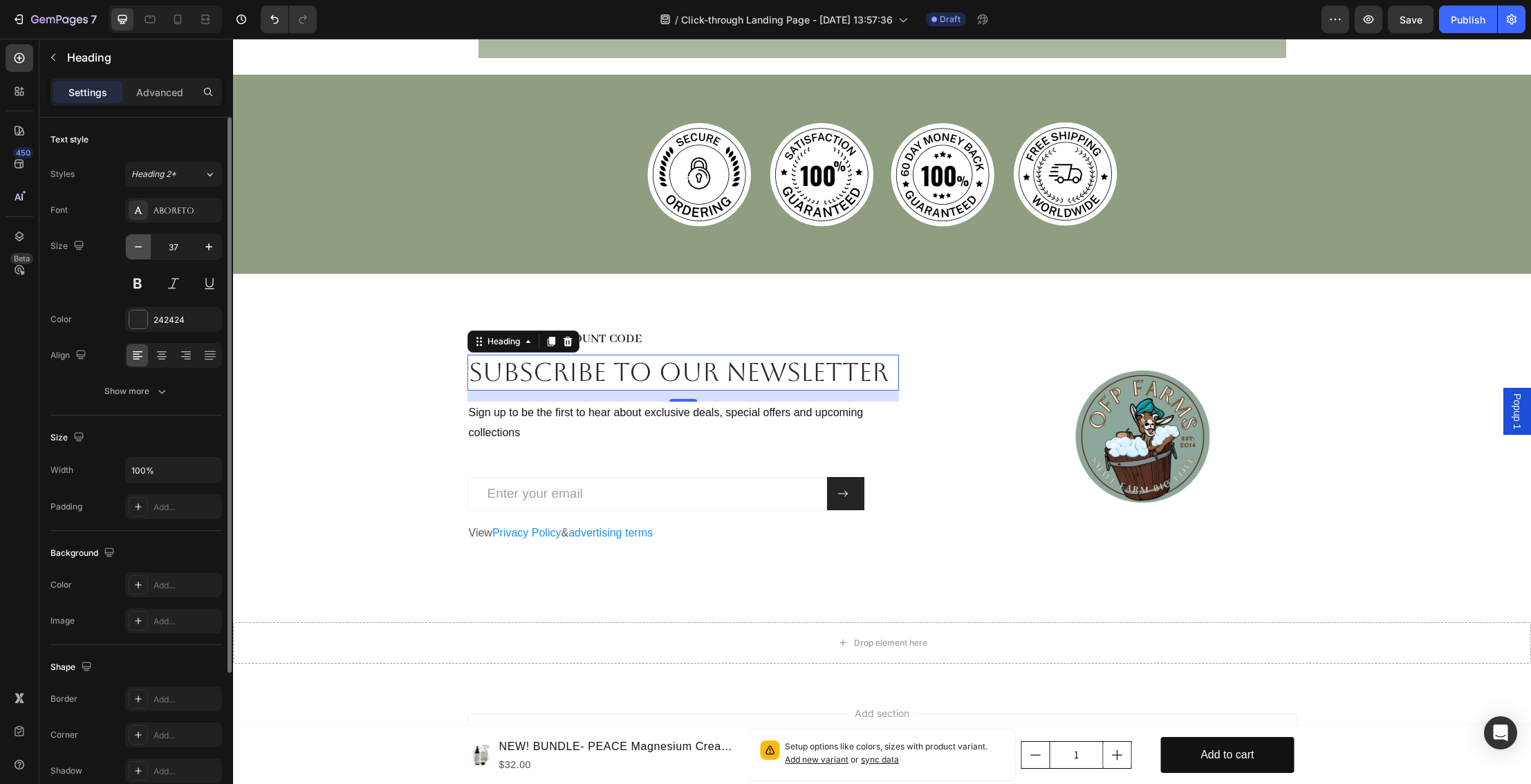
click at [136, 245] on icon "button" at bounding box center [138, 246] width 14 height 14
type input "36"
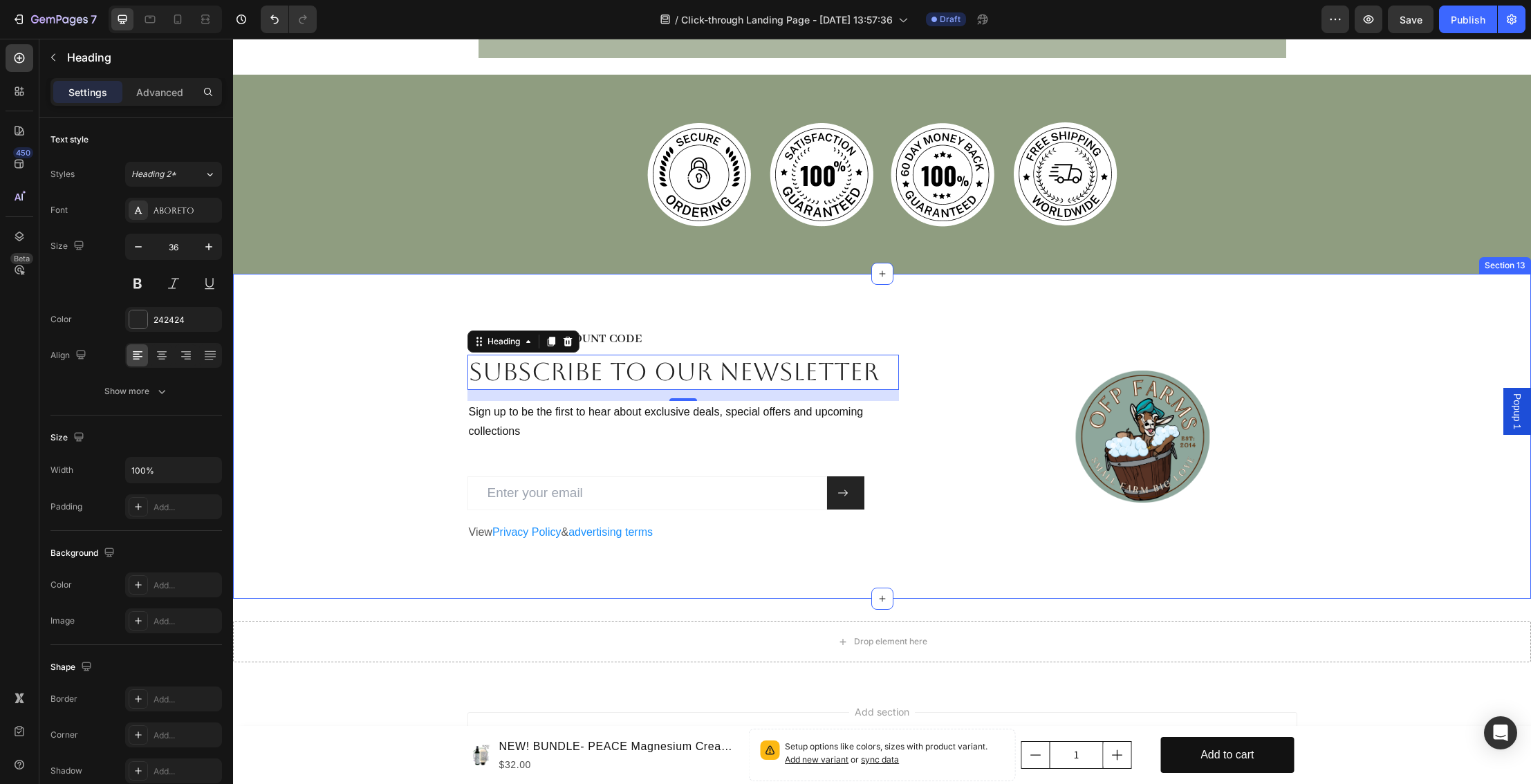
click at [1310, 323] on div "GET 15% OFF DISCOUNT CODE Heading Subscribe to OUR newsletter Heading 16 Sign u…" at bounding box center [882, 437] width 1298 height 325
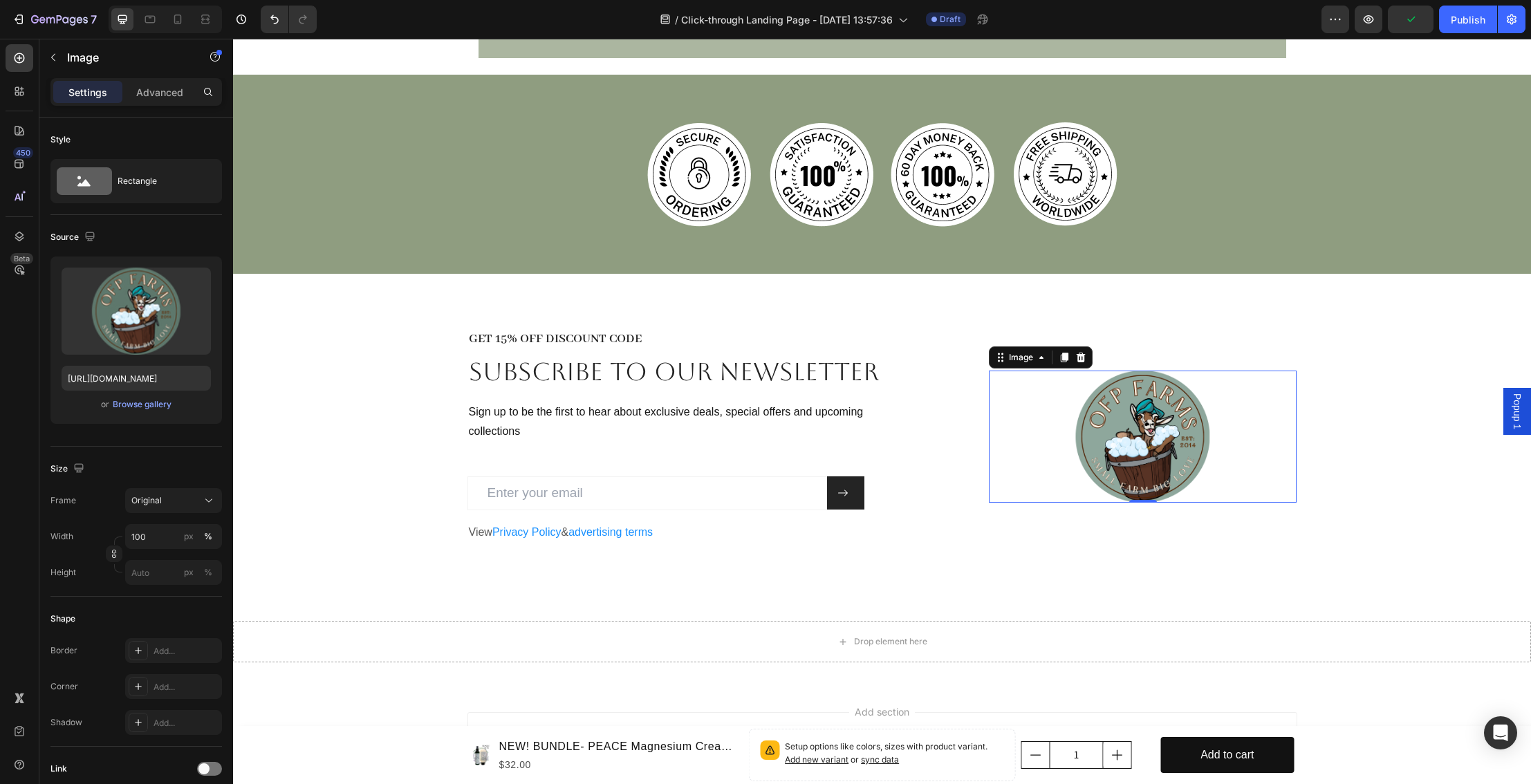
click at [1040, 440] on img at bounding box center [1144, 437] width 308 height 132
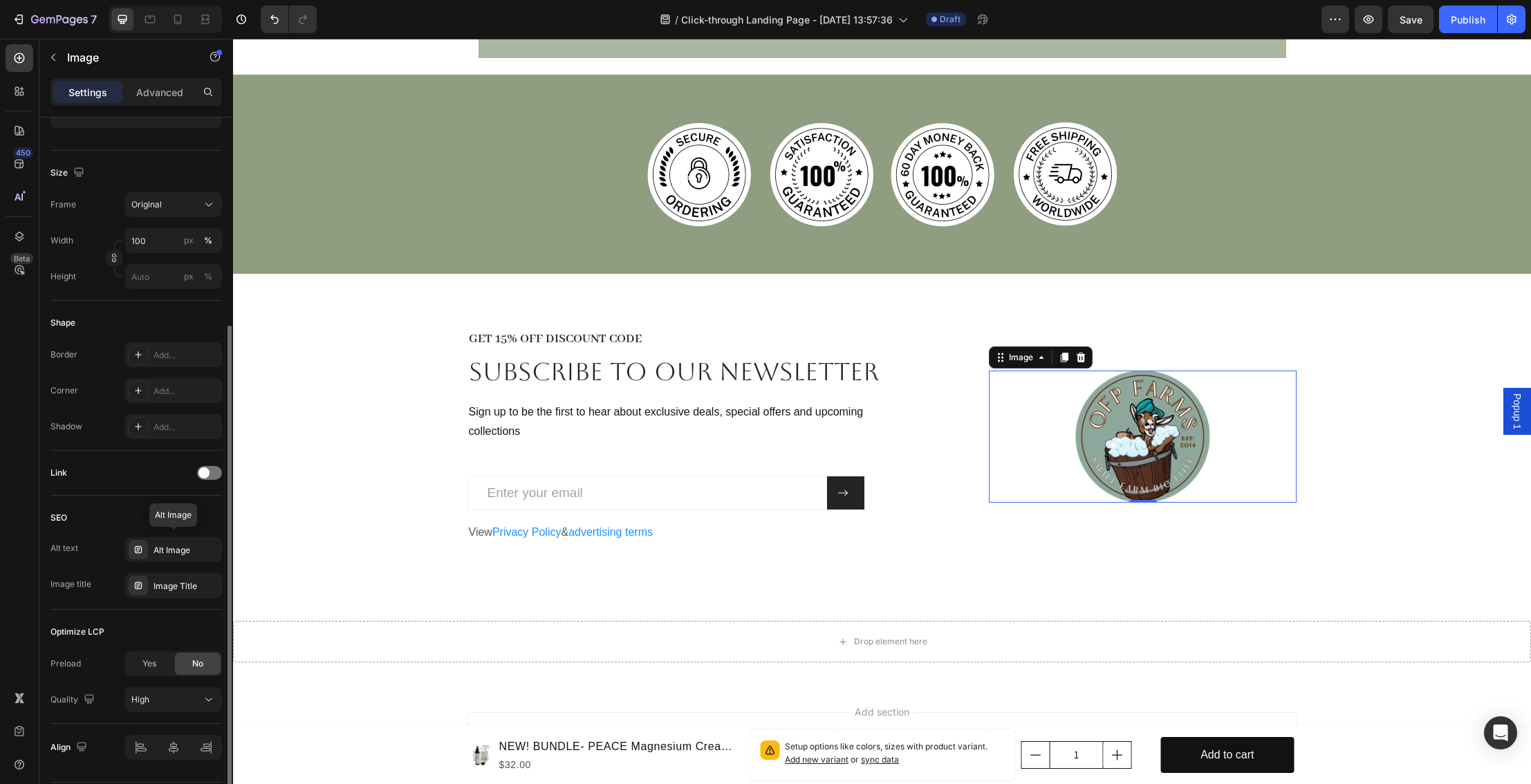
scroll to position [338, 0]
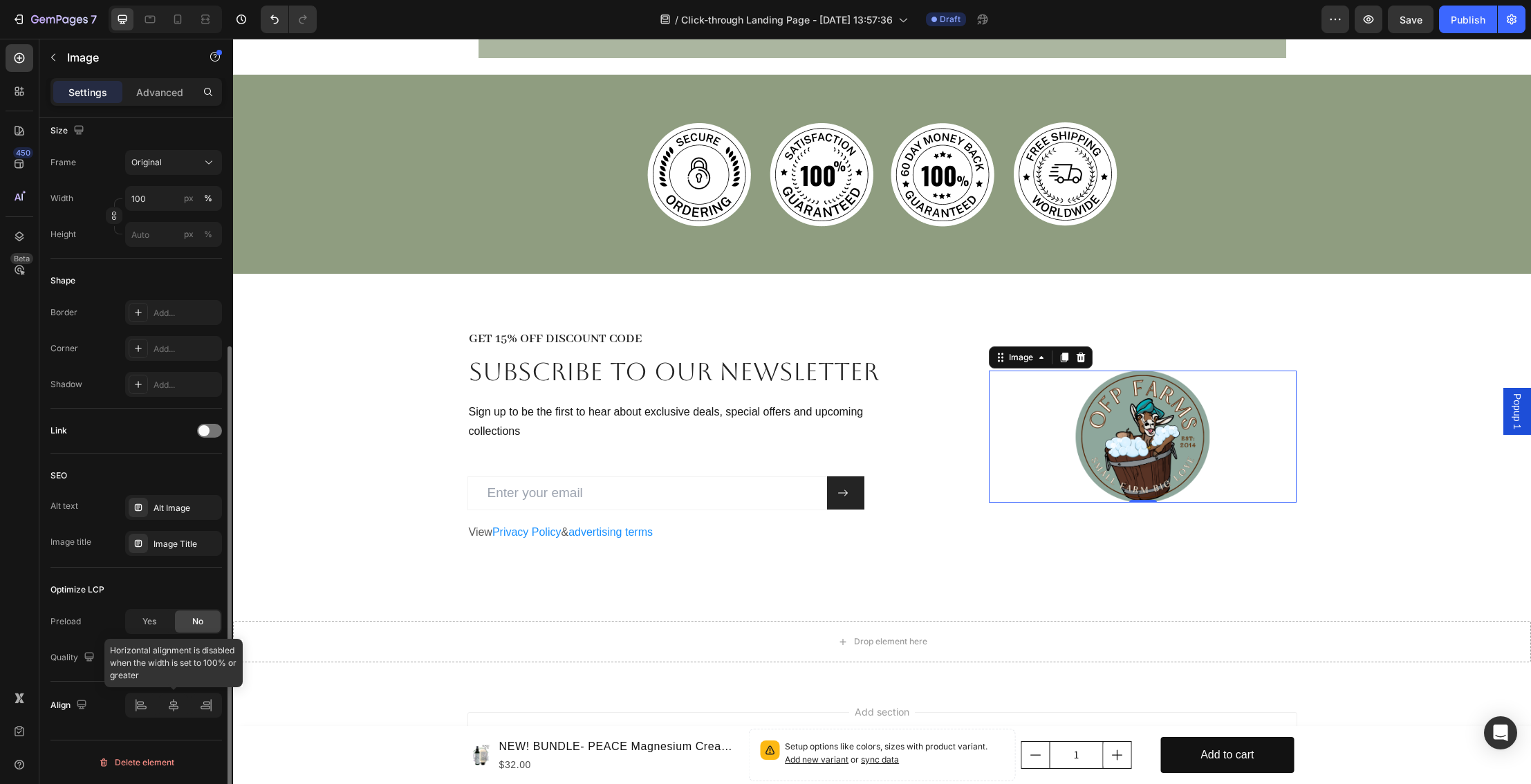
click at [143, 706] on div at bounding box center [174, 705] width 97 height 25
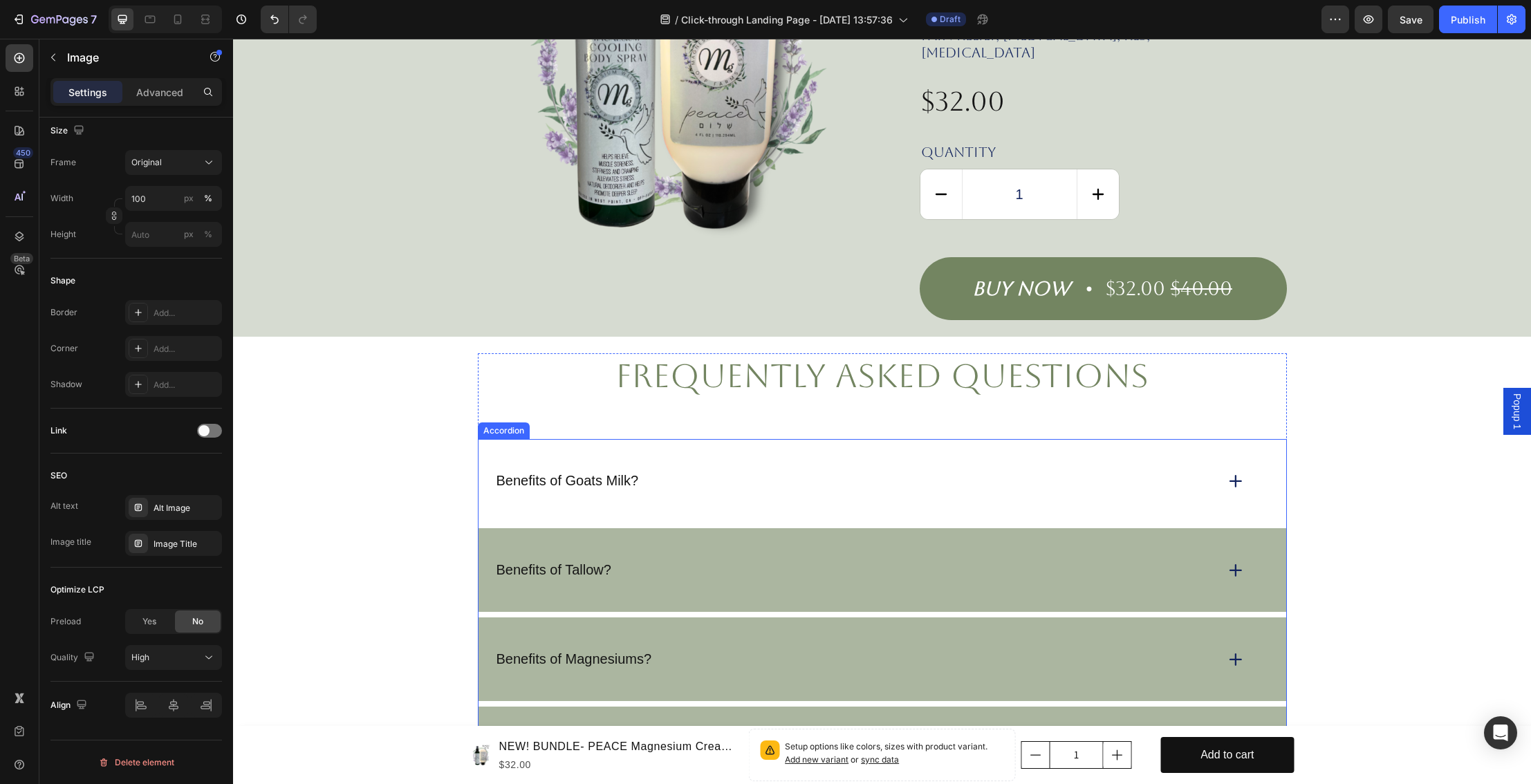
scroll to position [2796, 0]
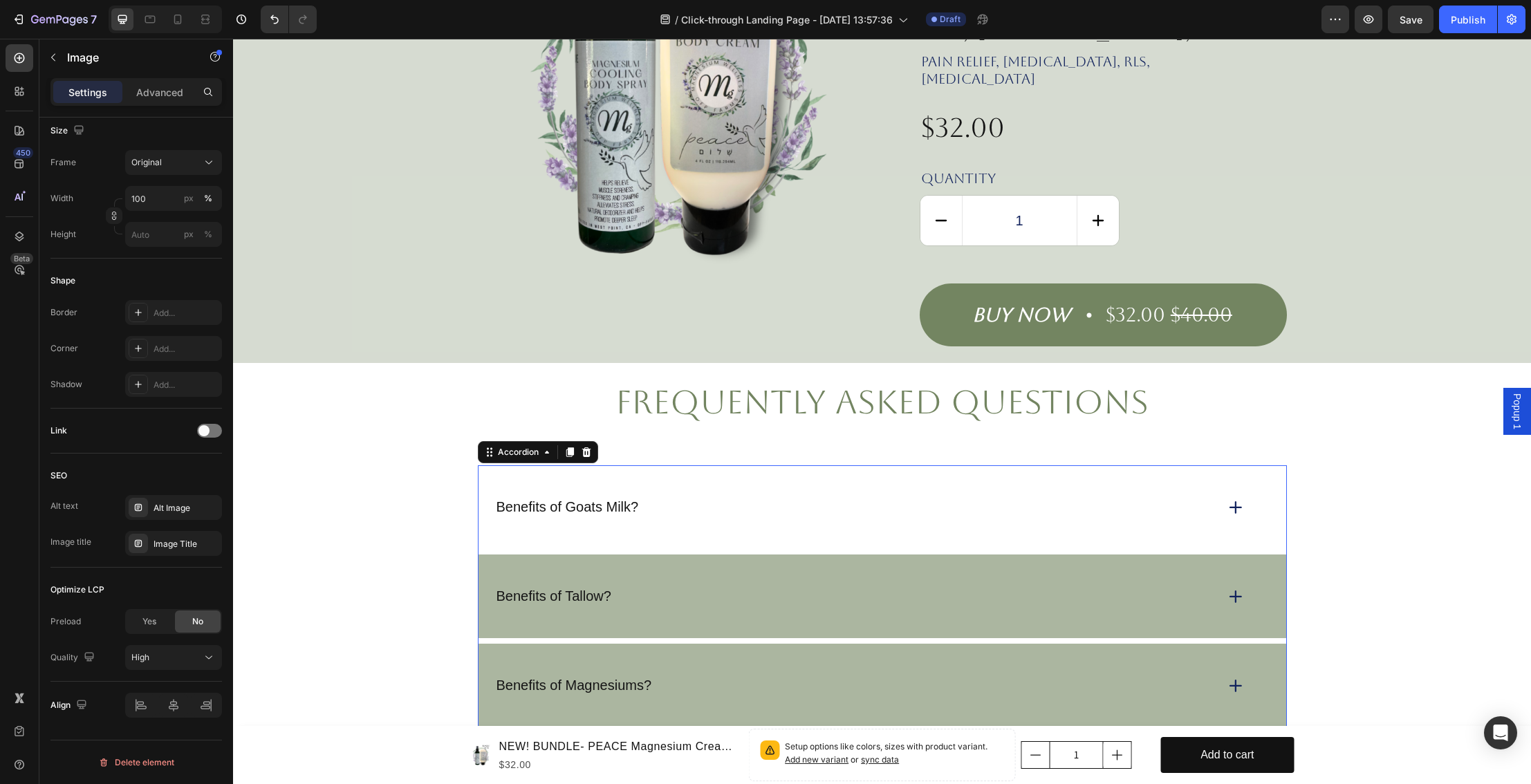
click at [716, 497] on div "Benefits of Goats Milk?" at bounding box center [854, 507] width 720 height 22
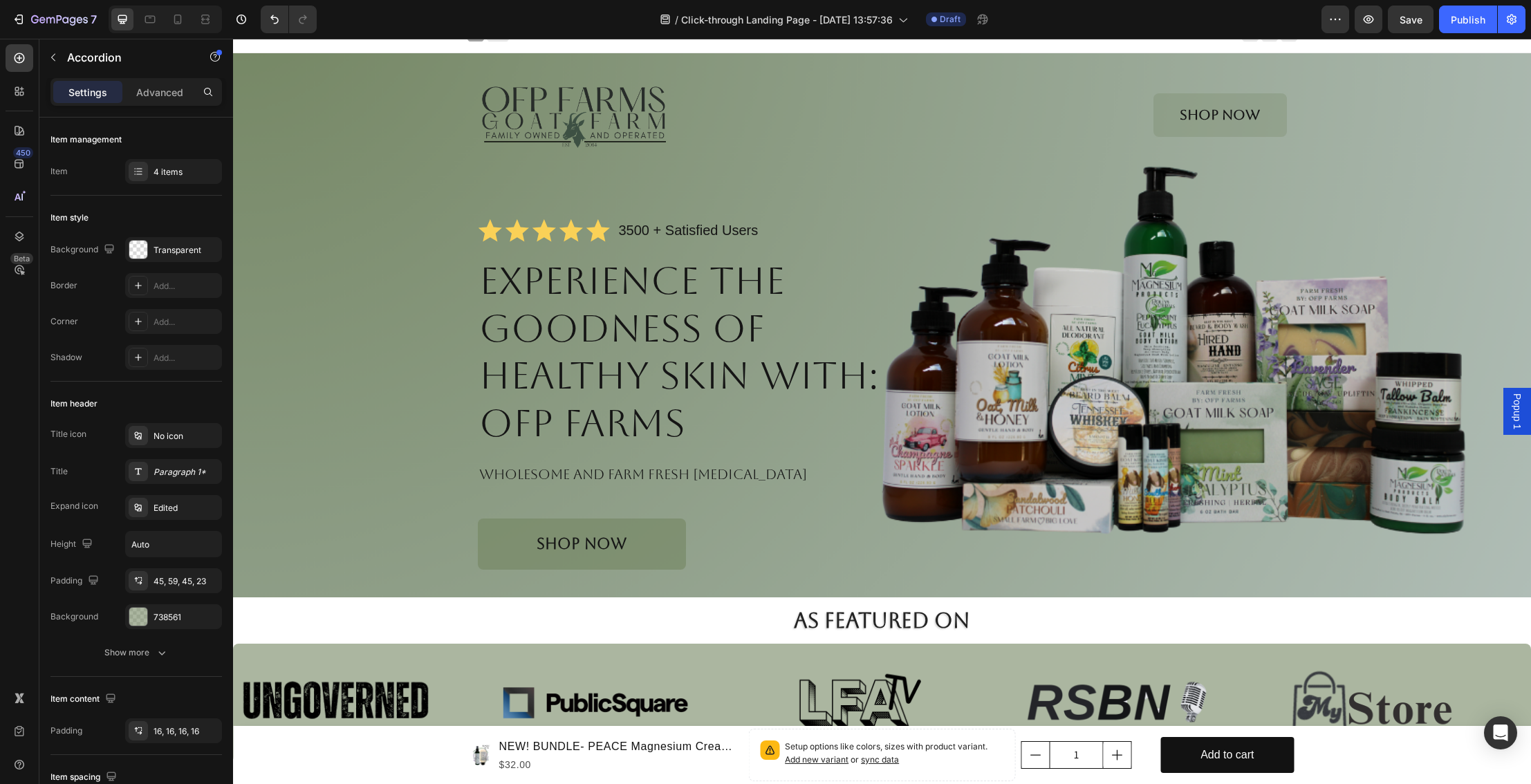
scroll to position [0, 0]
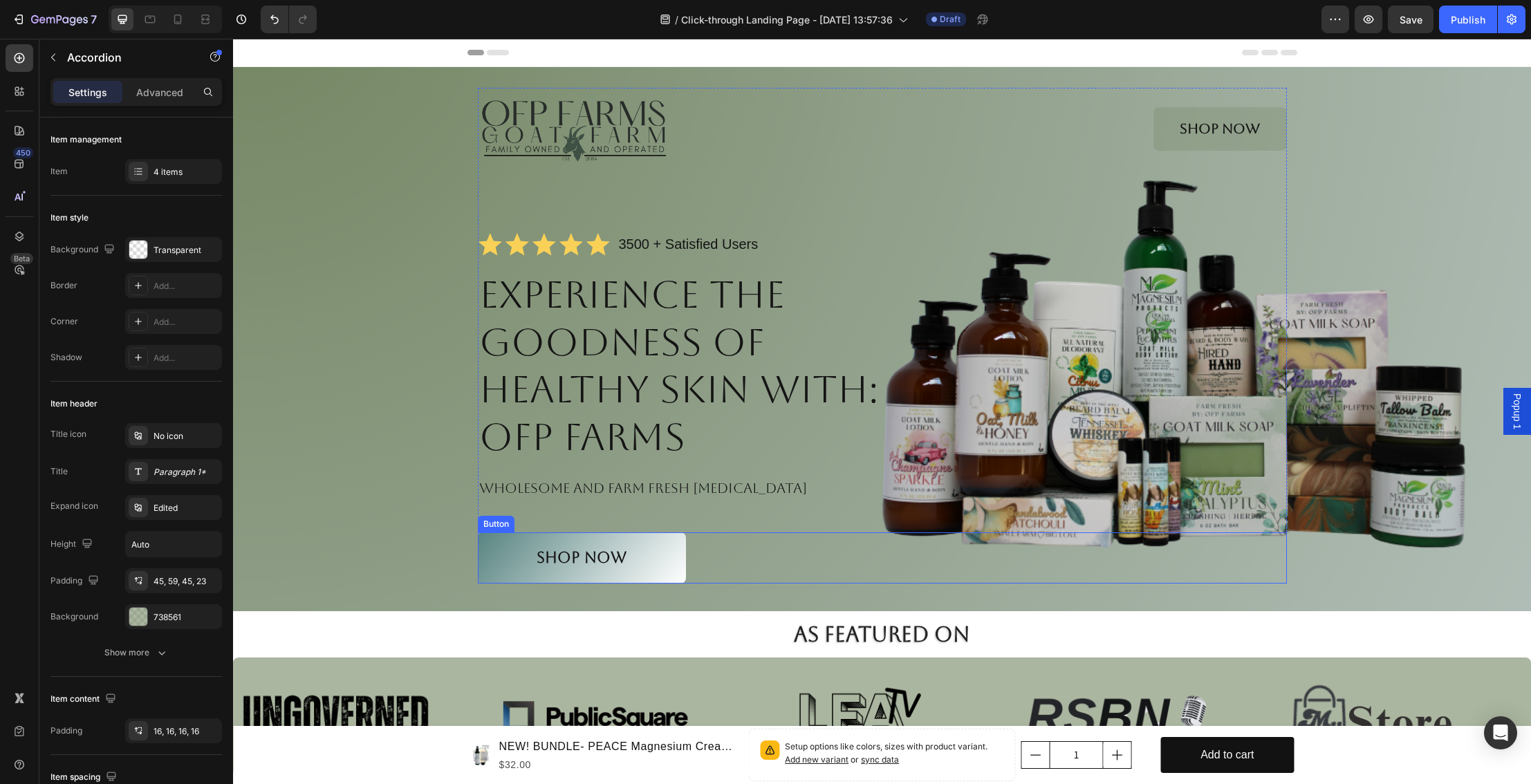
click at [629, 560] on button "Shop NOW" at bounding box center [581, 559] width 208 height 51
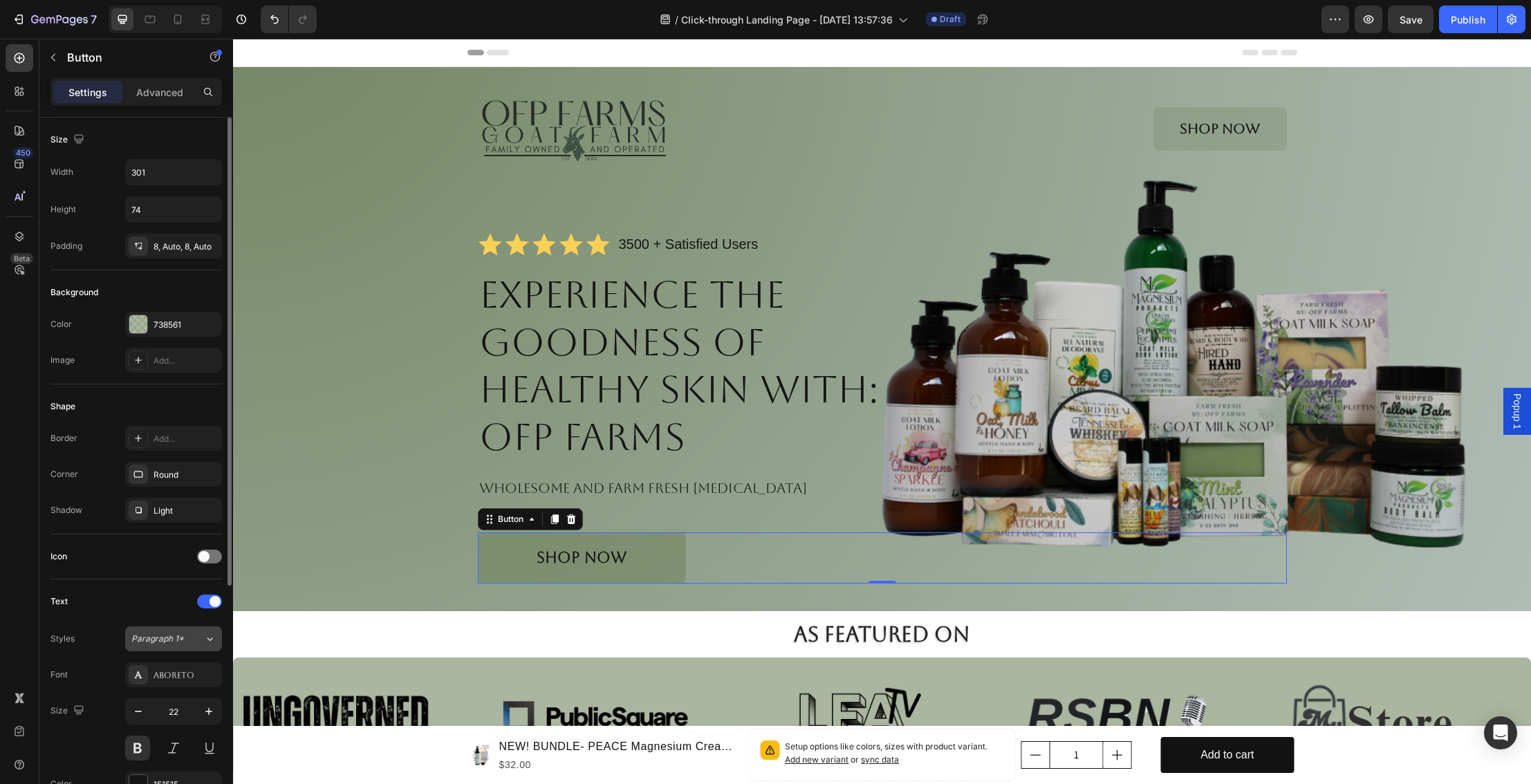
click at [196, 642] on div "Paragraph 1*" at bounding box center [167, 638] width 72 height 12
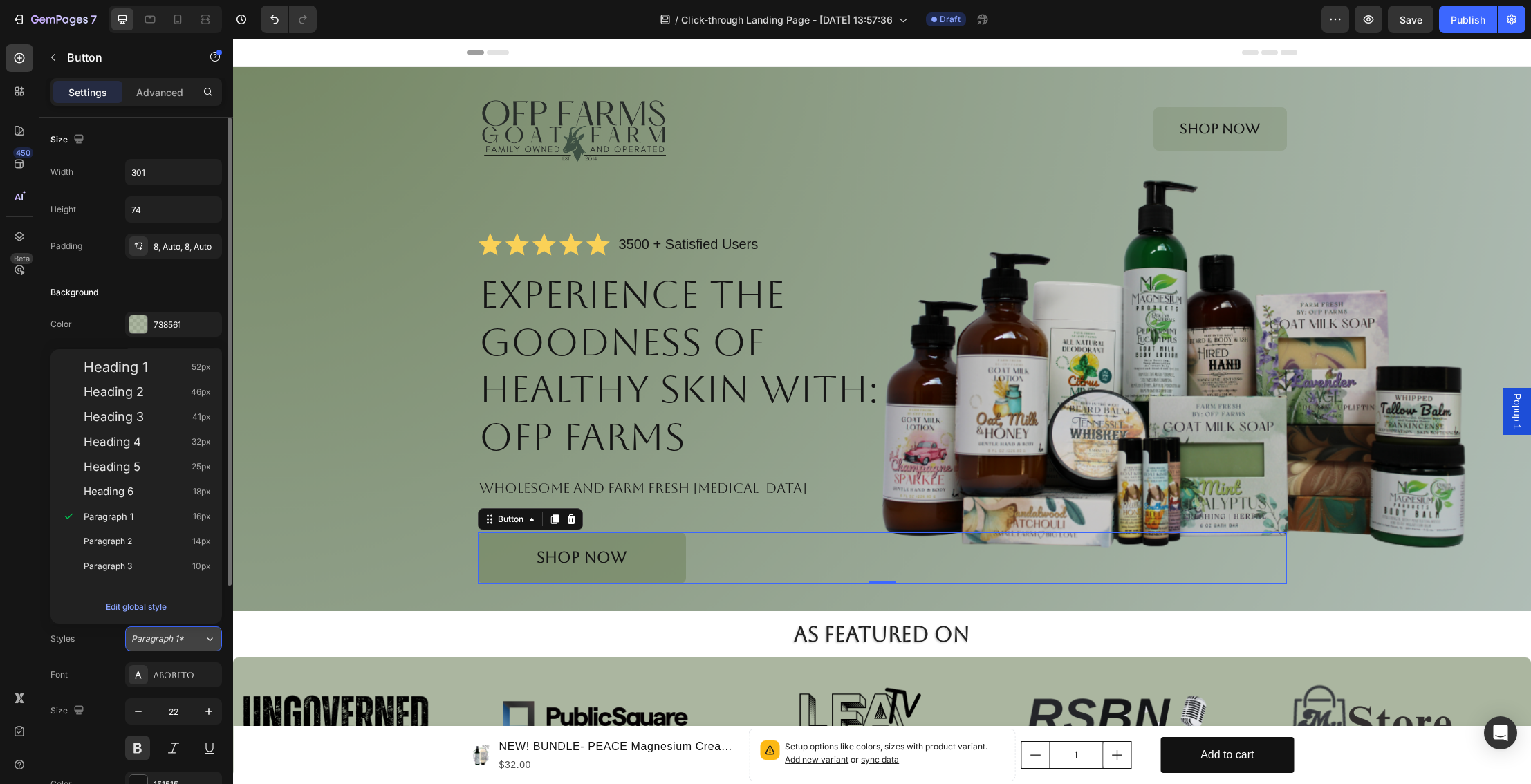
click at [196, 642] on div "Paragraph 1*" at bounding box center [167, 638] width 72 height 12
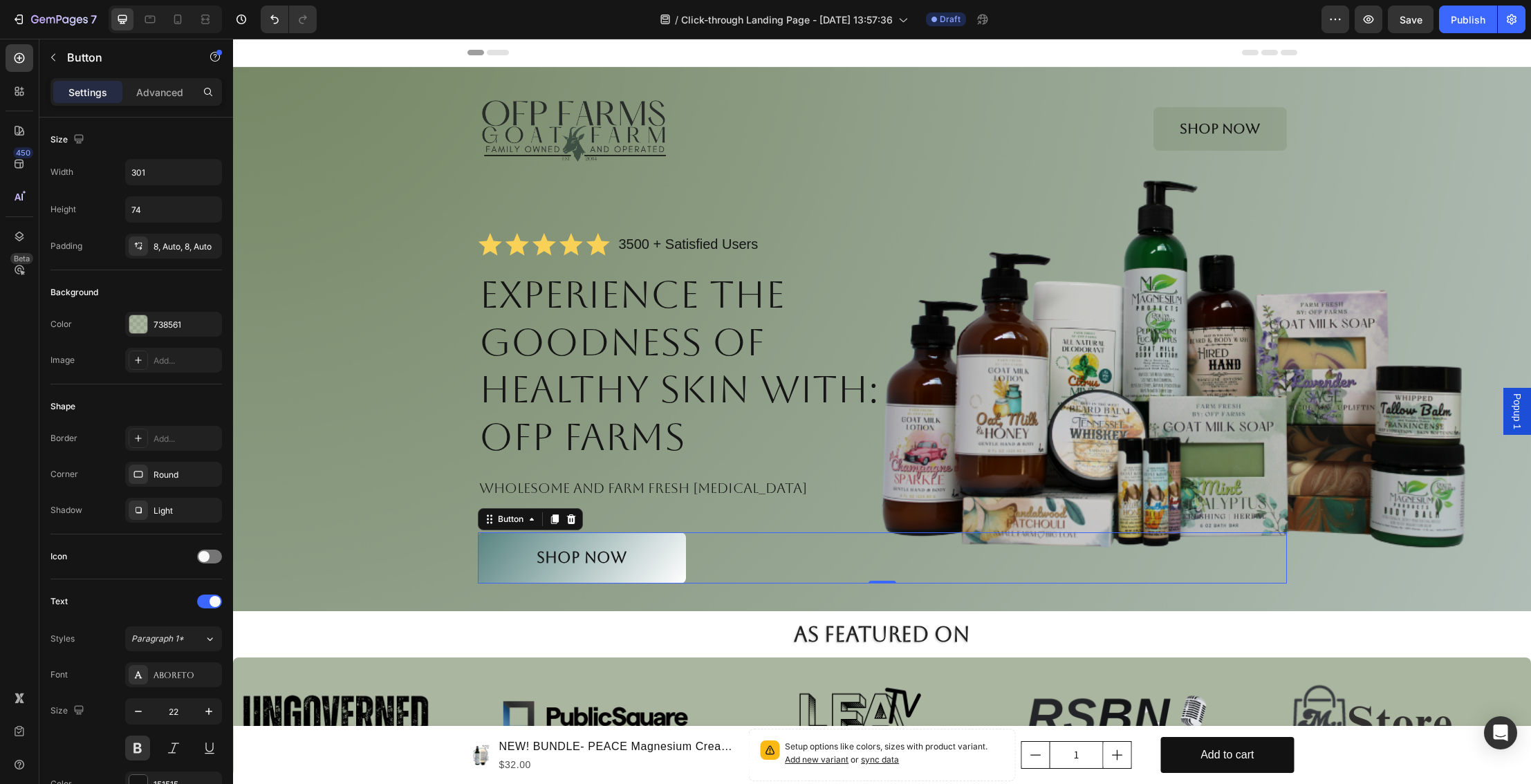
click at [530, 555] on button "Shop NOW" at bounding box center [581, 559] width 208 height 51
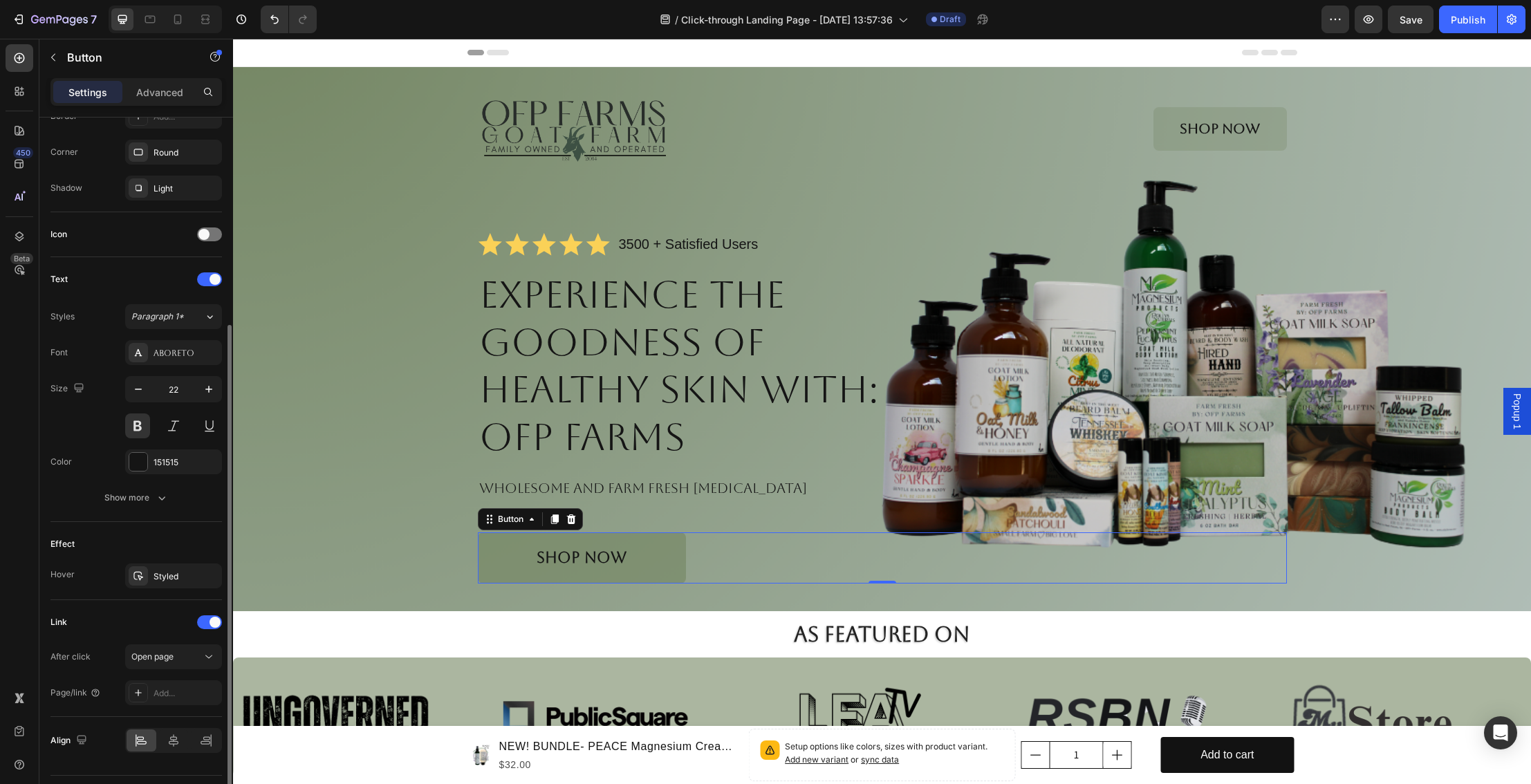
scroll to position [326, 0]
click at [155, 493] on icon "button" at bounding box center [162, 494] width 14 height 14
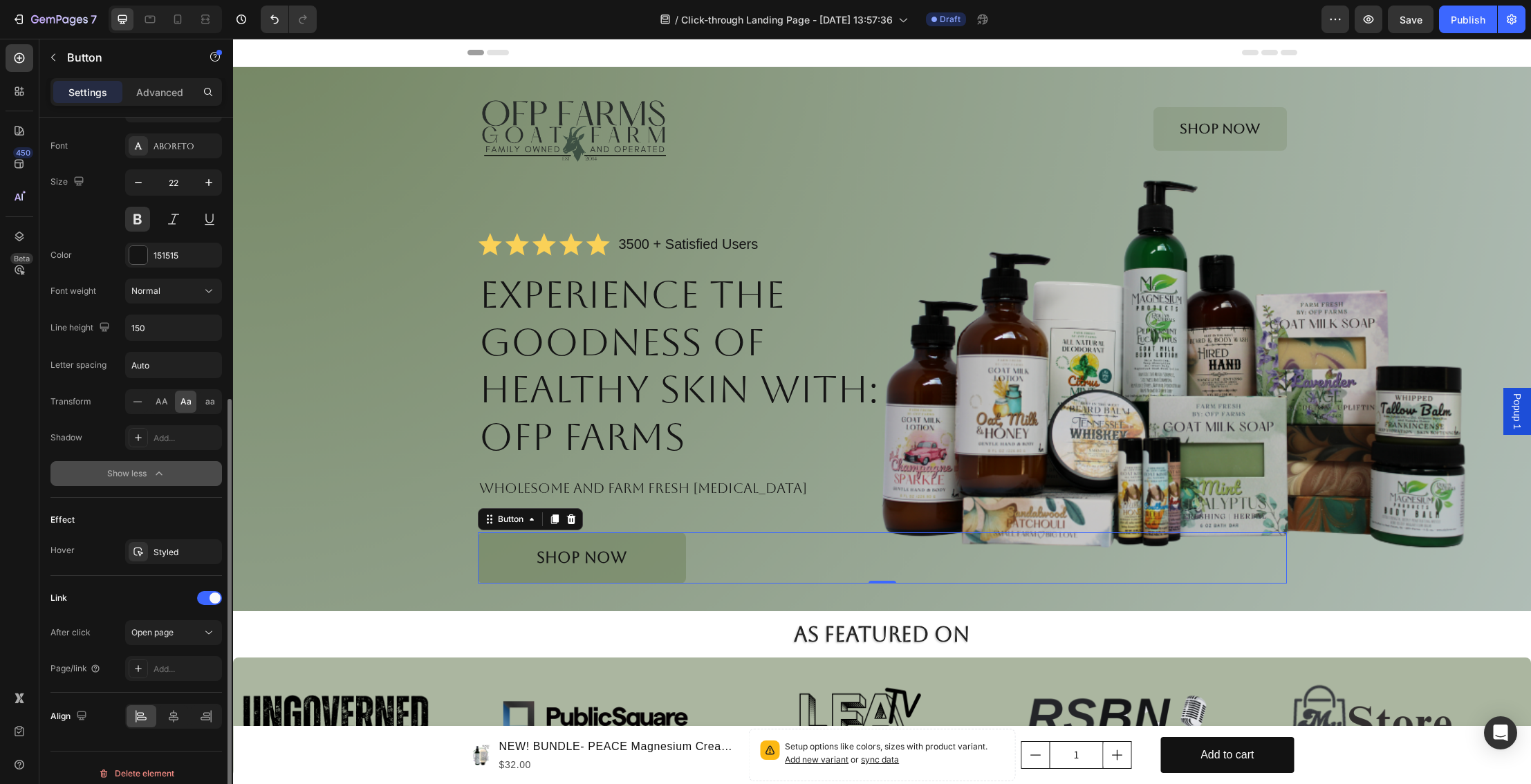
scroll to position [540, 0]
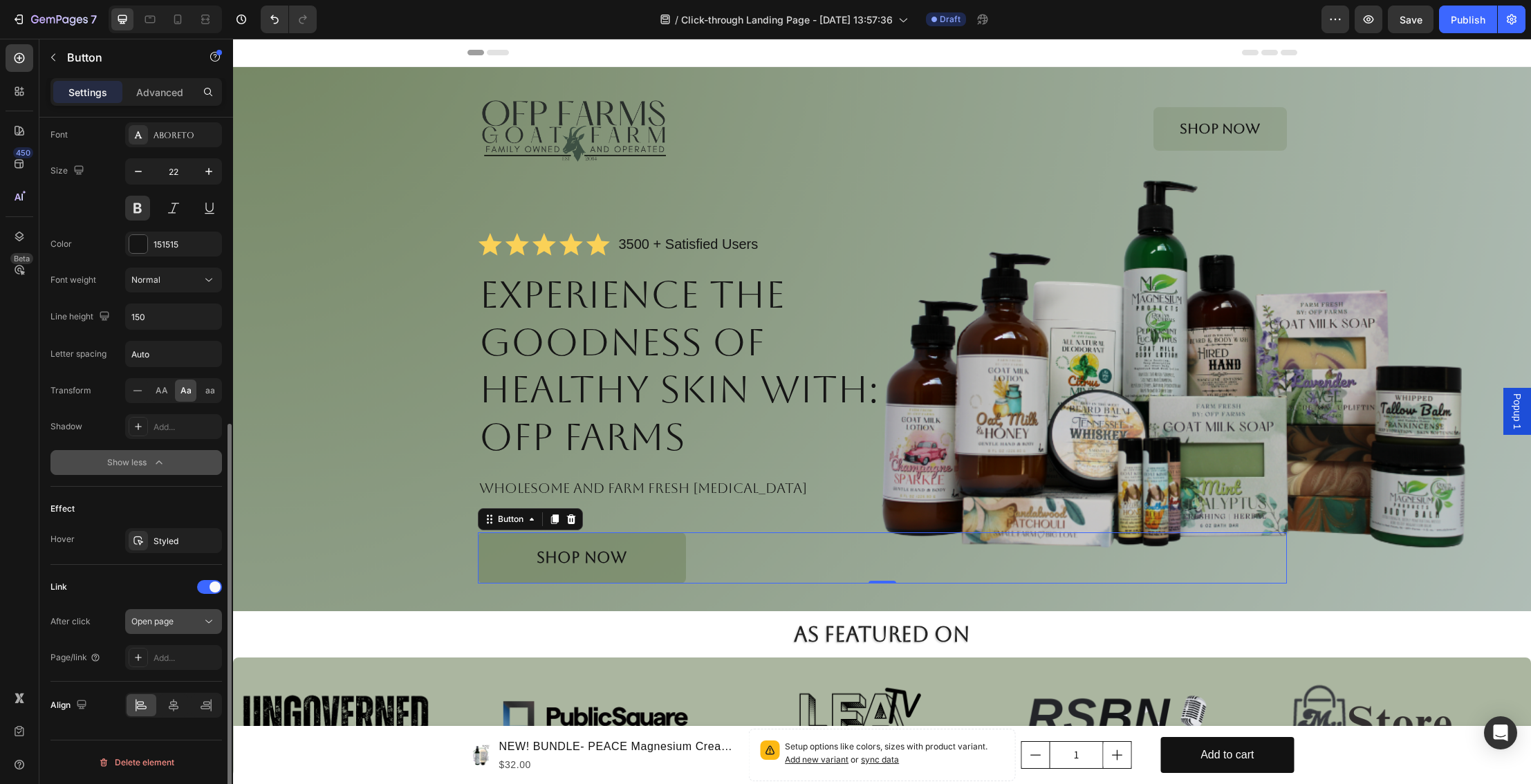
click at [180, 623] on div "Open page" at bounding box center [167, 621] width 70 height 12
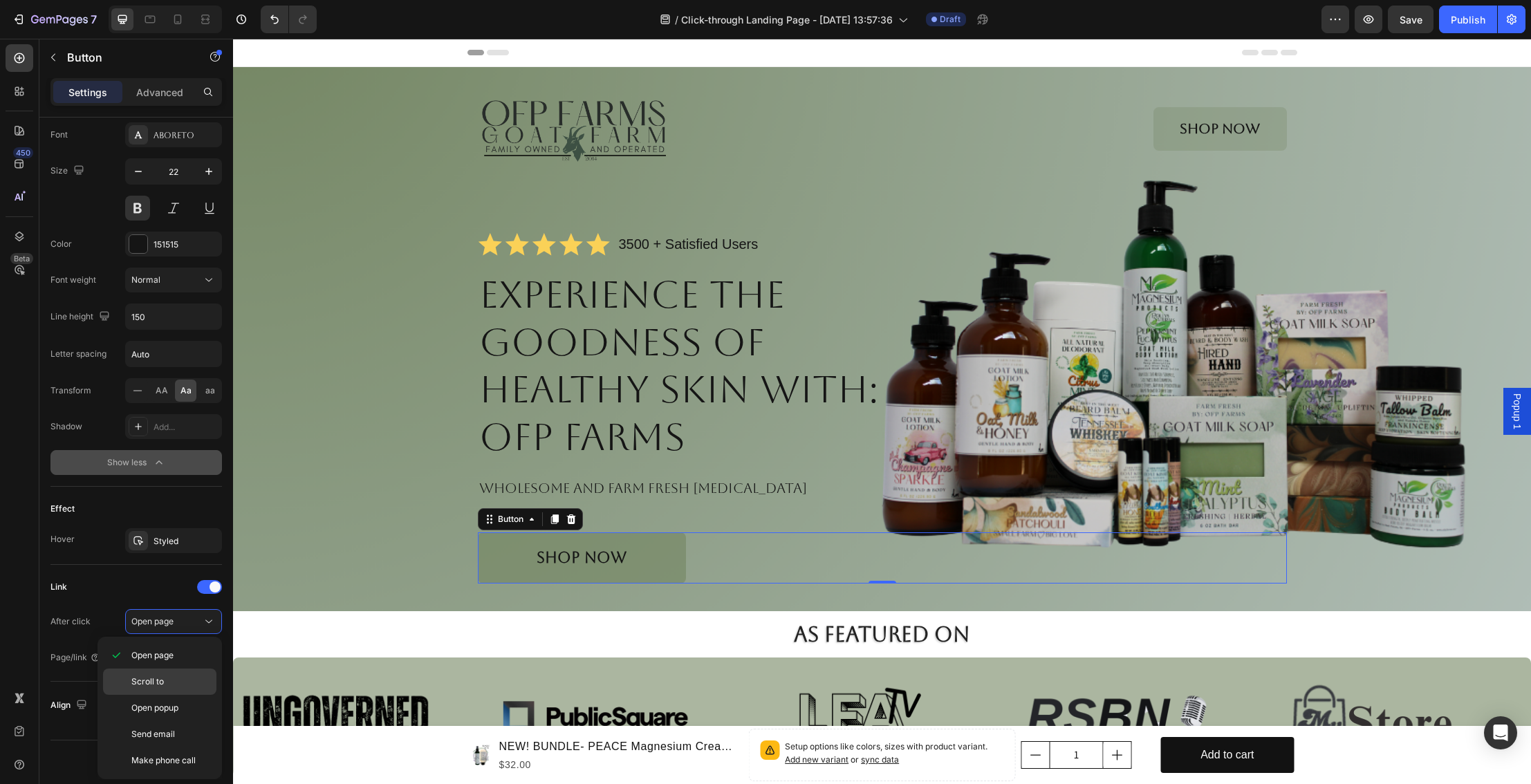
click at [171, 676] on p "Scroll to" at bounding box center [170, 681] width 79 height 12
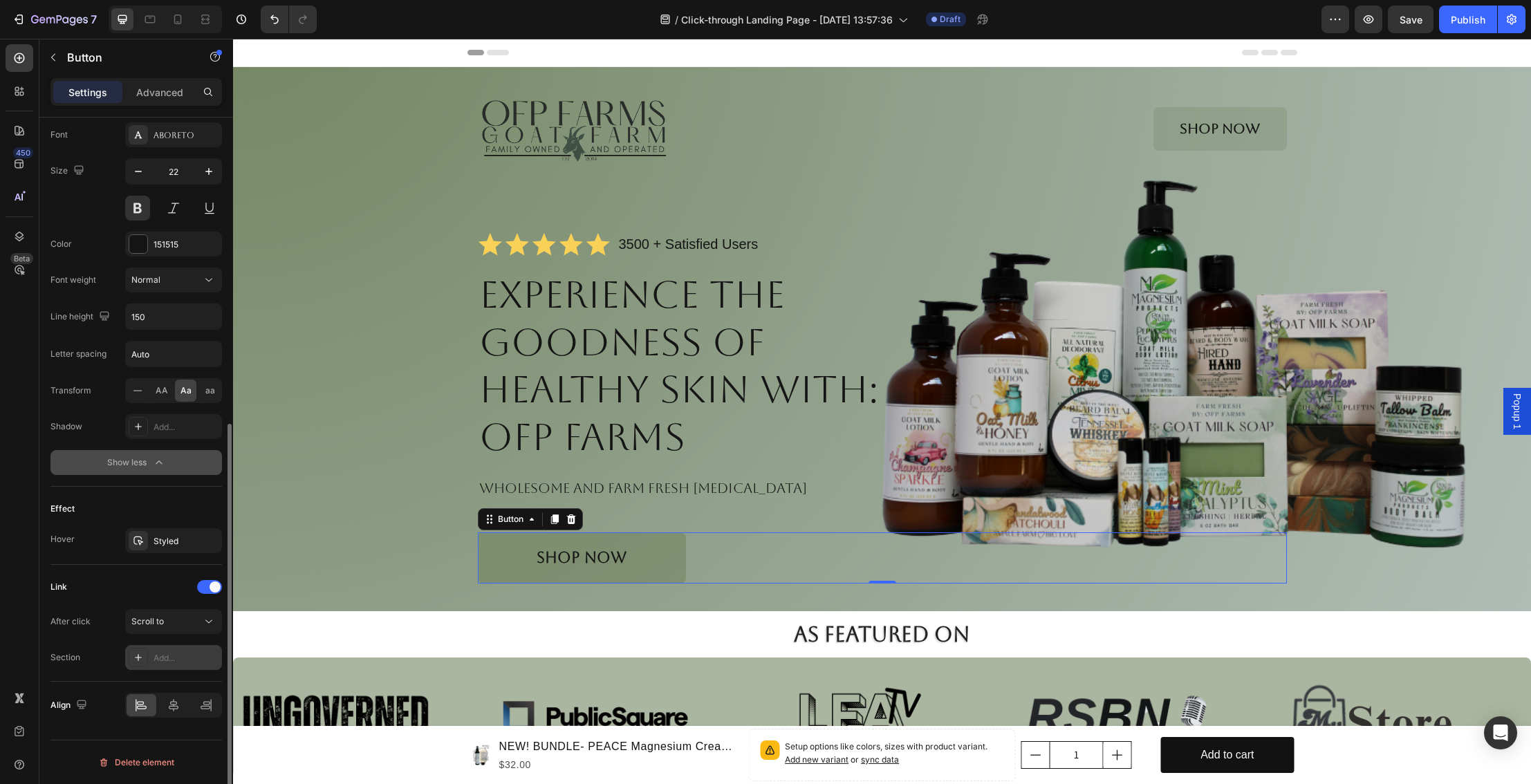
click at [184, 664] on div "Add..." at bounding box center [186, 658] width 65 height 12
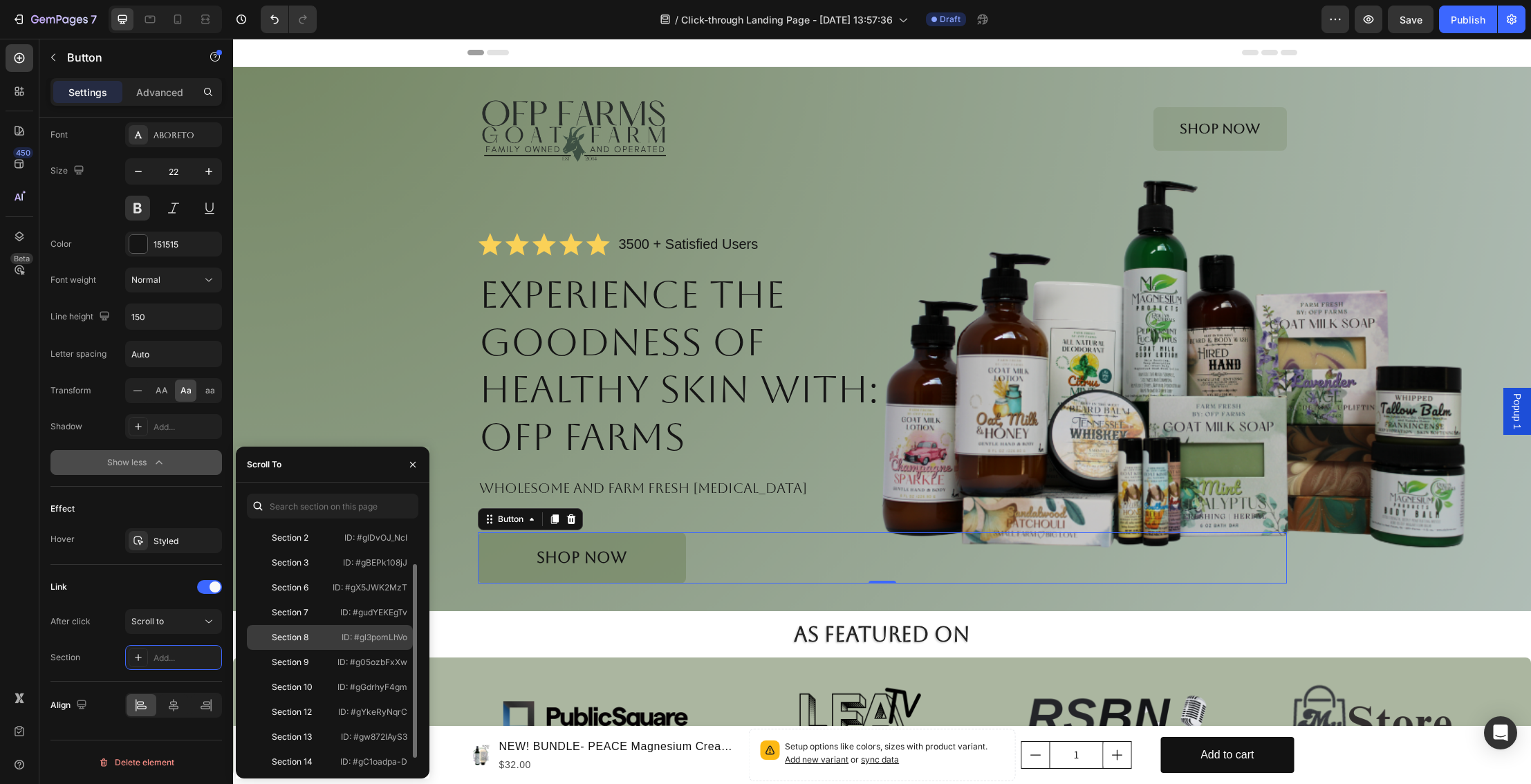
scroll to position [47, 0]
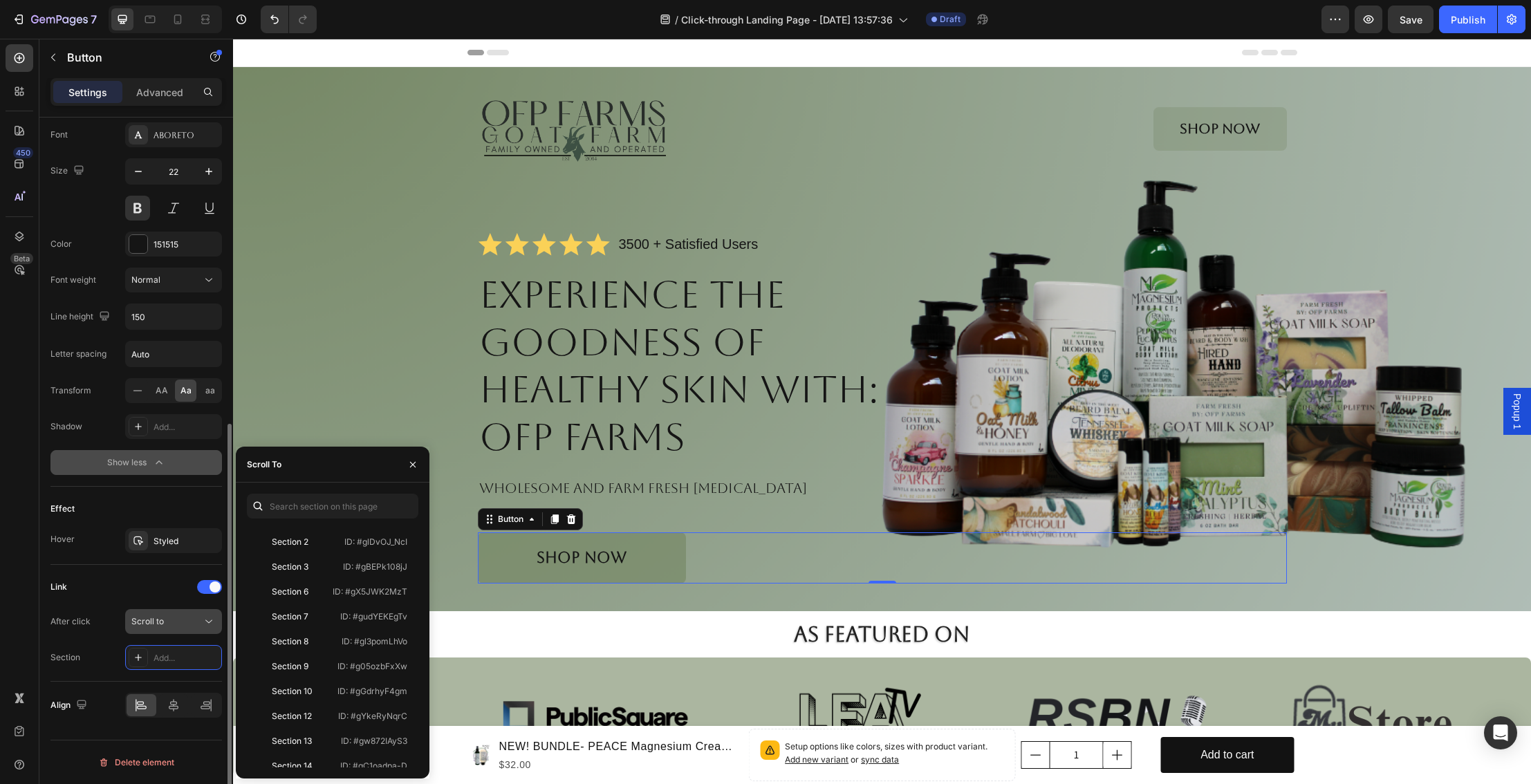
click at [183, 624] on div "Scroll to" at bounding box center [167, 621] width 70 height 12
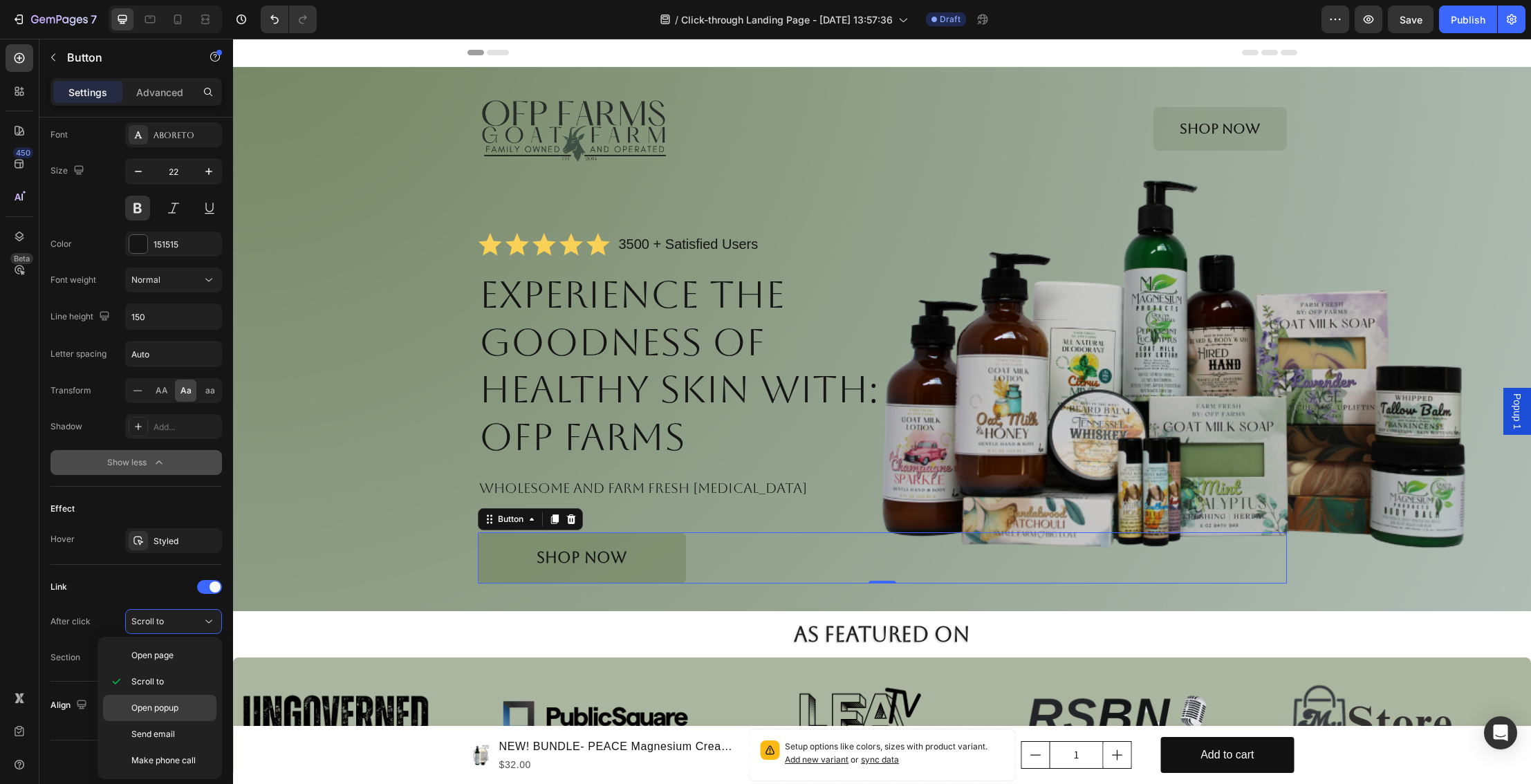
click at [168, 705] on span "Open popup" at bounding box center [154, 708] width 47 height 12
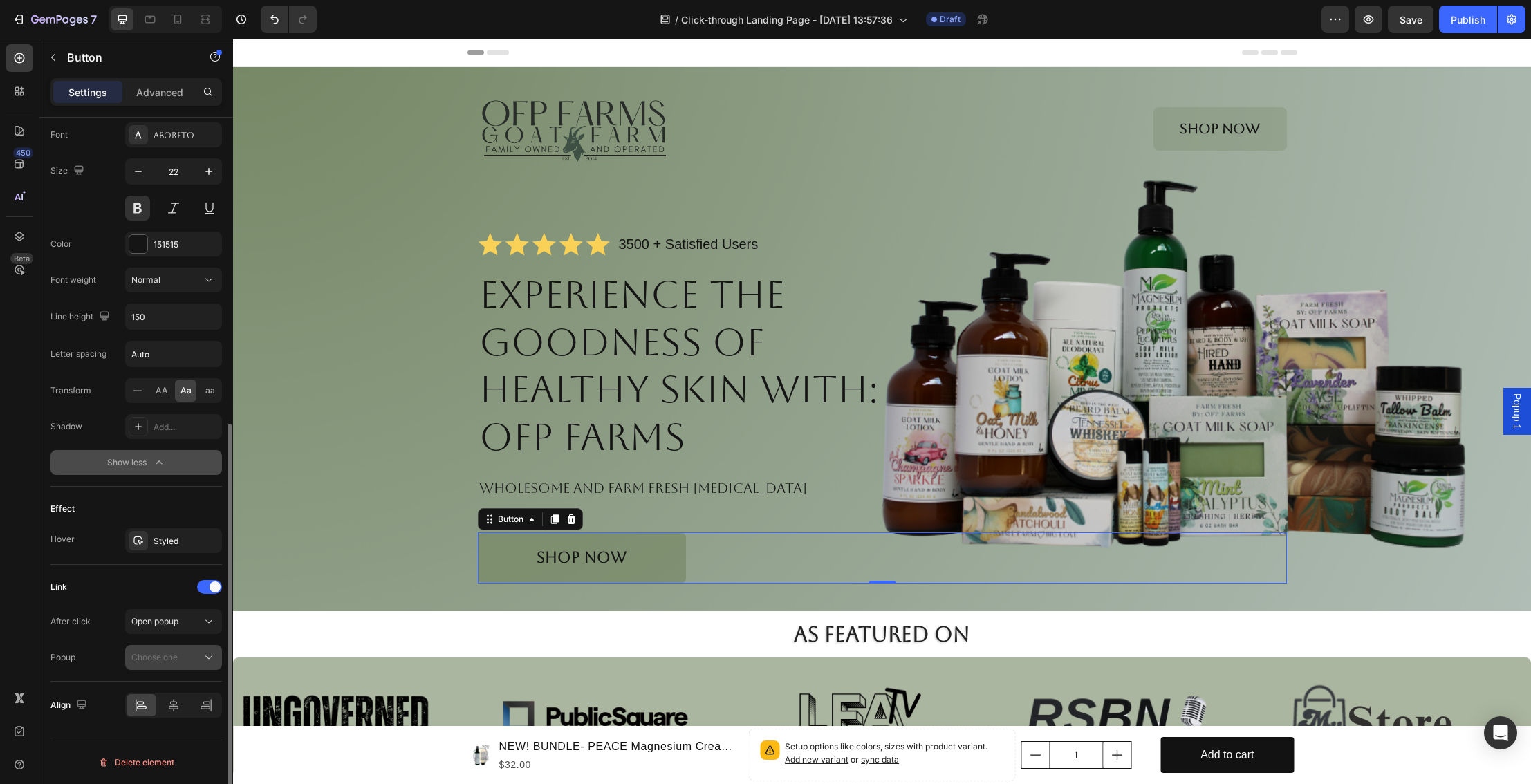
click at [180, 658] on div "Choose one" at bounding box center [167, 657] width 70 height 12
click at [190, 656] on div "Choose one" at bounding box center [167, 657] width 70 height 12
click at [196, 620] on div "Open popup" at bounding box center [167, 621] width 70 height 12
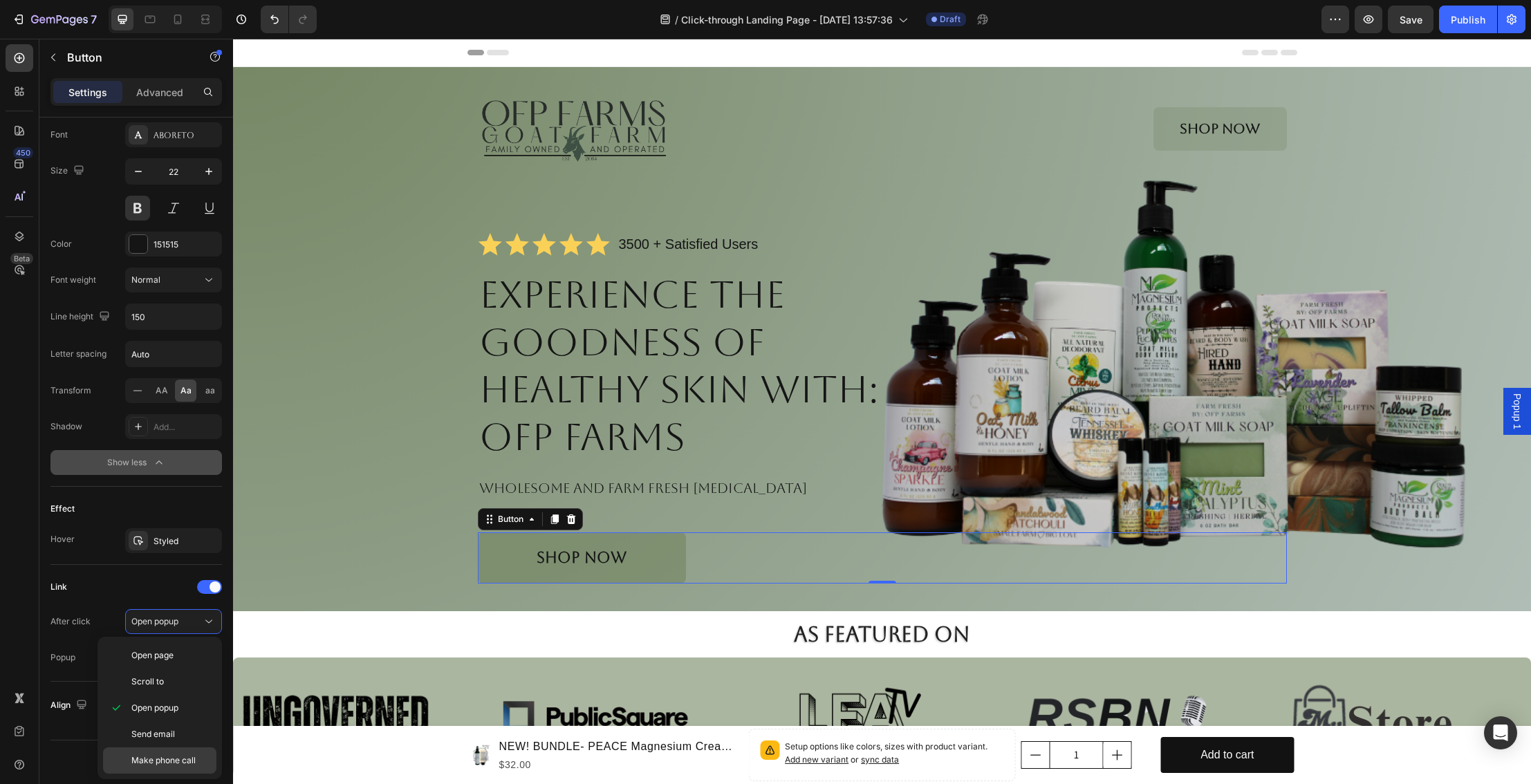
click at [183, 750] on div "Make phone call" at bounding box center [159, 761] width 113 height 27
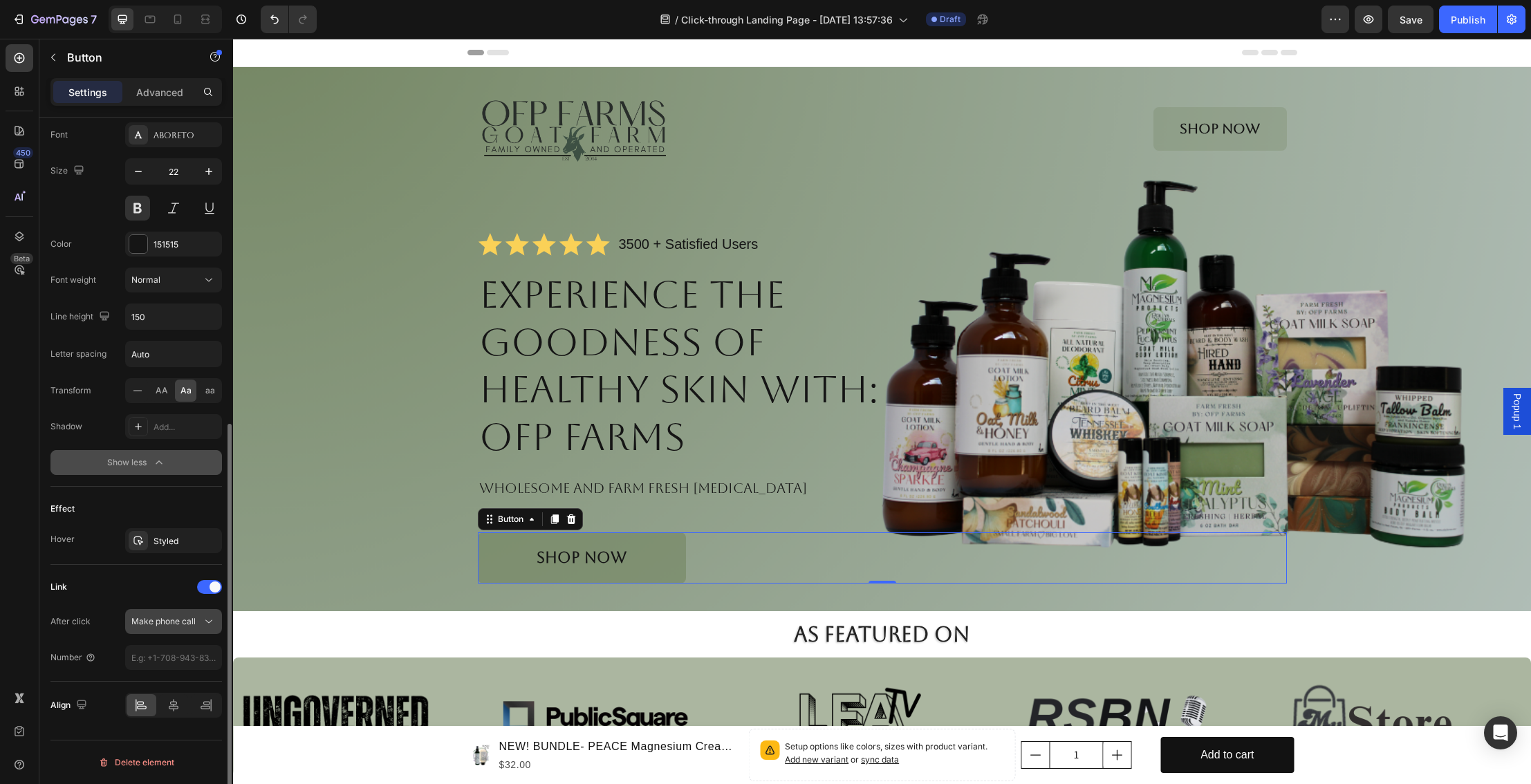
click at [199, 625] on div "Make phone call" at bounding box center [167, 621] width 70 height 12
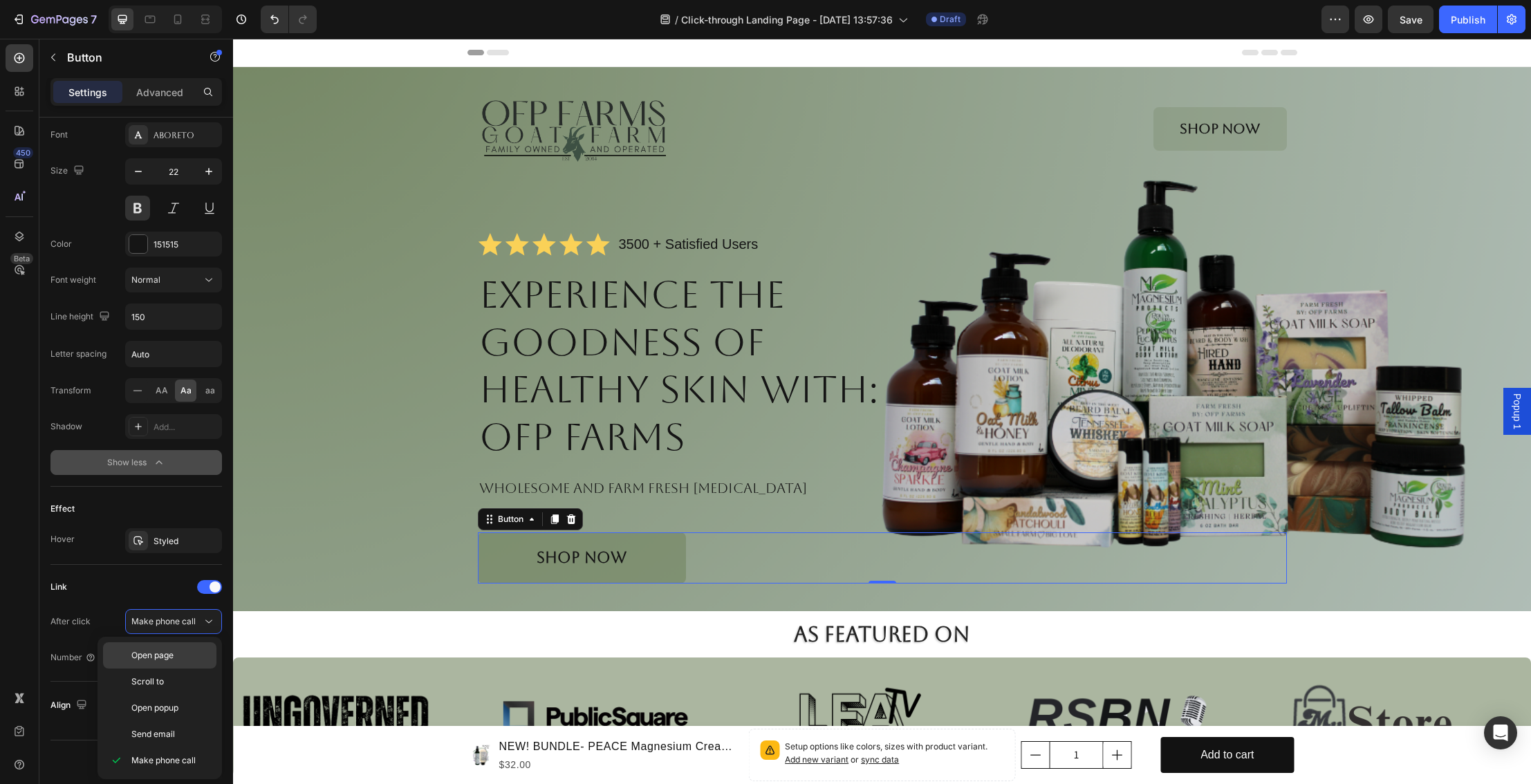
click at [179, 654] on p "Open page" at bounding box center [170, 656] width 79 height 12
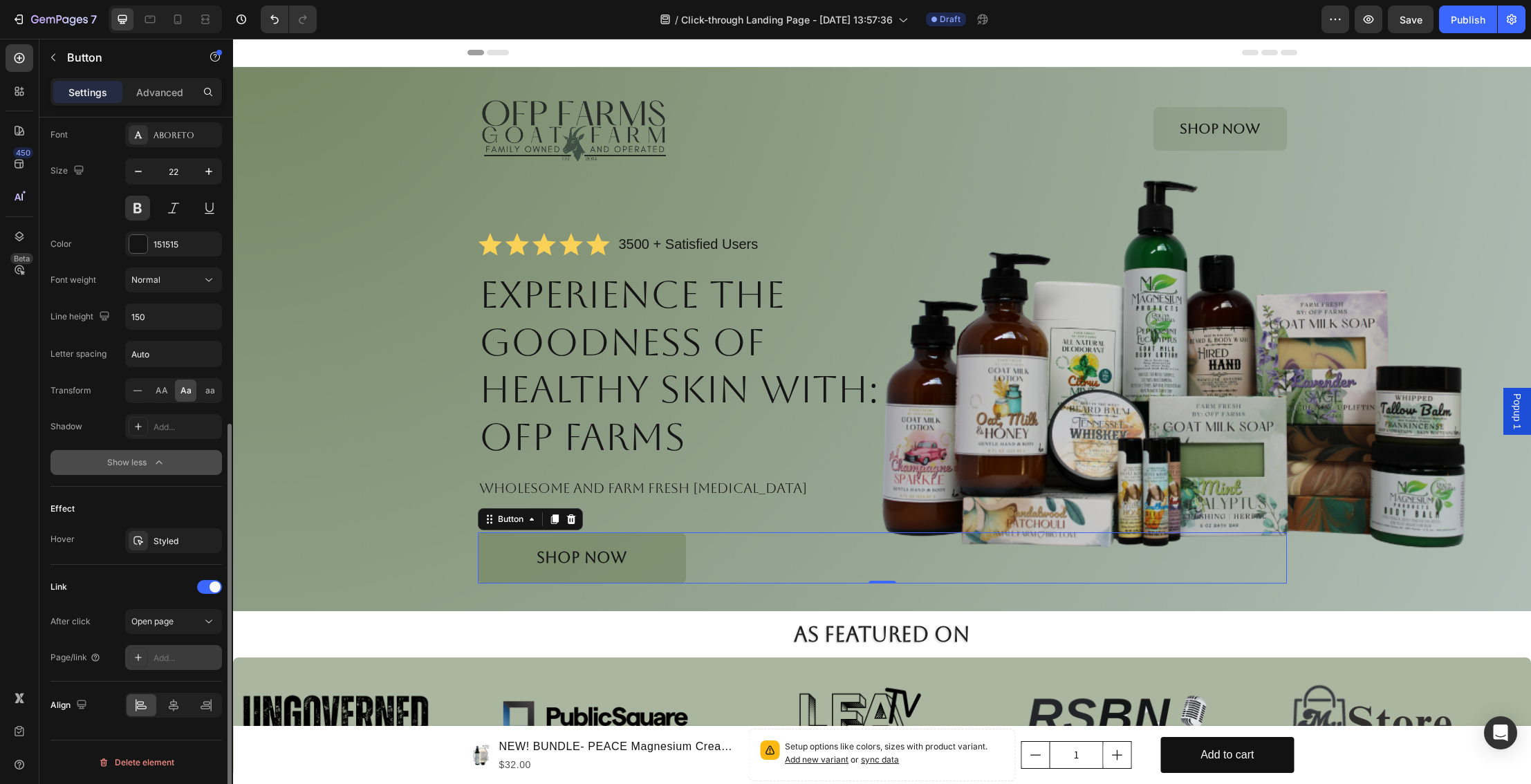
click at [181, 657] on div "Add..." at bounding box center [186, 658] width 65 height 12
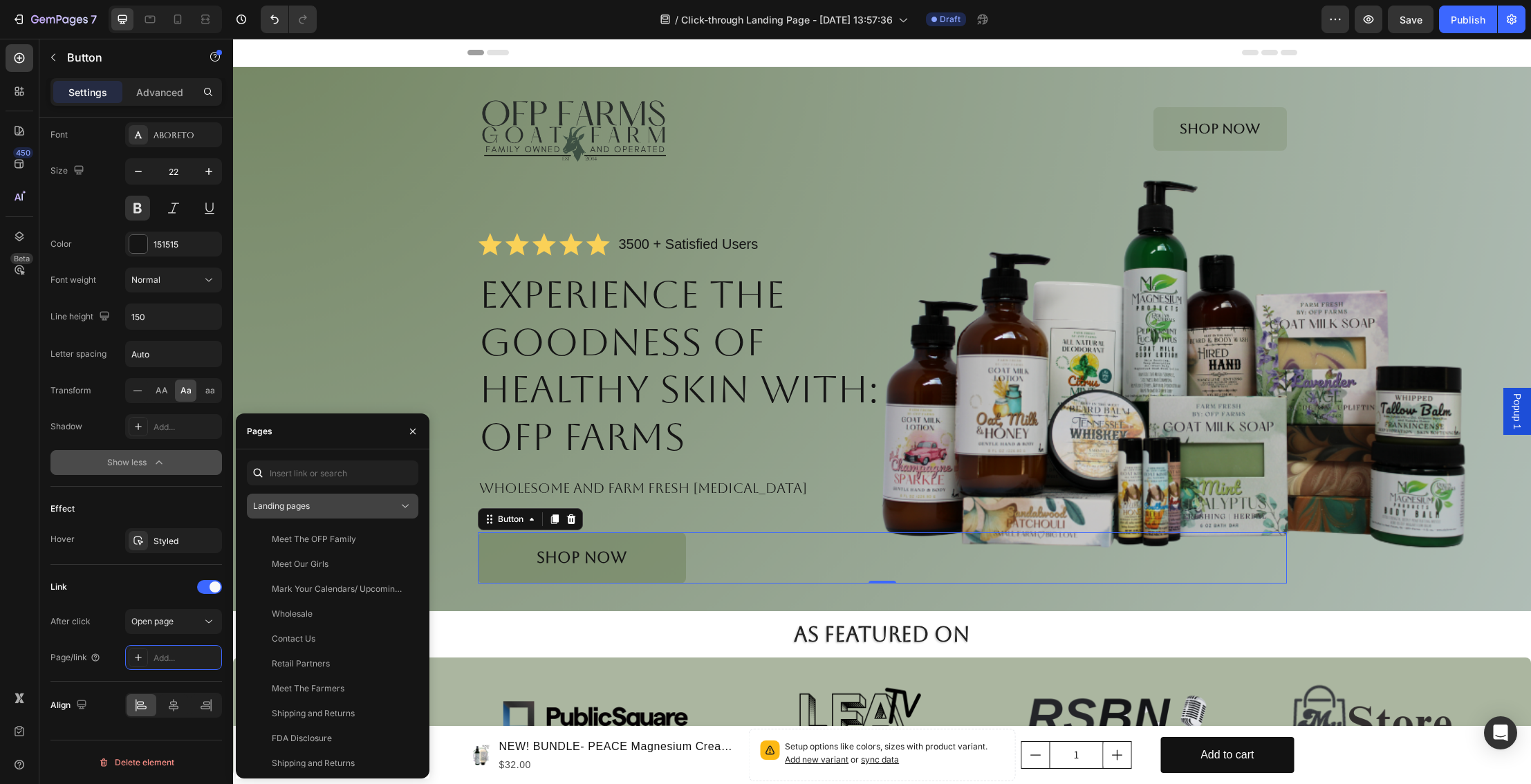
click at [345, 502] on div "Landing pages" at bounding box center [325, 506] width 146 height 12
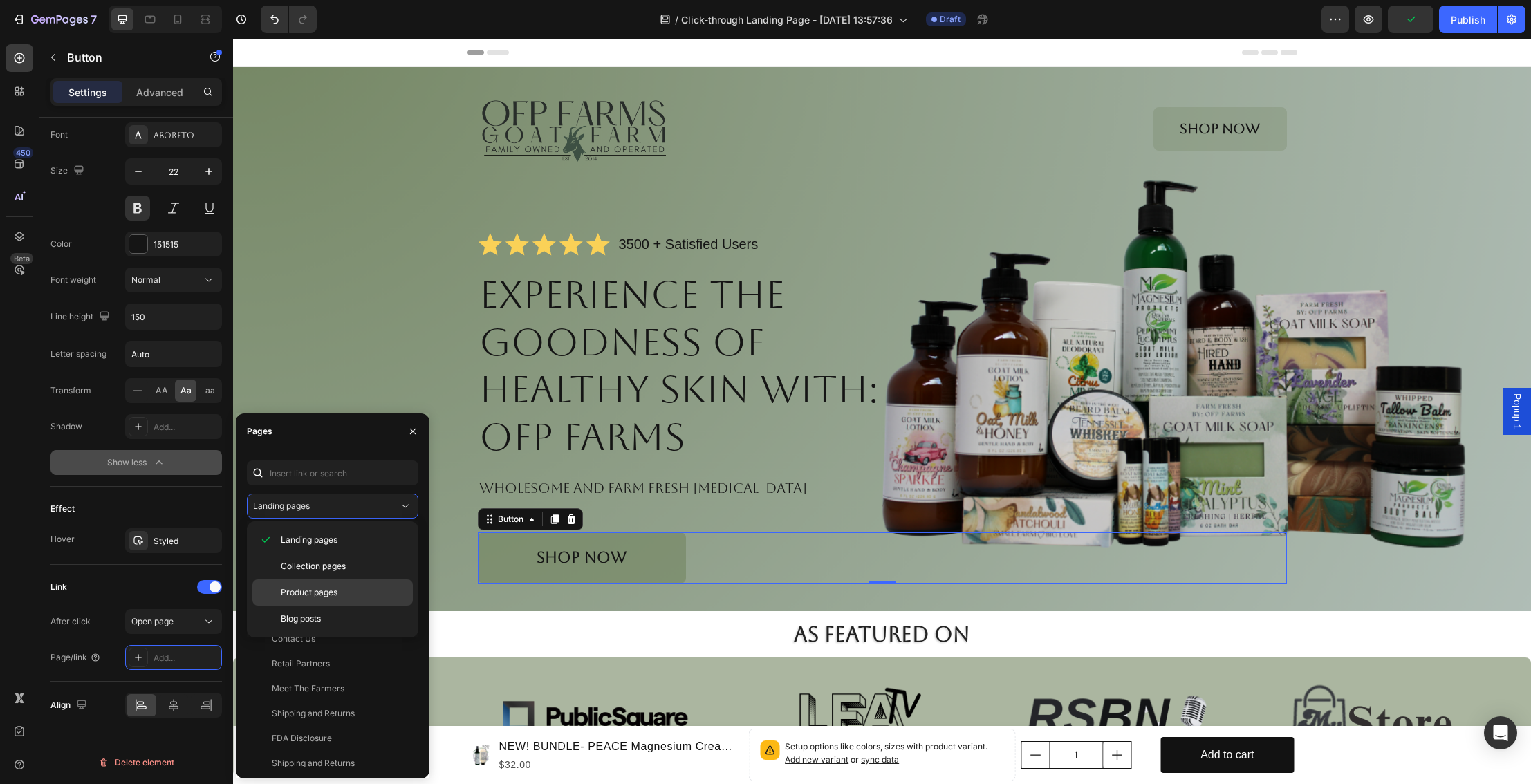
click at [334, 588] on span "Product pages" at bounding box center [309, 592] width 57 height 12
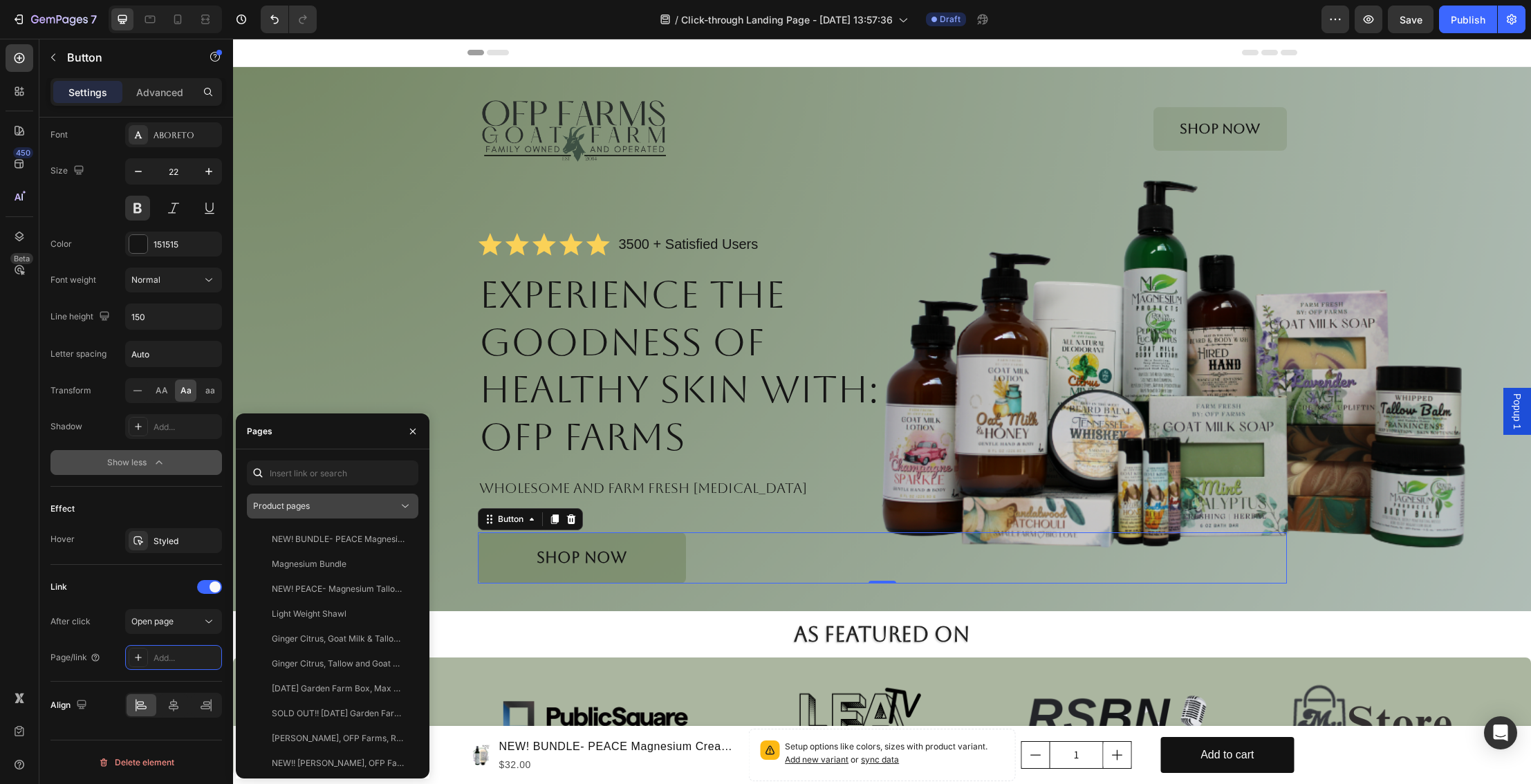
click at [363, 500] on div "Product pages" at bounding box center [332, 506] width 159 height 14
click at [343, 561] on span "Collection pages" at bounding box center [313, 566] width 65 height 12
click at [363, 502] on div "Collection pages" at bounding box center [325, 506] width 146 height 12
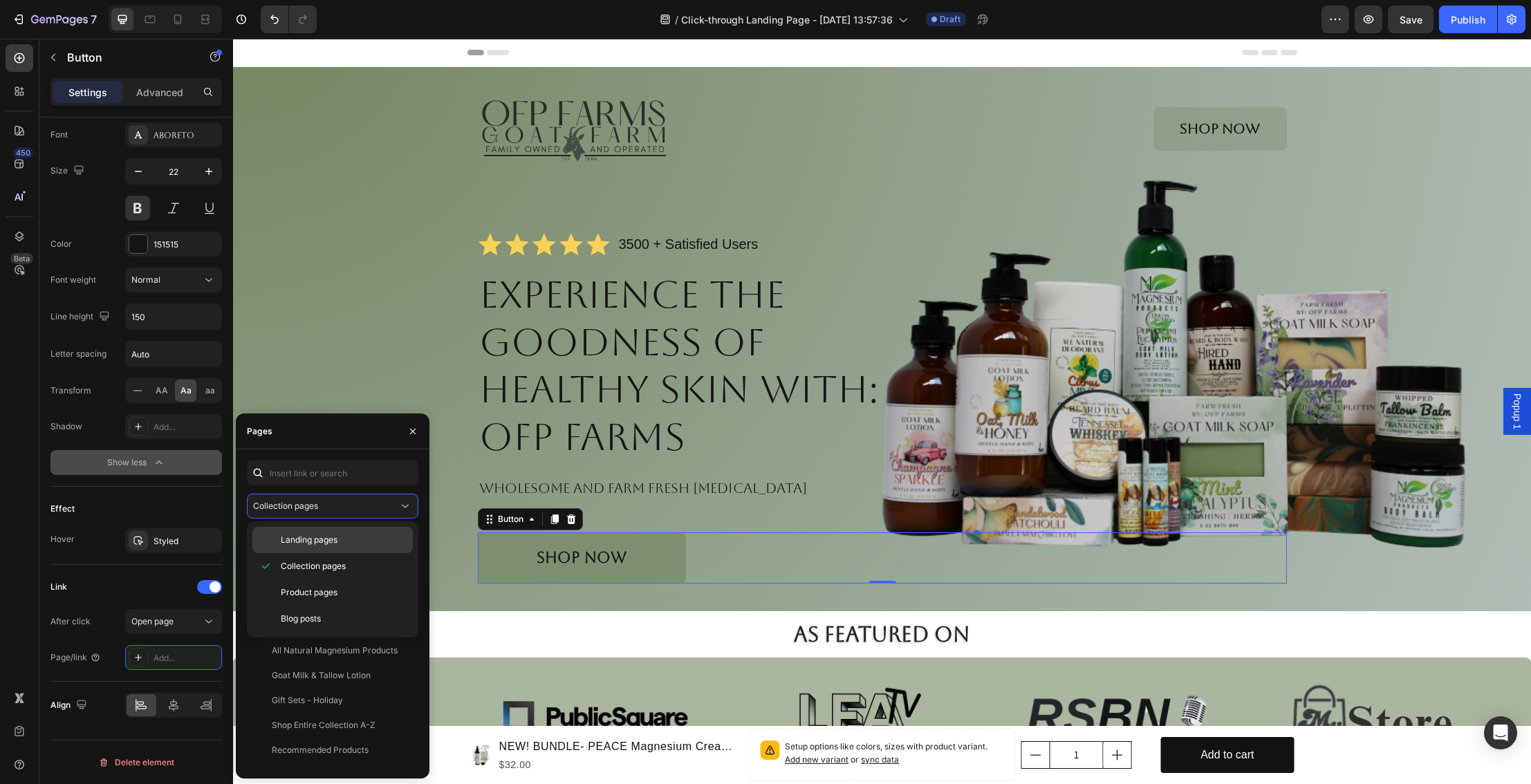
click at [335, 536] on span "Landing pages" at bounding box center [309, 539] width 57 height 12
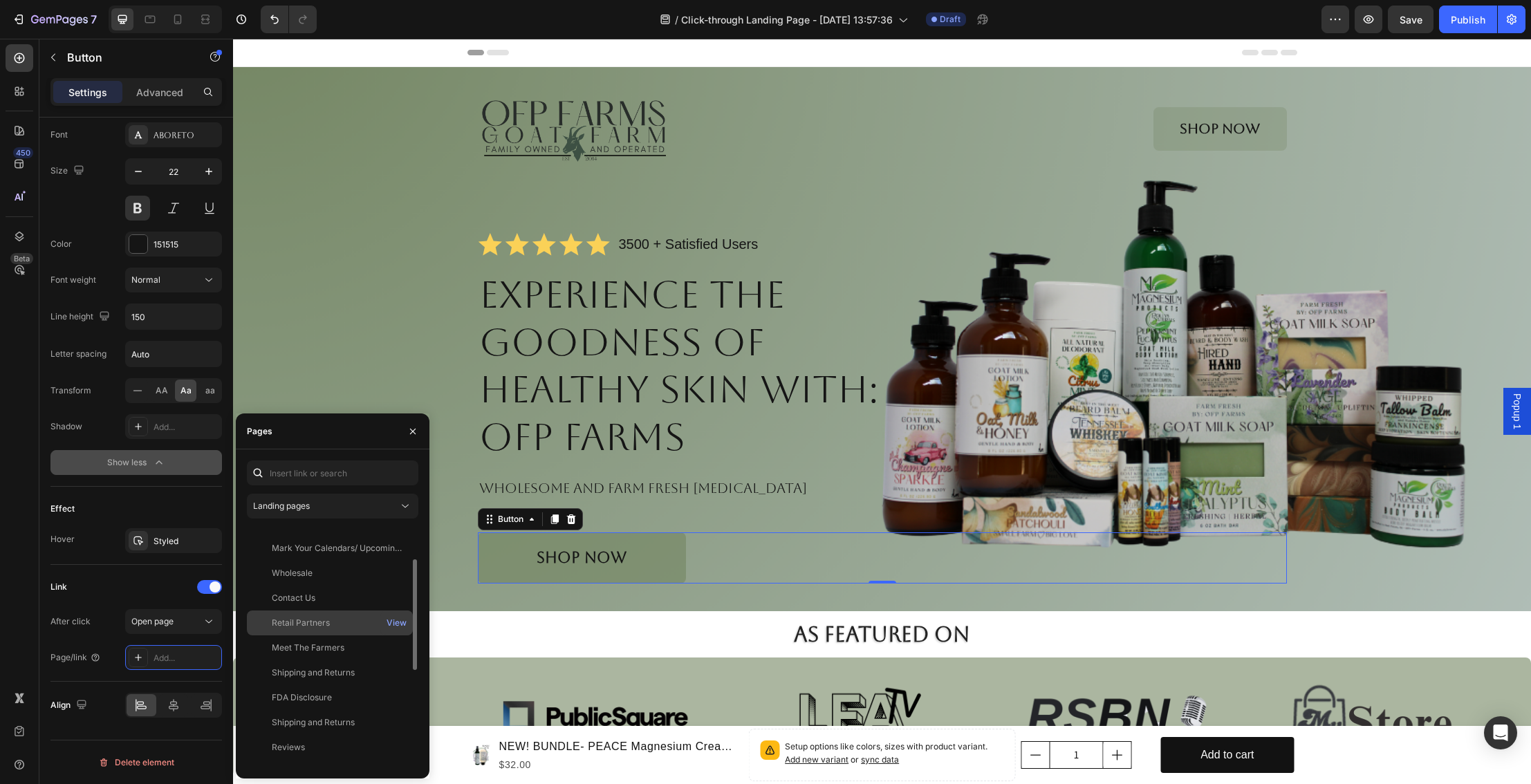
scroll to position [0, 0]
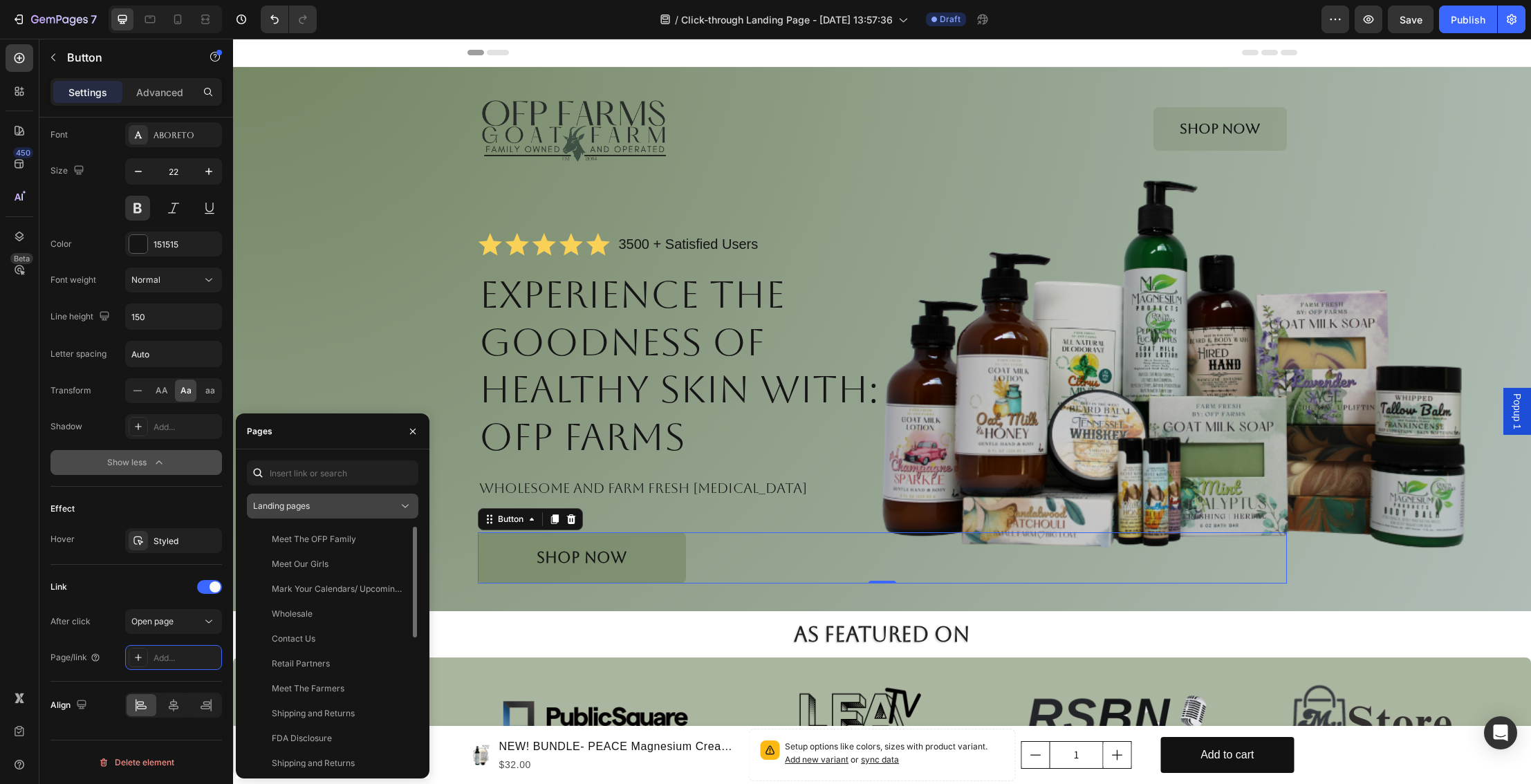
click at [343, 505] on div "Landing pages" at bounding box center [325, 506] width 146 height 12
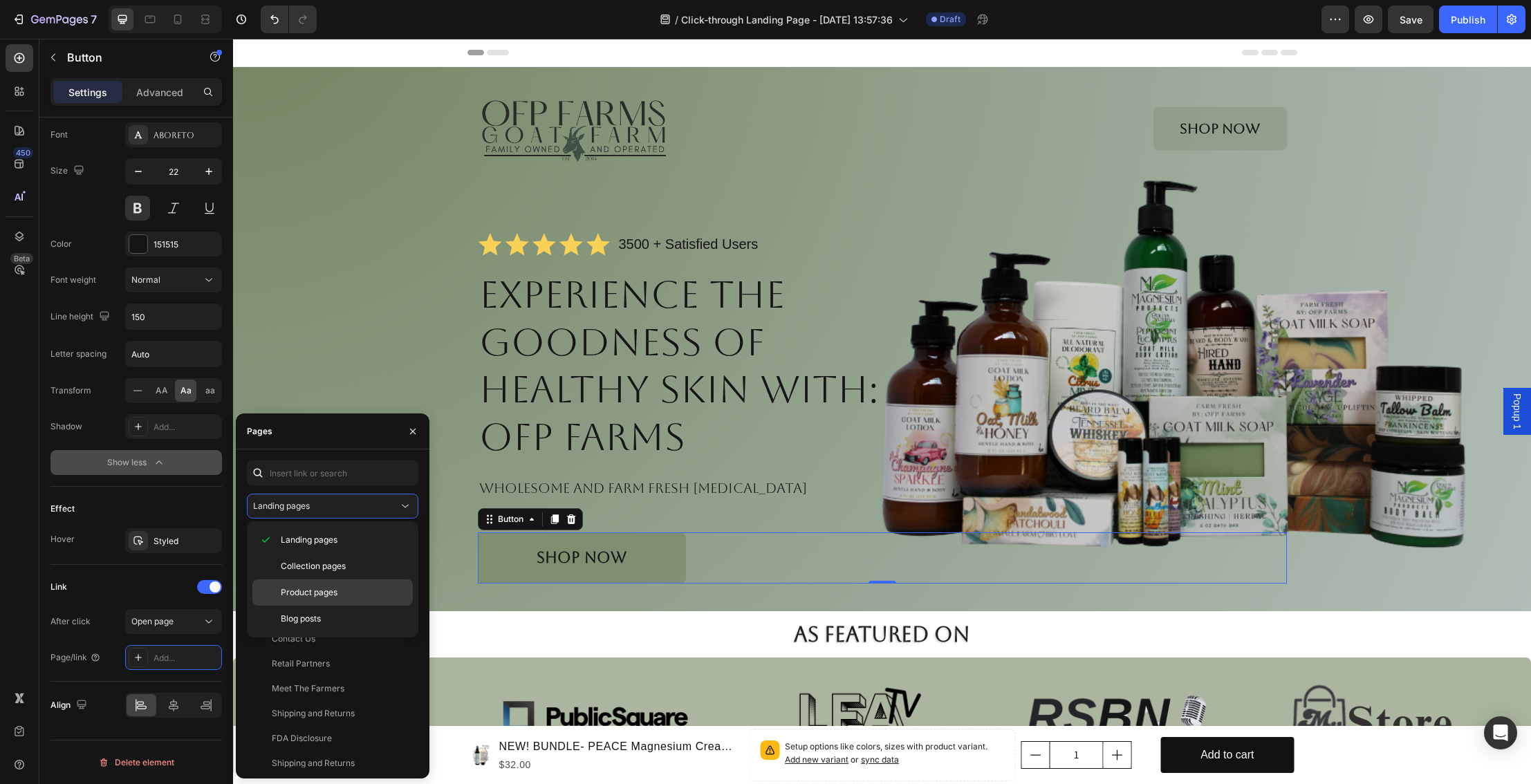
click at [332, 590] on span "Product pages" at bounding box center [309, 592] width 57 height 12
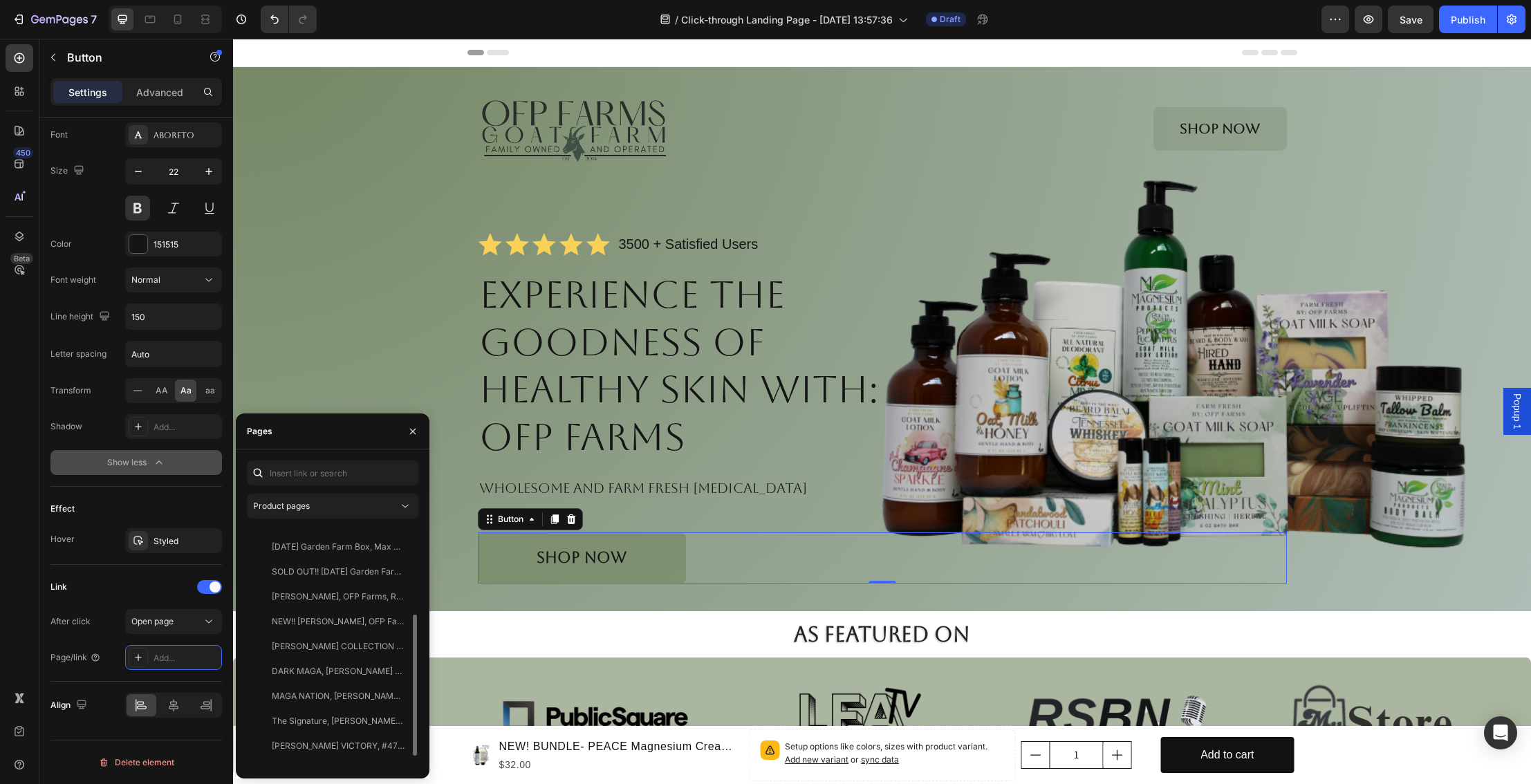
scroll to position [145, 0]
click at [371, 508] on div "Product pages" at bounding box center [325, 506] width 146 height 12
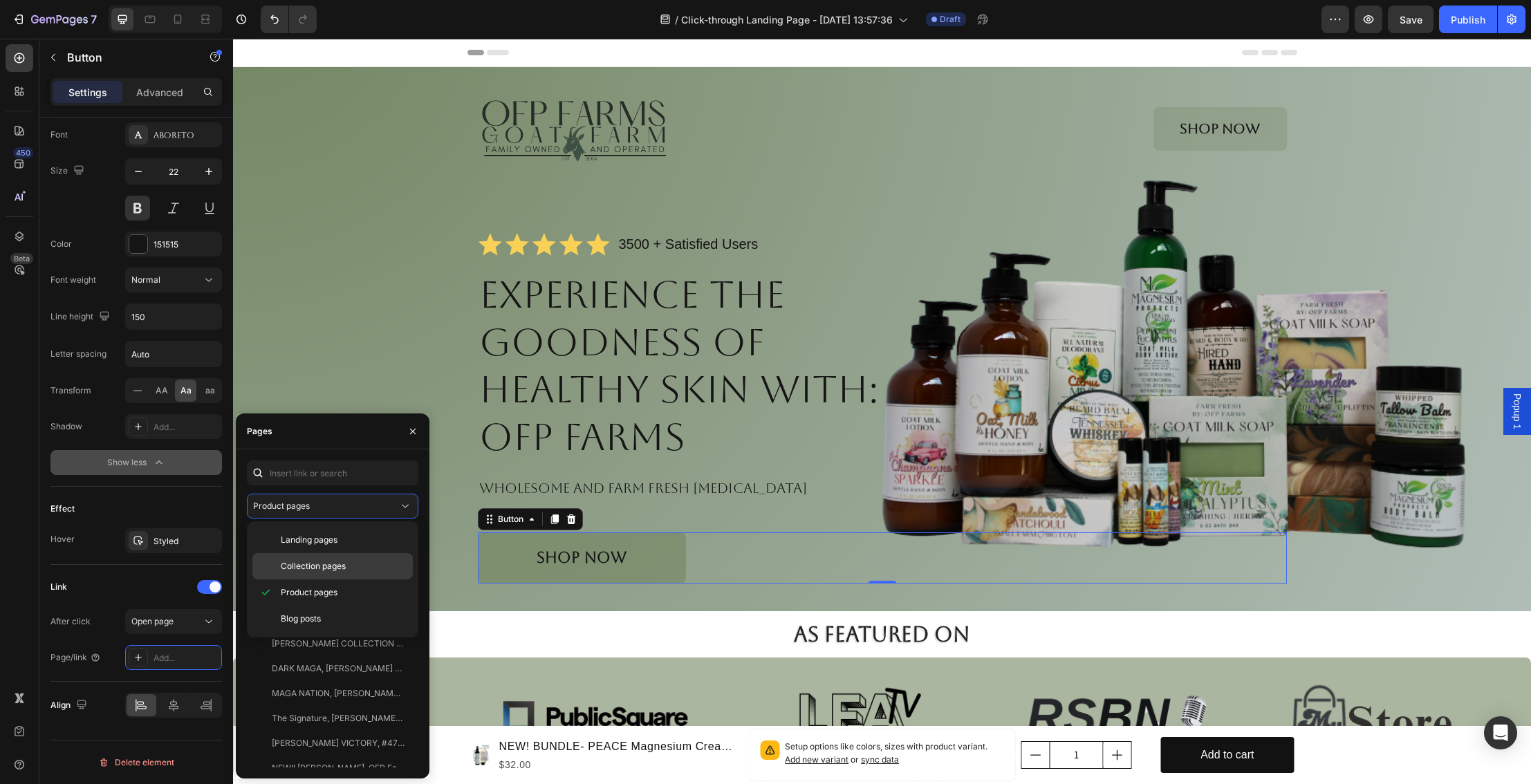
click at [340, 559] on div "Collection pages" at bounding box center [332, 567] width 161 height 27
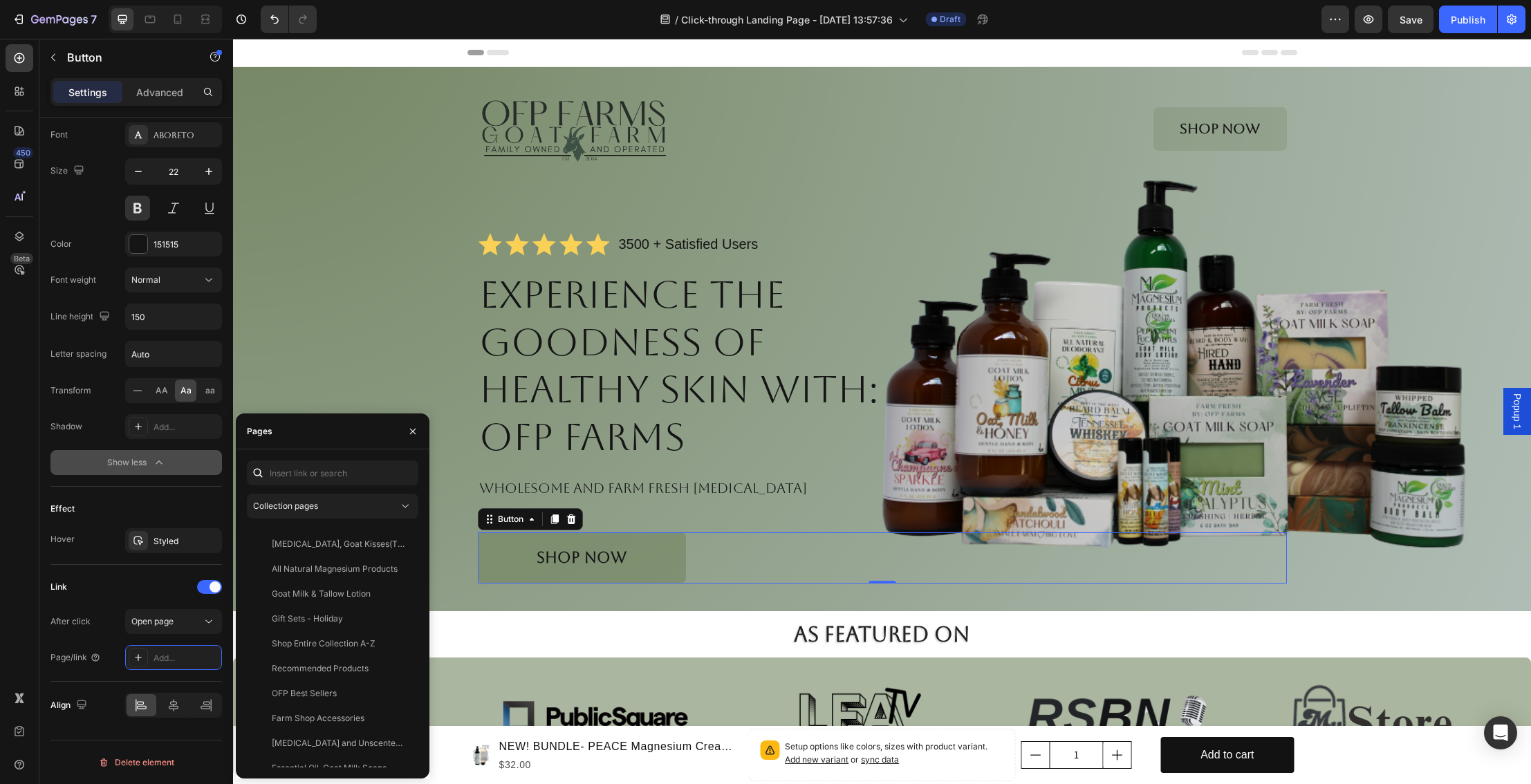
scroll to position [0, 0]
click at [341, 540] on div "All Products" at bounding box center [329, 539] width 155 height 12
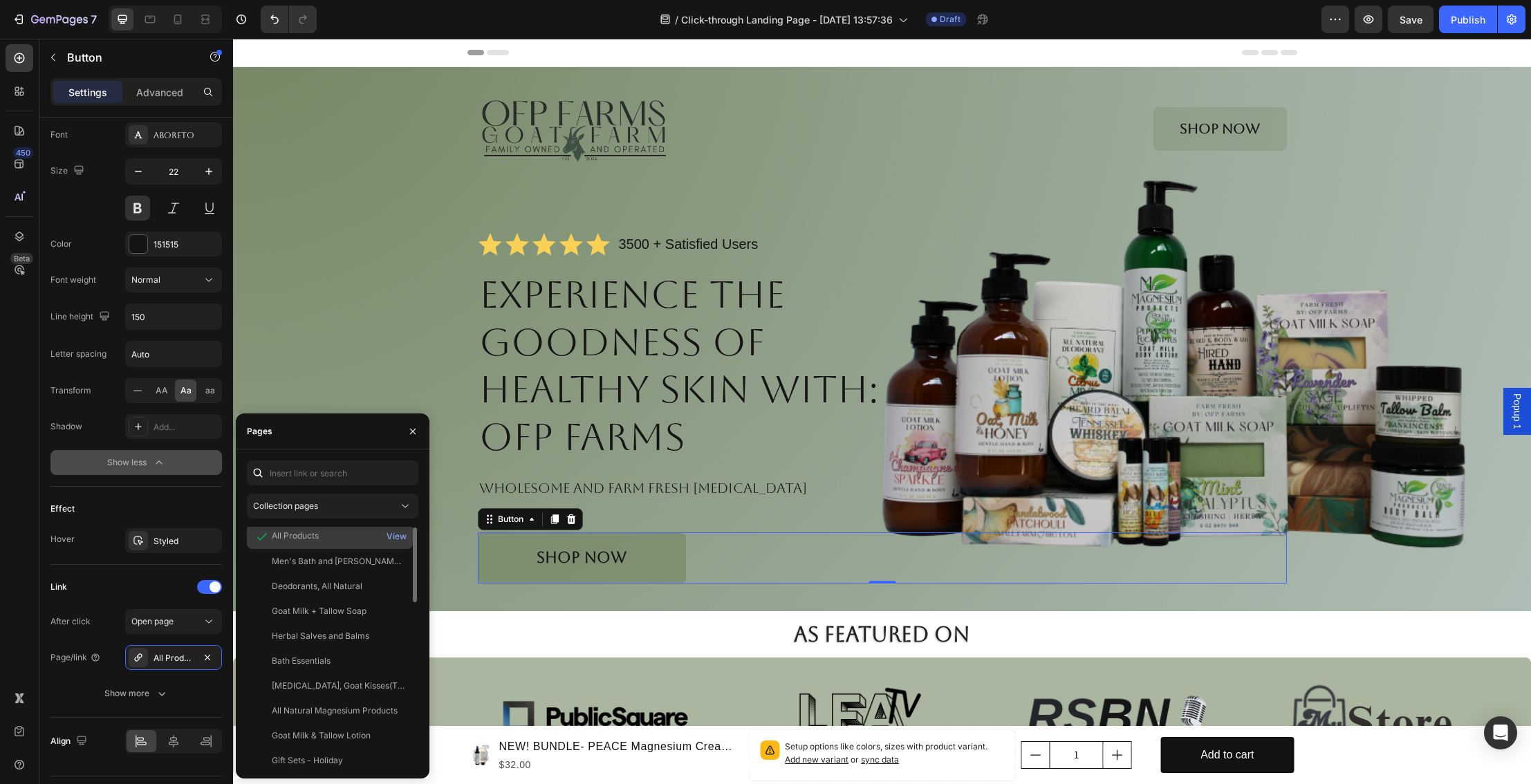
scroll to position [1, 0]
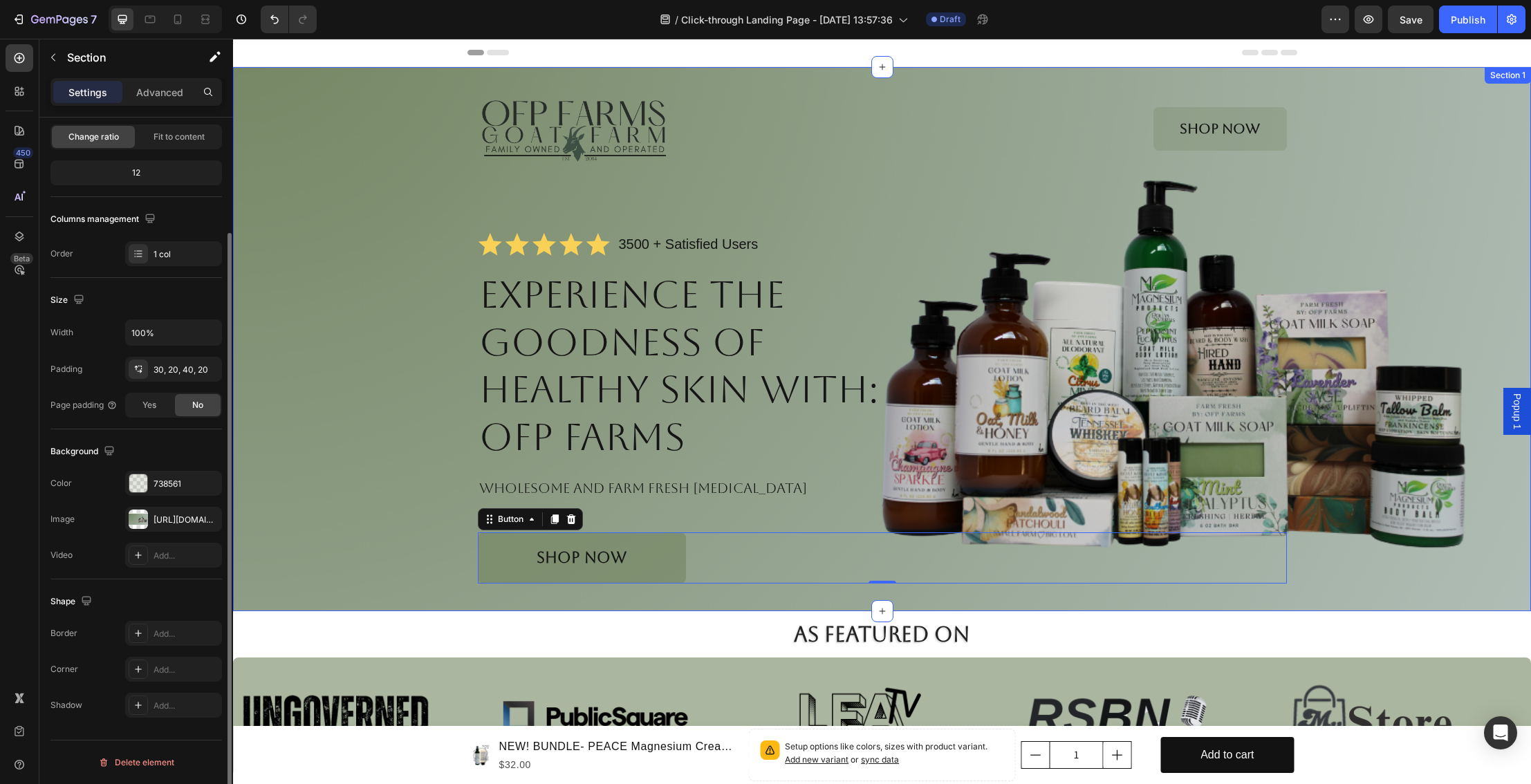
click at [442, 569] on div "Image Shop Now Button Row Icon Icon Icon Icon Icon Icon List 3500 + Satisfied U…" at bounding box center [882, 335] width 1270 height 496
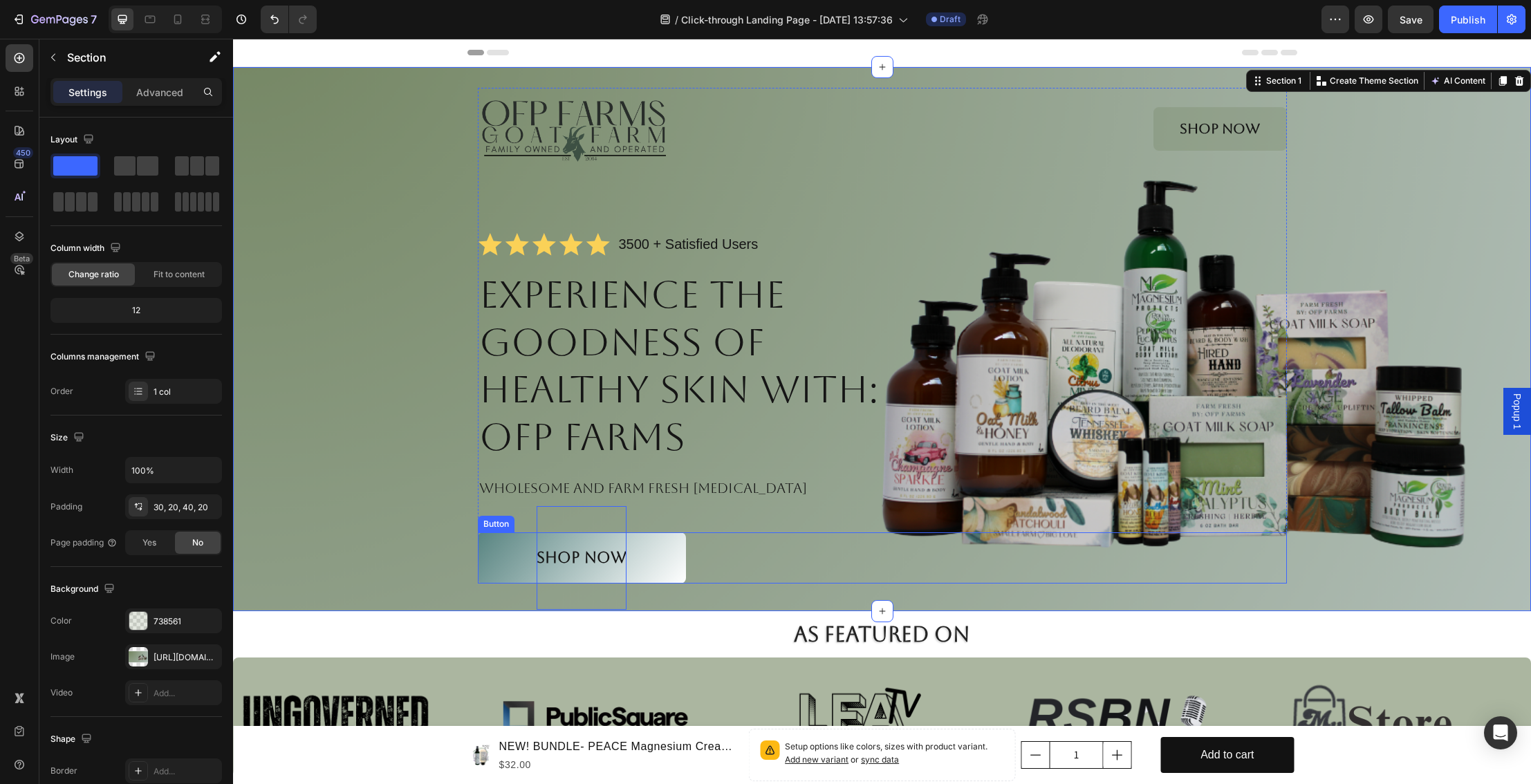
click at [557, 560] on p "Shop NOW" at bounding box center [581, 558] width 90 height 104
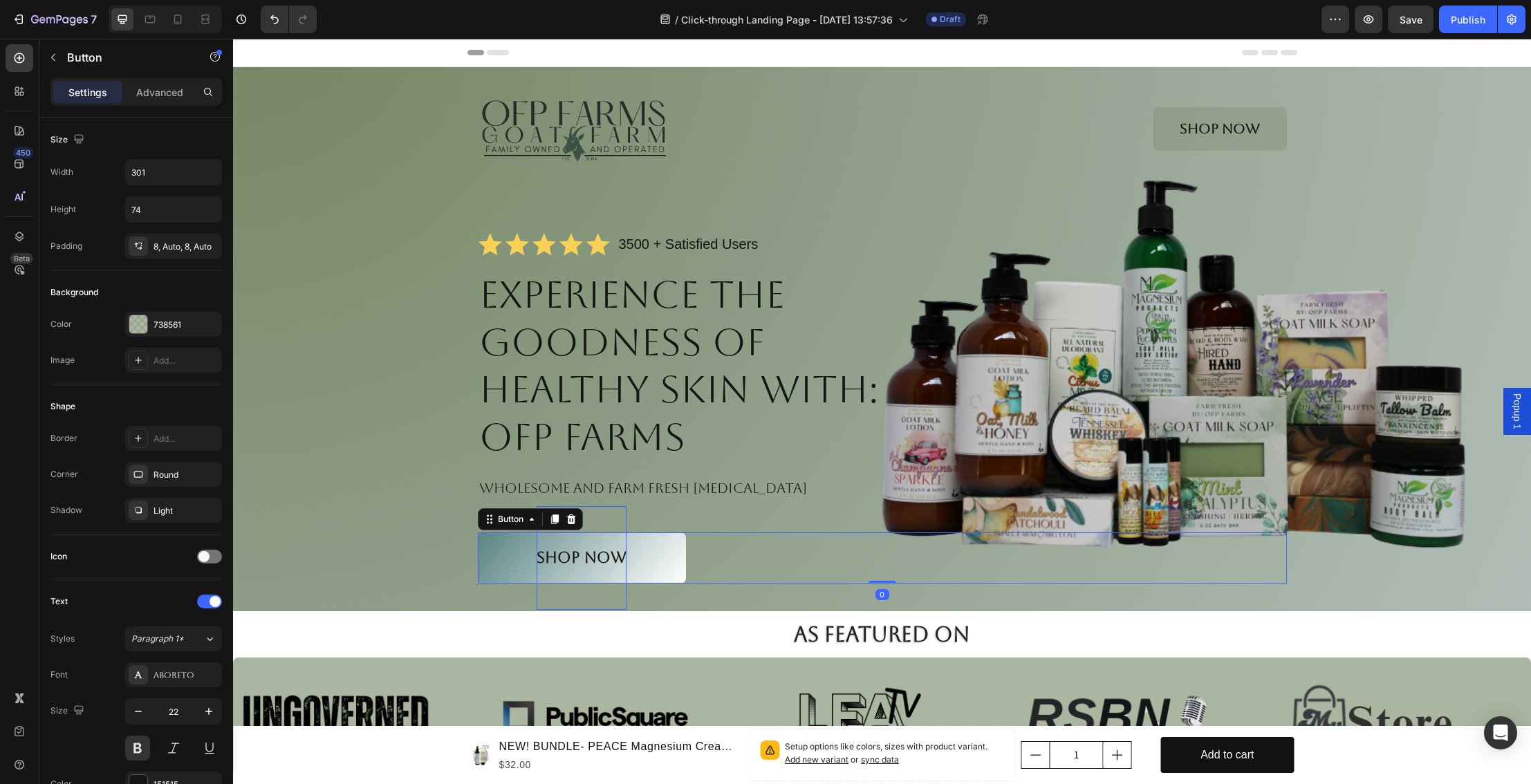
click at [568, 561] on p "Shop NOW" at bounding box center [581, 558] width 90 height 104
click at [644, 560] on link "Shop NOW" at bounding box center [581, 559] width 208 height 51
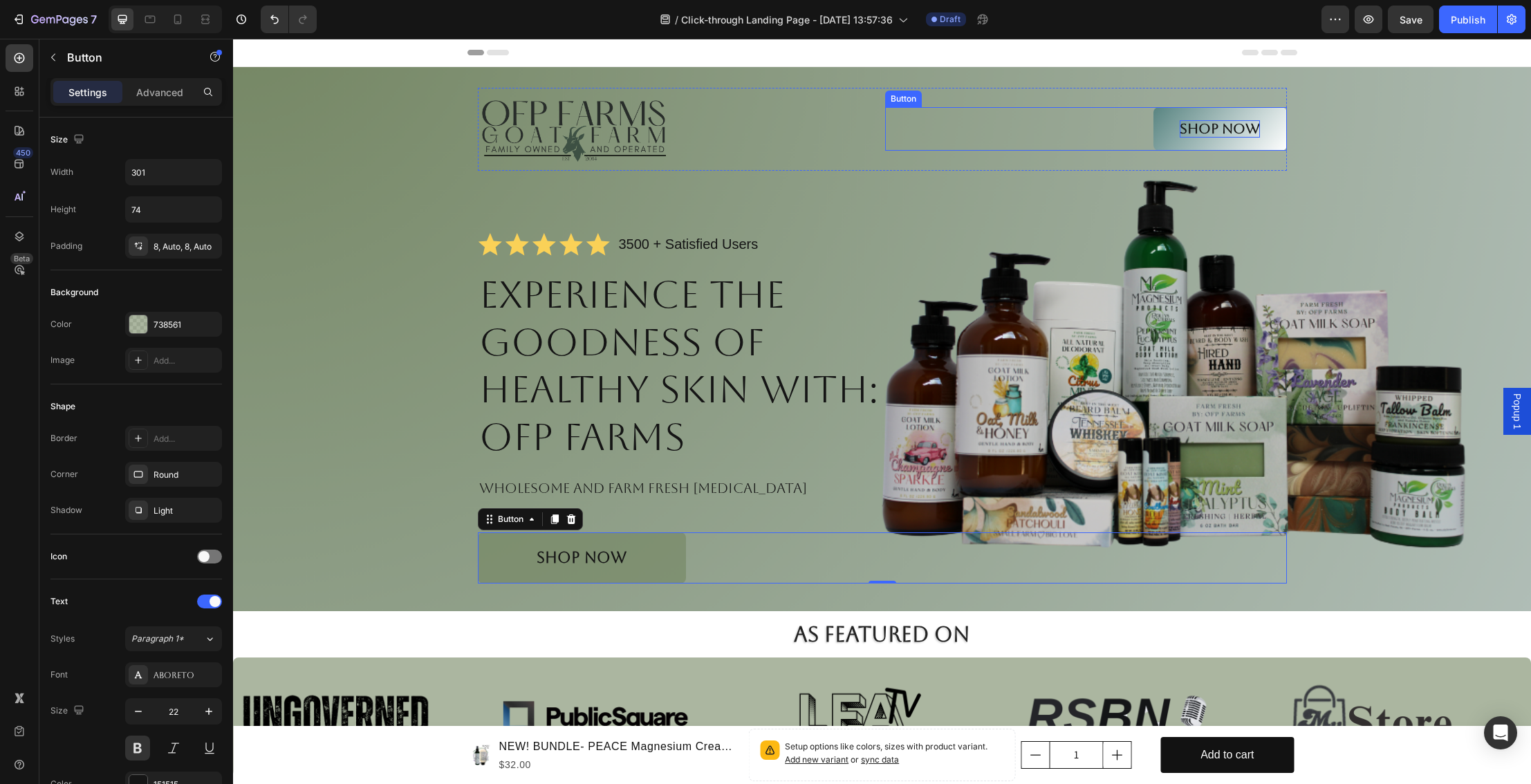
click at [1232, 132] on p "Shop Now" at bounding box center [1220, 128] width 80 height 17
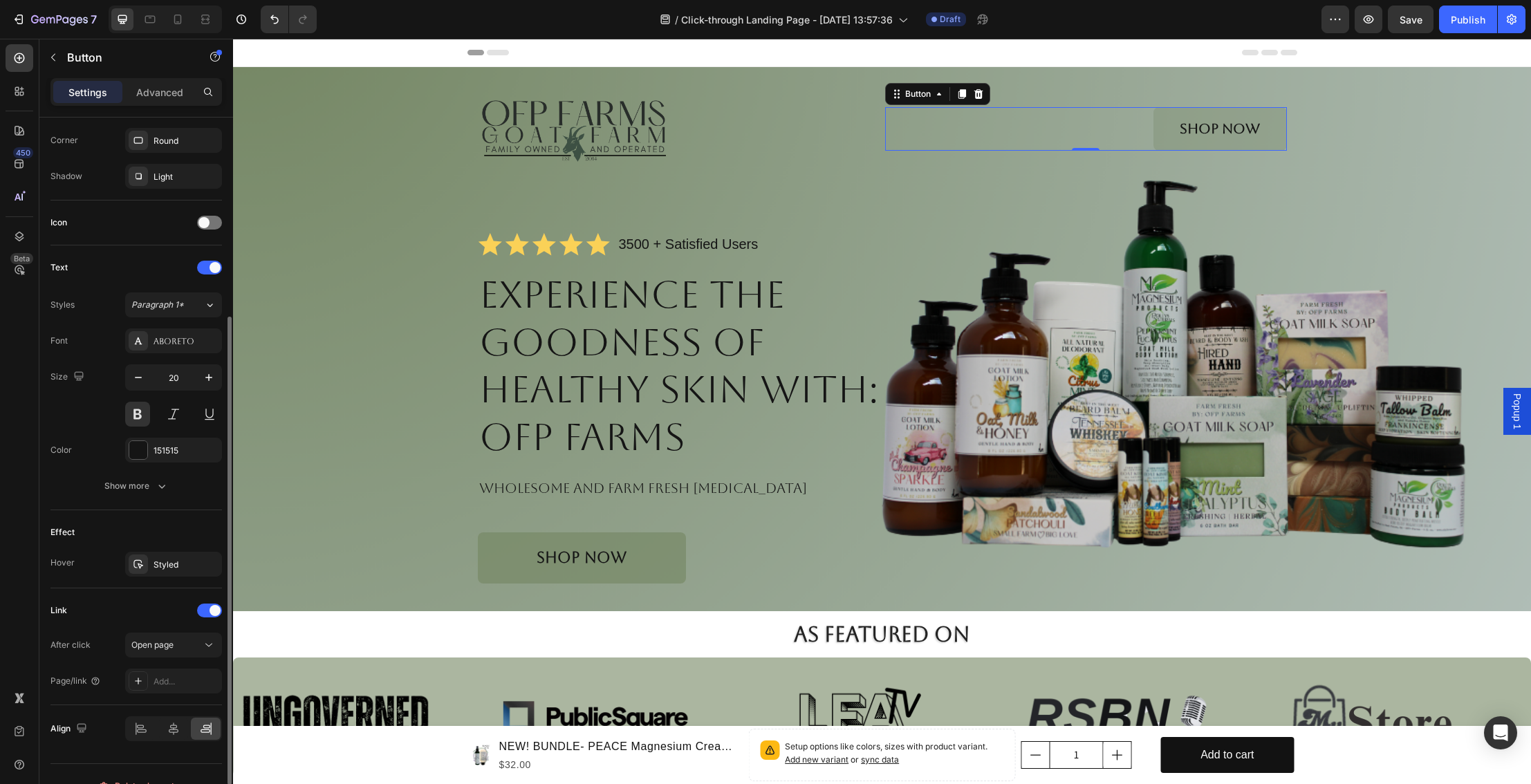
scroll to position [358, 0]
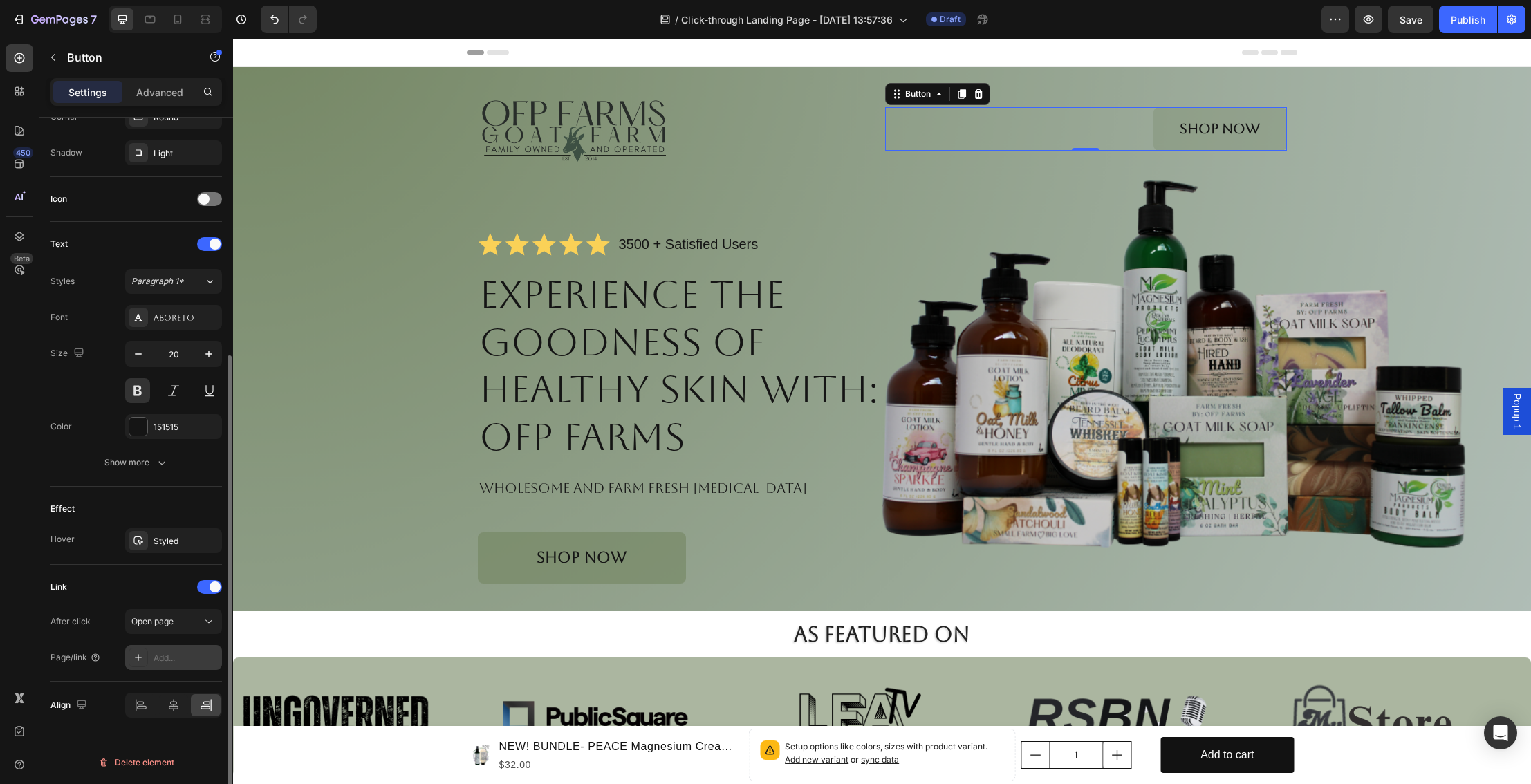
click at [186, 657] on div "Add..." at bounding box center [186, 658] width 65 height 12
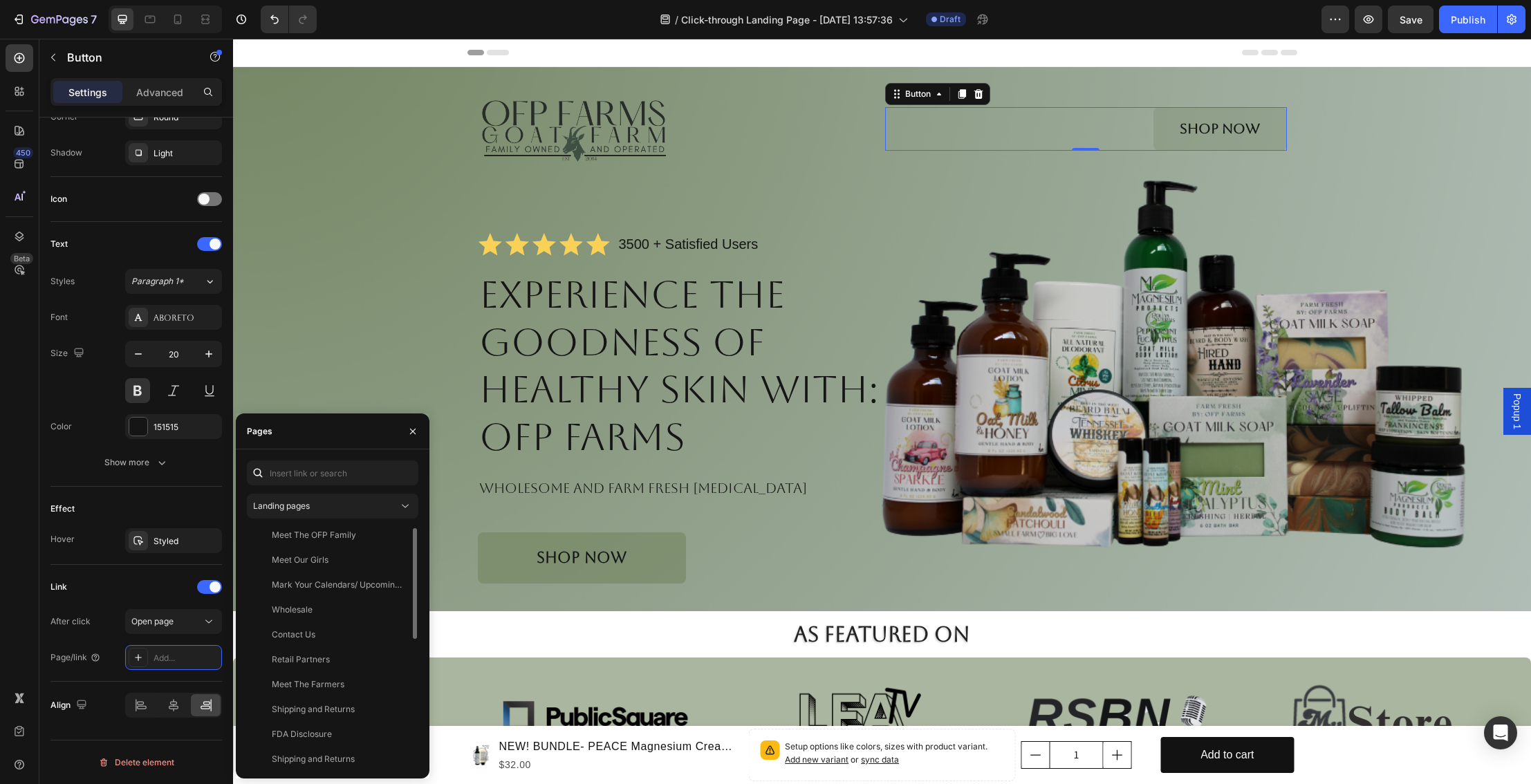
scroll to position [0, 0]
click at [359, 506] on div "Landing pages" at bounding box center [325, 506] width 146 height 12
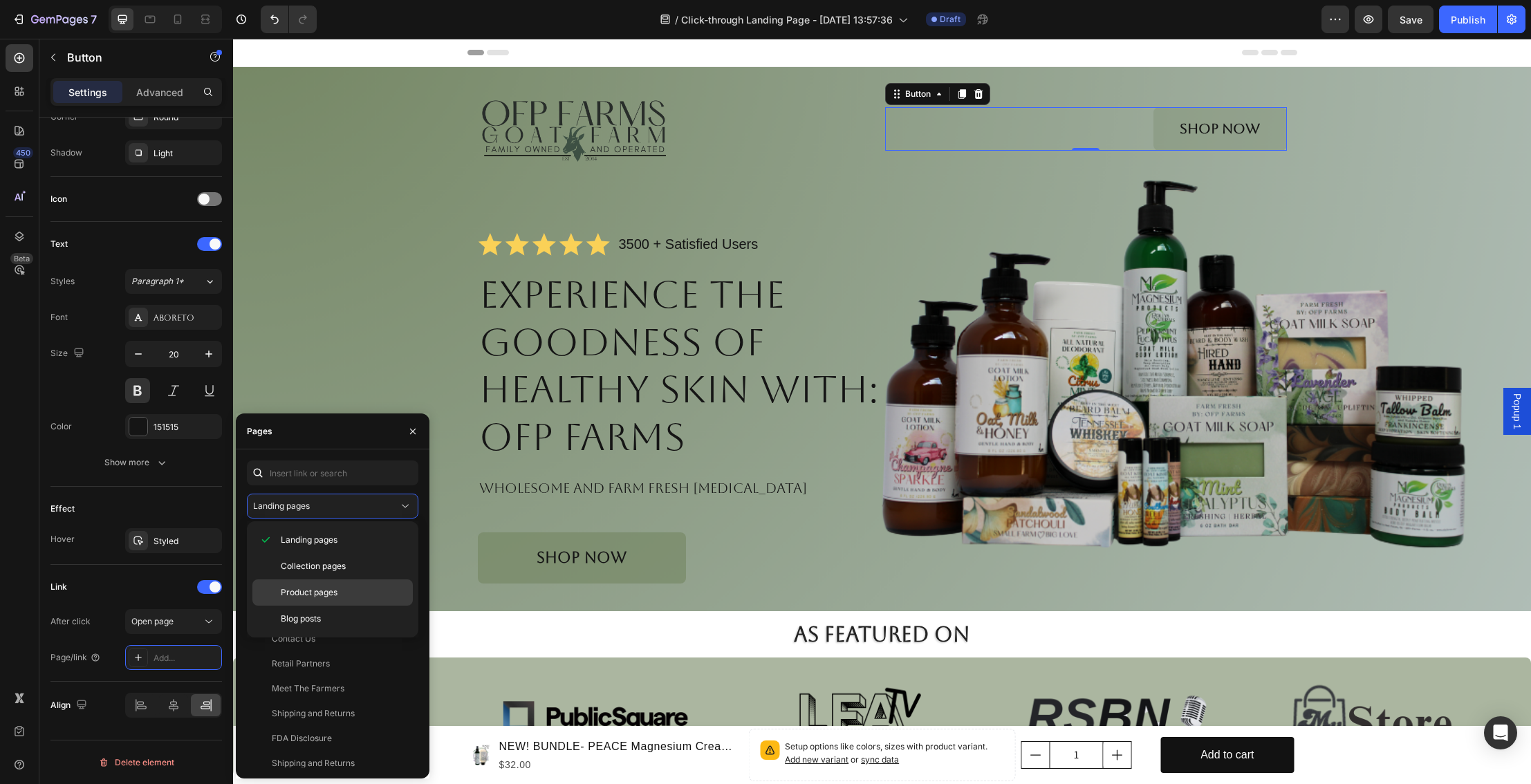
click at [334, 591] on span "Product pages" at bounding box center [309, 592] width 57 height 12
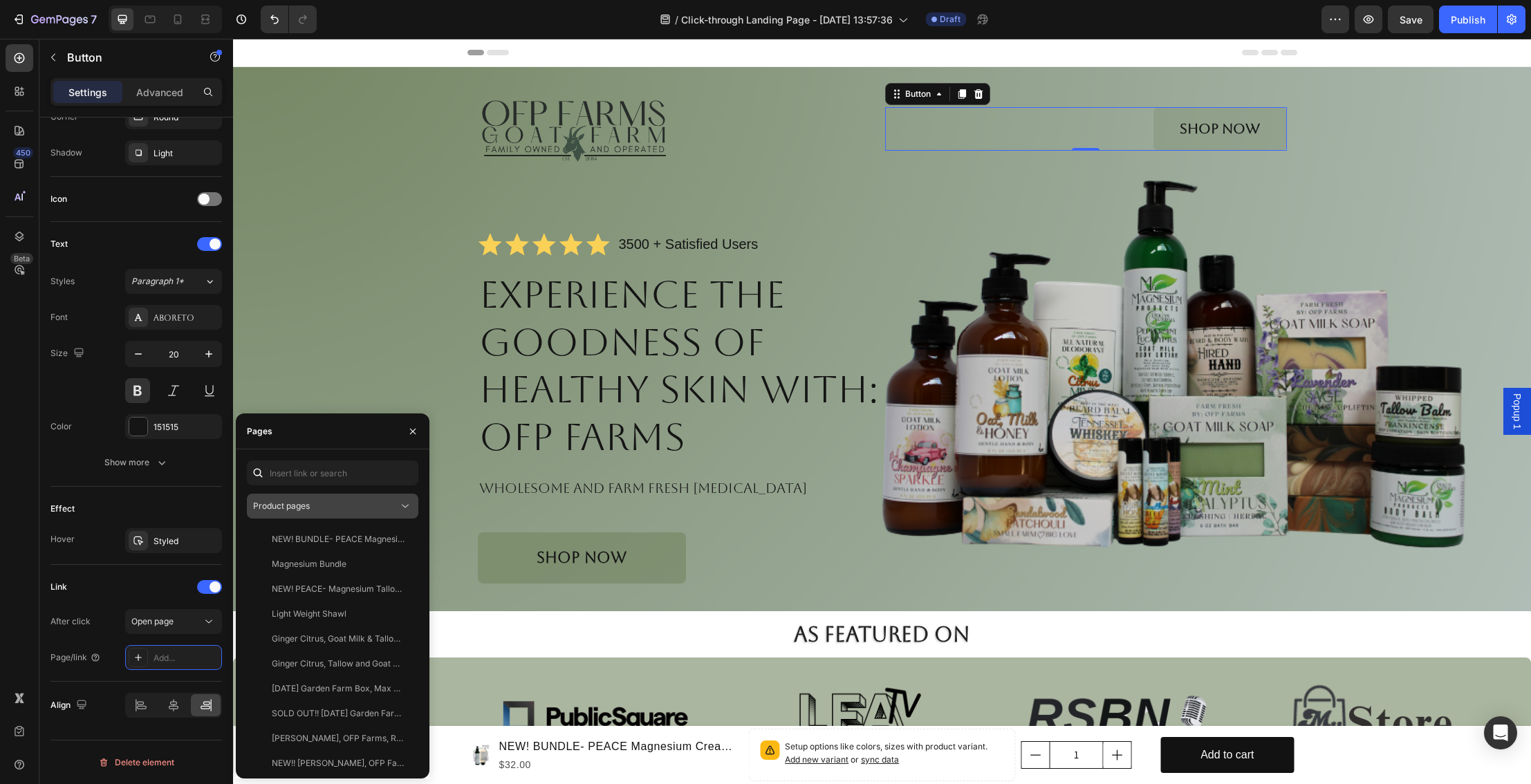
click at [359, 510] on div "Product pages" at bounding box center [325, 506] width 146 height 12
click at [339, 565] on span "Collection pages" at bounding box center [313, 566] width 65 height 12
click at [354, 544] on div "All Products" at bounding box center [329, 539] width 155 height 12
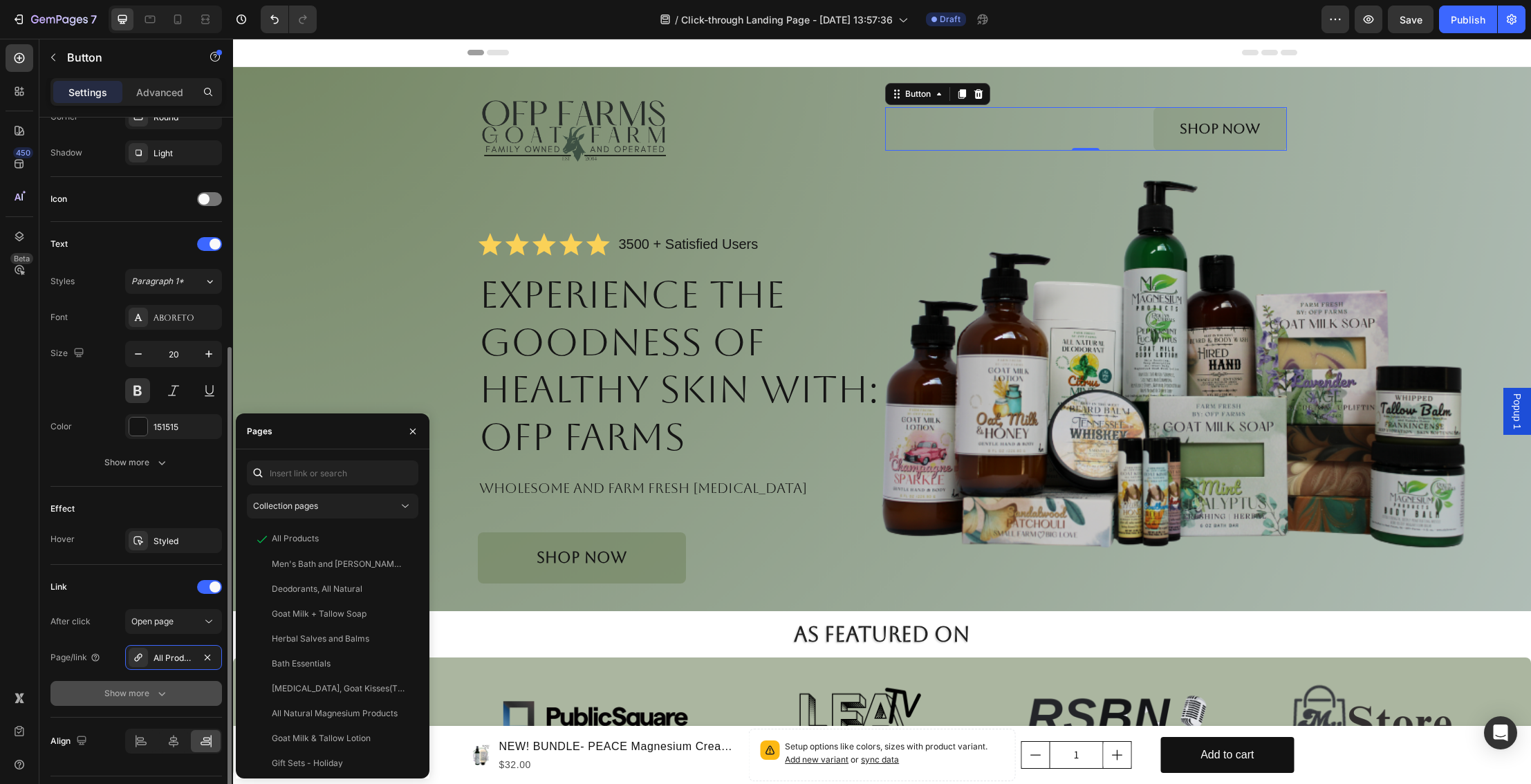
click at [157, 690] on icon "button" at bounding box center [162, 694] width 14 height 14
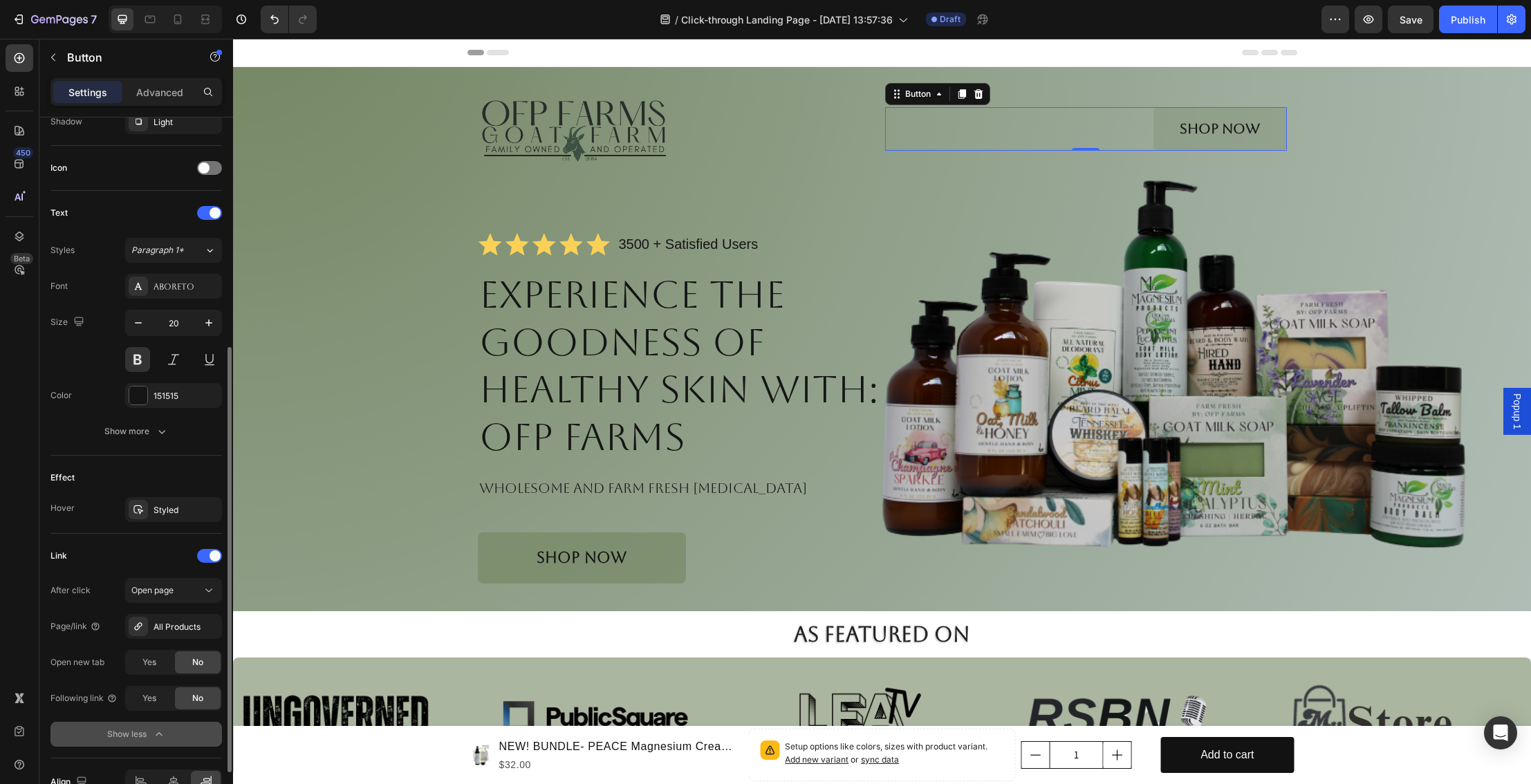
scroll to position [393, 0]
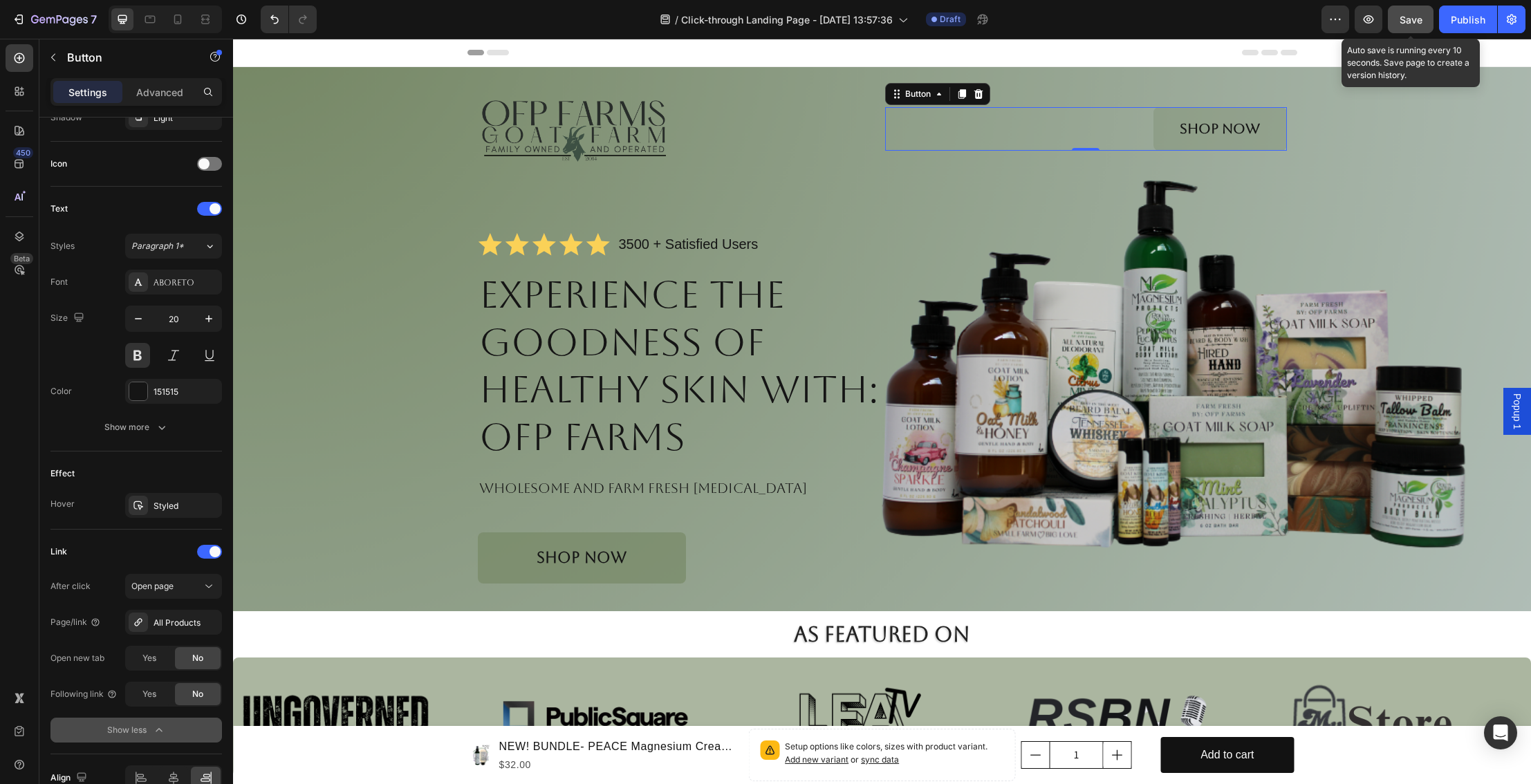
click at [1412, 16] on span "Save" at bounding box center [1411, 20] width 23 height 11
click at [1369, 24] on icon "button" at bounding box center [1368, 19] width 14 height 14
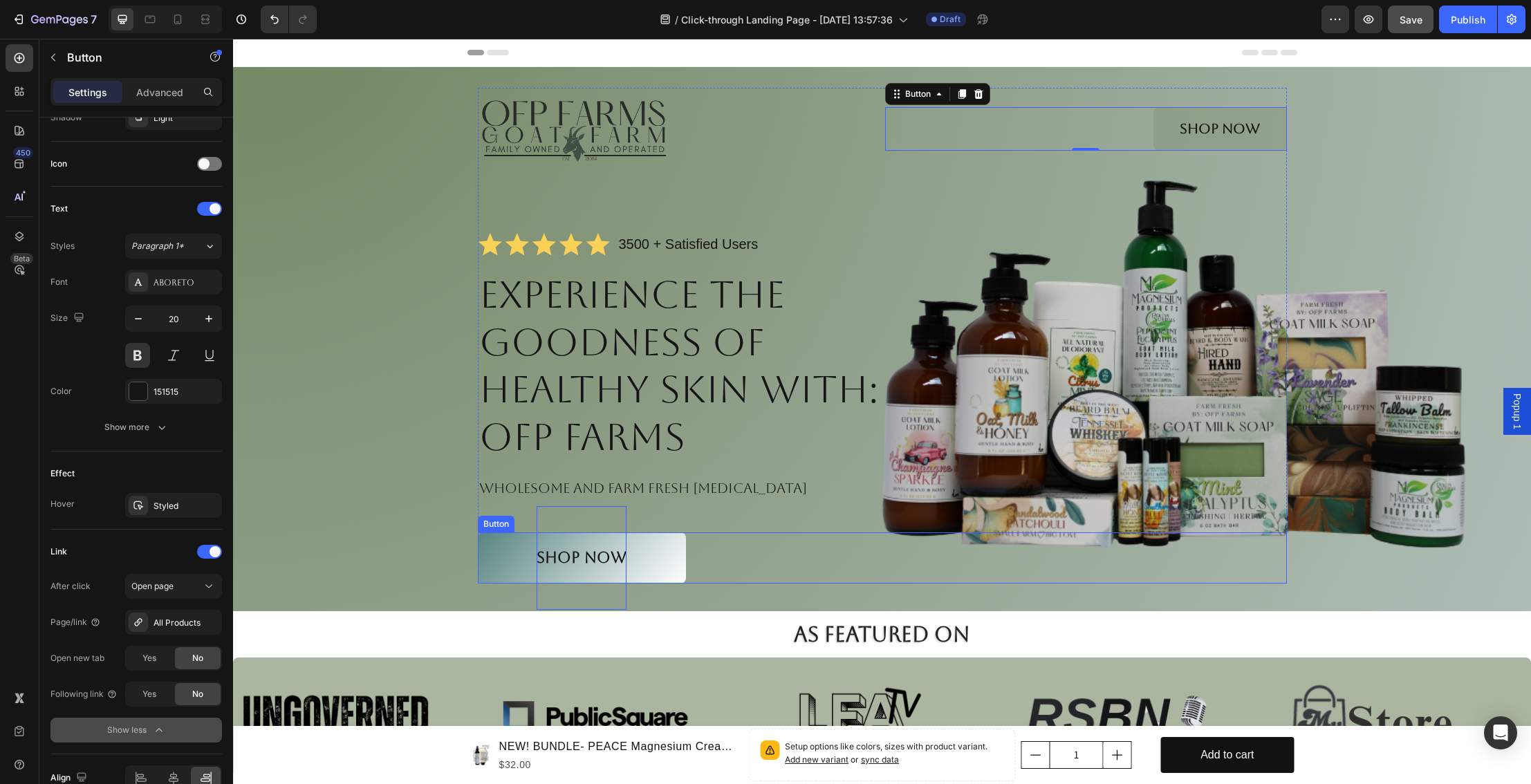
click at [548, 557] on p "Shop NOW" at bounding box center [581, 558] width 90 height 104
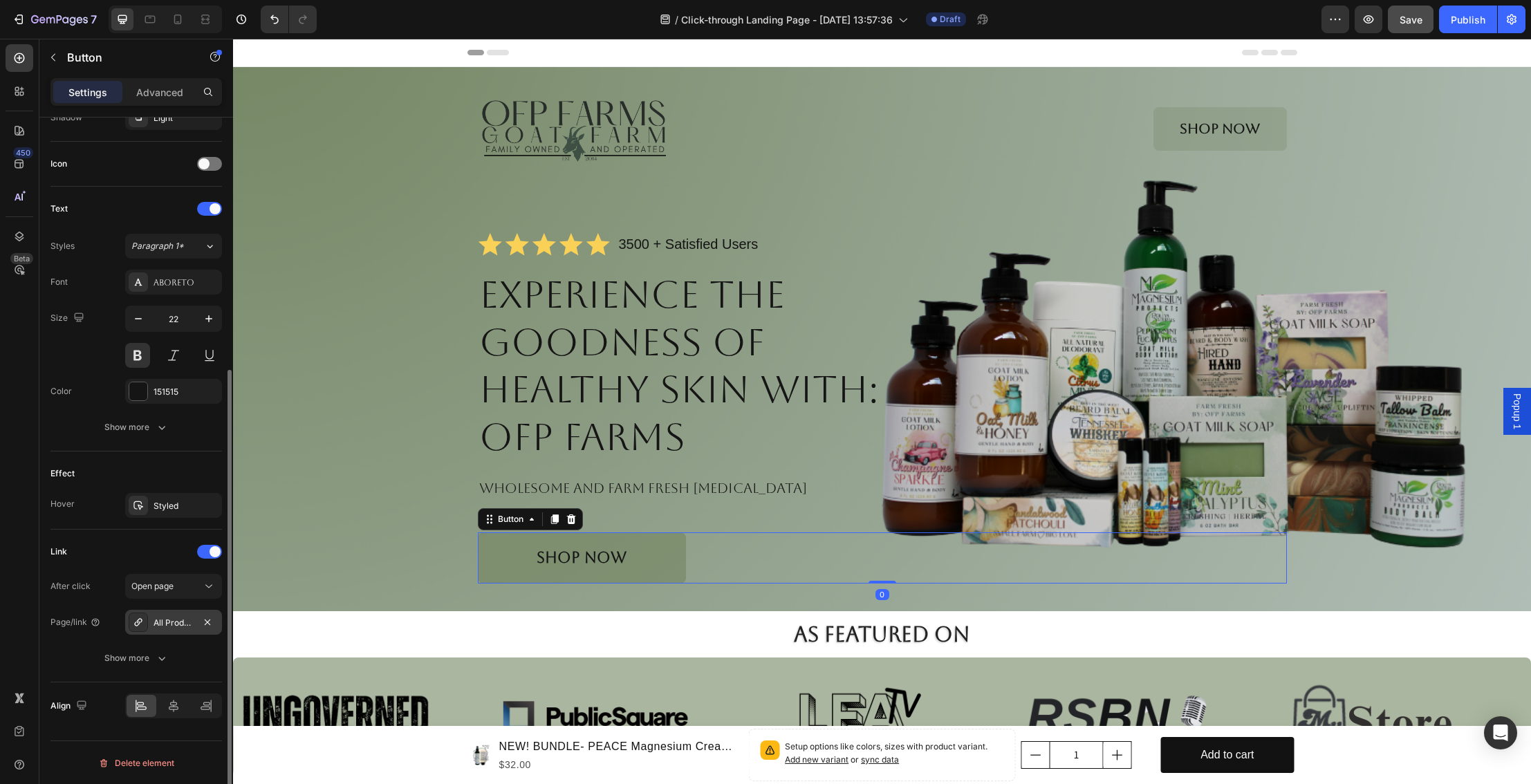
click at [196, 627] on div "All Products" at bounding box center [174, 622] width 97 height 25
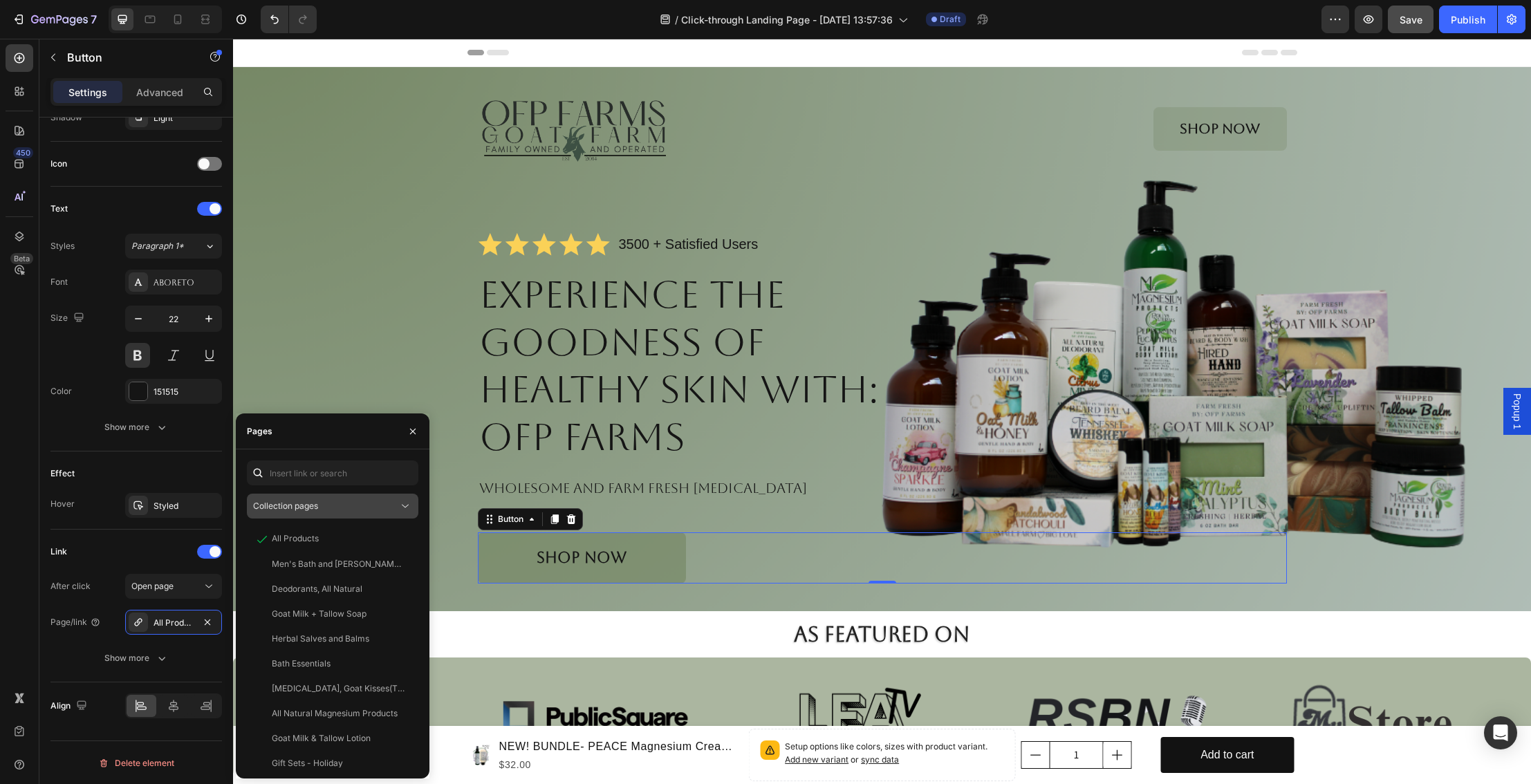
click at [353, 514] on button "Collection pages" at bounding box center [333, 506] width 171 height 25
click at [330, 579] on div "Collection pages" at bounding box center [332, 593] width 161 height 27
click at [324, 505] on div "Collection pages" at bounding box center [325, 506] width 146 height 12
click at [317, 541] on span "Landing pages" at bounding box center [309, 539] width 57 height 12
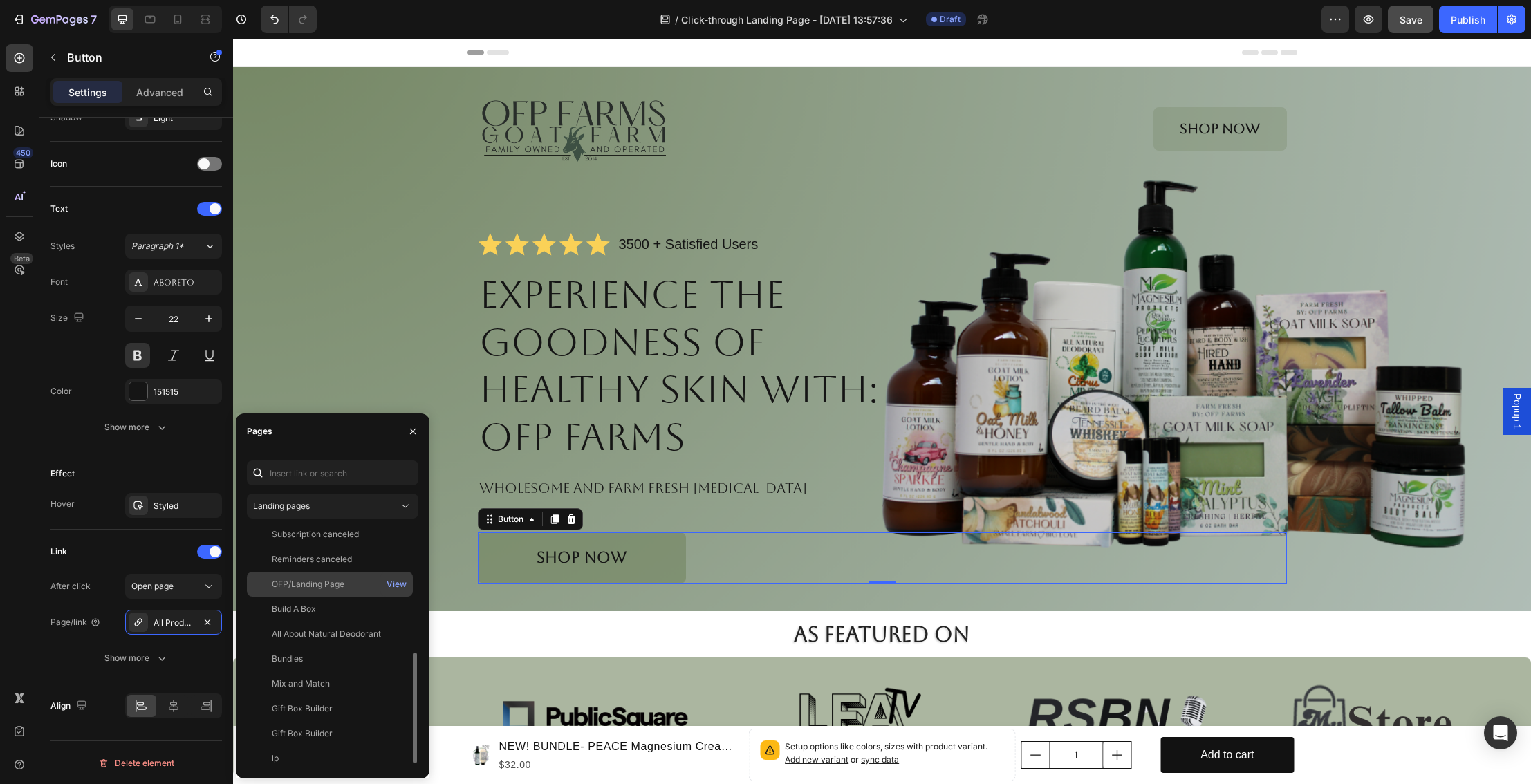
click at [324, 597] on div "OFP/Landing Page View" at bounding box center [330, 609] width 166 height 25
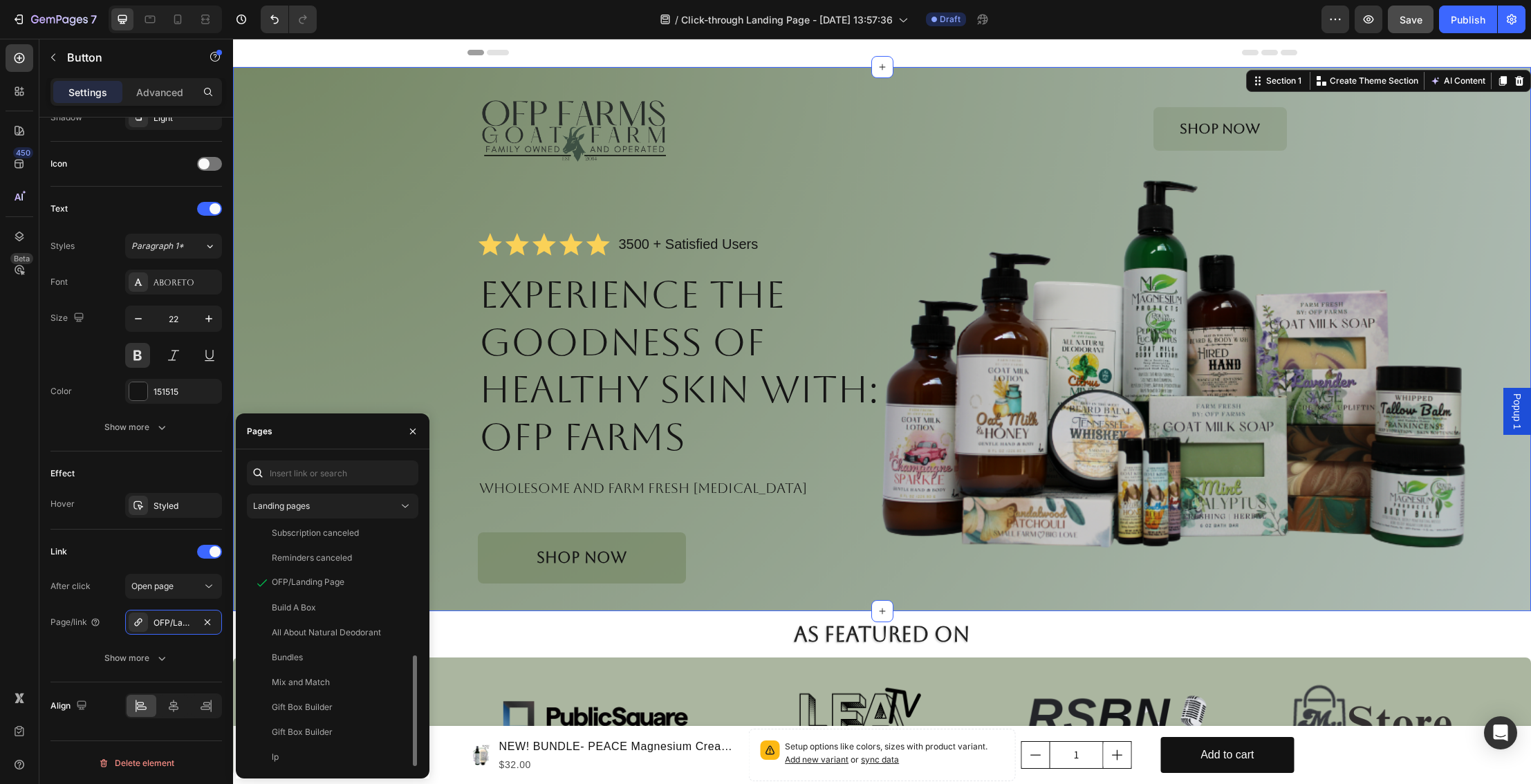
click at [449, 592] on div "Image Shop Now Button Row Icon Icon Icon Icon Icon Icon List 3500 + Satisfied U…" at bounding box center [882, 340] width 1298 height 544
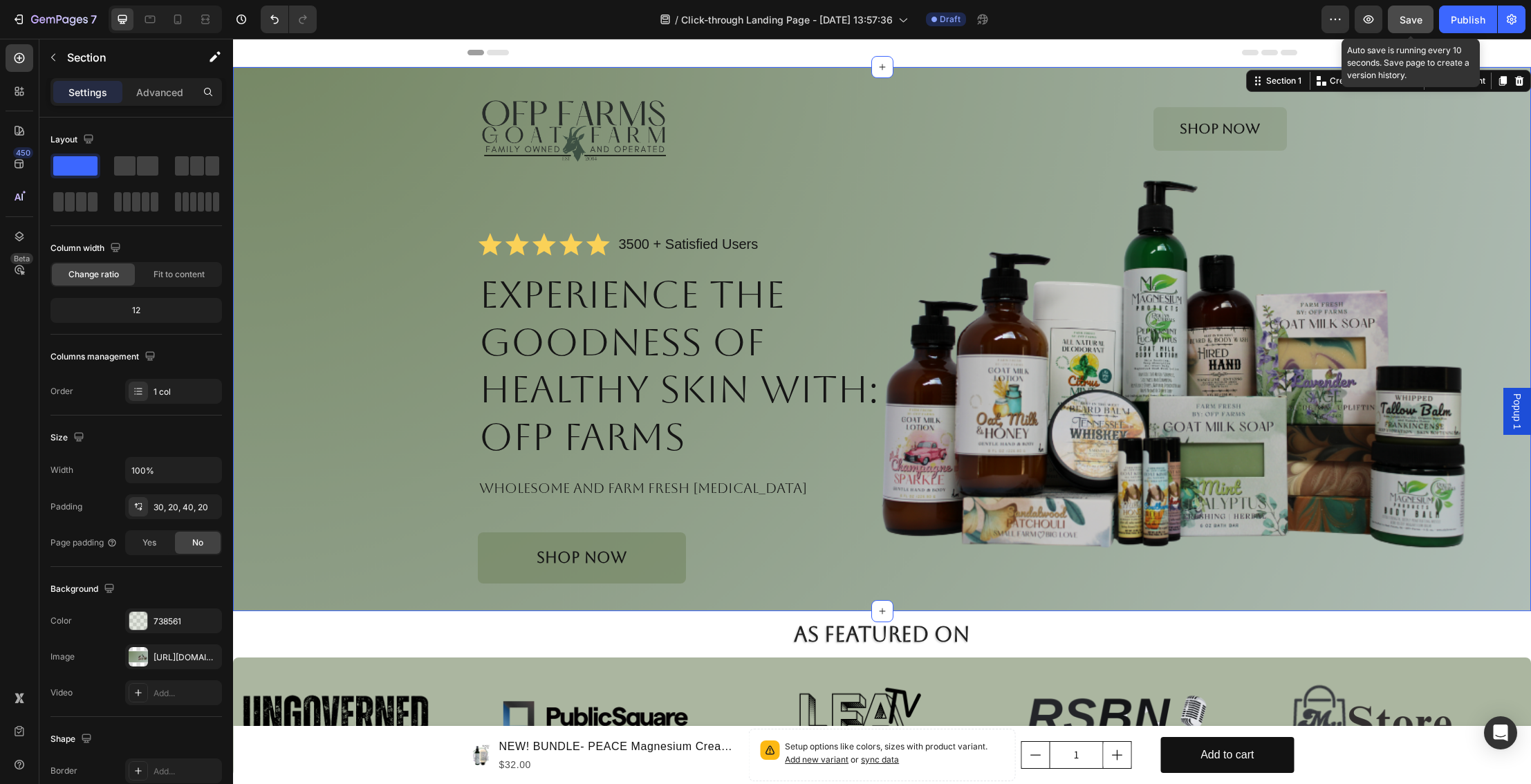
click at [1409, 18] on span "Save" at bounding box center [1411, 20] width 23 height 11
click at [1374, 19] on icon "button" at bounding box center [1369, 19] width 10 height 9
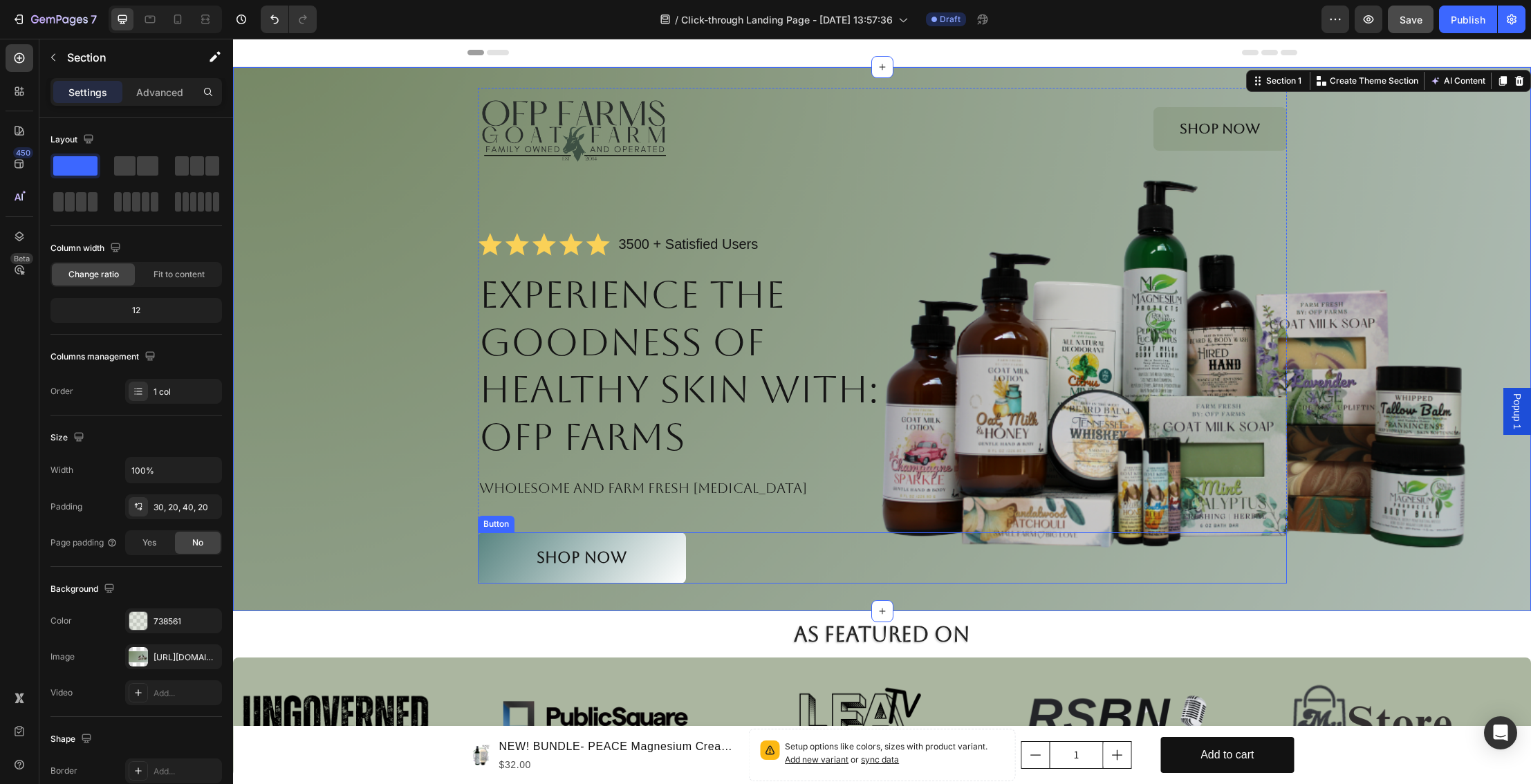
click at [483, 559] on link "Shop NOW" at bounding box center [581, 559] width 208 height 51
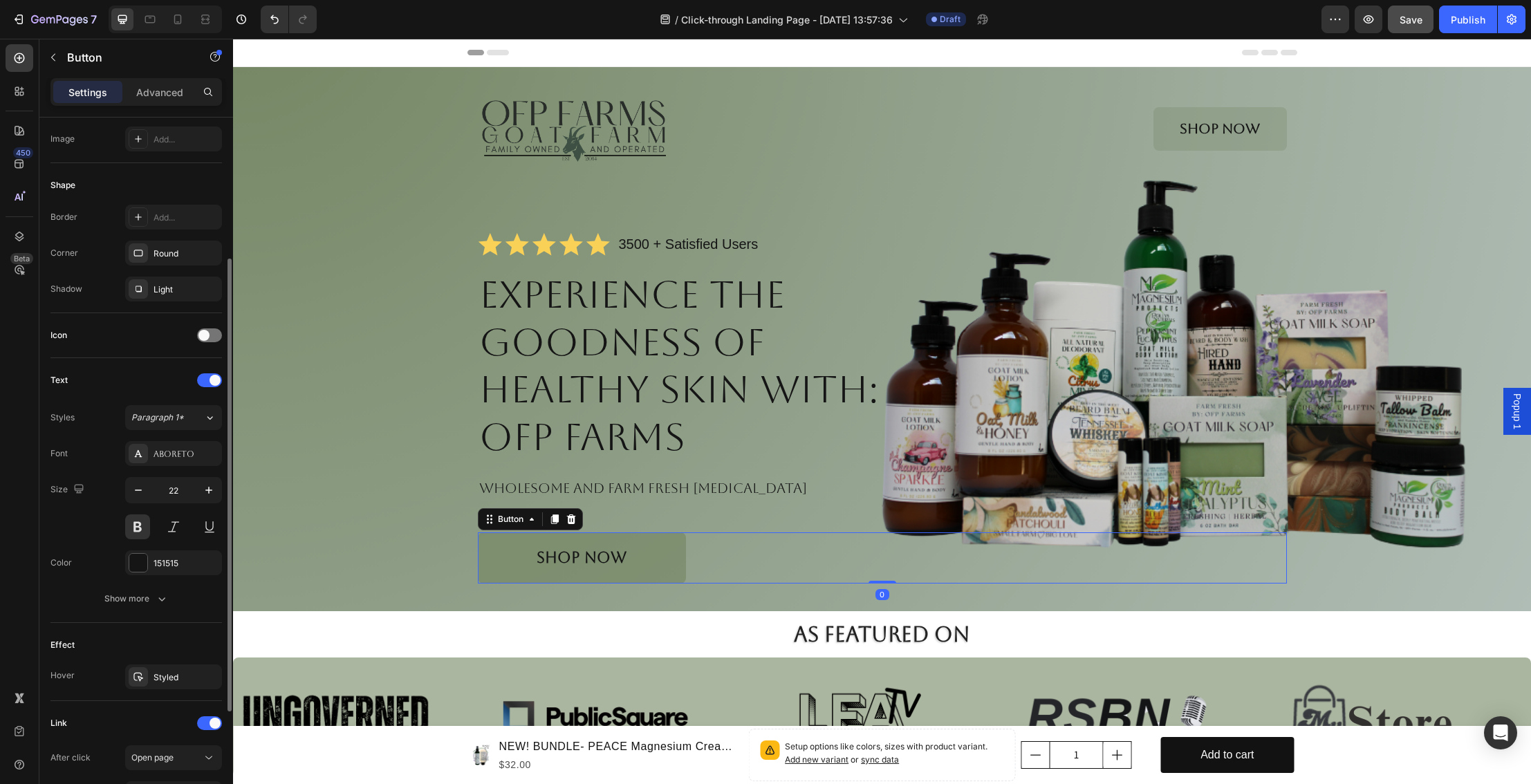
scroll to position [394, 0]
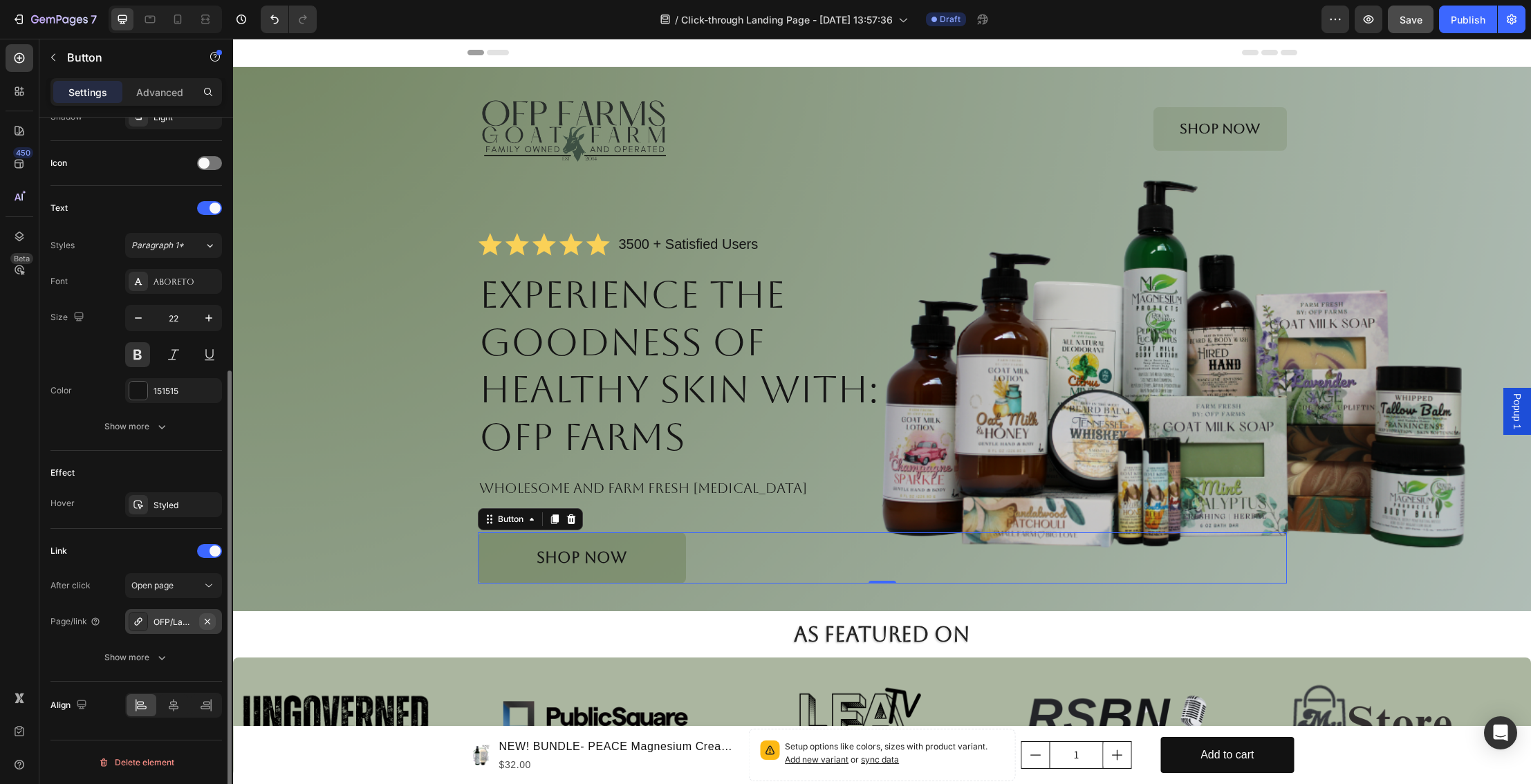
click at [206, 619] on icon "button" at bounding box center [207, 621] width 6 height 6
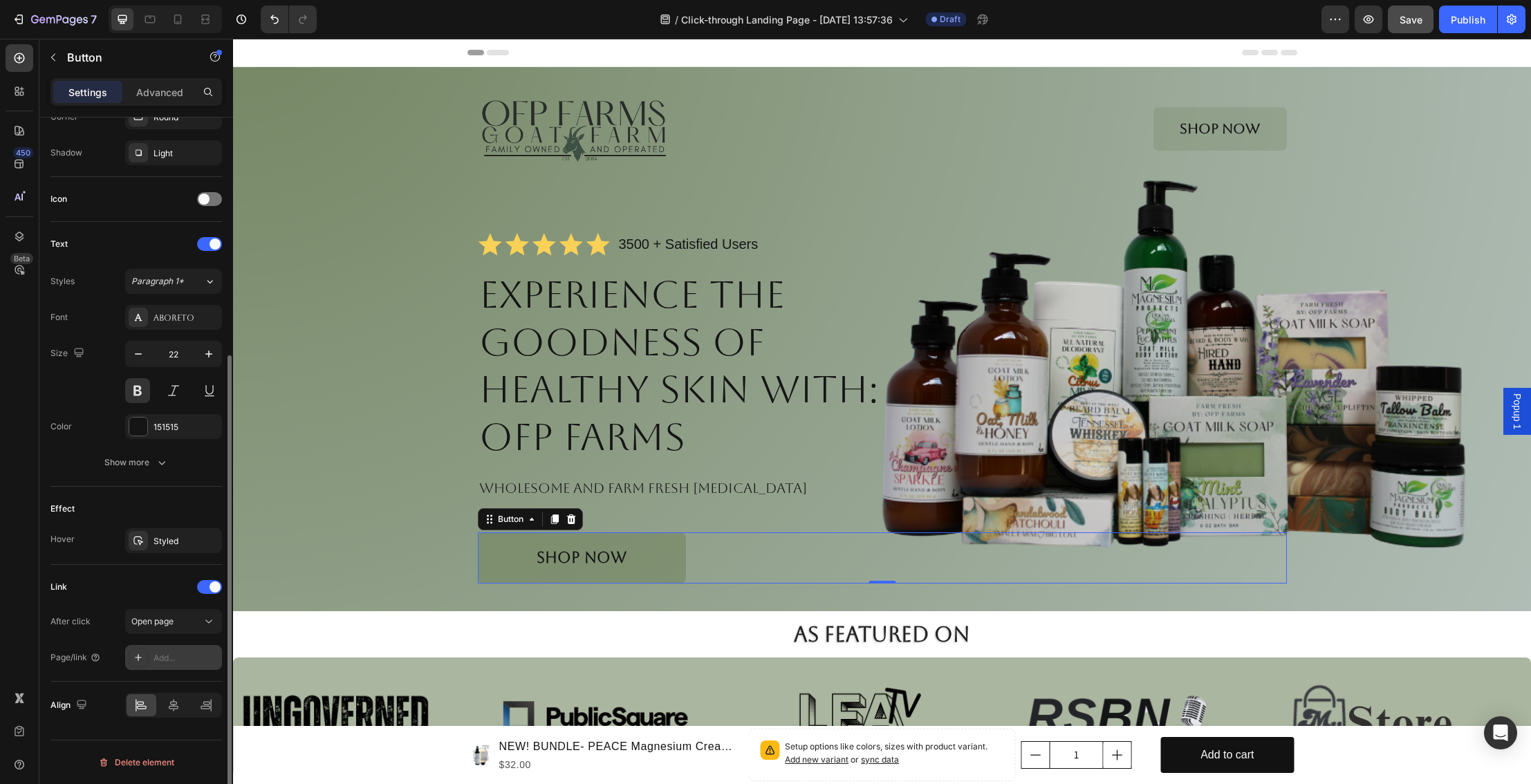
click at [198, 653] on div "Add..." at bounding box center [186, 658] width 65 height 12
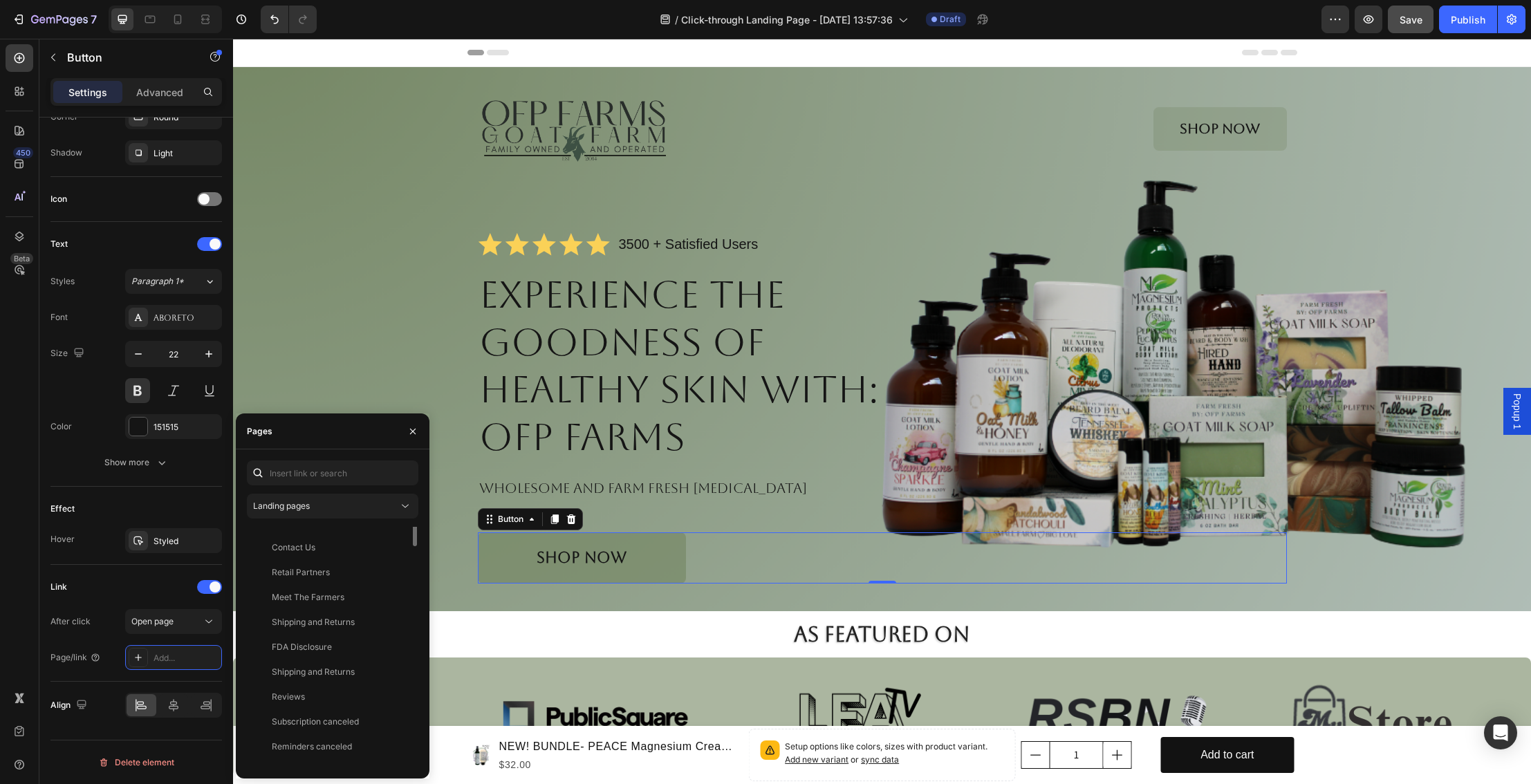
scroll to position [0, 0]
click at [366, 513] on div "Landing pages" at bounding box center [332, 506] width 159 height 14
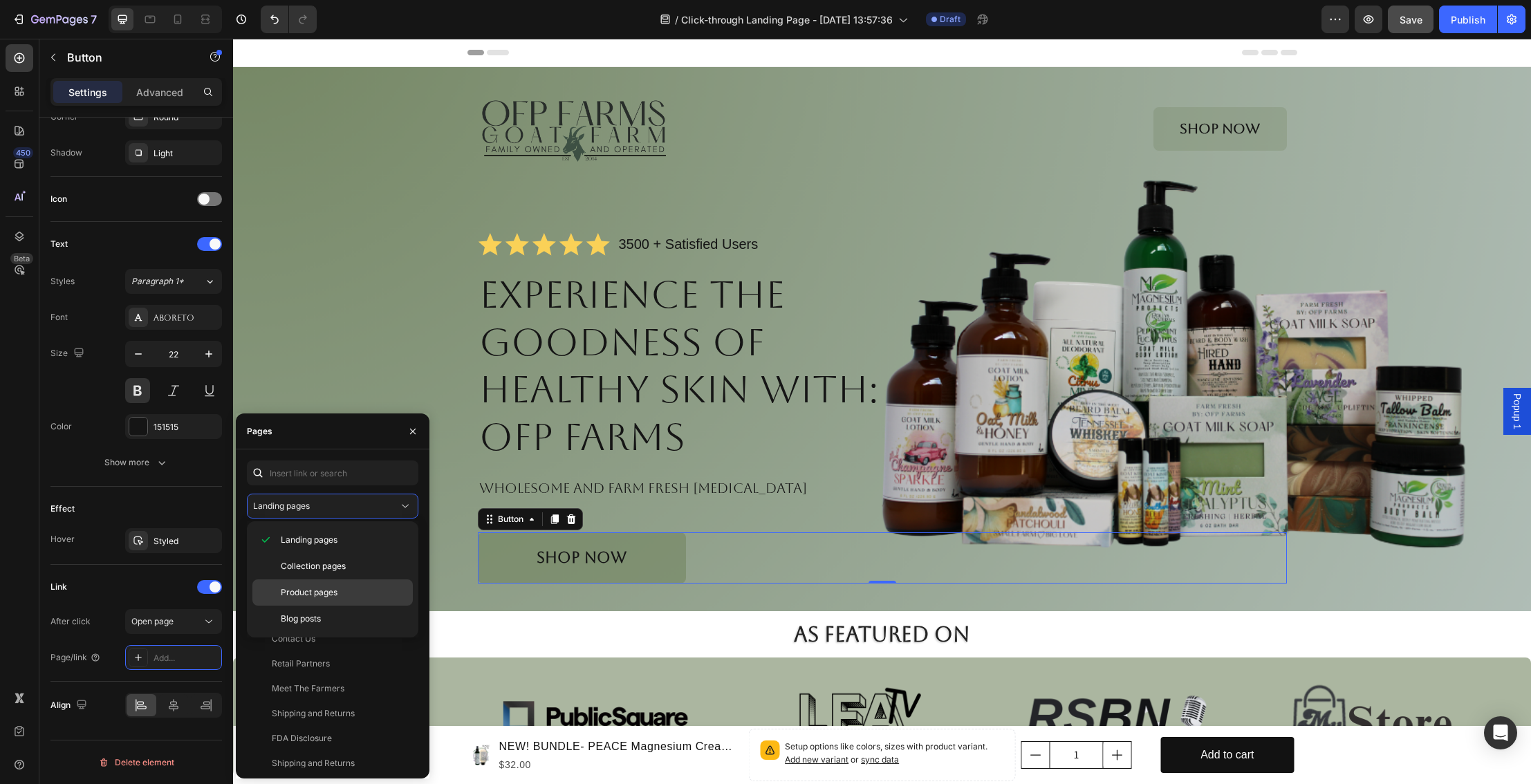
click at [341, 588] on p "Product pages" at bounding box center [343, 592] width 126 height 12
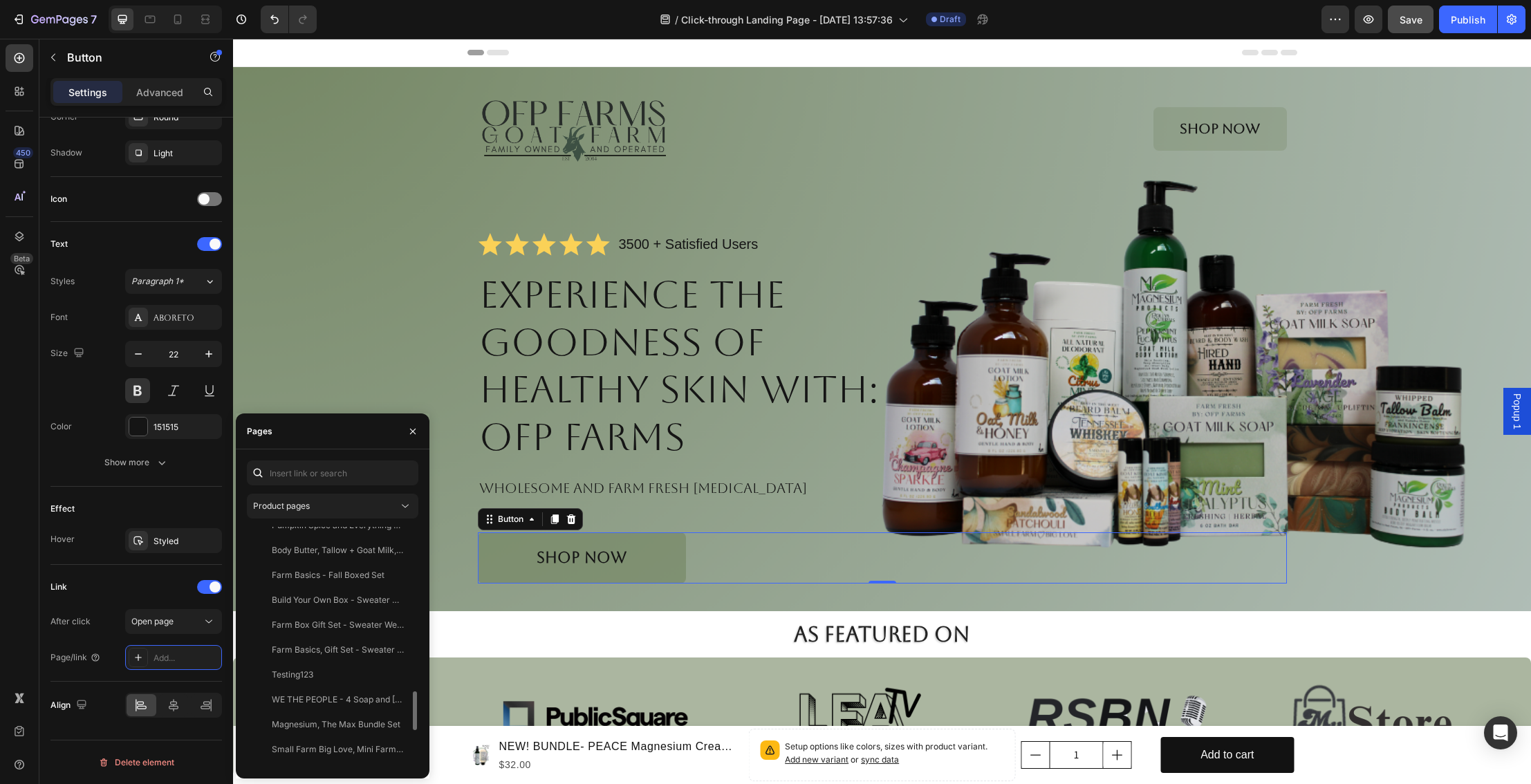
scroll to position [970, 0]
click at [379, 508] on div "Product pages" at bounding box center [325, 506] width 146 height 12
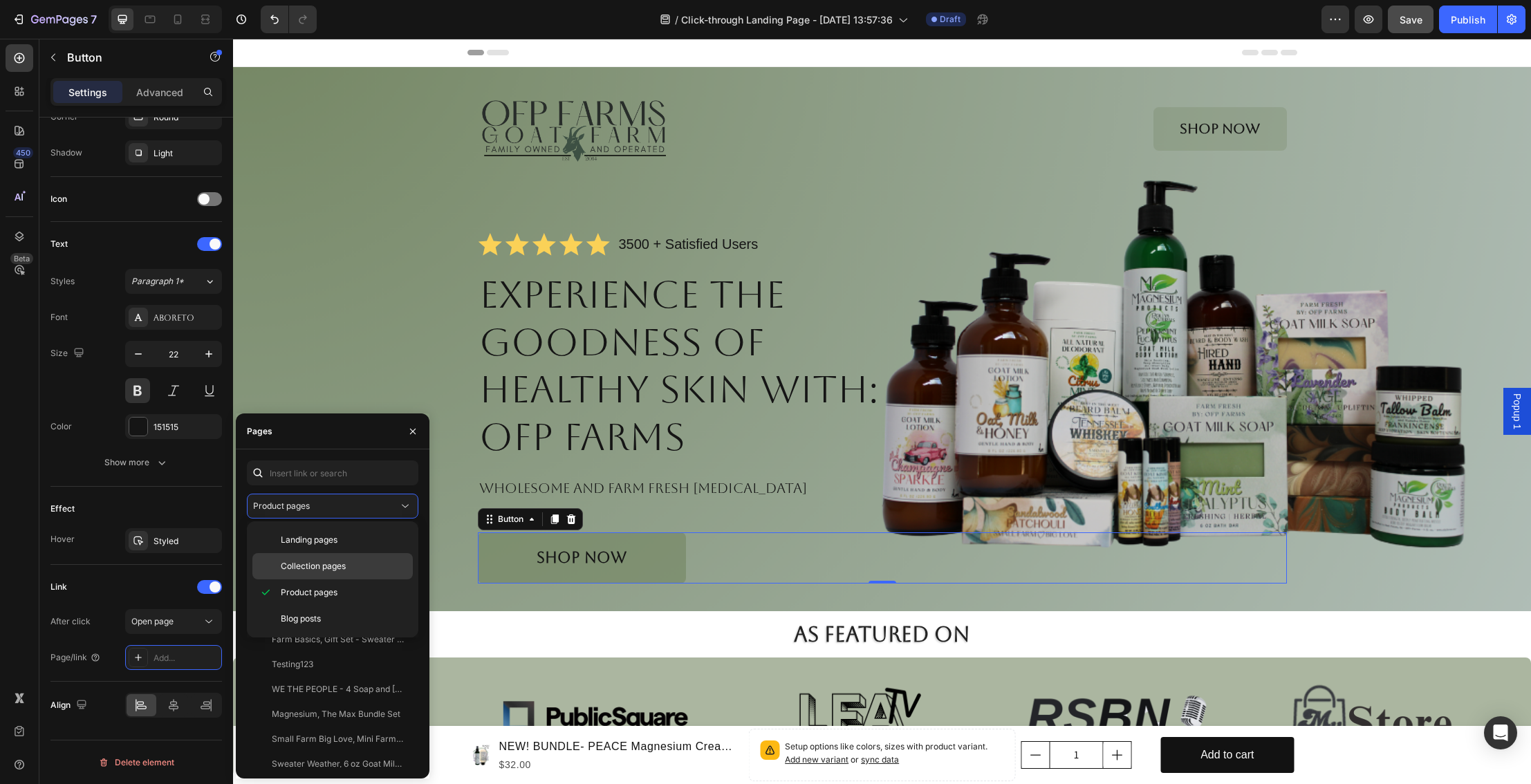
click at [341, 565] on span "Collection pages" at bounding box center [313, 566] width 65 height 12
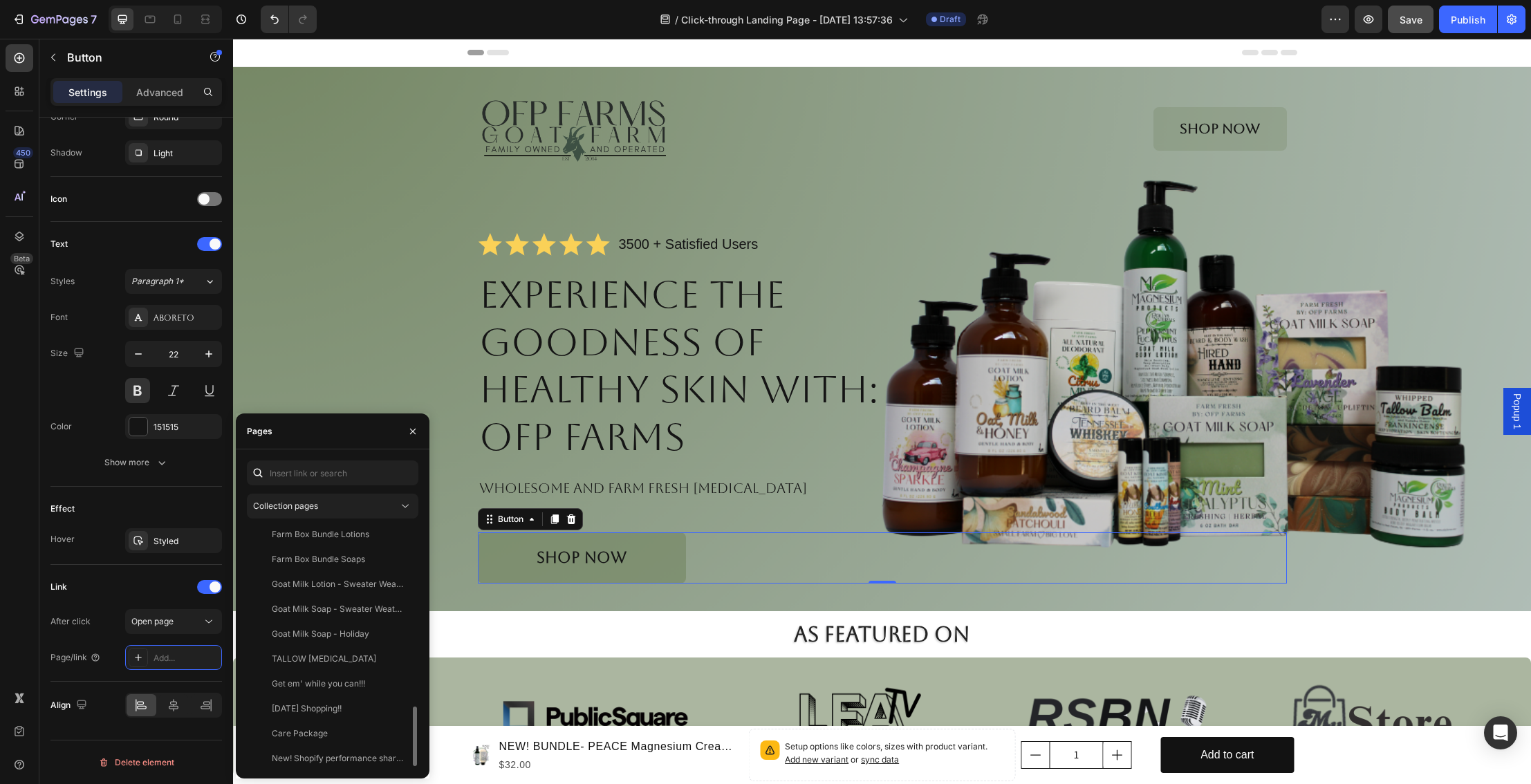
scroll to position [731, 0]
click at [356, 757] on div "New! Shopify performance sharing is now turned on" at bounding box center [339, 755] width 133 height 12
click at [457, 694] on div "Image" at bounding box center [363, 716] width 260 height 119
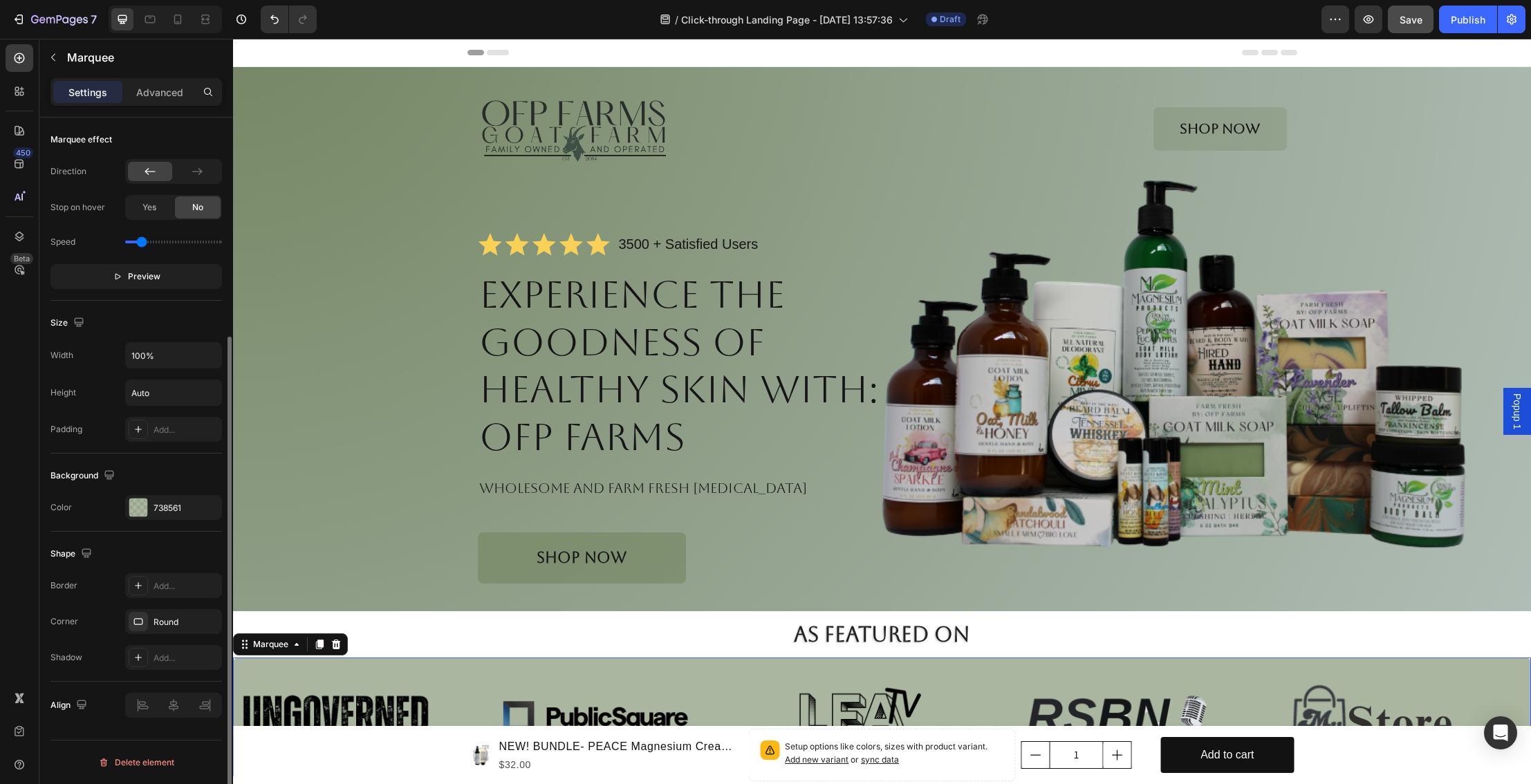
scroll to position [0, 0]
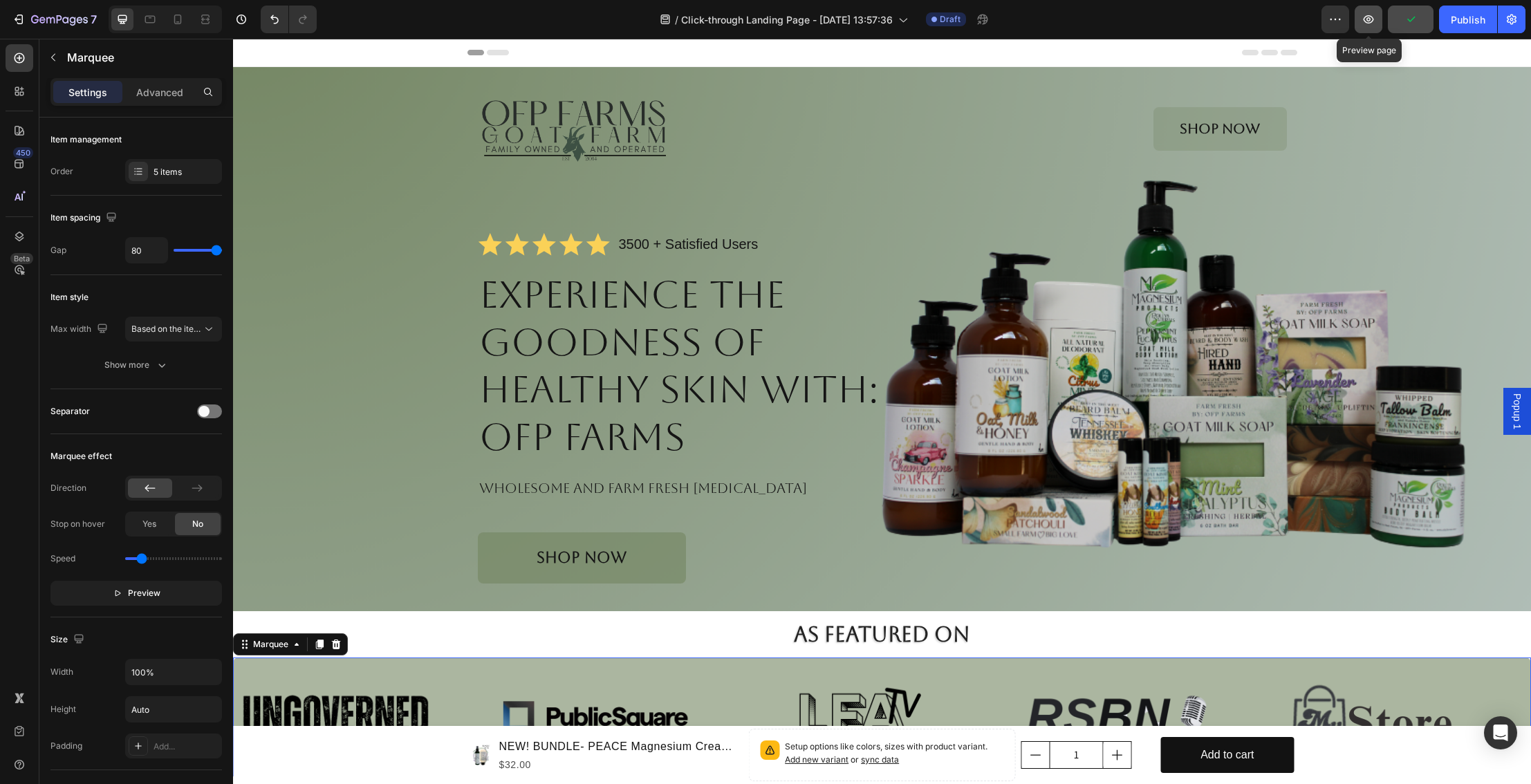
click at [1371, 18] on icon "button" at bounding box center [1368, 19] width 14 height 14
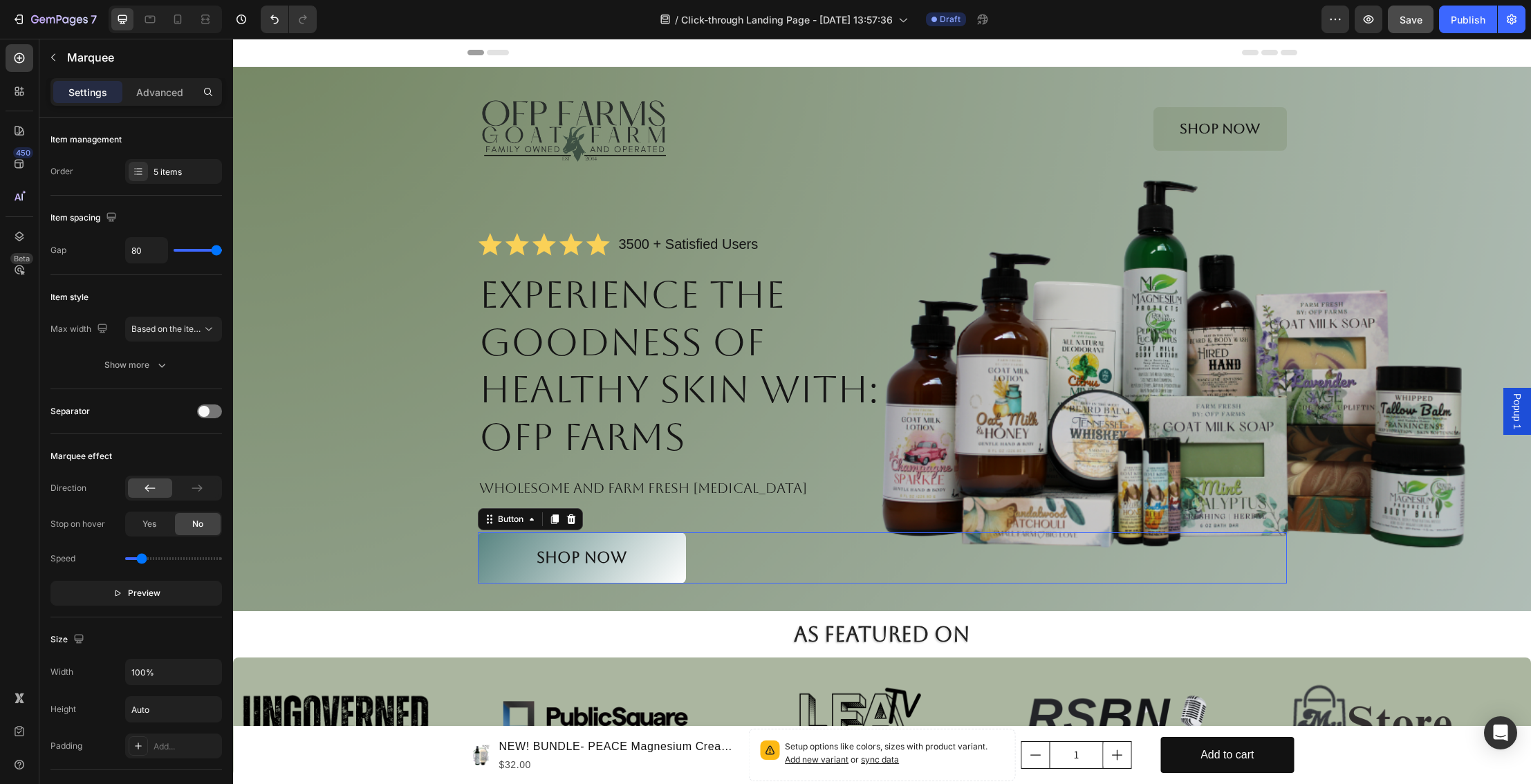
click at [523, 550] on link "Shop NOW" at bounding box center [581, 559] width 208 height 51
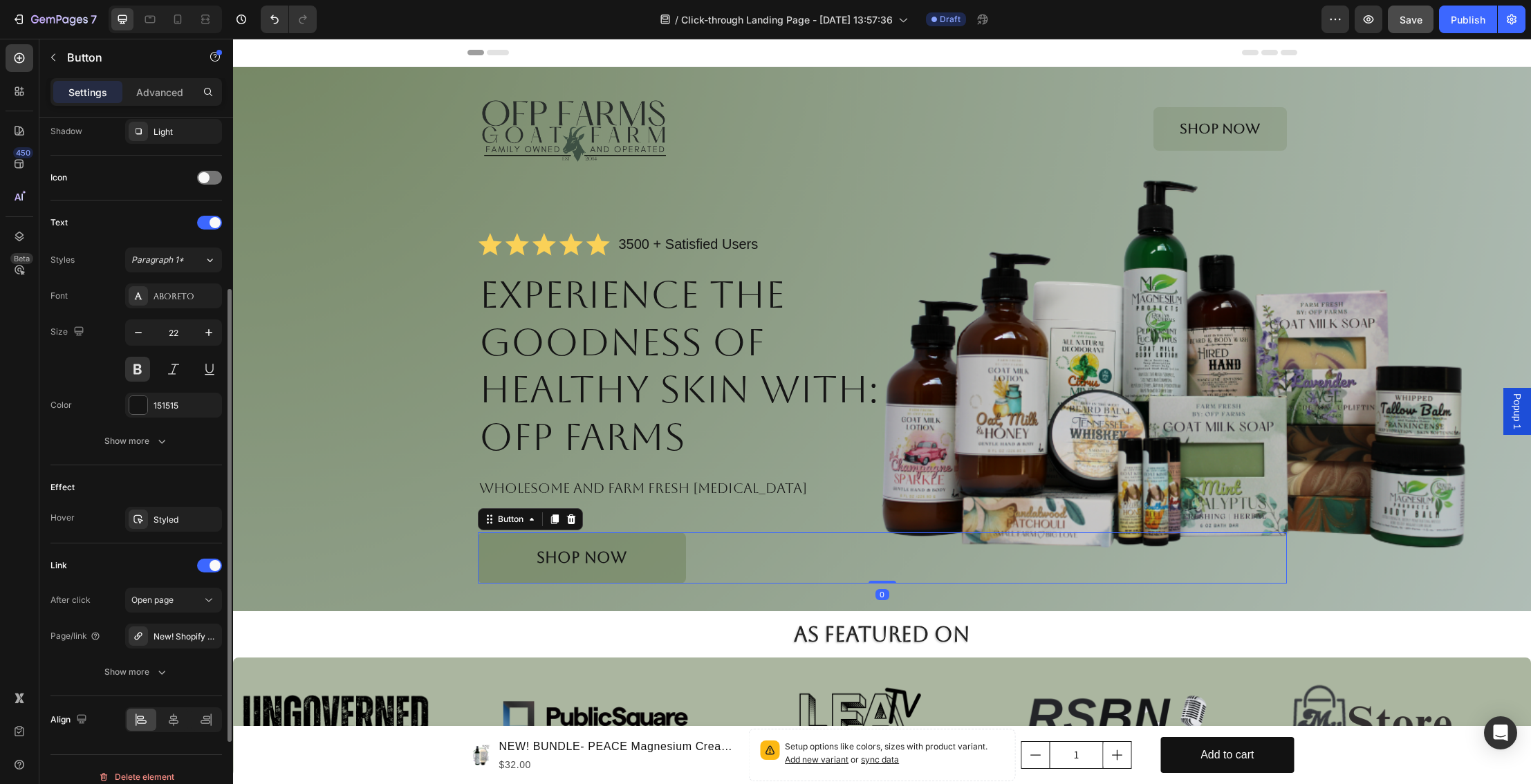
scroll to position [394, 0]
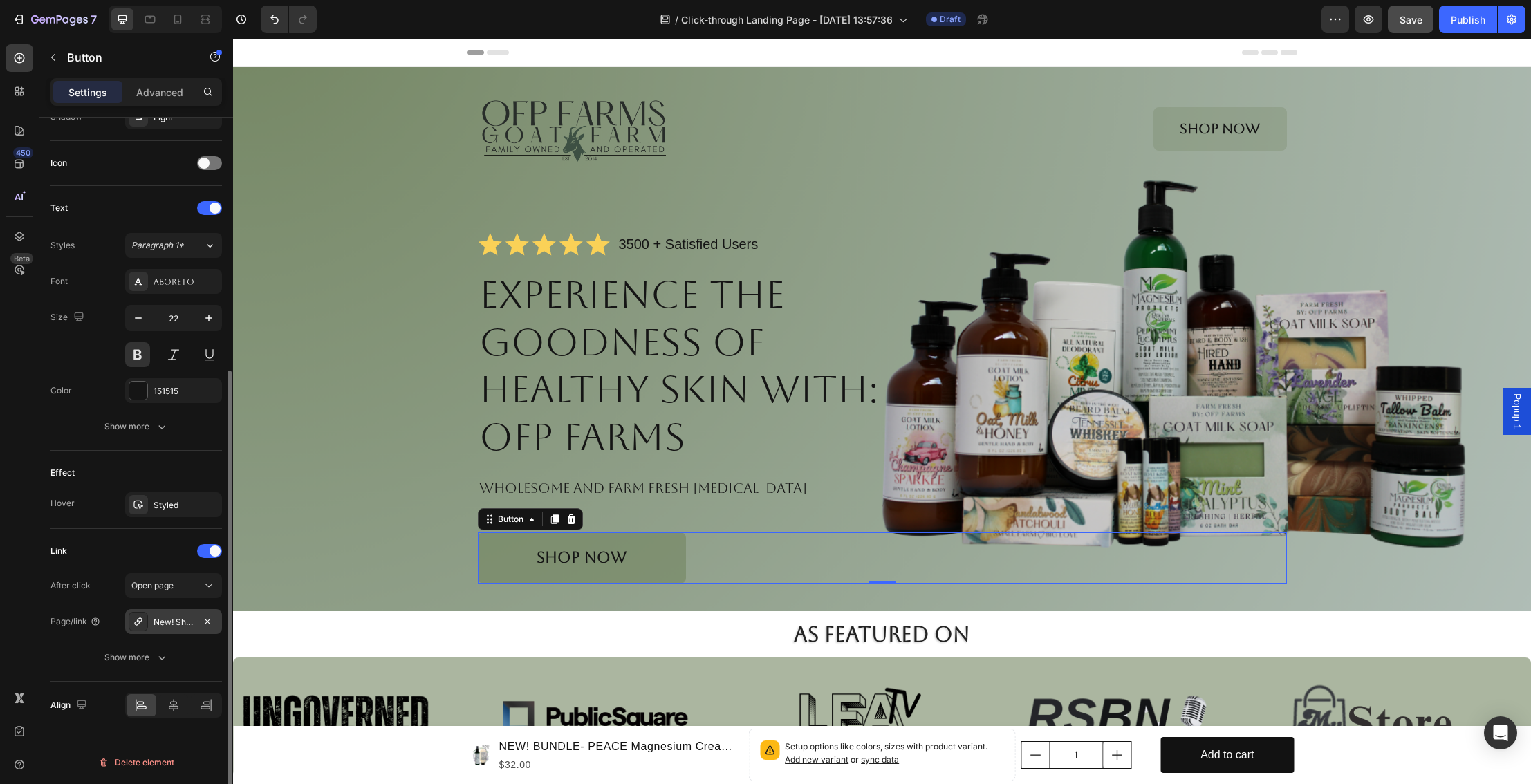
click at [184, 621] on div "New! Shopify performance sharing is now turned on" at bounding box center [173, 622] width 40 height 12
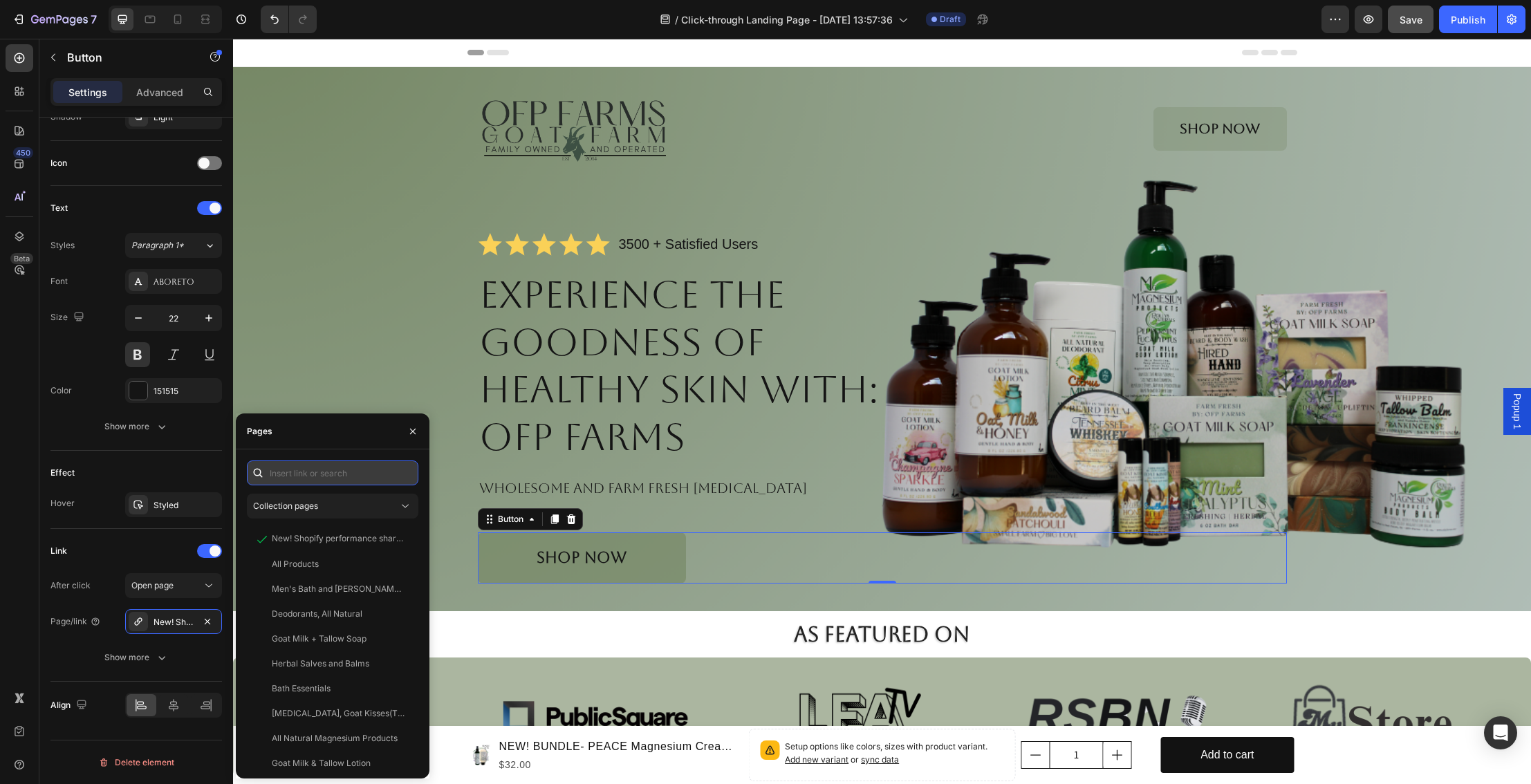
click at [332, 479] on input "text" at bounding box center [333, 473] width 171 height 25
paste input "https://www.ofpfarms.com/"
type input "https://www.ofpfarms.com/"
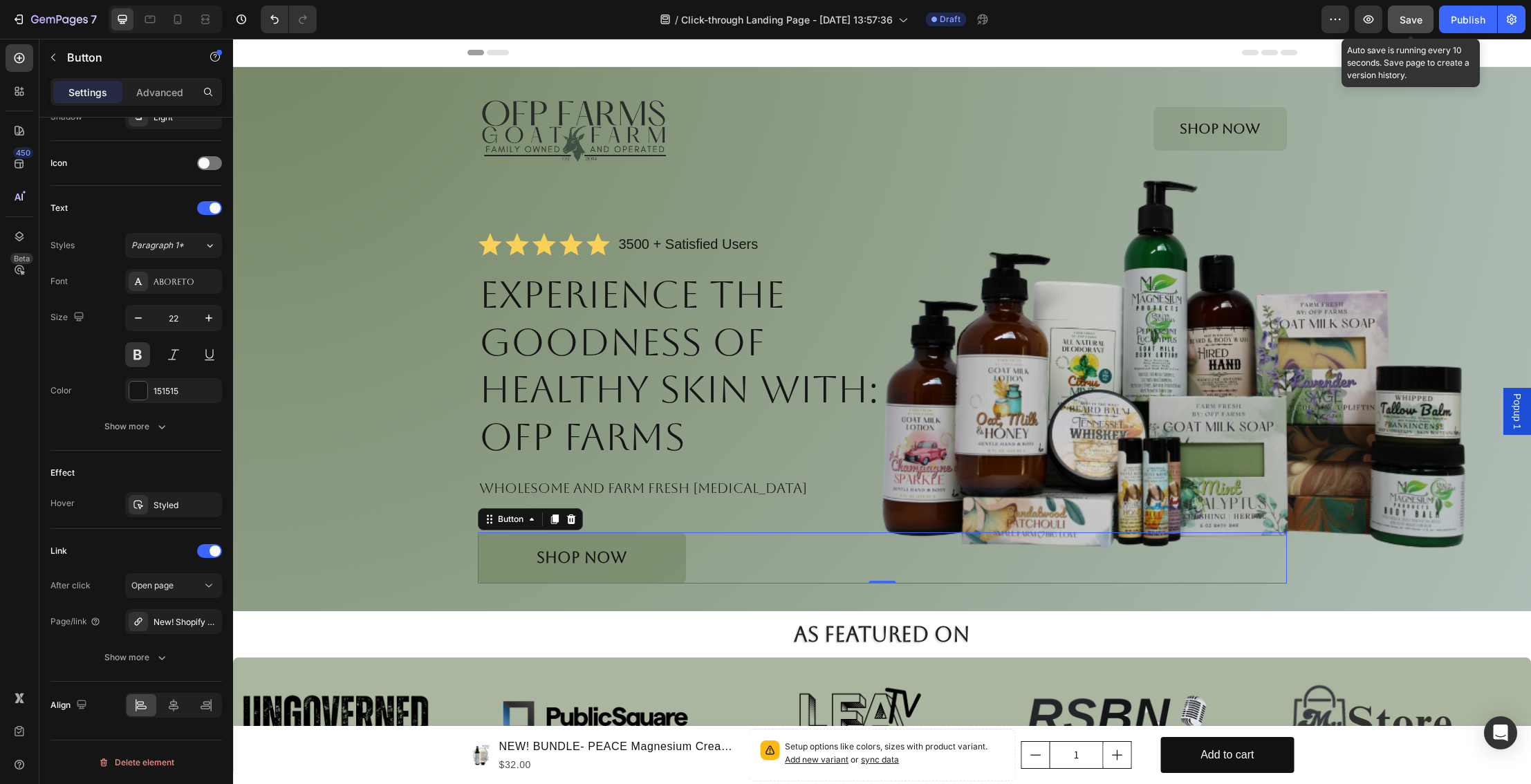
click at [1415, 21] on span "Save" at bounding box center [1411, 20] width 23 height 11
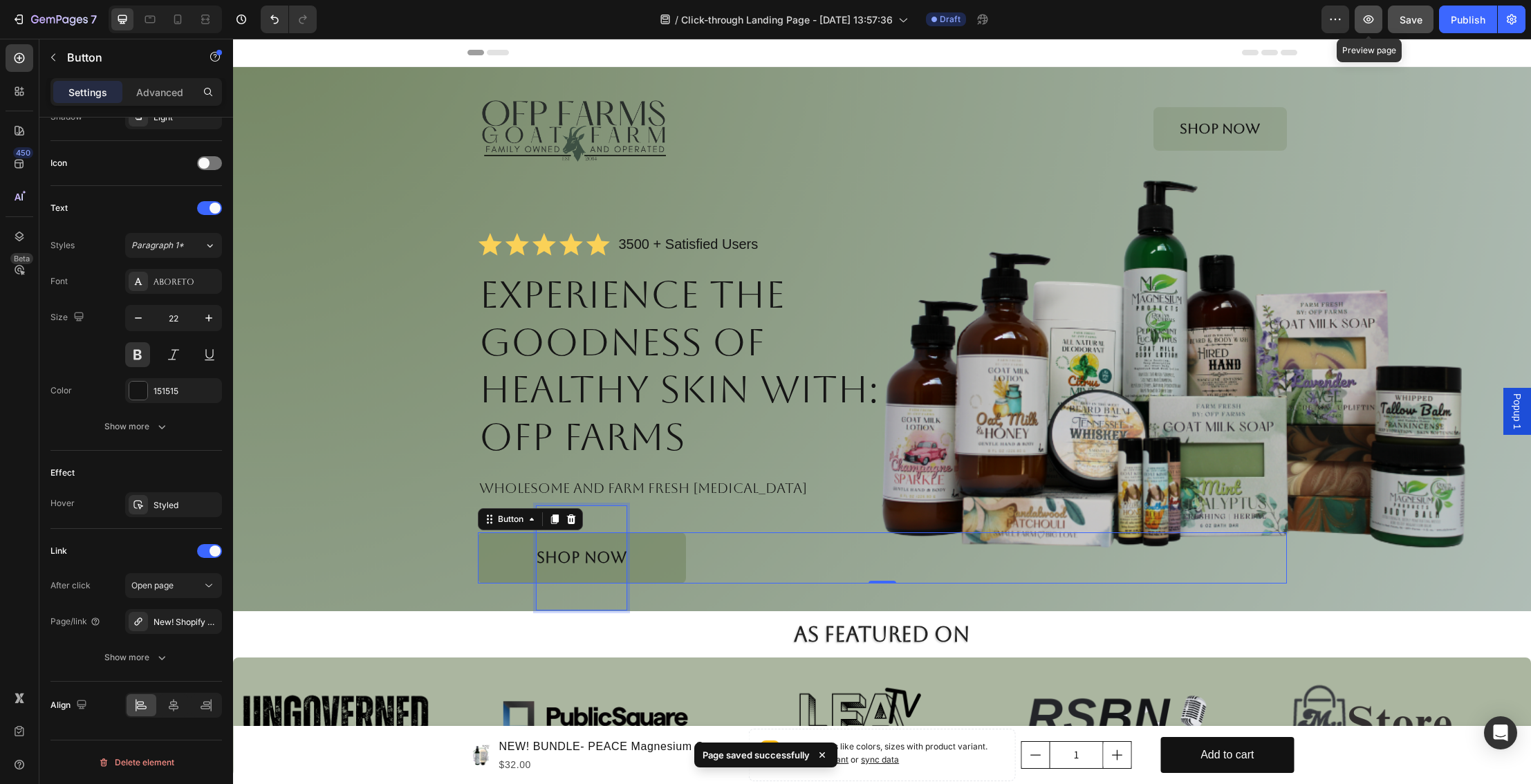
click at [1369, 19] on icon "button" at bounding box center [1368, 19] width 14 height 14
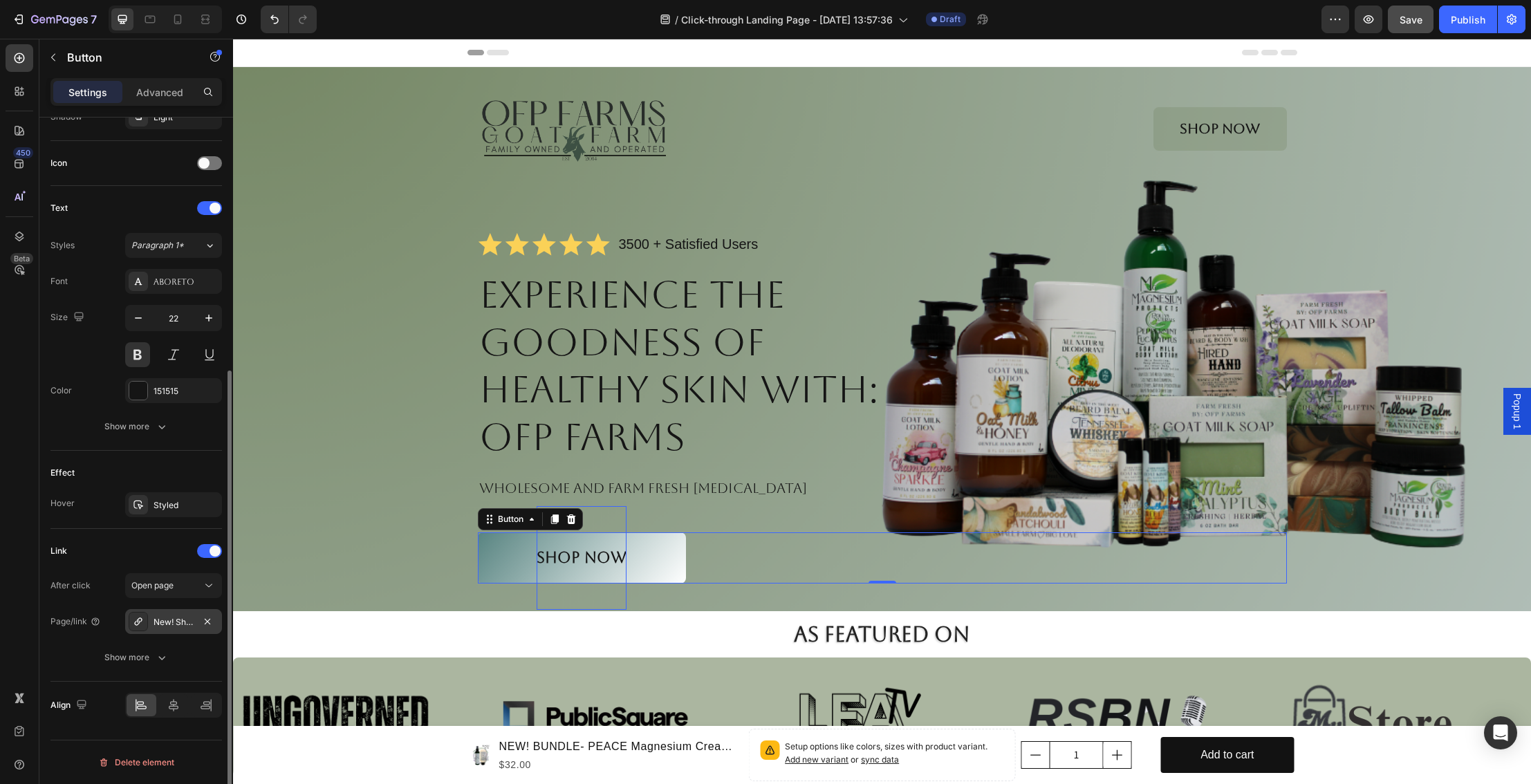
click at [189, 617] on div "New! Shopify performance sharing is now turned on" at bounding box center [174, 621] width 97 height 25
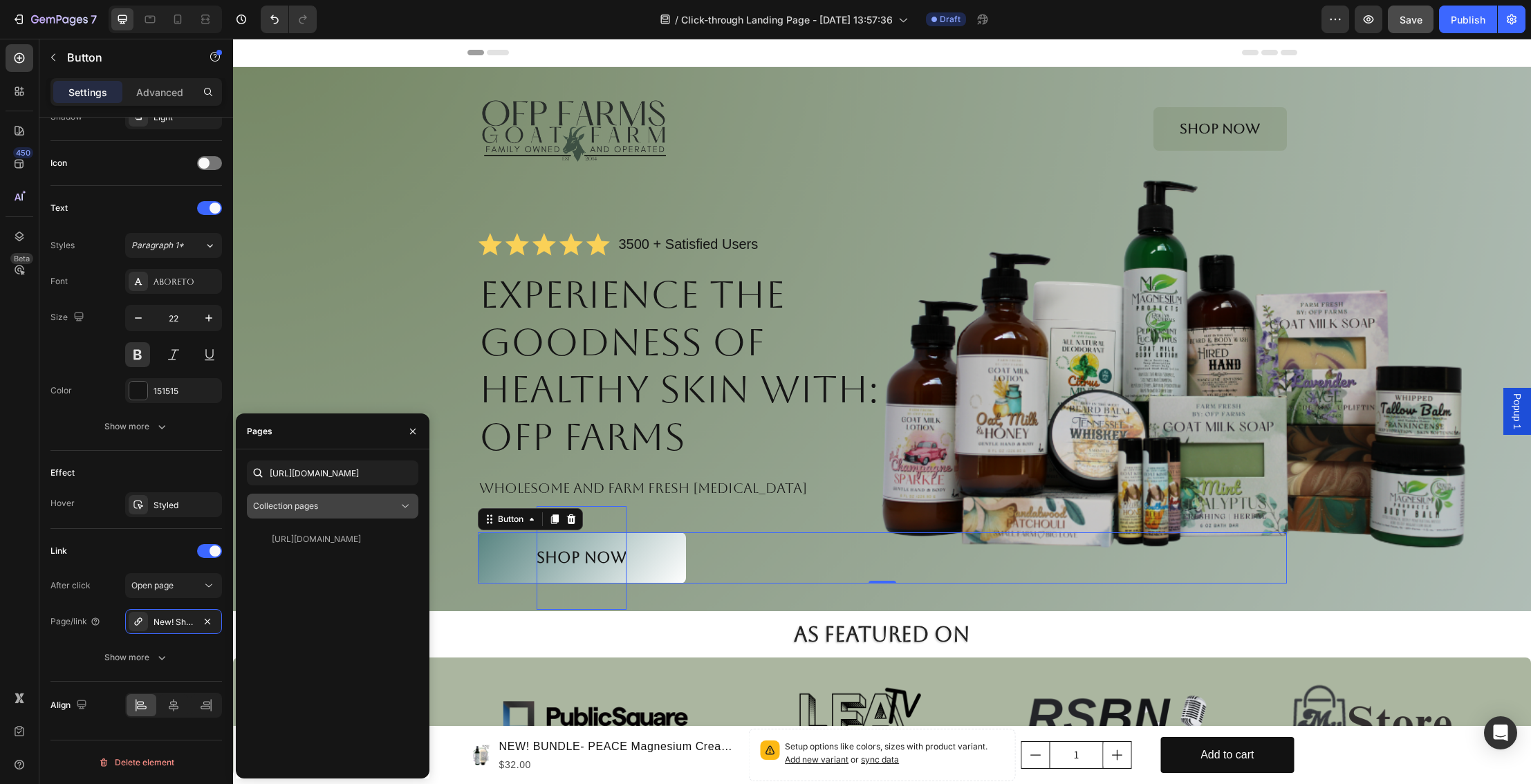
click at [402, 501] on icon at bounding box center [405, 506] width 14 height 14
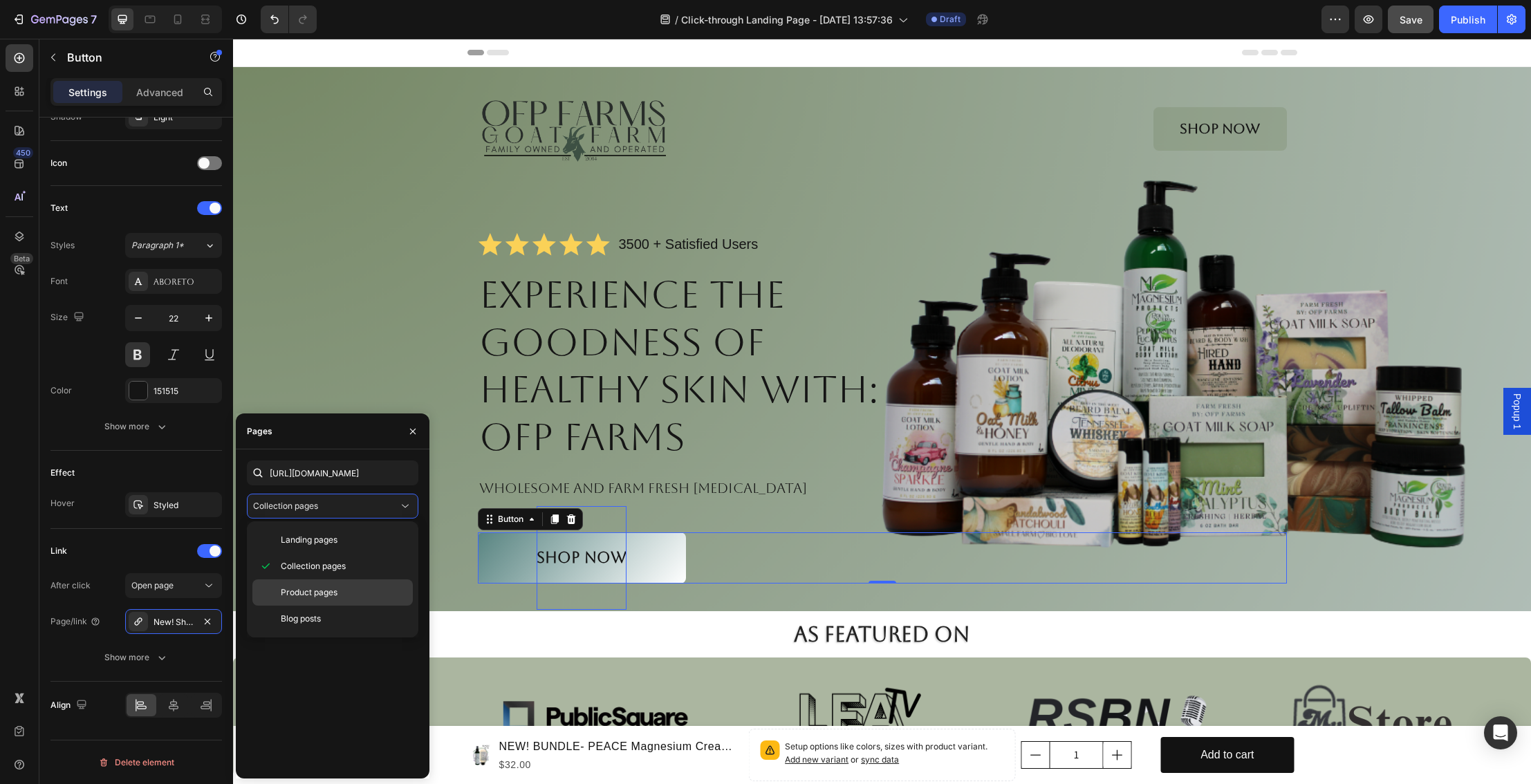
click at [328, 596] on span "Product pages" at bounding box center [309, 592] width 57 height 12
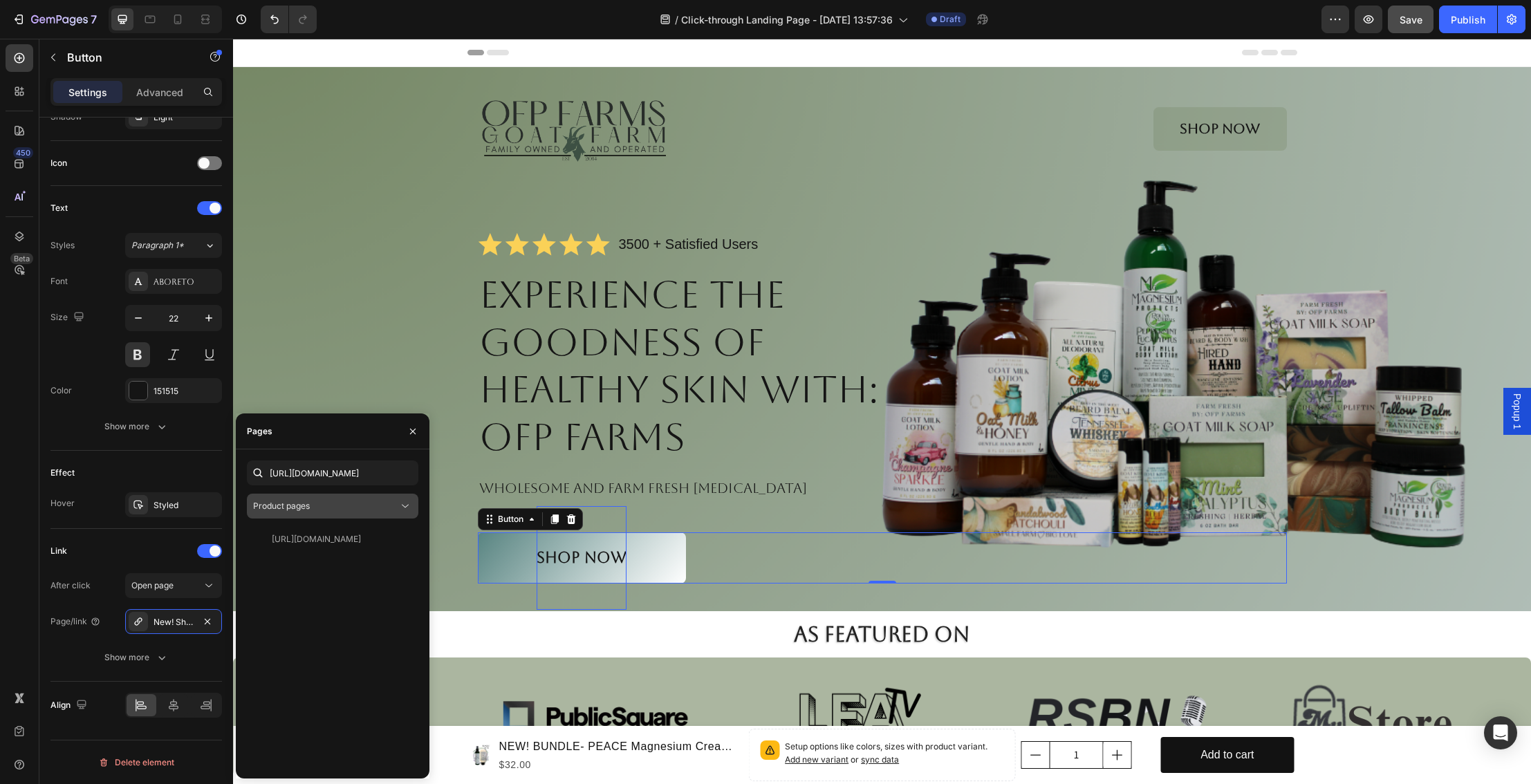
click at [399, 504] on icon at bounding box center [405, 506] width 14 height 14
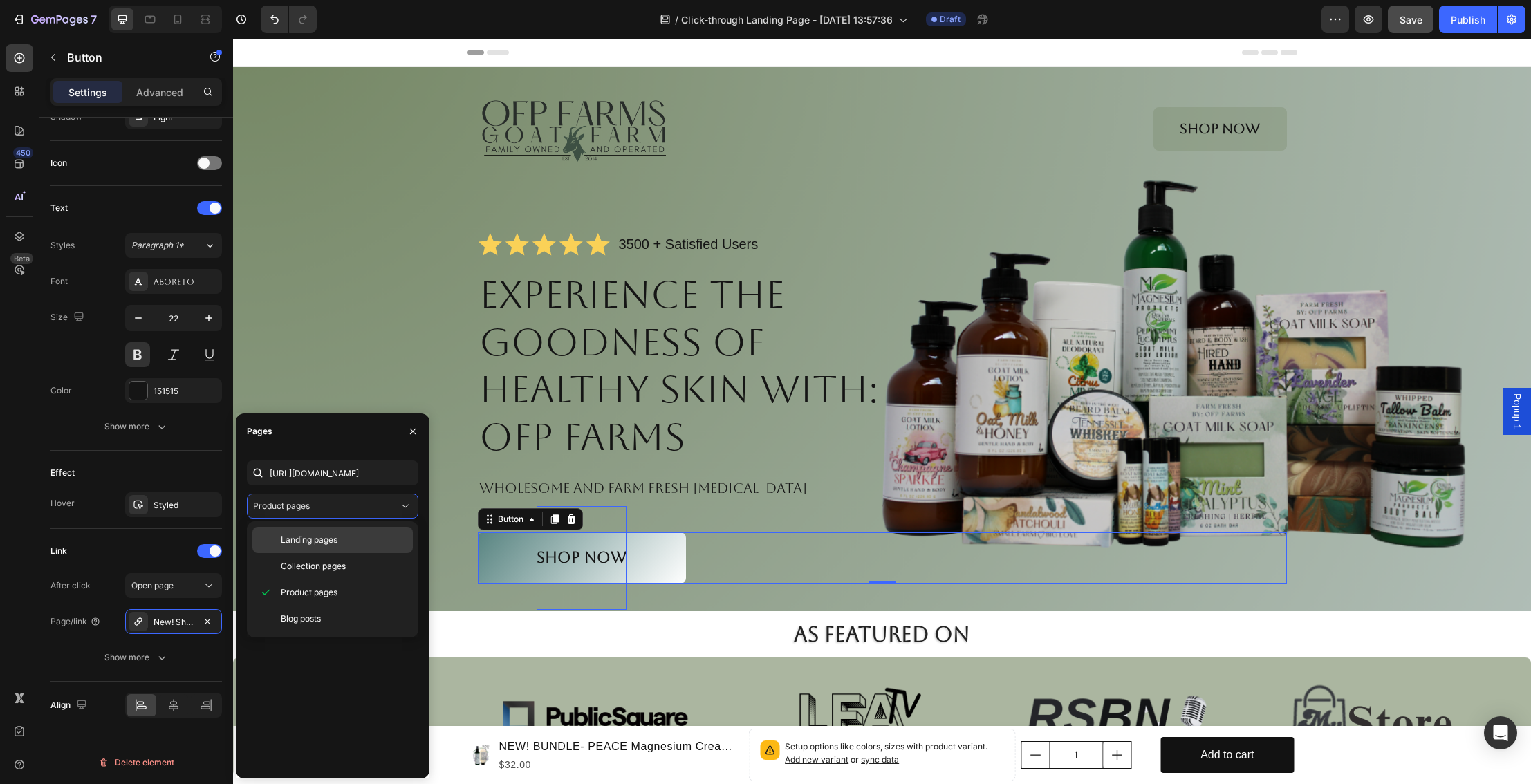
click at [356, 542] on p "Landing pages" at bounding box center [343, 539] width 126 height 12
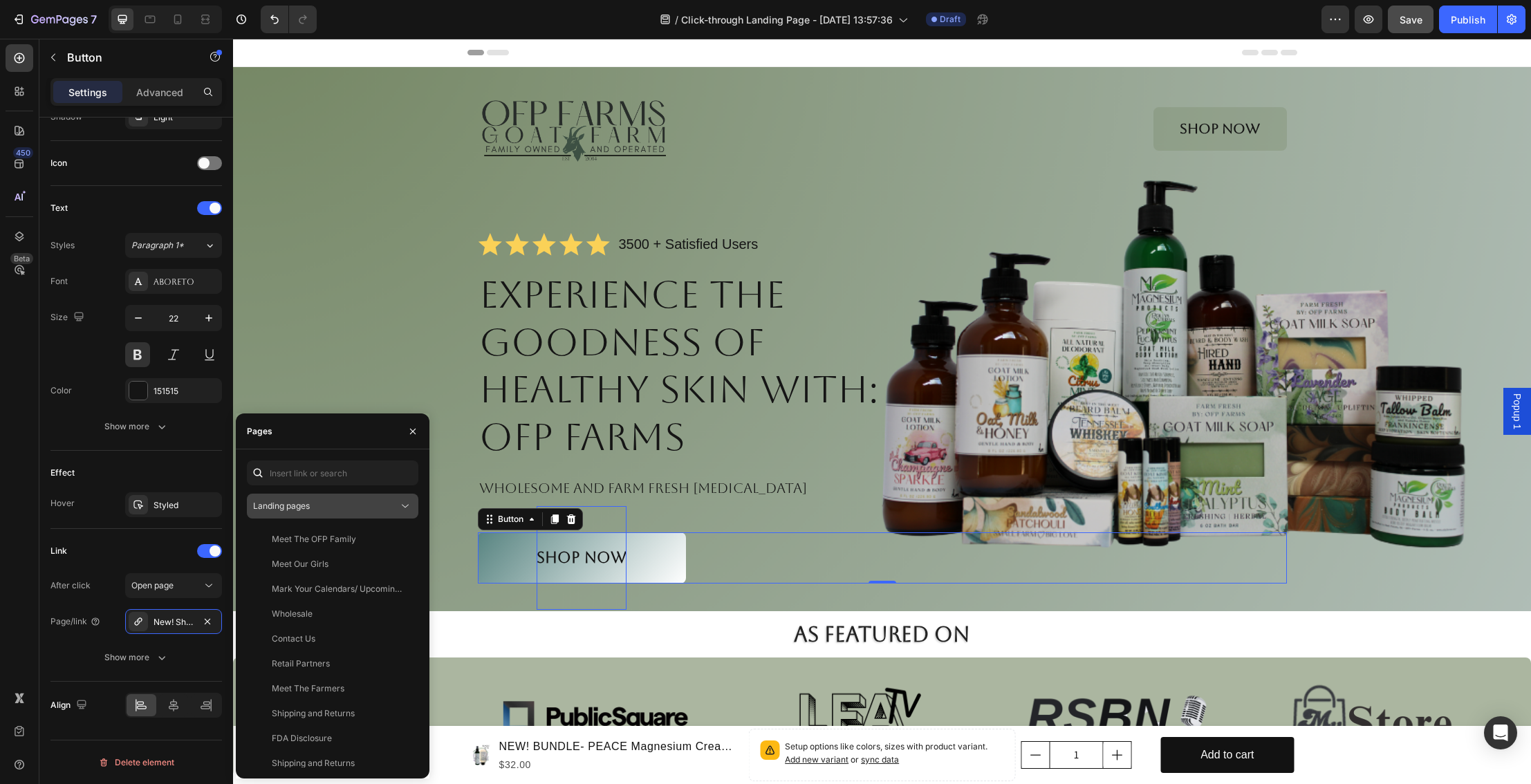
click at [386, 508] on div "Landing pages" at bounding box center [325, 506] width 146 height 12
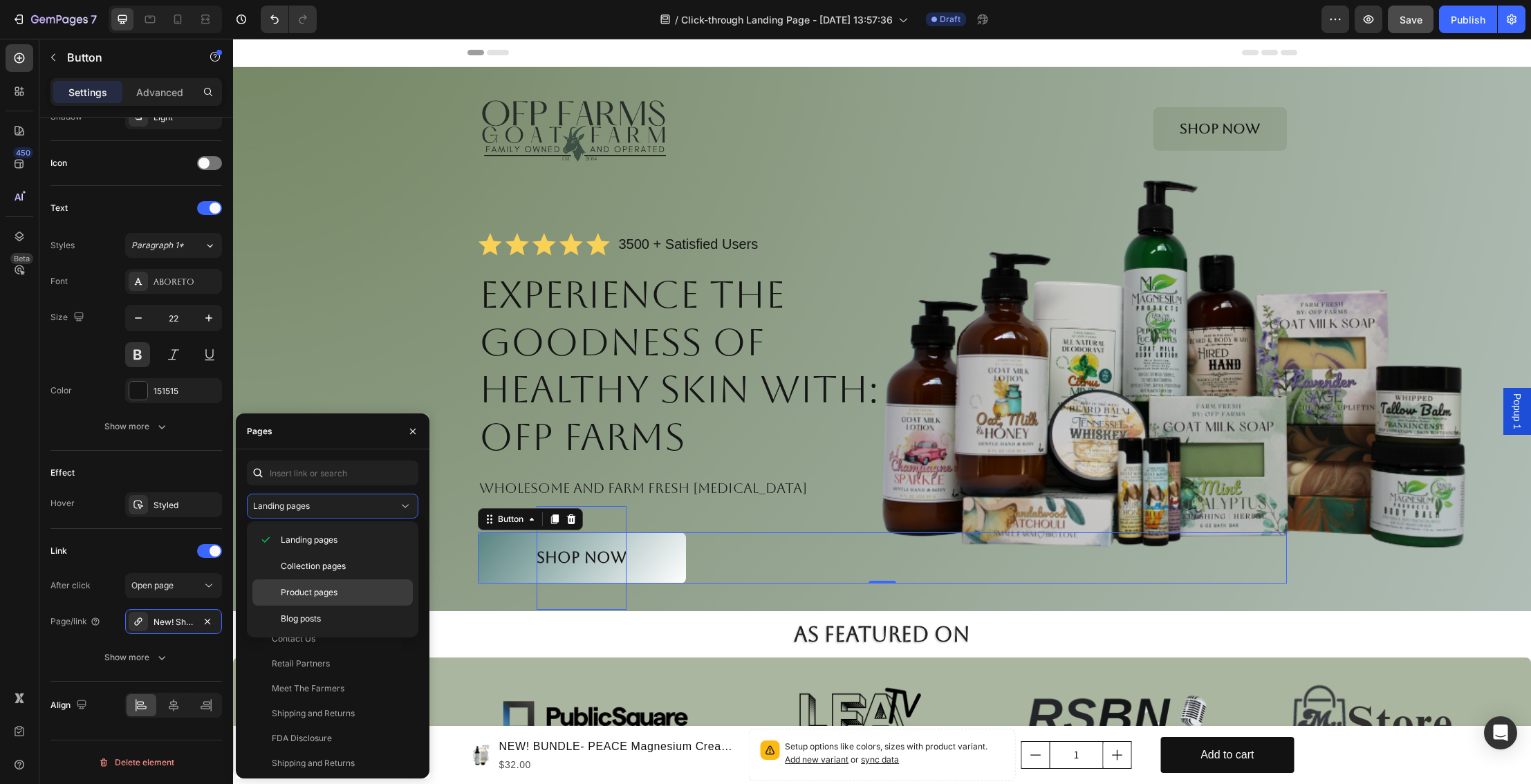
click at [341, 593] on p "Product pages" at bounding box center [343, 592] width 126 height 12
click at [352, 586] on div "NEW! PEACE- Magnesium Tallow Sleep Body Cream - Relax, RLS, [MEDICAL_DATA], Pain" at bounding box center [339, 589] width 133 height 12
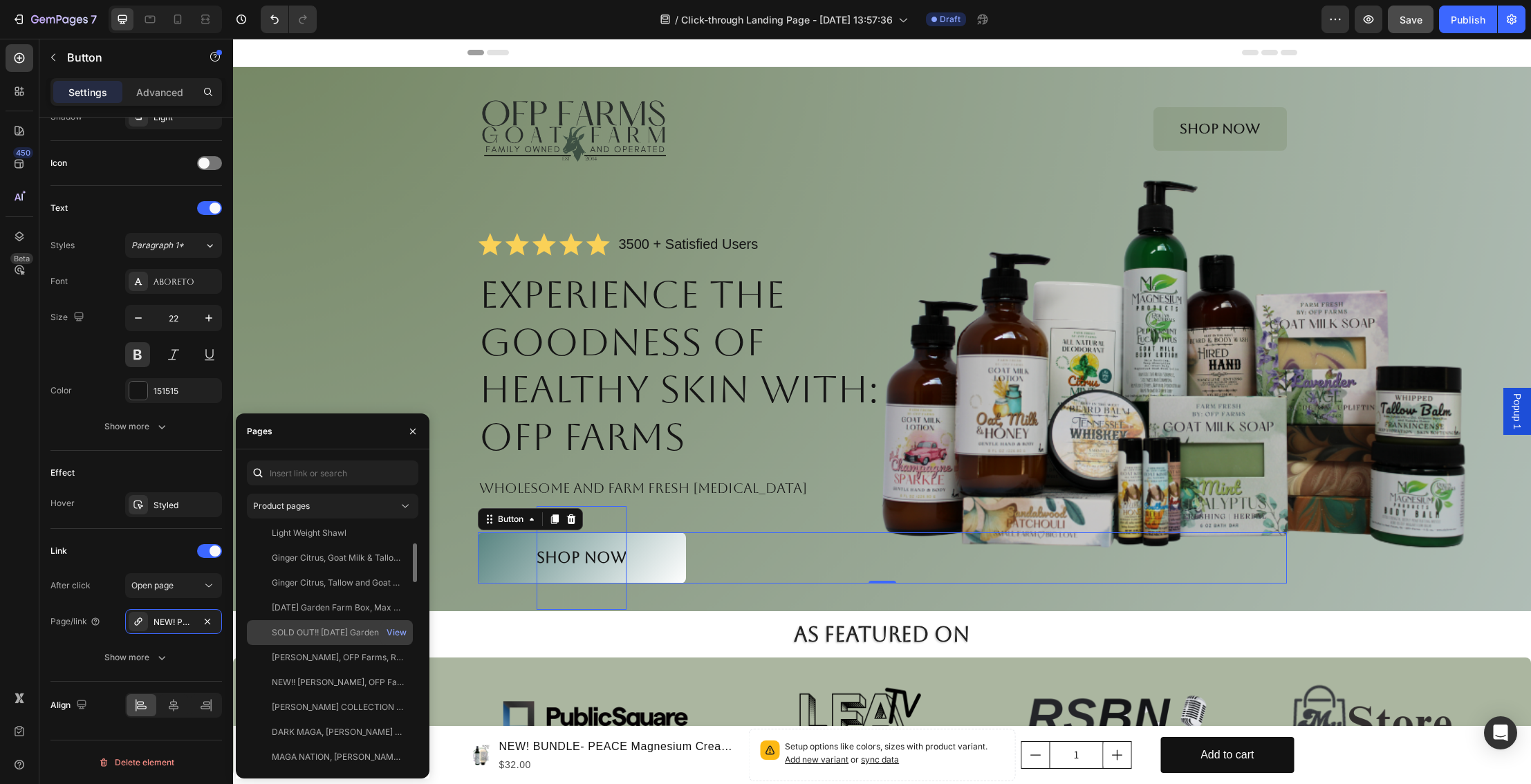
scroll to position [0, 0]
click at [377, 509] on div "Product pages" at bounding box center [325, 506] width 146 height 12
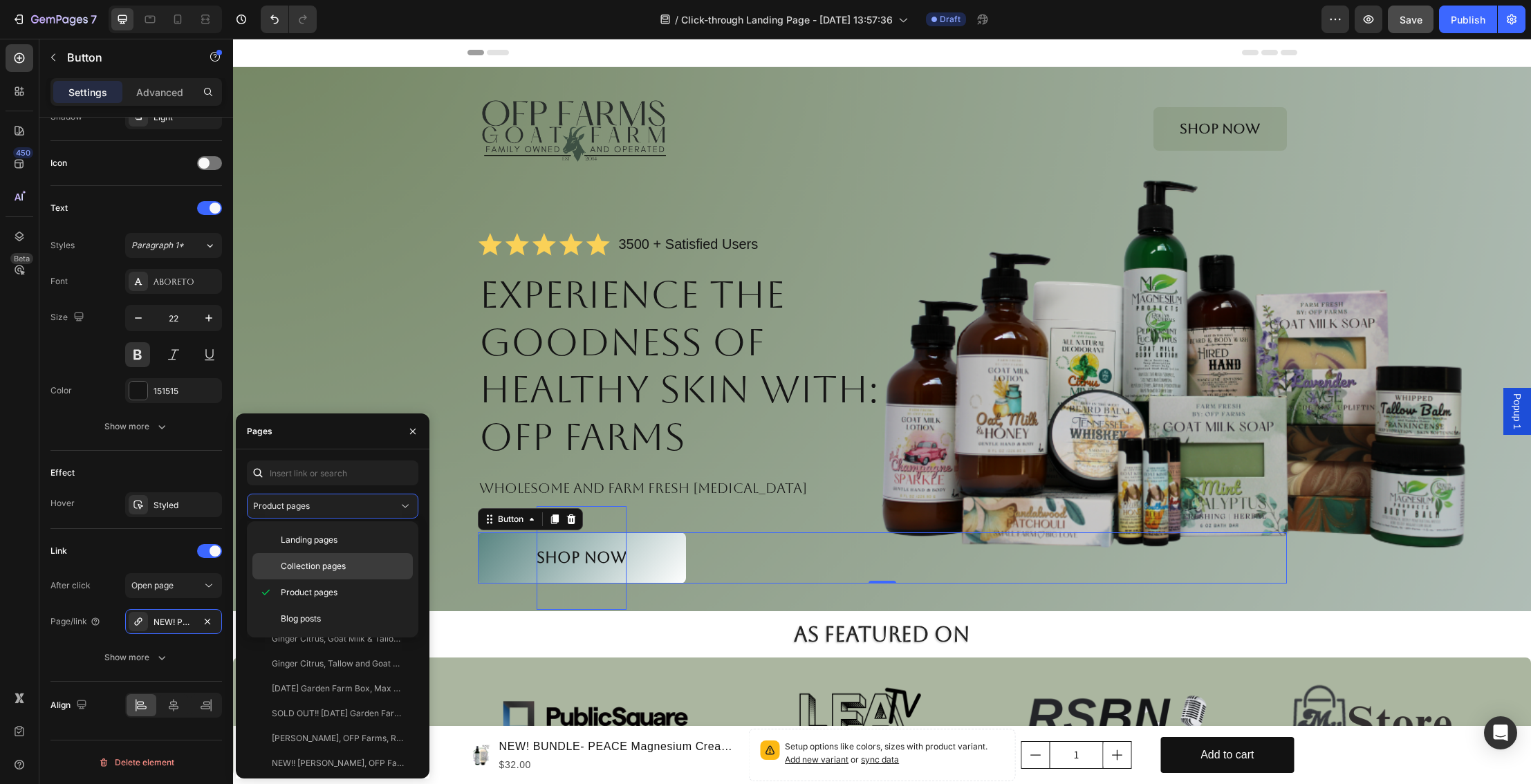
click at [341, 565] on span "Collection pages" at bounding box center [313, 566] width 65 height 12
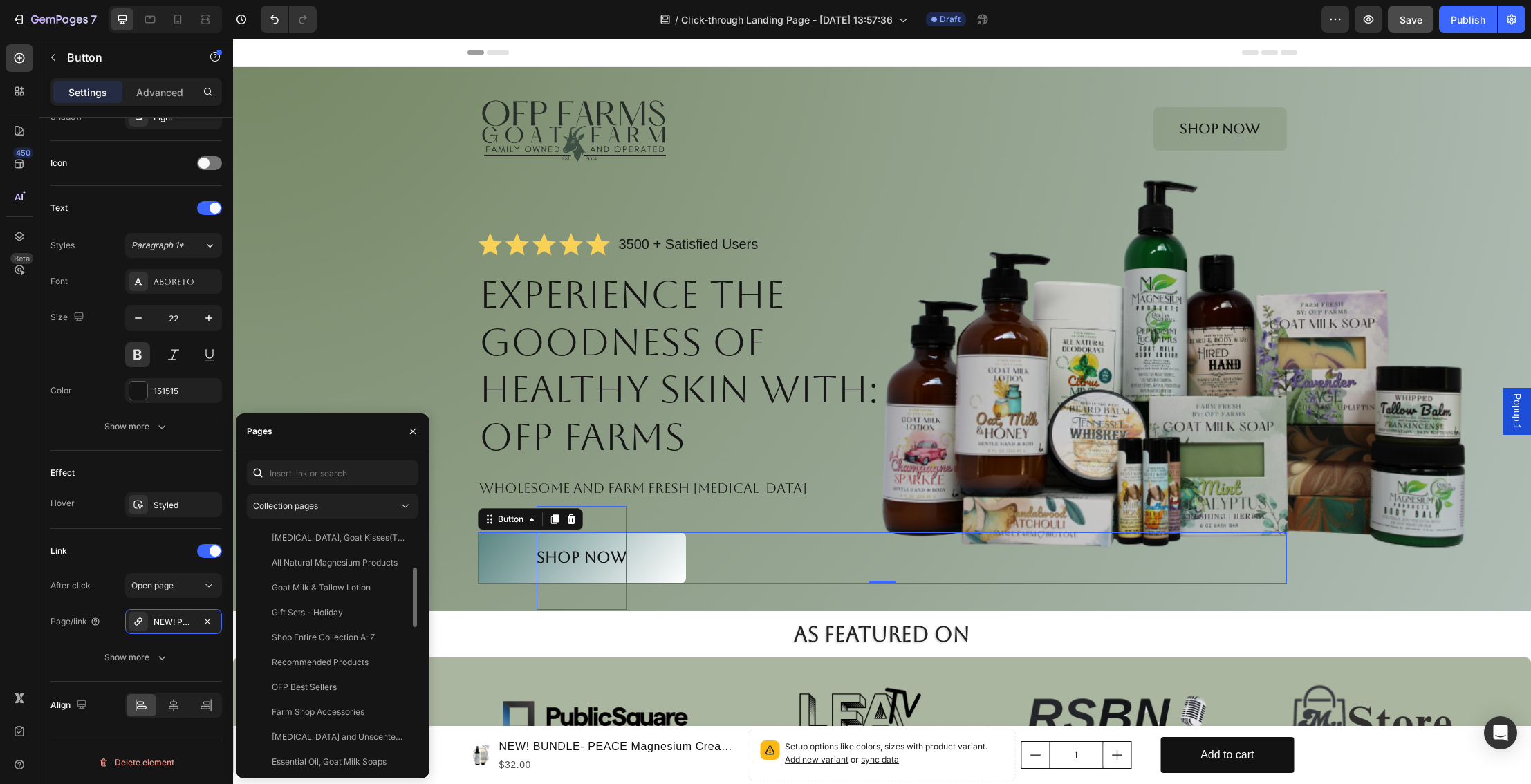
scroll to position [154, 0]
click at [360, 628] on div "Shop Entire Collection A-Z" at bounding box center [324, 634] width 104 height 12
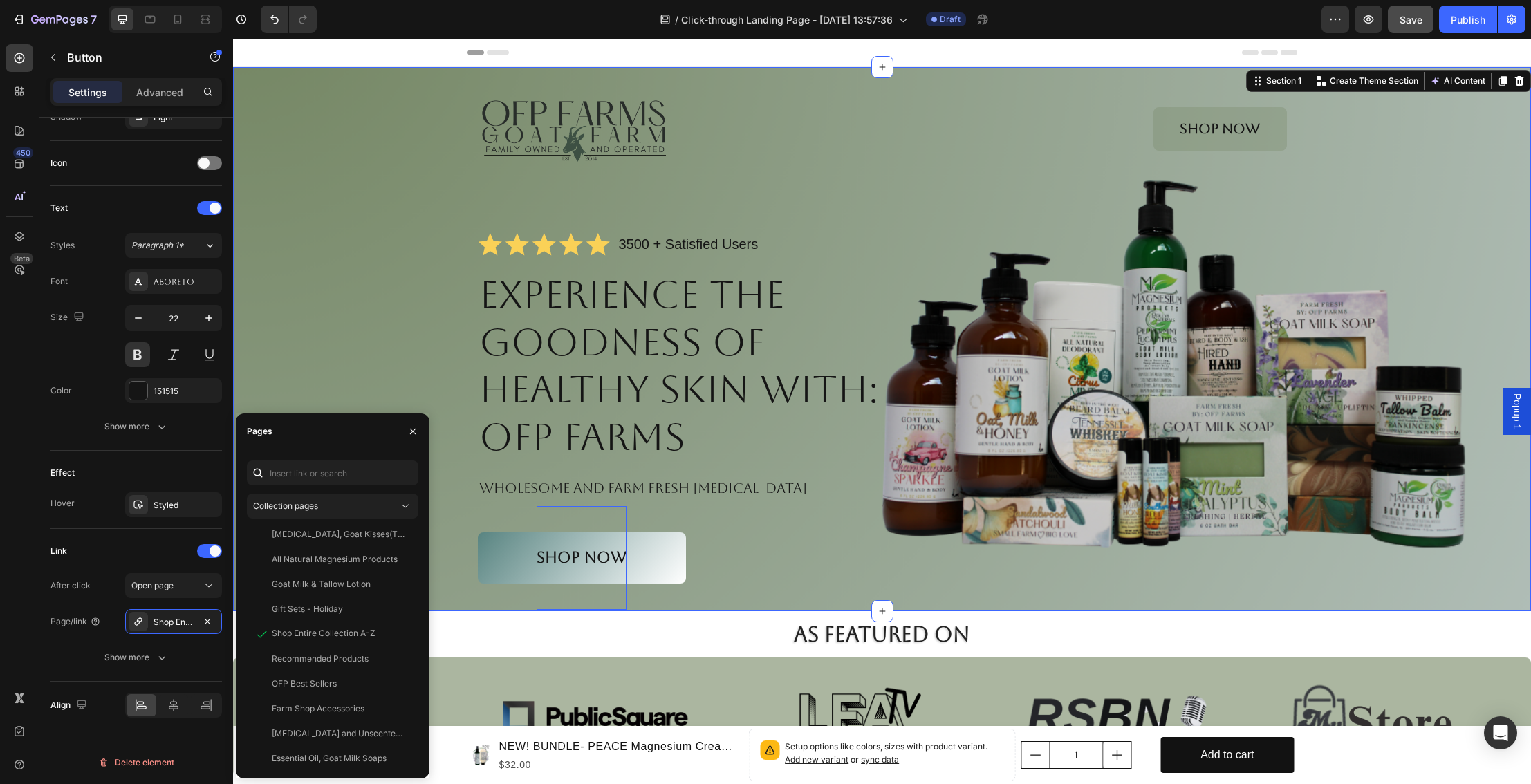
scroll to position [0, 0]
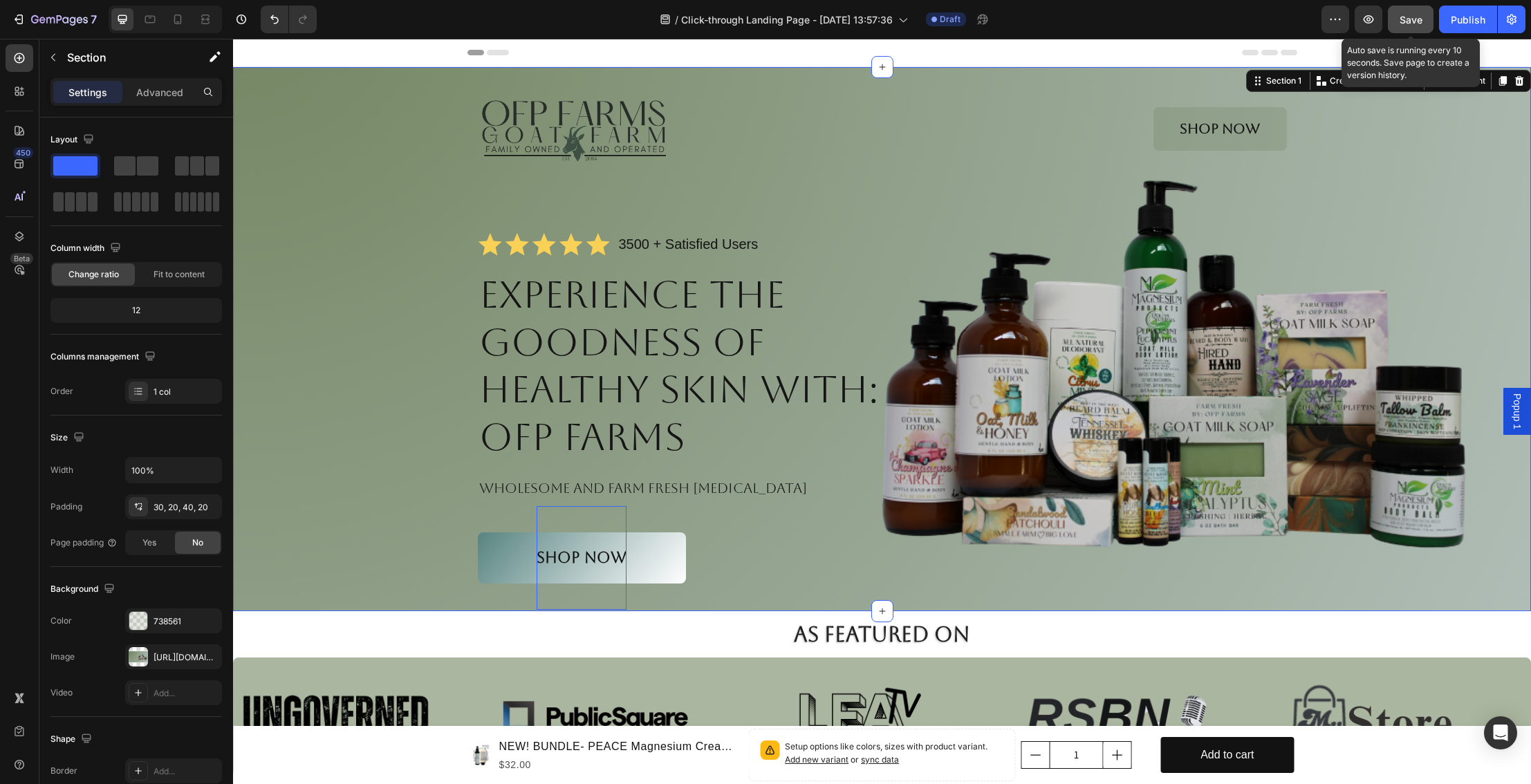
click at [1418, 23] on span "Save" at bounding box center [1411, 20] width 23 height 11
click at [1373, 17] on icon "button" at bounding box center [1369, 19] width 10 height 9
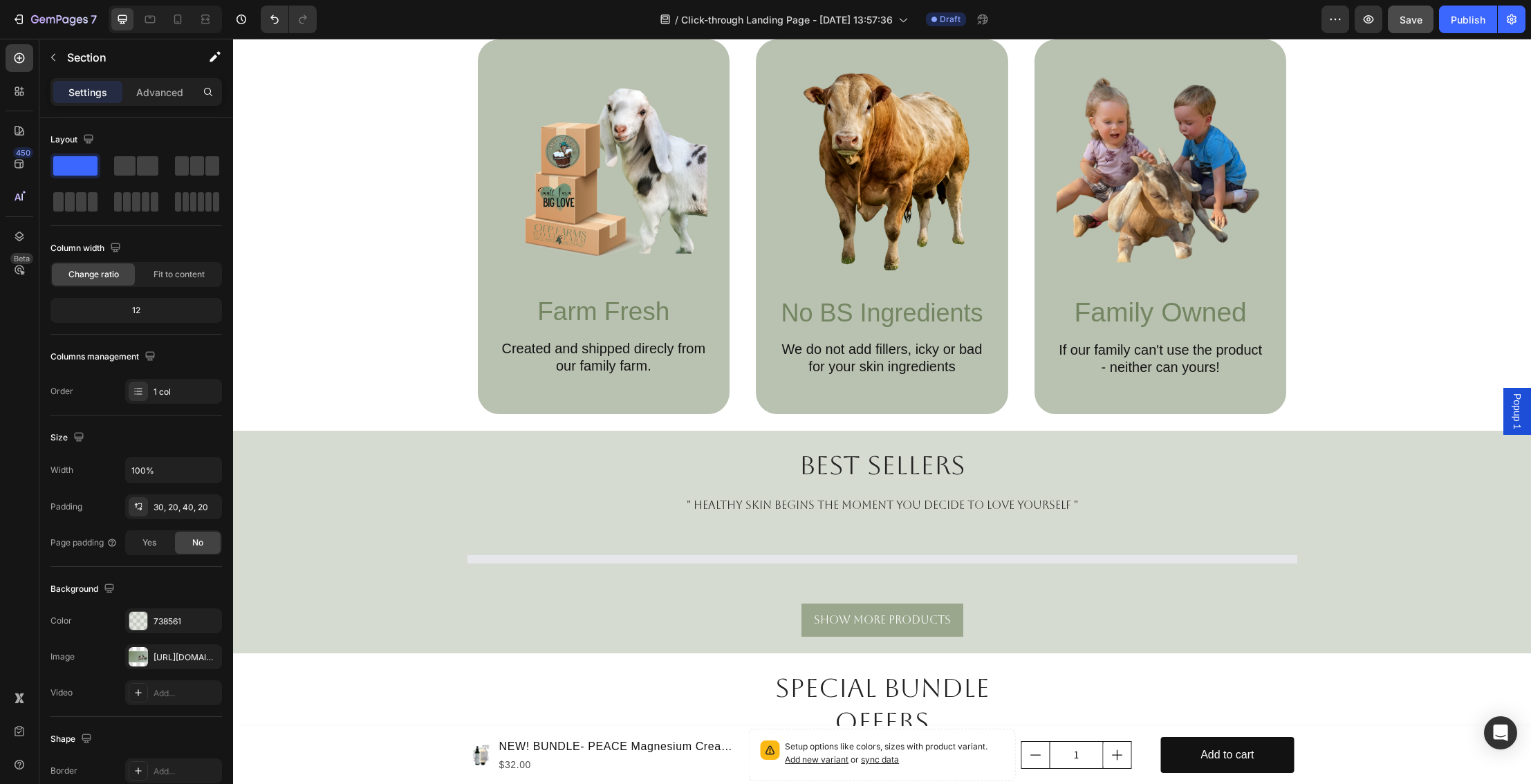
scroll to position [853, 0]
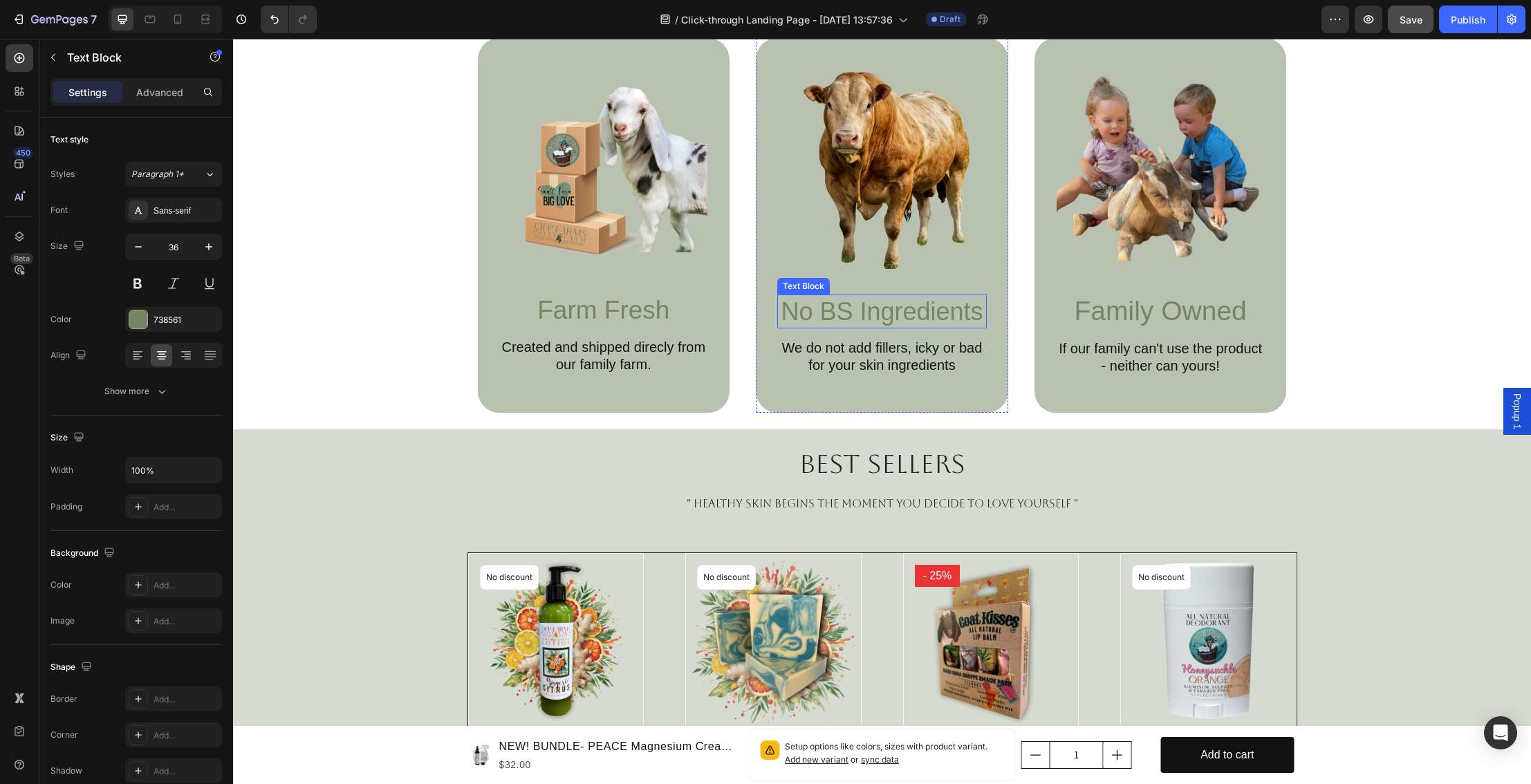
click at [870, 313] on p "No BS Ingredients" at bounding box center [882, 311] width 206 height 31
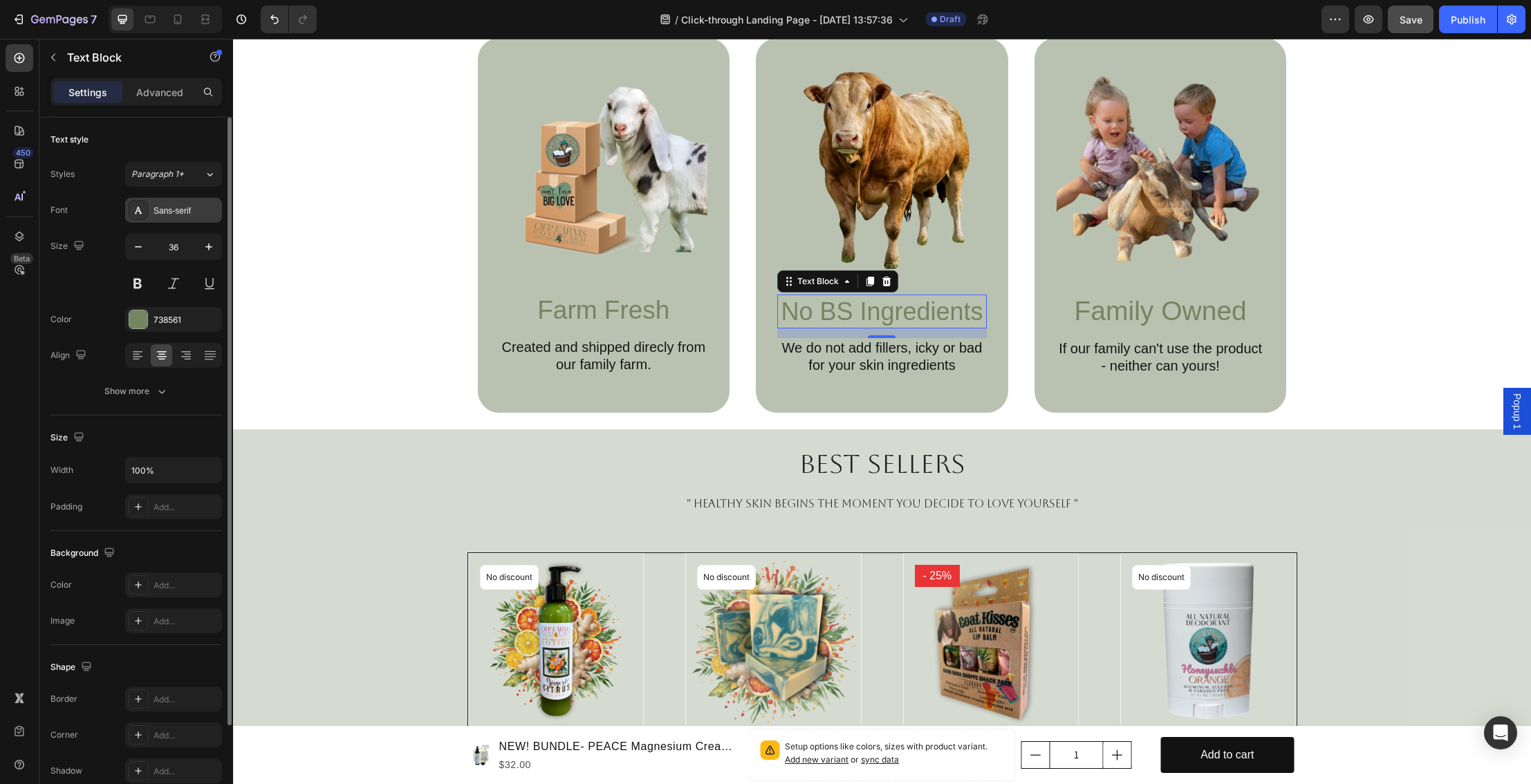
click at [190, 213] on div "Sans-serif" at bounding box center [186, 210] width 65 height 12
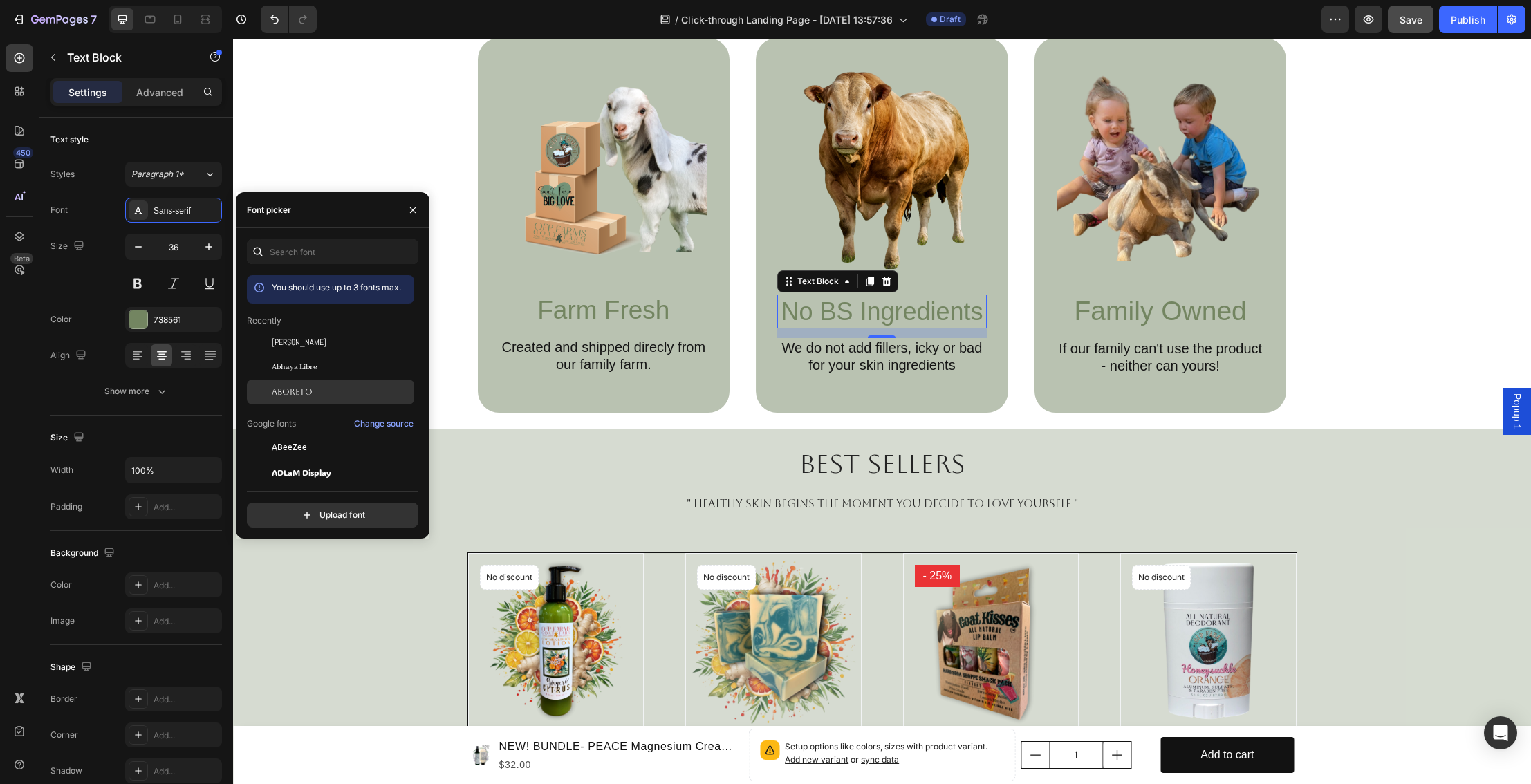
click at [291, 389] on span "Aboreto" at bounding box center [292, 392] width 41 height 12
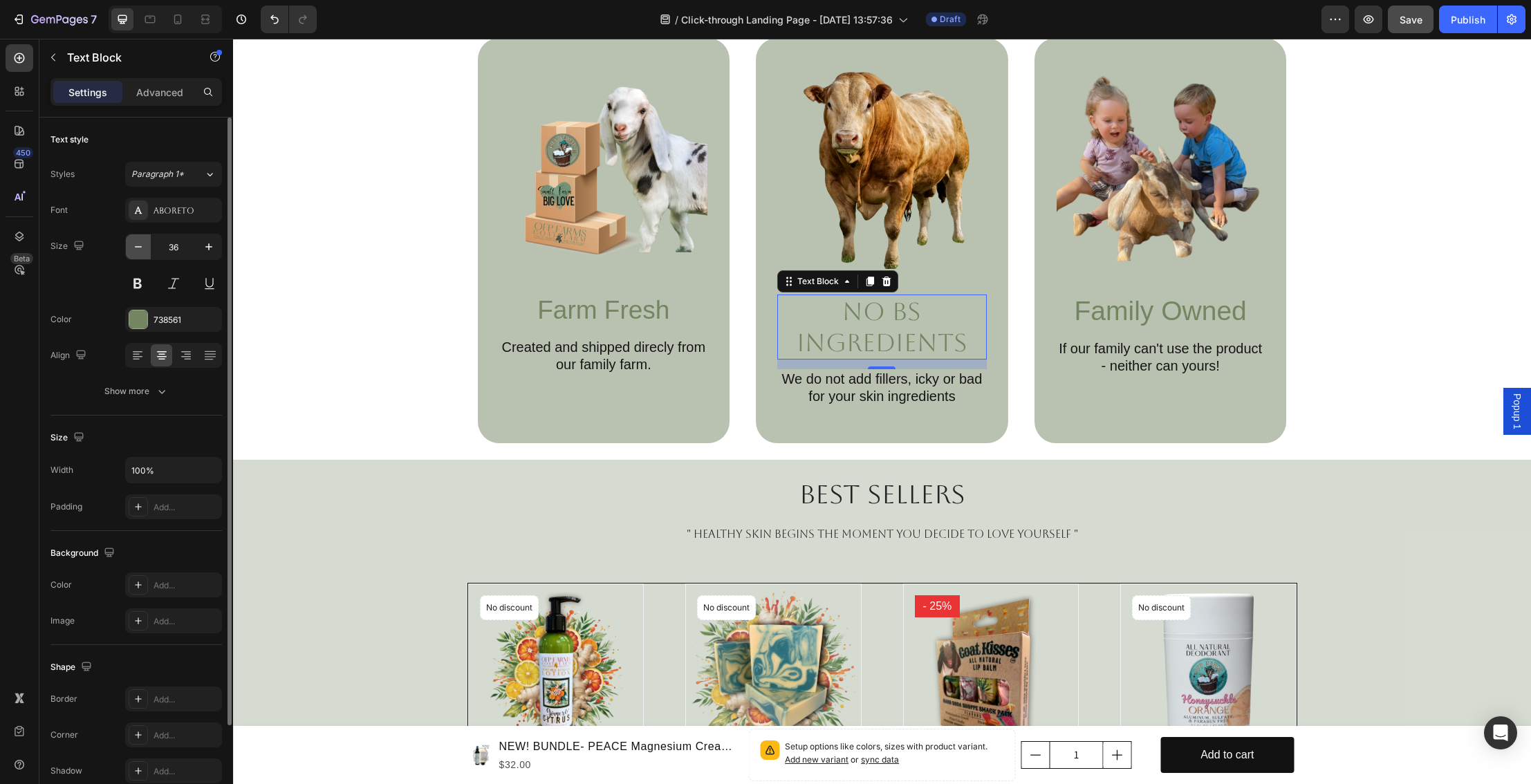
click at [136, 245] on icon "button" at bounding box center [138, 246] width 14 height 14
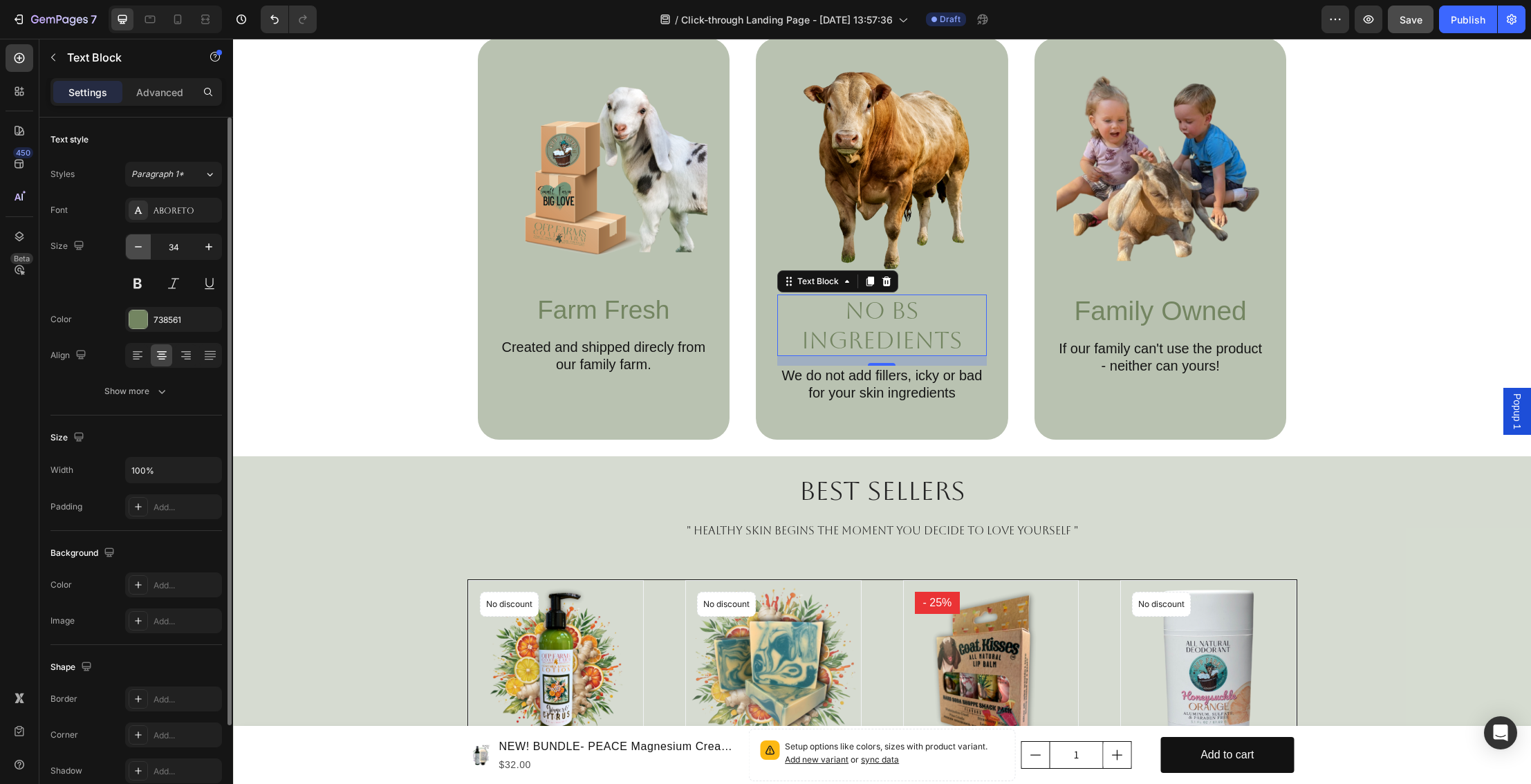
click at [136, 245] on icon "button" at bounding box center [138, 246] width 14 height 14
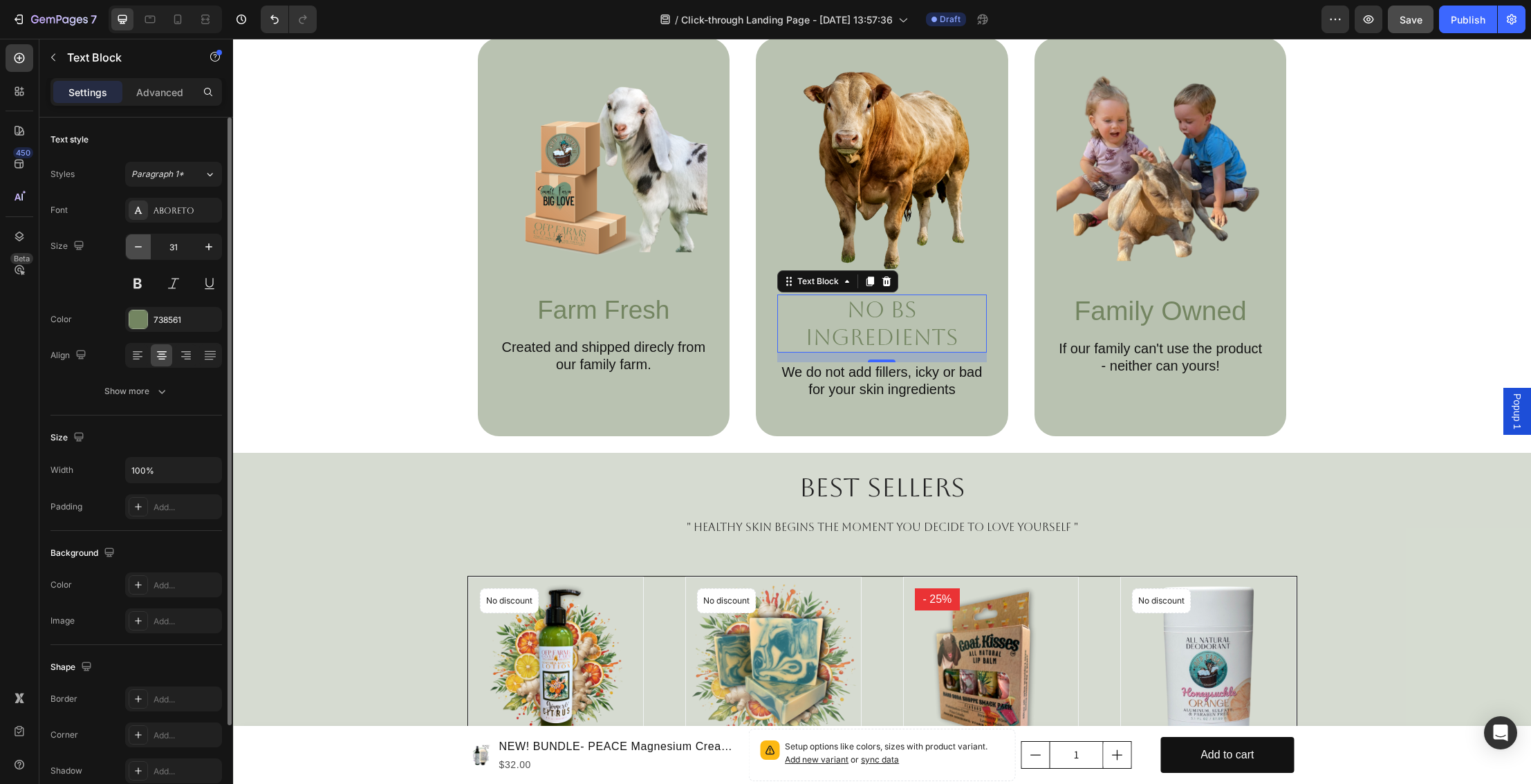
click at [136, 245] on icon "button" at bounding box center [138, 246] width 14 height 14
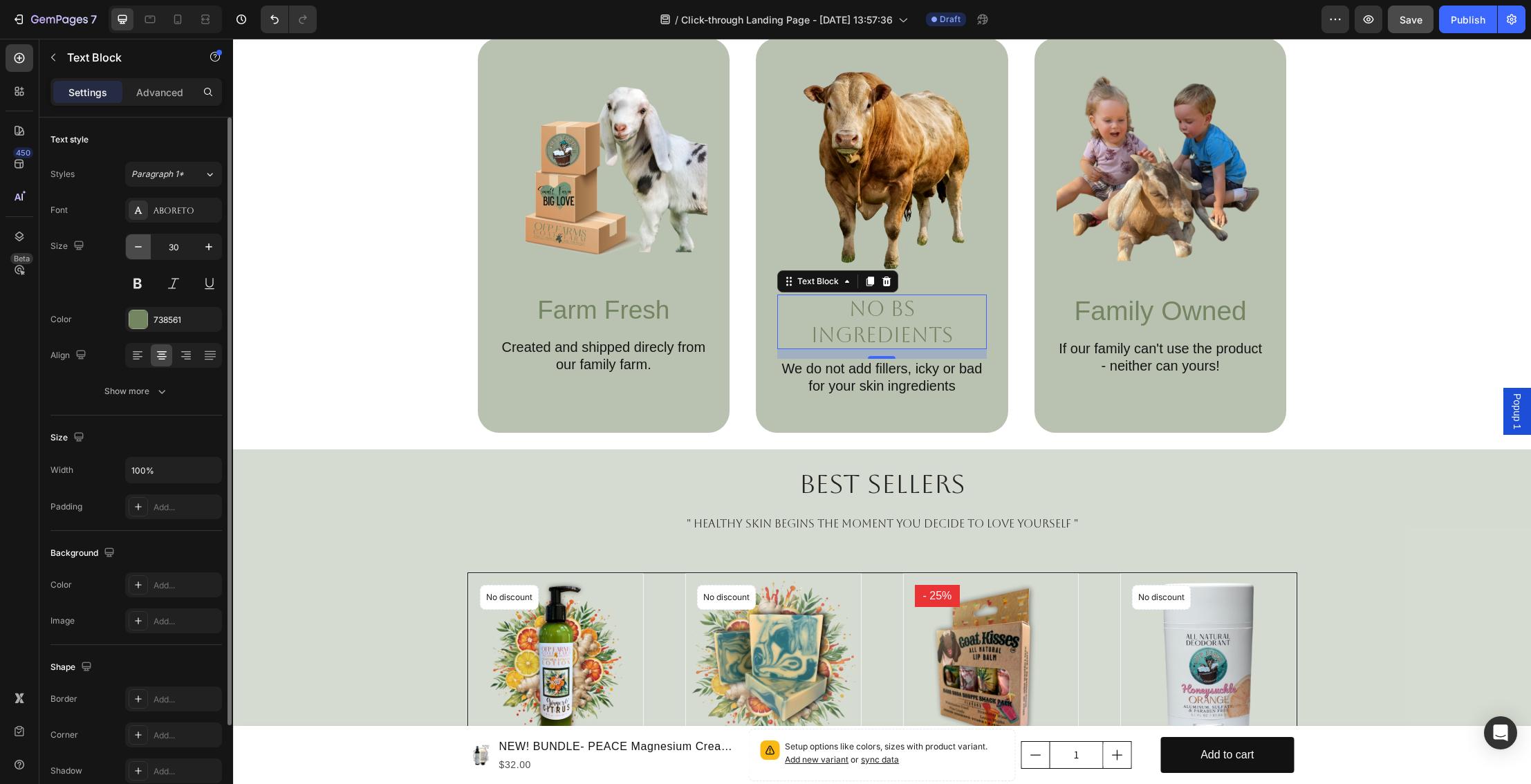
click at [136, 245] on icon "button" at bounding box center [138, 246] width 14 height 14
type input "28"
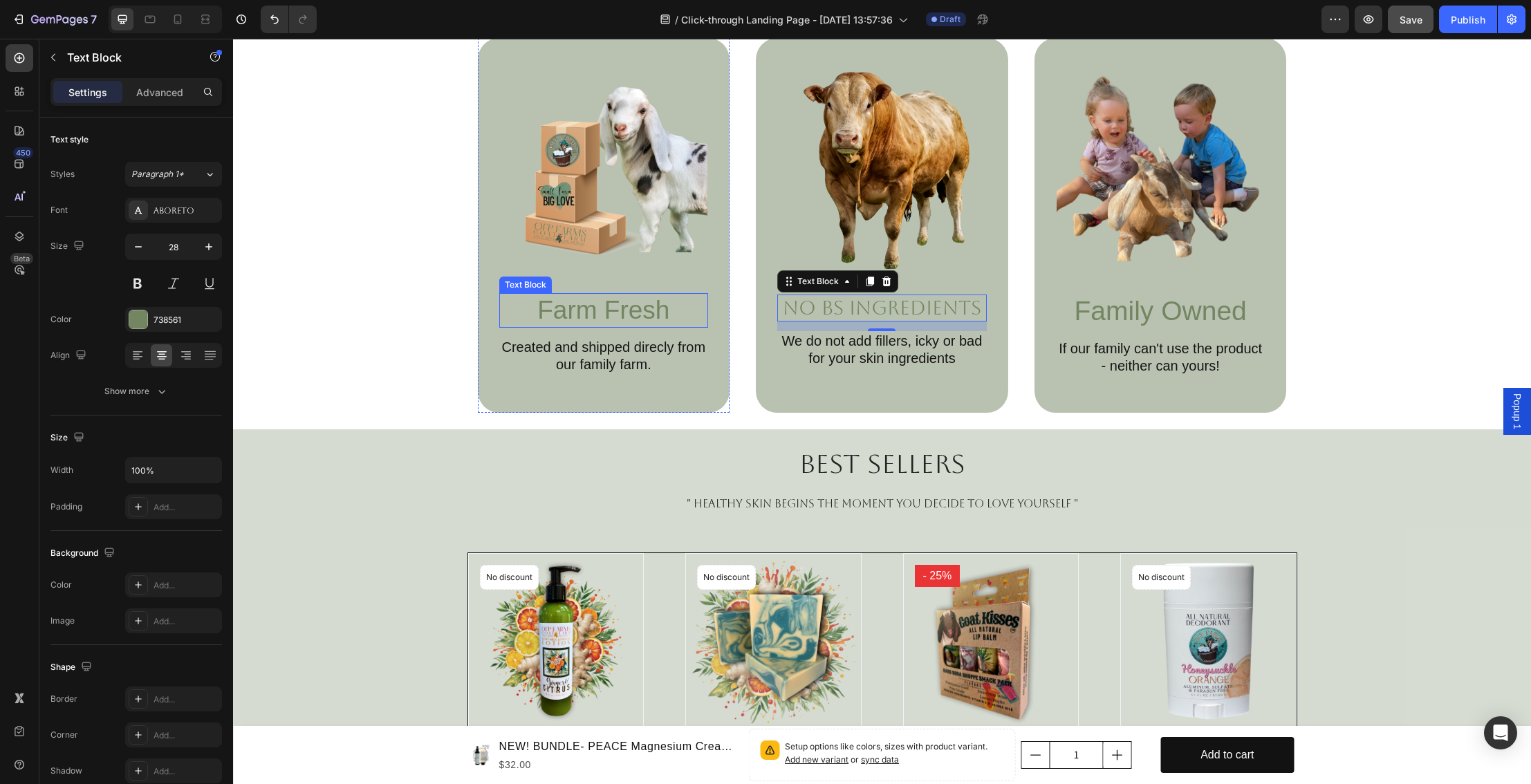
click at [559, 318] on p "Farm Fresh" at bounding box center [603, 310] width 206 height 31
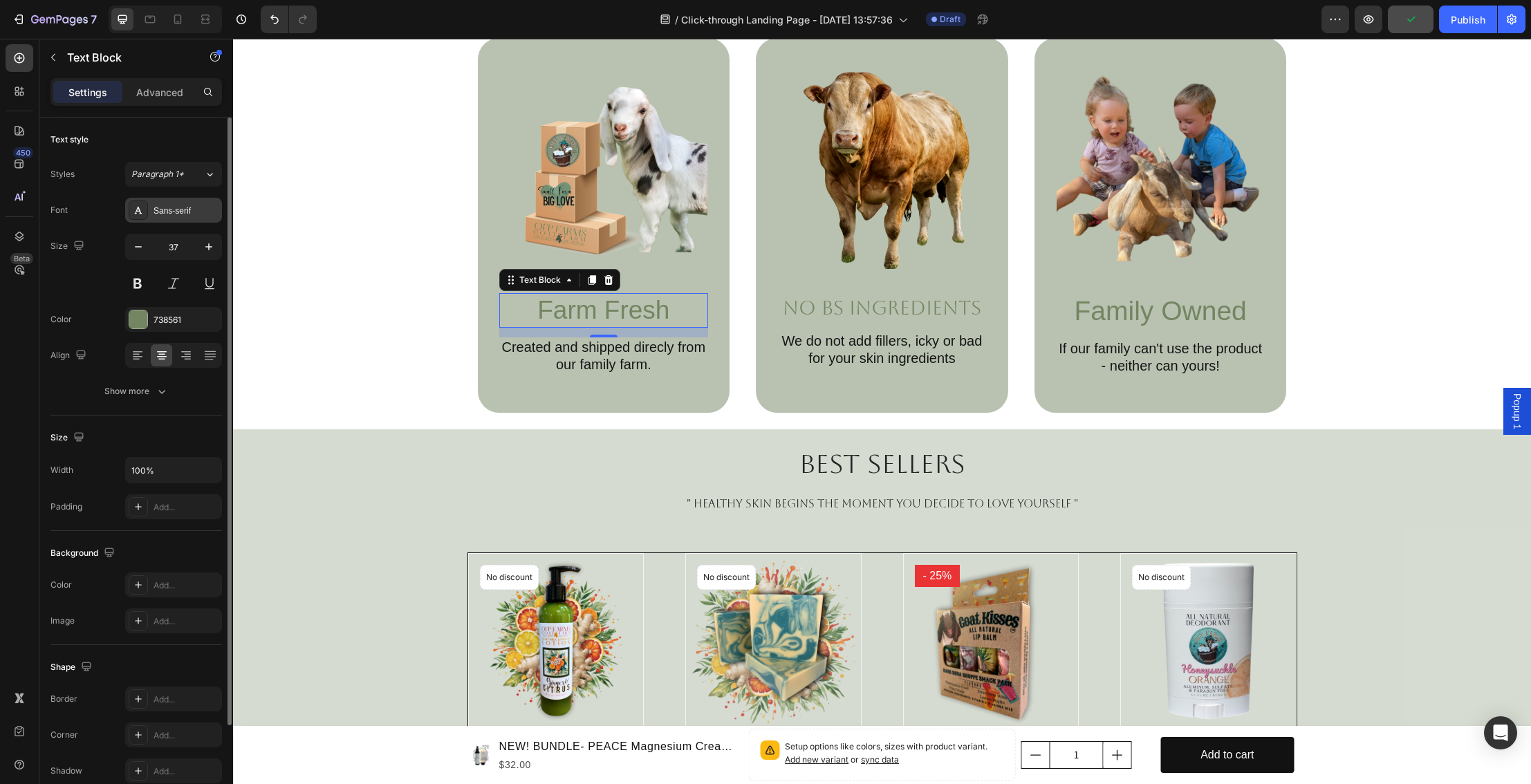
click at [184, 215] on div "Sans-serif" at bounding box center [186, 210] width 65 height 12
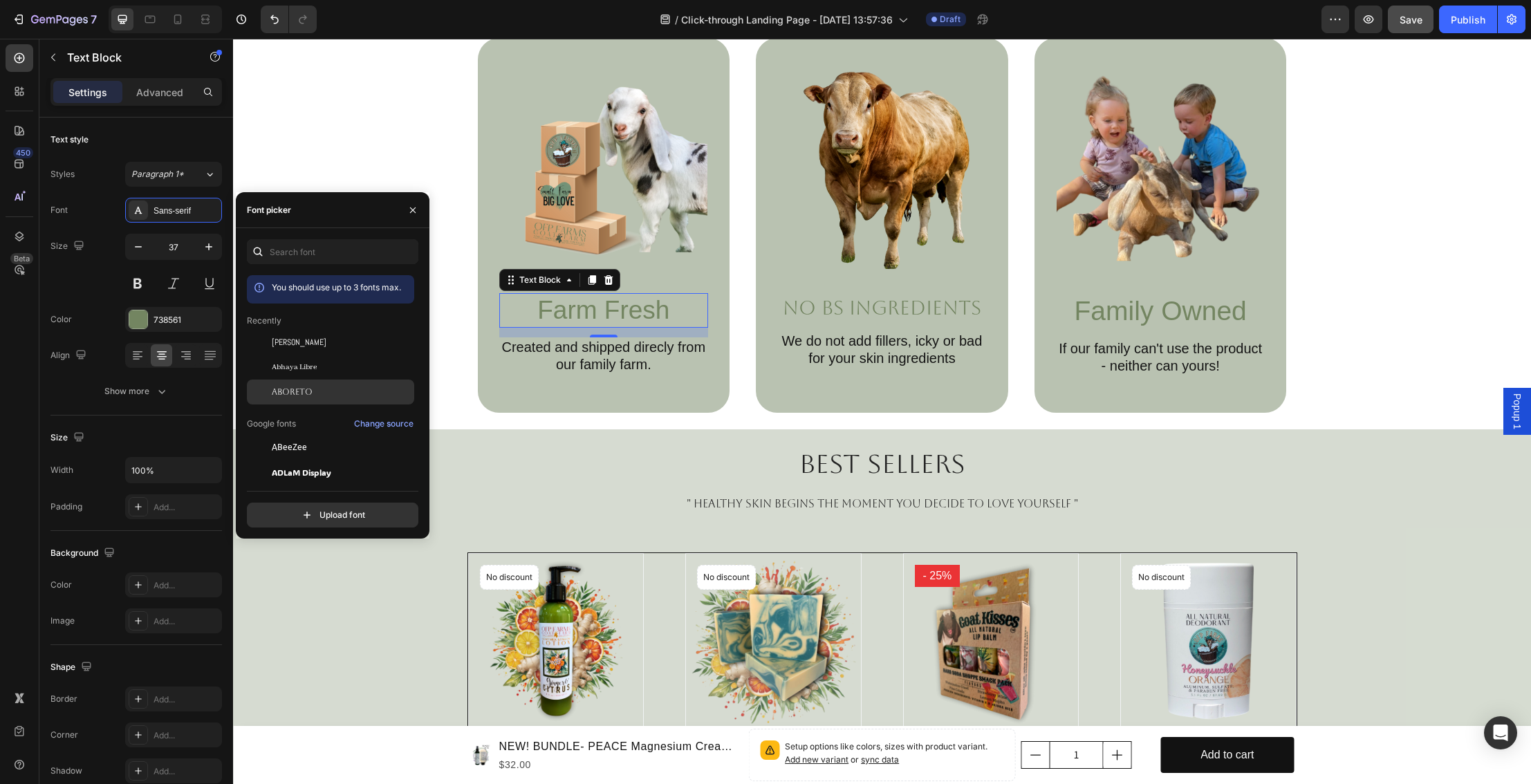
click at [282, 584] on div "Aboreto" at bounding box center [331, 597] width 167 height 25
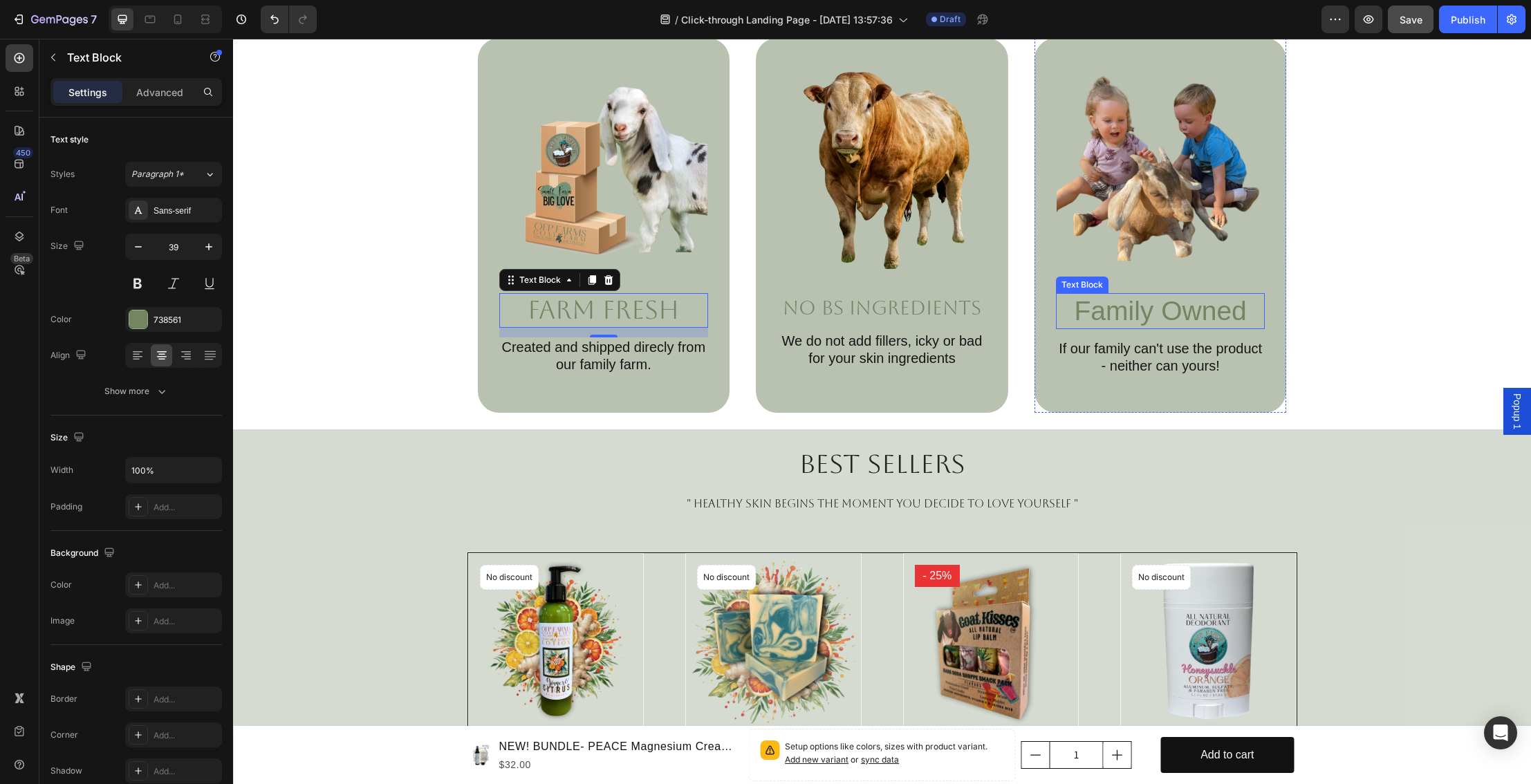
click at [1090, 312] on p "Family Owned" at bounding box center [1160, 312] width 206 height 34
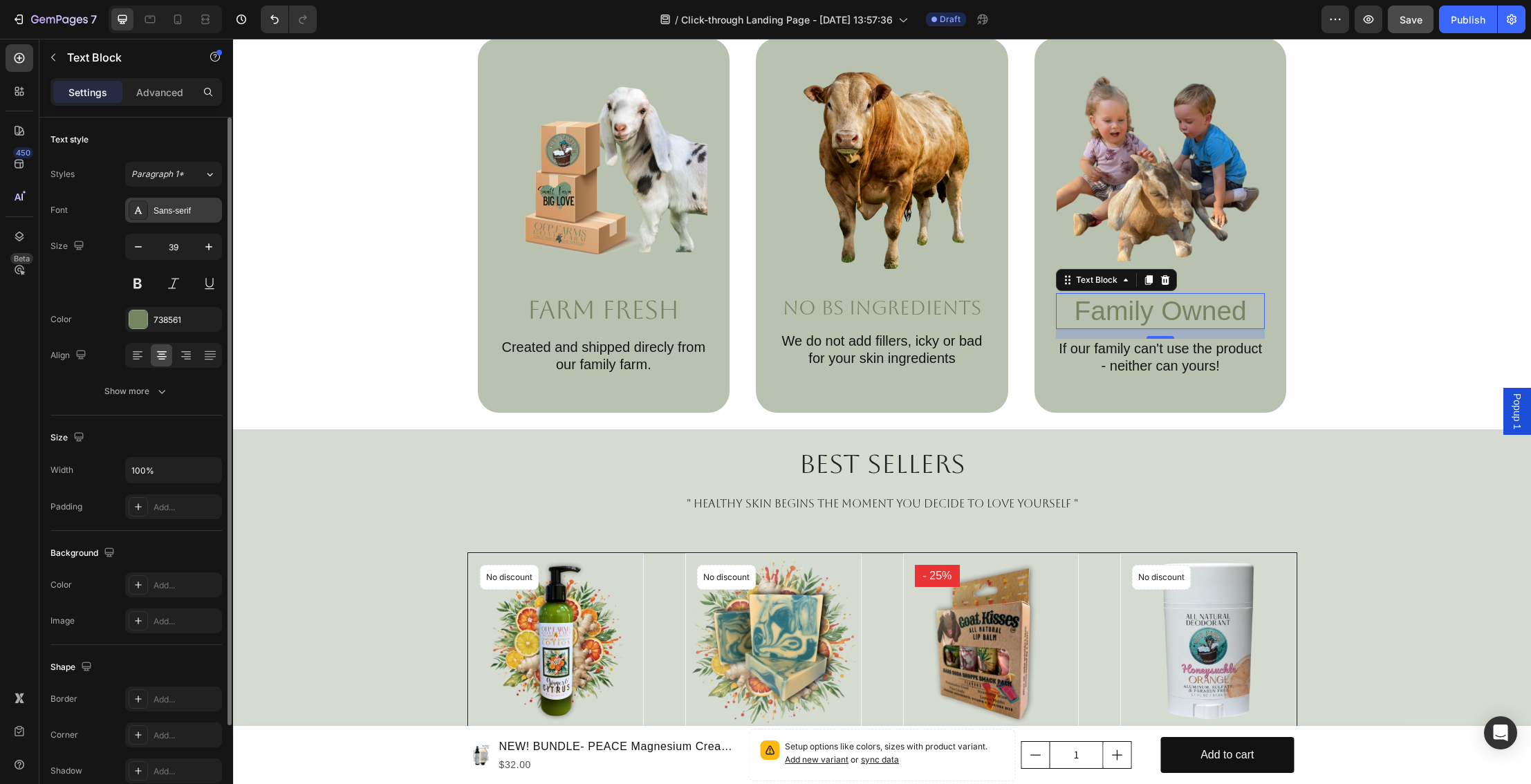
click at [172, 217] on div "Sans-serif" at bounding box center [174, 210] width 97 height 25
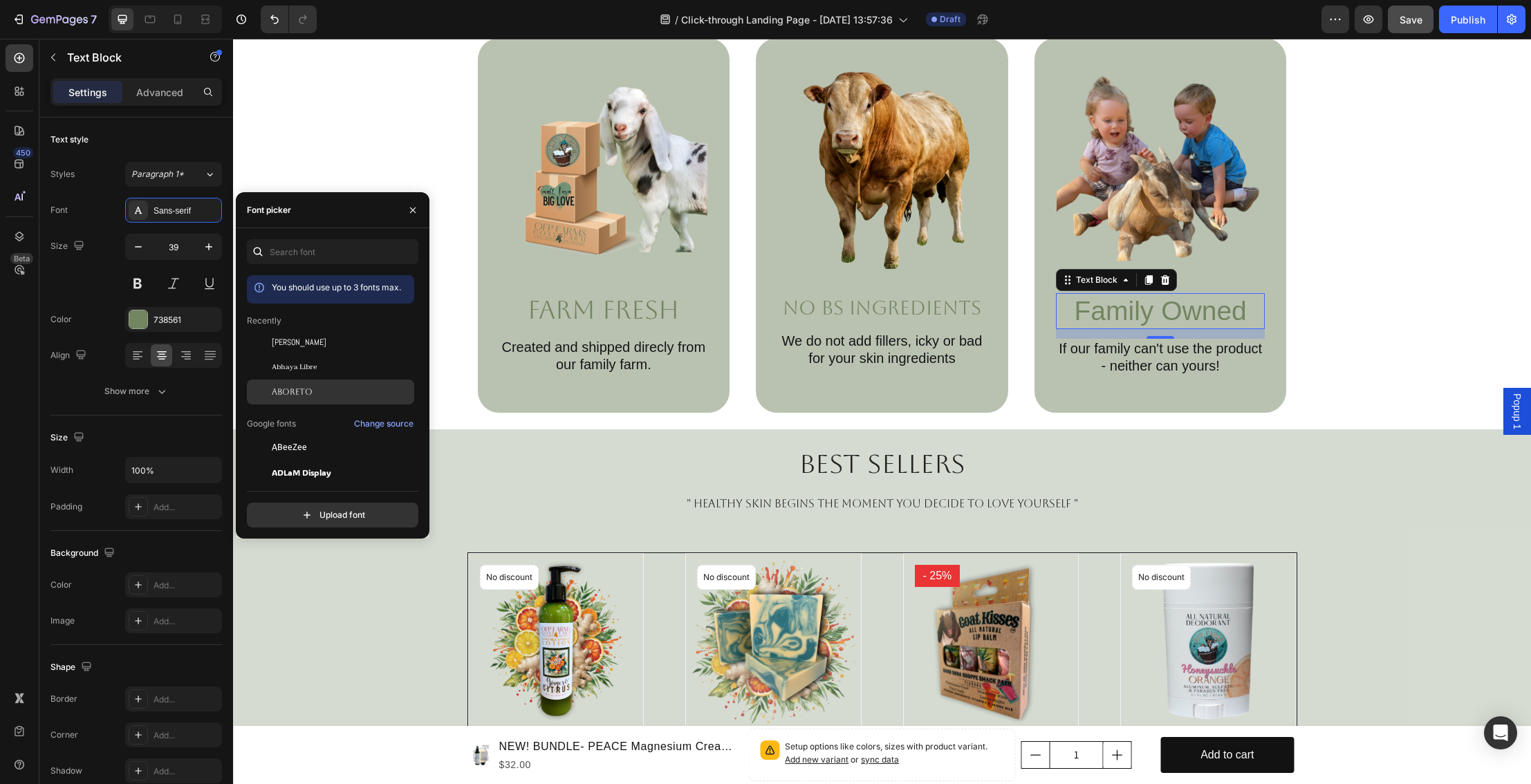
click at [274, 584] on div "Aboreto" at bounding box center [331, 597] width 167 height 25
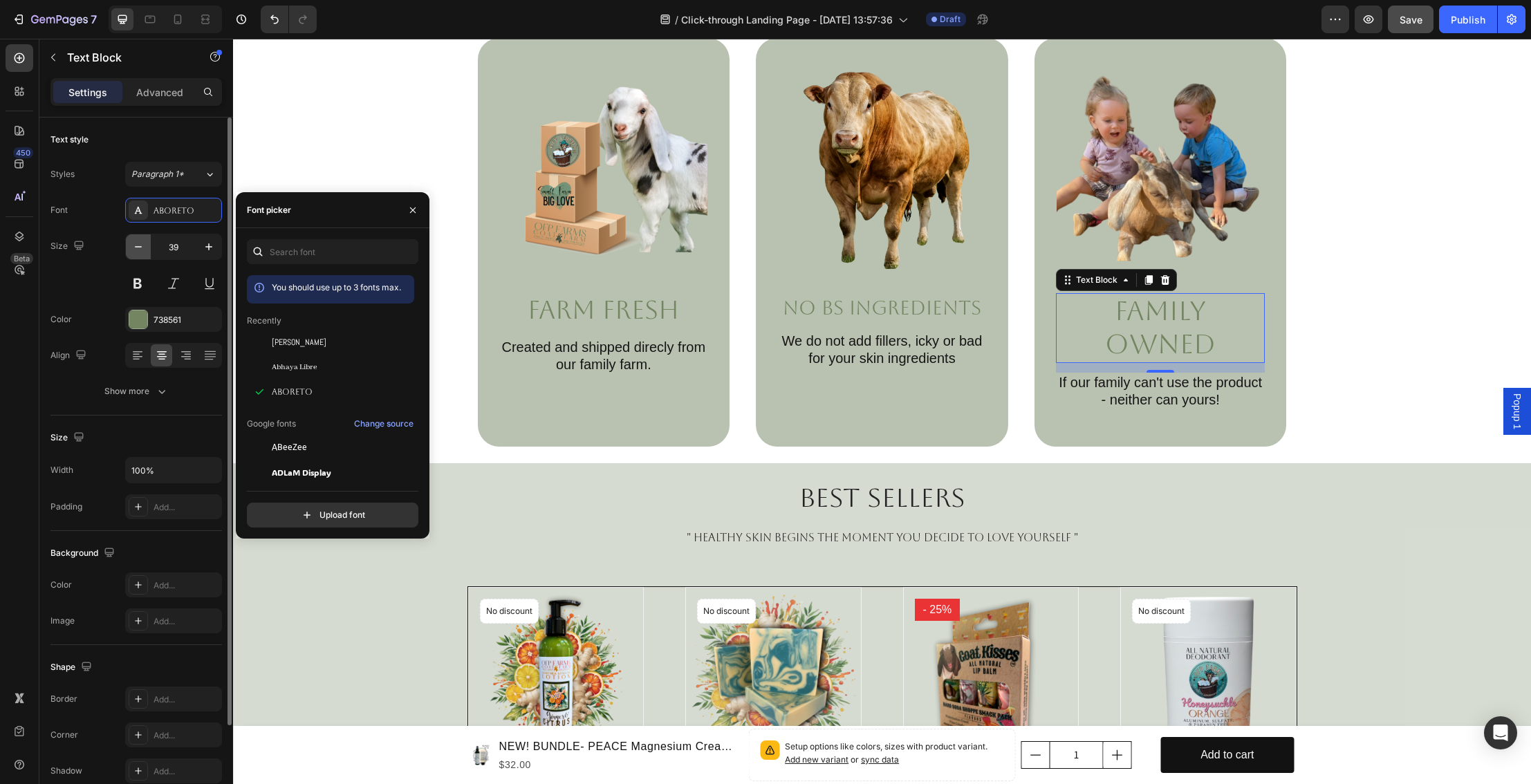
click at [138, 245] on icon "button" at bounding box center [138, 246] width 14 height 14
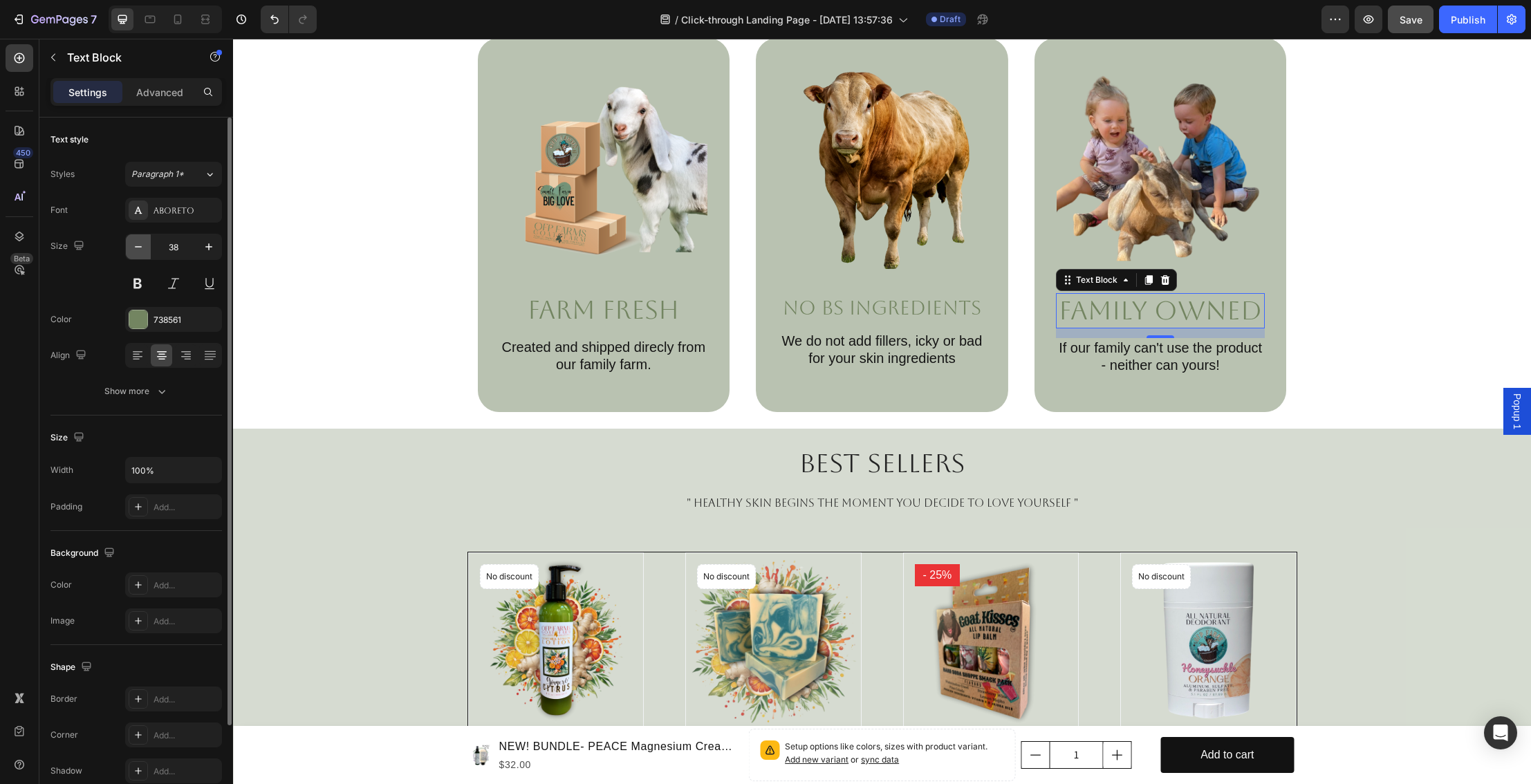
click at [138, 245] on icon "button" at bounding box center [138, 246] width 14 height 14
type input "37"
click at [585, 306] on p "Farm Fresh" at bounding box center [603, 310] width 206 height 31
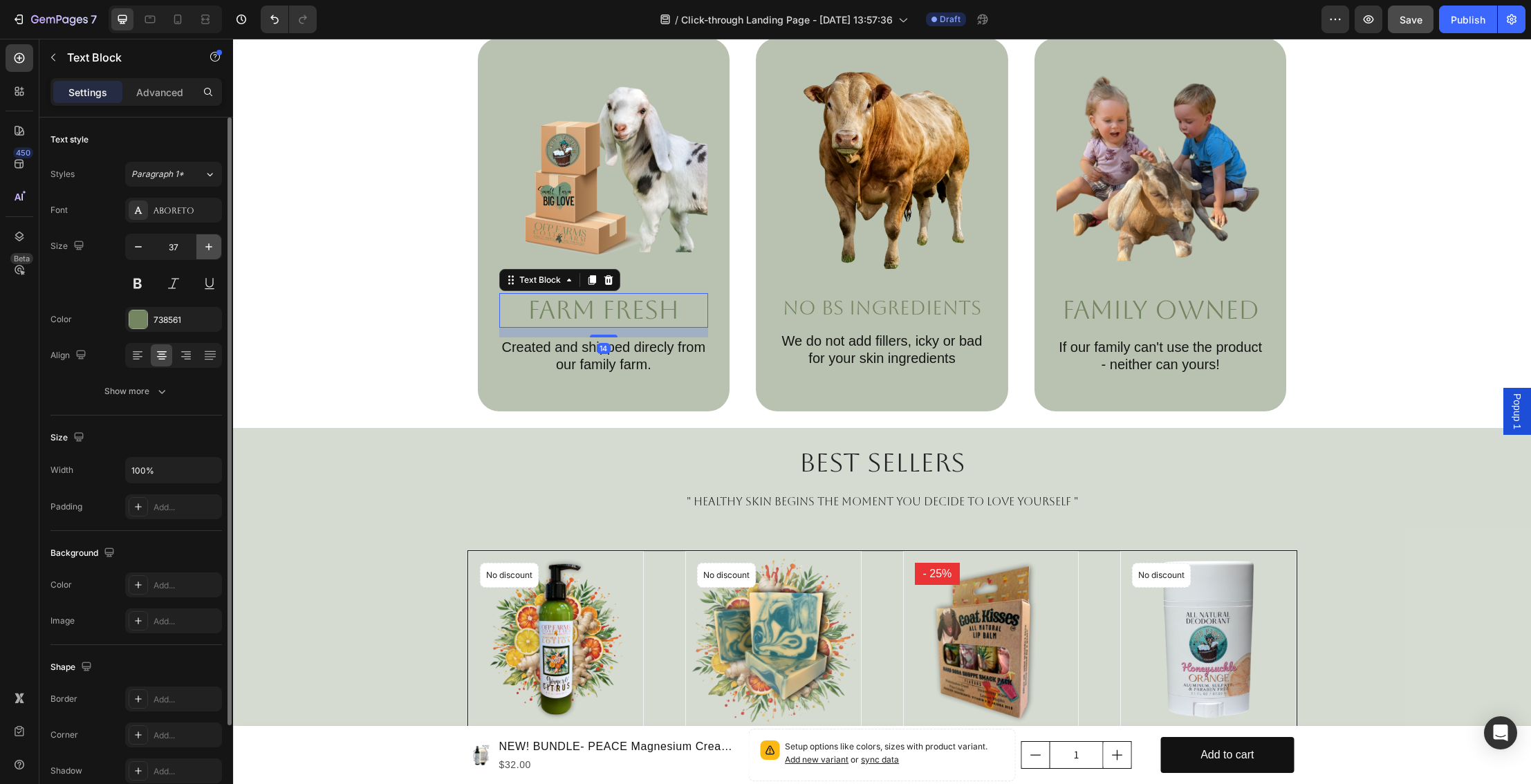
click at [205, 247] on icon "button" at bounding box center [208, 246] width 14 height 14
click at [206, 246] on icon "button" at bounding box center [208, 246] width 7 height 7
click at [207, 245] on icon "button" at bounding box center [208, 246] width 14 height 14
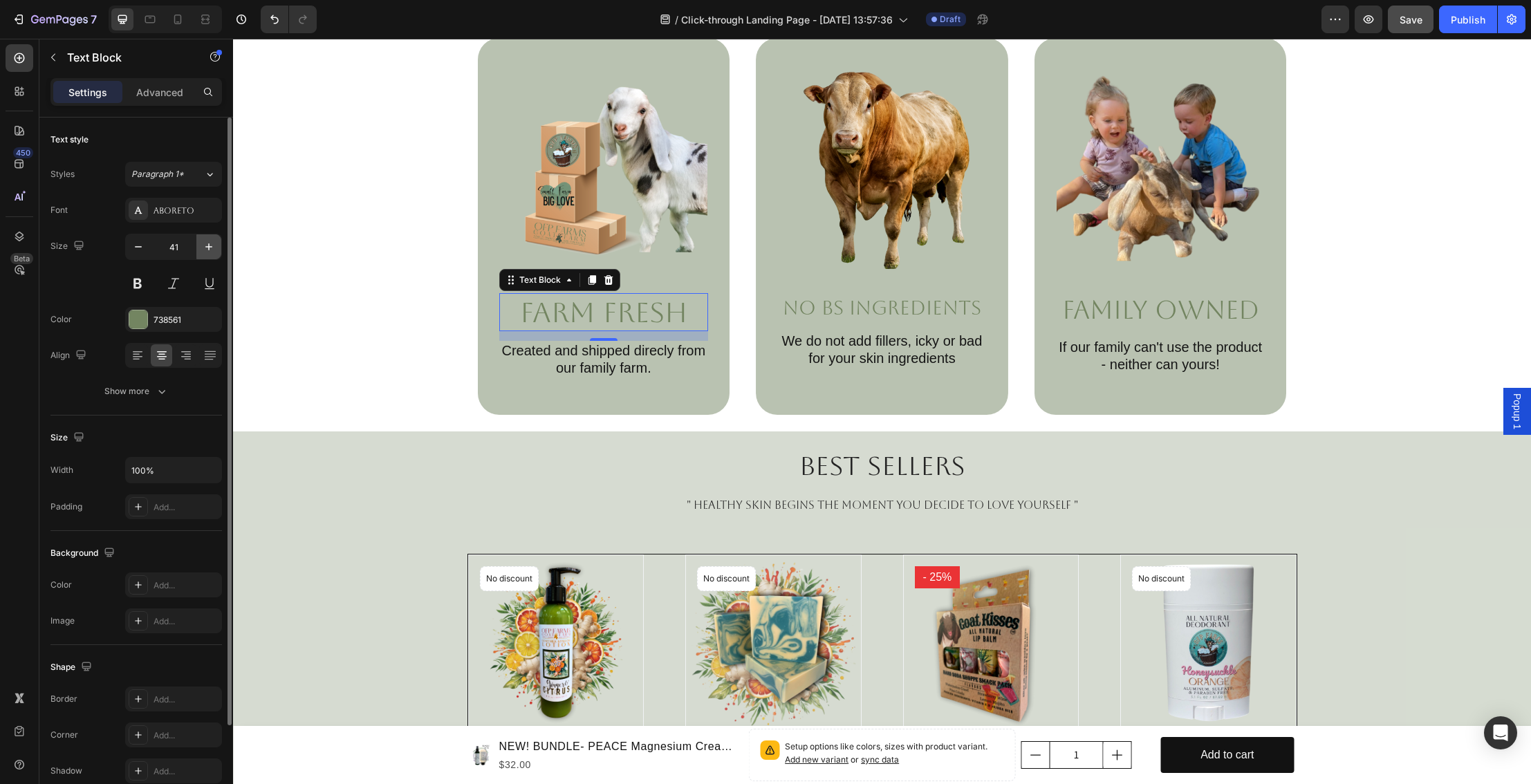
click at [207, 245] on icon "button" at bounding box center [208, 246] width 14 height 14
type input "44"
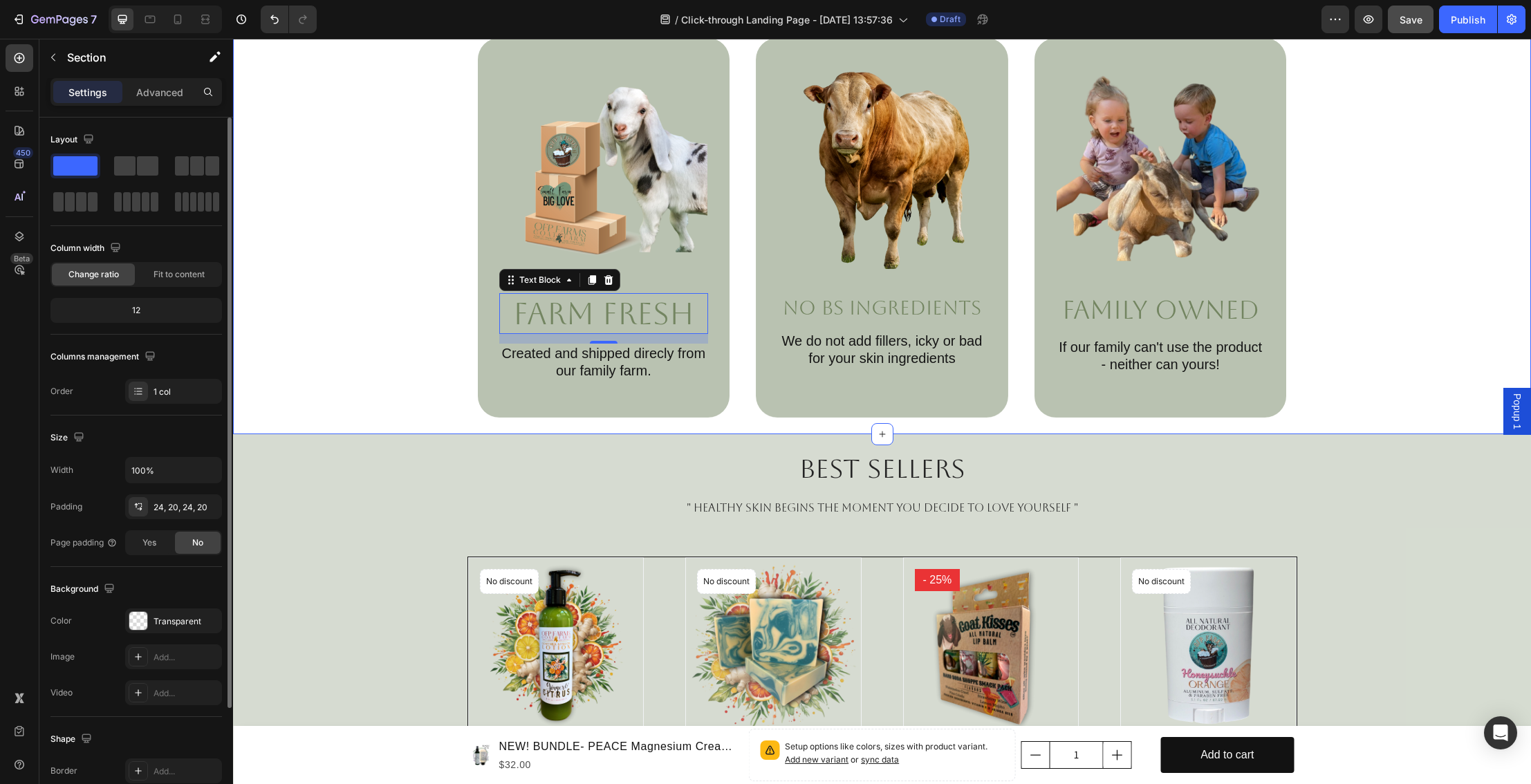
click at [1379, 336] on div "Why Choose OFP Farms Fresh Products? Heading Image Farm Fresh Text Block 14 Cre…" at bounding box center [882, 190] width 1270 height 455
click at [1207, 316] on p "Family Owned" at bounding box center [1160, 310] width 206 height 31
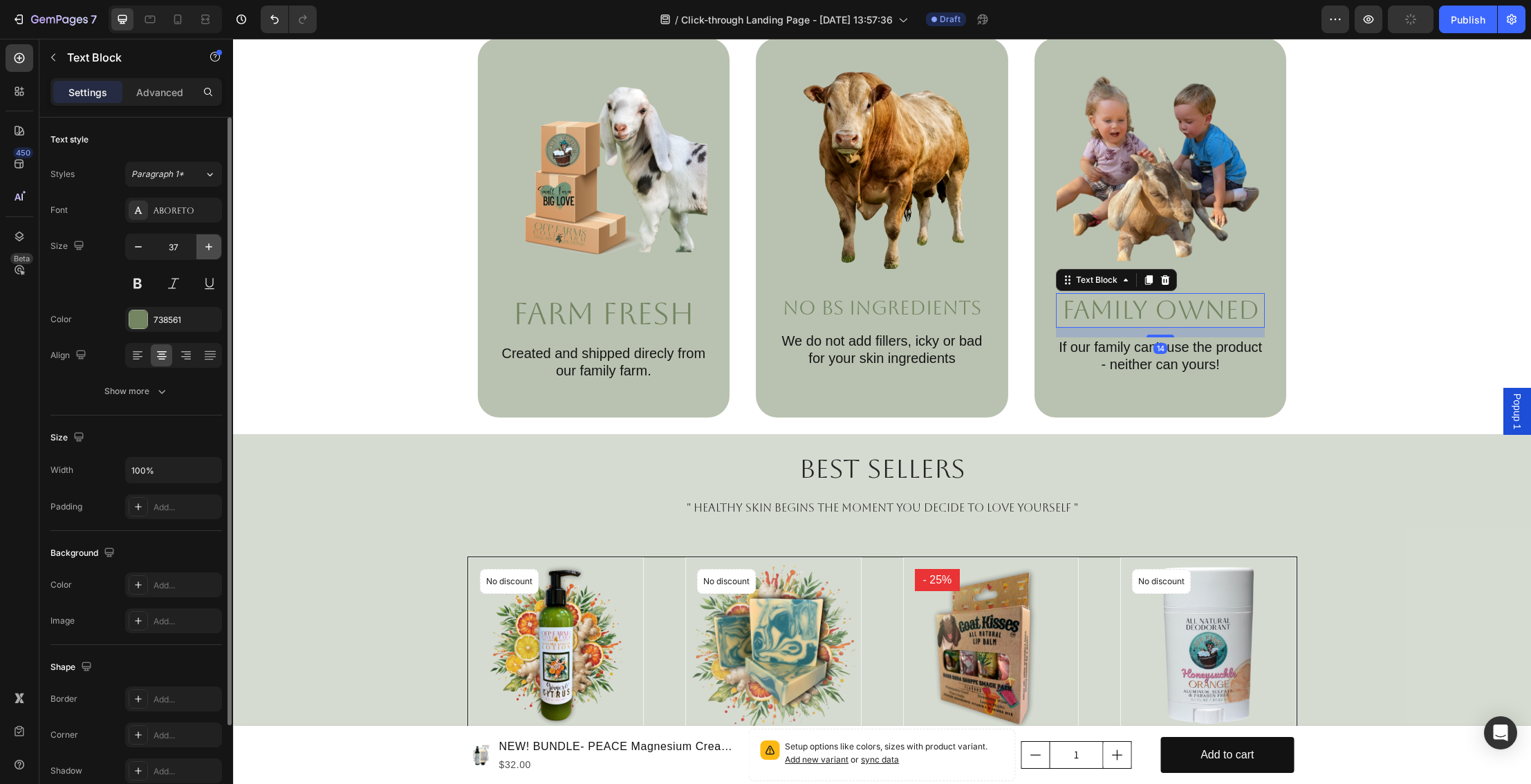
click at [209, 248] on icon "button" at bounding box center [208, 246] width 14 height 14
click at [209, 247] on icon "button" at bounding box center [208, 246] width 14 height 14
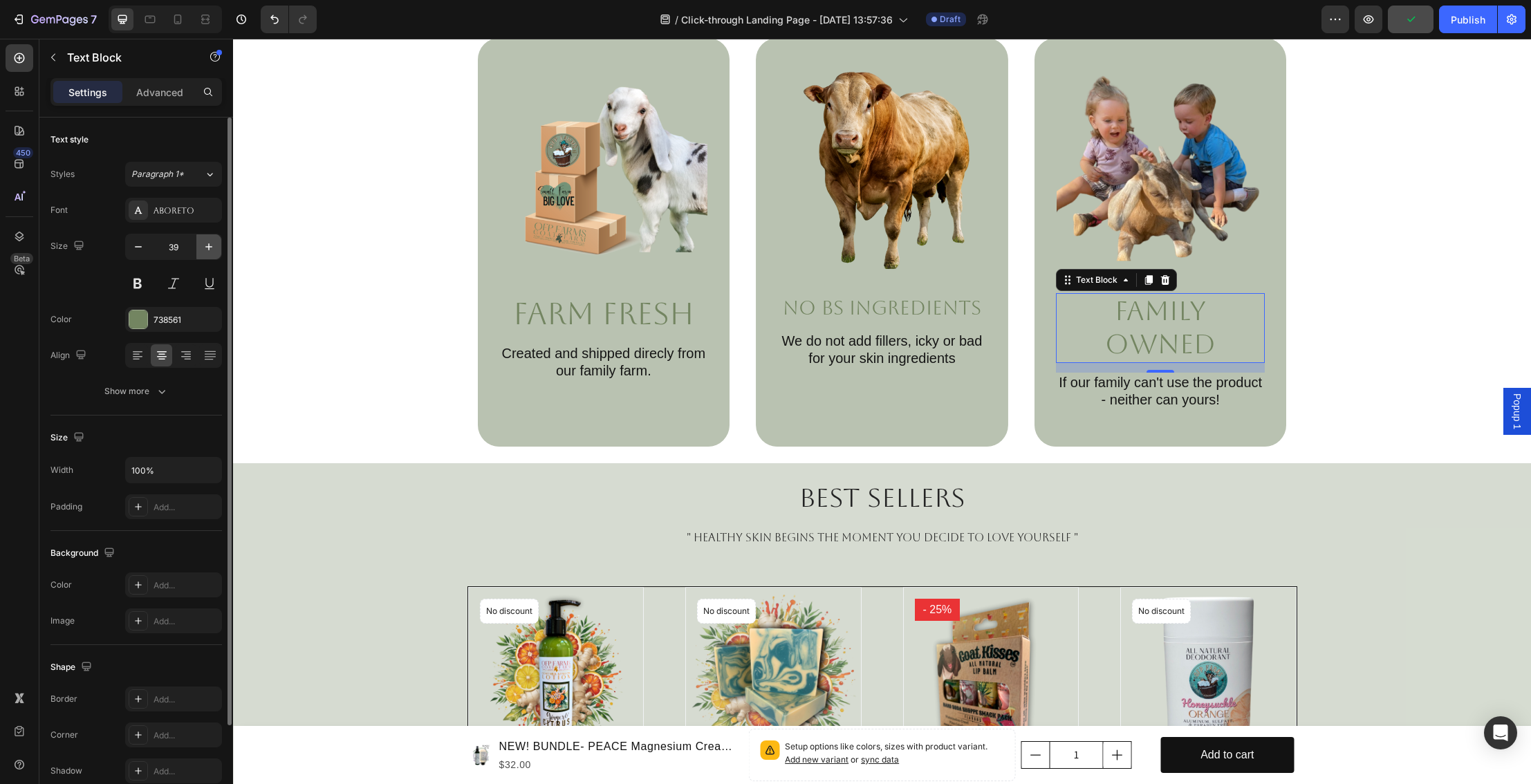
click at [209, 247] on icon "button" at bounding box center [208, 246] width 14 height 14
click at [139, 246] on icon "button" at bounding box center [138, 246] width 14 height 14
click at [140, 245] on icon "button" at bounding box center [138, 246] width 14 height 14
type input "38"
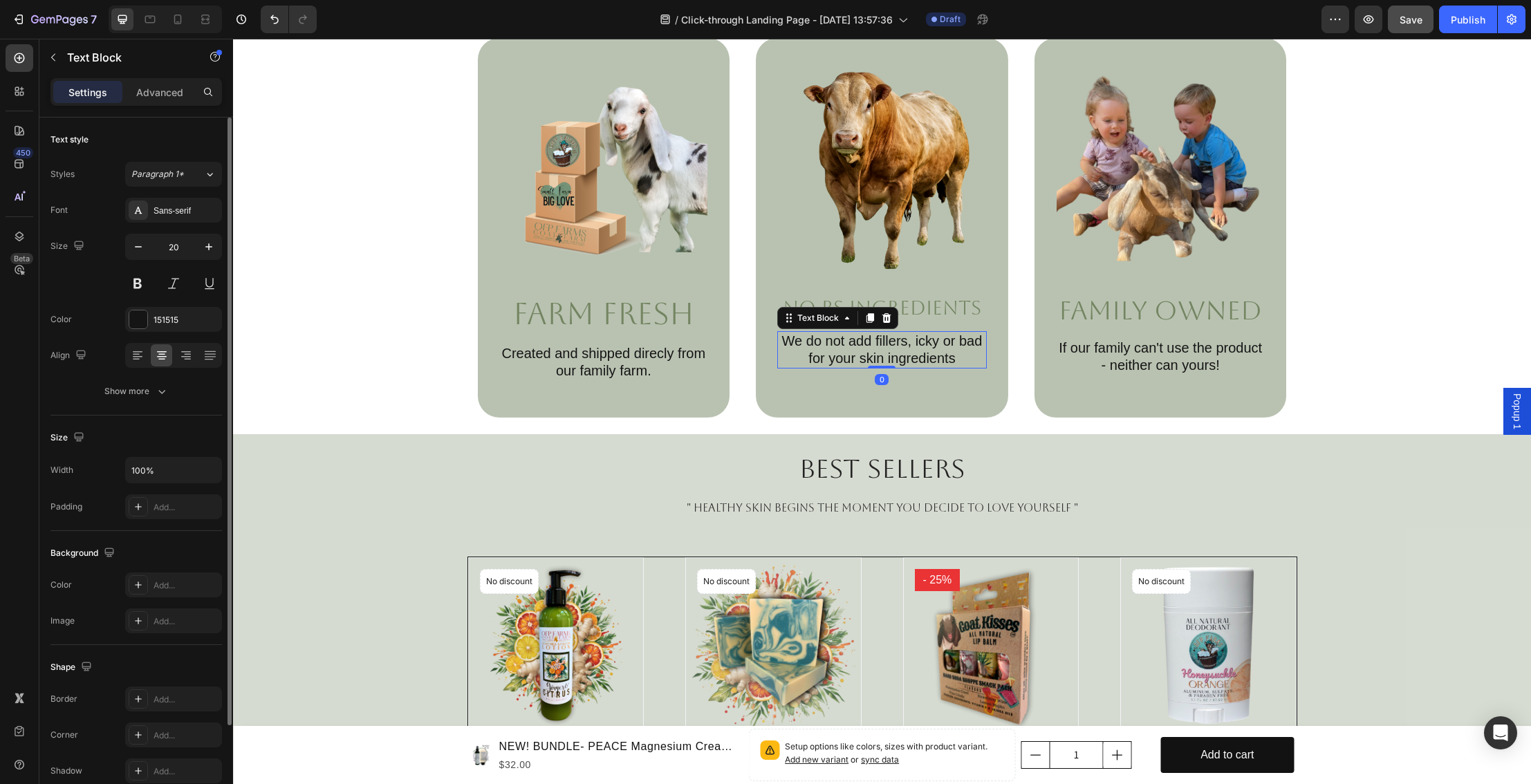
click at [913, 348] on p "We do not add fillers, icky or bad for your skin ingredients" at bounding box center [882, 350] width 206 height 34
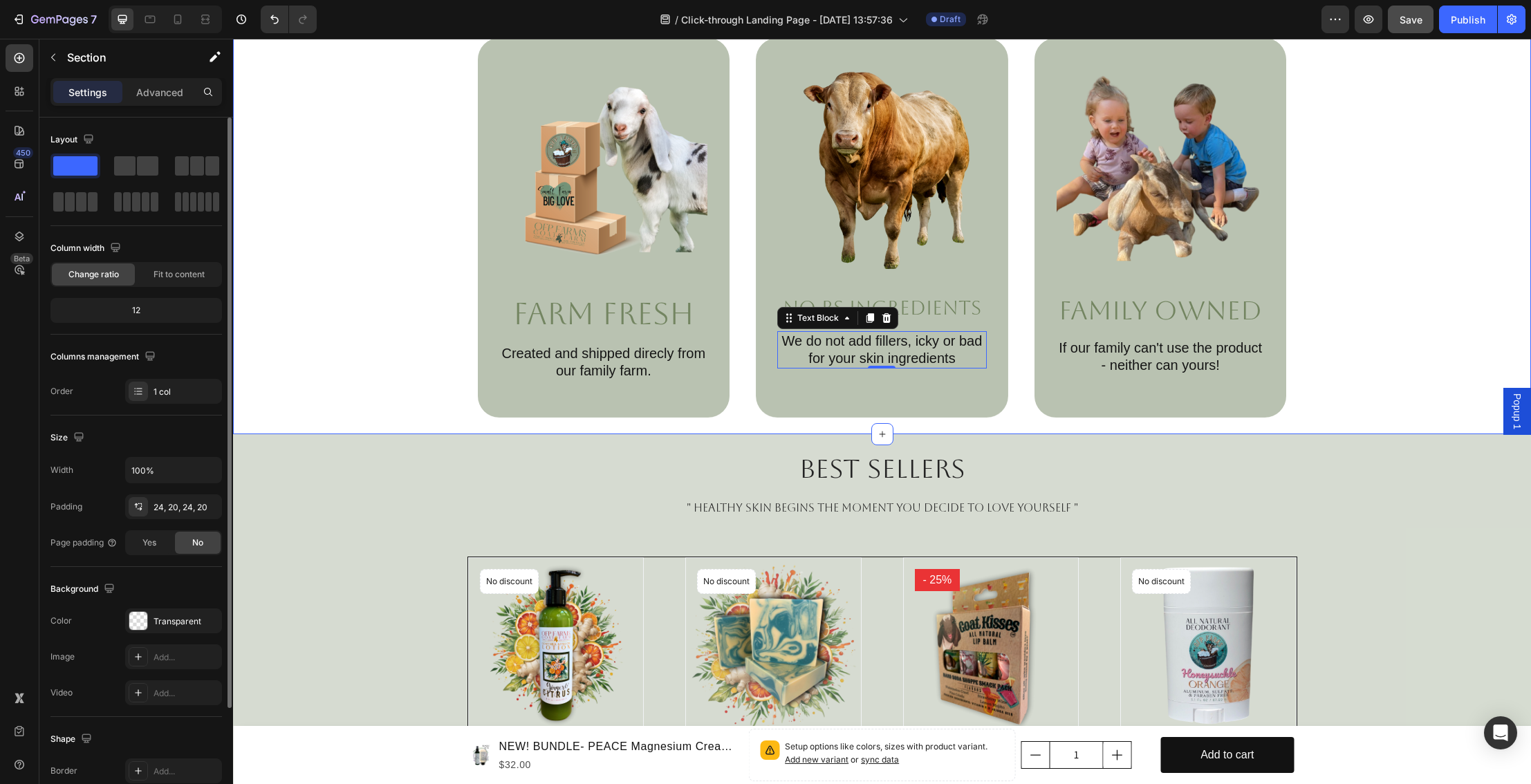
click at [1380, 341] on div "Why Choose OFP Farms Fresh Products? Heading Image Farm Fresh Text Block Create…" at bounding box center [882, 190] width 1270 height 455
click at [1374, 345] on div "Why Choose OFP Farms Fresh Products? Heading Image Farm Fresh Text Block Create…" at bounding box center [882, 190] width 1270 height 455
click at [154, 22] on icon at bounding box center [150, 20] width 10 height 8
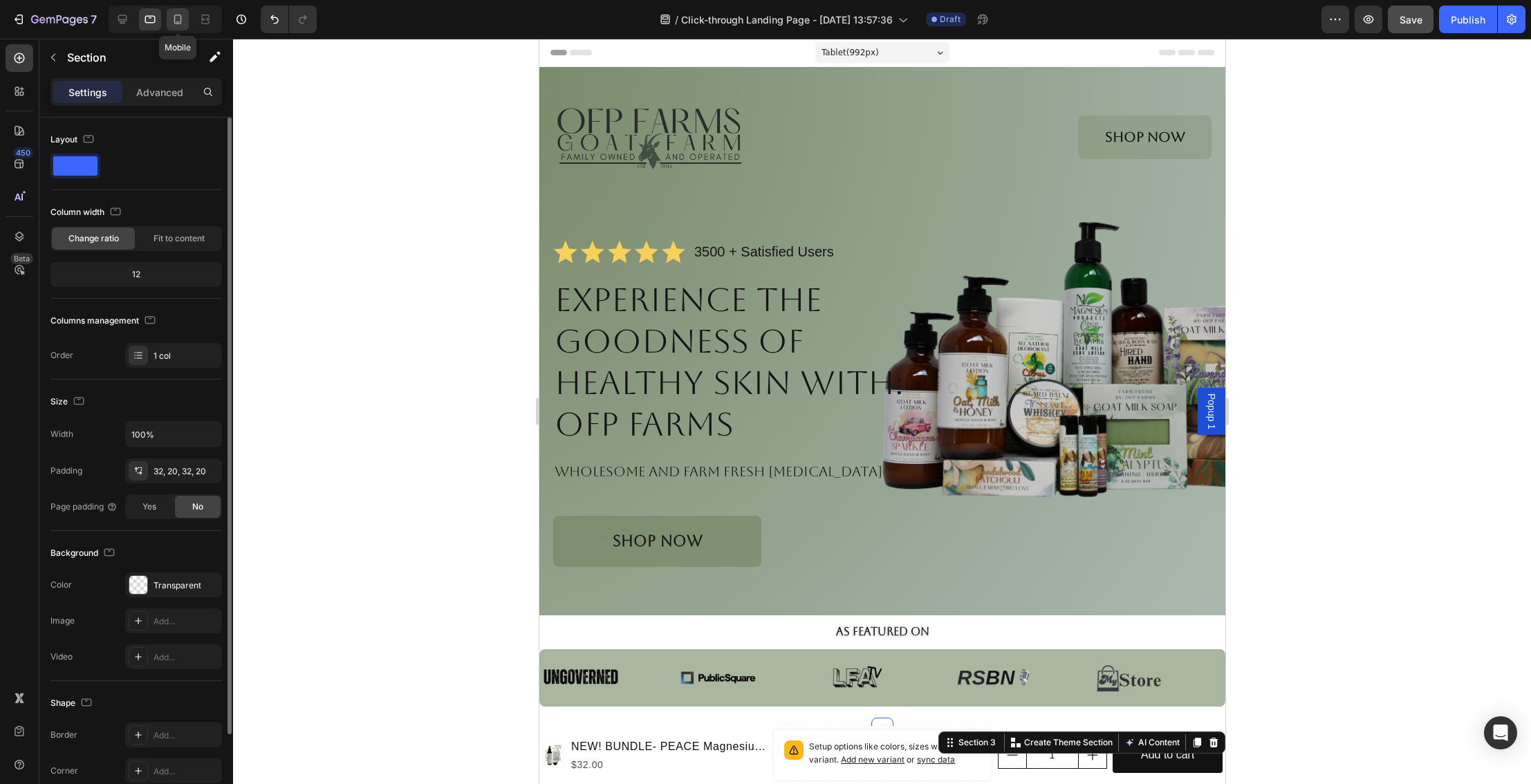
click at [177, 24] on icon at bounding box center [178, 19] width 14 height 14
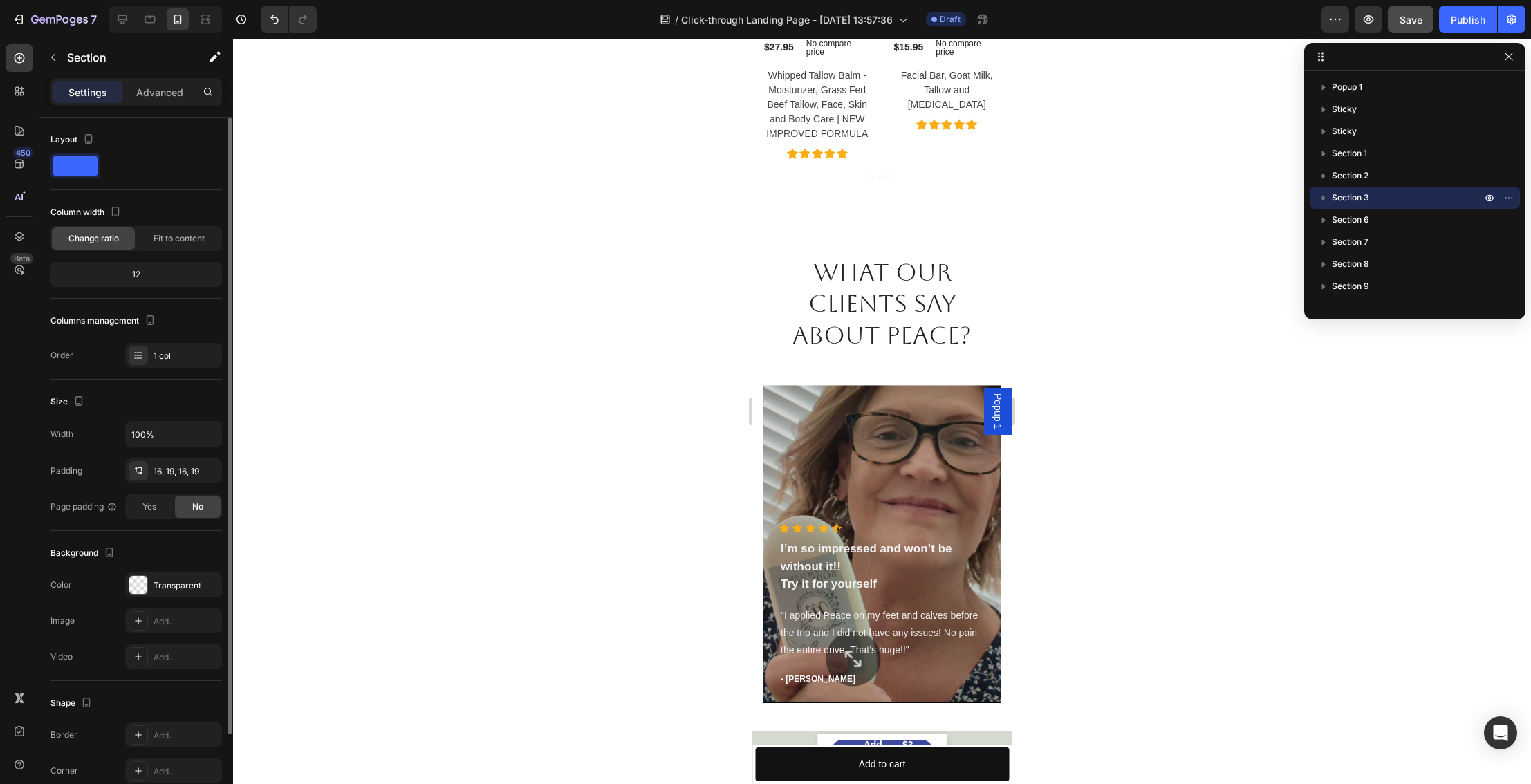
scroll to position [1897, 0]
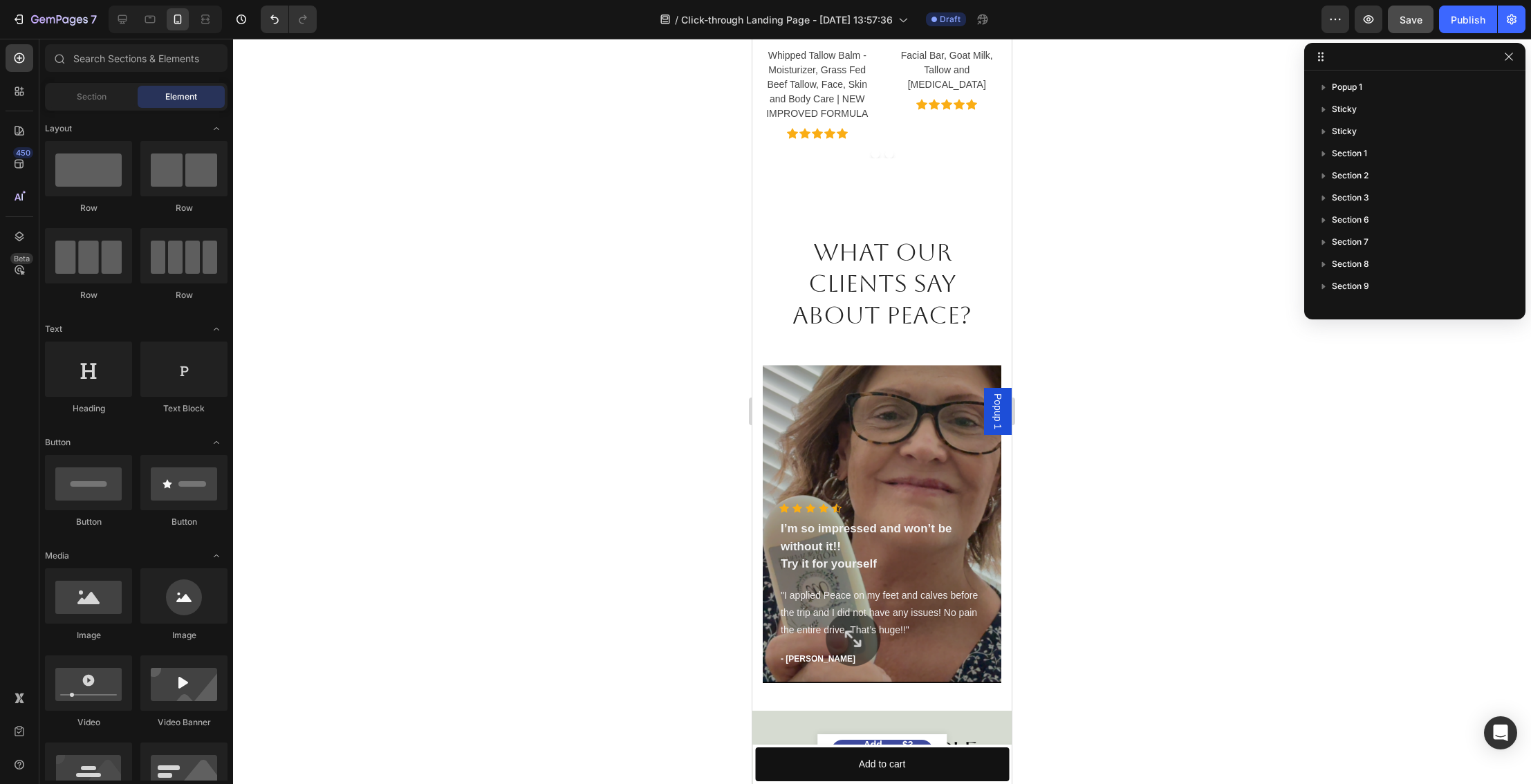
click at [850, 213] on div "Product Images NEW! BUNDLE- PEACE Magnesium Cream and Mg Cooling Spray - Relax,…" at bounding box center [882, 383] width 260 height 4426
click at [852, 151] on div at bounding box center [882, 154] width 239 height 9
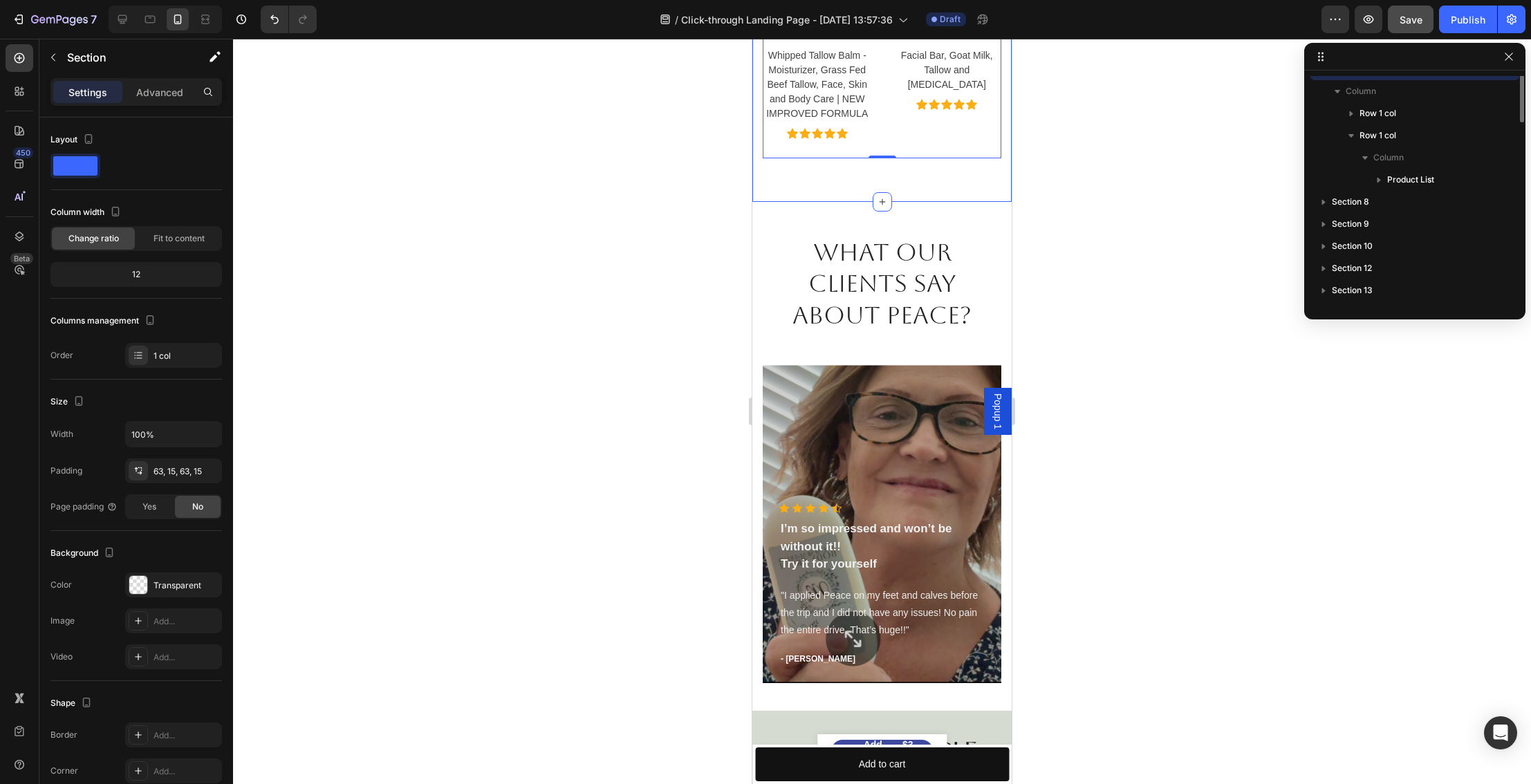
scroll to position [62, 0]
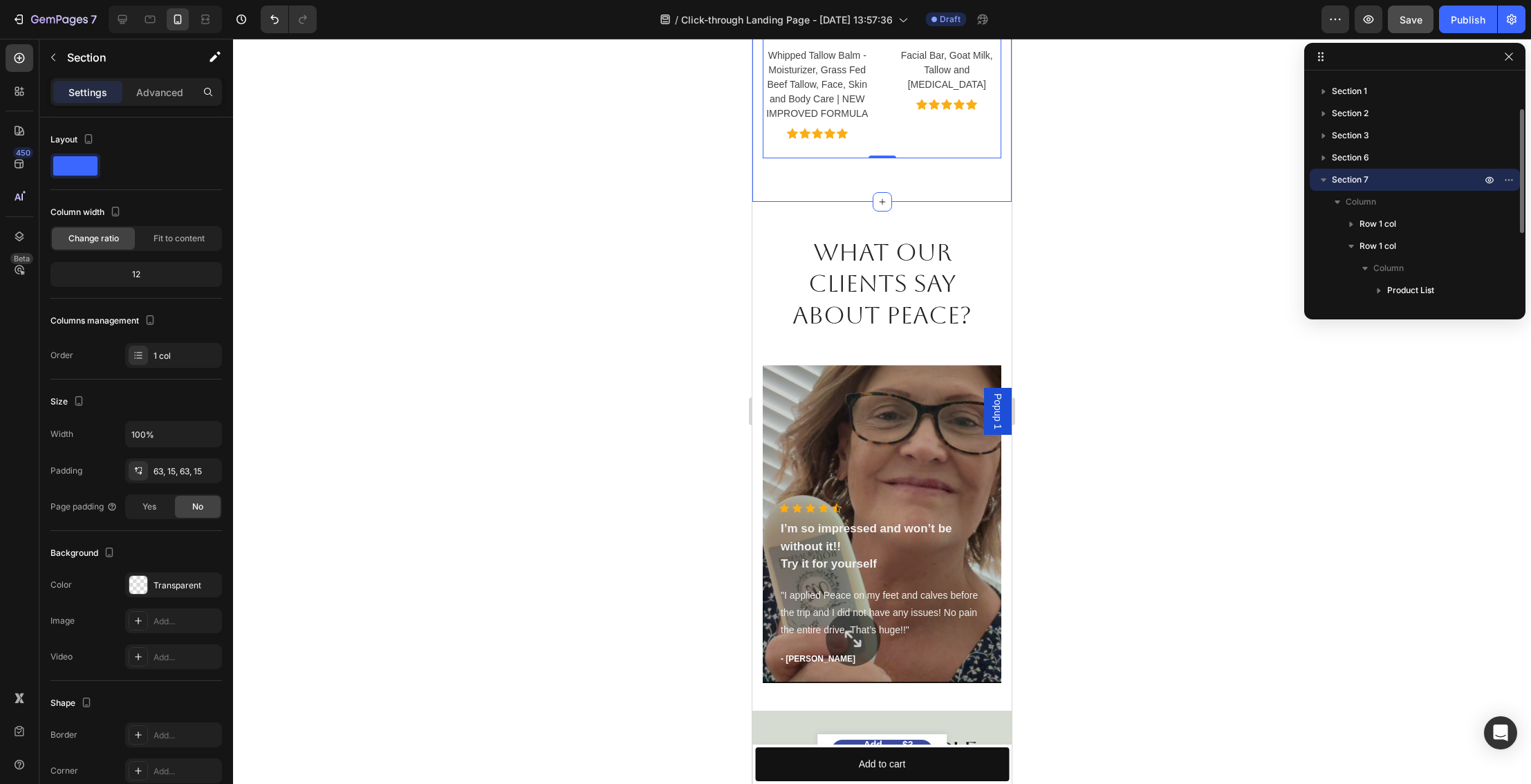
click at [162, 94] on p "Advanced" at bounding box center [159, 91] width 47 height 14
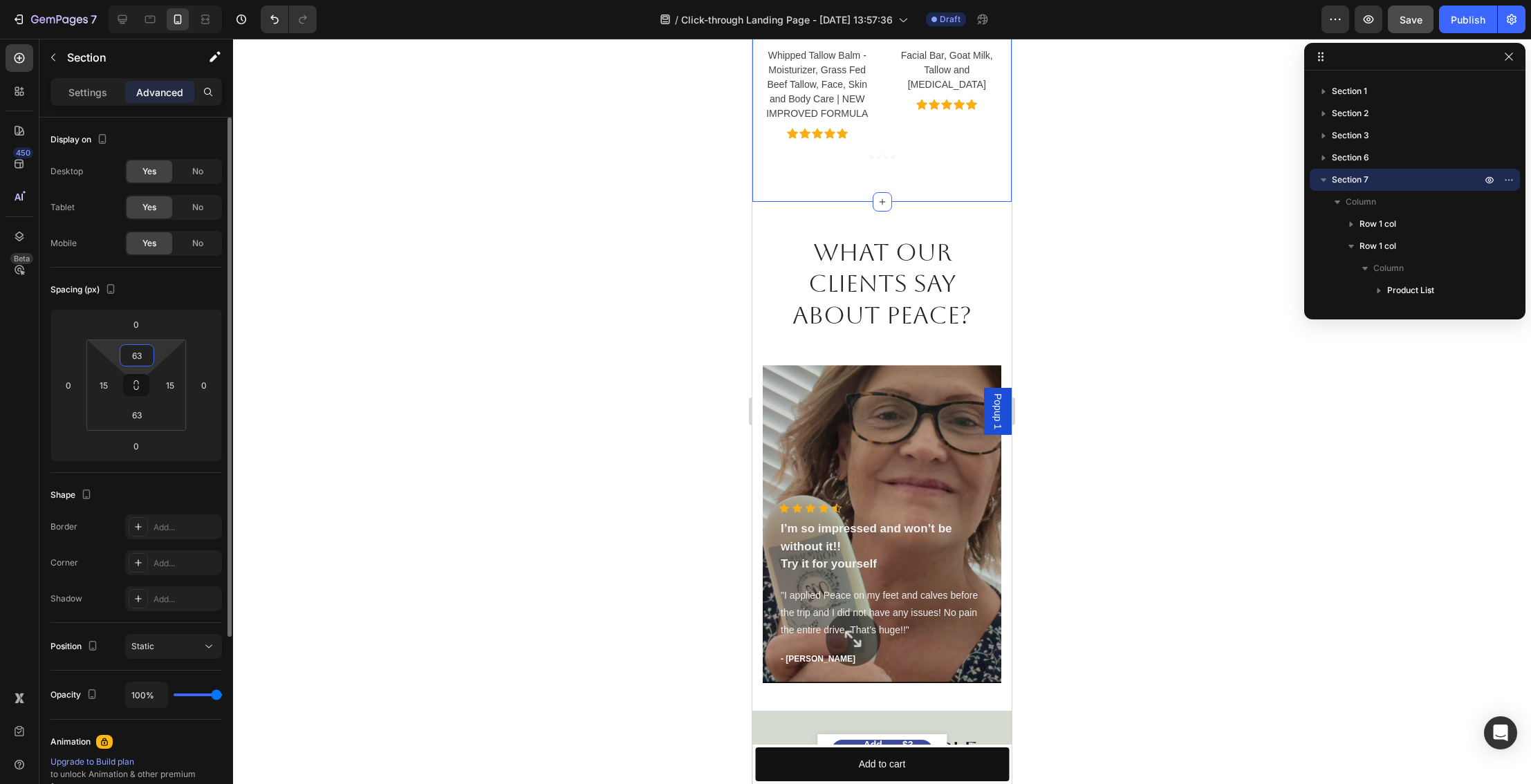
click at [144, 361] on input "63" at bounding box center [136, 356] width 28 height 21
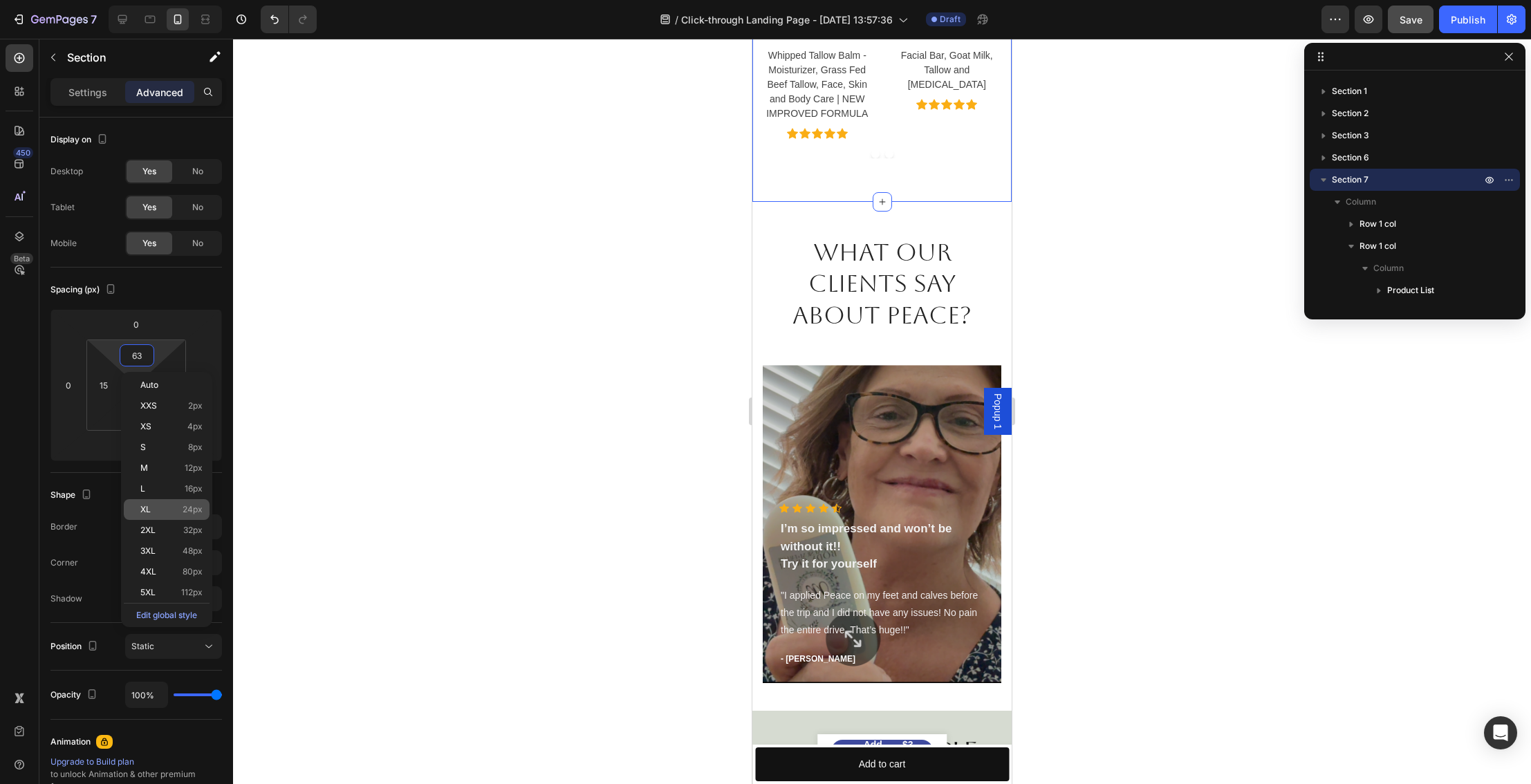
click at [160, 505] on p "XL 24px" at bounding box center [171, 510] width 62 height 10
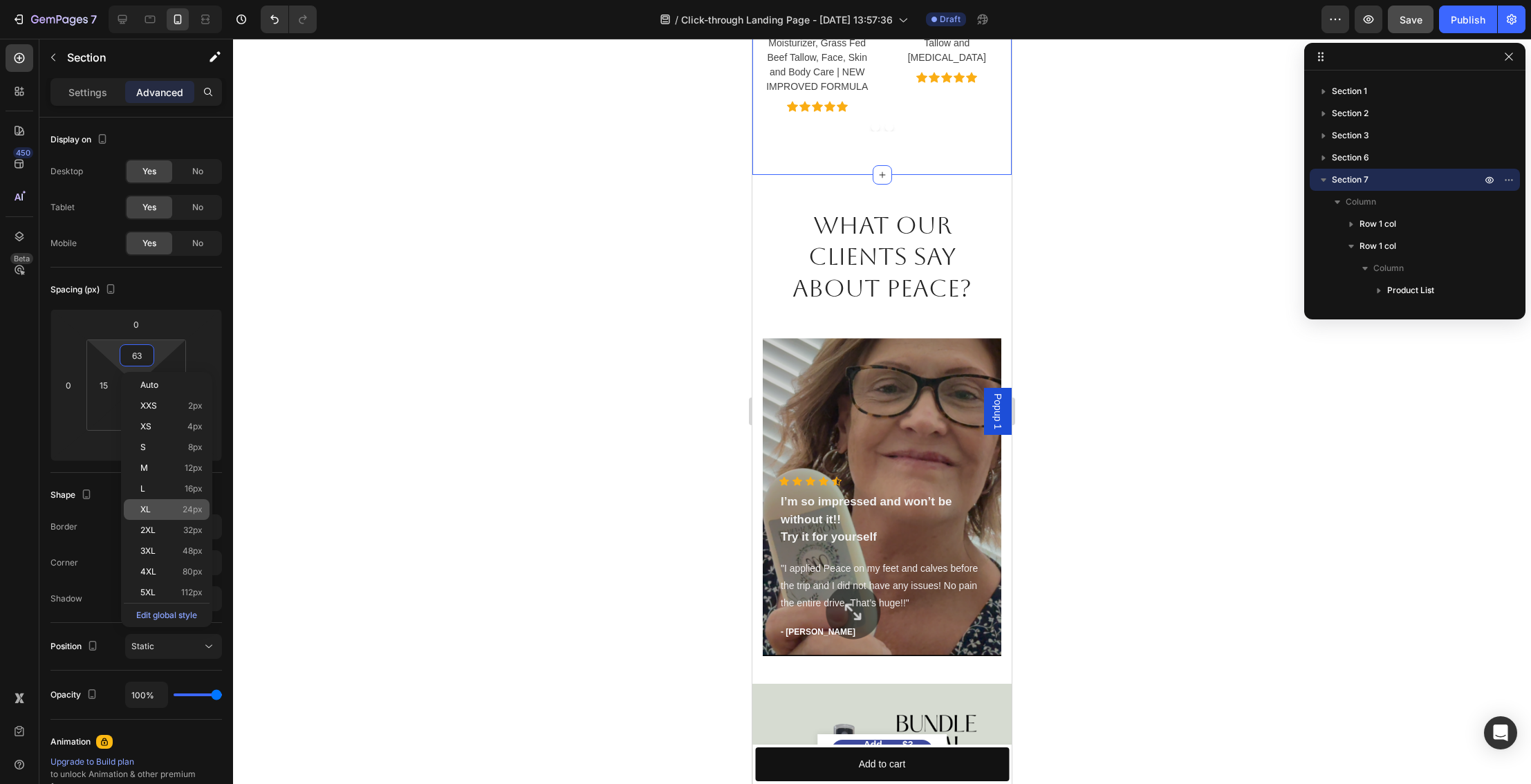
type input "24"
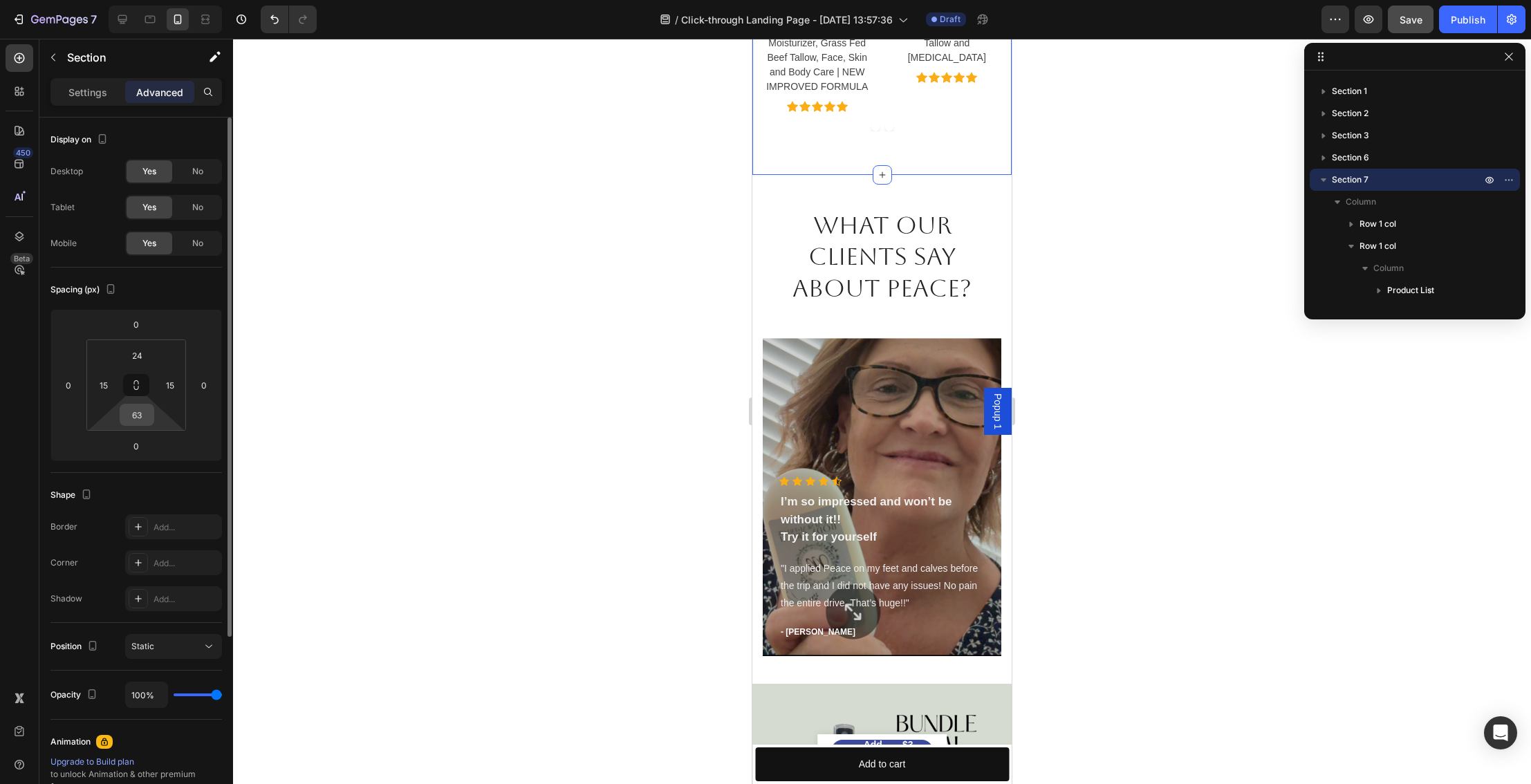
click at [146, 422] on input "63" at bounding box center [136, 415] width 28 height 21
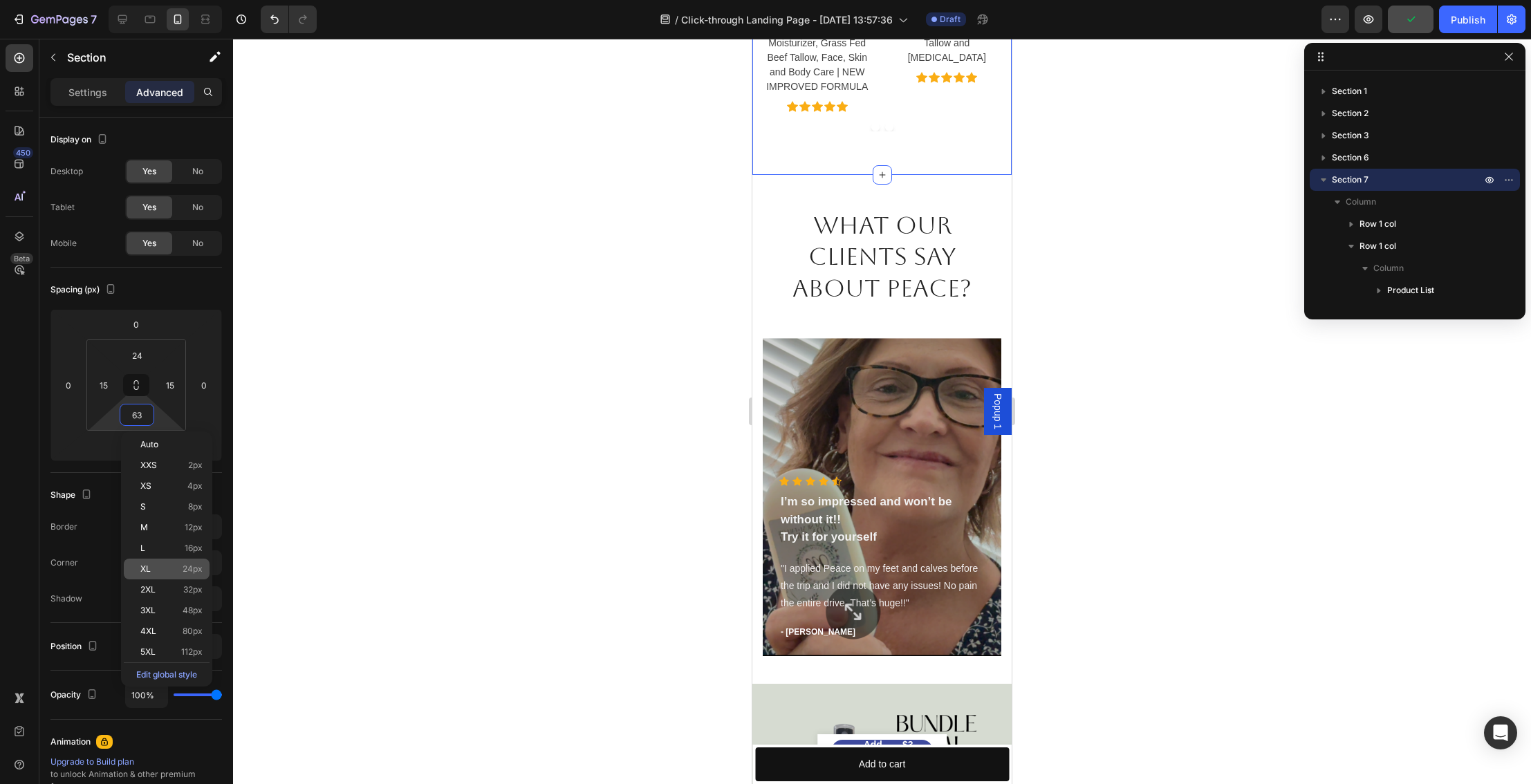
click at [179, 566] on p "XL 24px" at bounding box center [171, 569] width 62 height 10
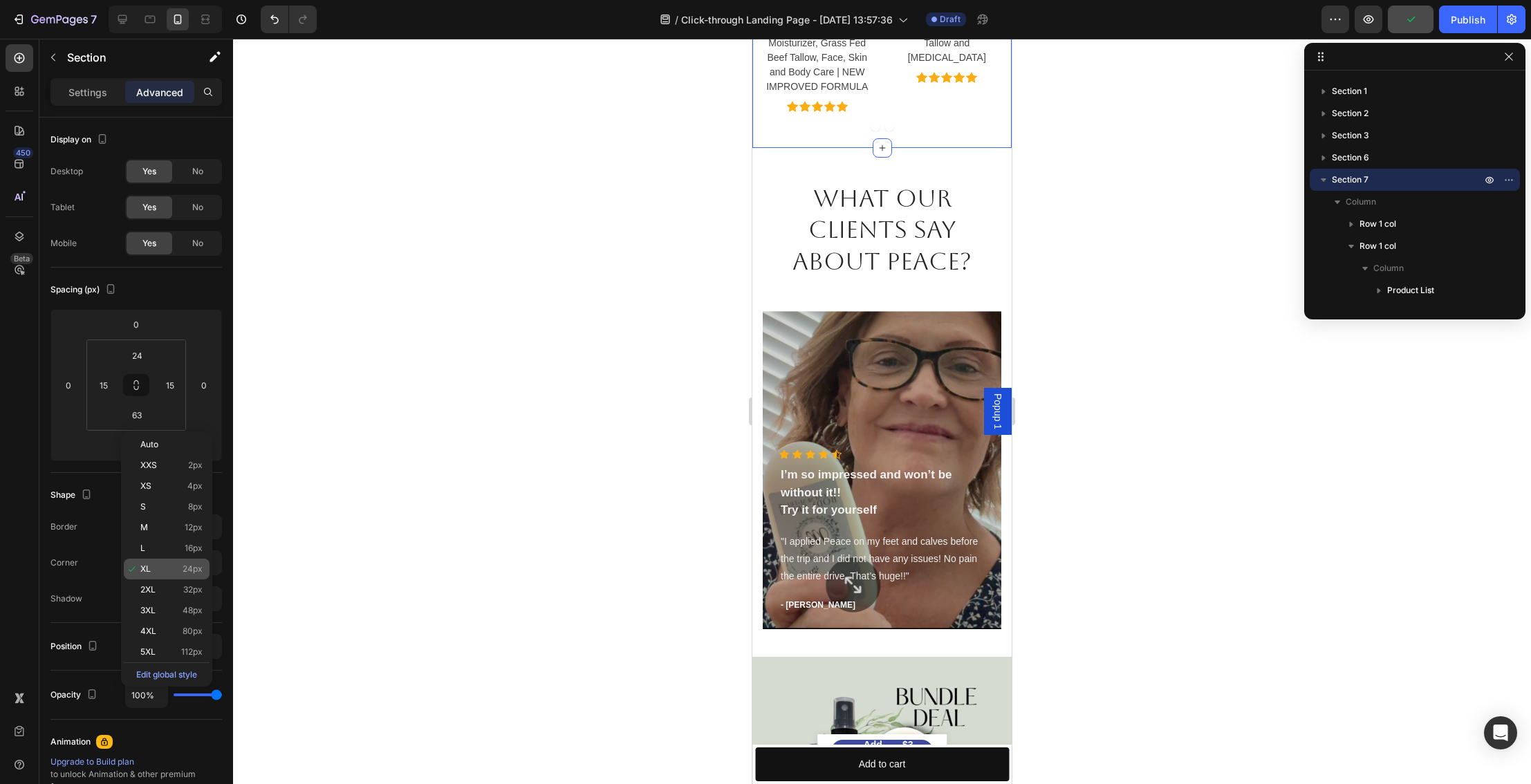
type input "24"
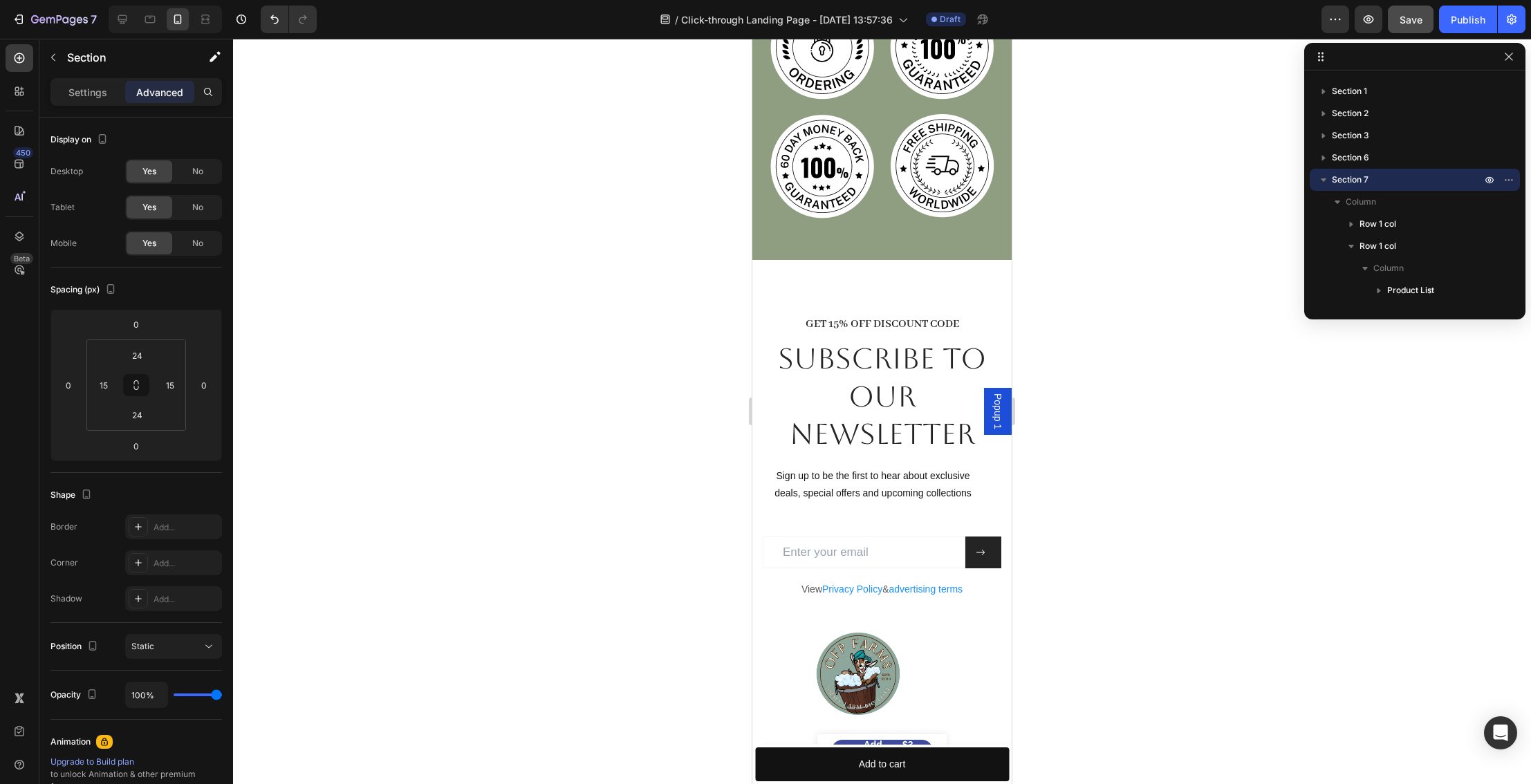
scroll to position [3606, 0]
click at [888, 289] on div "GET 15% OFF DISCOUNT CODE Heading Subscribe to OUR newsletter Heading Sign up t…" at bounding box center [882, 514] width 260 height 510
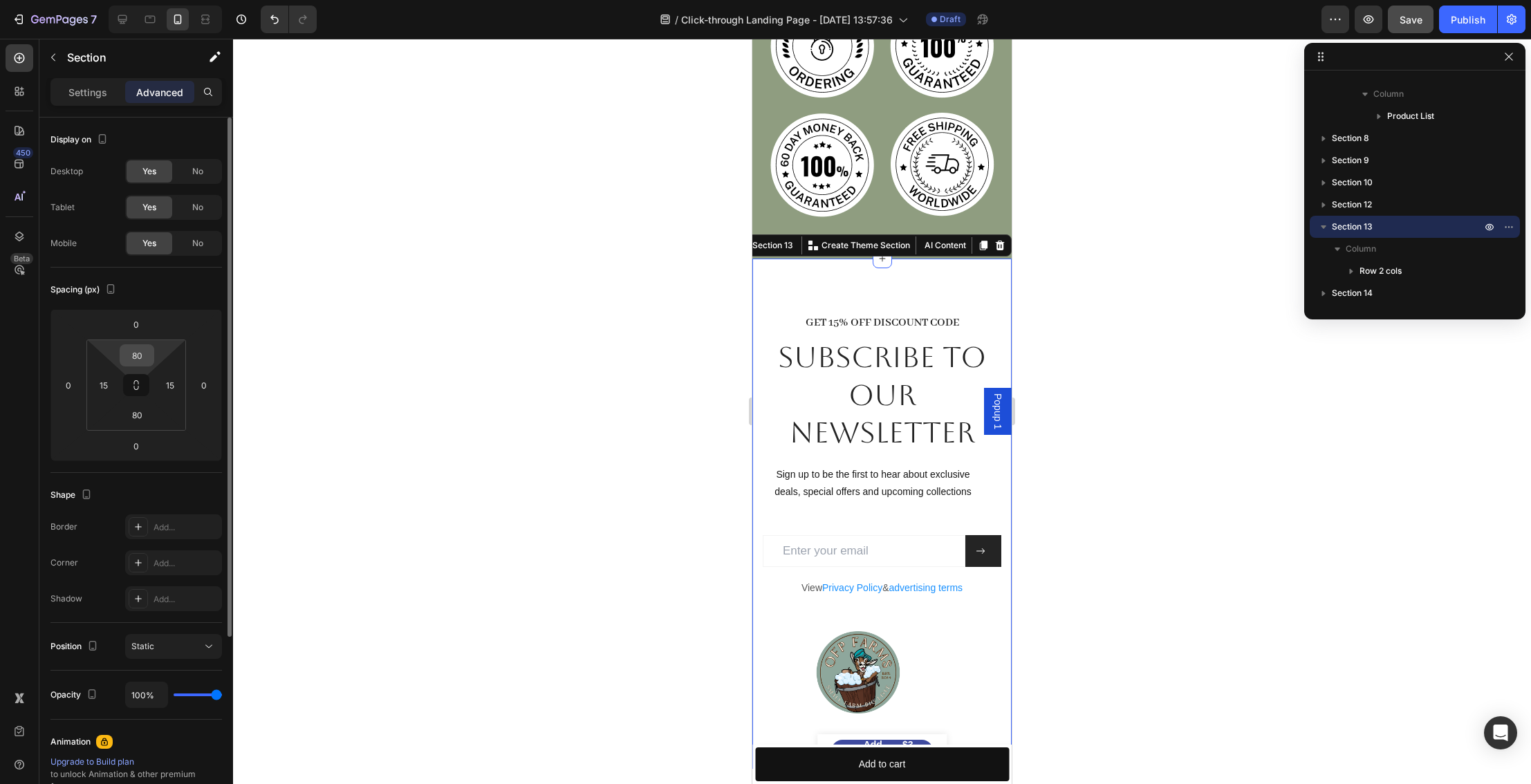
click at [141, 361] on input "80" at bounding box center [136, 356] width 28 height 21
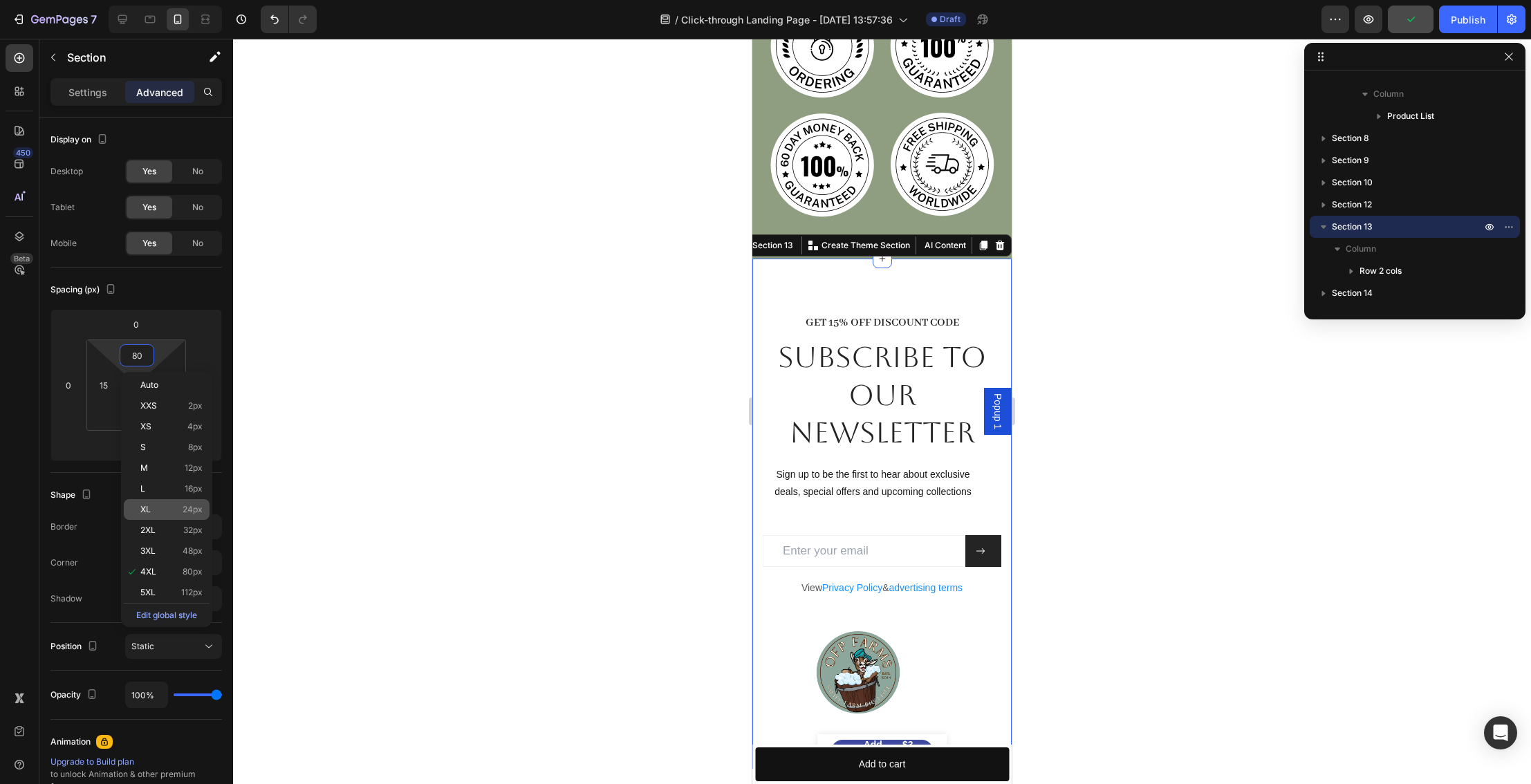
click at [191, 506] on span "24px" at bounding box center [192, 510] width 20 height 10
type input "24"
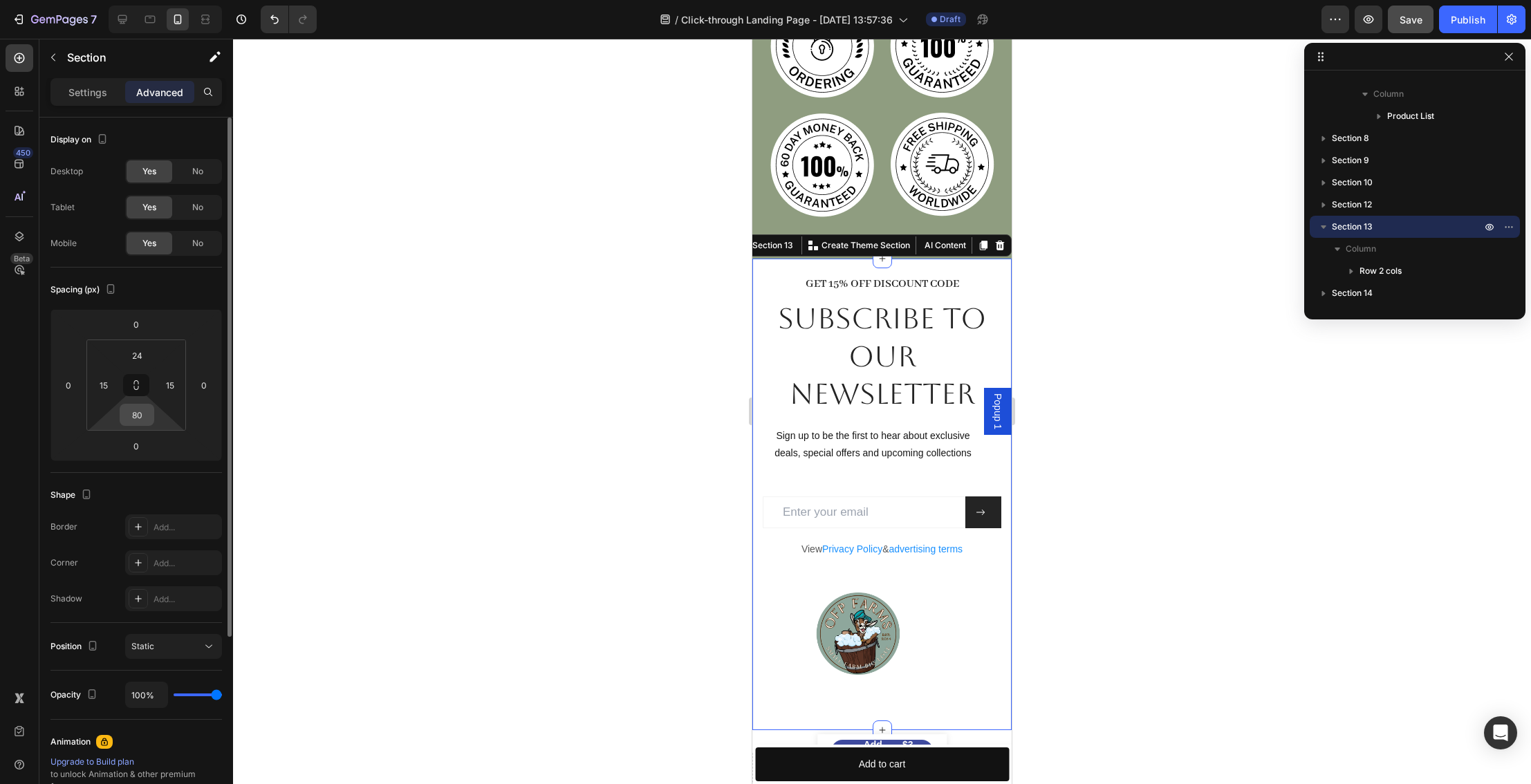
click at [138, 418] on input "80" at bounding box center [136, 415] width 28 height 21
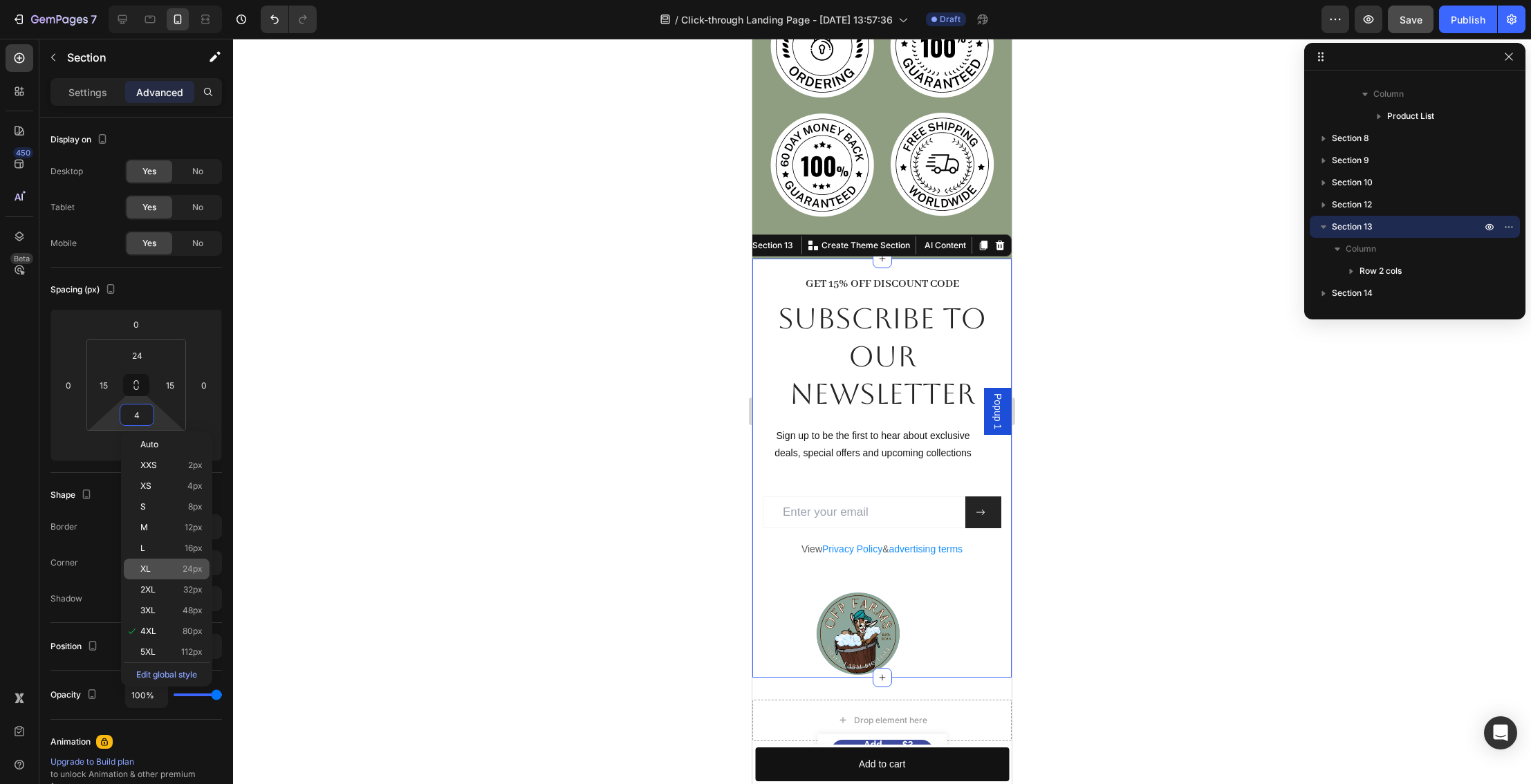
click at [201, 561] on div "XL 24px" at bounding box center [167, 569] width 86 height 21
type input "24"
click at [1063, 662] on div at bounding box center [882, 412] width 1298 height 746
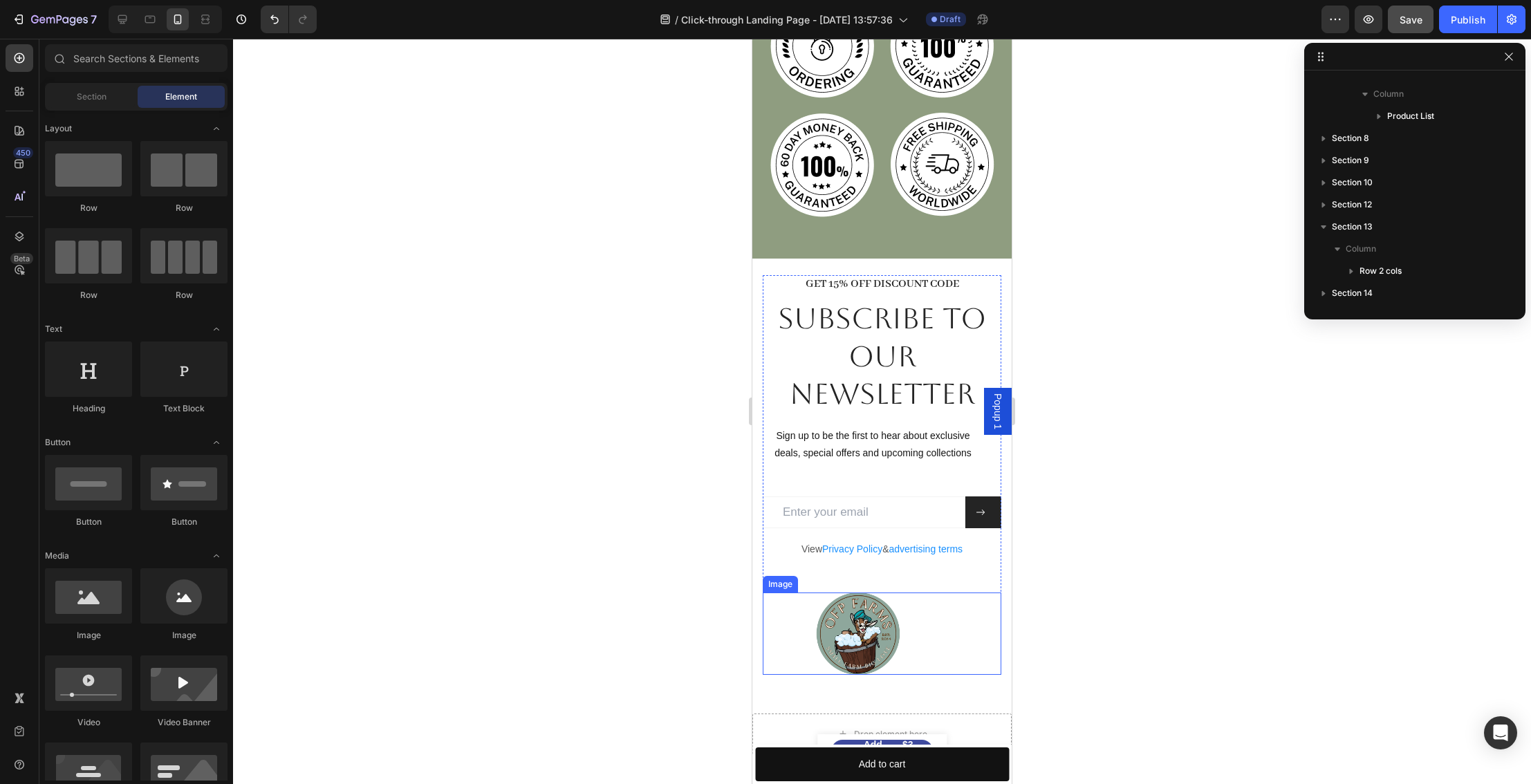
click at [863, 615] on img at bounding box center [858, 634] width 191 height 82
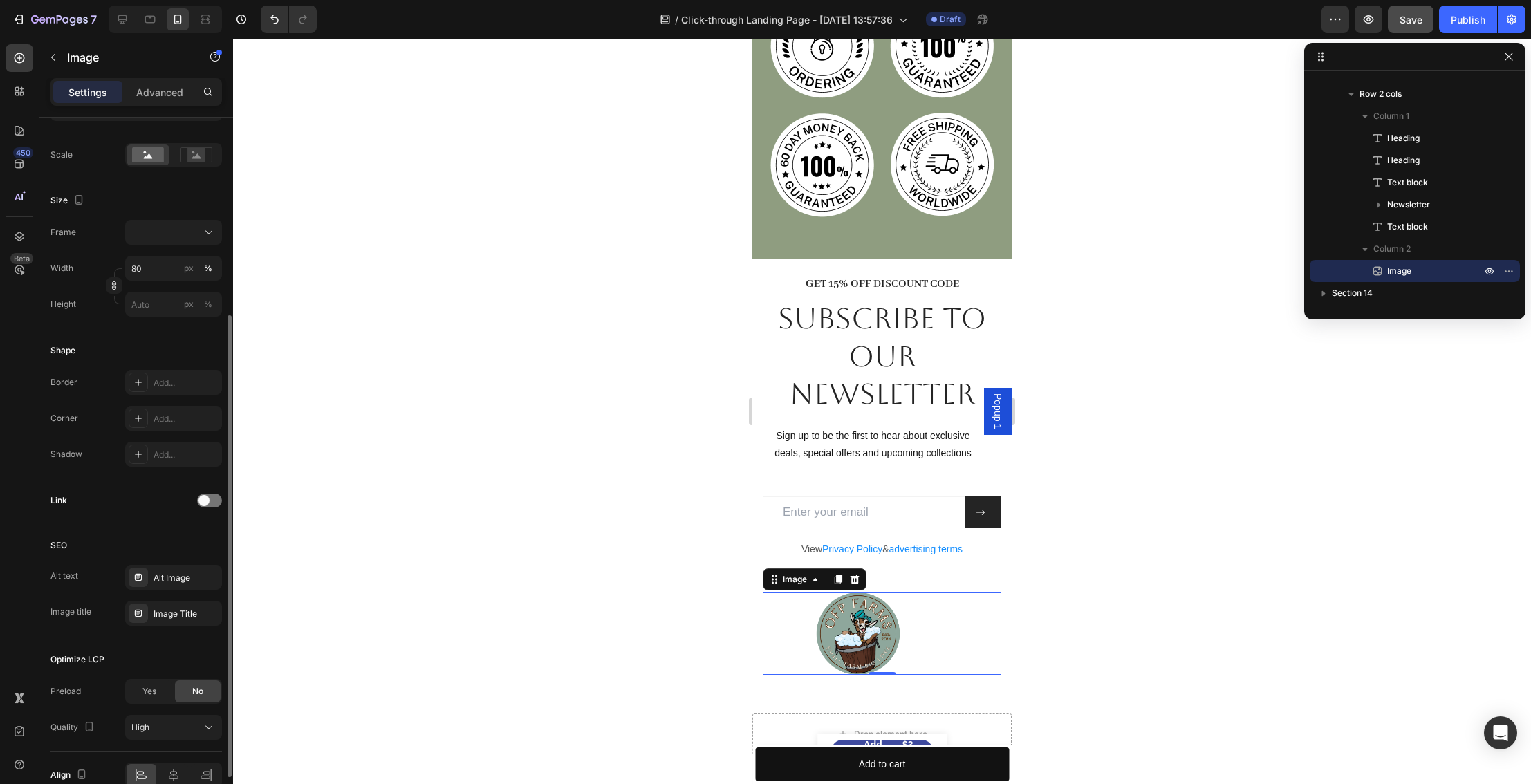
scroll to position [373, 0]
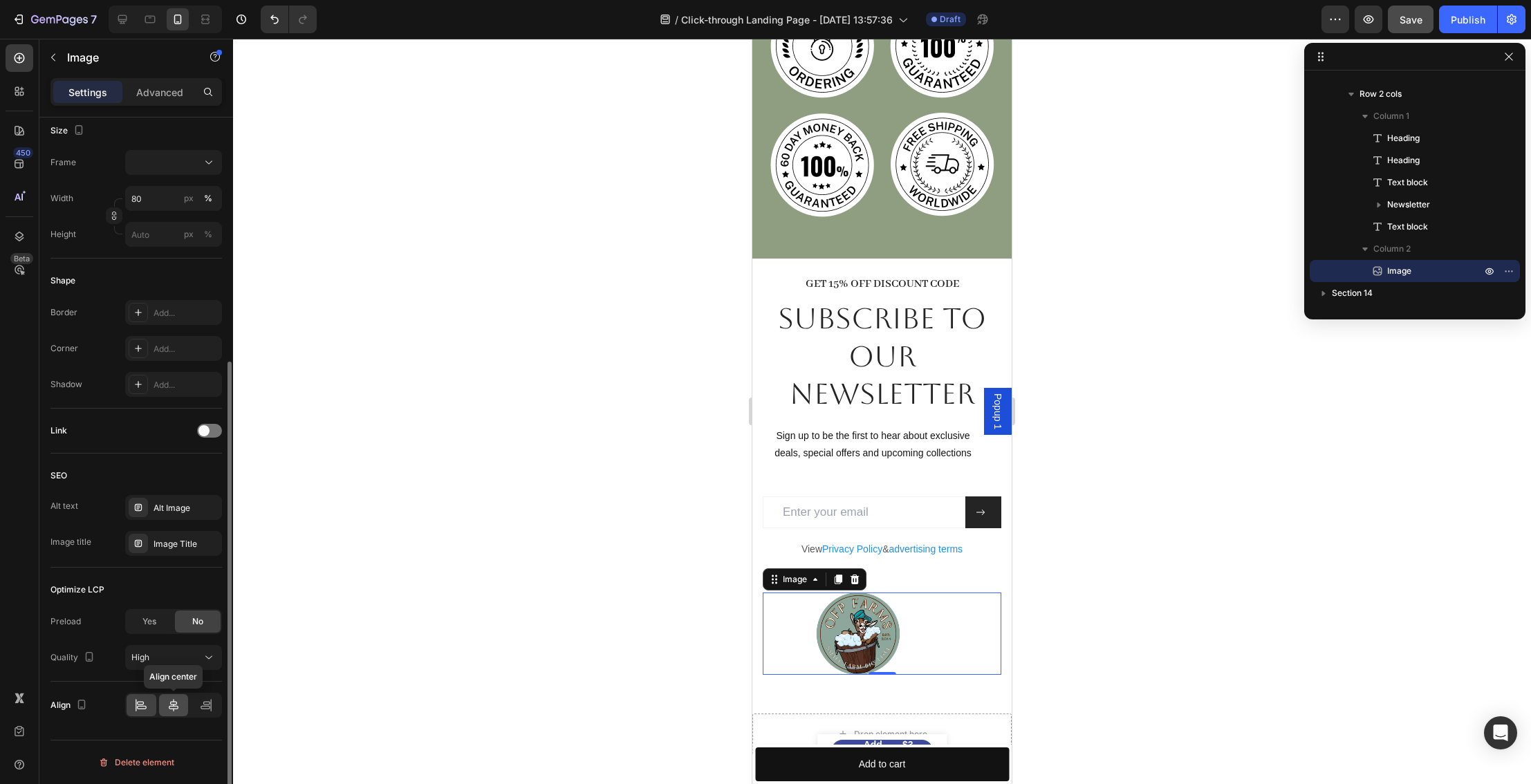
click at [172, 700] on icon at bounding box center [173, 705] width 14 height 14
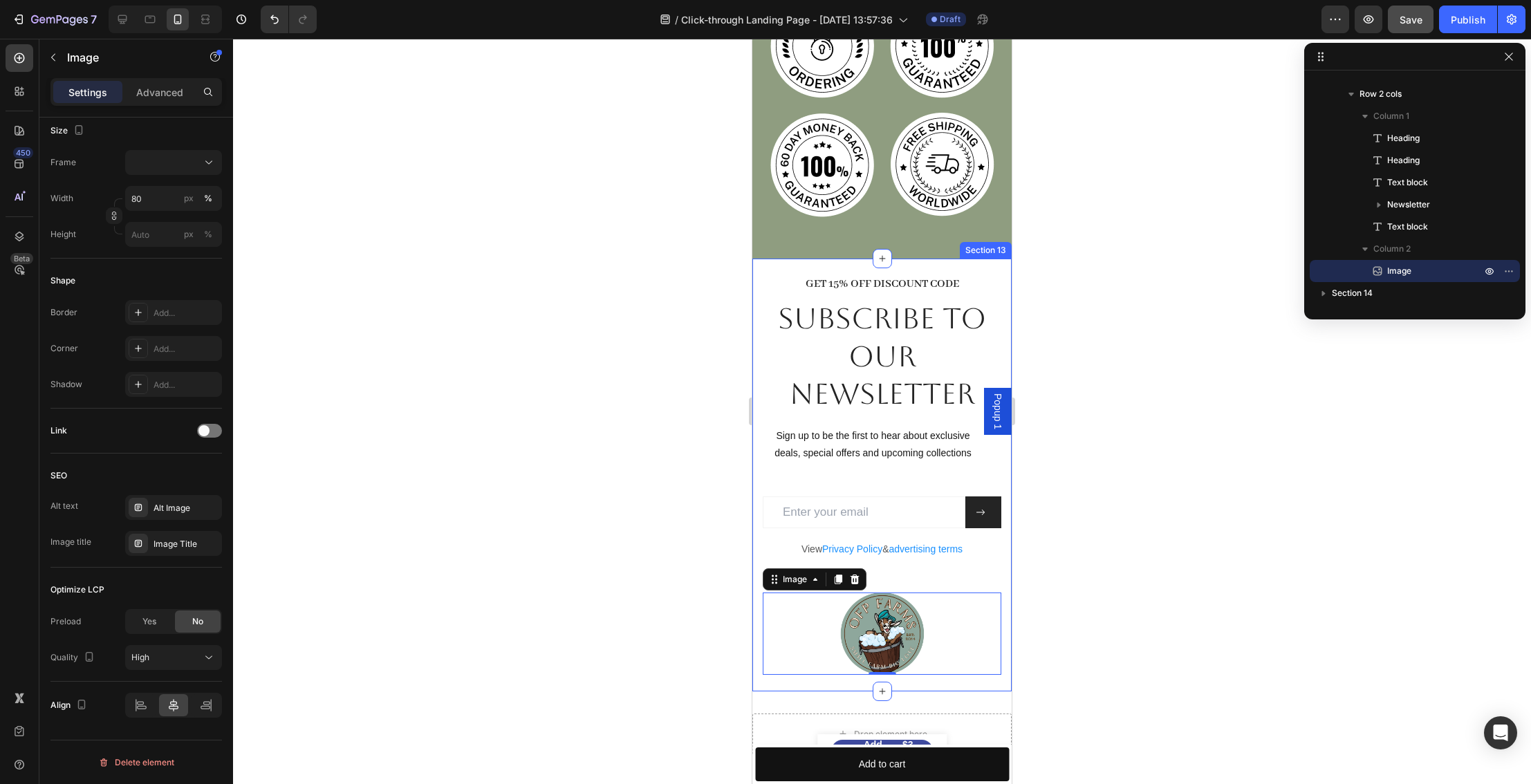
click at [1062, 612] on div at bounding box center [882, 412] width 1298 height 746
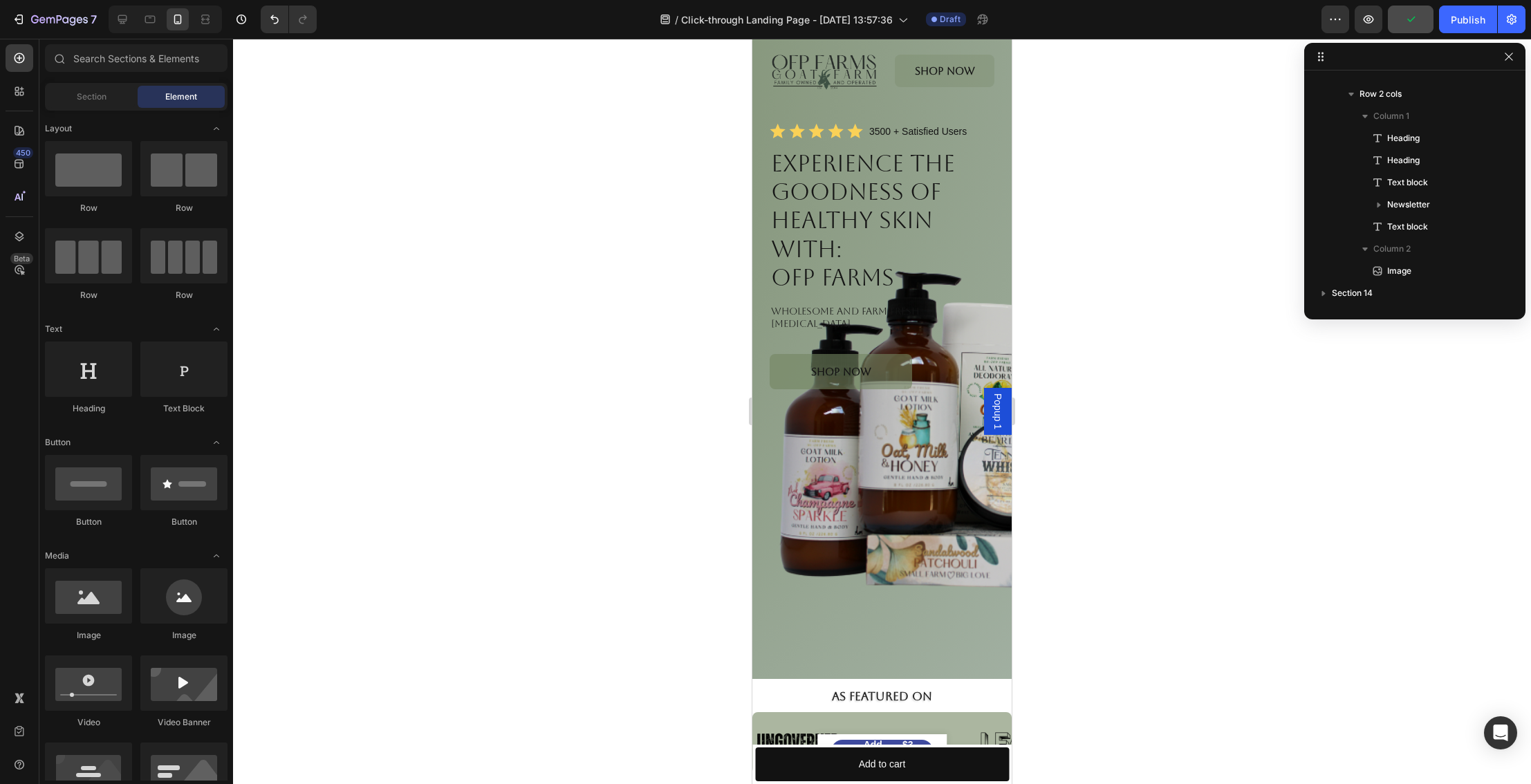
scroll to position [0, 0]
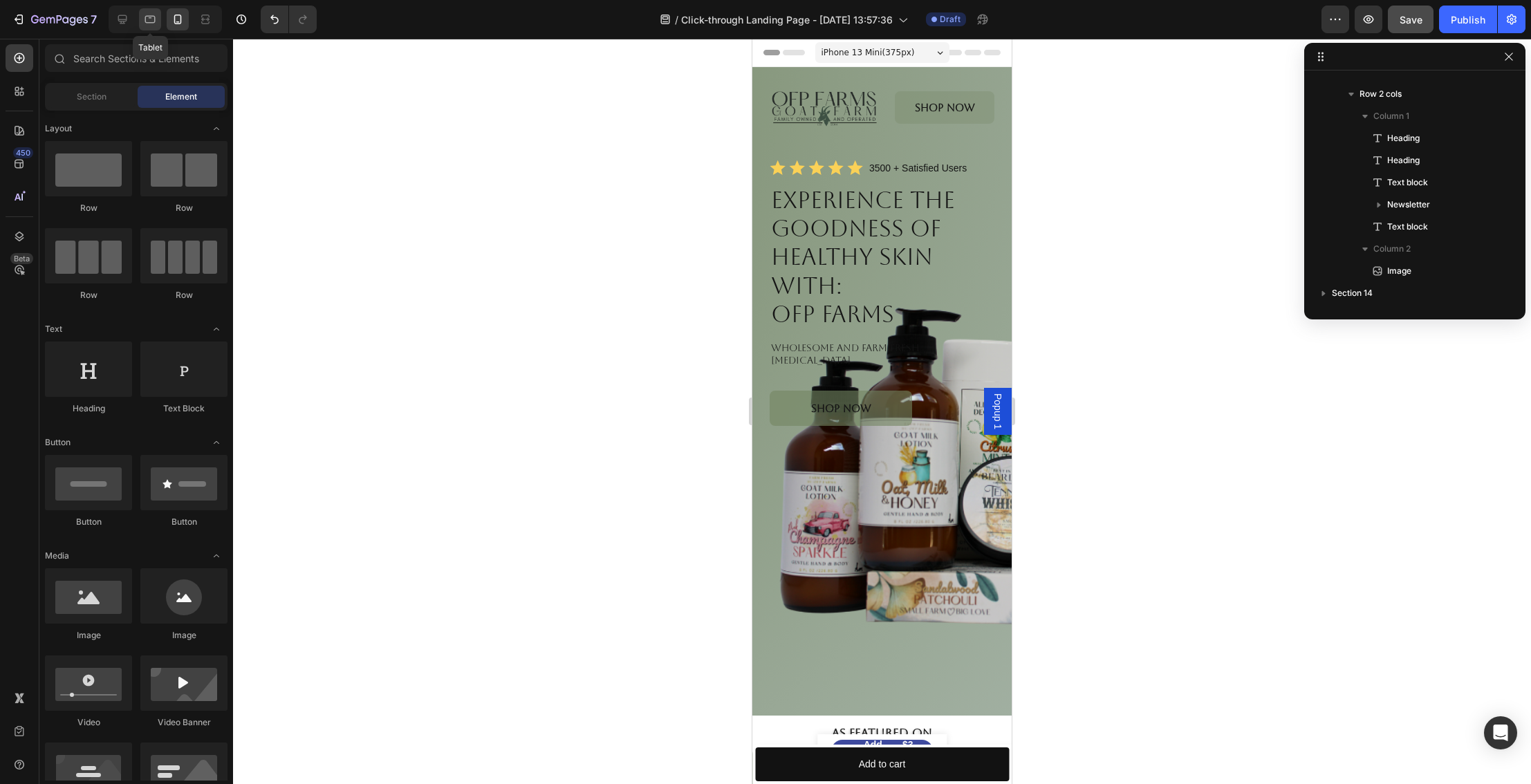
click at [148, 23] on icon at bounding box center [150, 20] width 10 height 8
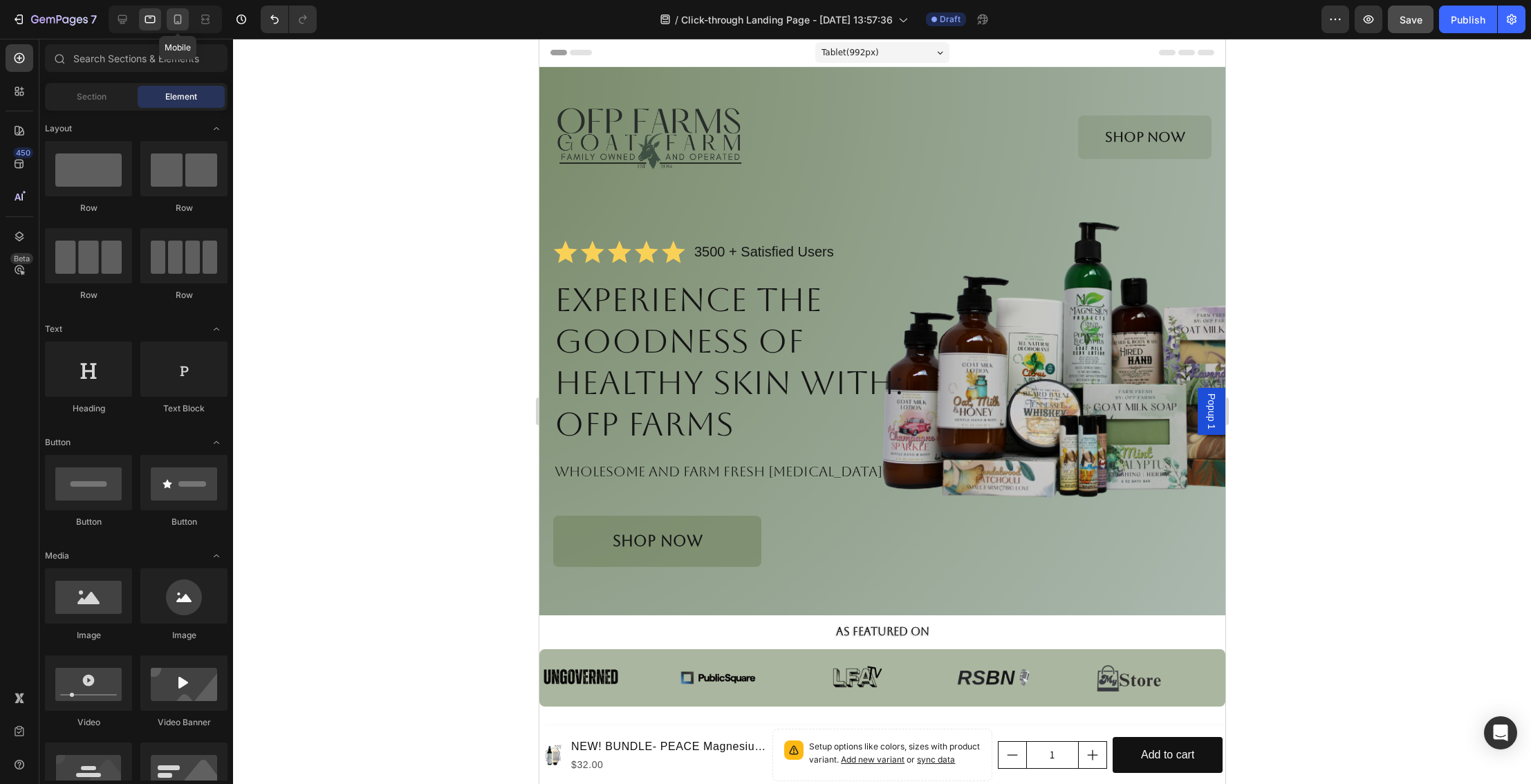
click at [174, 21] on icon at bounding box center [178, 19] width 8 height 10
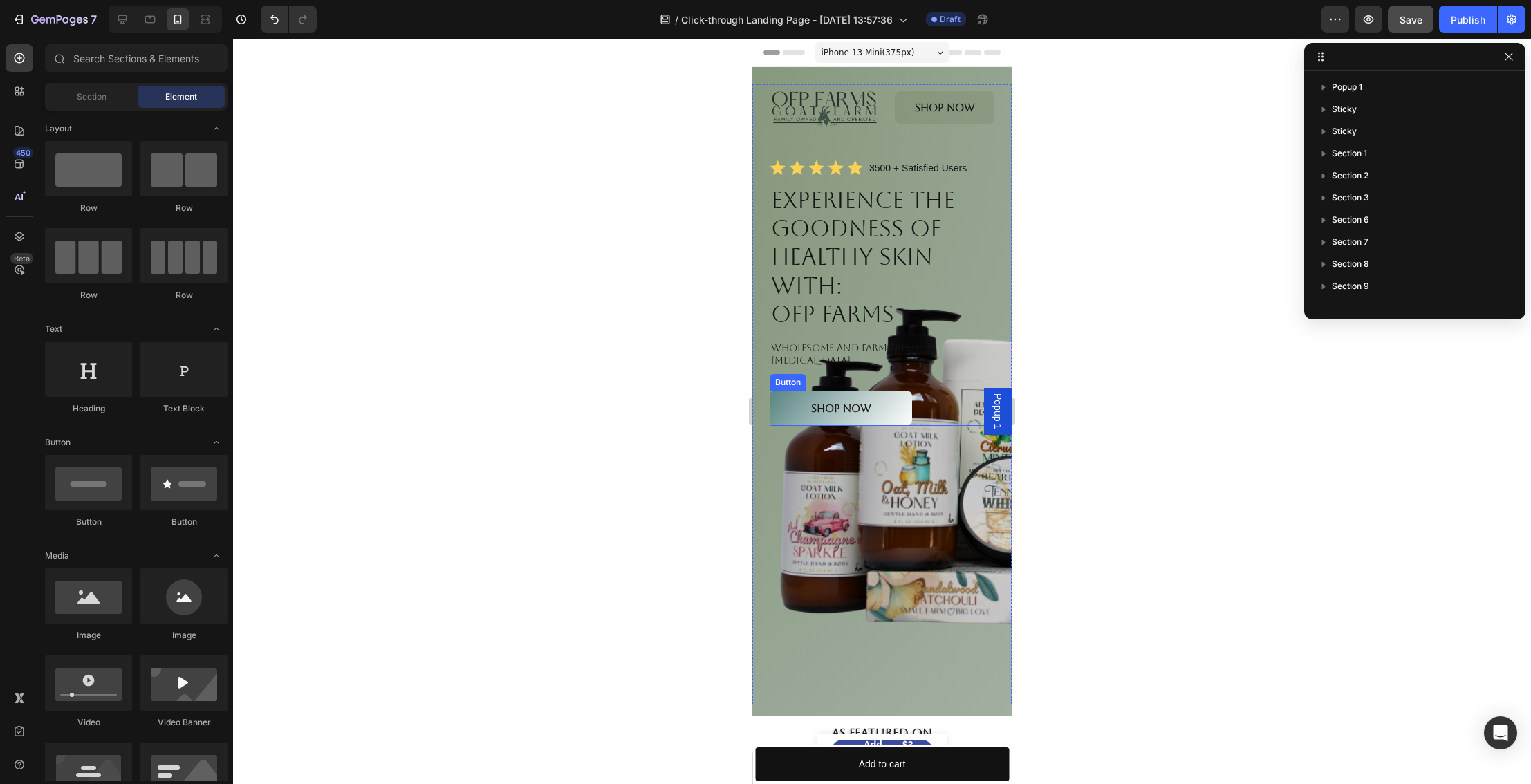
click at [796, 402] on link "Shop NOW" at bounding box center [841, 408] width 143 height 35
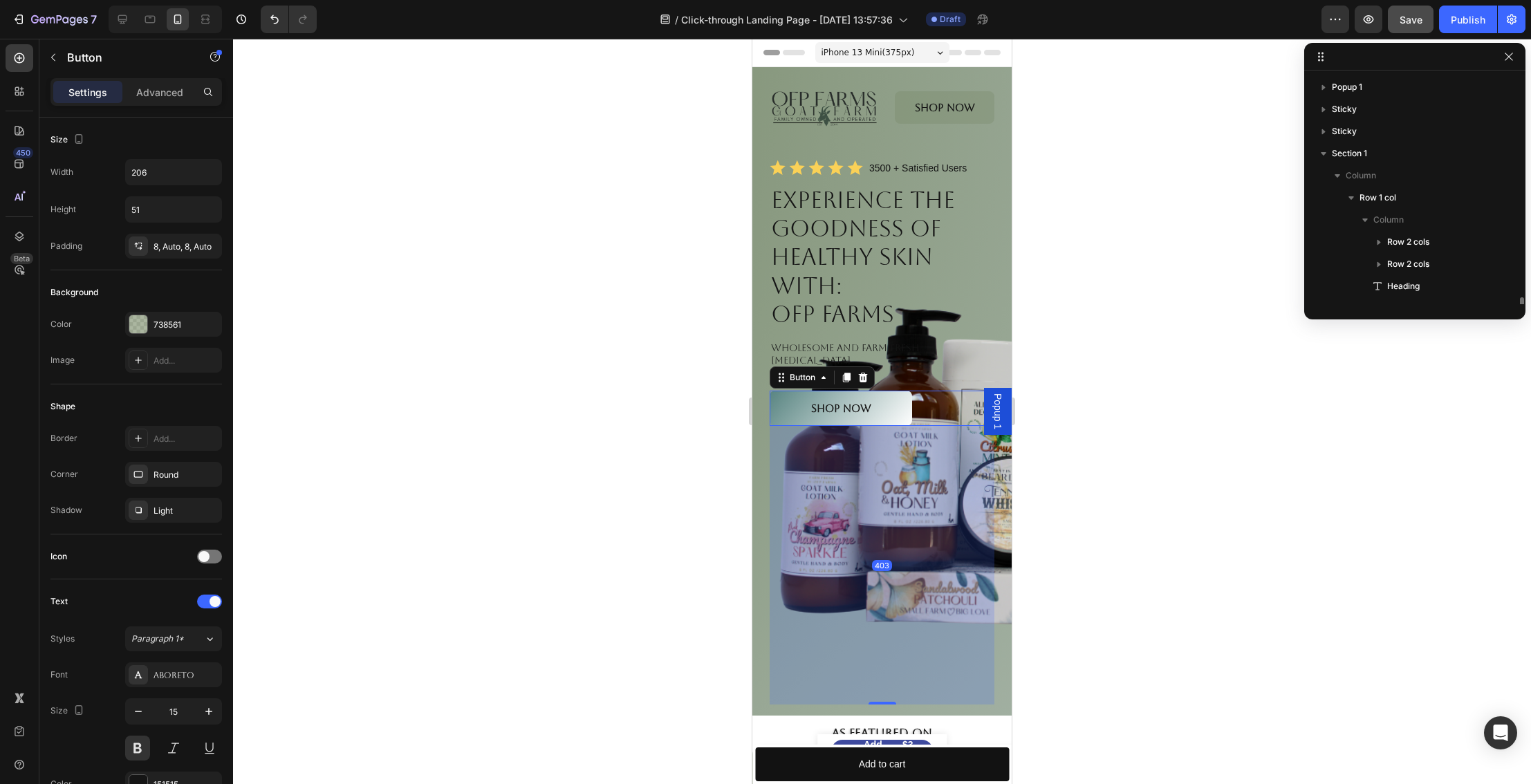
scroll to position [150, 0]
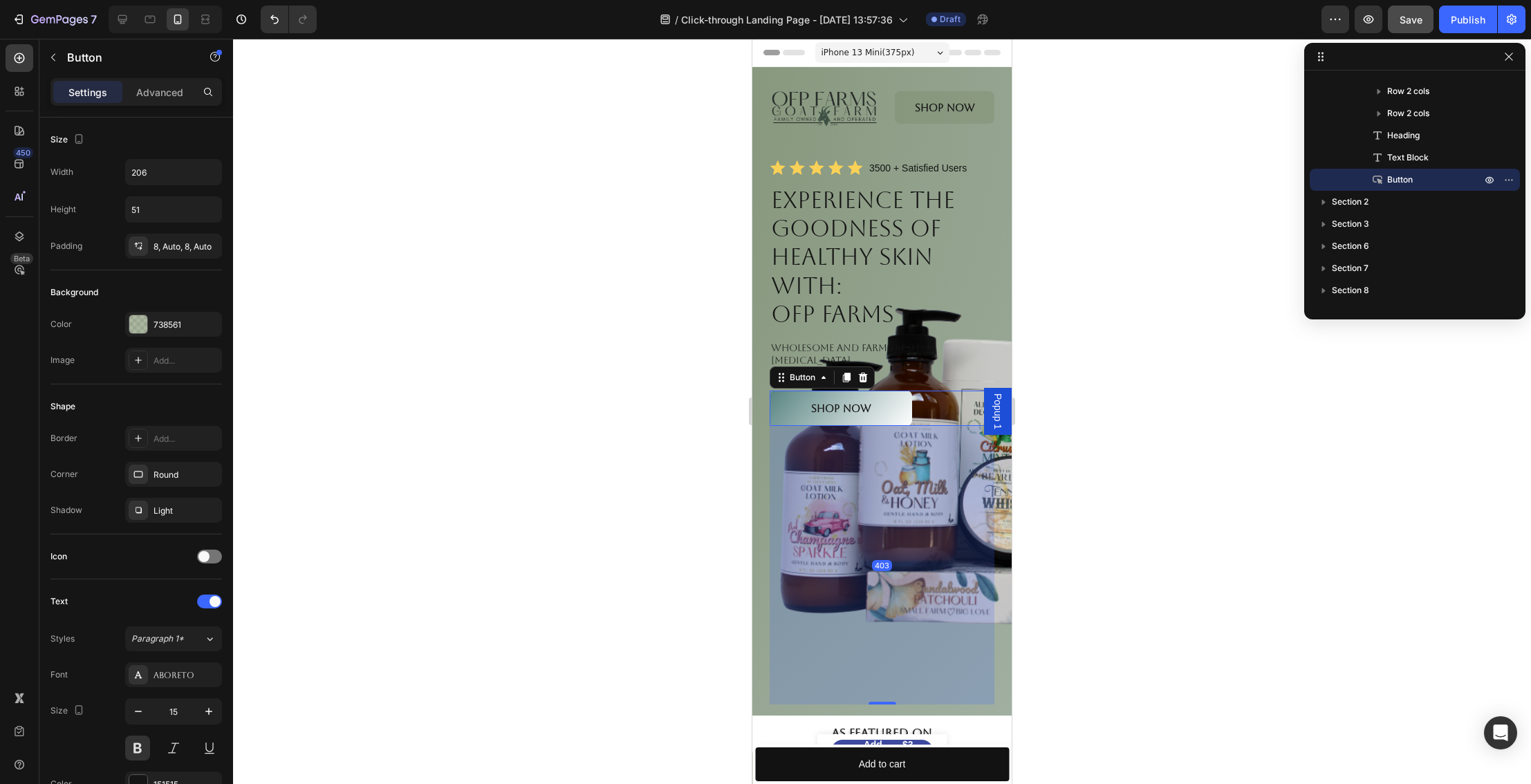
click at [796, 402] on link "Shop NOW" at bounding box center [841, 408] width 143 height 35
click at [1492, 180] on icon "button" at bounding box center [1490, 180] width 11 height 11
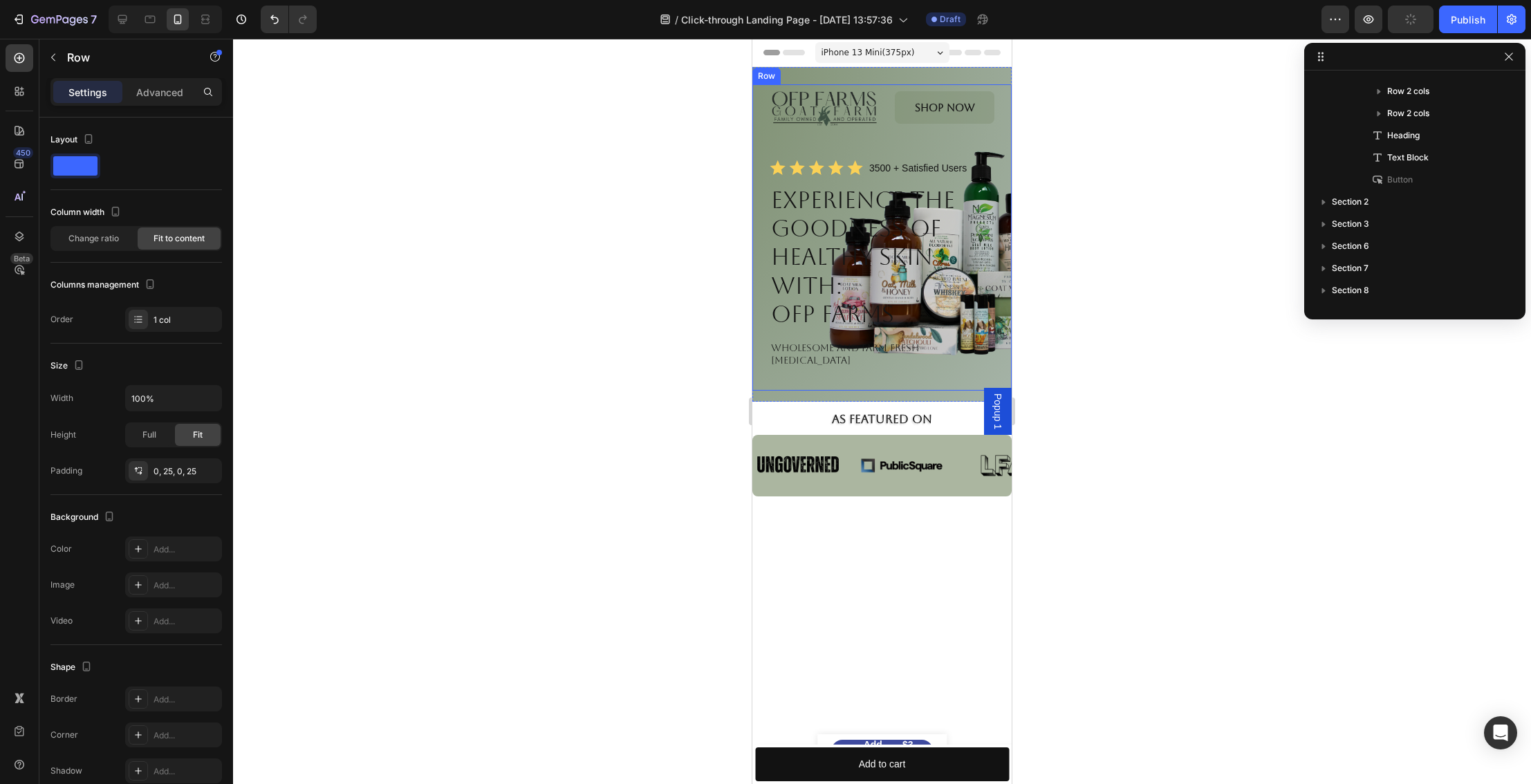
click at [999, 327] on div "Image Shop Now Button Row Icon Icon Icon Icon Icon Icon List 3500 + Satisfied U…" at bounding box center [882, 238] width 260 height 306
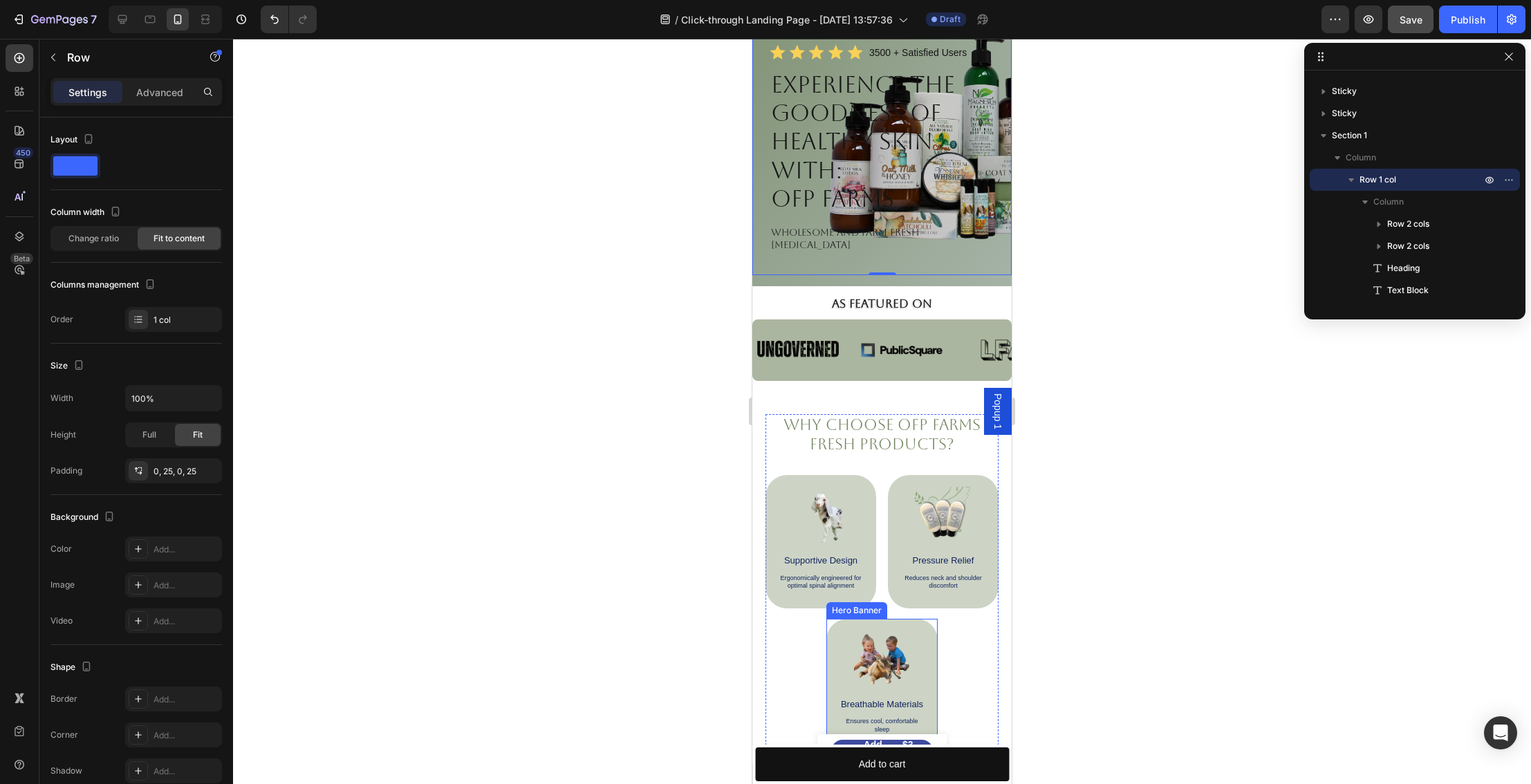
scroll to position [0, 0]
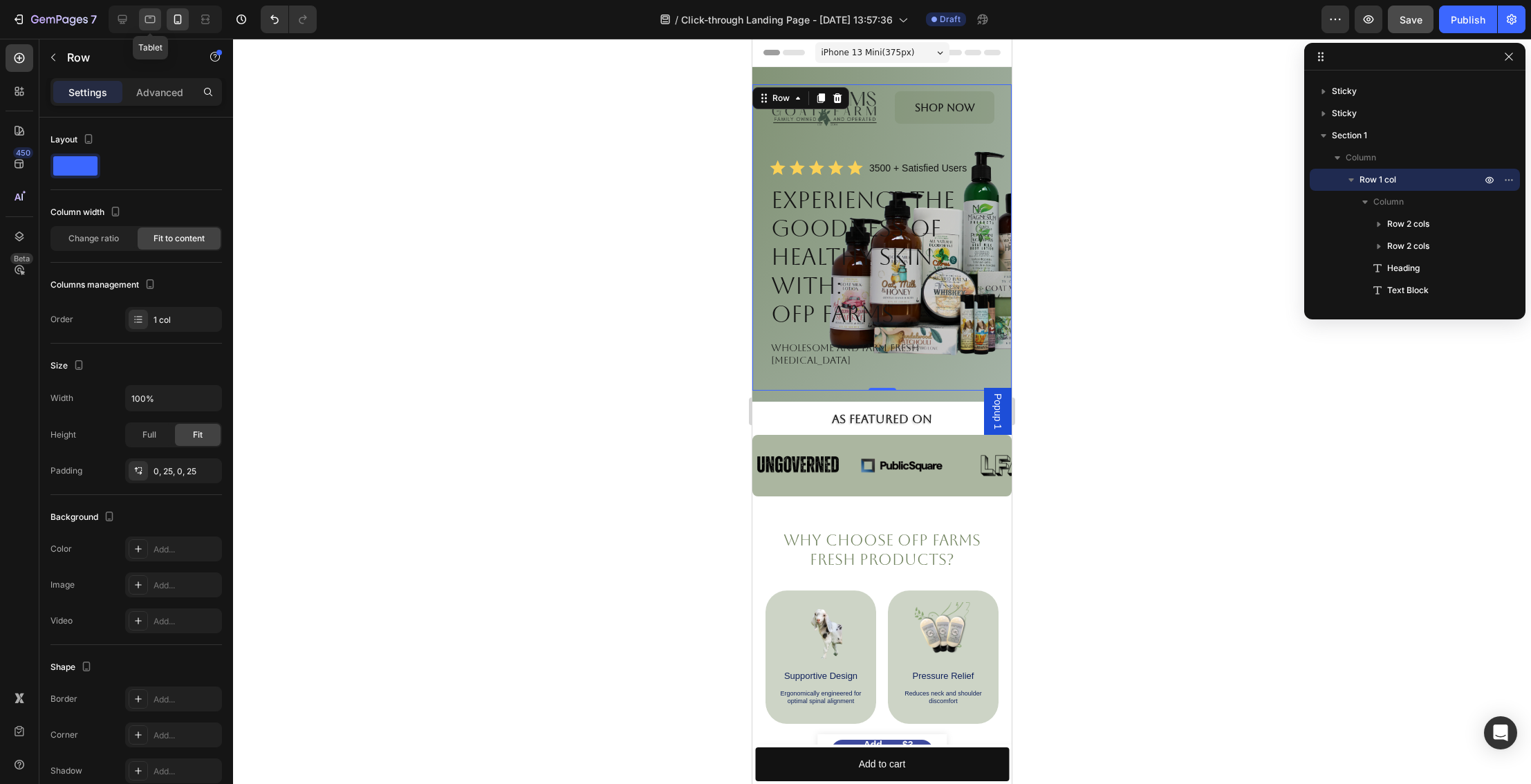
click at [155, 21] on icon at bounding box center [150, 20] width 10 height 8
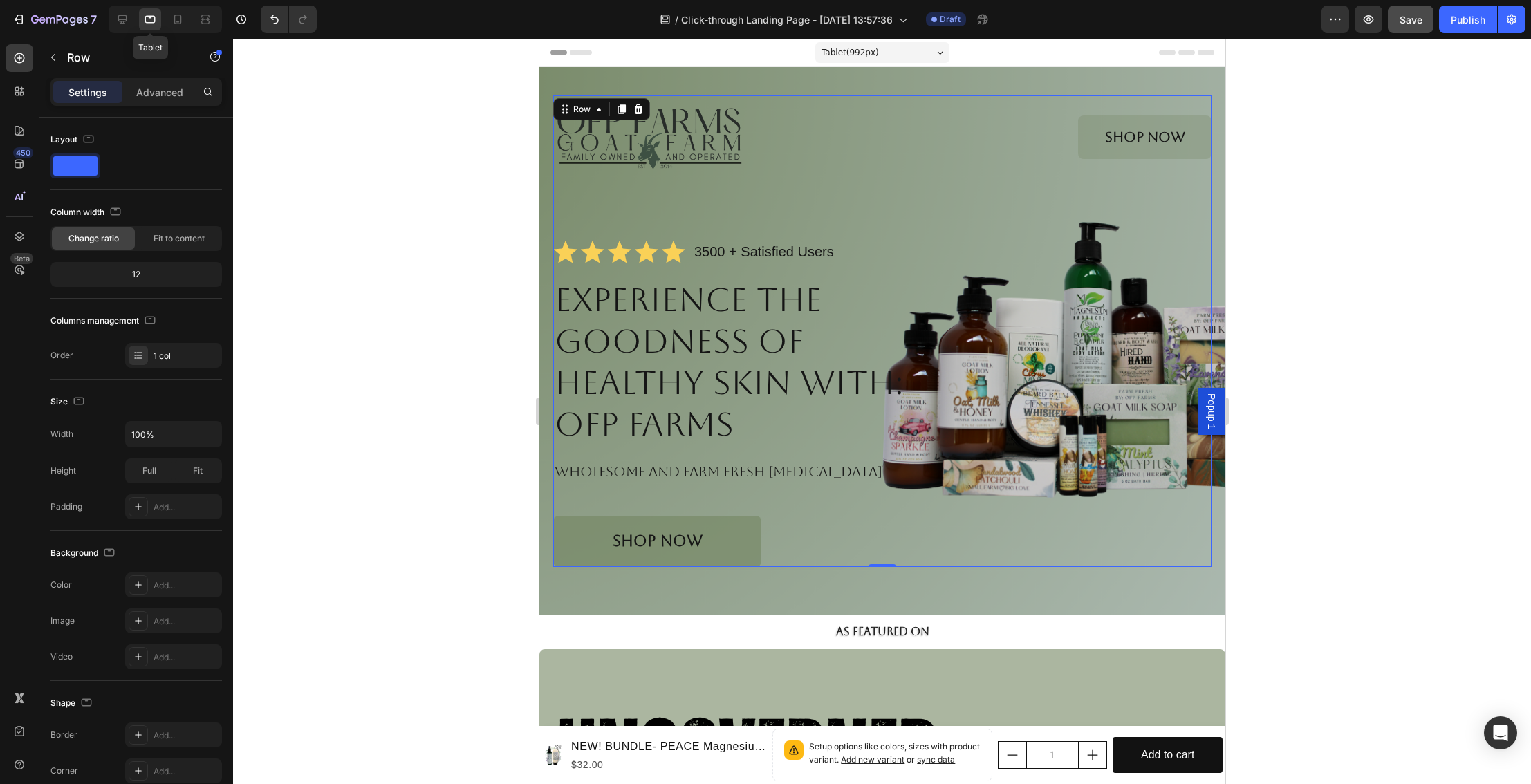
scroll to position [9, 0]
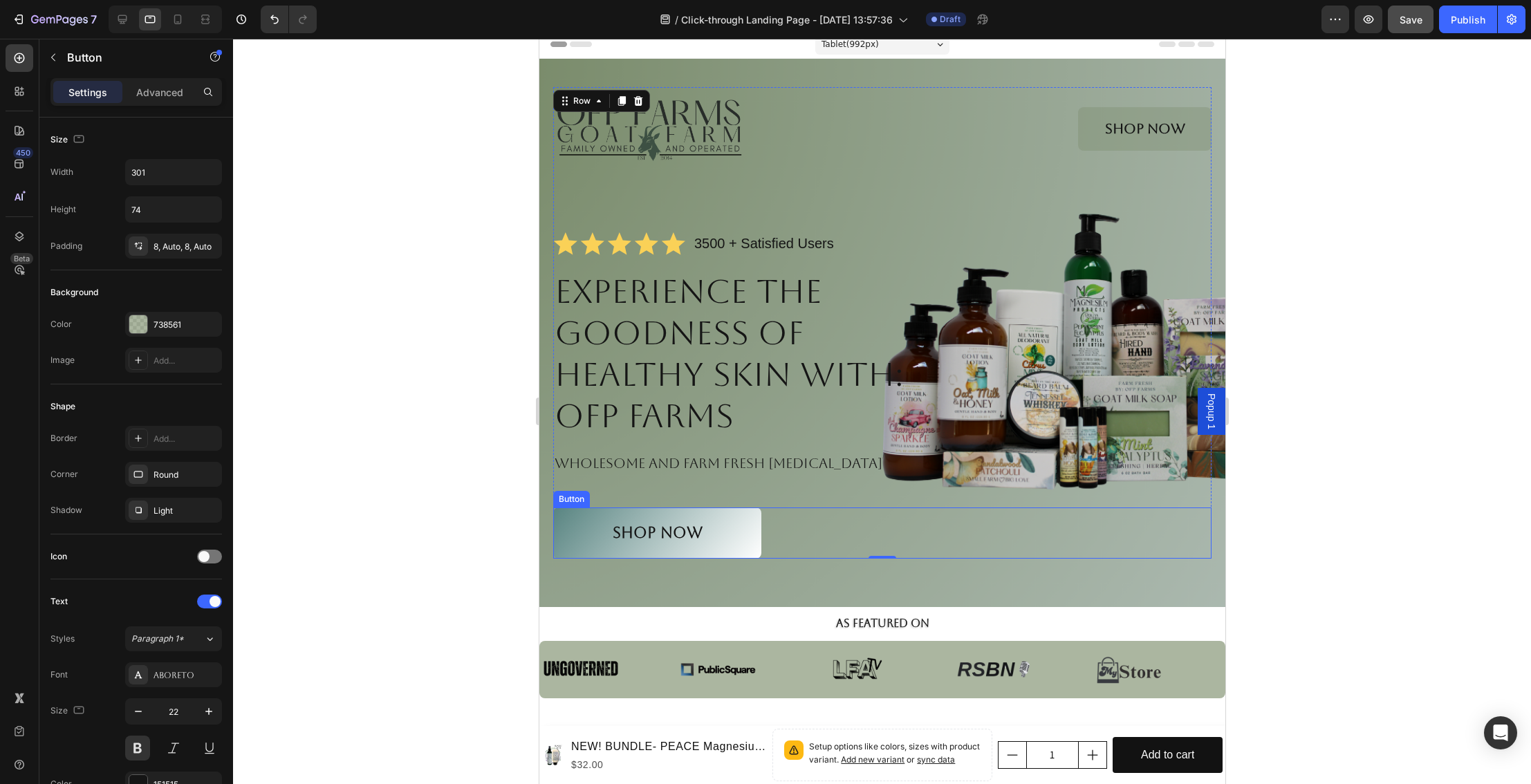
click at [737, 527] on link "Shop NOW" at bounding box center [657, 534] width 208 height 51
click at [746, 536] on link "Shop NOW" at bounding box center [657, 534] width 208 height 51
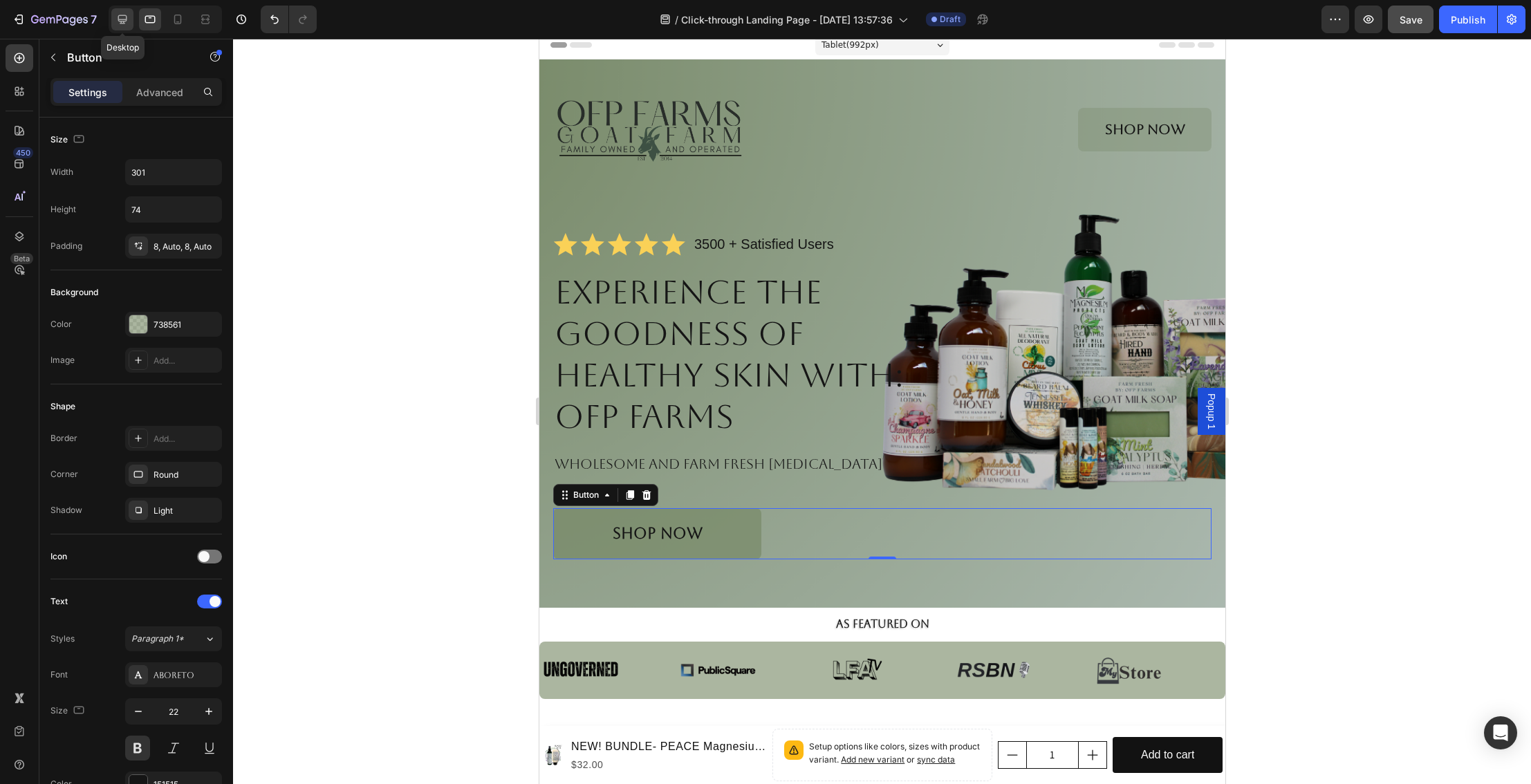
click at [126, 19] on icon at bounding box center [122, 19] width 9 height 9
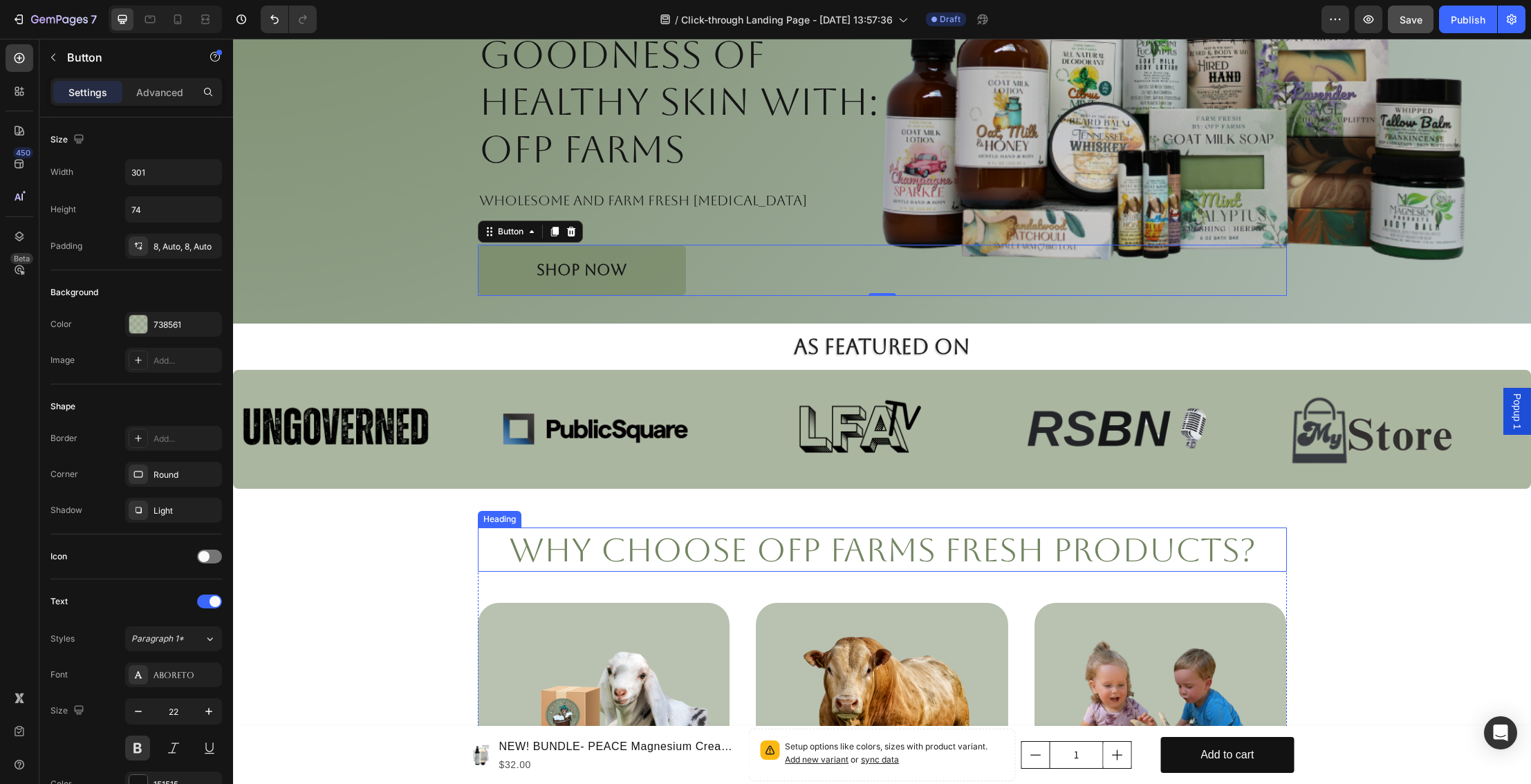
scroll to position [282, 0]
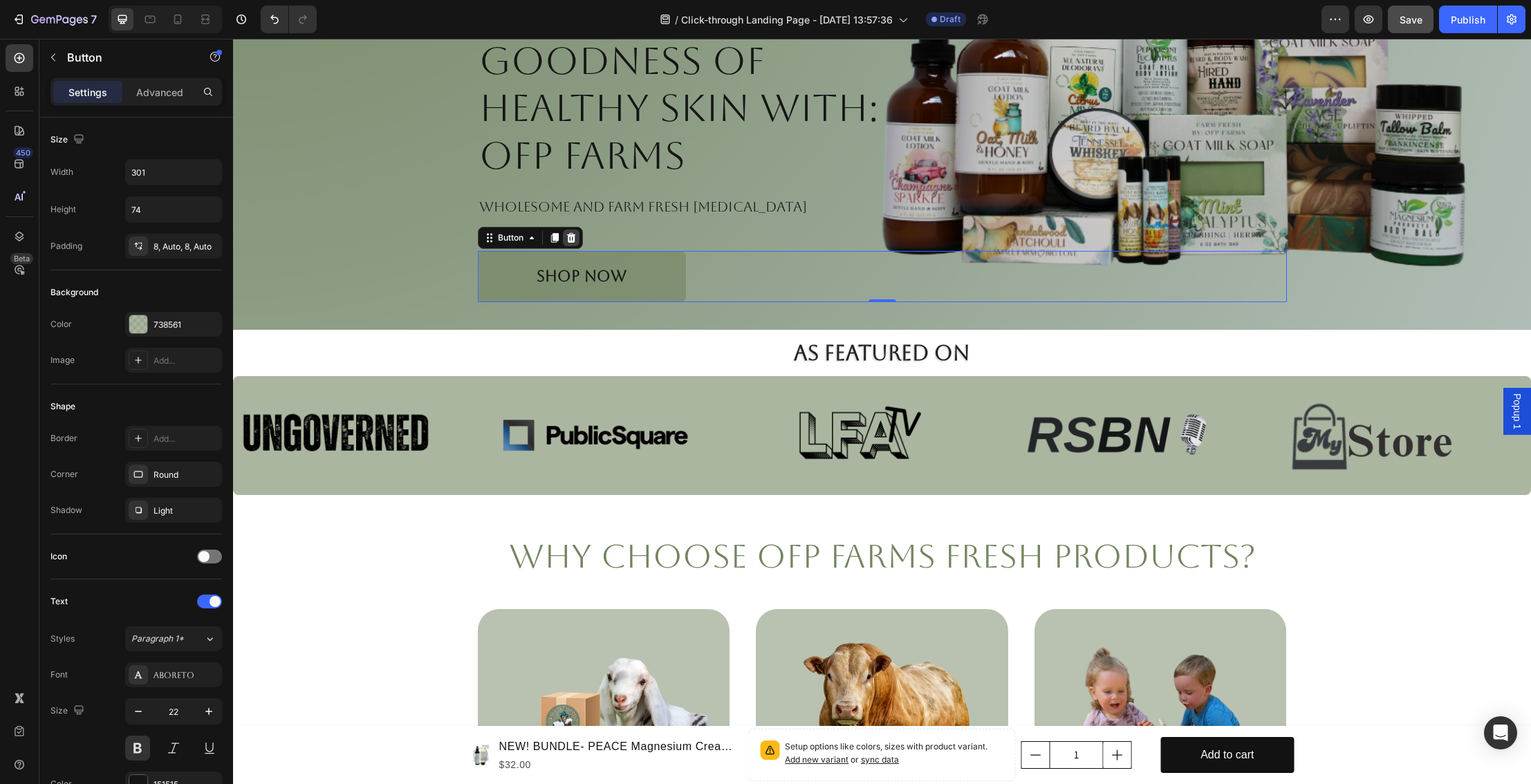
click at [572, 237] on icon at bounding box center [572, 238] width 11 height 11
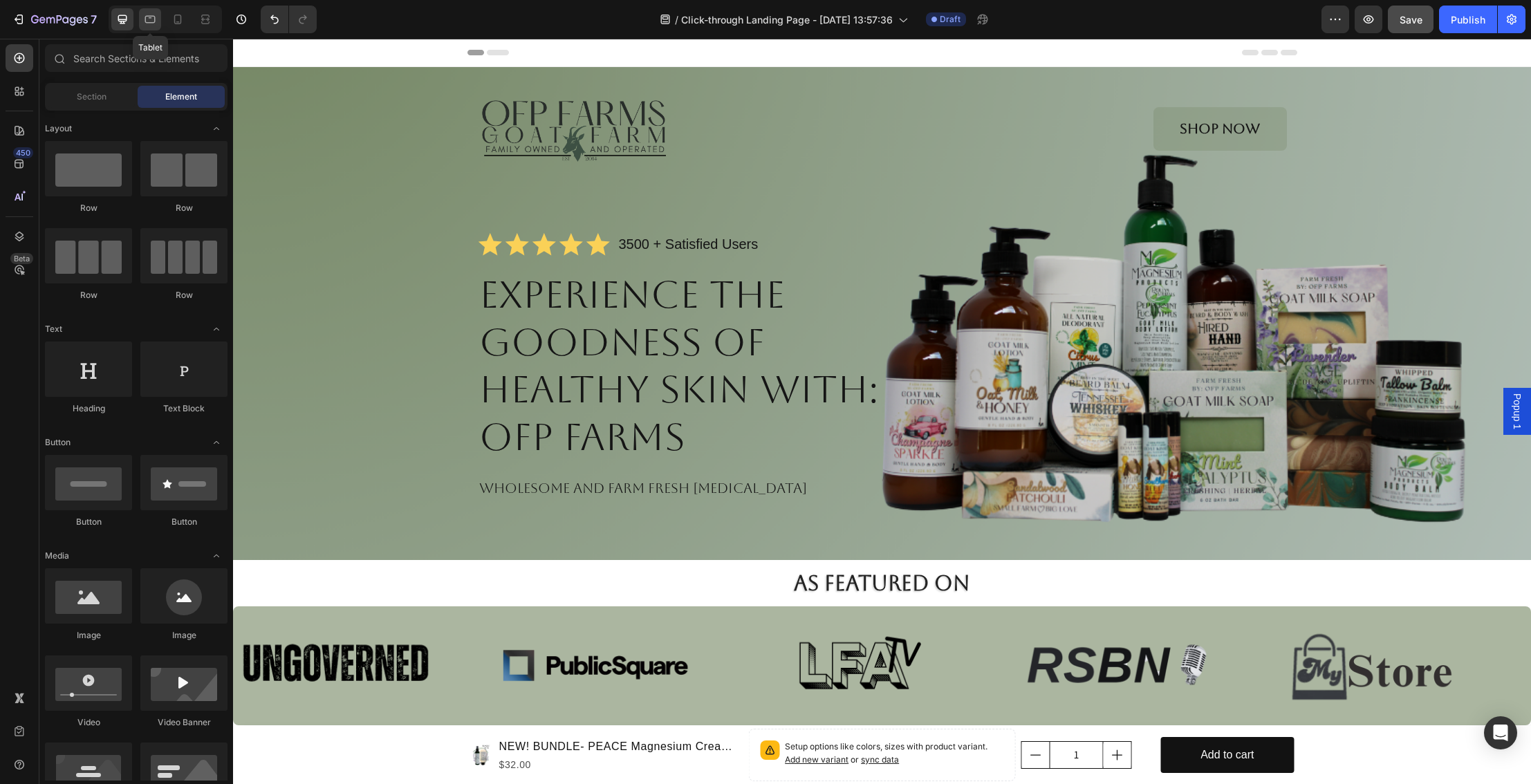
click at [153, 22] on icon at bounding box center [149, 19] width 14 height 14
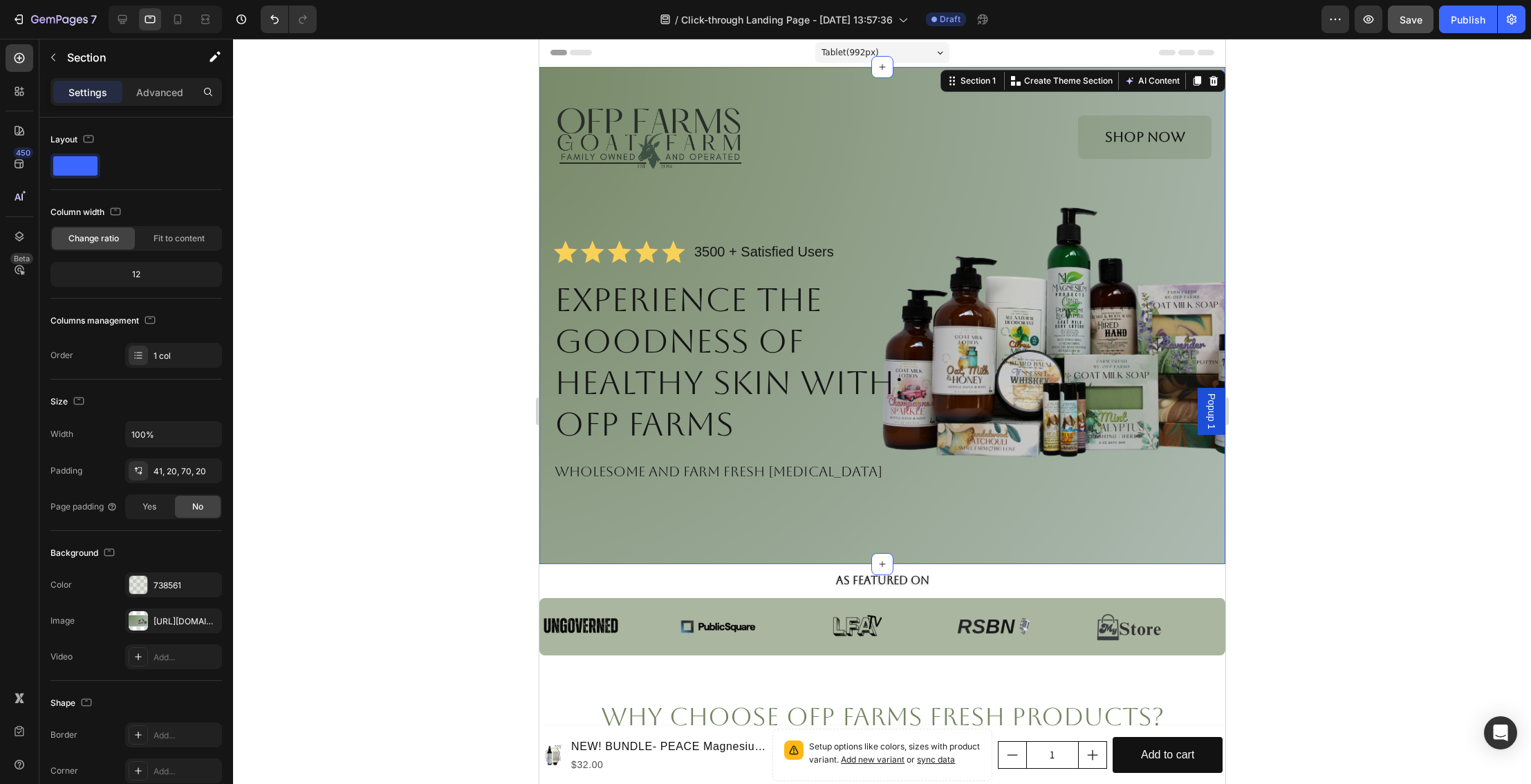
click at [822, 535] on div "Image Shop Now Button Row Icon Icon Icon Icon Icon Icon List 3500 + Satisfied U…" at bounding box center [881, 316] width 686 height 498
click at [813, 525] on div "Image Shop Now Button Row Icon Icon Icon Icon Icon Icon List 3500 + Satisfied U…" at bounding box center [881, 316] width 686 height 498
click at [179, 22] on icon at bounding box center [178, 19] width 14 height 14
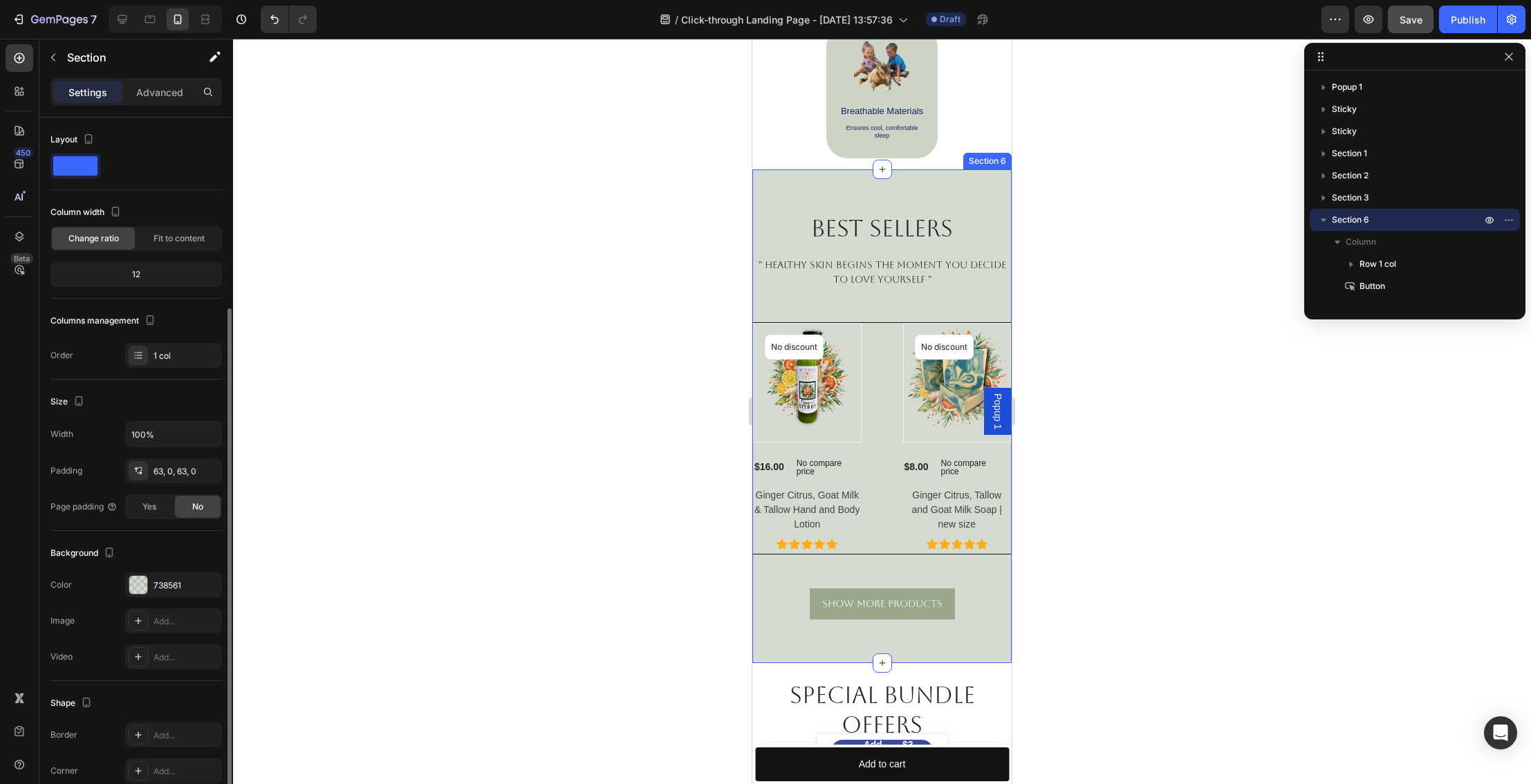
scroll to position [102, 0]
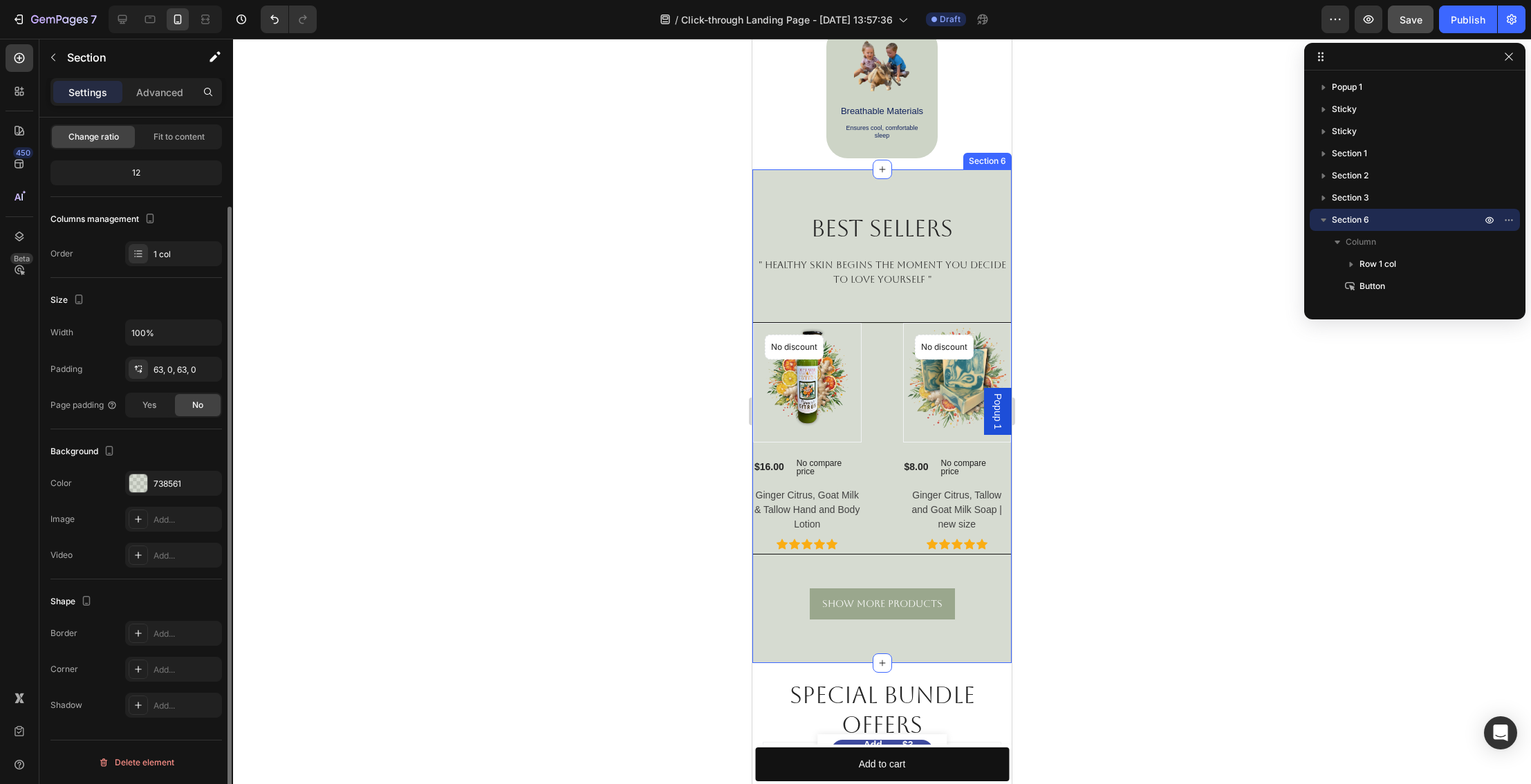
click at [875, 200] on div "Best Sellers Heading " HEALTHY SKIN BEGINS the moment you decide to LOVE yourse…" at bounding box center [882, 416] width 260 height 493
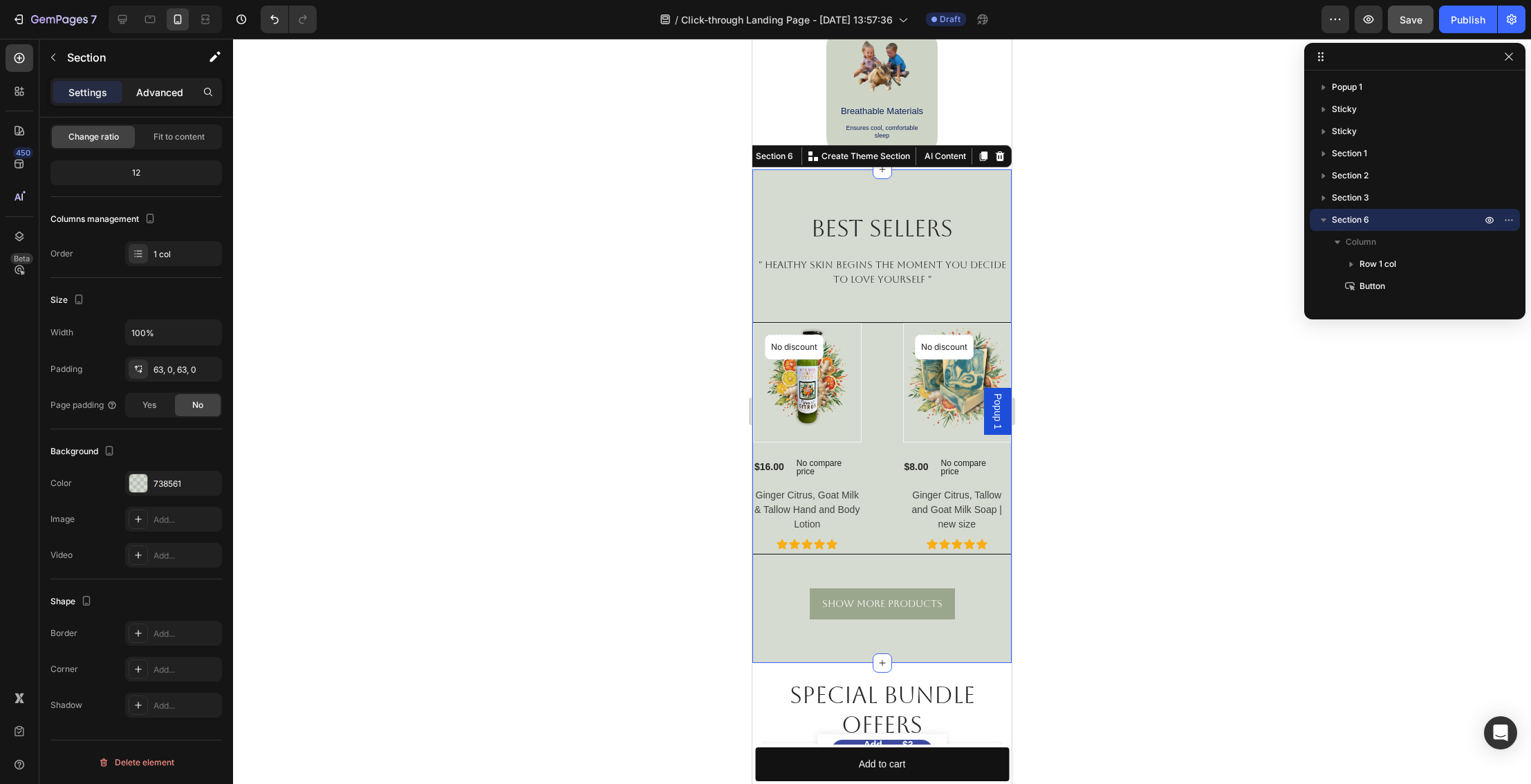
click at [165, 90] on p "Advanced" at bounding box center [159, 91] width 47 height 14
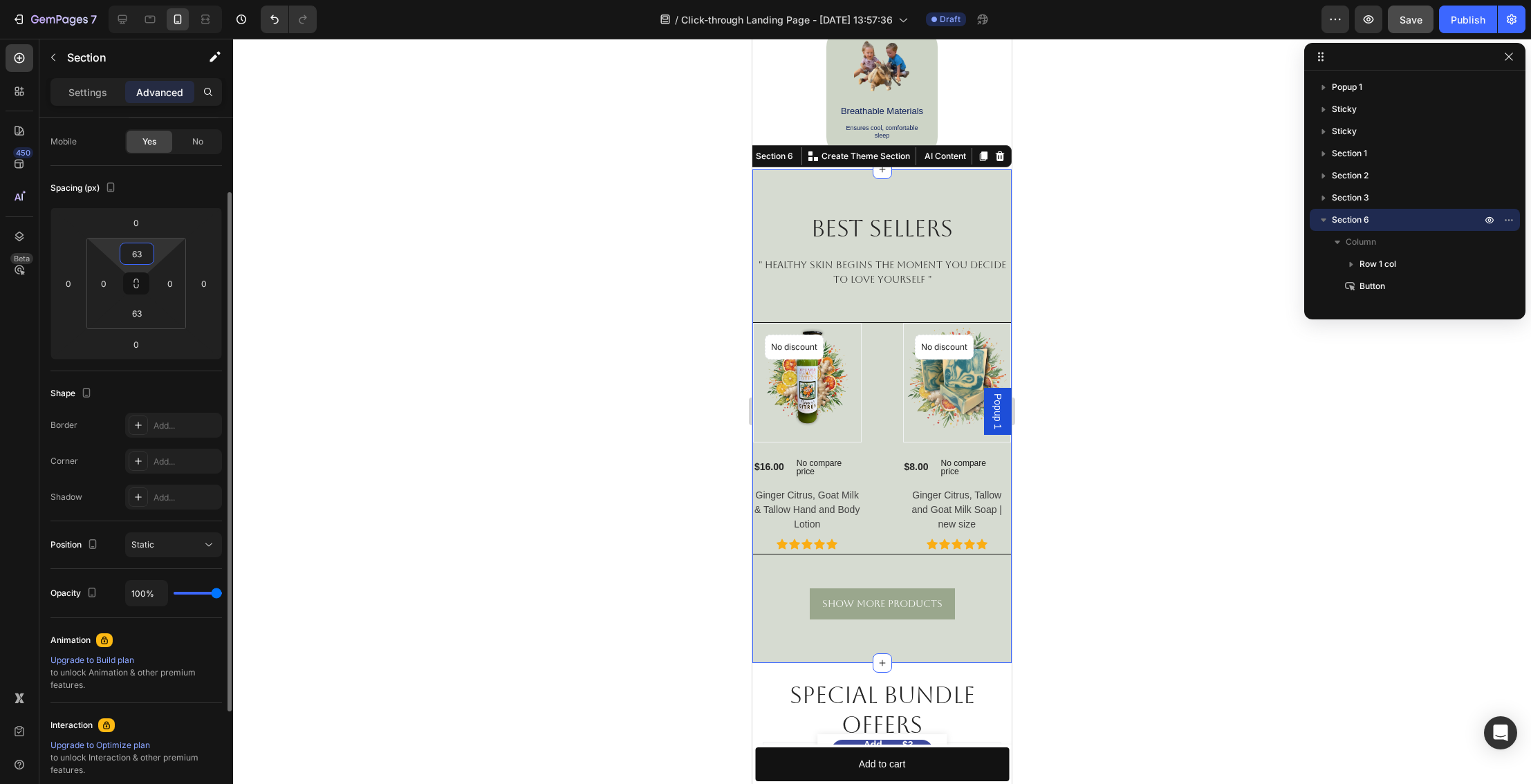
click at [140, 252] on input "63" at bounding box center [136, 254] width 28 height 21
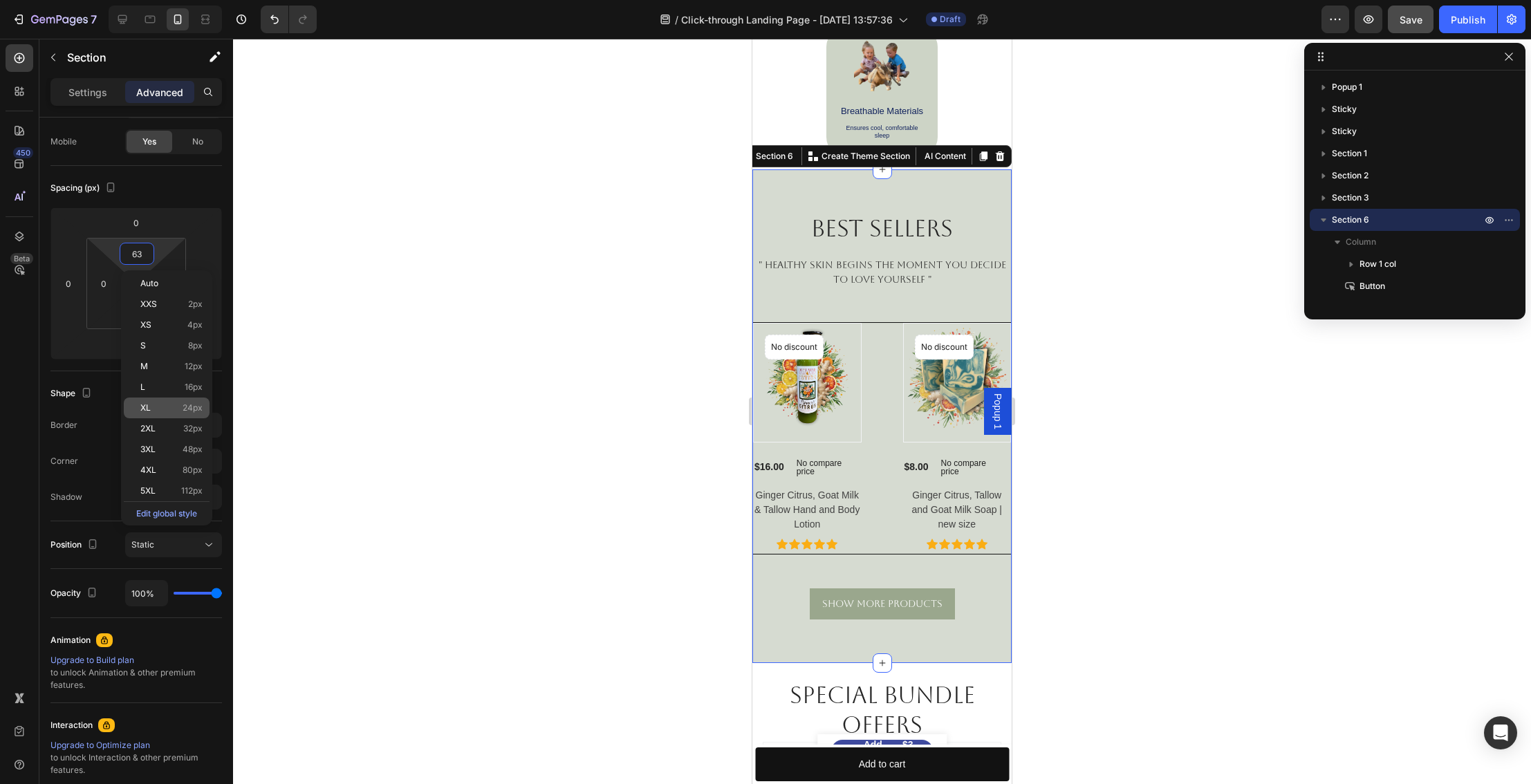
click at [181, 406] on p "XL 24px" at bounding box center [171, 408] width 62 height 10
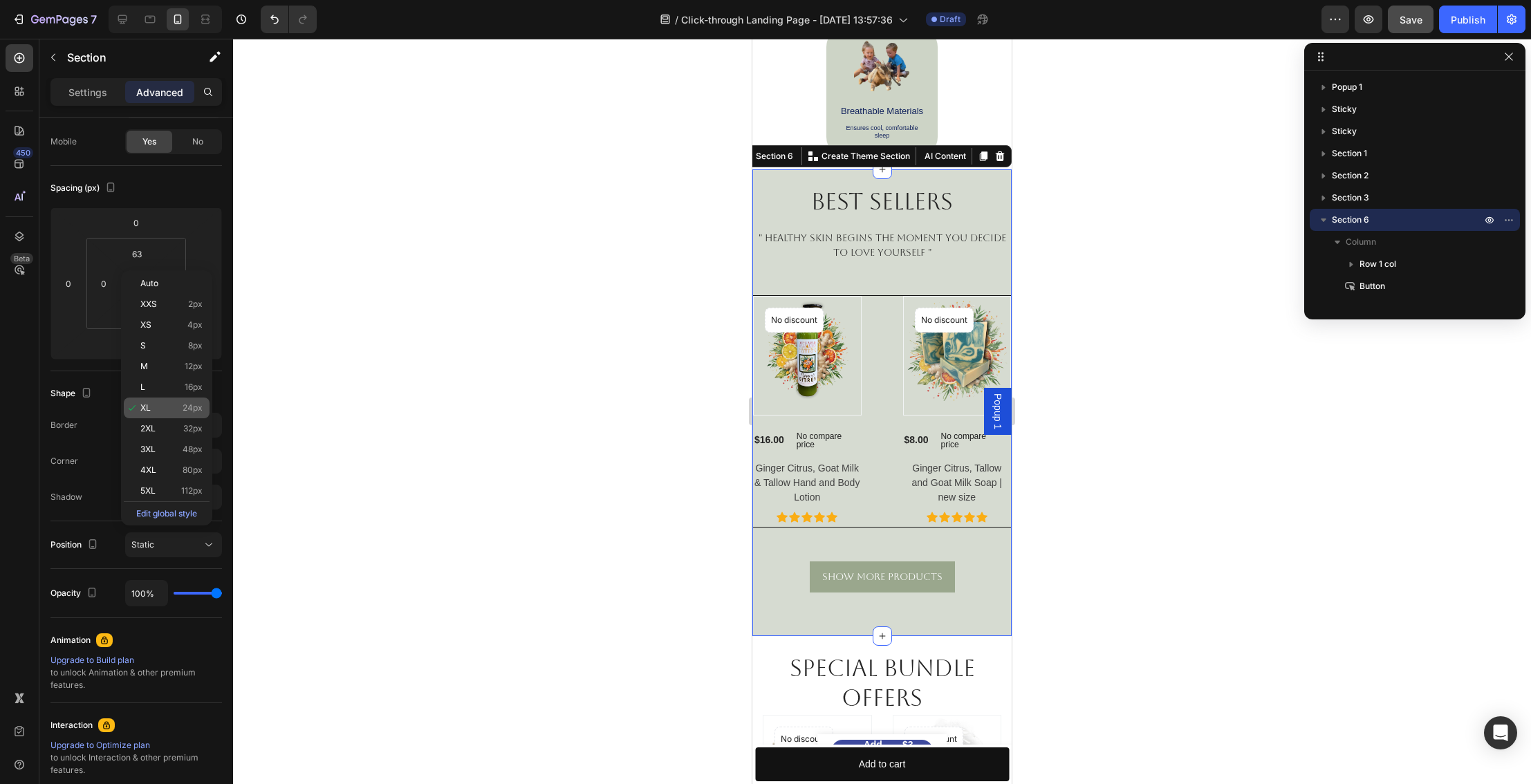
type input "24"
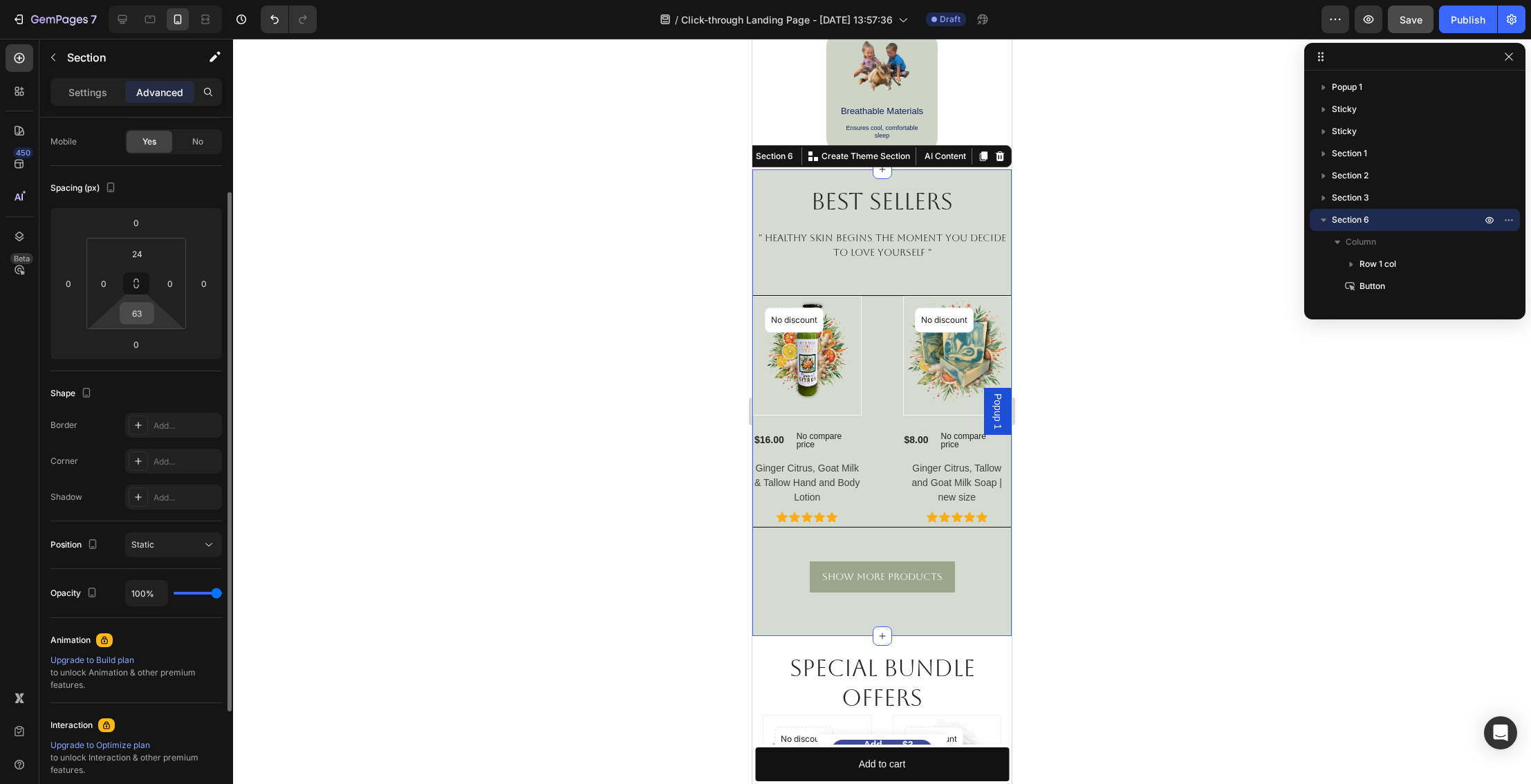
click at [140, 316] on input "63" at bounding box center [136, 313] width 28 height 21
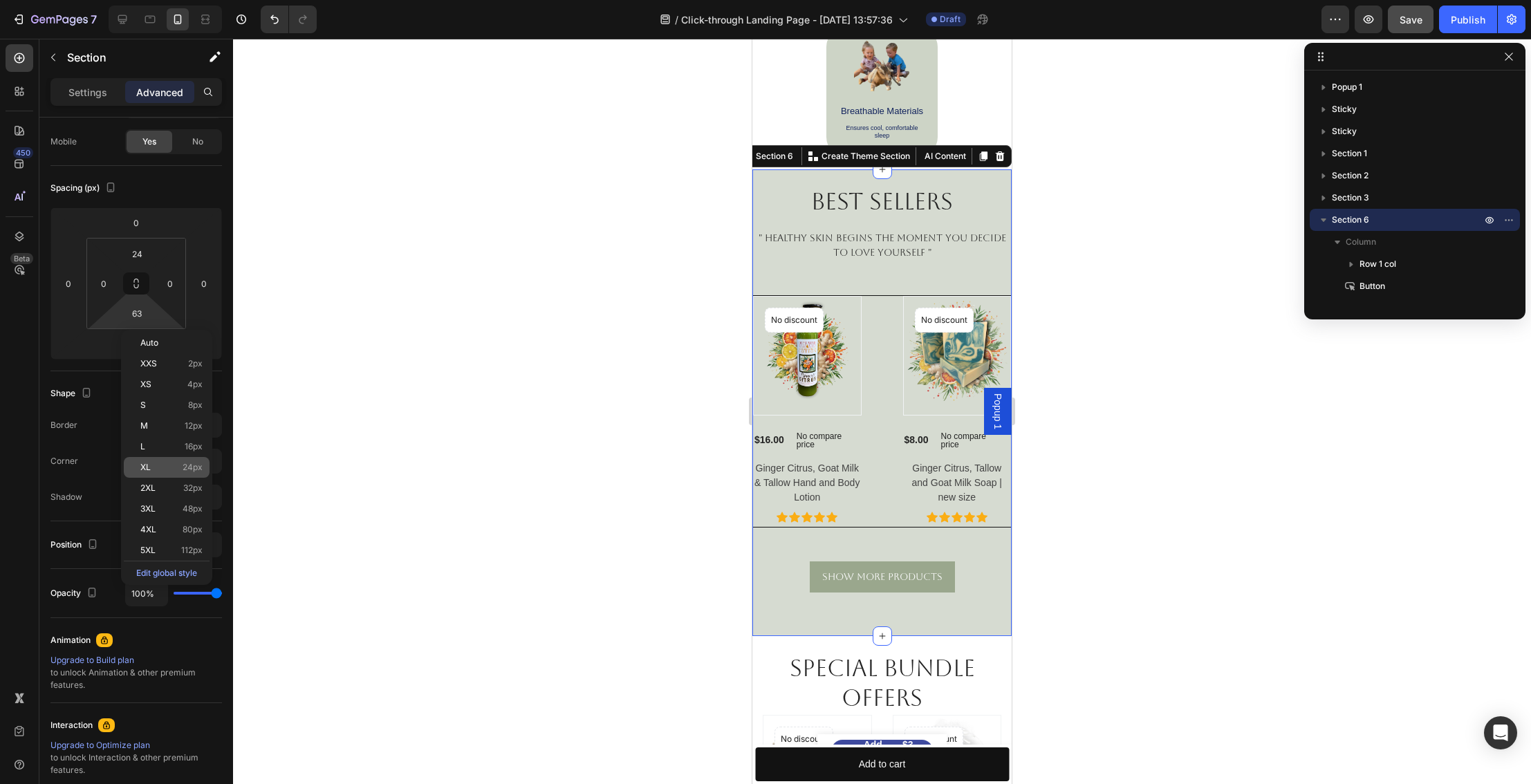
click at [184, 465] on span "24px" at bounding box center [192, 467] width 20 height 10
type input "24"
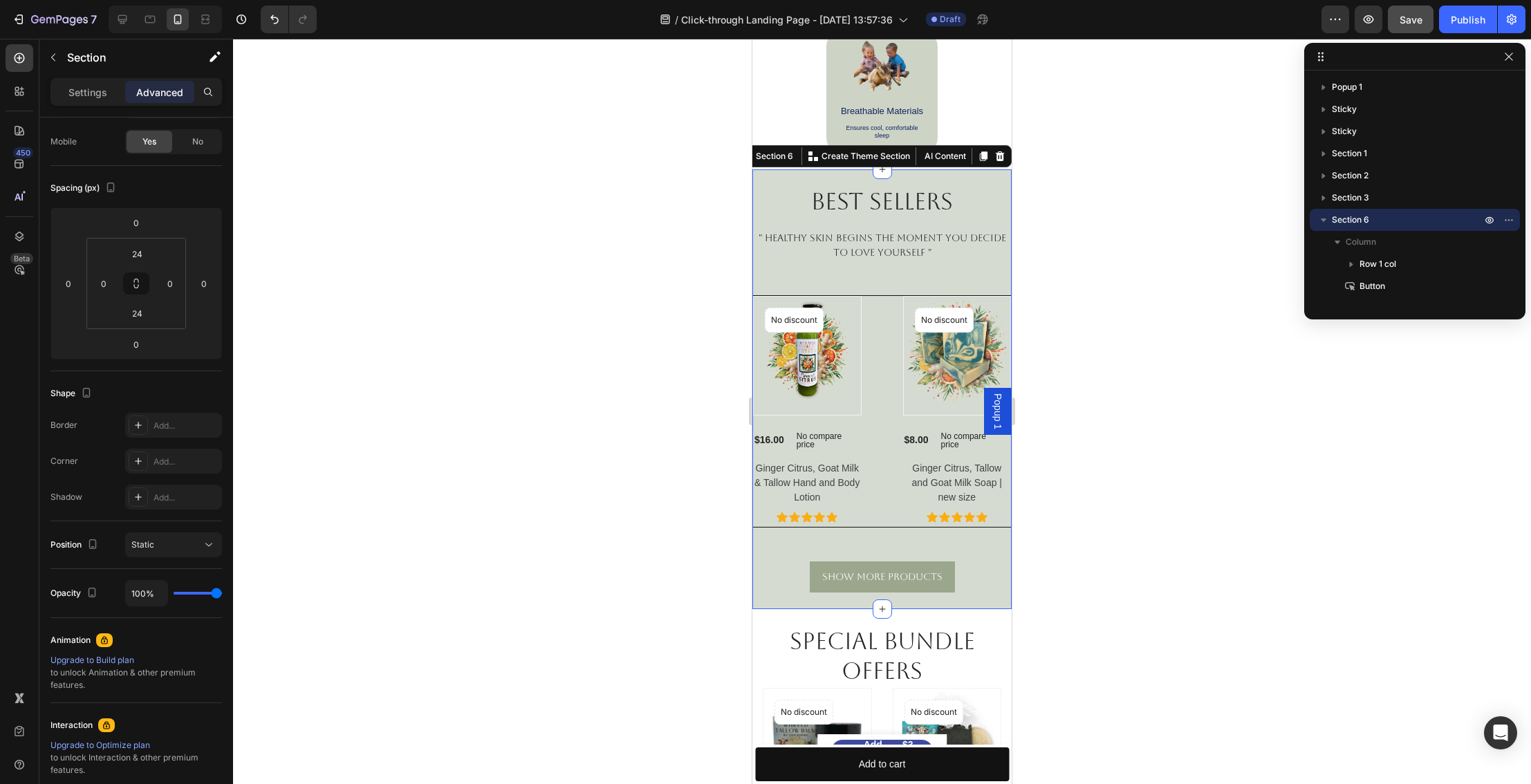
click at [1057, 529] on div at bounding box center [882, 412] width 1298 height 746
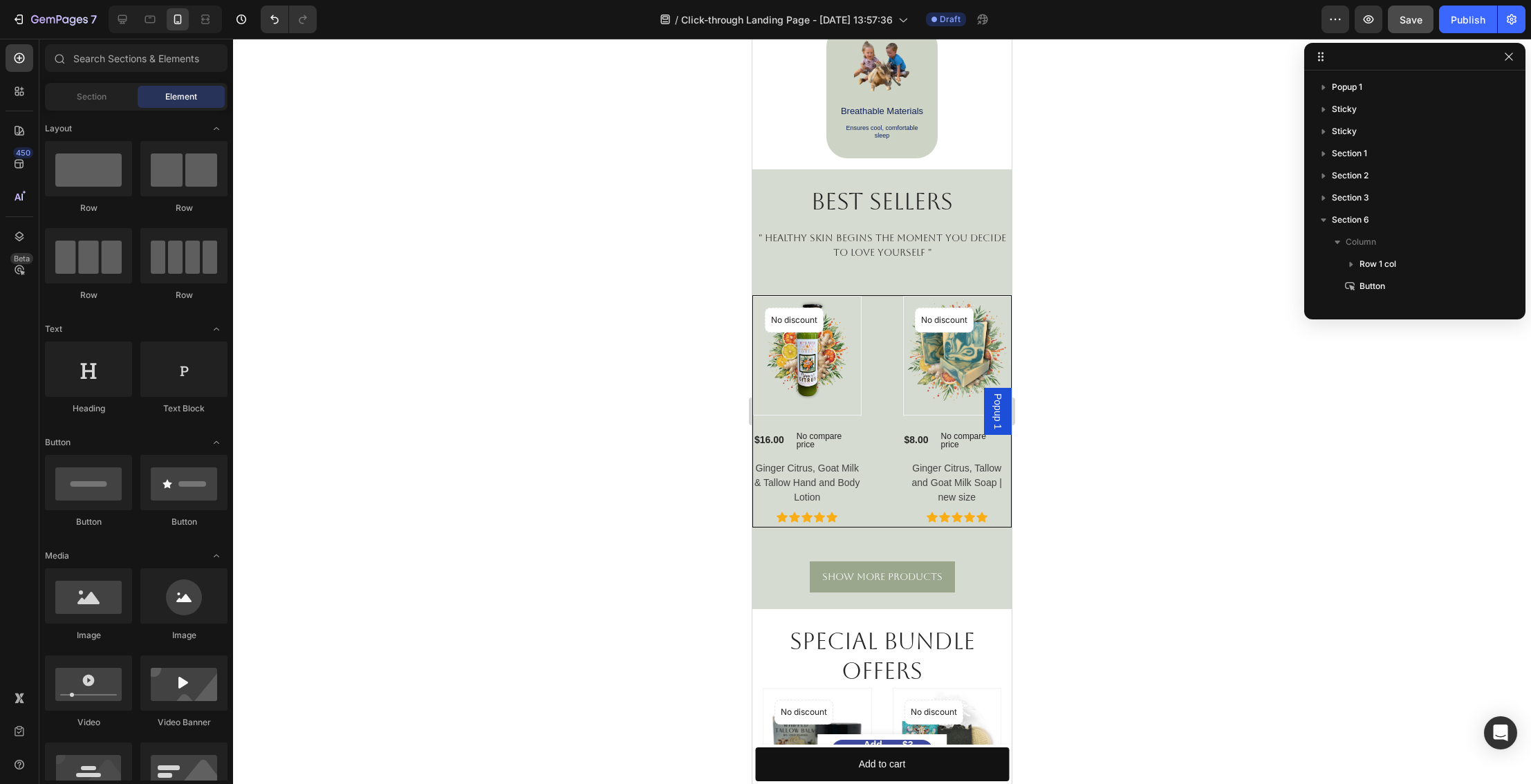
click at [1070, 522] on div at bounding box center [882, 412] width 1298 height 746
click at [1049, 531] on div at bounding box center [882, 412] width 1298 height 746
click at [907, 570] on div "Show More Products" at bounding box center [882, 577] width 120 height 14
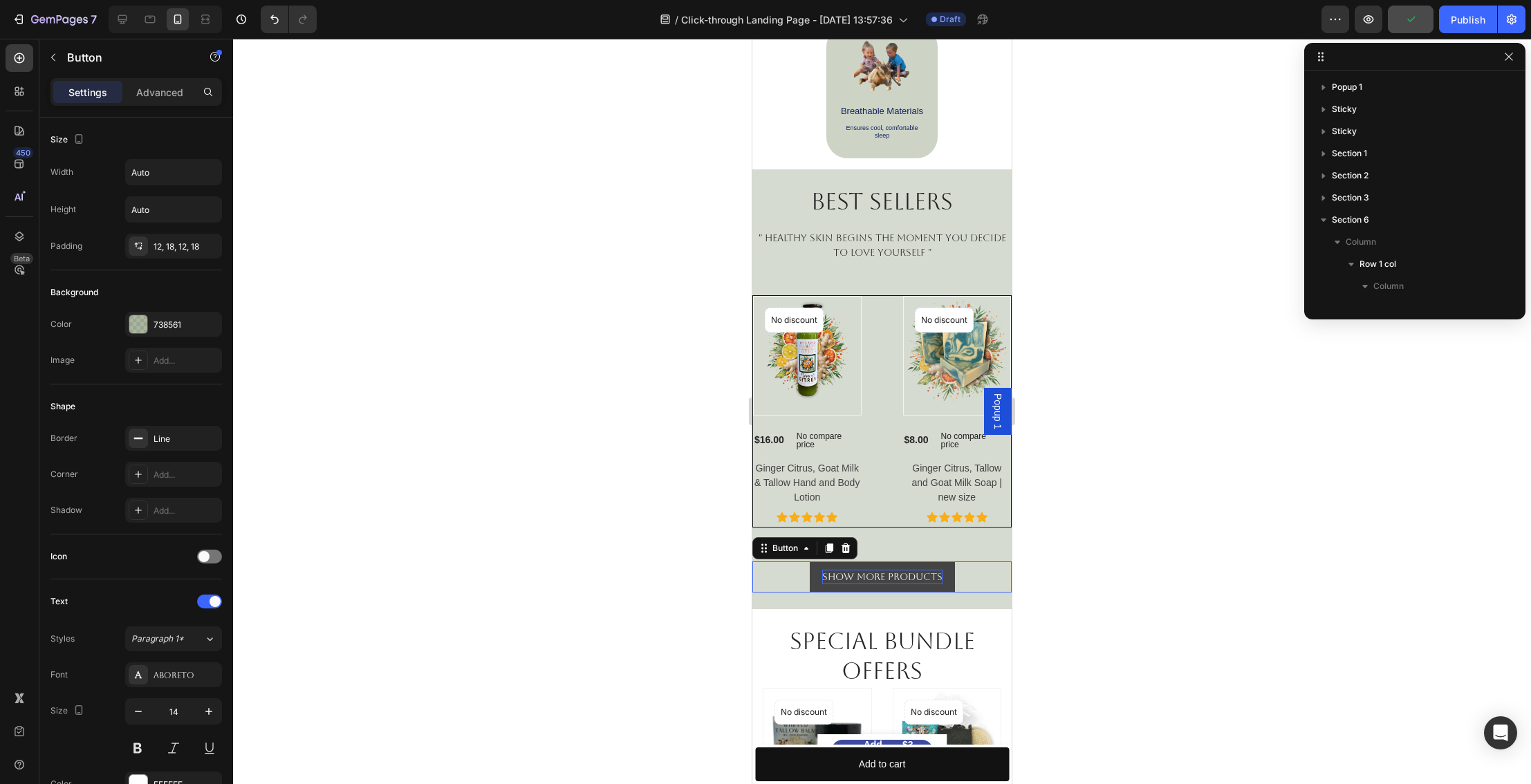
scroll to position [195, 0]
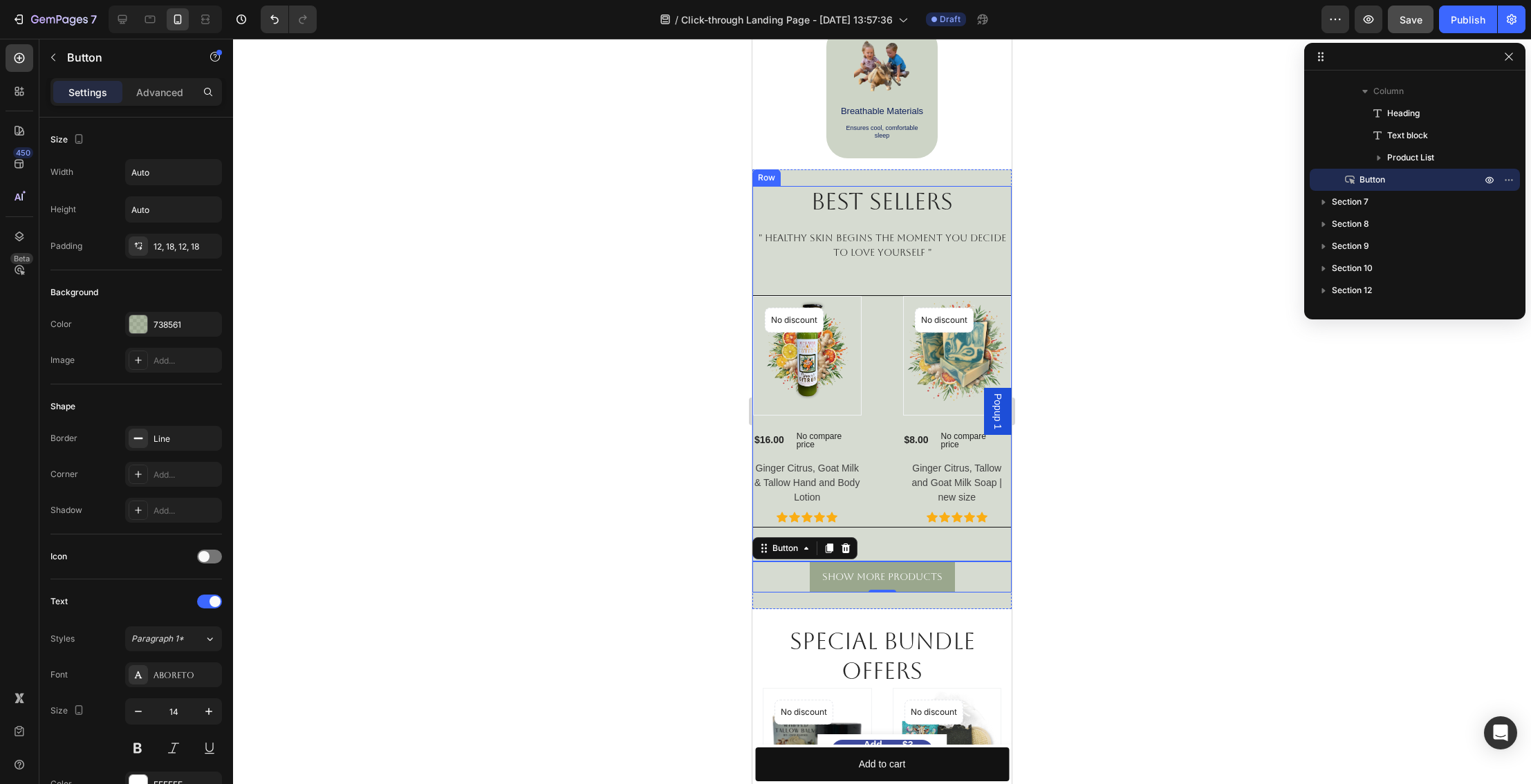
click at [1072, 539] on div at bounding box center [882, 412] width 1298 height 746
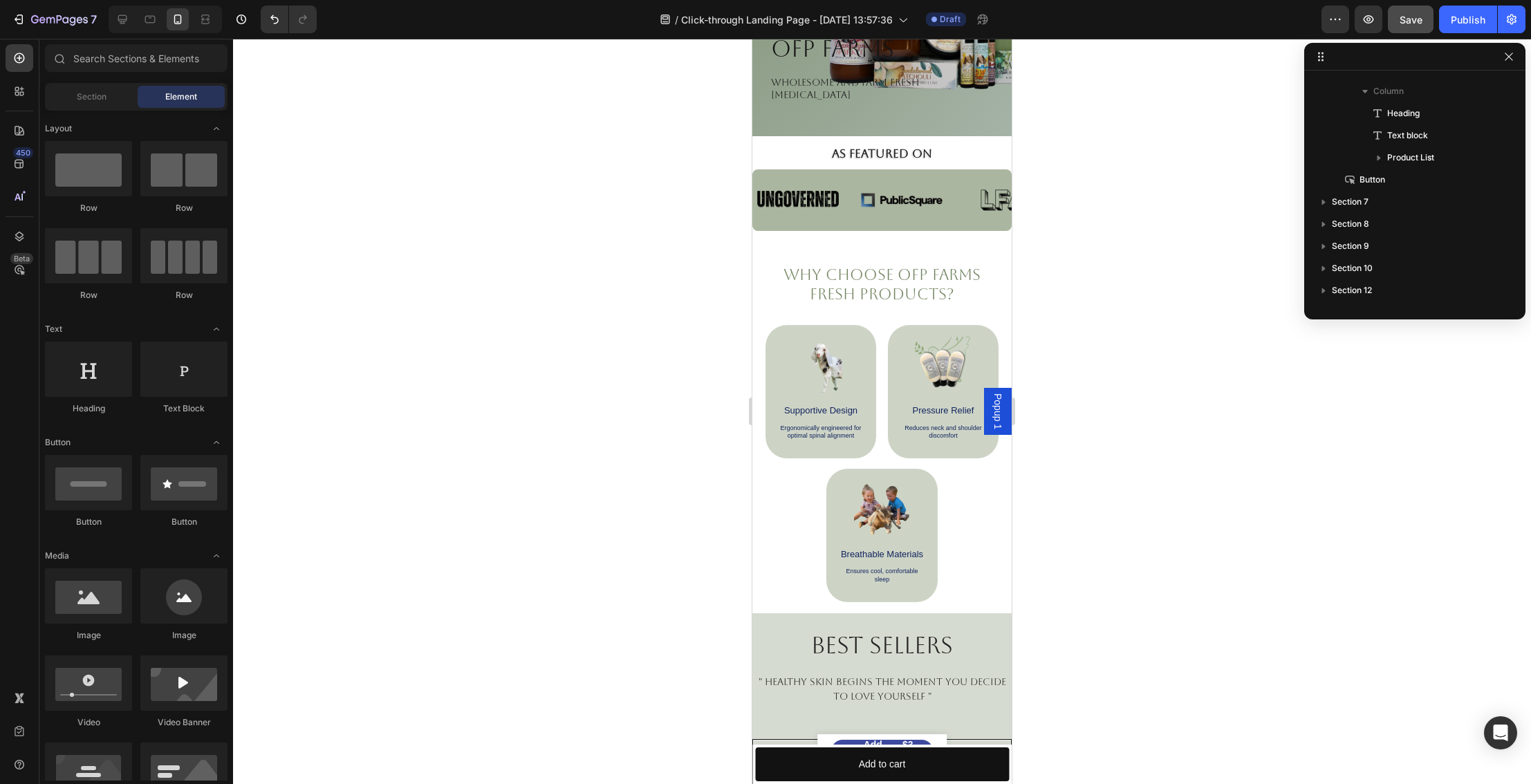
scroll to position [263, 0]
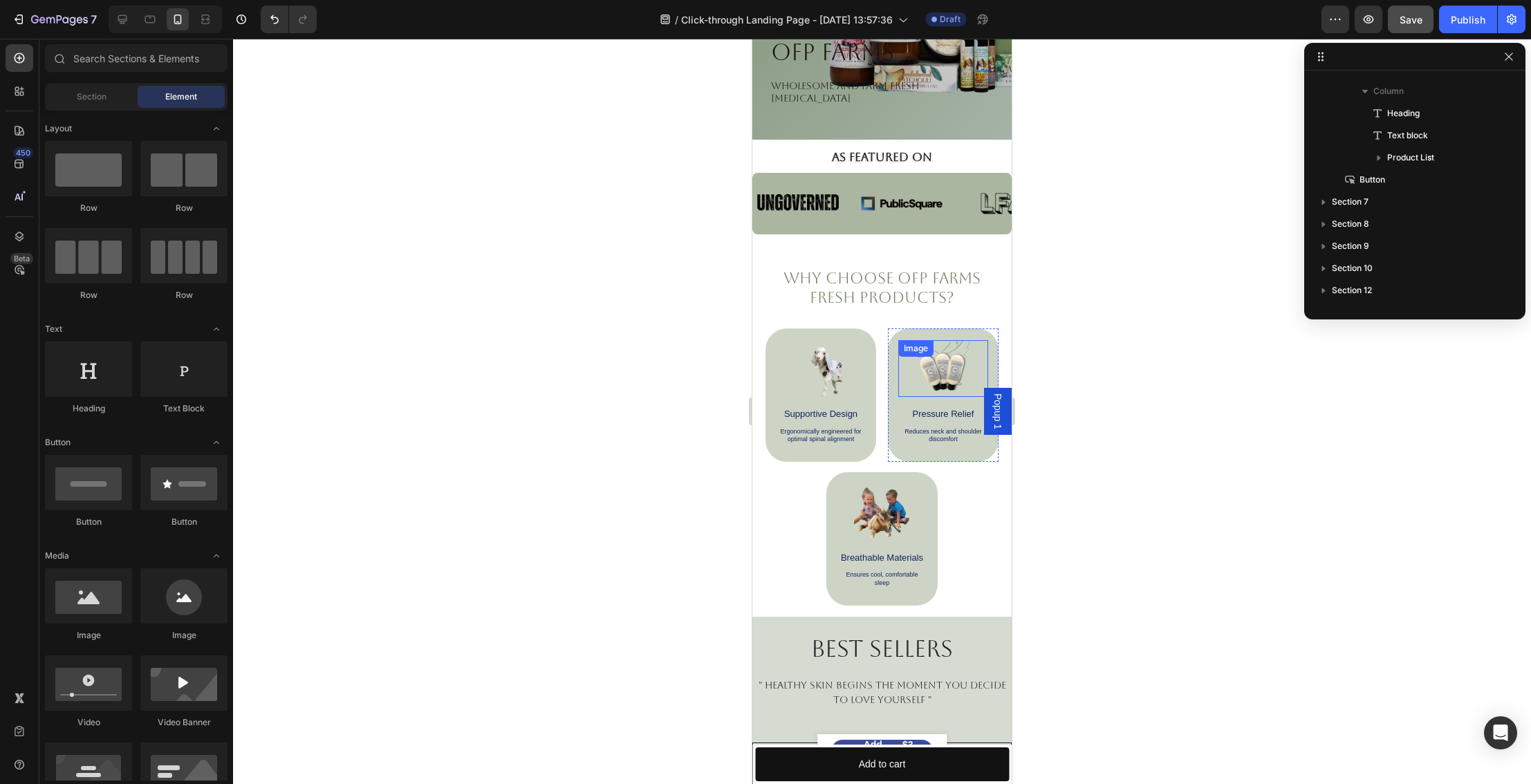
click at [949, 373] on img at bounding box center [944, 369] width 57 height 57
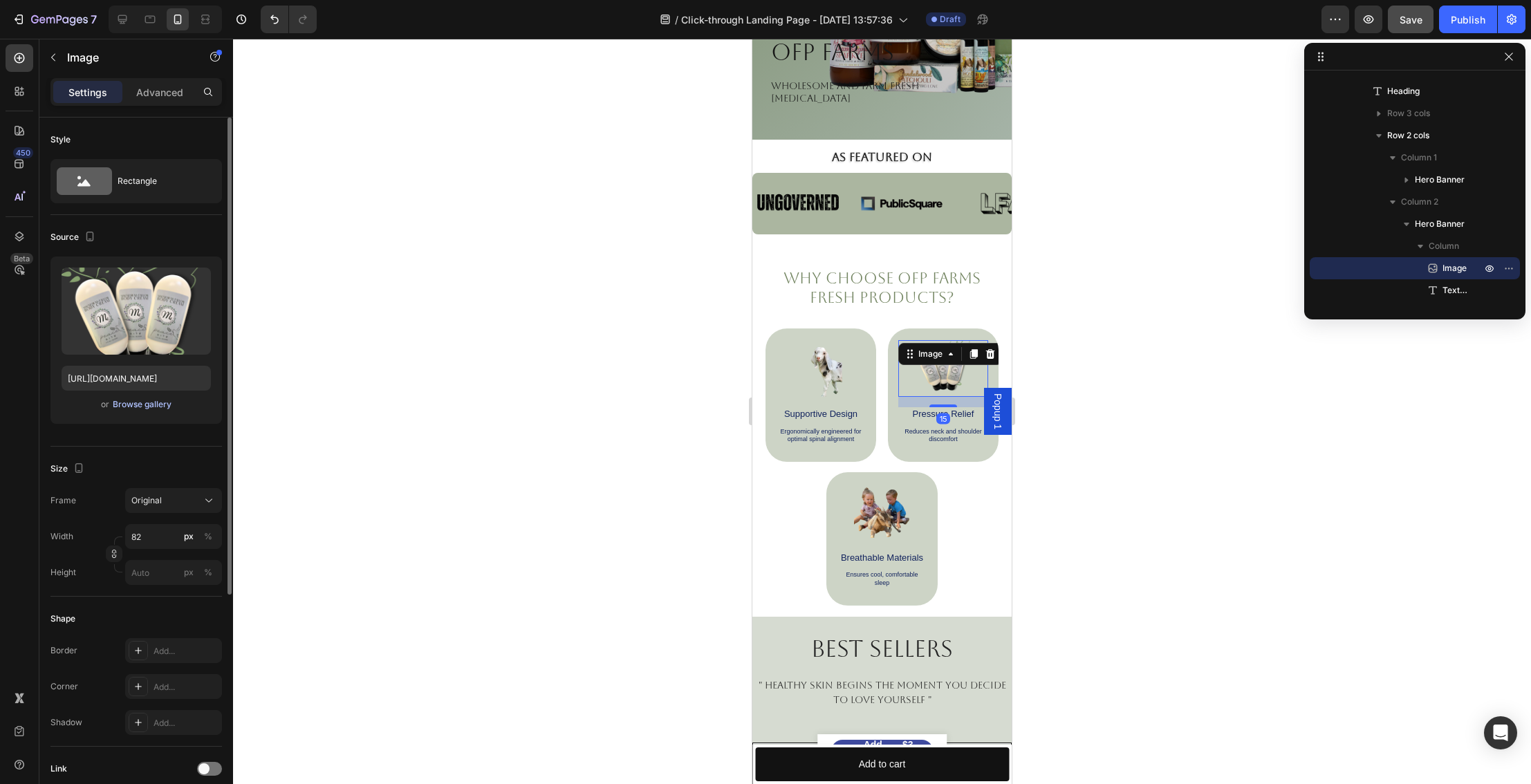
click at [136, 409] on div "Browse gallery" at bounding box center [142, 404] width 59 height 12
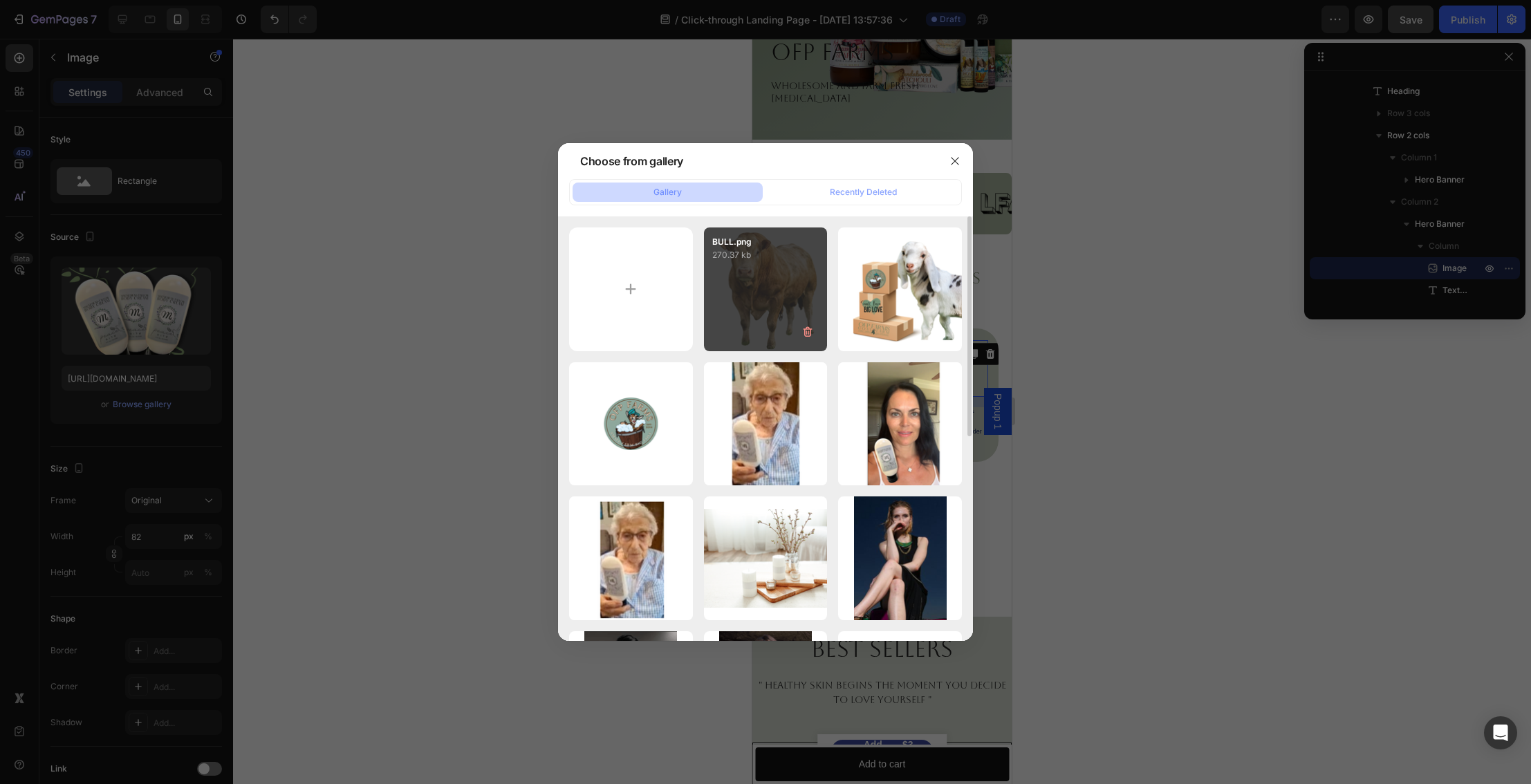
click at [766, 304] on div "BULL.png 270.37 kb" at bounding box center [766, 289] width 124 height 124
type input "https://cdn.shopify.com/s/files/1/0027/1043/7957/files/gempages_581394300722480…"
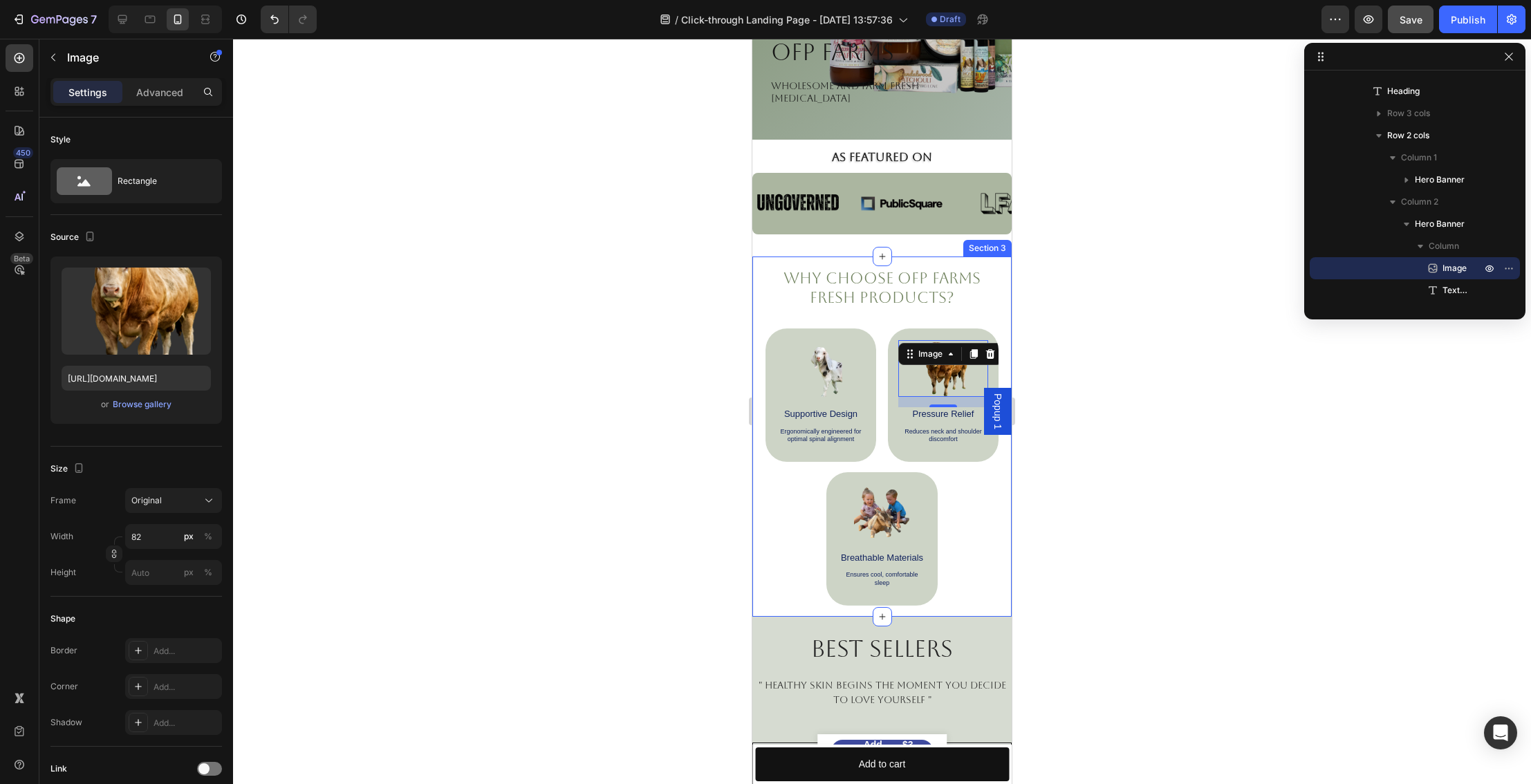
click at [1072, 386] on div at bounding box center [882, 412] width 1298 height 746
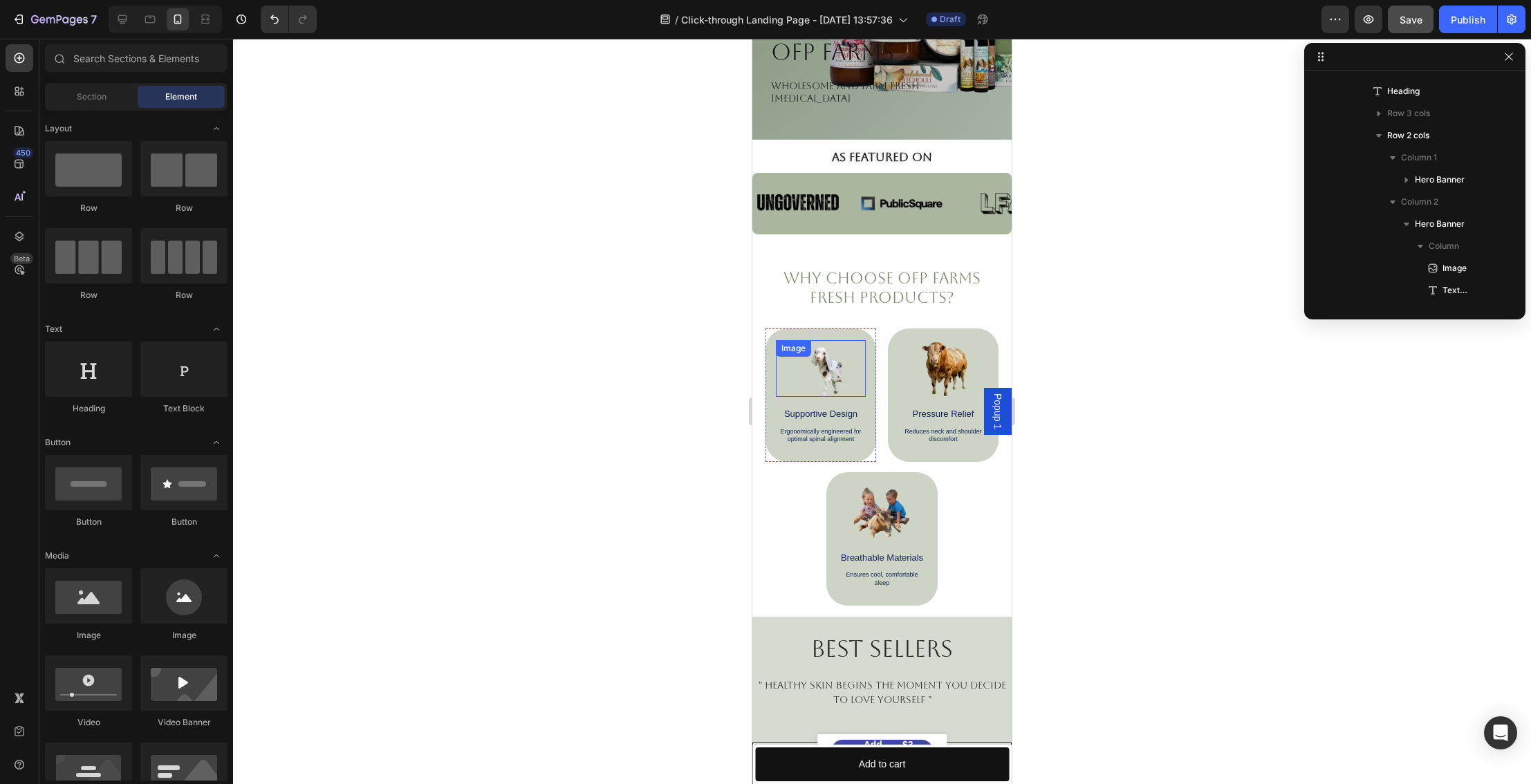
click at [833, 368] on img at bounding box center [821, 369] width 57 height 57
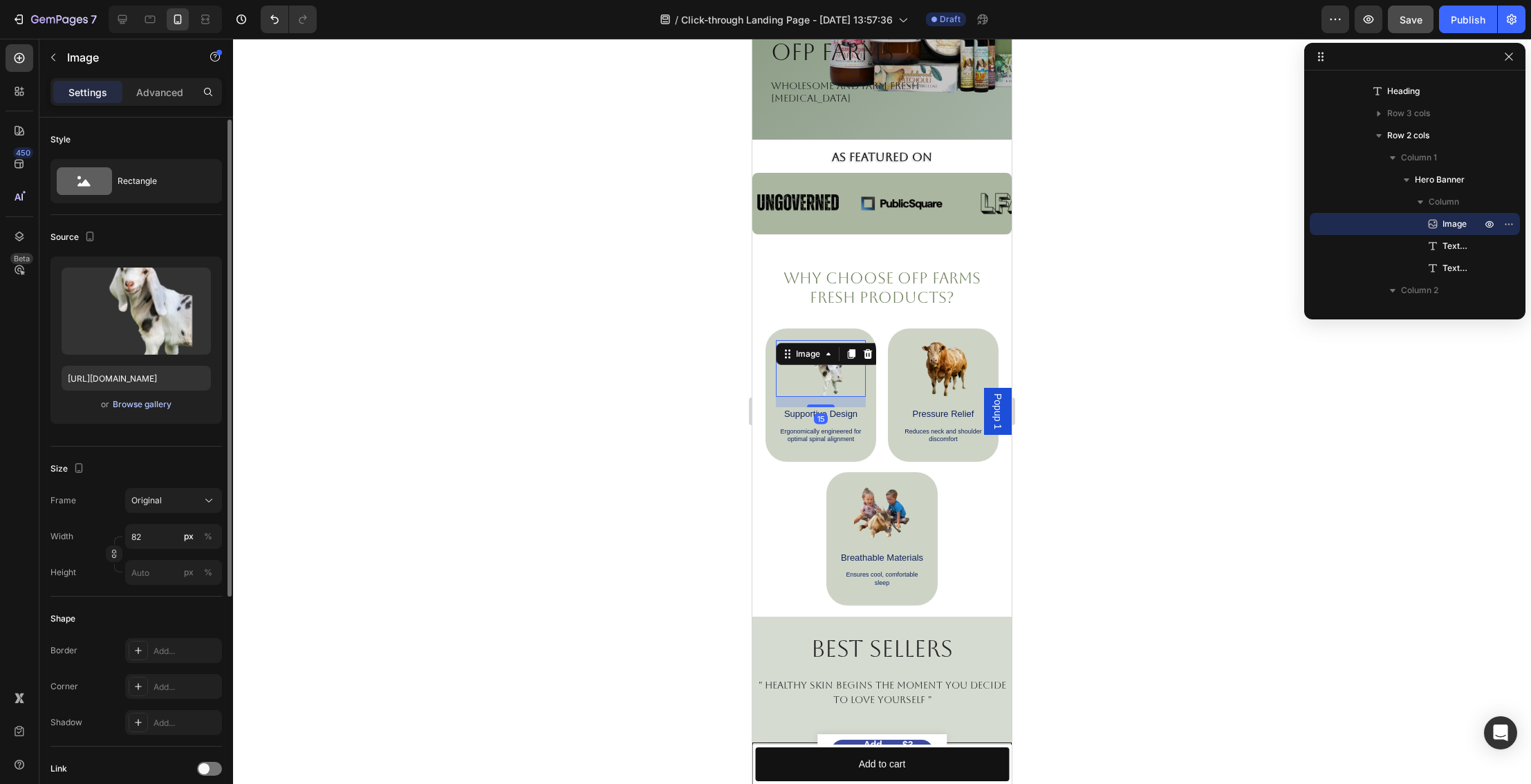
scroll to position [1, 0]
click at [128, 403] on div "Browse gallery" at bounding box center [142, 402] width 59 height 12
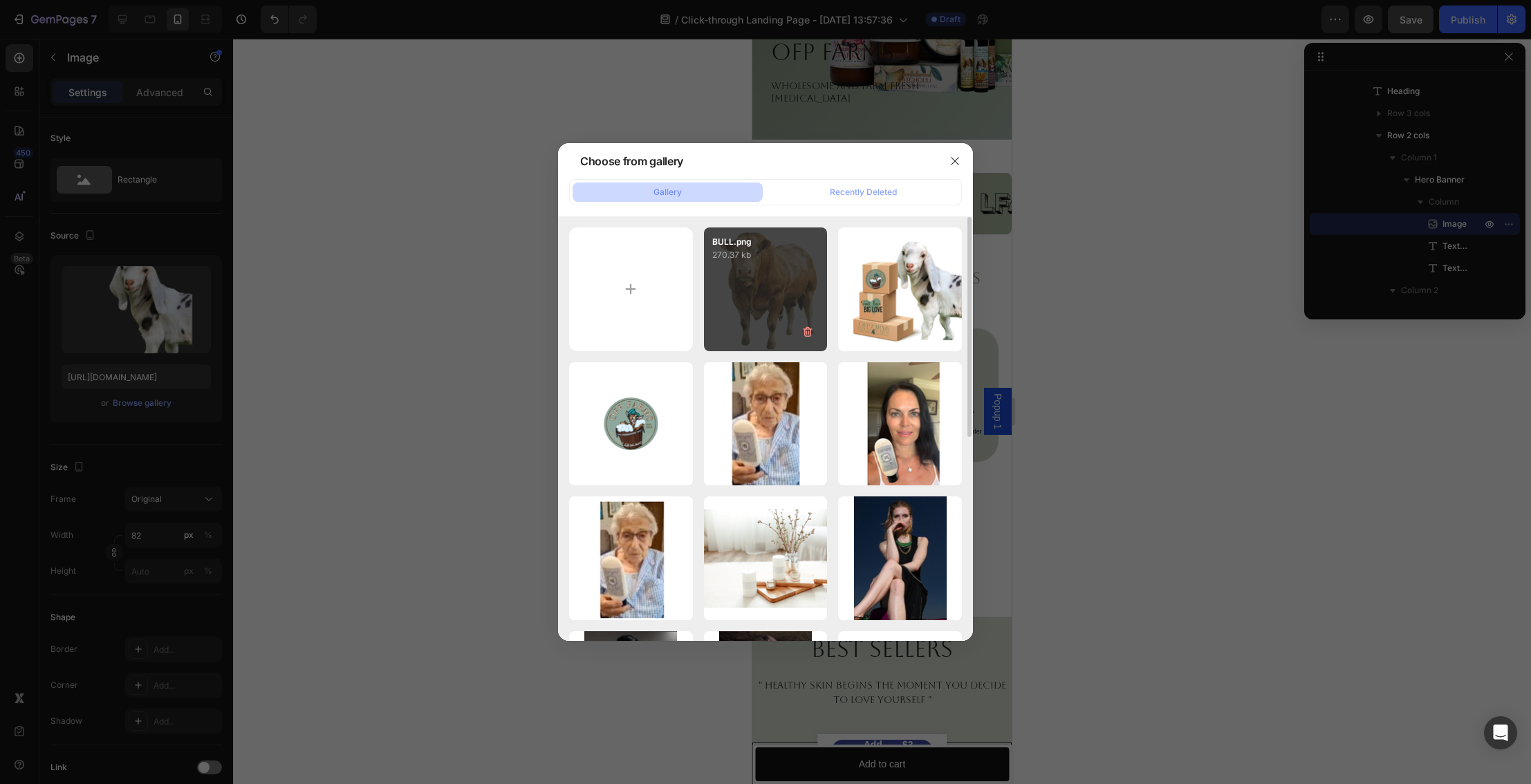
scroll to position [1, 0]
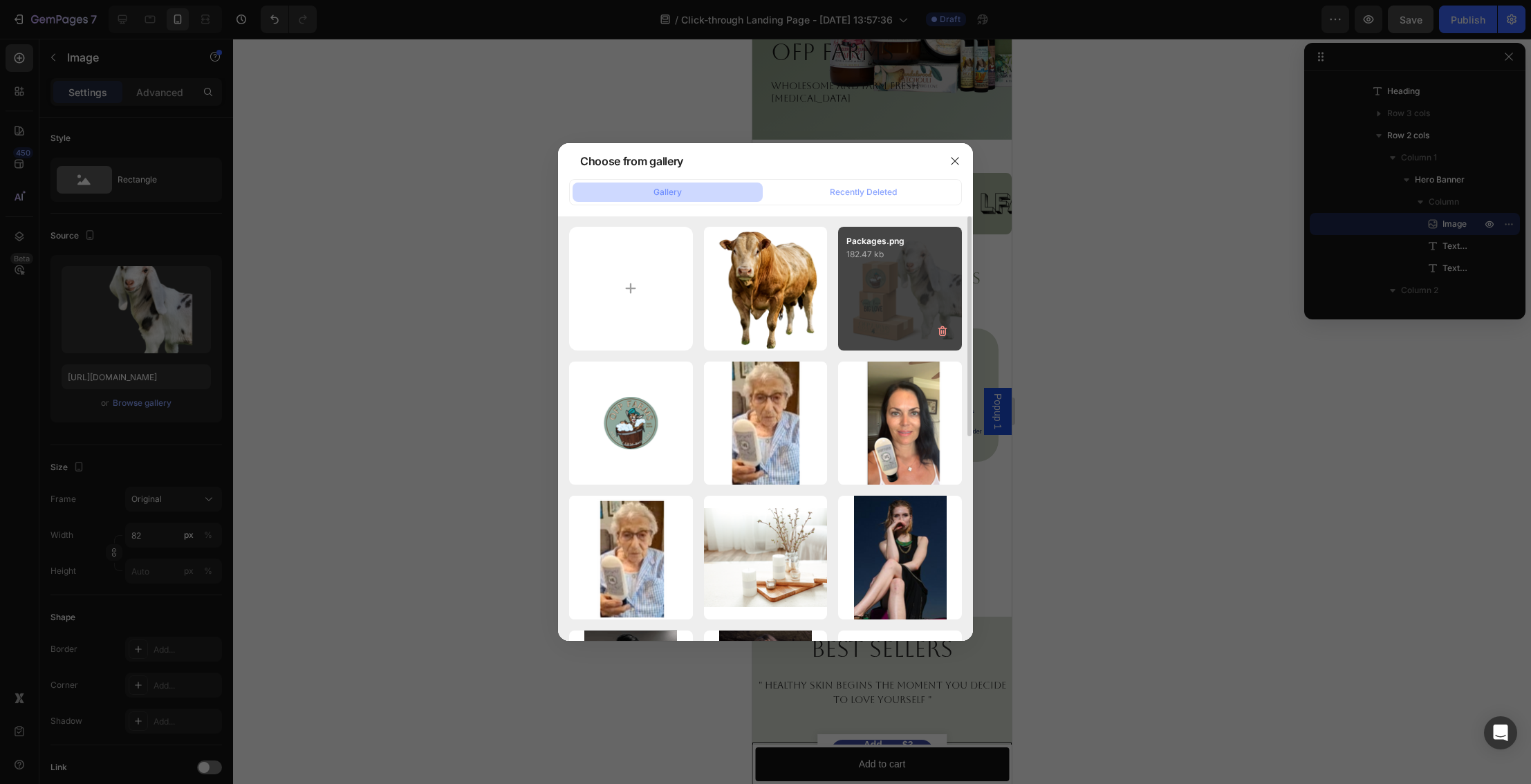
click at [858, 318] on div "Packages.png 182.47 kb" at bounding box center [900, 288] width 124 height 124
type input "https://cdn.shopify.com/s/files/1/0027/1043/7957/files/gempages_581394300722480…"
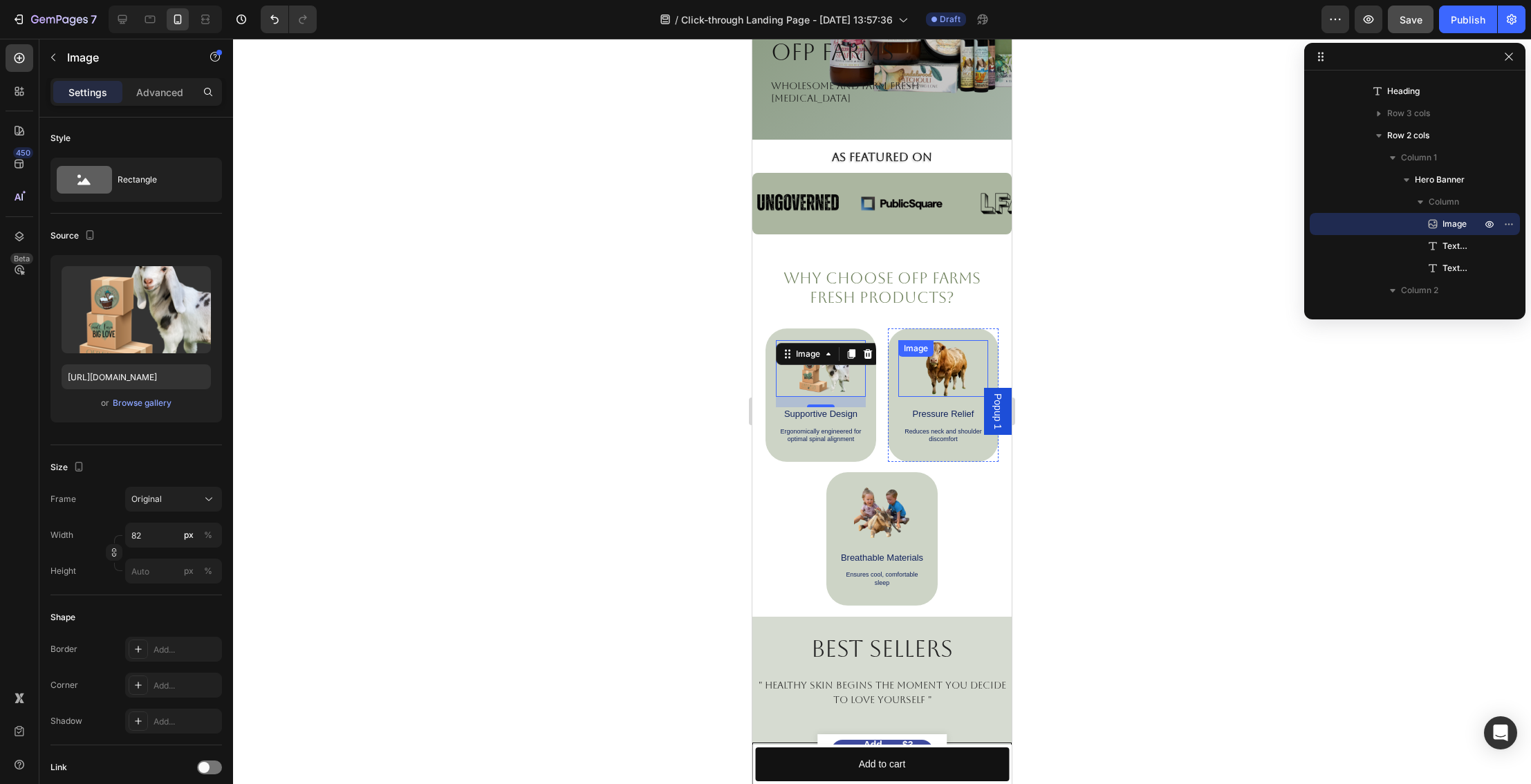
scroll to position [262, 0]
click at [1144, 401] on div at bounding box center [882, 412] width 1298 height 746
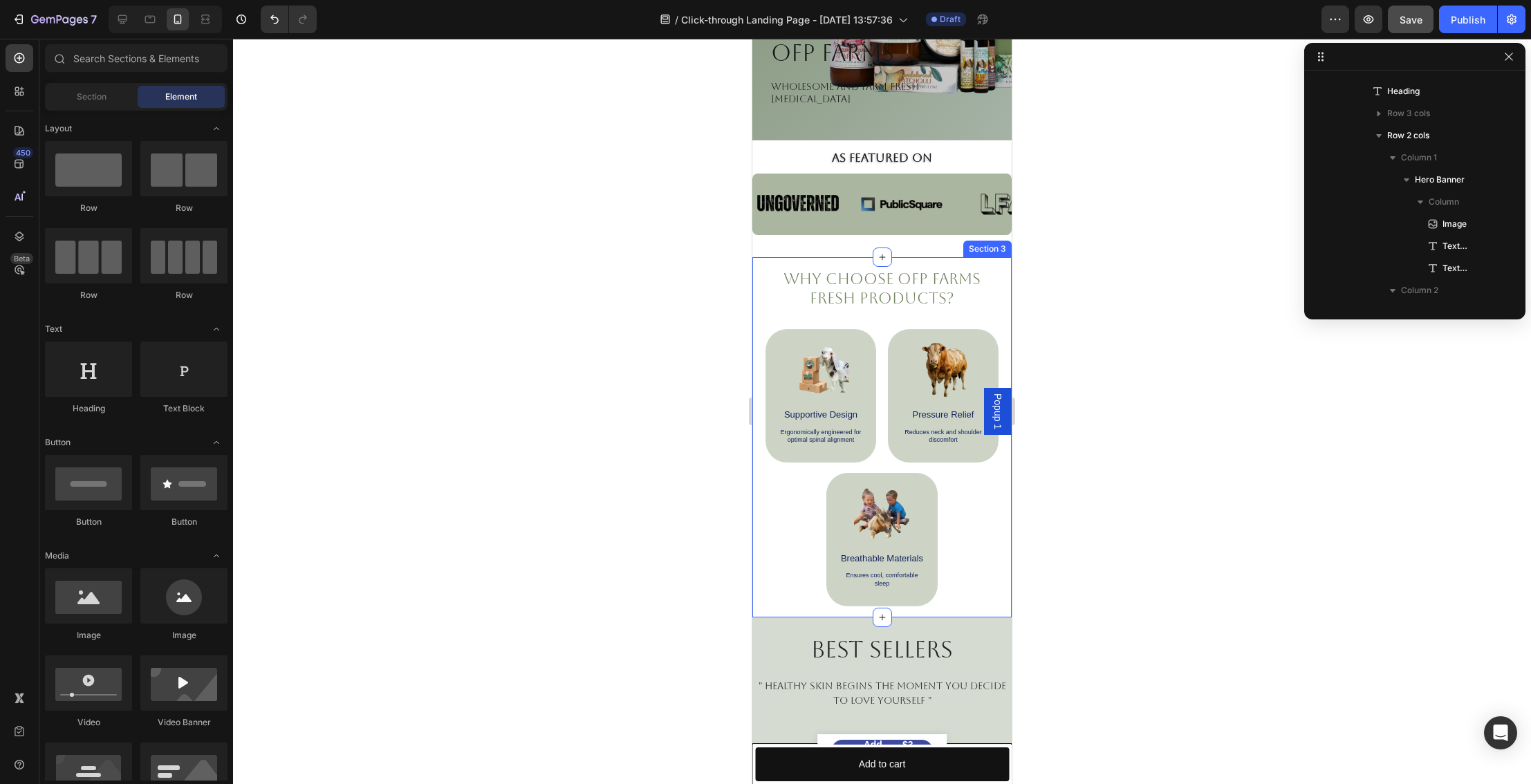
scroll to position [267, 0]
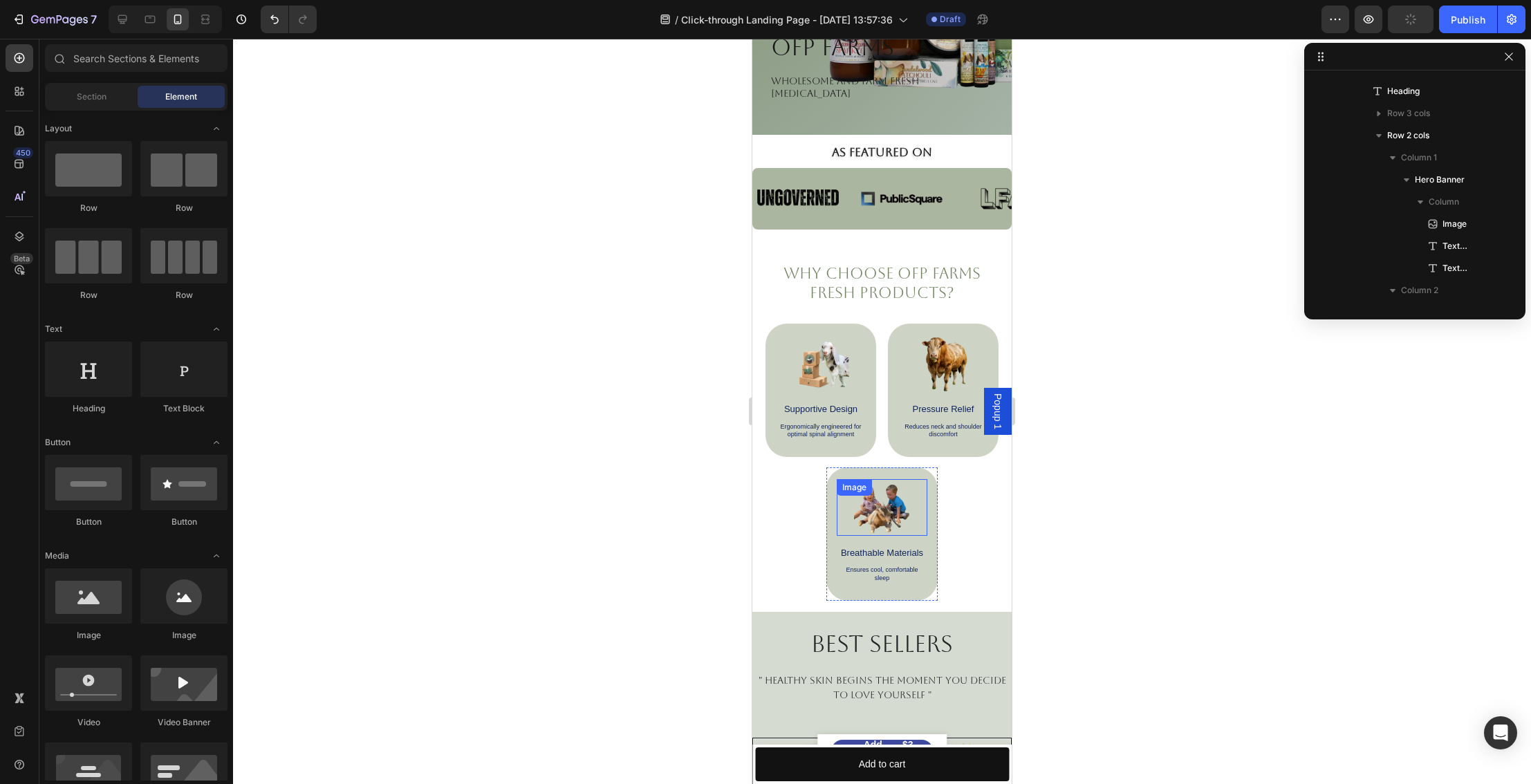
click at [895, 507] on img at bounding box center [883, 508] width 57 height 57
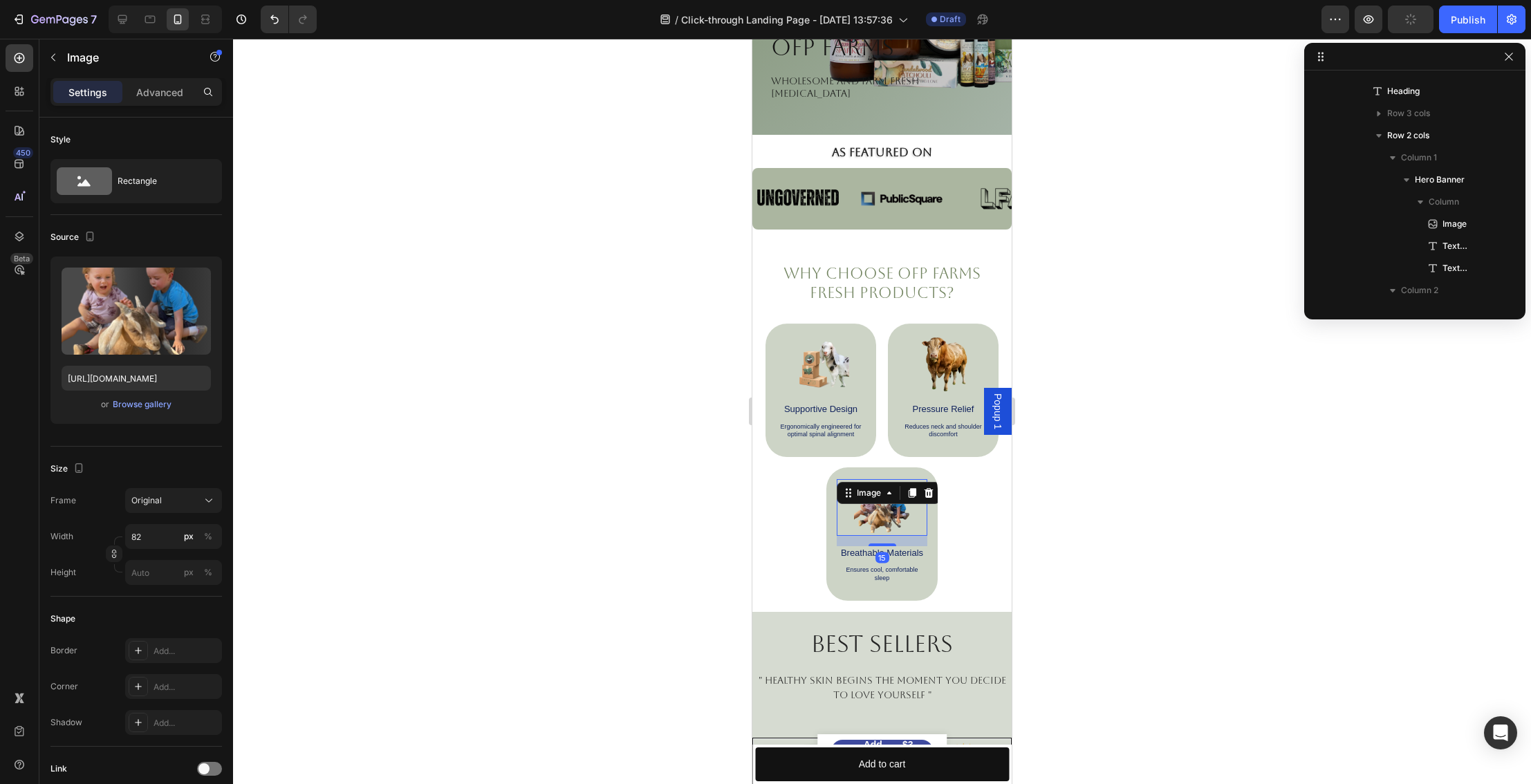
scroll to position [482, 0]
click at [1090, 440] on div at bounding box center [882, 412] width 1298 height 746
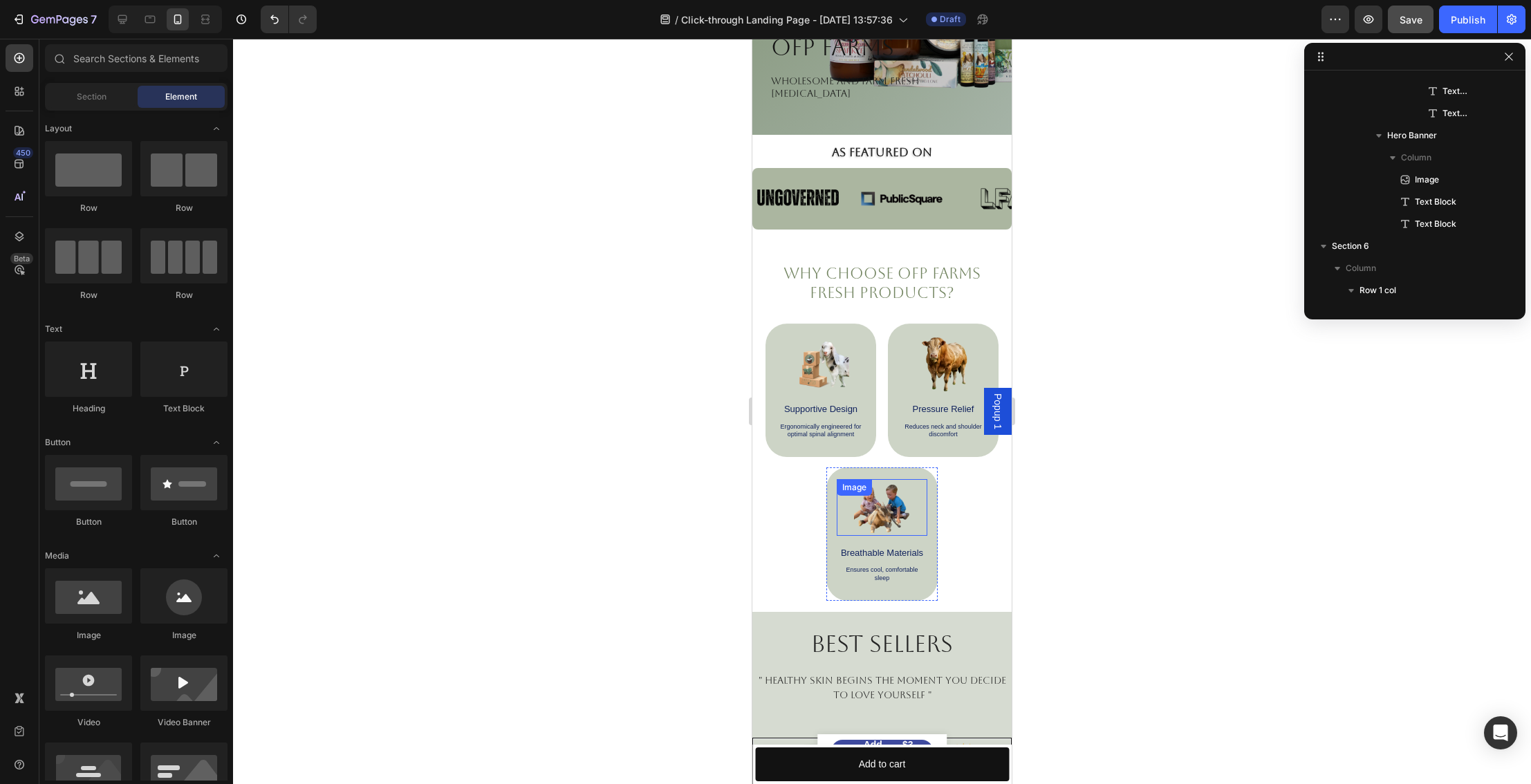
click at [873, 515] on img at bounding box center [883, 508] width 57 height 57
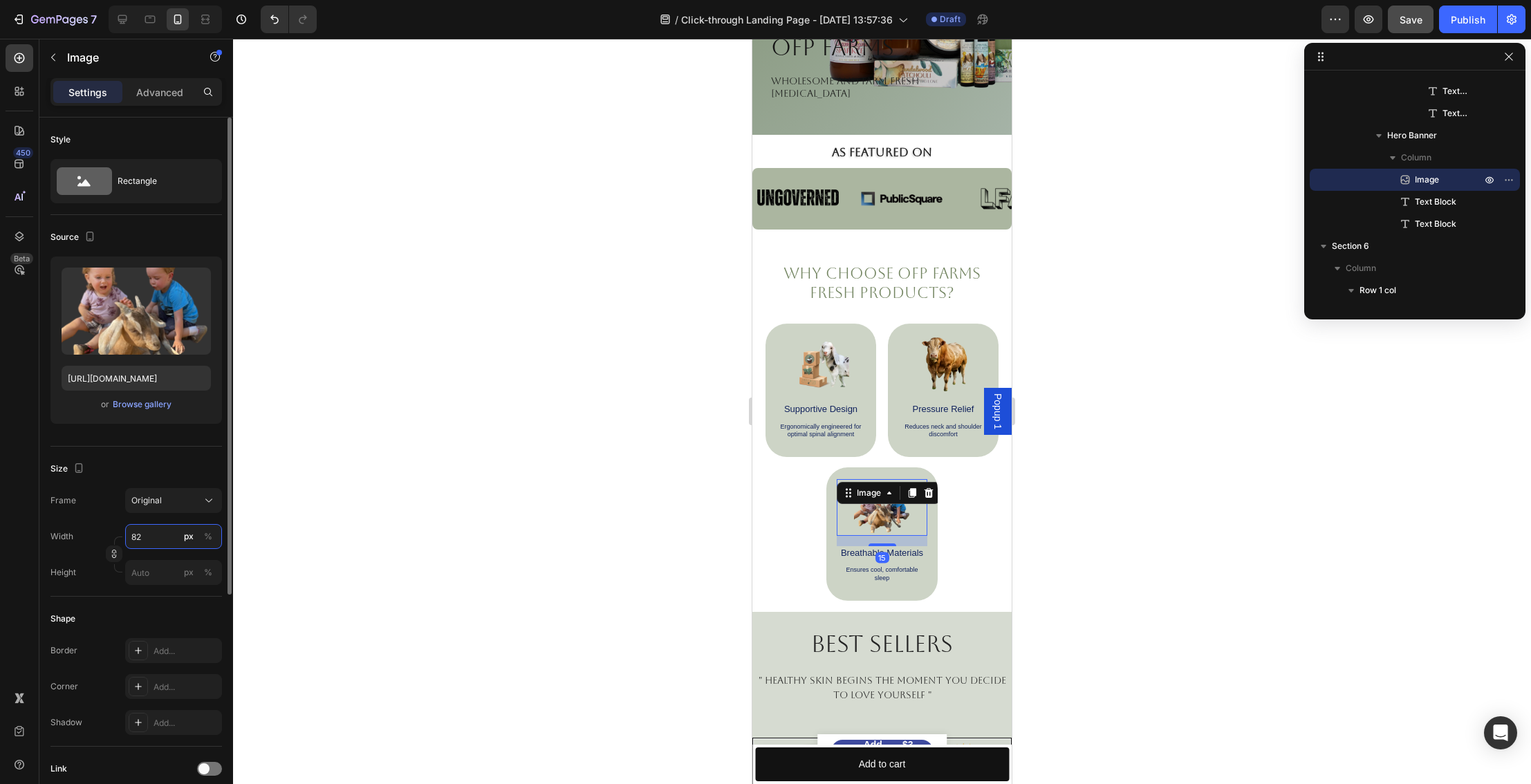
click at [136, 538] on input "82" at bounding box center [174, 537] width 97 height 25
drag, startPoint x: 152, startPoint y: 536, endPoint x: 120, endPoint y: 533, distance: 32.1
click at [120, 533] on div "Width 82 px %" at bounding box center [136, 537] width 171 height 25
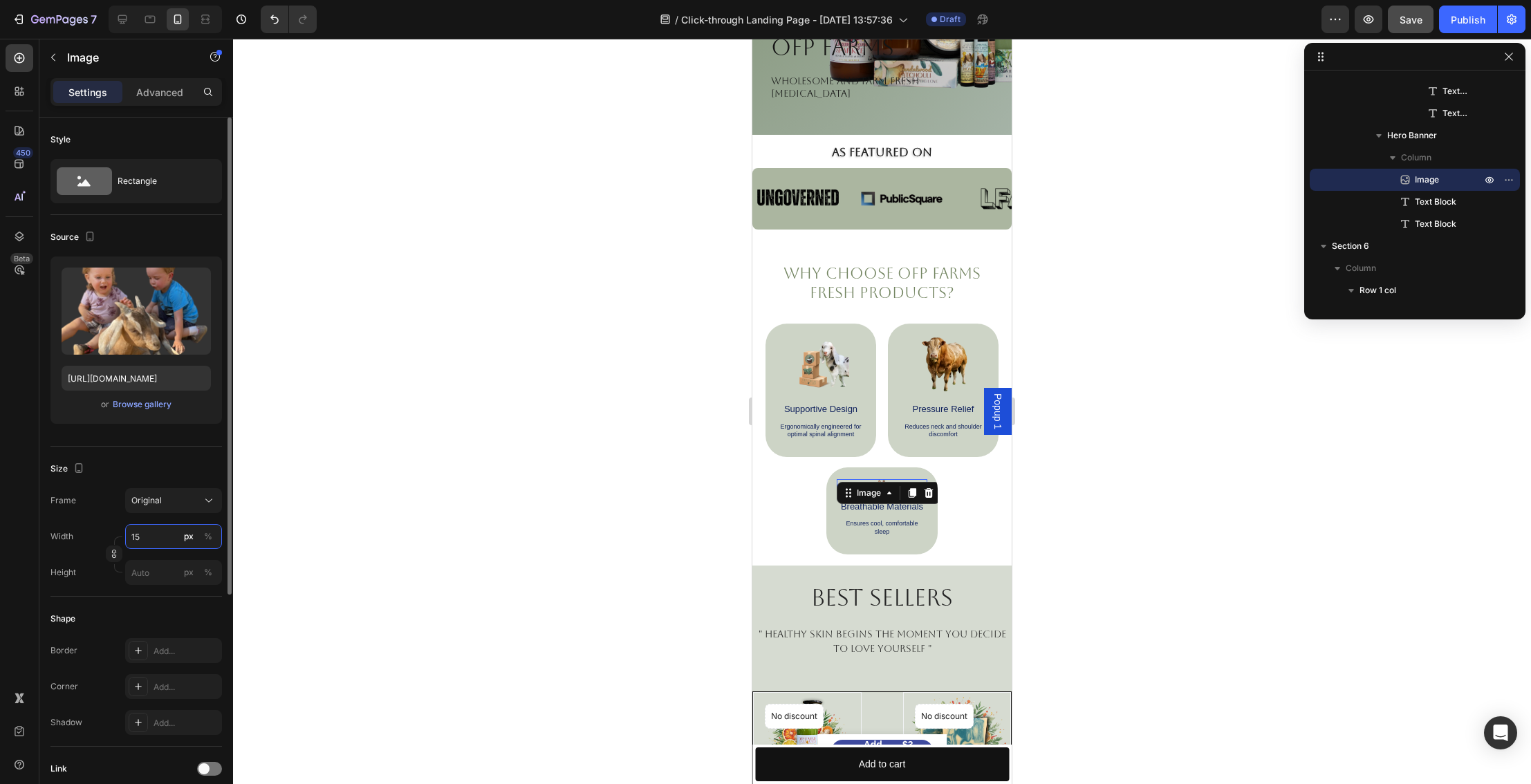
type input "150"
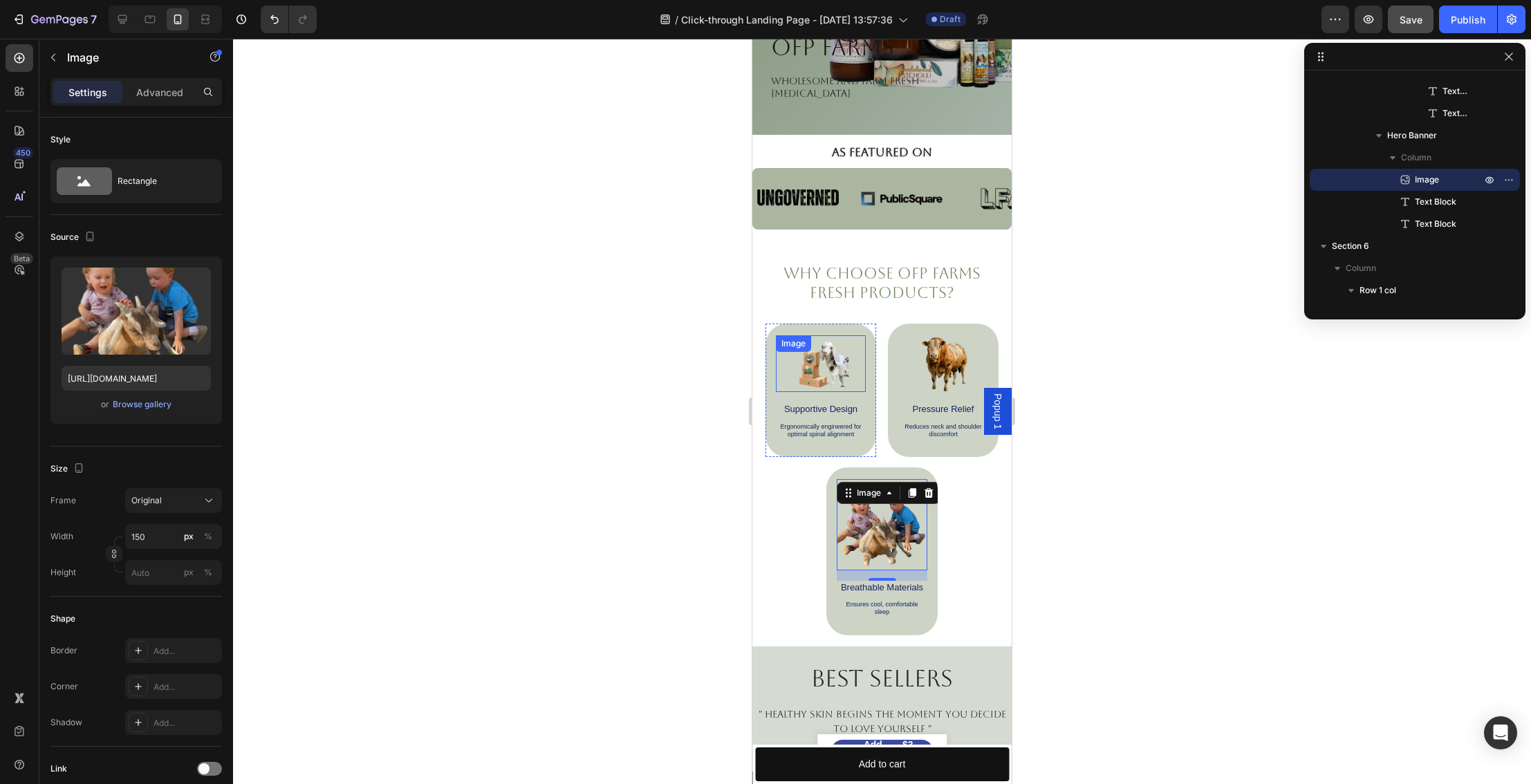
click at [812, 369] on img at bounding box center [821, 364] width 57 height 57
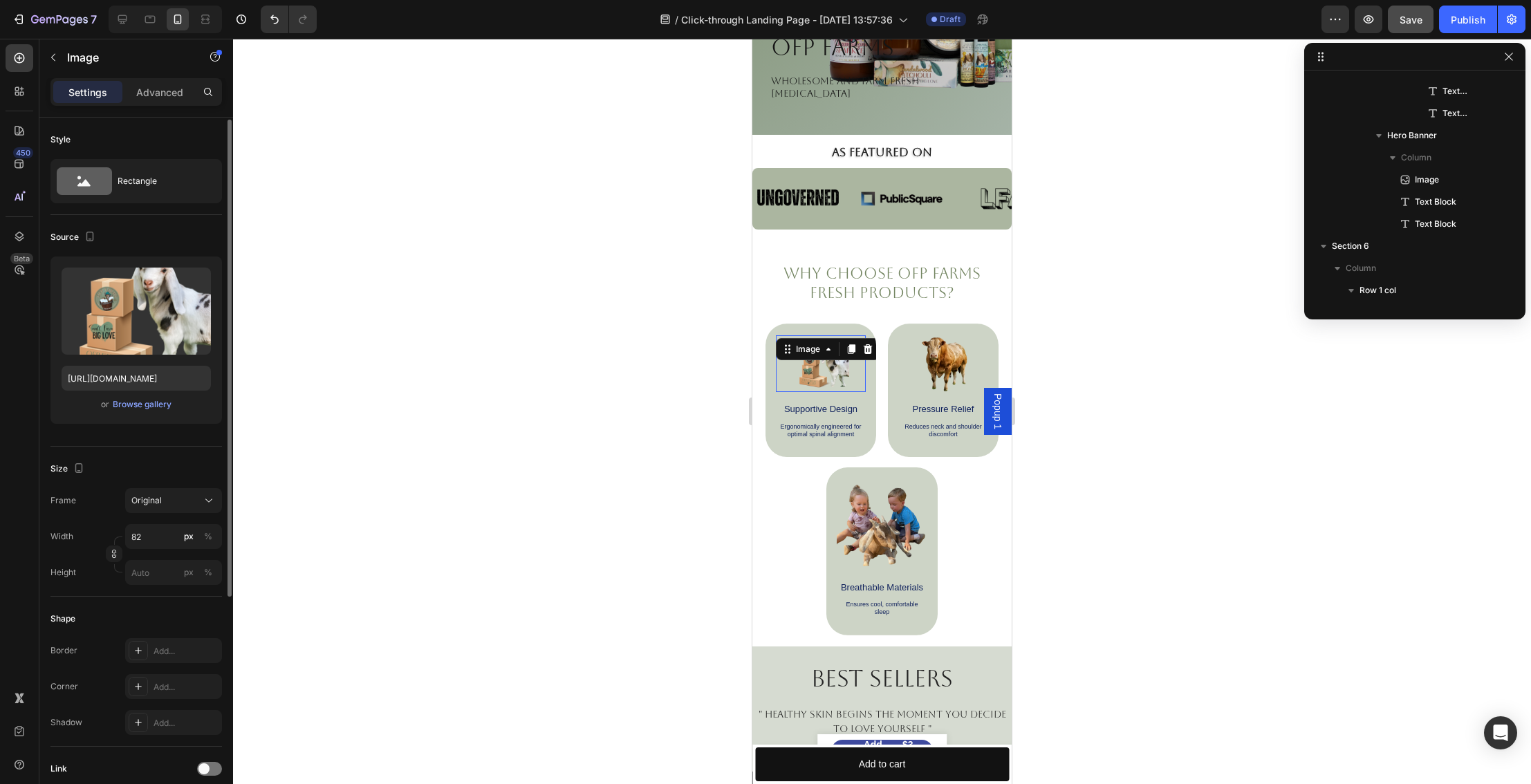
scroll to position [240, 0]
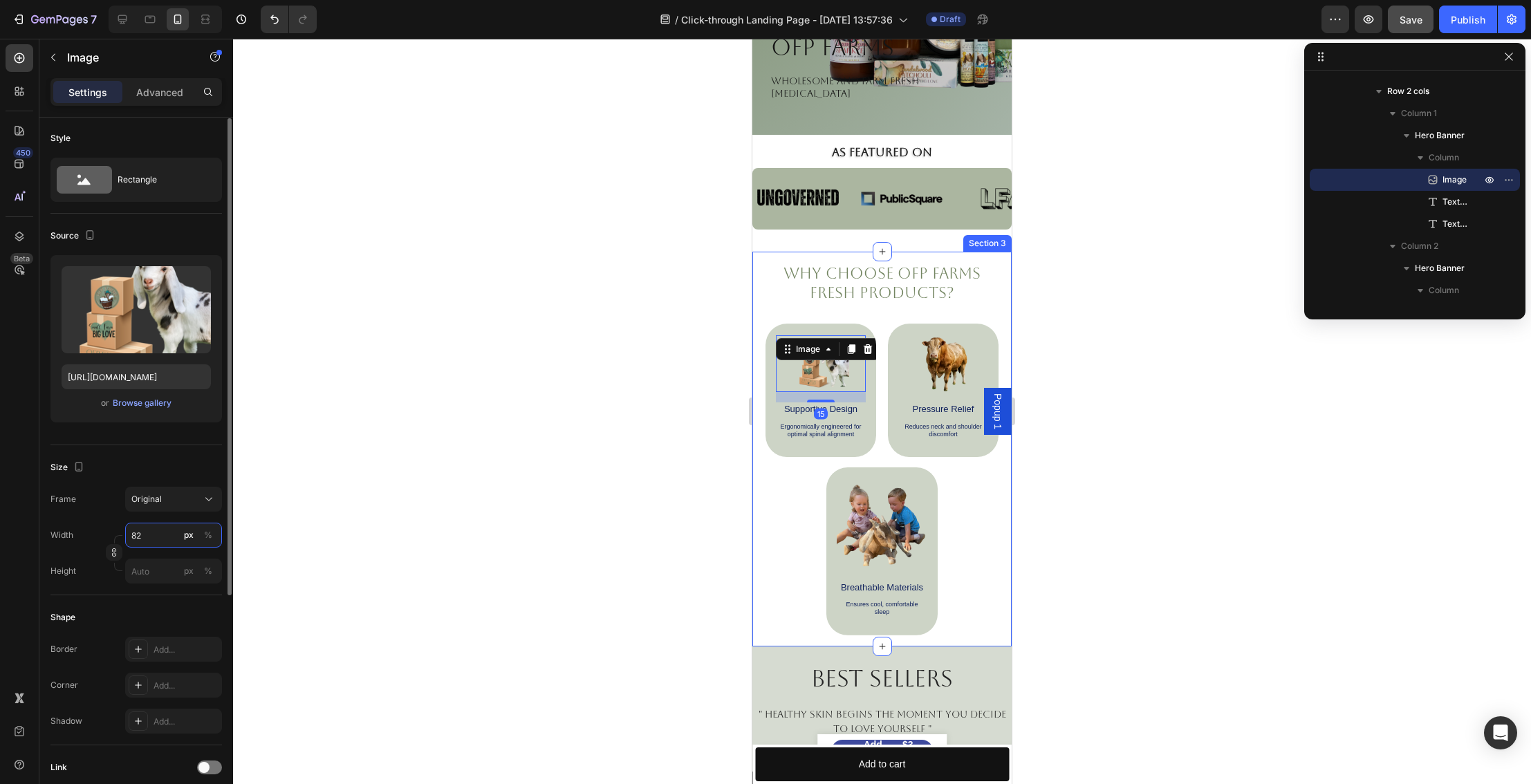
click at [147, 529] on input "82" at bounding box center [174, 536] width 97 height 25
type input "150"
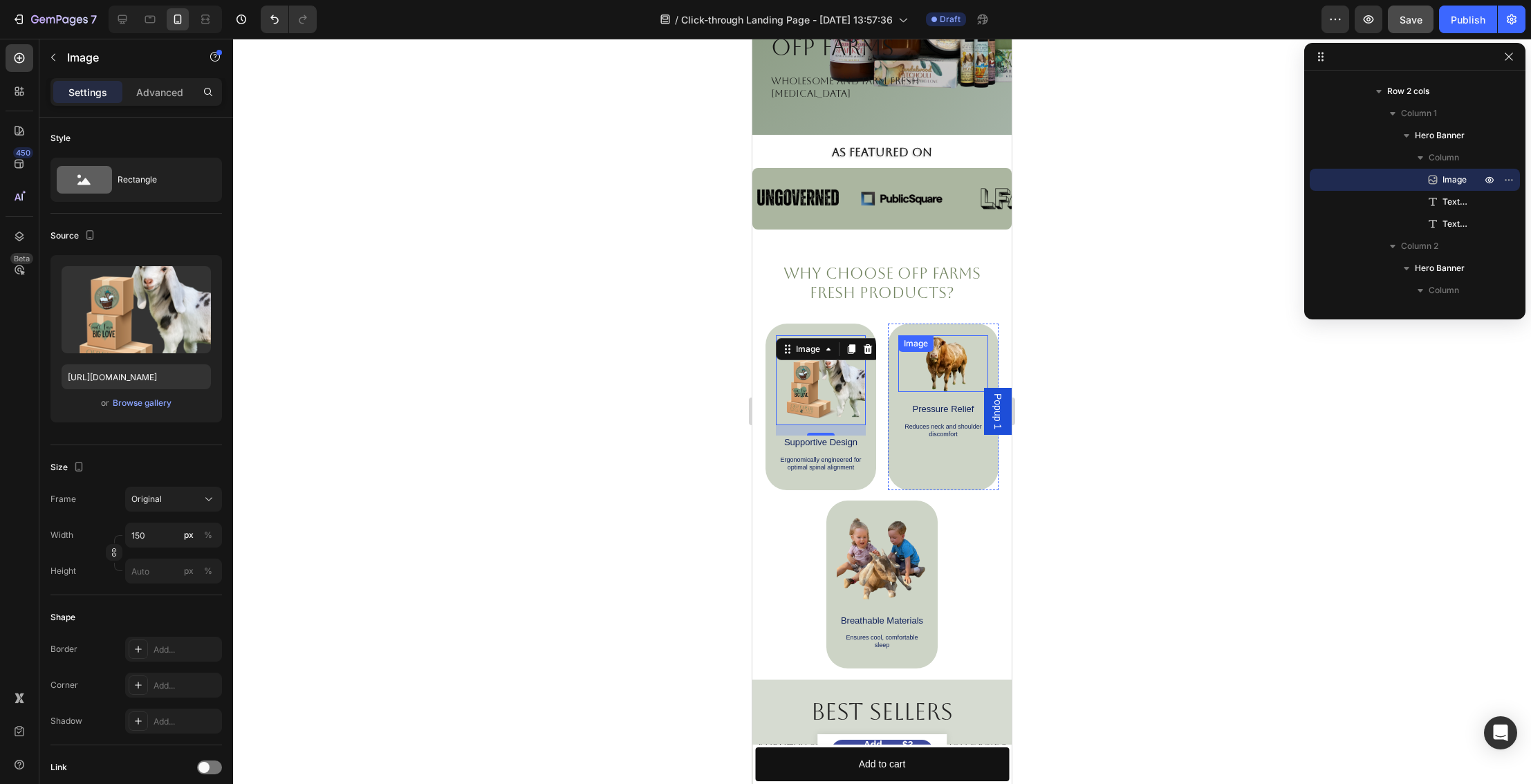
click at [960, 361] on img at bounding box center [944, 364] width 57 height 57
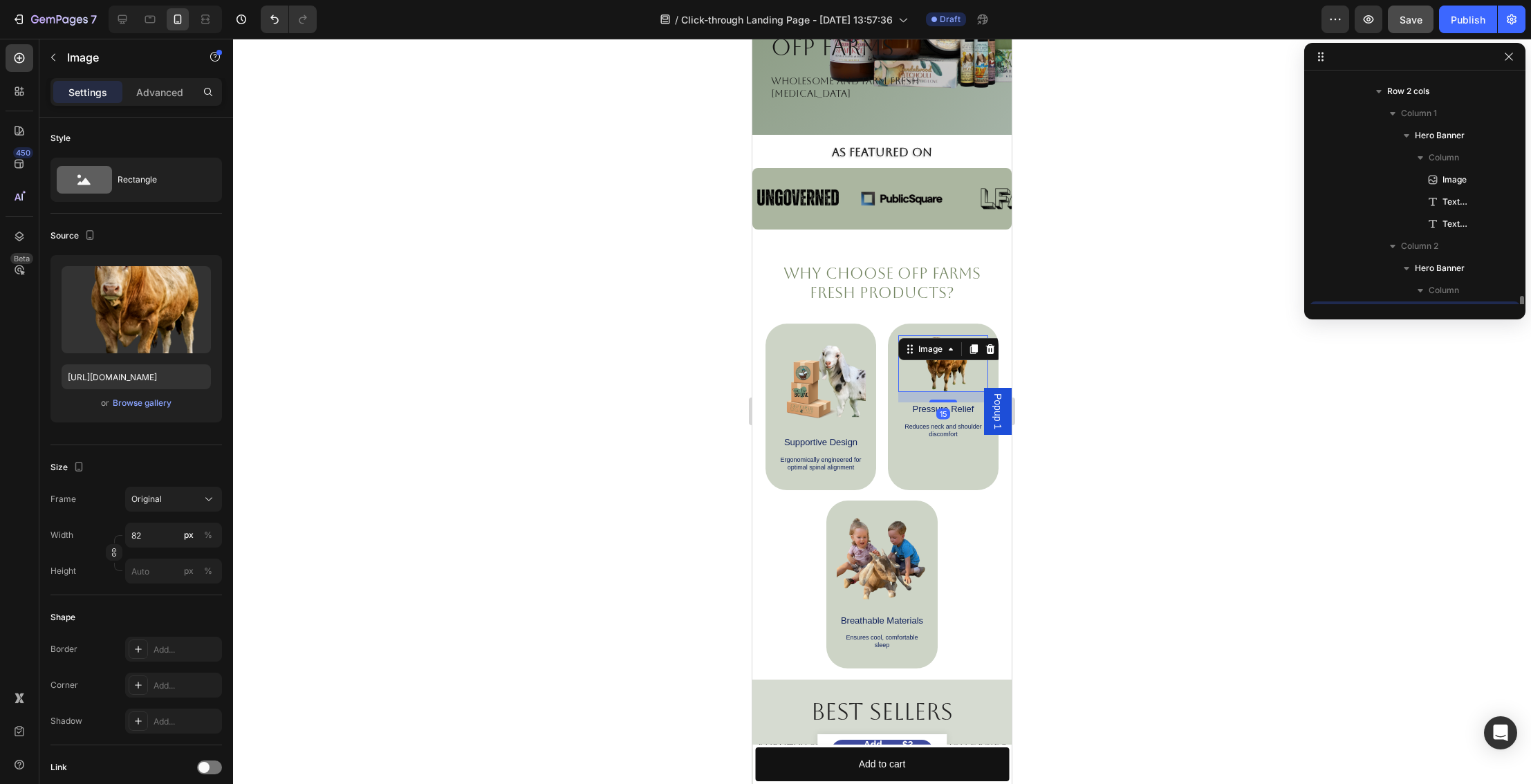
scroll to position [372, 0]
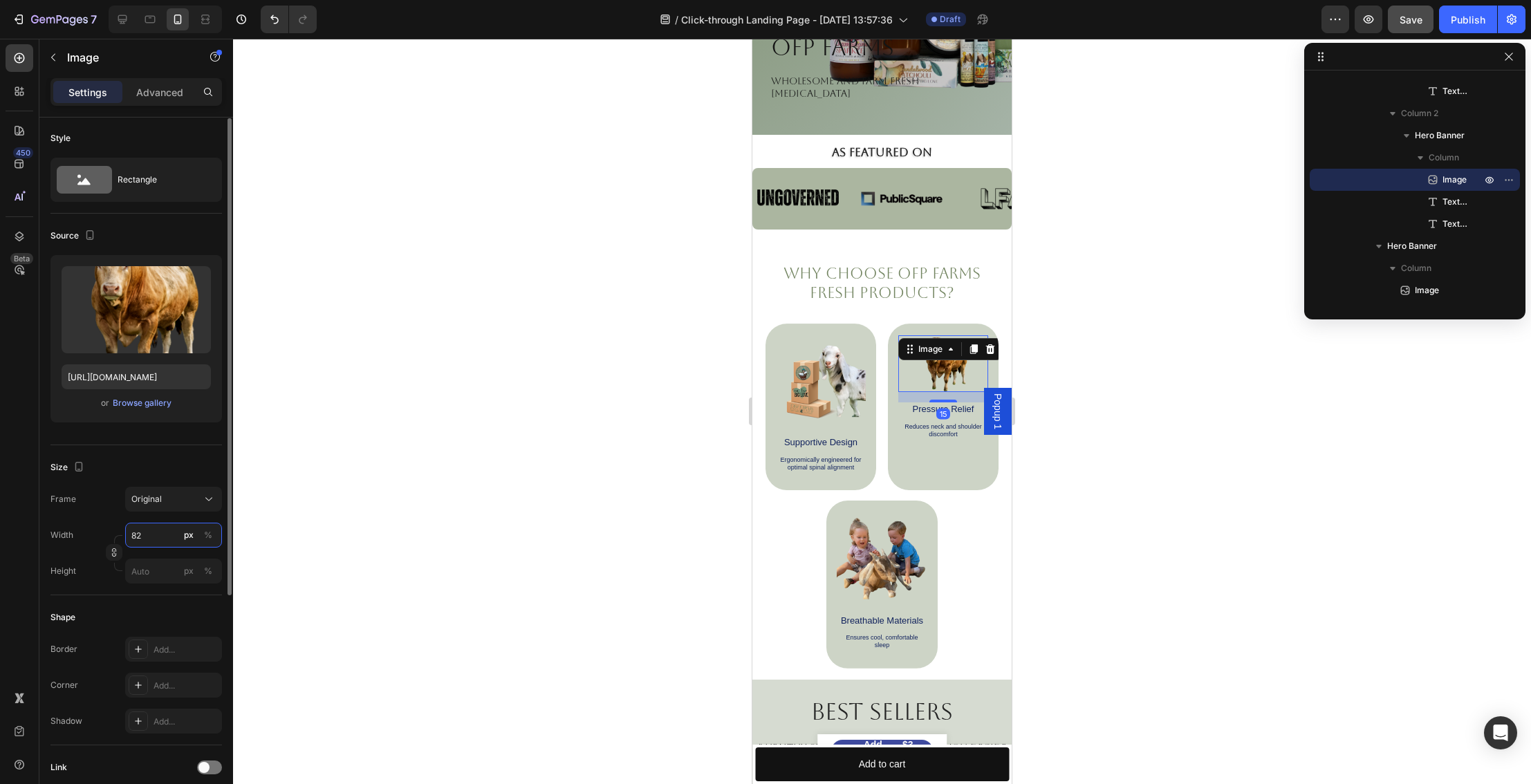
click at [154, 534] on input "82" at bounding box center [174, 536] width 97 height 25
type input "150"
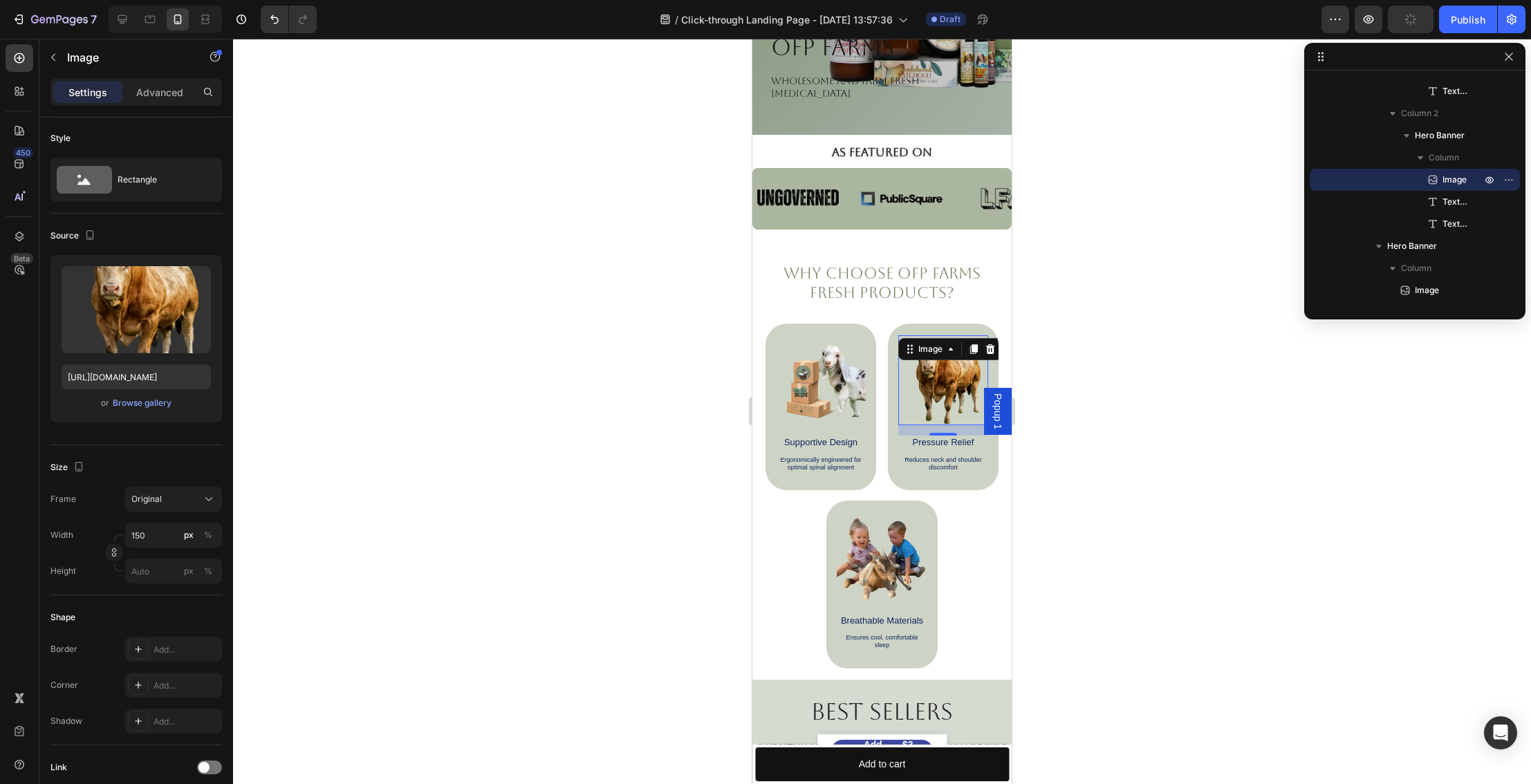
click at [1263, 374] on div at bounding box center [882, 412] width 1298 height 746
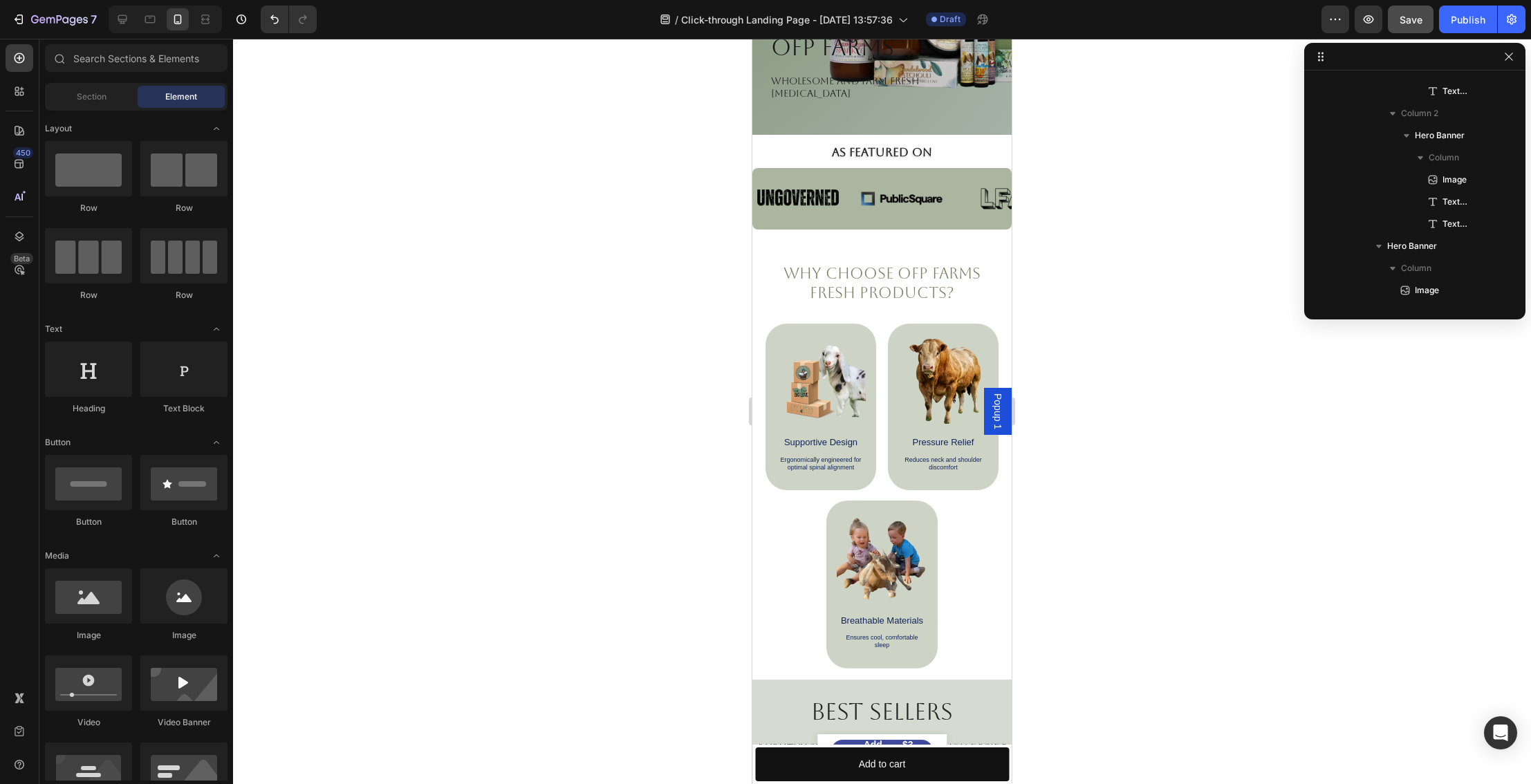
click at [1167, 385] on div at bounding box center [882, 412] width 1298 height 746
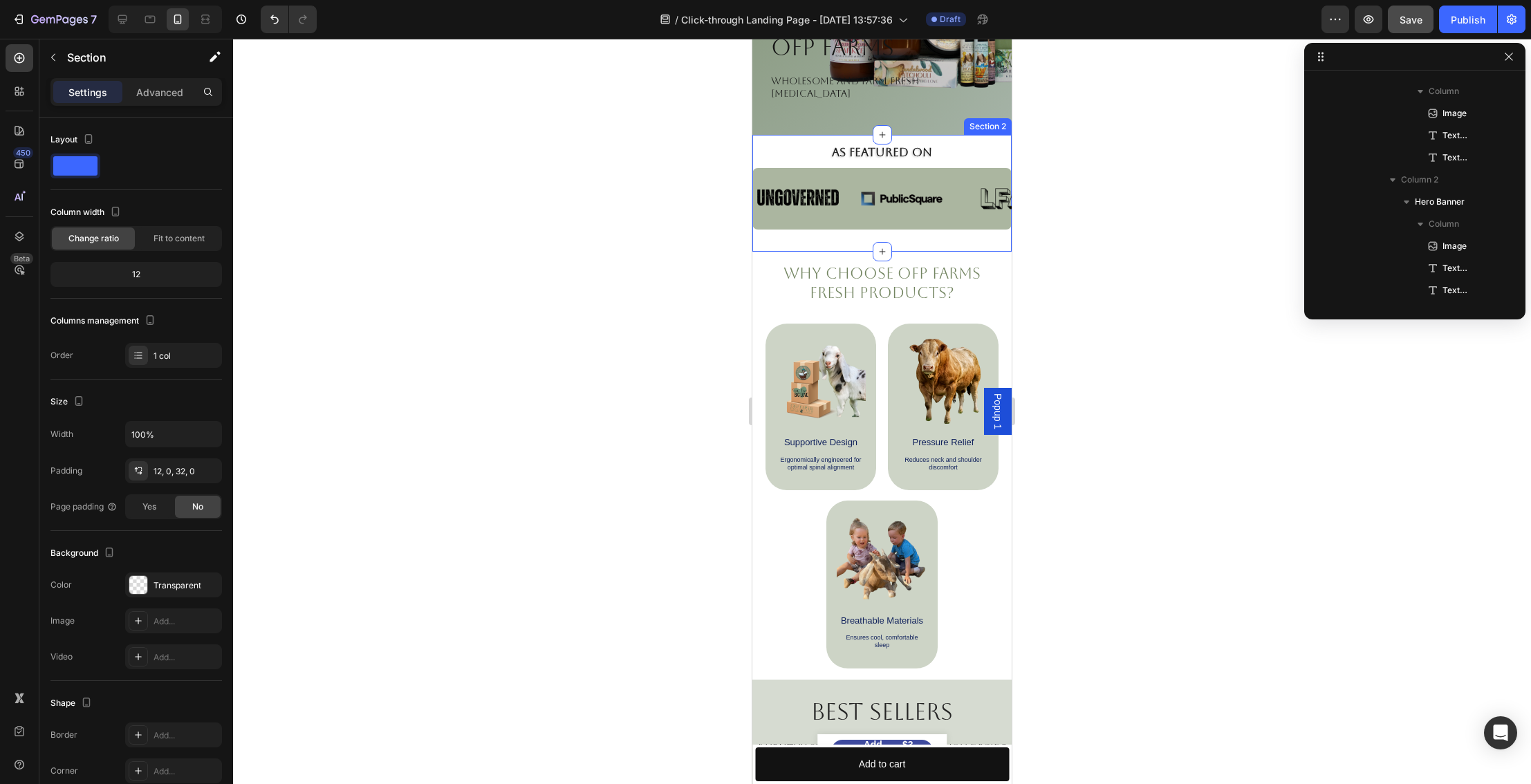
click at [903, 229] on div "As Featured On Heading Image Image Image Image Image Image Image Image Image Im…" at bounding box center [882, 193] width 260 height 117
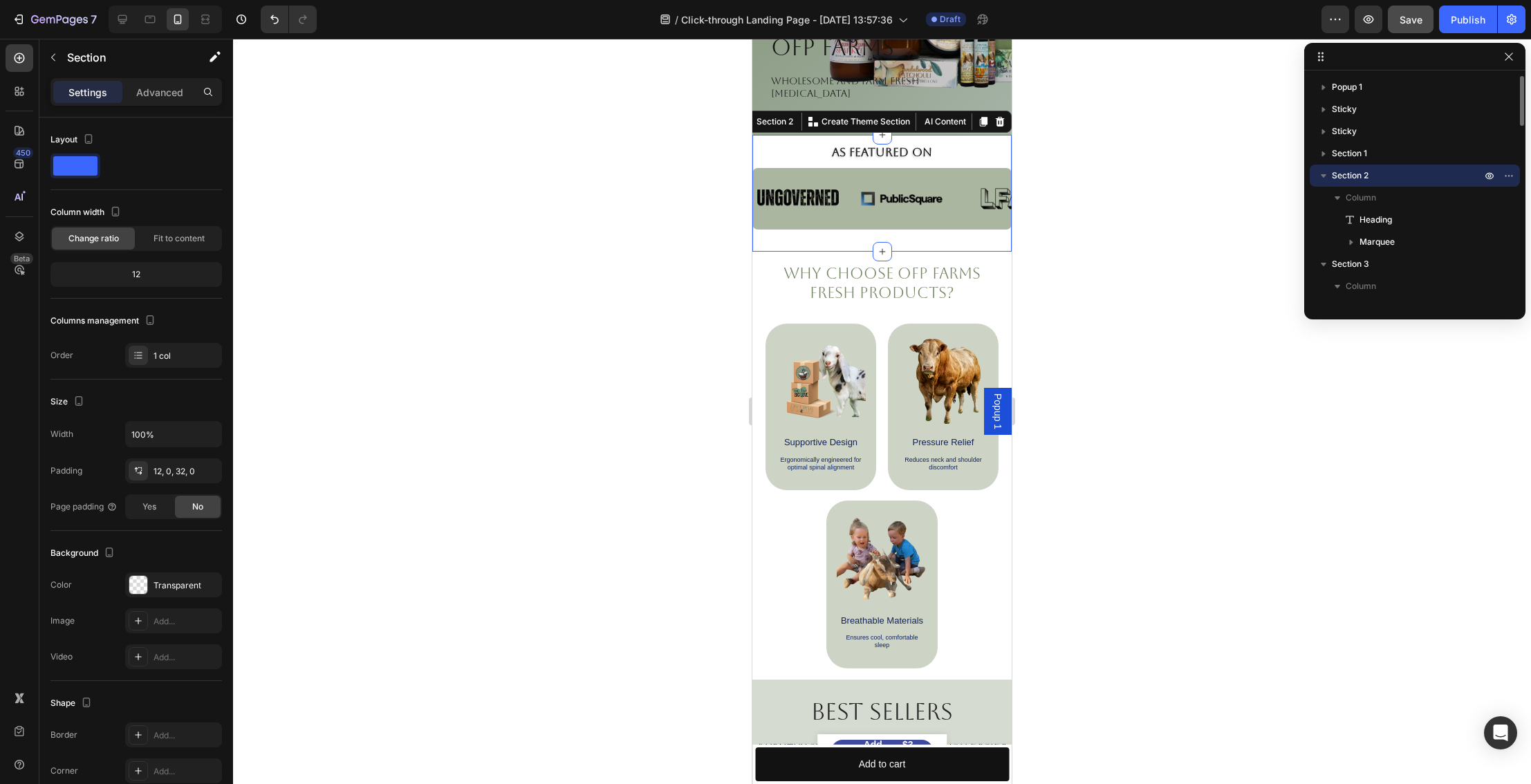
click at [1126, 297] on div at bounding box center [882, 412] width 1298 height 746
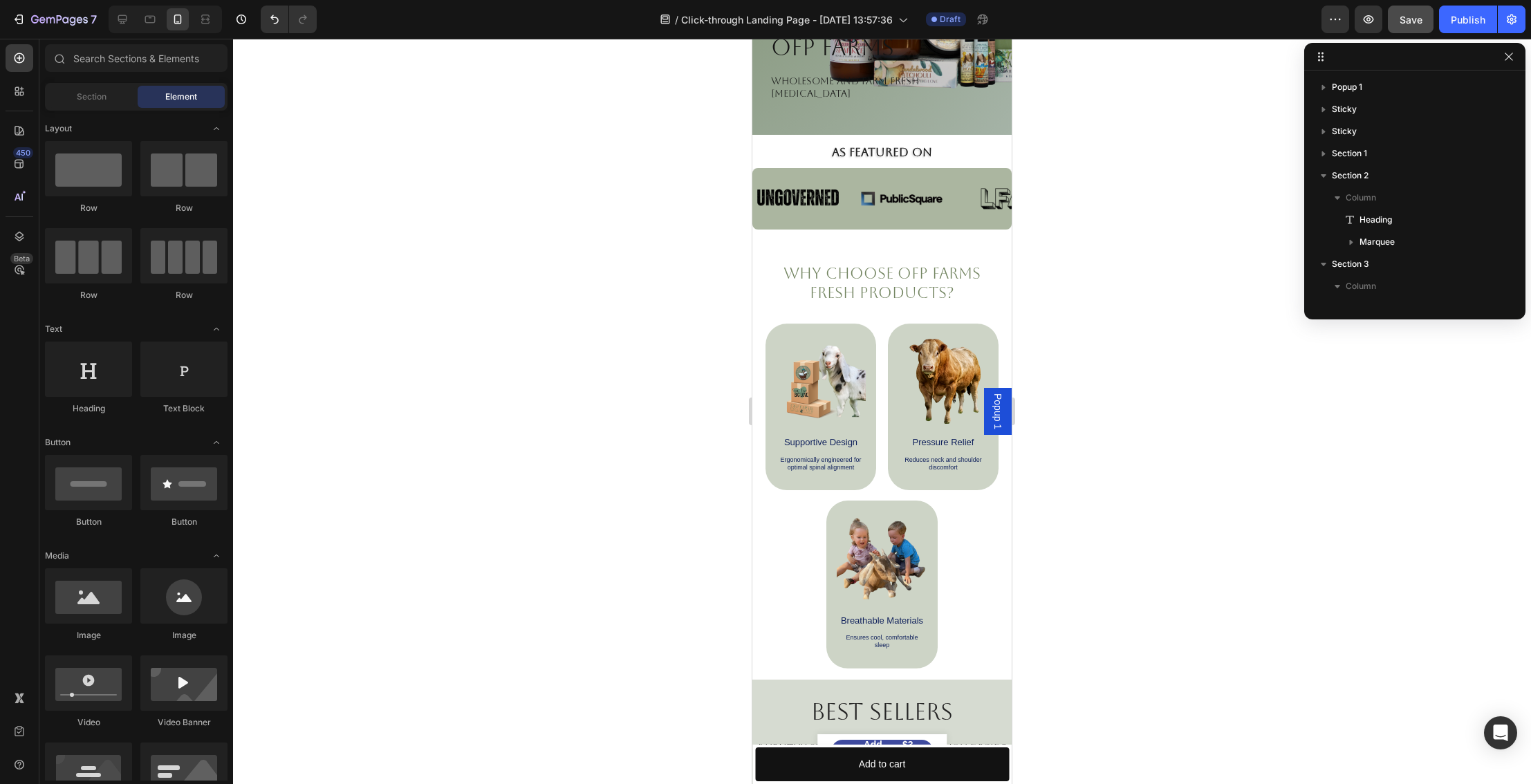
click at [1109, 273] on div at bounding box center [882, 412] width 1298 height 746
click at [1093, 570] on div at bounding box center [882, 412] width 1298 height 746
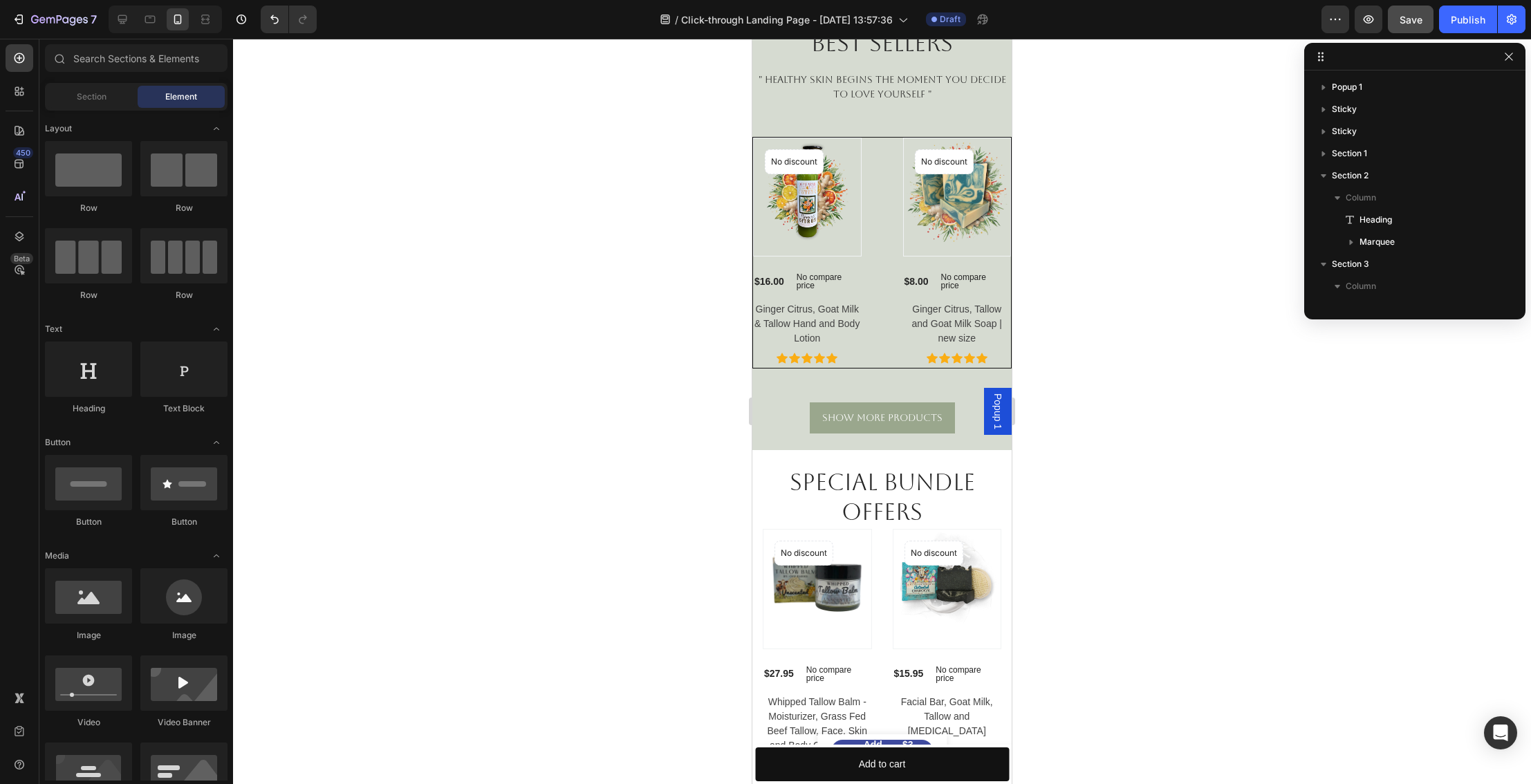
scroll to position [1016, 0]
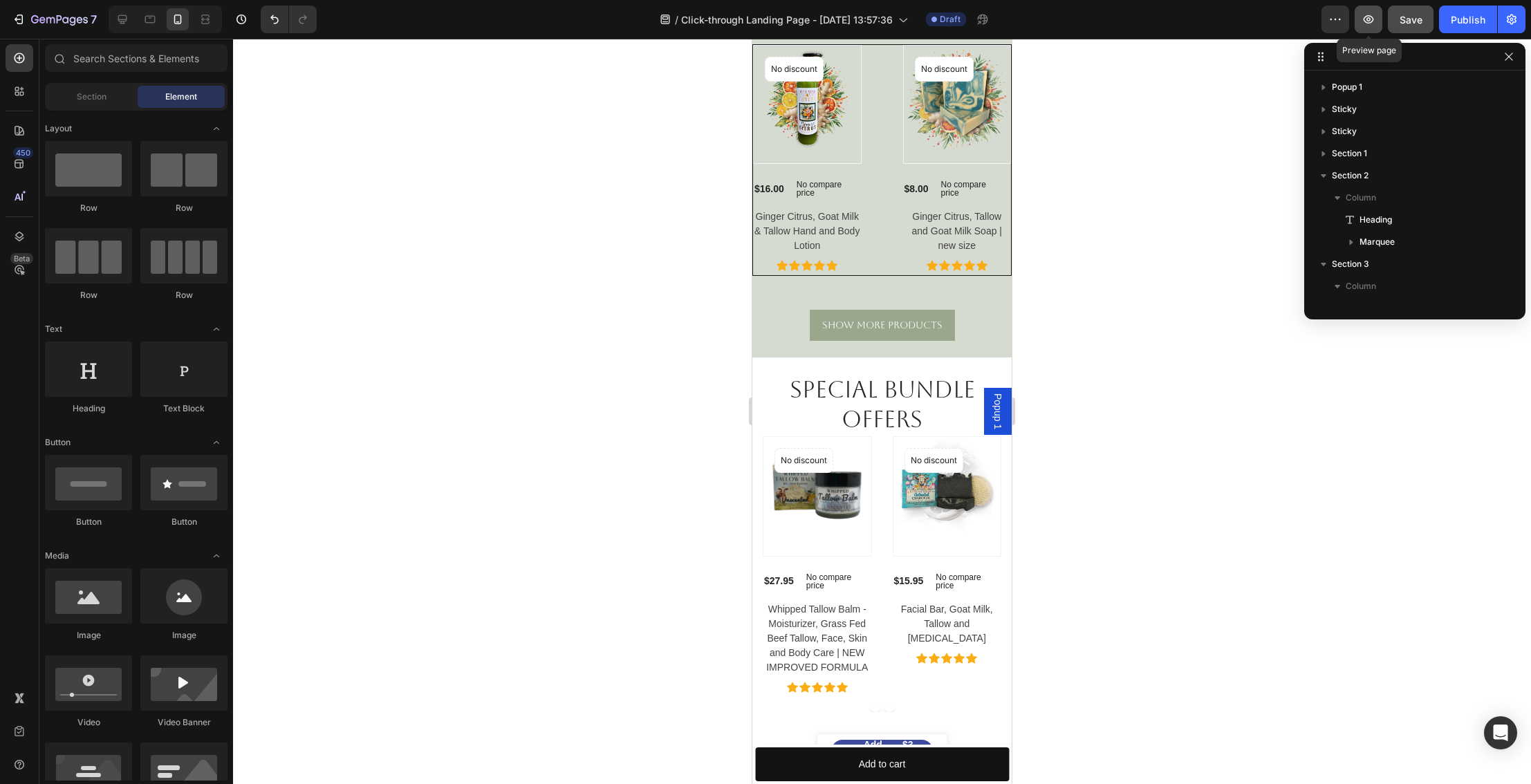
click at [1370, 19] on icon "button" at bounding box center [1369, 19] width 10 height 9
click at [121, 16] on icon at bounding box center [122, 19] width 14 height 14
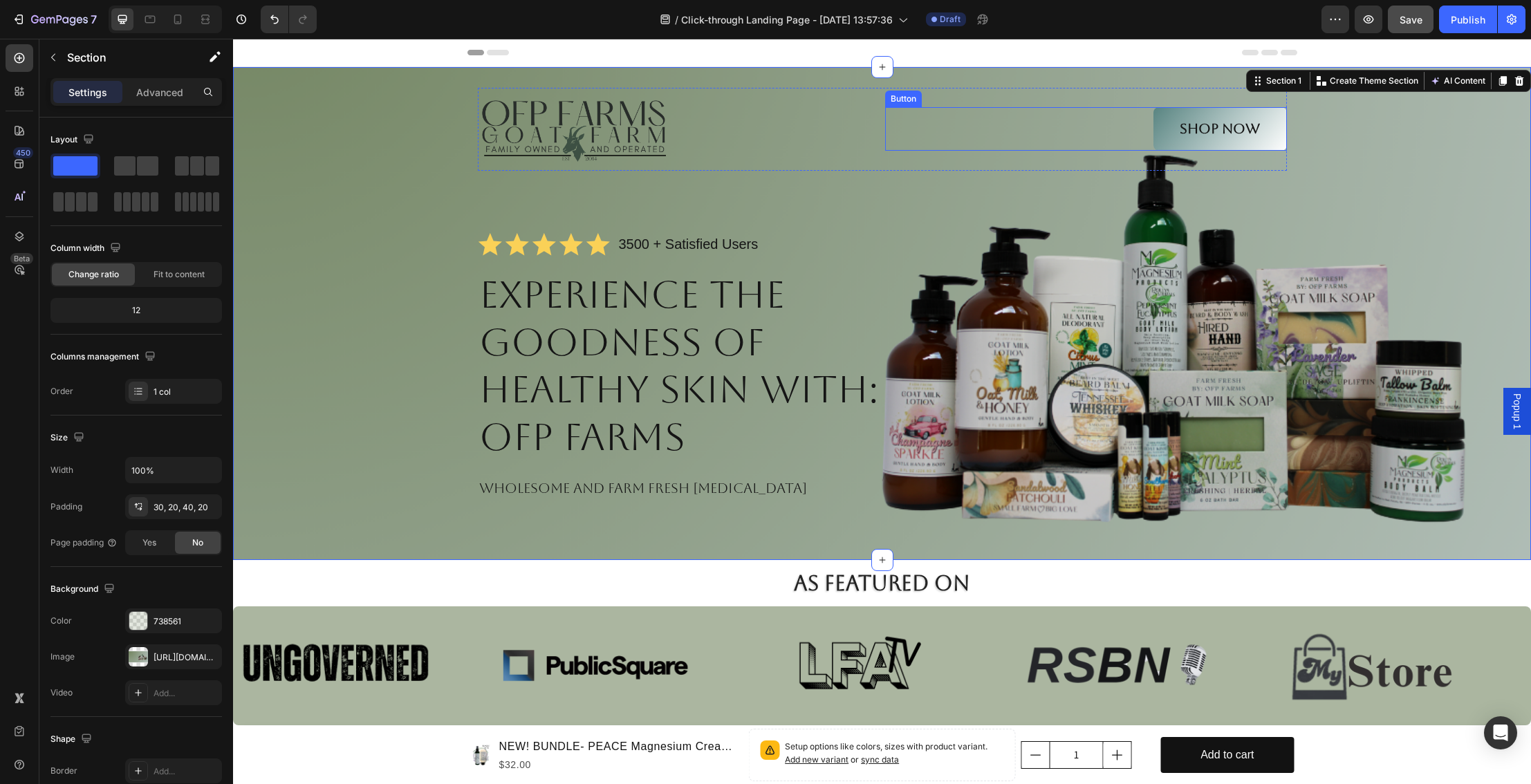
click at [1232, 144] on link "Shop Now" at bounding box center [1221, 129] width 133 height 44
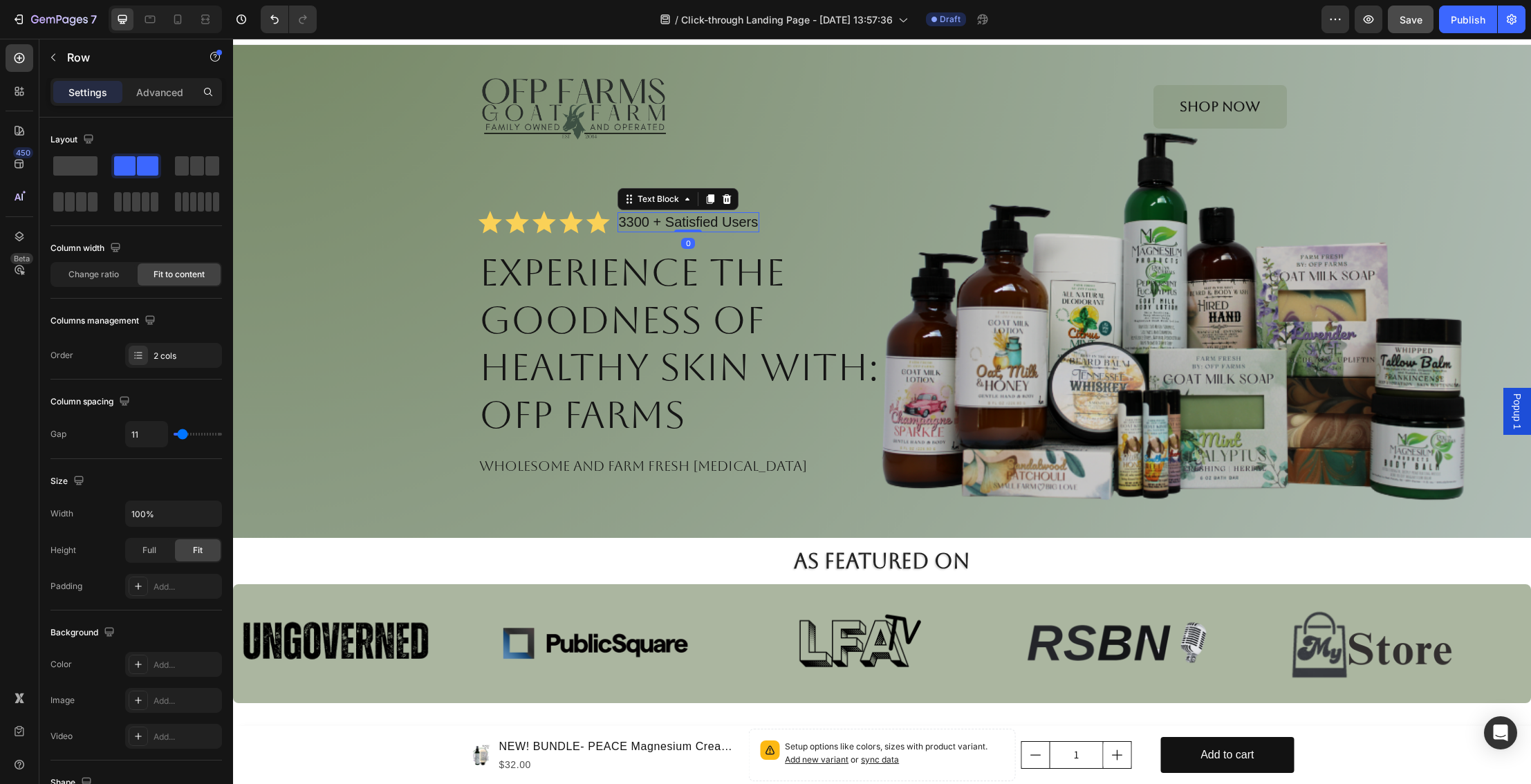
click at [713, 221] on p "3300 + Satisfied Users" at bounding box center [689, 223] width 140 height 17
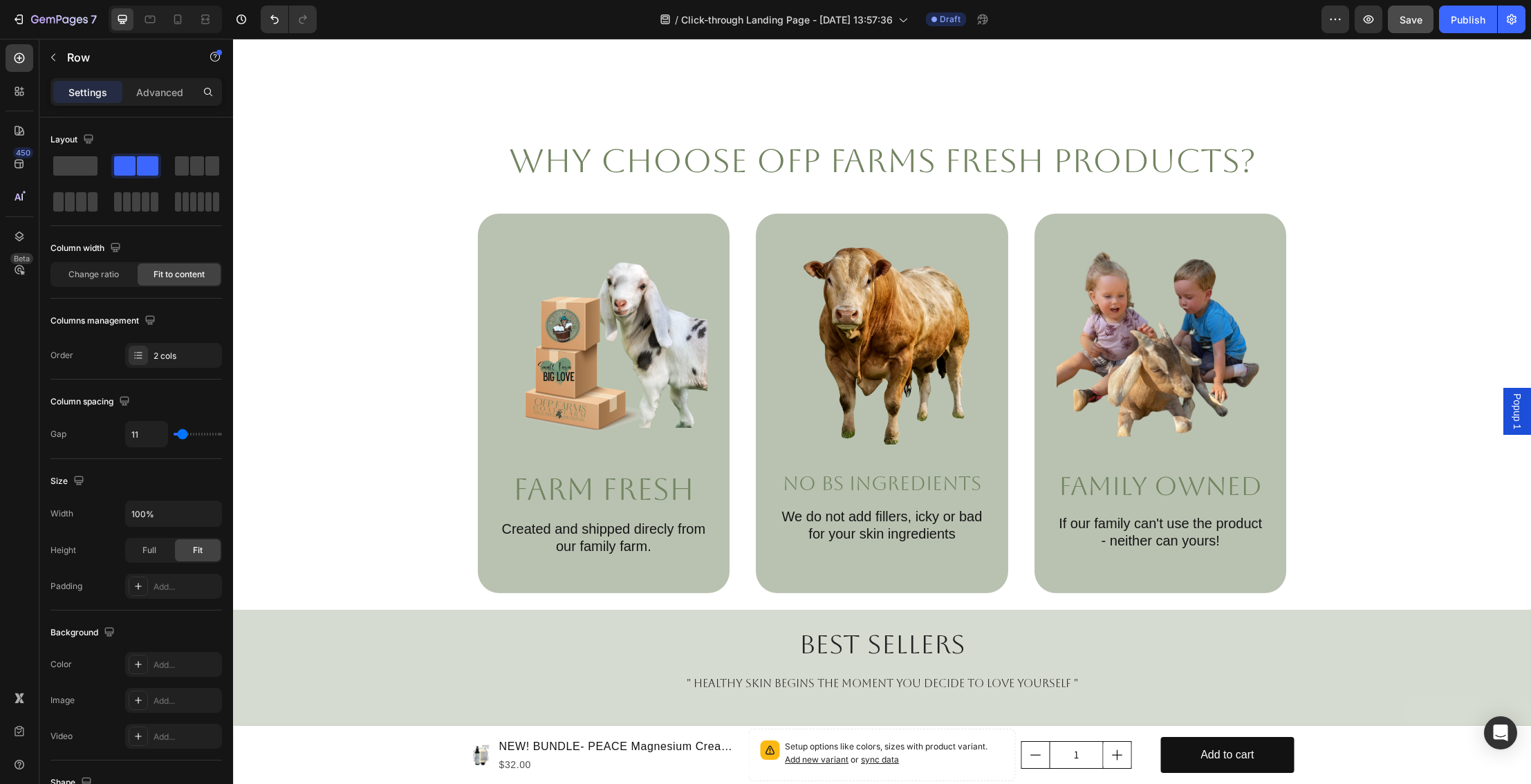
scroll to position [946, 0]
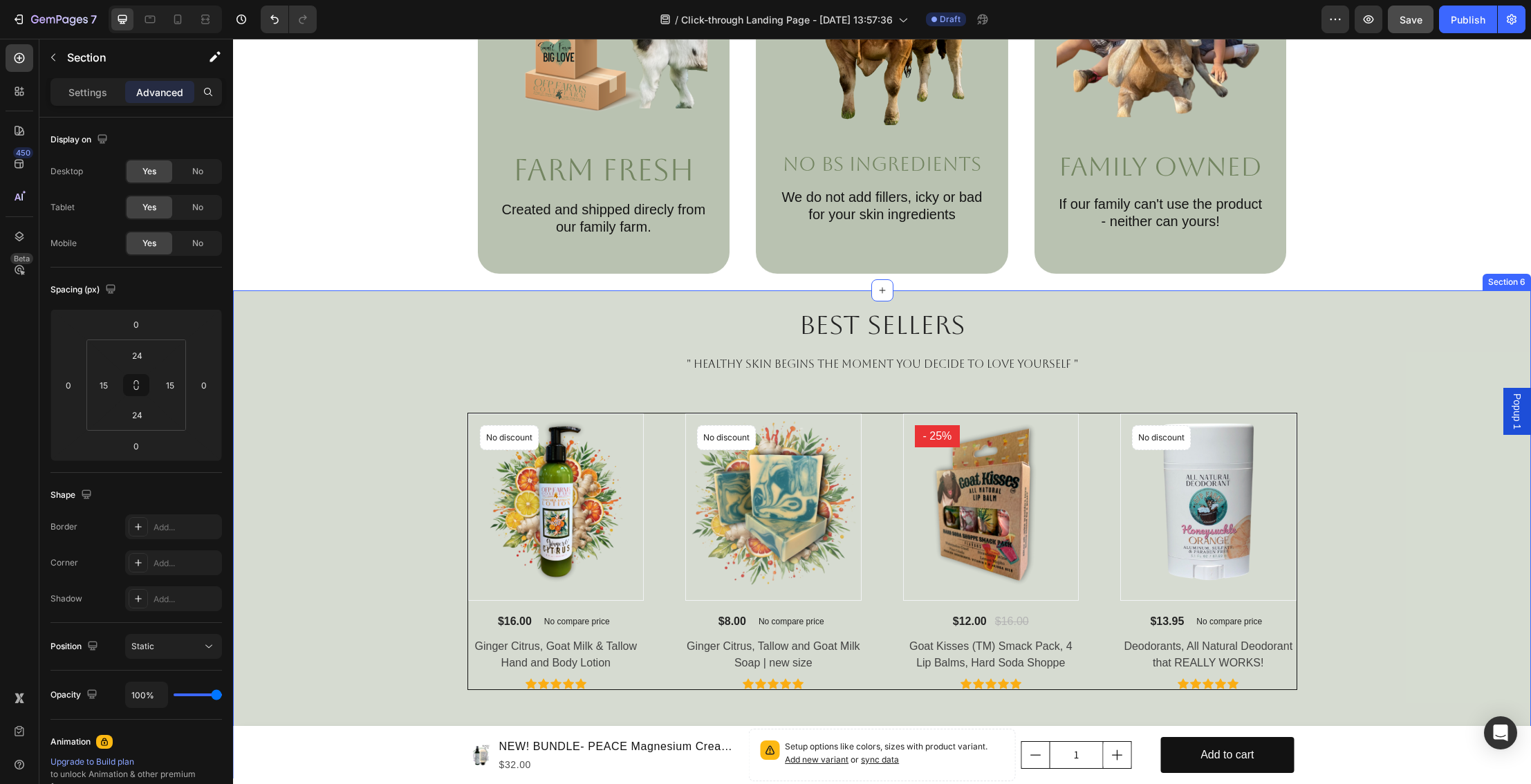
click at [1374, 461] on div "Best Sellers Heading " HEALTHY SKIN BEGINS the moment you decide to LOVE yourse…" at bounding box center [882, 535] width 1278 height 455
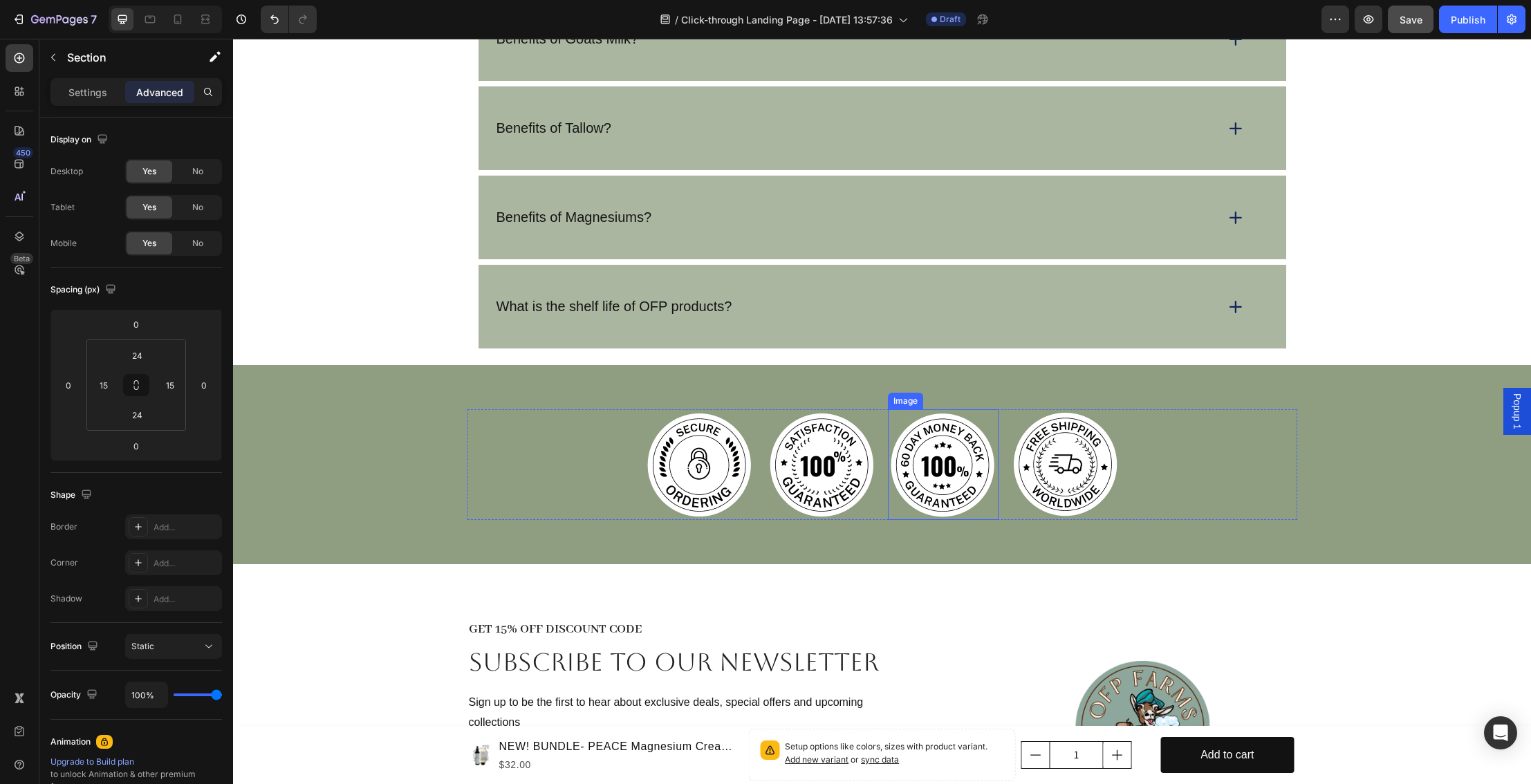
scroll to position [3203, 0]
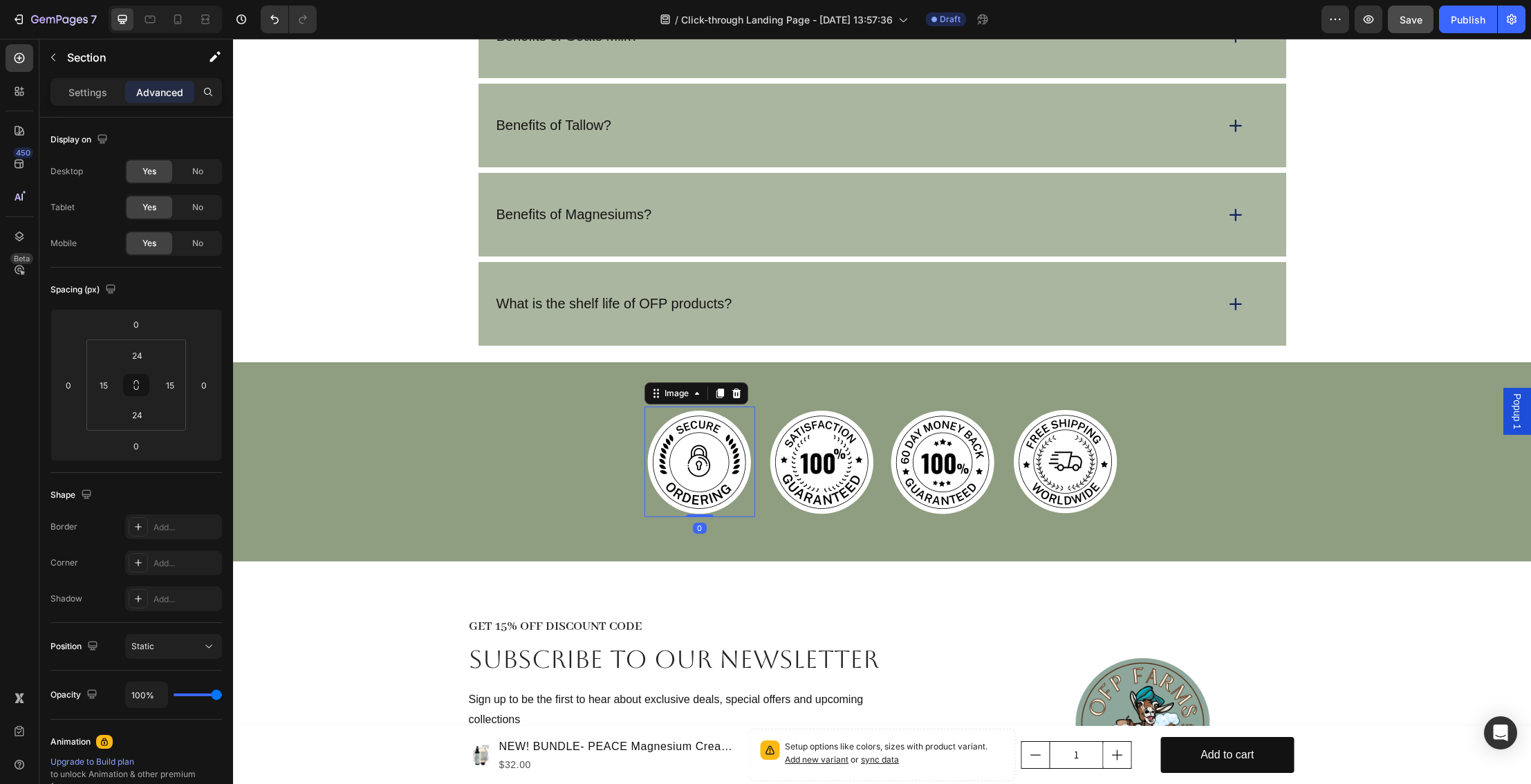
click at [694, 441] on img at bounding box center [700, 461] width 110 height 110
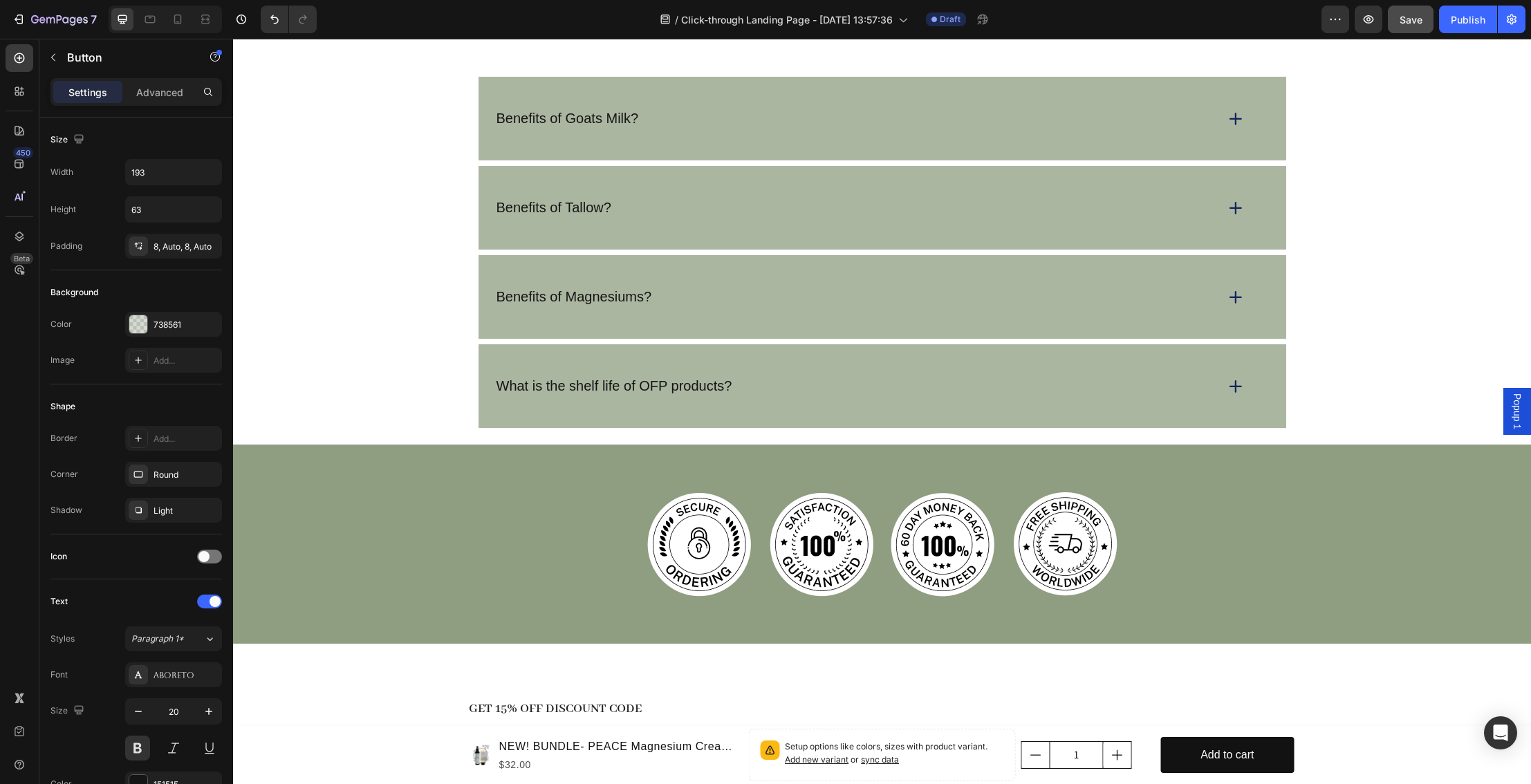
scroll to position [3143, 0]
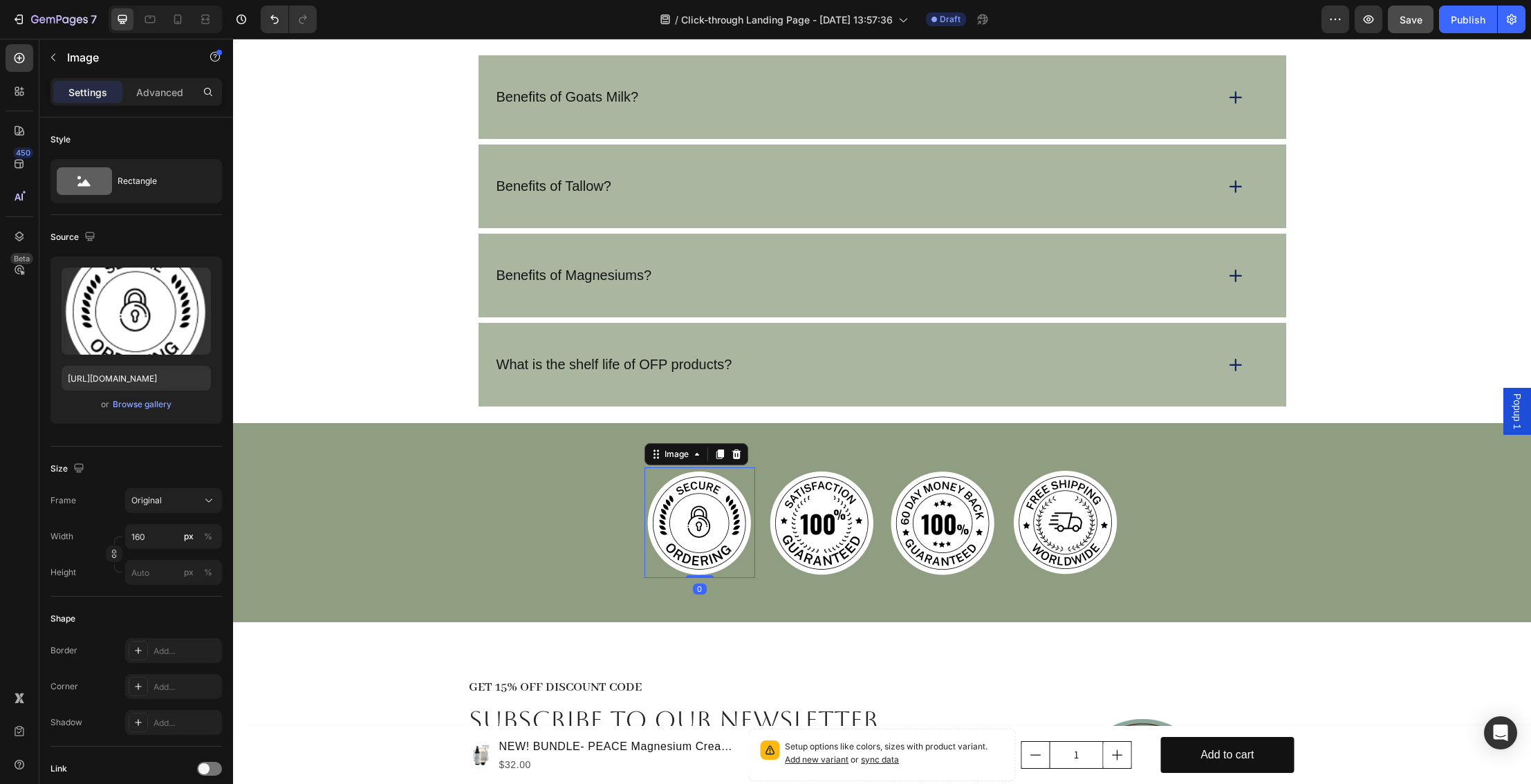
click at [669, 517] on img at bounding box center [700, 522] width 110 height 110
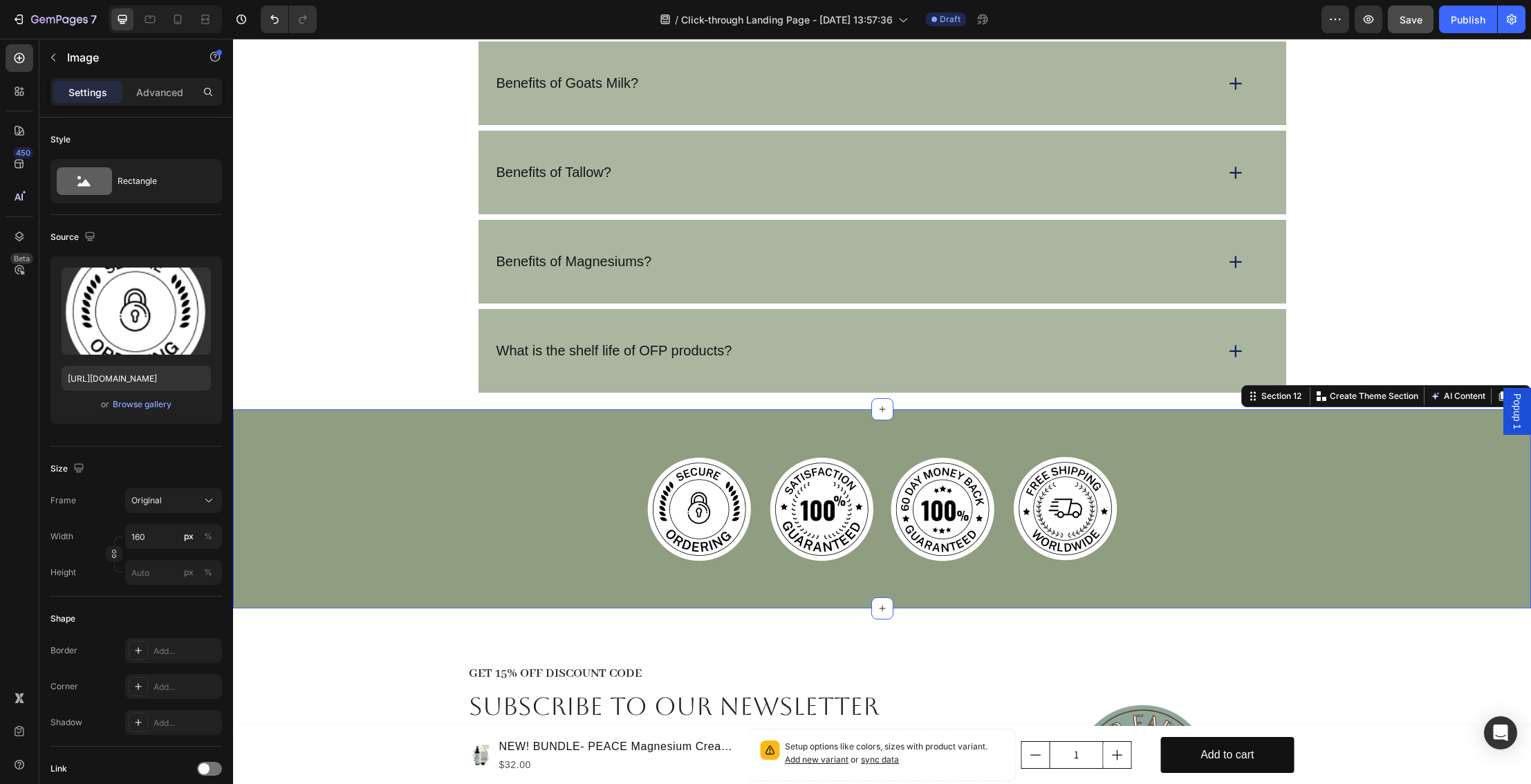
click at [366, 521] on div "Image Image Image Image Row" at bounding box center [882, 509] width 1298 height 110
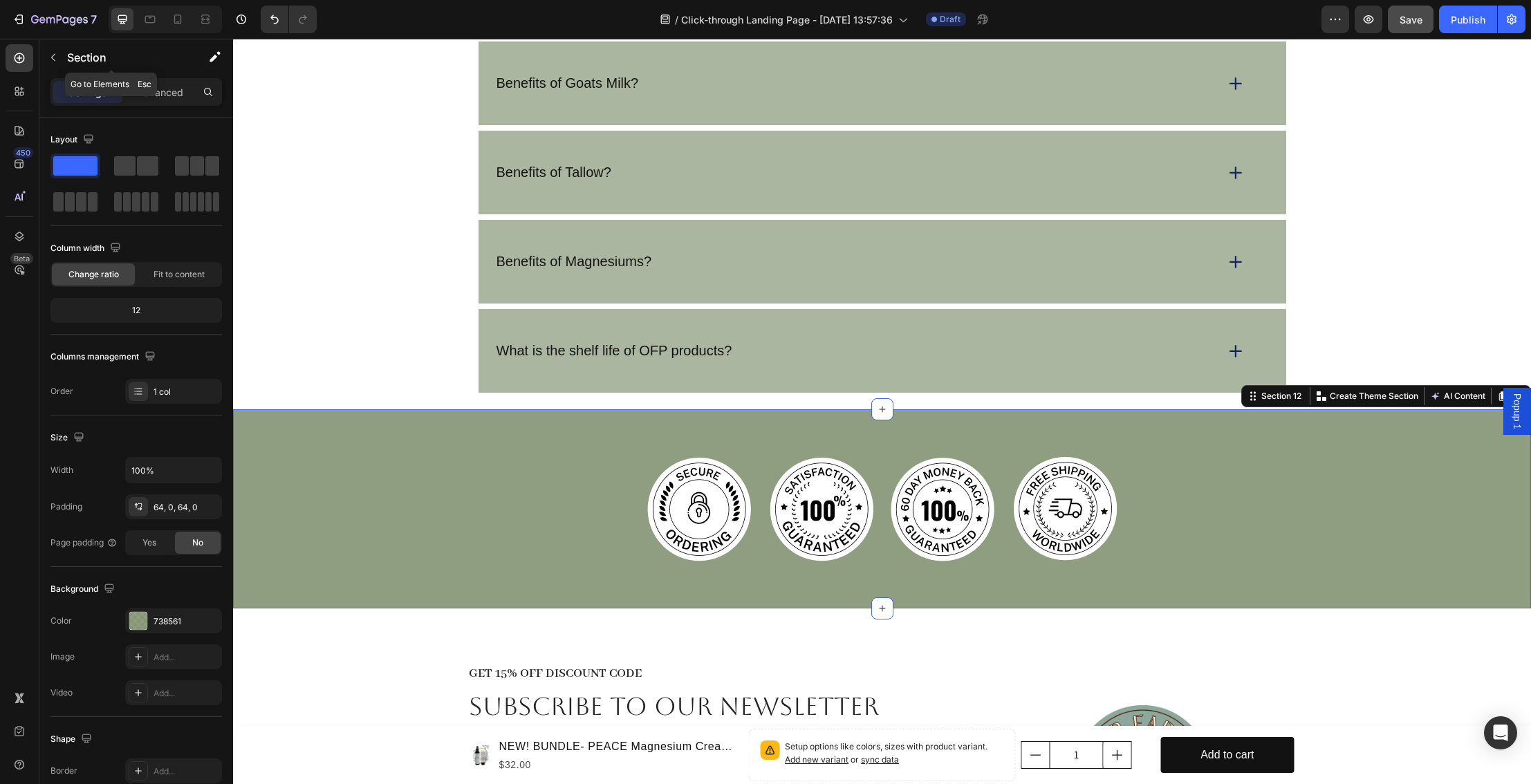
click at [68, 64] on p "Section" at bounding box center [124, 57] width 113 height 16
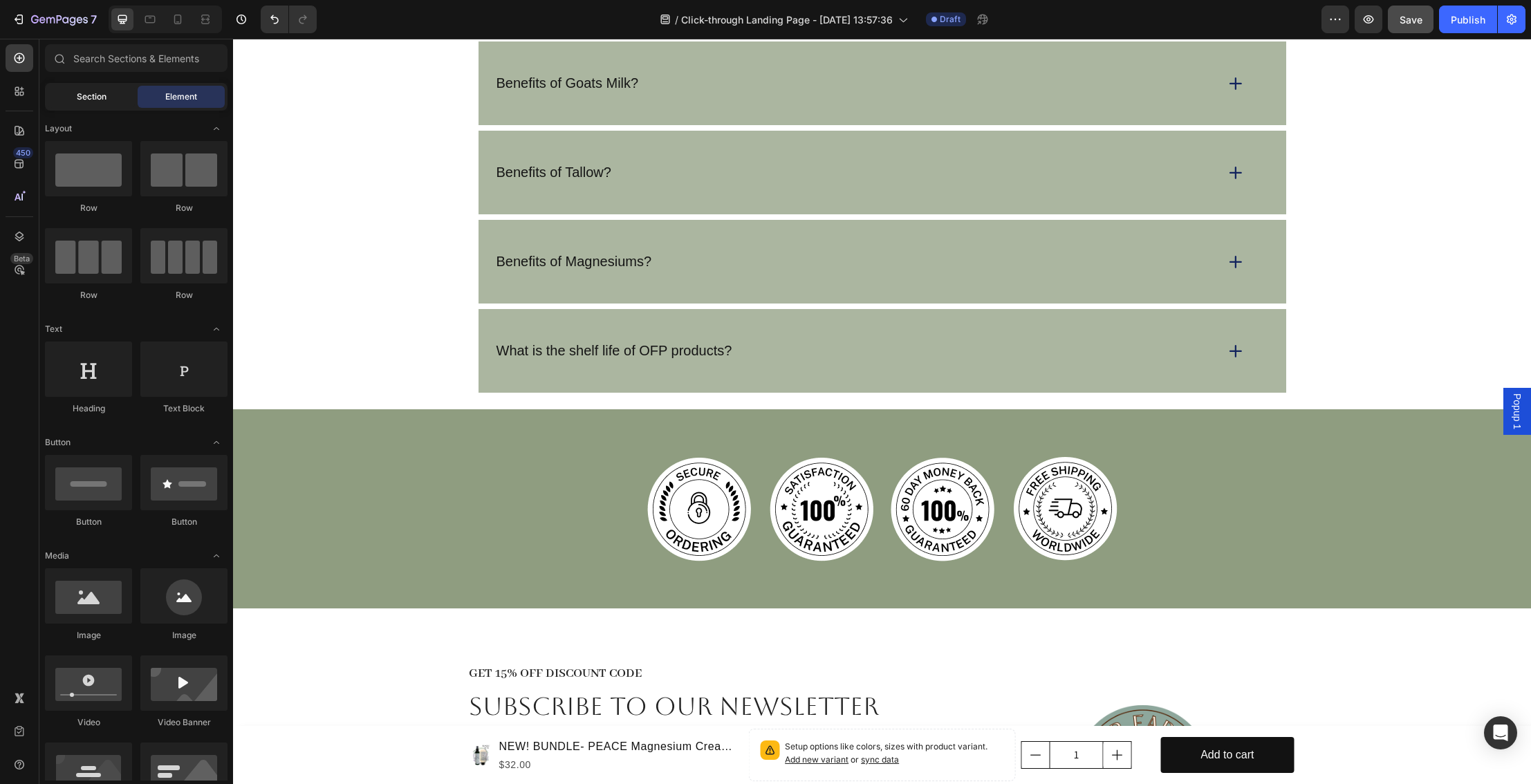
click at [60, 89] on div "Section" at bounding box center [91, 96] width 88 height 22
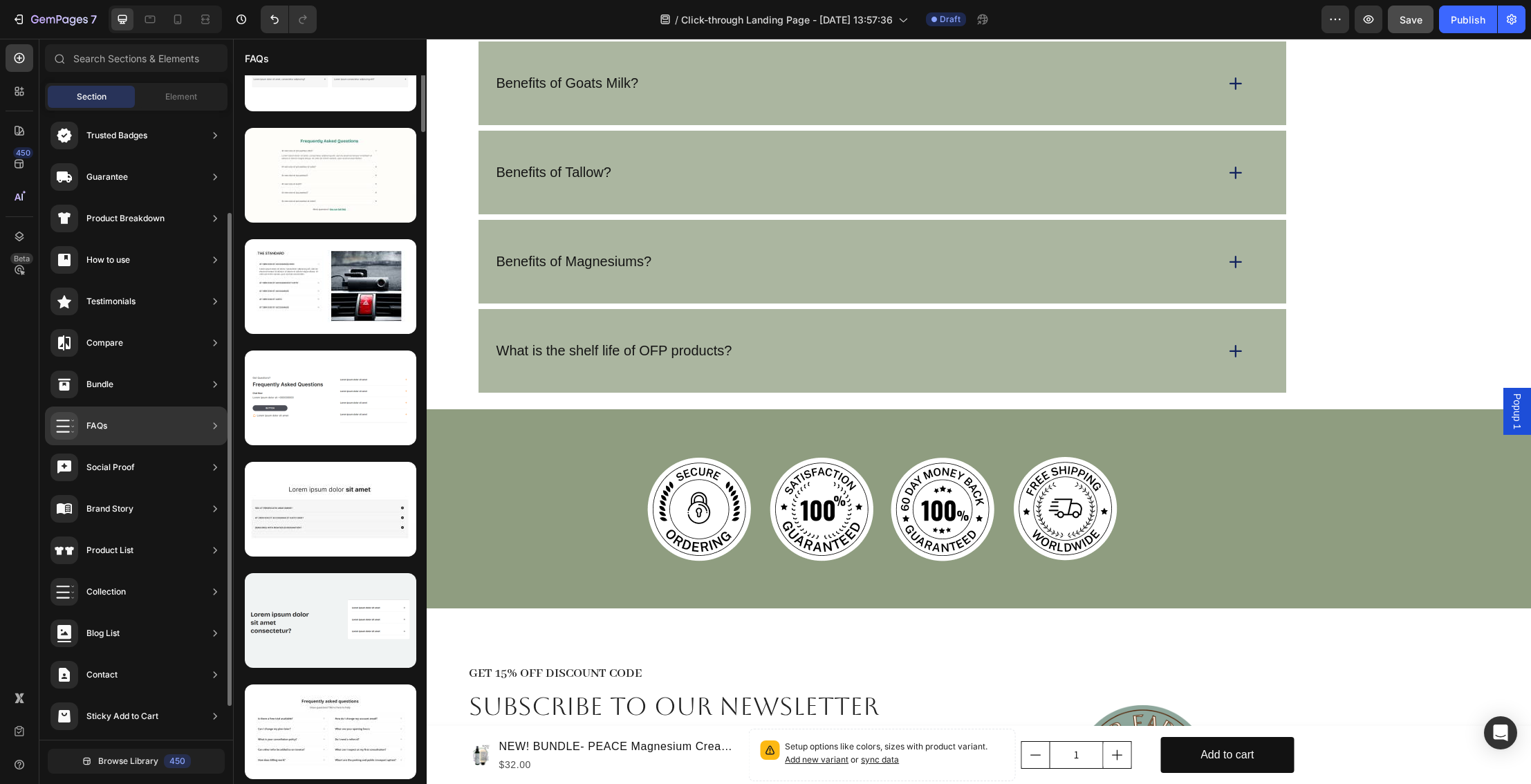
scroll to position [0, 0]
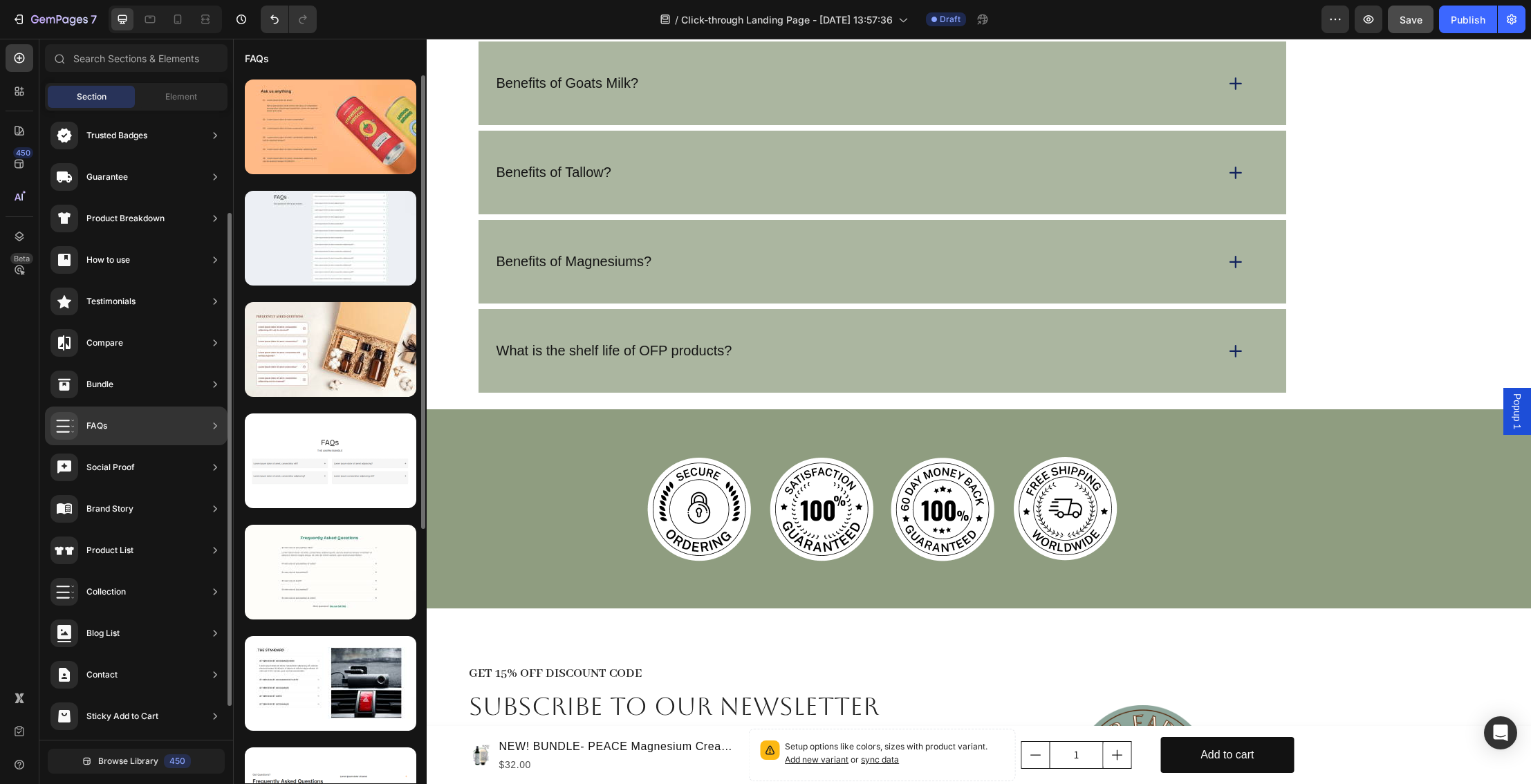
click at [214, 473] on icon at bounding box center [215, 467] width 14 height 14
click at [156, 427] on div "FAQs" at bounding box center [136, 425] width 183 height 39
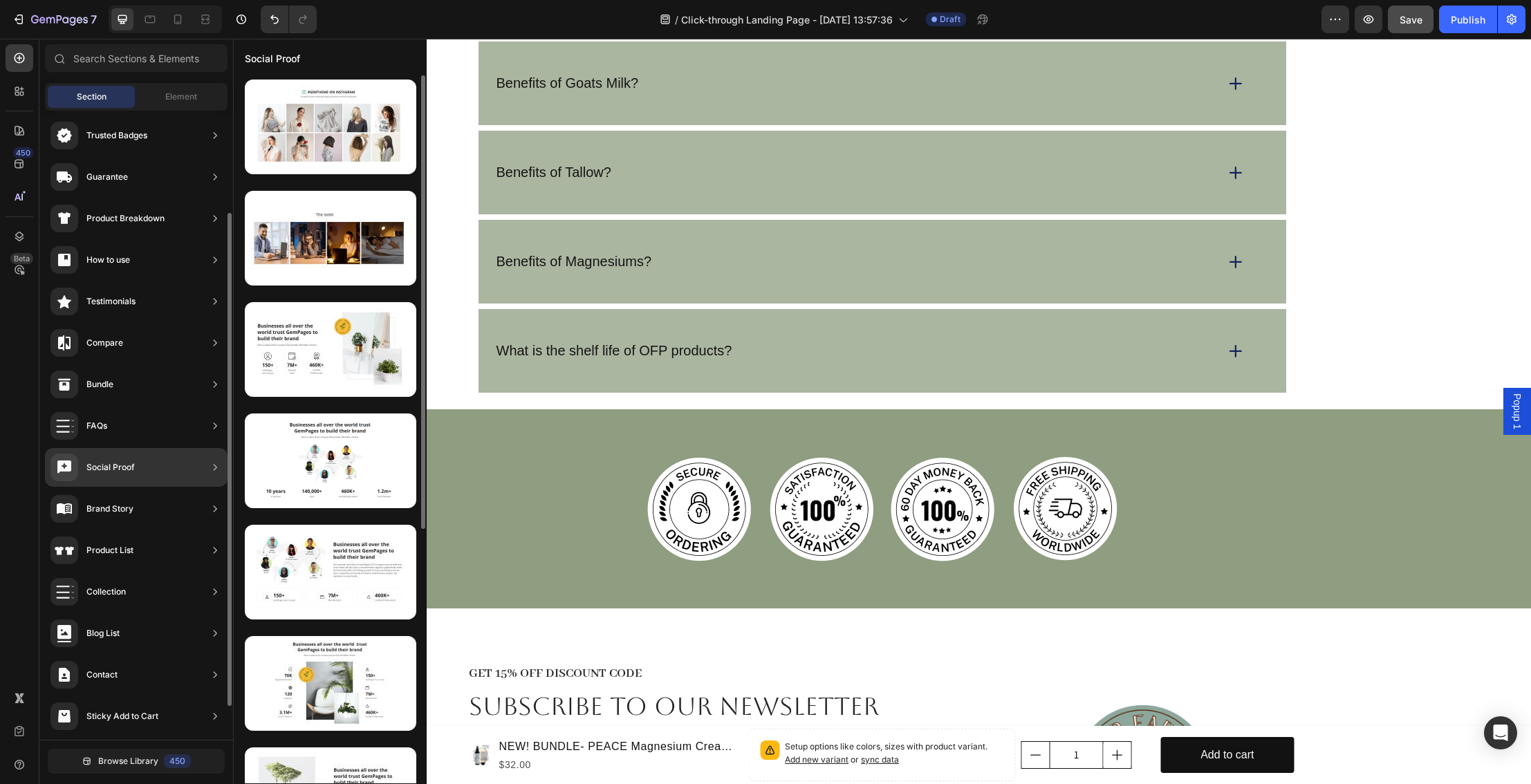
click at [130, 462] on div "Social Proof" at bounding box center [110, 467] width 49 height 14
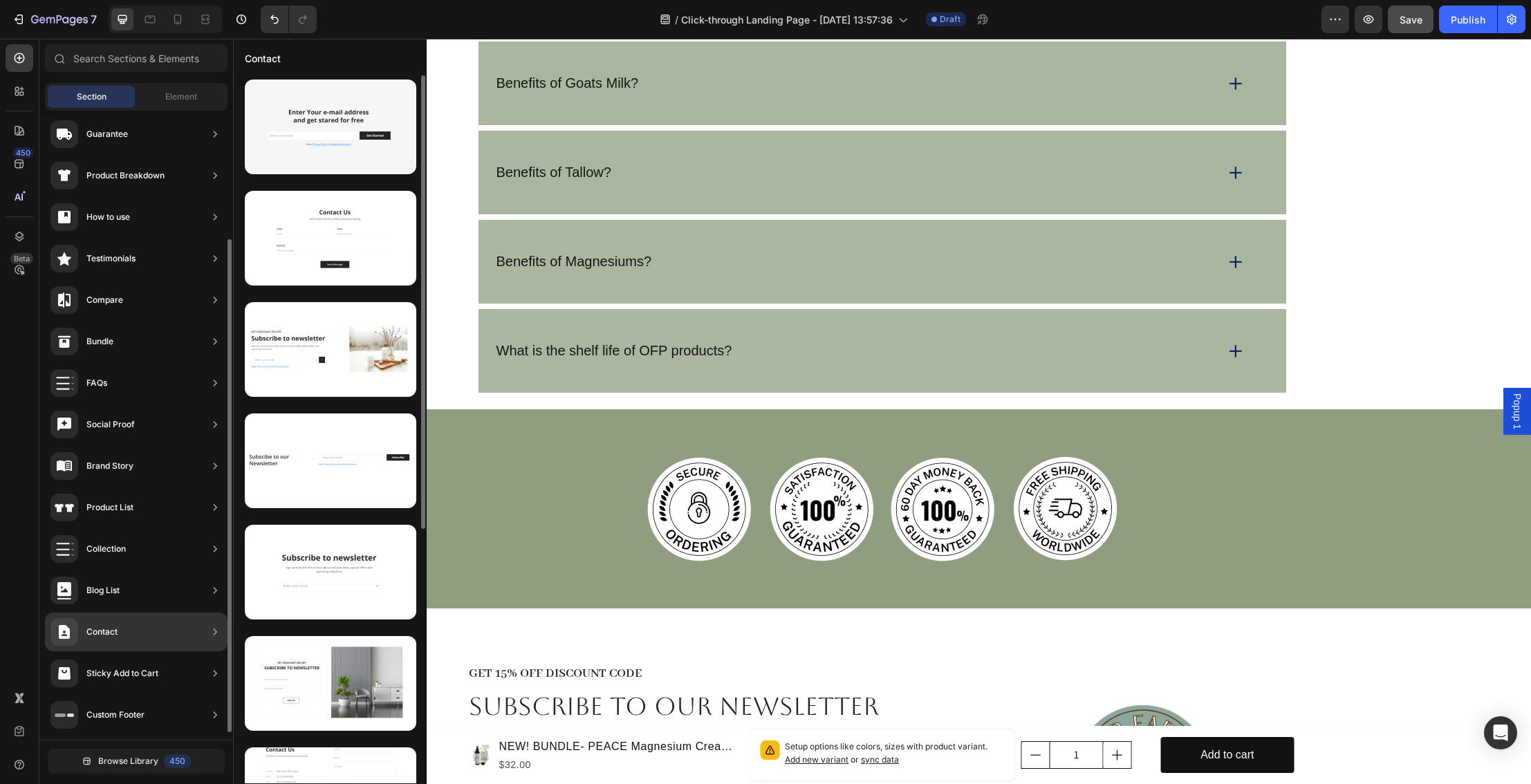
scroll to position [168, 0]
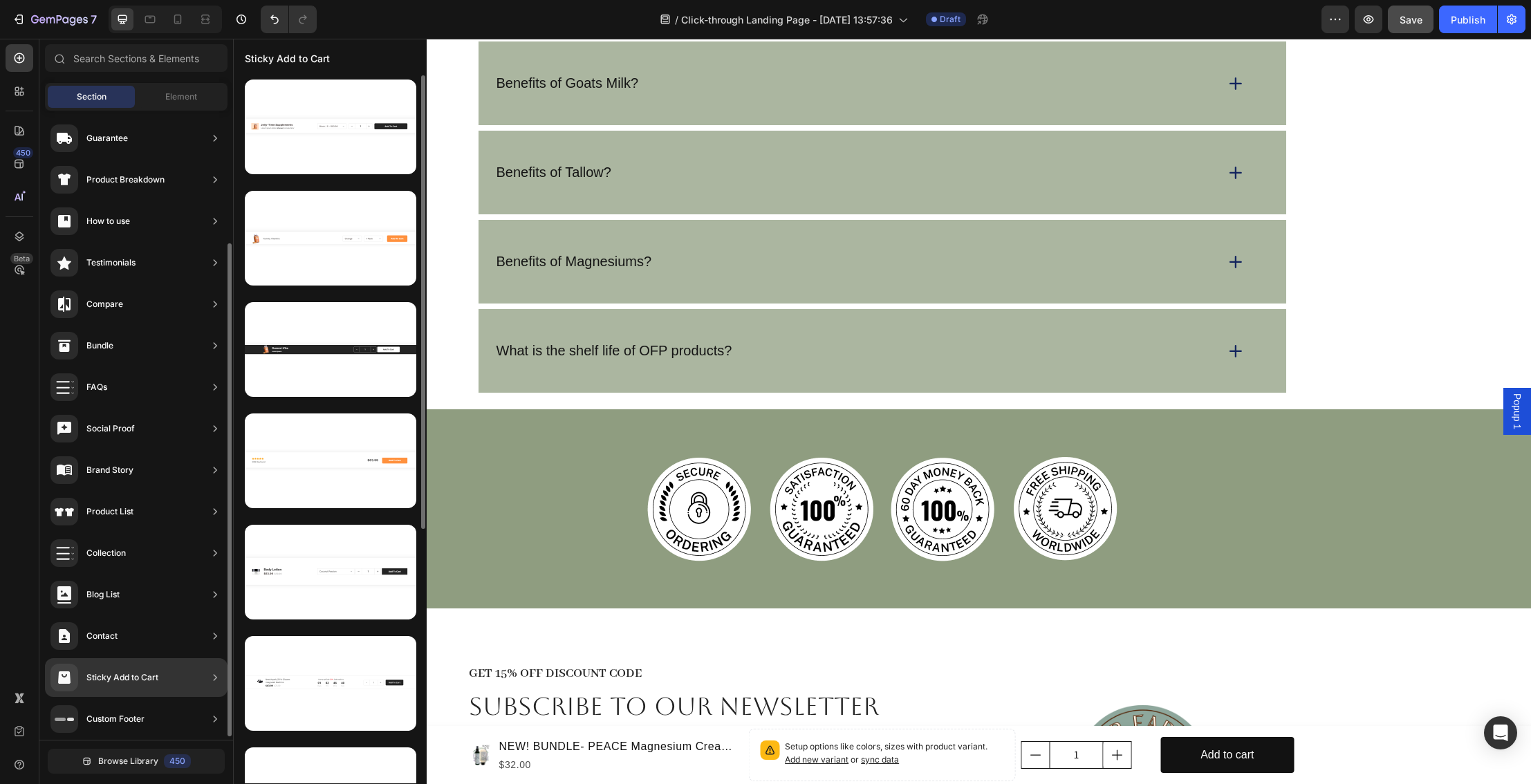
click at [206, 617] on div "Blog List" at bounding box center [136, 636] width 183 height 39
click at [213, 558] on icon at bounding box center [215, 553] width 14 height 14
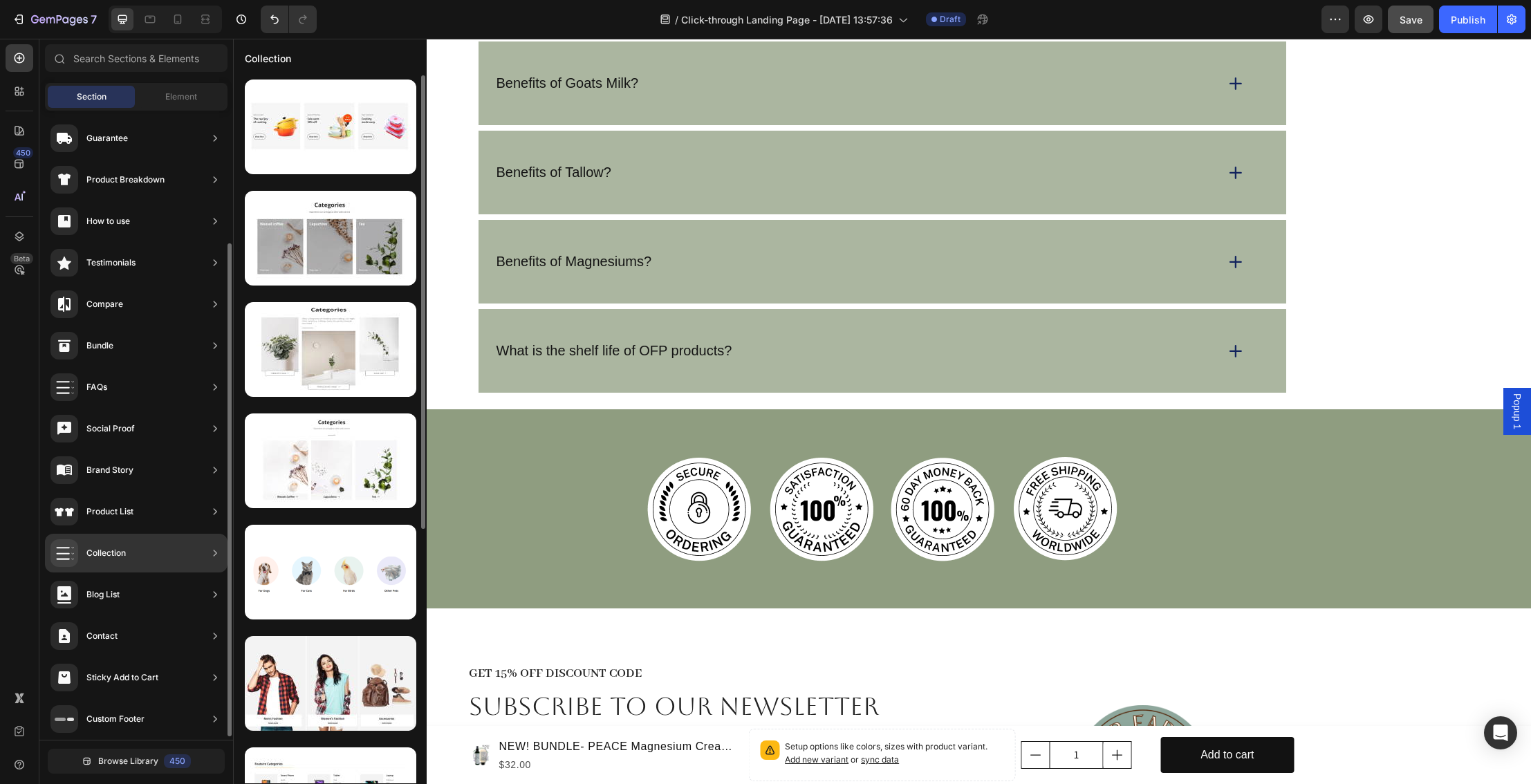
click at [130, 510] on div "Product List" at bounding box center [109, 512] width 47 height 14
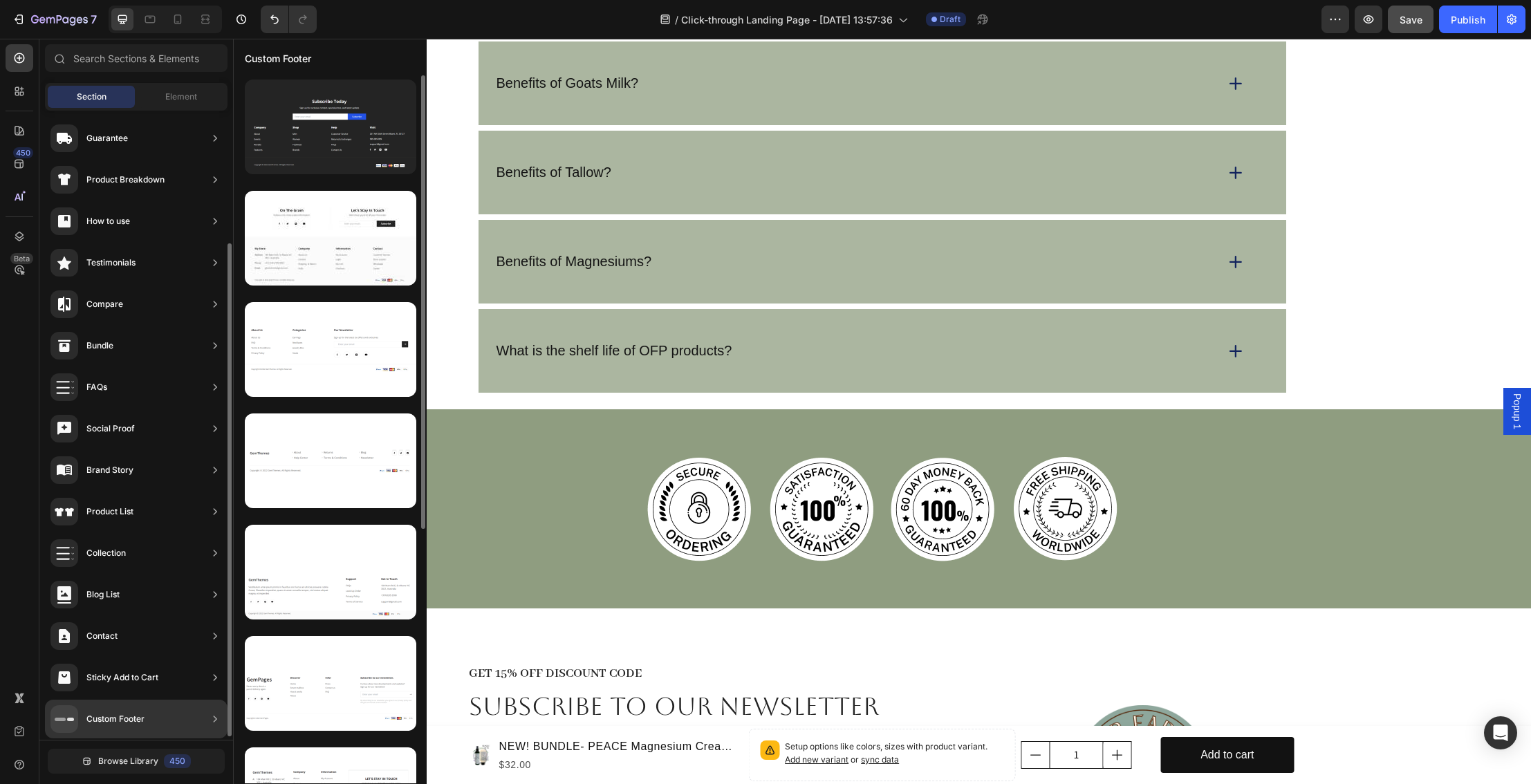
click at [143, 678] on div "Sticky Add to Cart" at bounding box center [123, 677] width 72 height 14
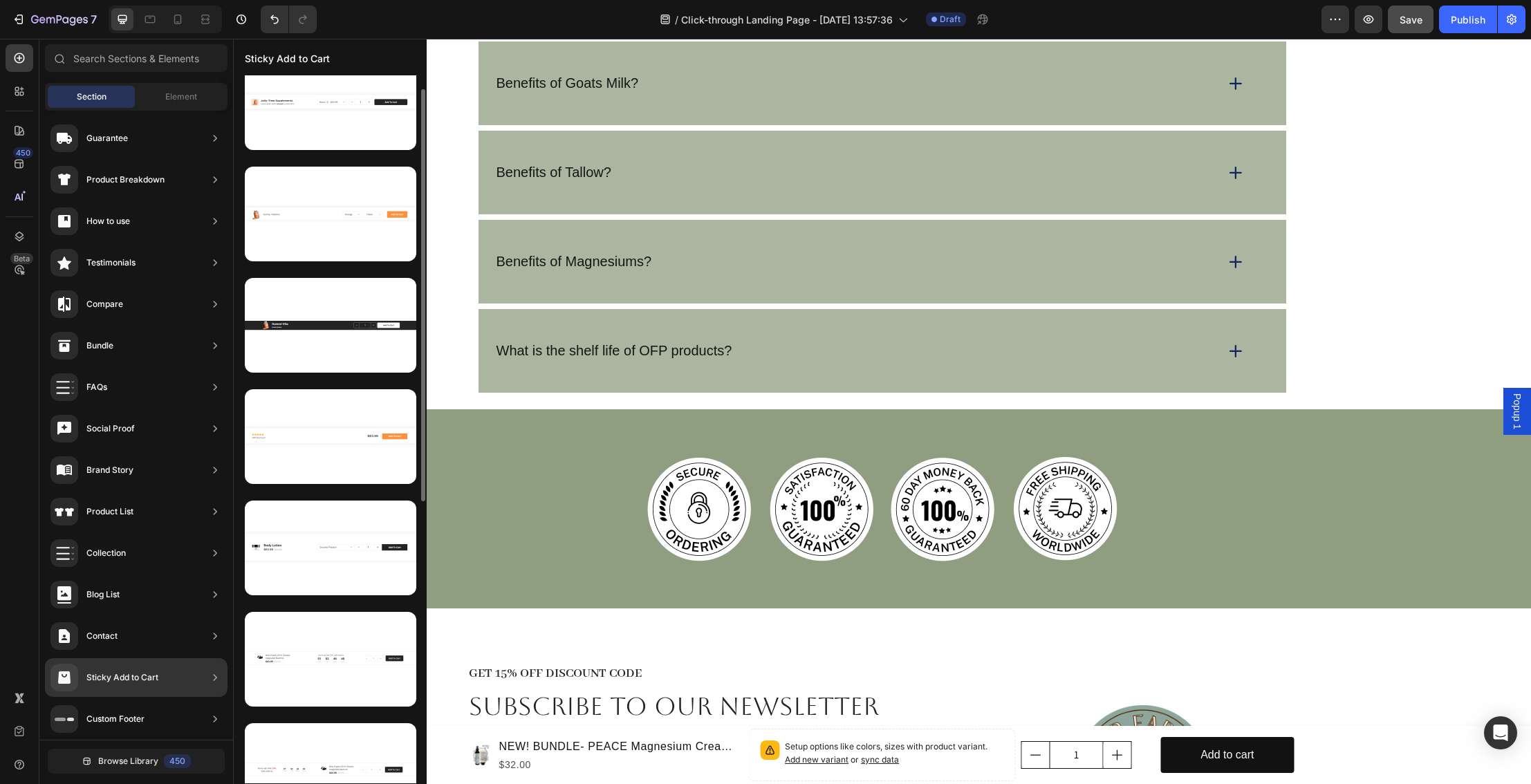
scroll to position [0, 0]
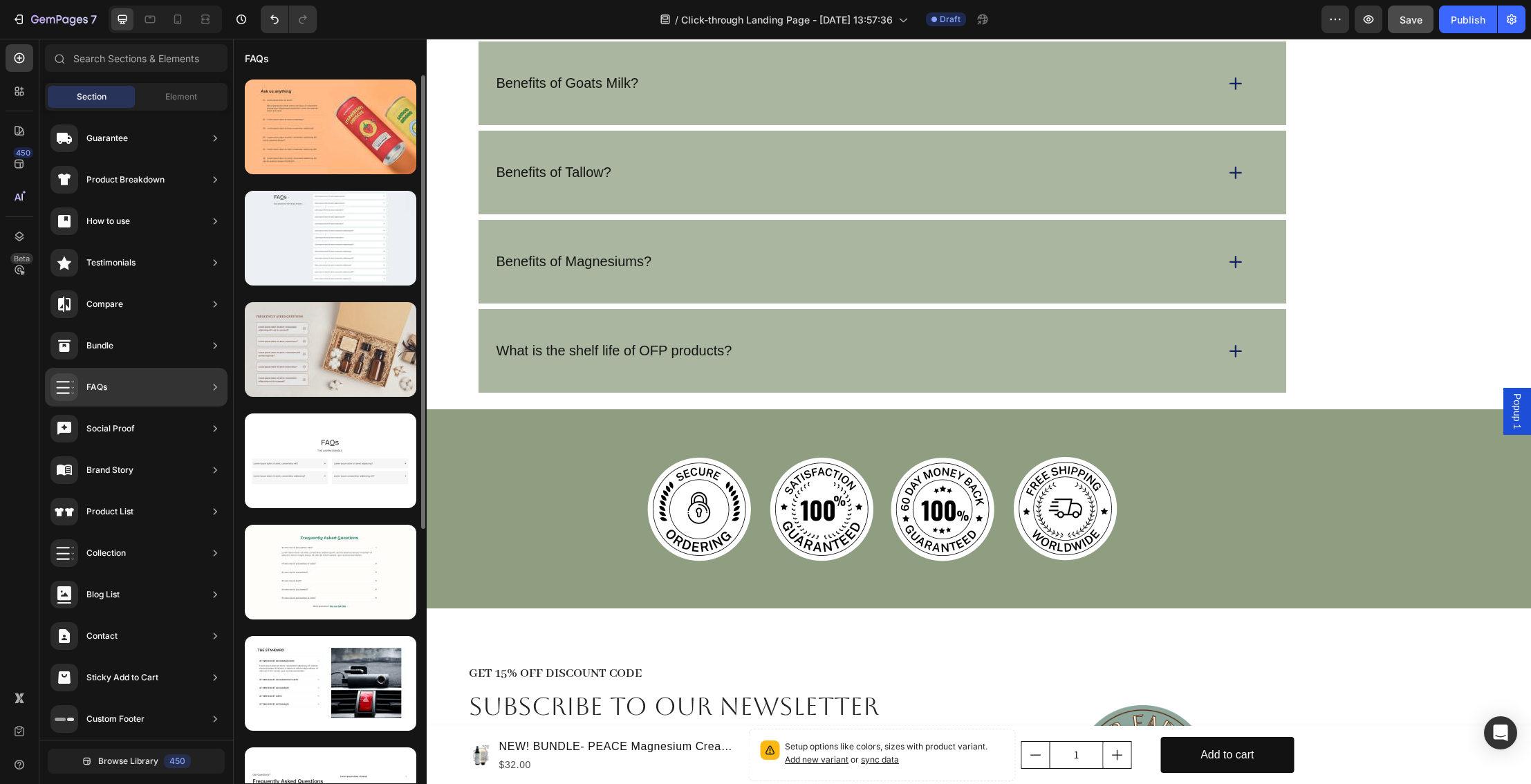
click at [339, 371] on div at bounding box center [330, 350] width 171 height 95
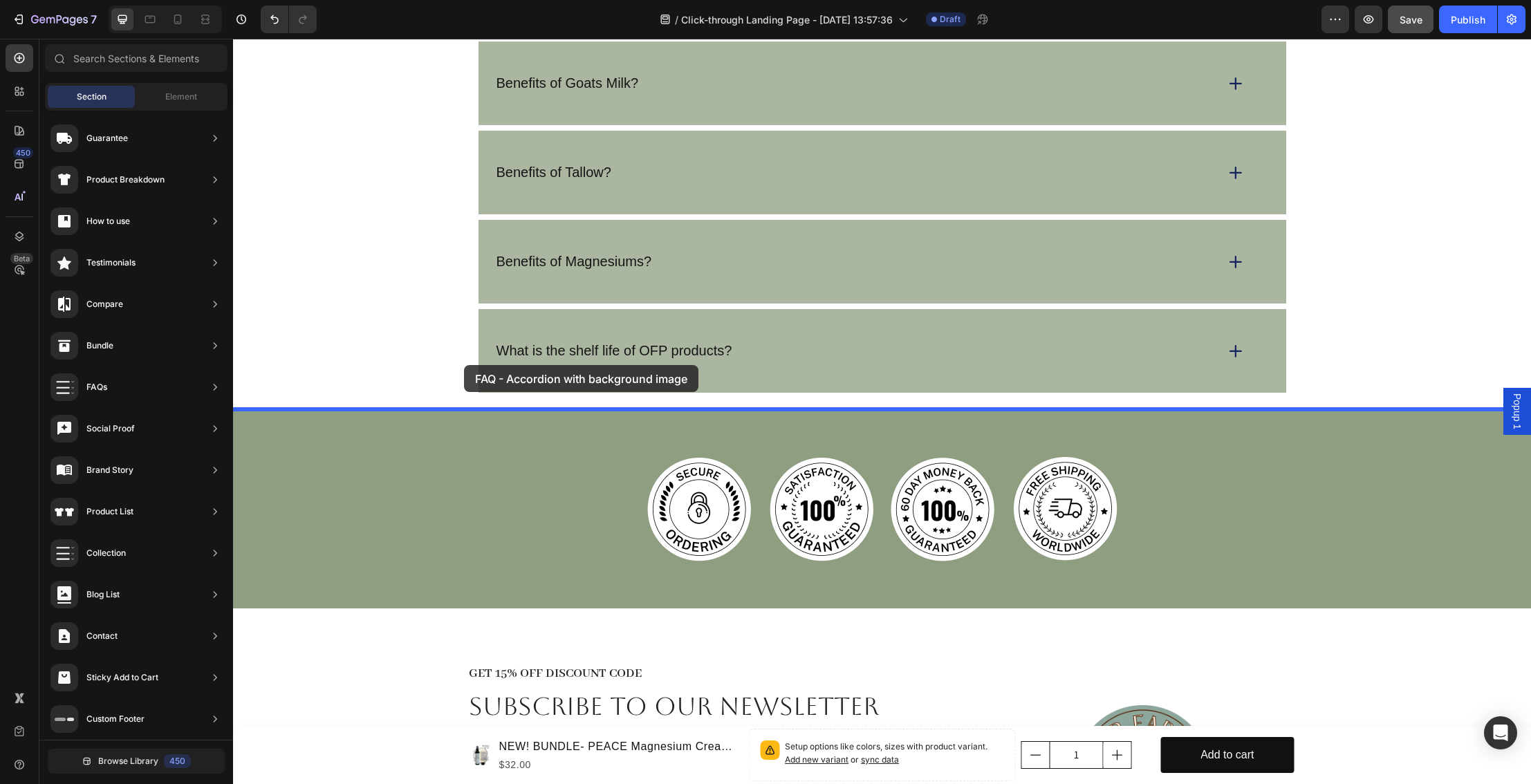
drag, startPoint x: 572, startPoint y: 410, endPoint x: 464, endPoint y: 365, distance: 117.0
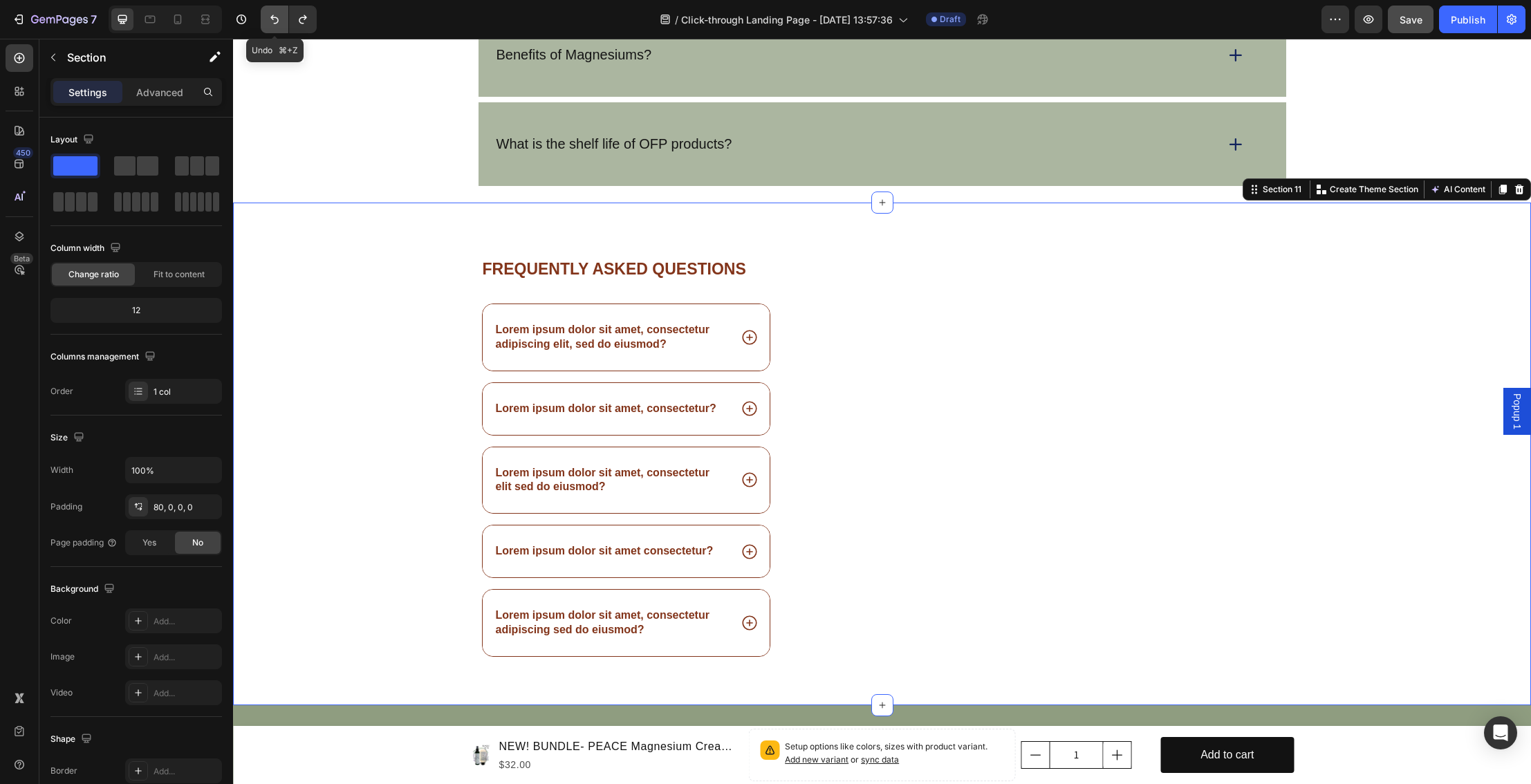
click at [272, 19] on icon "Undo/Redo" at bounding box center [274, 19] width 14 height 14
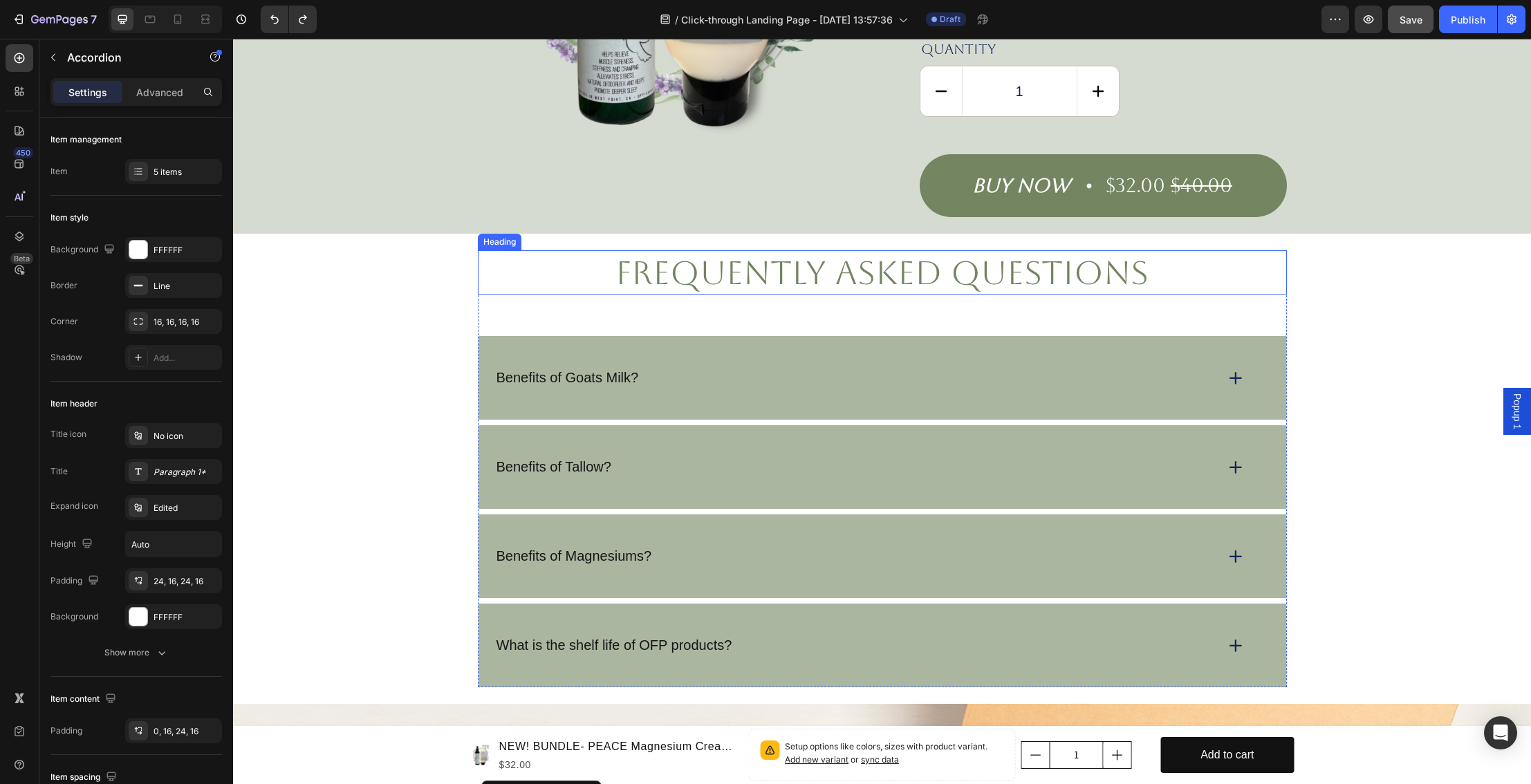
scroll to position [2776, 0]
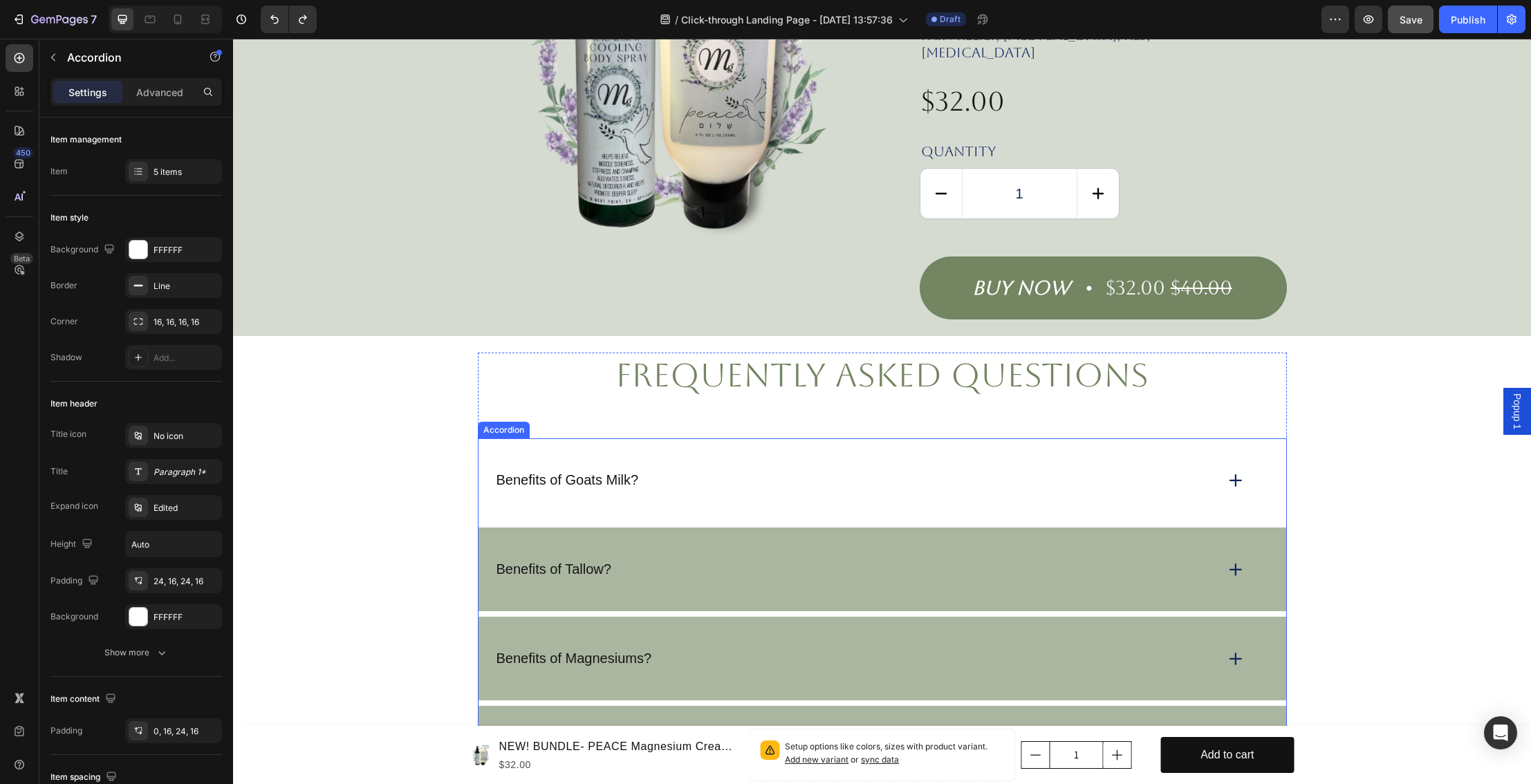
click at [576, 472] on p "Benefits of Goats Milk?" at bounding box center [568, 480] width 143 height 17
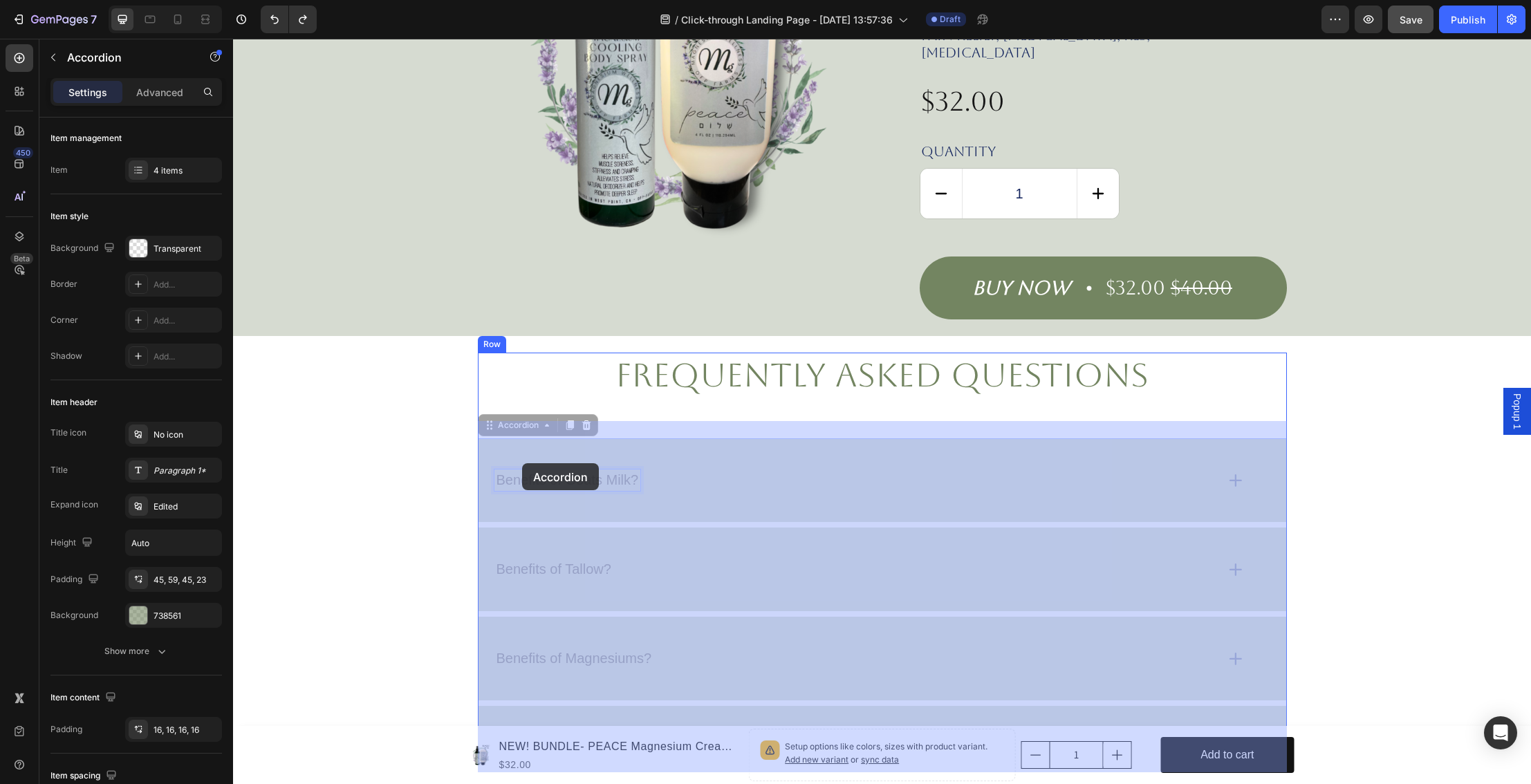
drag, startPoint x: 498, startPoint y: 463, endPoint x: 522, endPoint y: 463, distance: 24.0
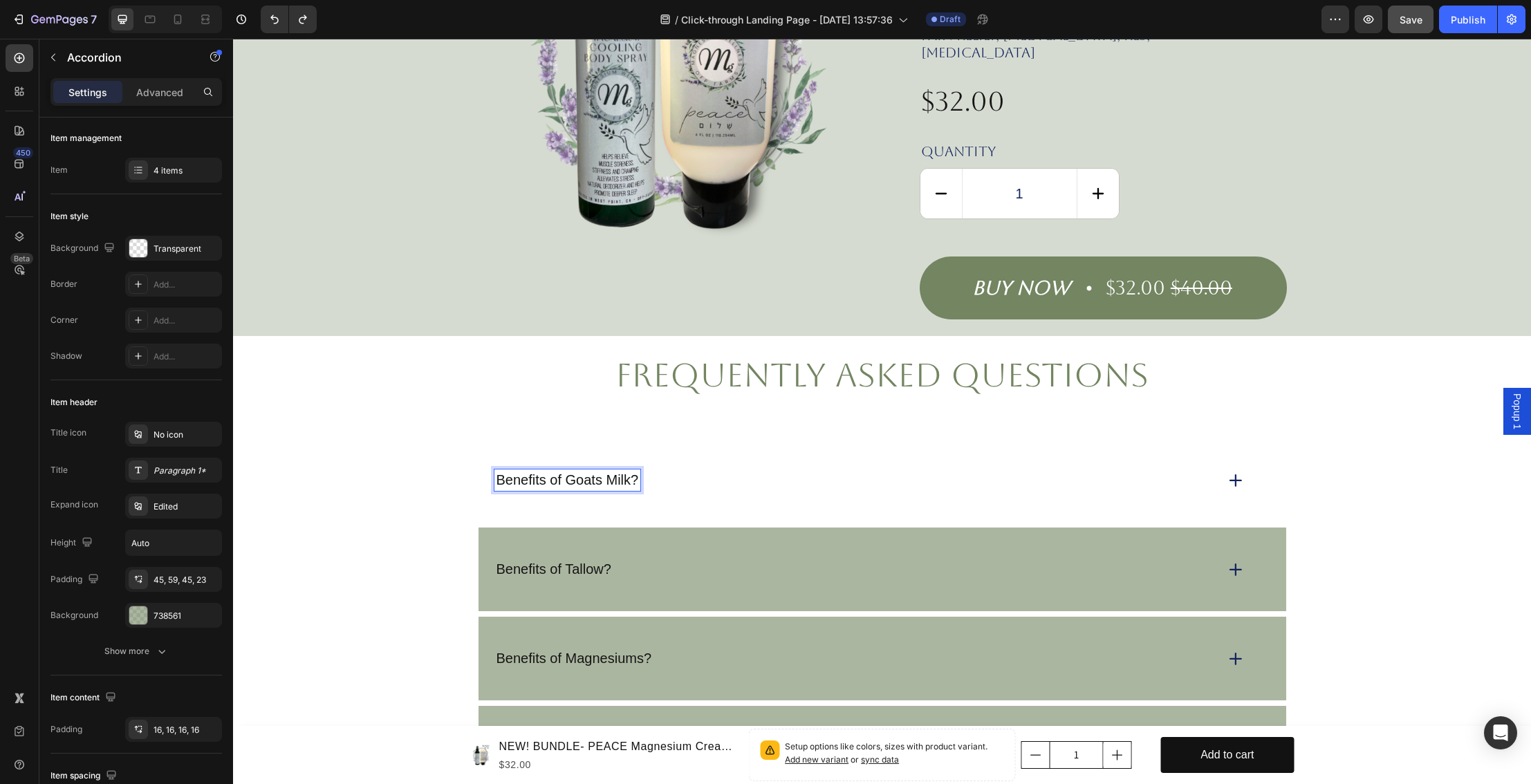
click at [524, 472] on p "Benefits of Goats Milk?" at bounding box center [568, 480] width 143 height 17
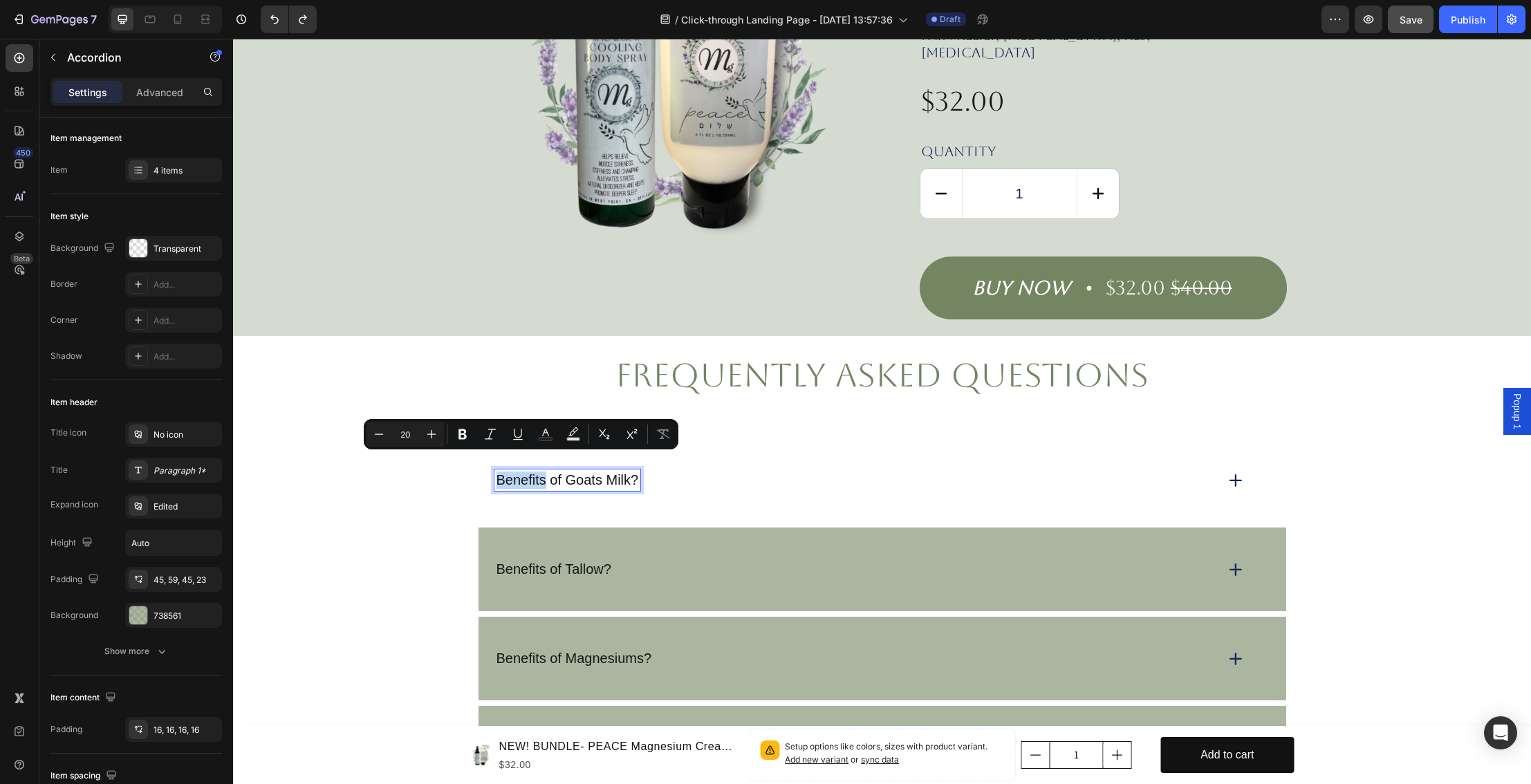
click at [509, 472] on p "Benefits of Goats Milk?" at bounding box center [568, 480] width 143 height 17
drag, startPoint x: 495, startPoint y: 463, endPoint x: 632, endPoint y: 467, distance: 137.1
click at [637, 472] on p "Benefits of Goats Milk?" at bounding box center [568, 480] width 143 height 17
copy p "Benefits of Goats Milk?"
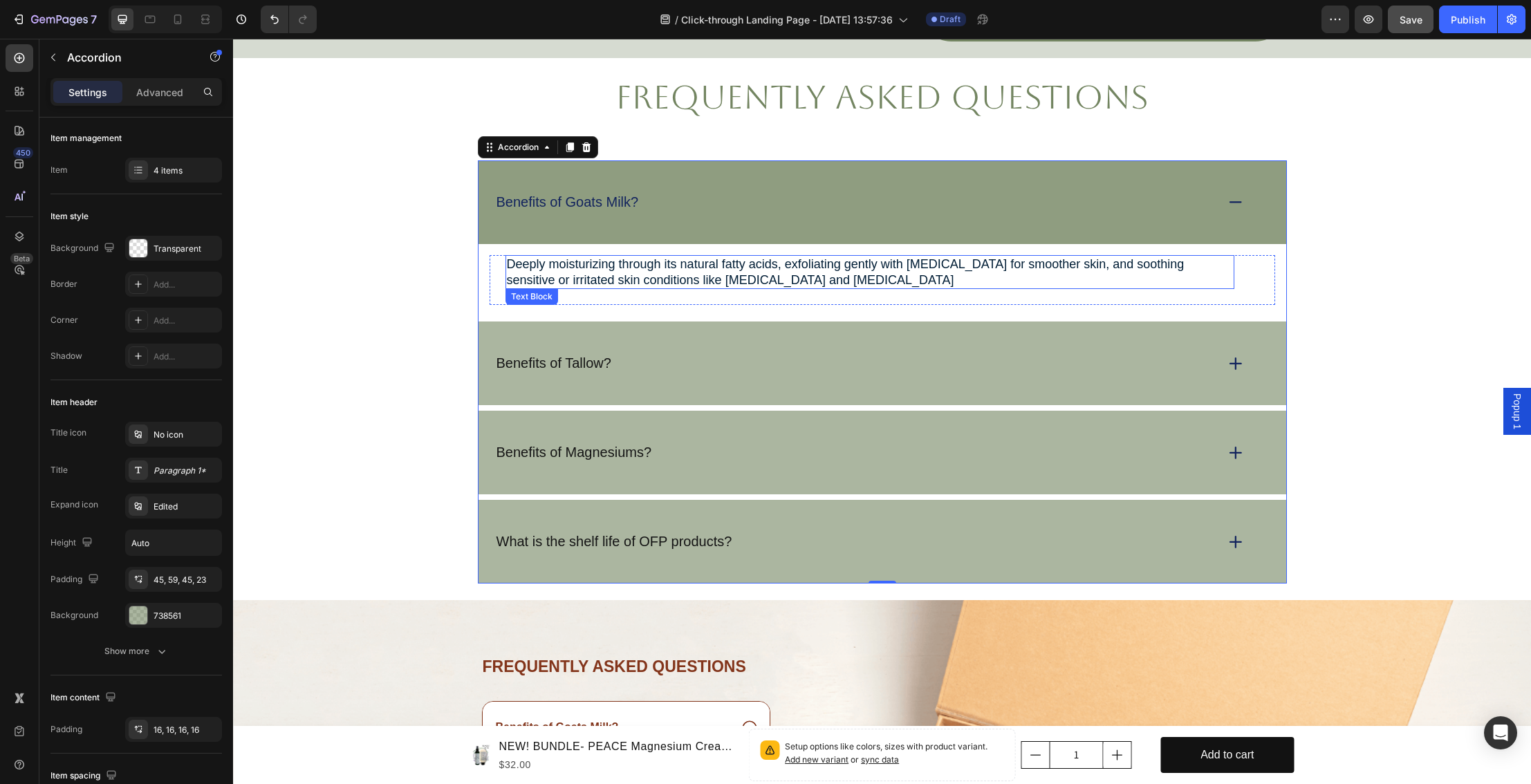
click at [552, 257] on span "Deeply moisturizing through its natural fatty acids, exfoliating gently with [M…" at bounding box center [846, 271] width 677 height 29
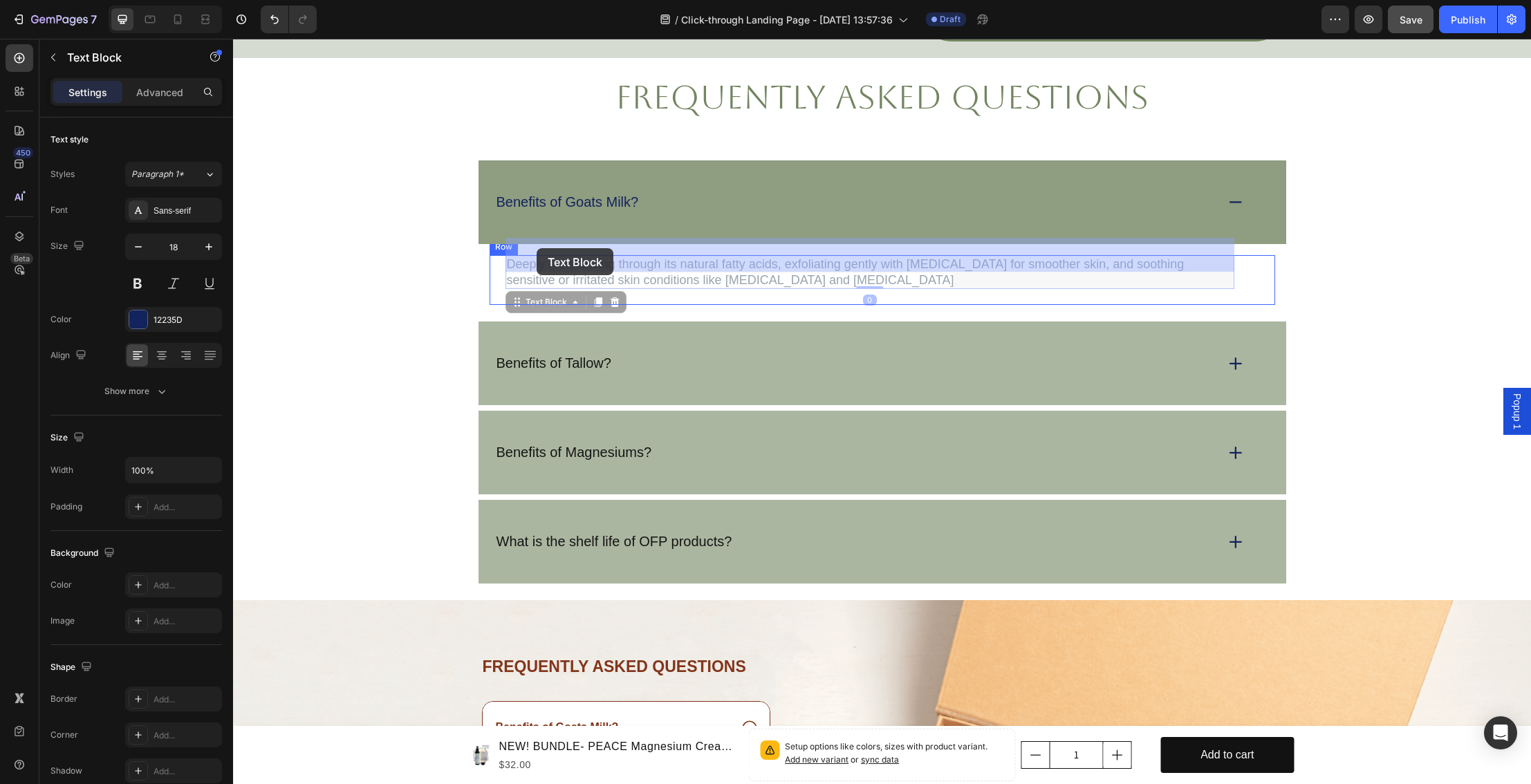
drag, startPoint x: 781, startPoint y: 265, endPoint x: 537, endPoint y: 248, distance: 244.6
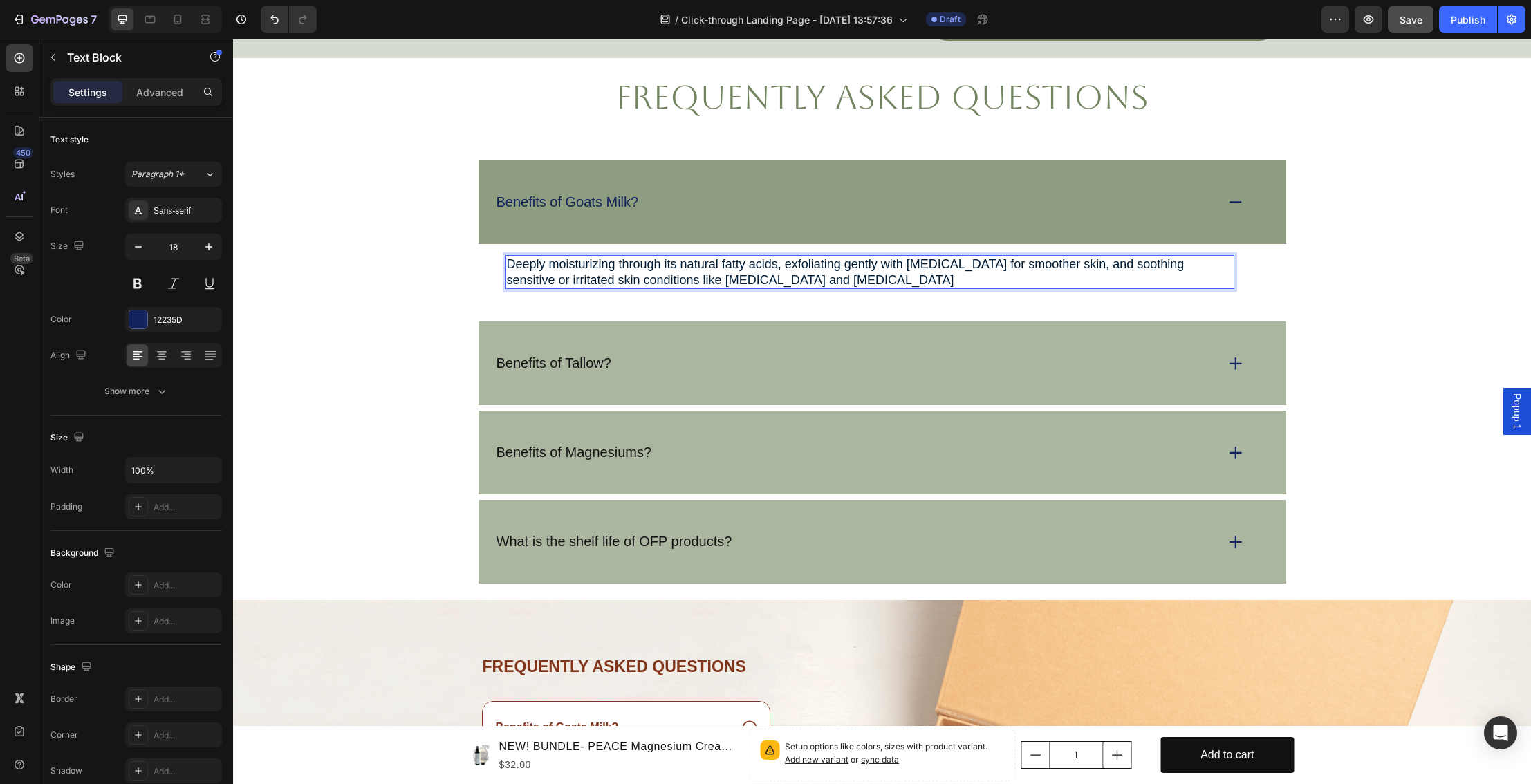
click at [775, 265] on span "Deeply moisturizing through its natural fatty acids, exfoliating gently with [M…" at bounding box center [846, 271] width 677 height 29
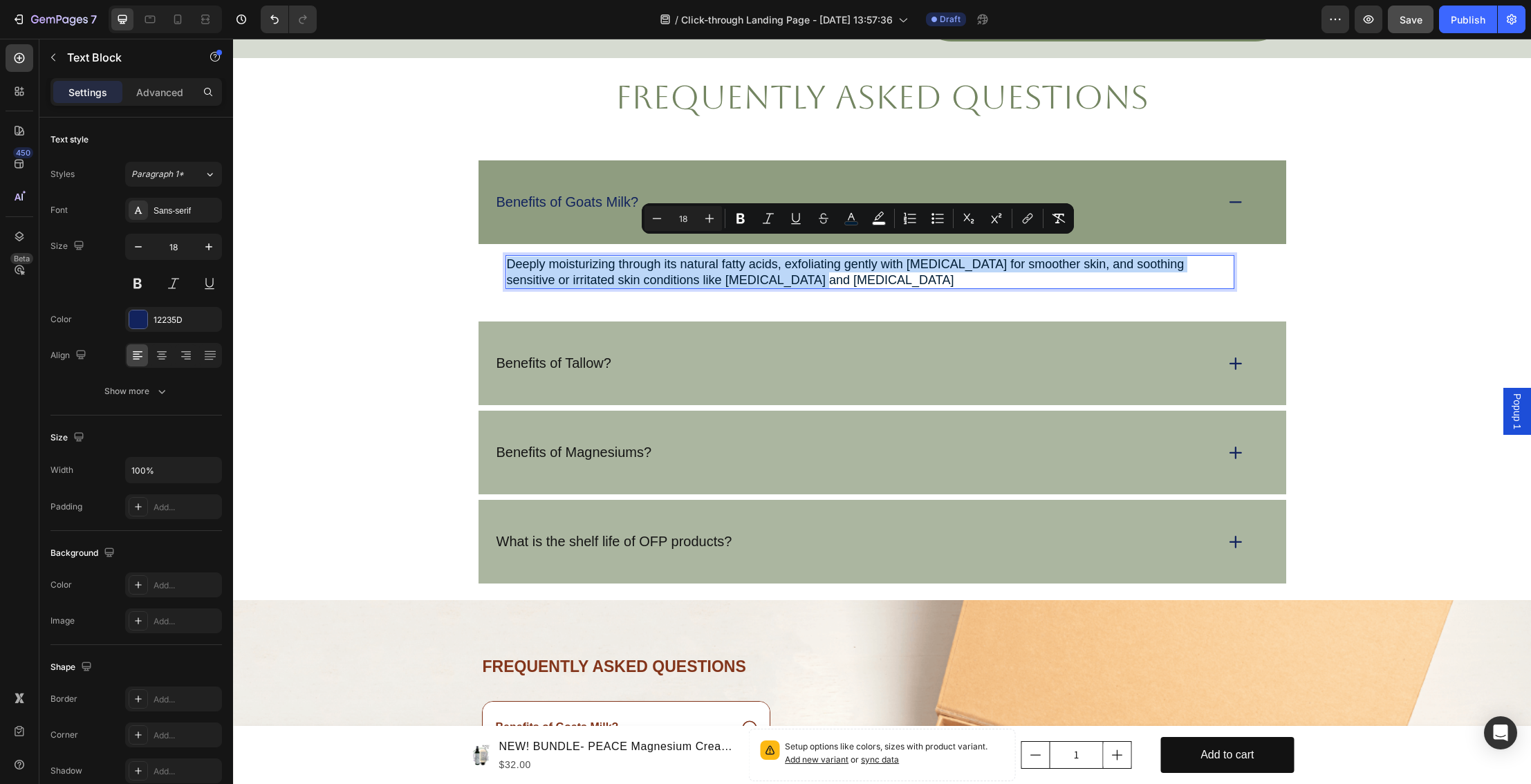
drag, startPoint x: 776, startPoint y: 265, endPoint x: 510, endPoint y: 246, distance: 266.7
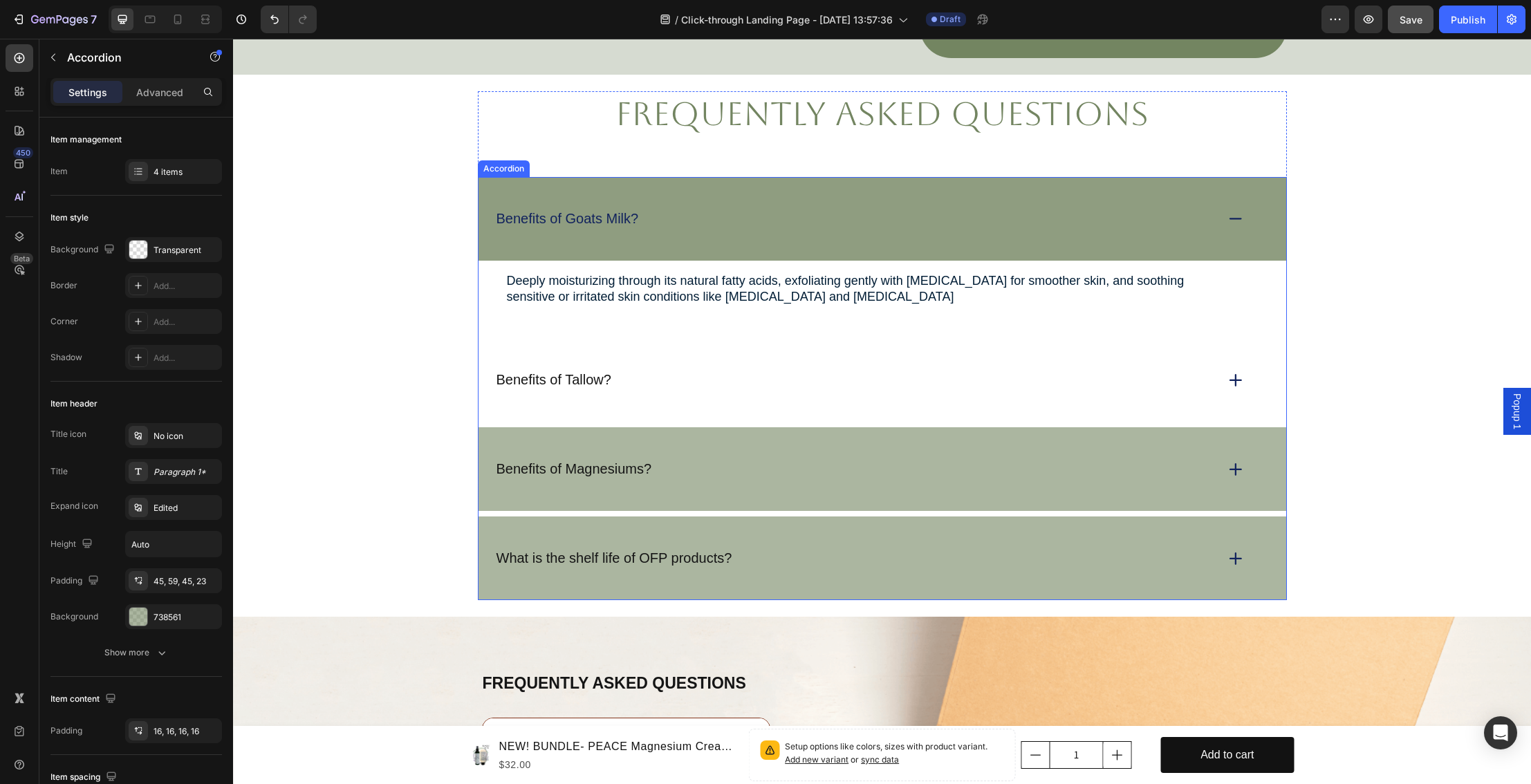
click at [556, 371] on p "Benefits of Tallow?" at bounding box center [554, 380] width 115 height 17
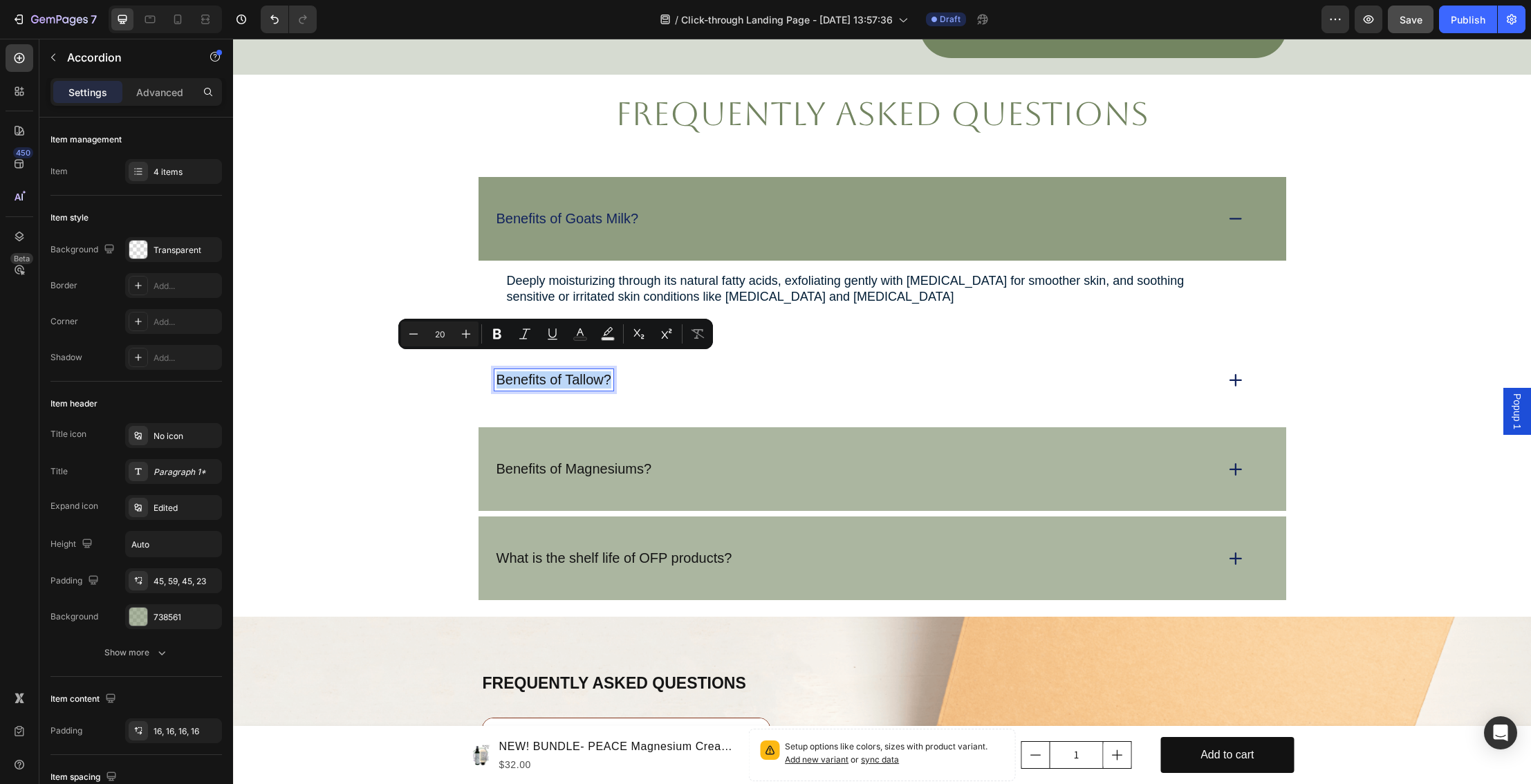
click at [556, 371] on p "Benefits of Tallow?" at bounding box center [554, 380] width 115 height 17
copy p "Benefits of Tallow?"
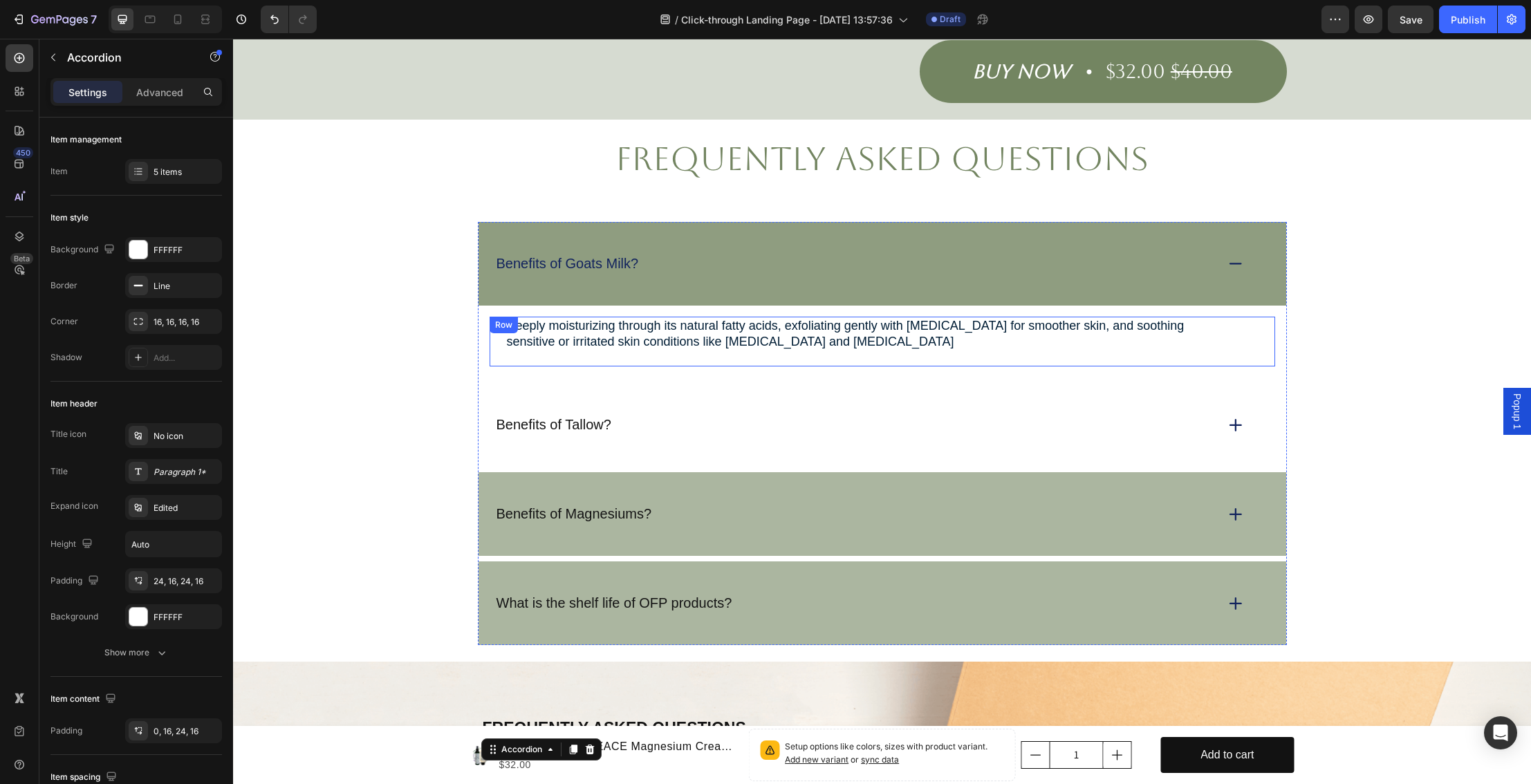
scroll to position [2991, 0]
click at [590, 418] on p "Benefits of Tallow?" at bounding box center [554, 426] width 115 height 17
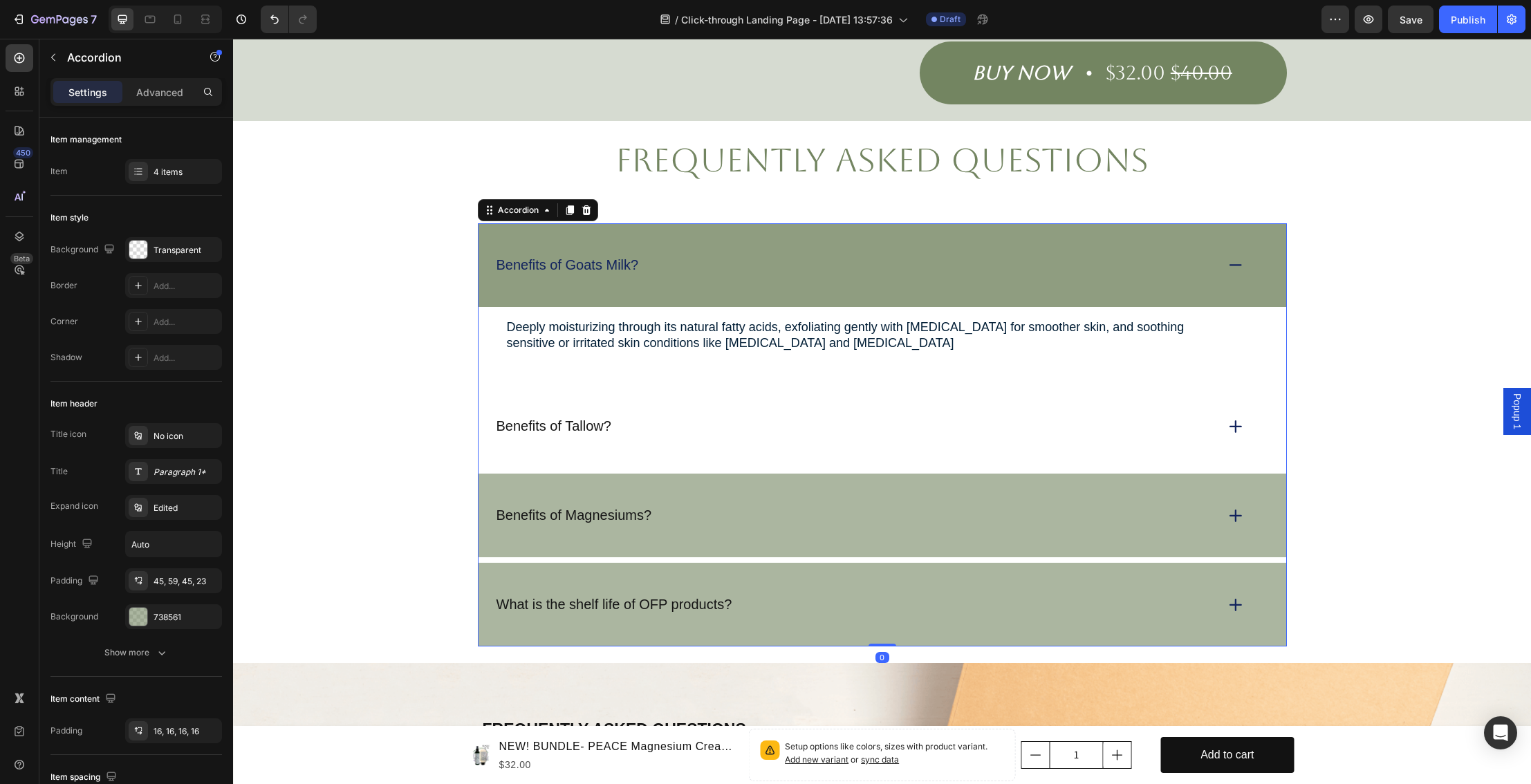
click at [1227, 417] on icon at bounding box center [1236, 426] width 19 height 19
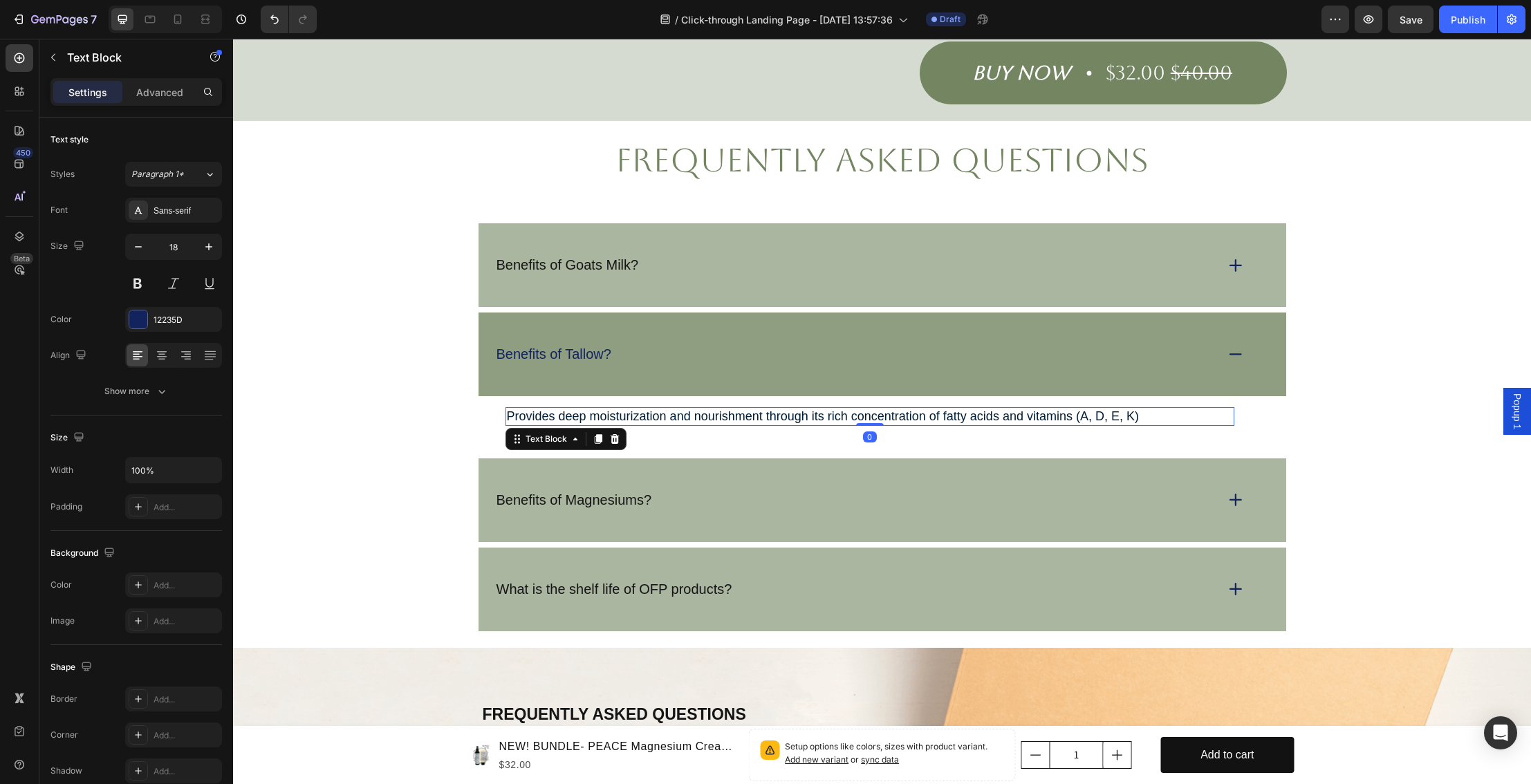
click at [579, 409] on span "Provides deep moisturization and nourishment through its rich concentration of …" at bounding box center [823, 416] width 632 height 14
click at [508, 409] on span "Provides deep moisturization and nourishment through its rich concentration of …" at bounding box center [823, 416] width 632 height 14
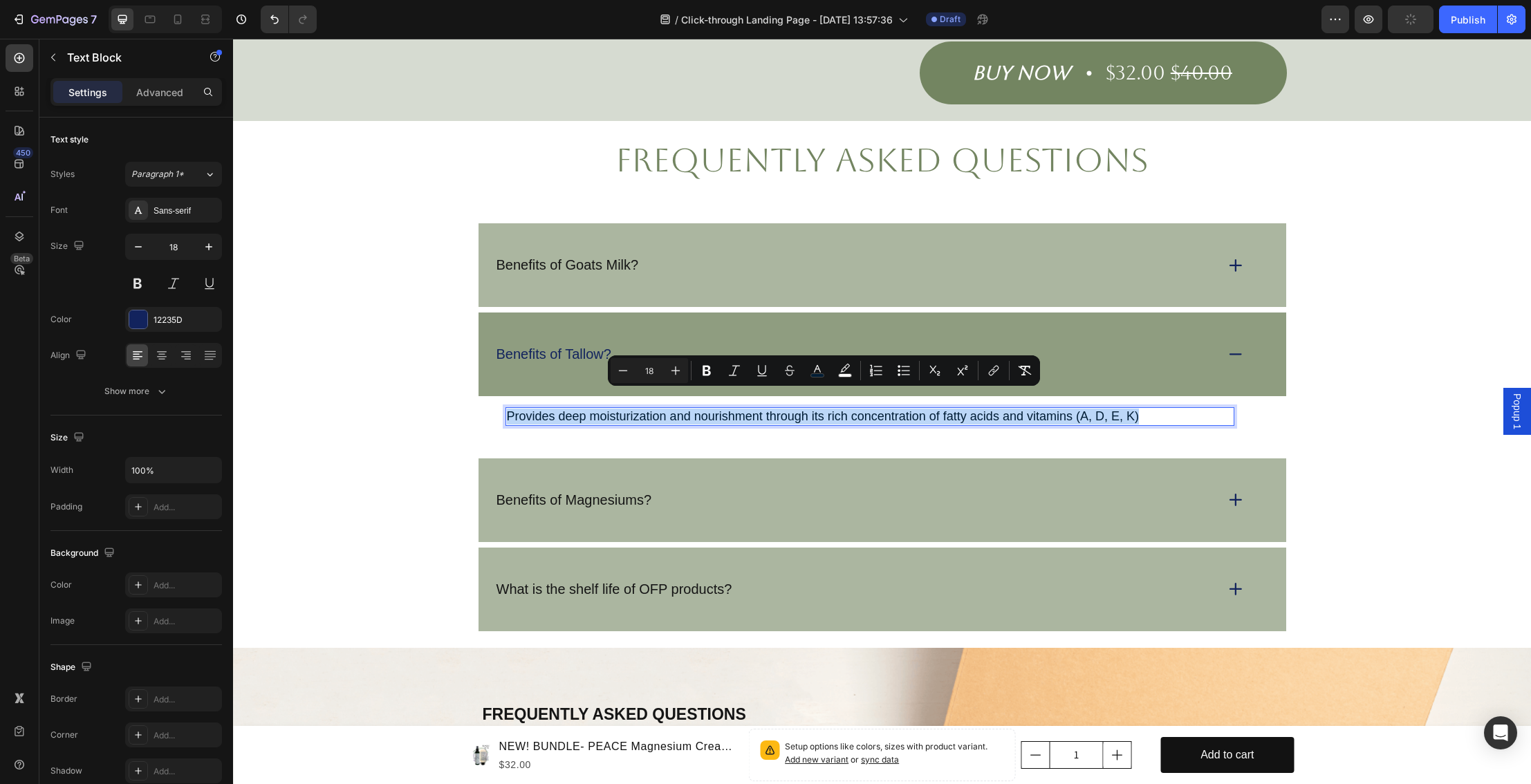
drag, startPoint x: 508, startPoint y: 397, endPoint x: 1139, endPoint y: 402, distance: 631.0
click at [1150, 409] on p "Provides deep moisturization and nourishment through its rich concentration of …" at bounding box center [870, 417] width 726 height 16
copy span "Provides deep moisturization and nourishment through its rich concentration of …"
